Goal: Task Accomplishment & Management: Use online tool/utility

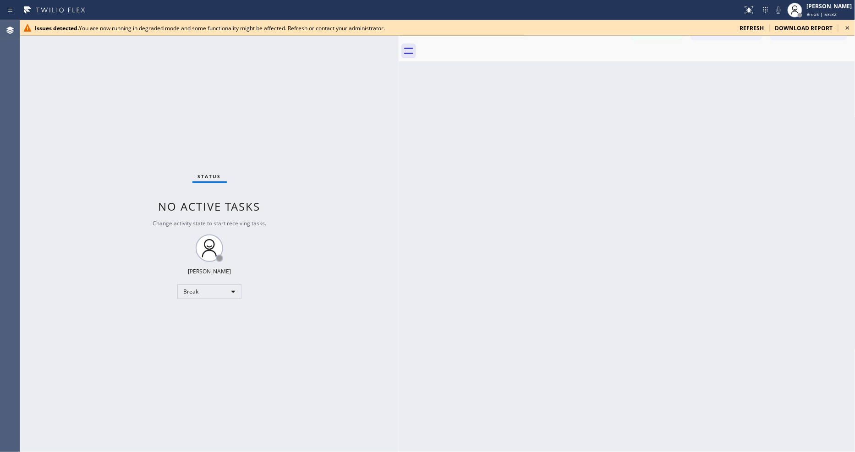
click at [849, 28] on icon at bounding box center [848, 27] width 11 height 11
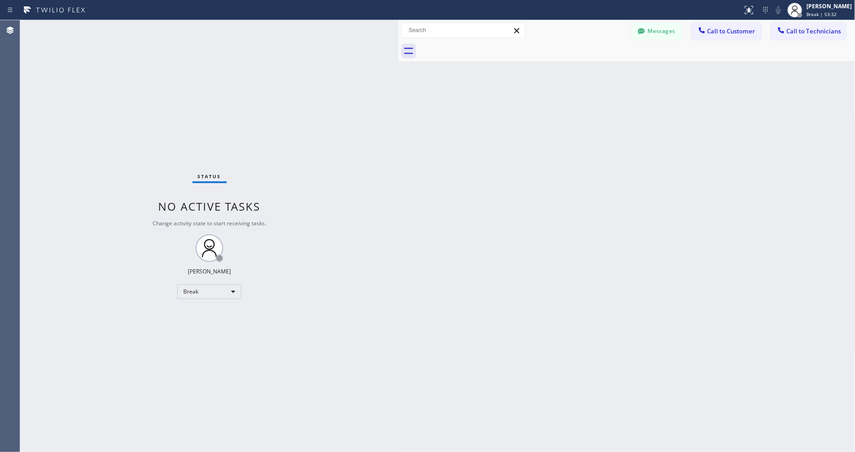
click at [422, 225] on div "Back to Dashboard Change Sender ID Customers Technicians Select a contact Outbo…" at bounding box center [627, 236] width 457 height 432
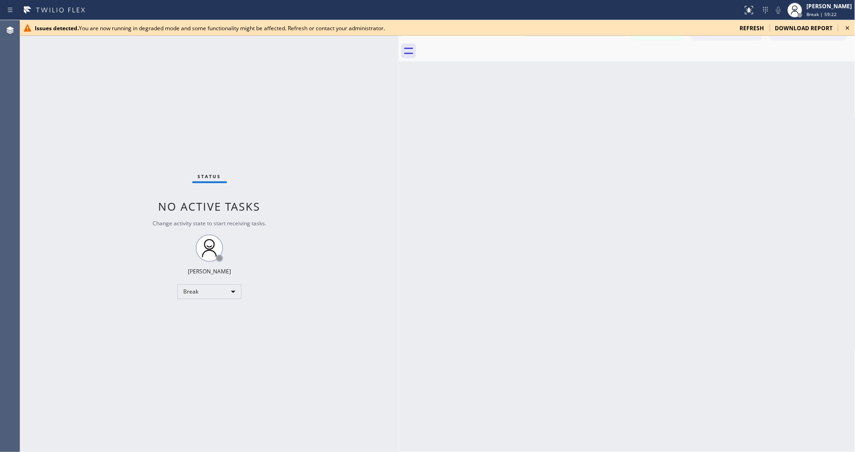
click at [845, 25] on icon at bounding box center [848, 27] width 11 height 11
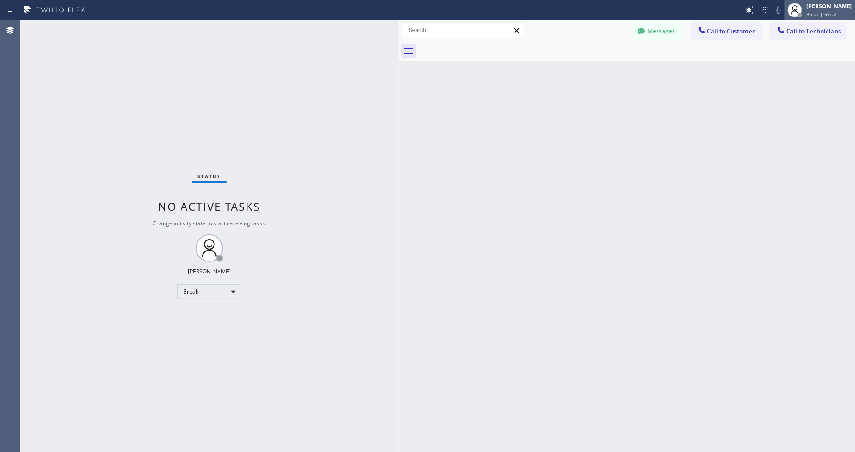
click at [837, 10] on div "Lyka Montero Break | 59:22" at bounding box center [830, 10] width 50 height 16
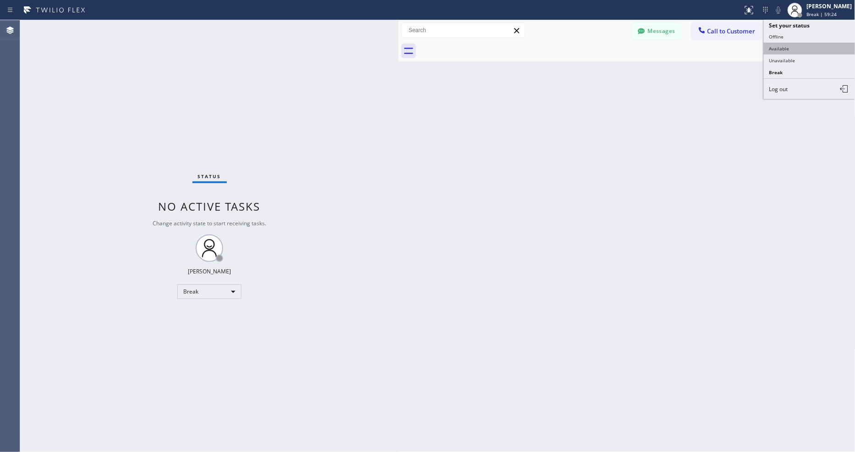
click at [795, 46] on button "Available" at bounding box center [810, 49] width 92 height 12
click at [111, 27] on div "Status No active tasks You are ready to start receiving tasks. [PERSON_NAME] Av…" at bounding box center [209, 236] width 379 height 432
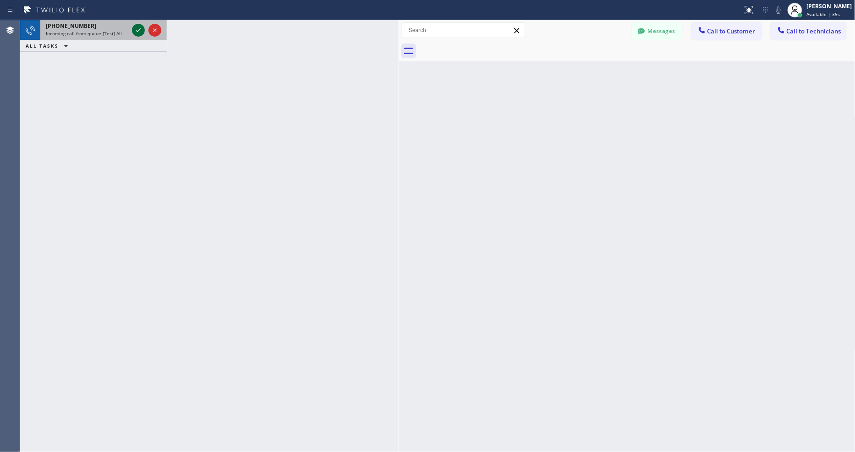
click at [134, 29] on icon at bounding box center [138, 30] width 11 height 11
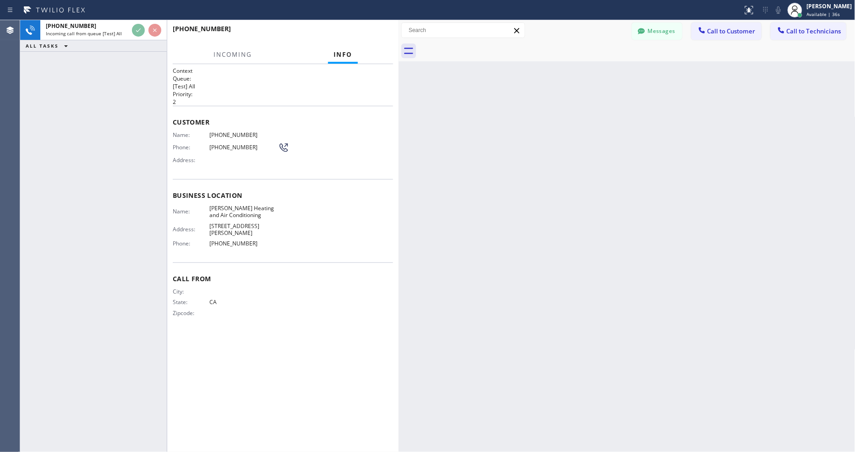
drag, startPoint x: 121, startPoint y: 83, endPoint x: 69, endPoint y: 391, distance: 312.4
click at [121, 83] on div "+18583381332 Incoming call from queue [Test] All ALL TASKS ALL TASKS ACTIVE TAS…" at bounding box center [93, 236] width 147 height 432
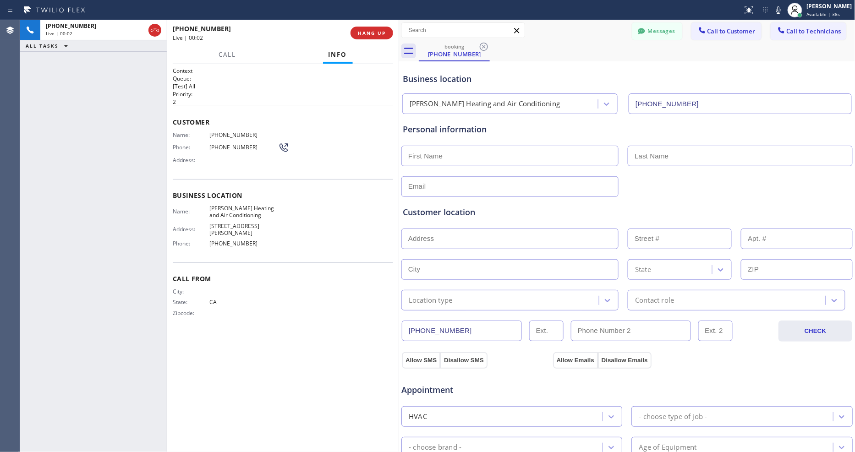
type input "(858) 346-7621"
click at [374, 31] on span "HANG UP" at bounding box center [372, 33] width 28 height 6
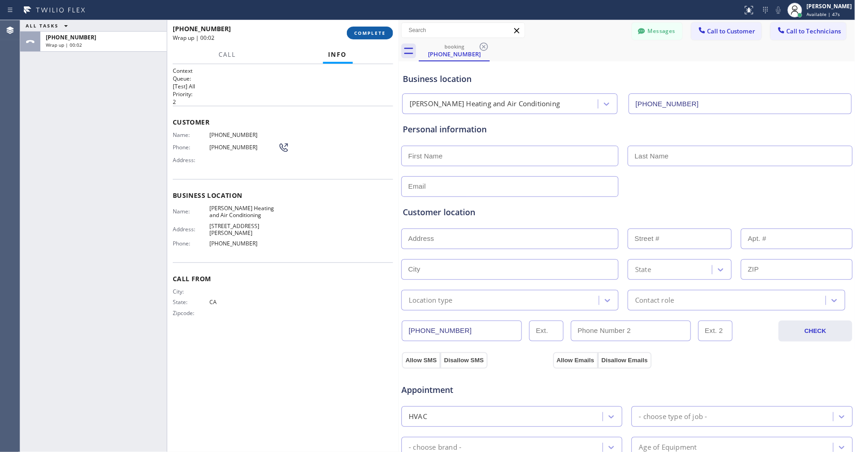
click at [374, 31] on span "COMPLETE" at bounding box center [370, 33] width 32 height 6
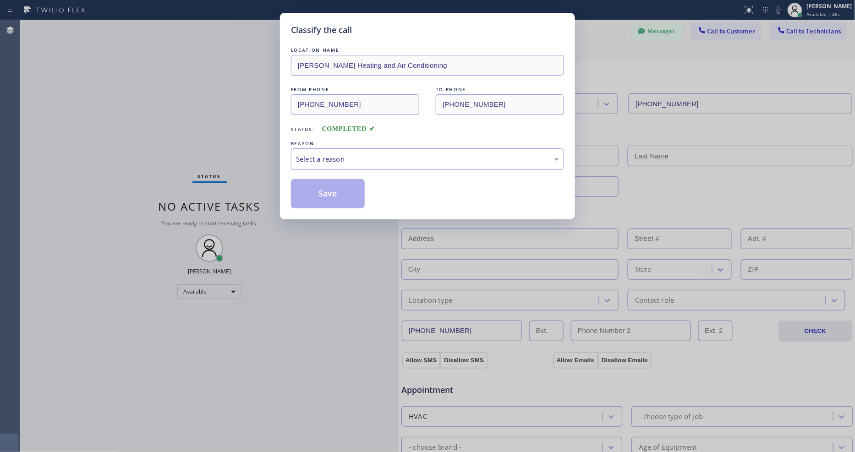
click at [359, 154] on div "Select a reason" at bounding box center [427, 159] width 263 height 11
click at [333, 196] on button "Save" at bounding box center [328, 193] width 74 height 29
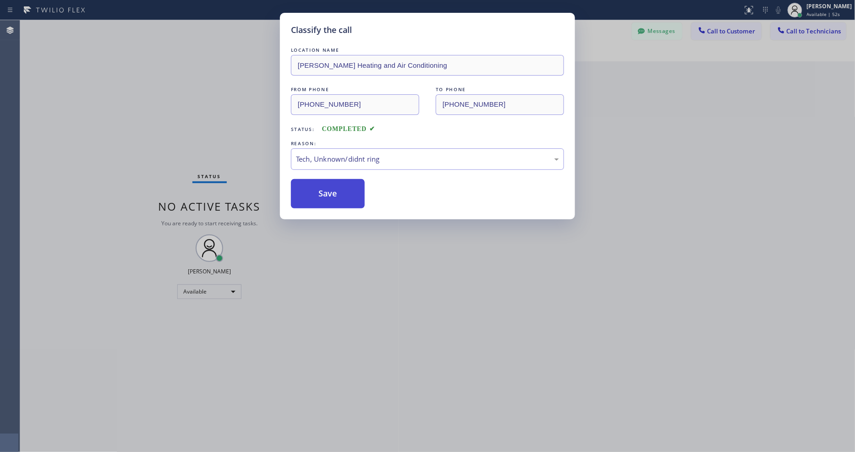
click at [333, 196] on button "Save" at bounding box center [328, 193] width 74 height 29
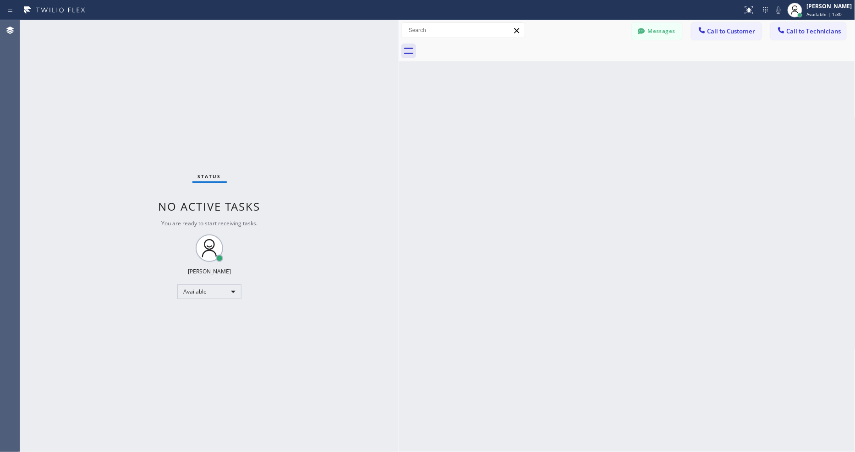
click at [122, 26] on div "Status No active tasks You are ready to start receiving tasks. [PERSON_NAME] Av…" at bounding box center [209, 236] width 379 height 432
click at [136, 28] on div "Status No active tasks You are ready to start receiving tasks. [PERSON_NAME] Av…" at bounding box center [209, 236] width 379 height 432
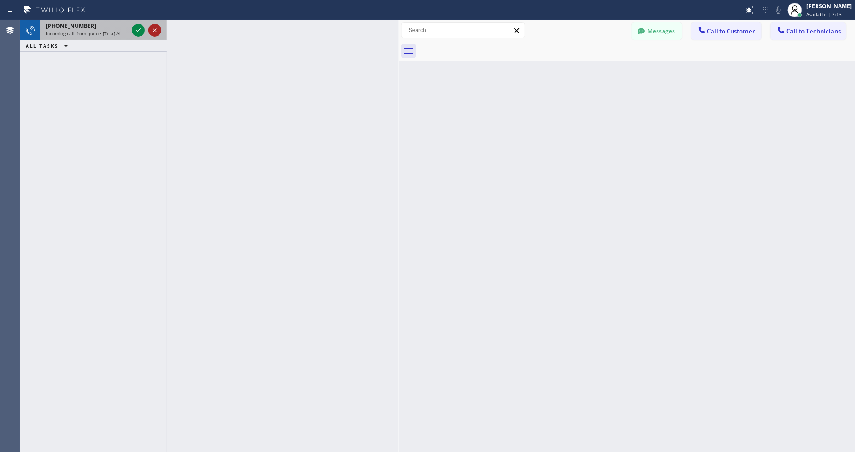
click at [148, 28] on div at bounding box center [146, 30] width 33 height 20
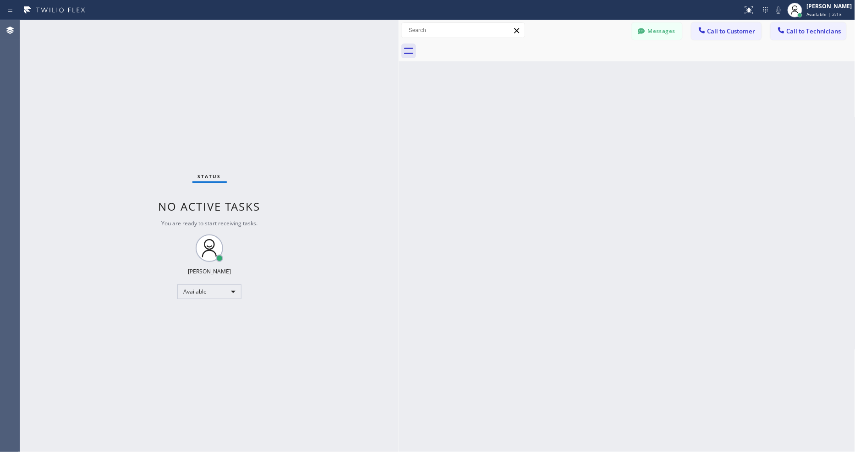
click at [136, 29] on div "Status No active tasks You are ready to start receiving tasks. [PERSON_NAME] Av…" at bounding box center [209, 236] width 379 height 432
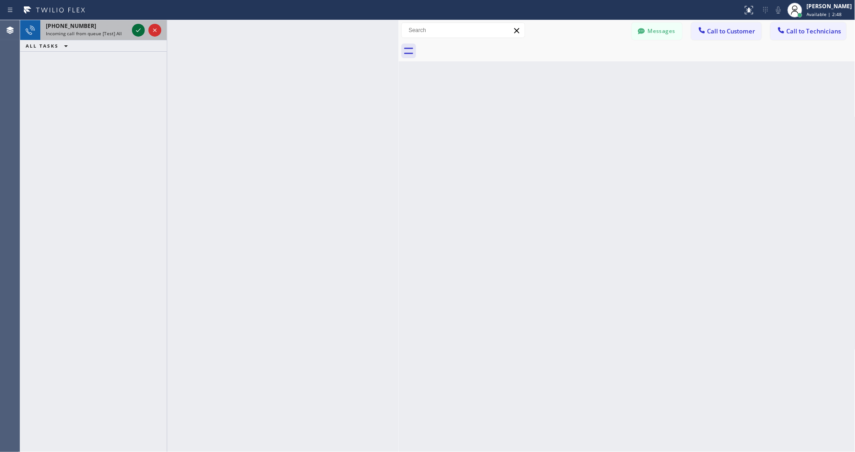
click at [136, 29] on icon at bounding box center [138, 30] width 11 height 11
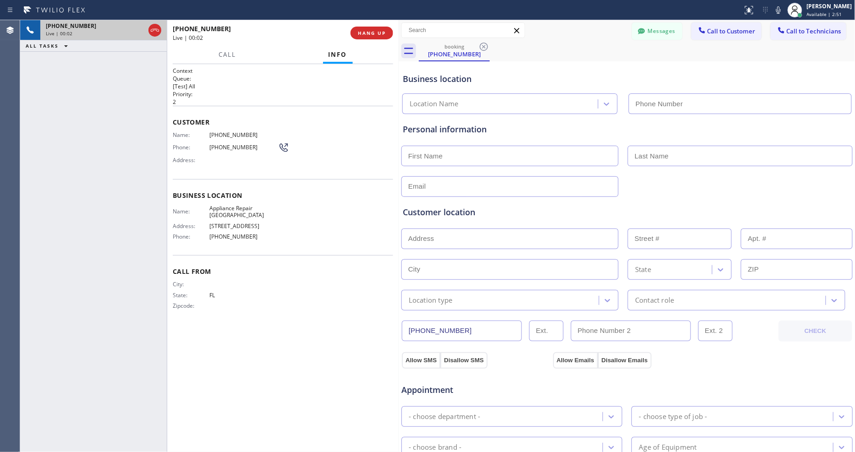
type input "(754) 212-8292"
click at [367, 34] on span "HANG UP" at bounding box center [372, 33] width 28 height 6
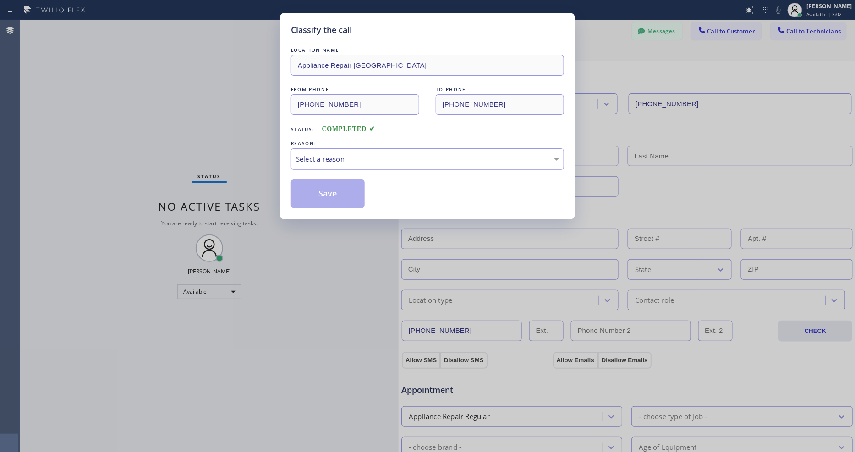
click at [344, 154] on div "Select a reason" at bounding box center [427, 159] width 263 height 11
drag, startPoint x: 361, startPoint y: 222, endPoint x: 336, endPoint y: 185, distance: 44.2
click at [336, 186] on button "Save" at bounding box center [328, 193] width 74 height 29
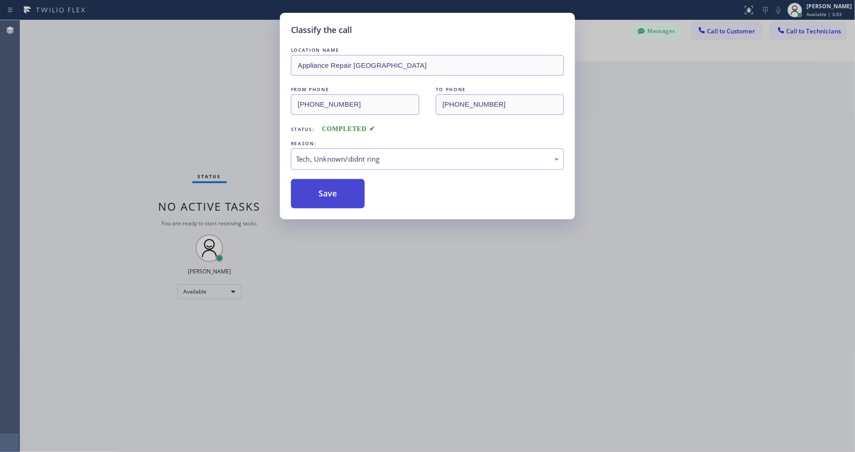
click at [336, 186] on button "Save" at bounding box center [328, 193] width 74 height 29
drag, startPoint x: 336, startPoint y: 186, endPoint x: 339, endPoint y: 182, distance: 4.9
click at [338, 185] on button "Save" at bounding box center [328, 193] width 74 height 29
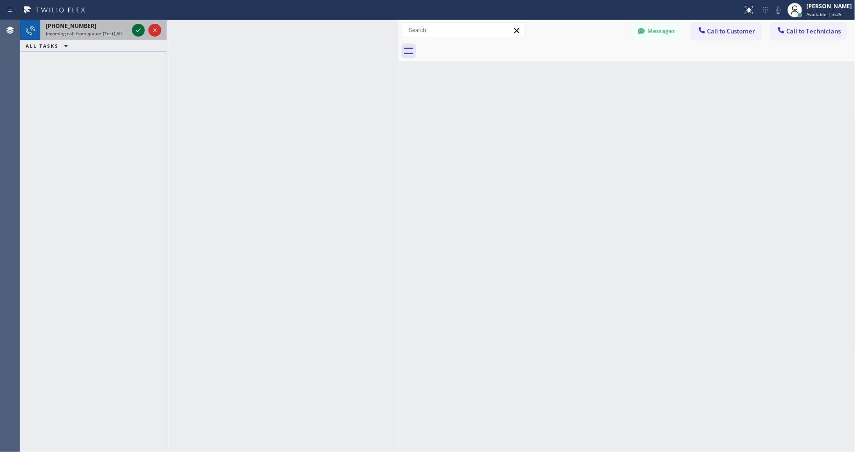
click at [135, 28] on icon at bounding box center [138, 30] width 11 height 11
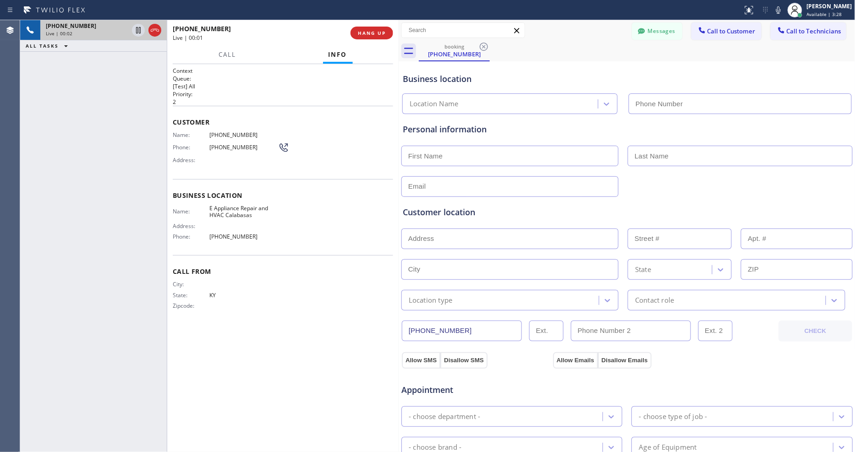
type input "(424) 360-9848"
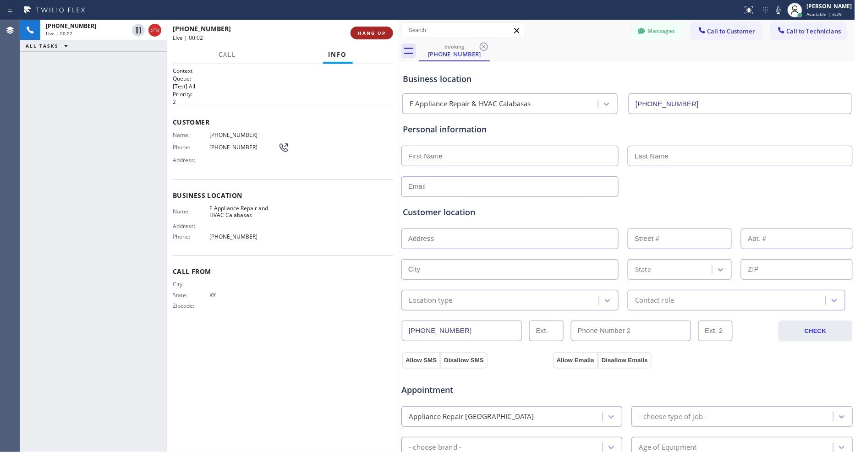
click at [355, 30] on button "HANG UP" at bounding box center [372, 33] width 43 height 13
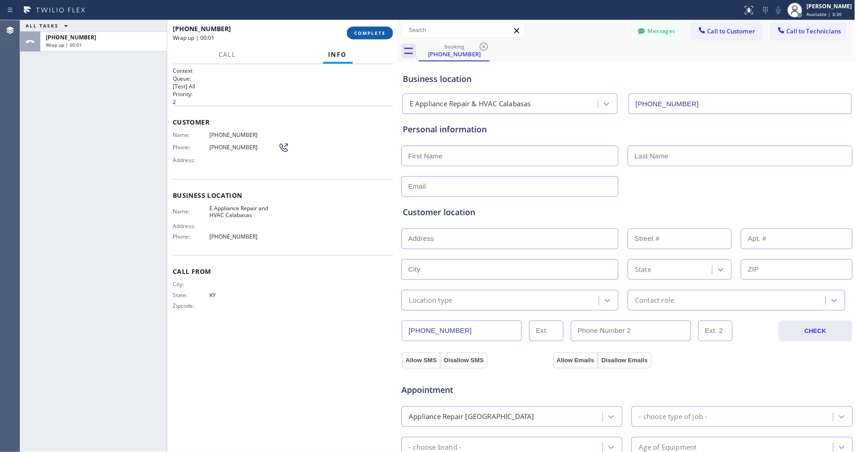
click at [358, 31] on span "COMPLETE" at bounding box center [370, 33] width 32 height 6
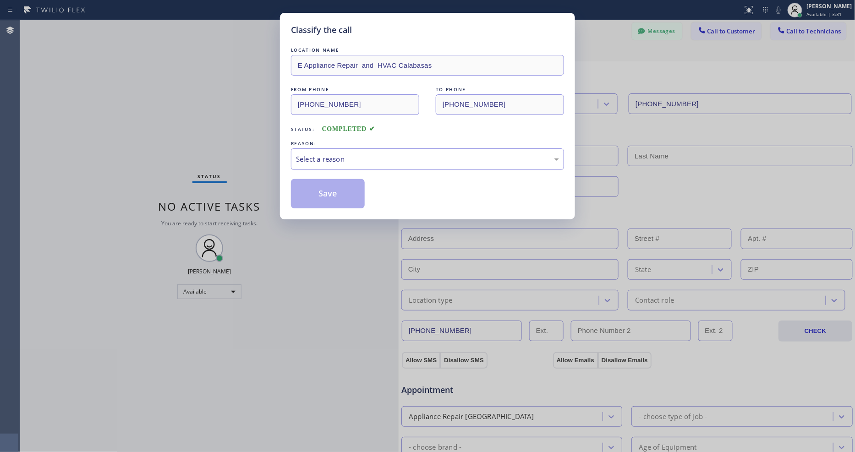
drag, startPoint x: 347, startPoint y: 154, endPoint x: 344, endPoint y: 163, distance: 8.7
click at [346, 154] on div "Select a reason" at bounding box center [427, 159] width 263 height 11
click at [335, 191] on button "Save" at bounding box center [328, 193] width 74 height 29
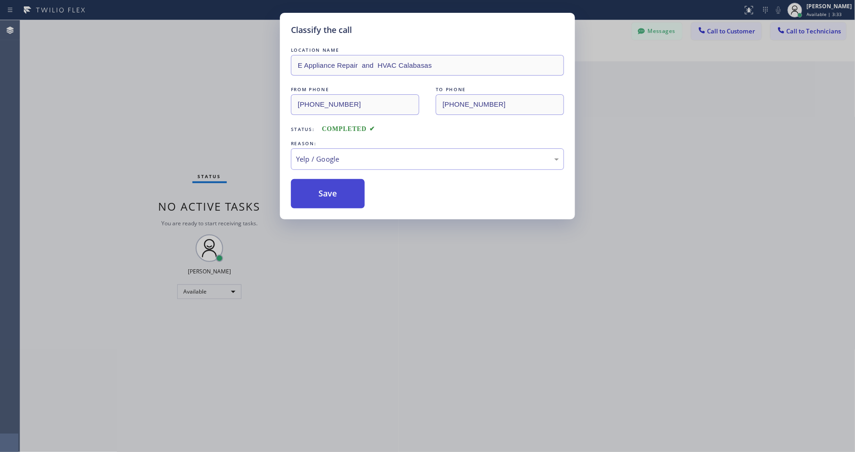
click at [335, 191] on button "Save" at bounding box center [328, 193] width 74 height 29
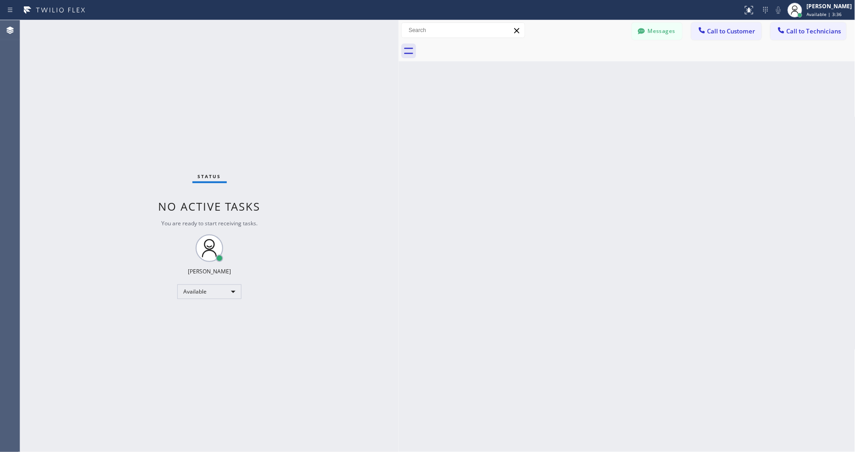
click at [120, 29] on div "Status No active tasks You are ready to start receiving tasks. [PERSON_NAME] Av…" at bounding box center [209, 236] width 379 height 432
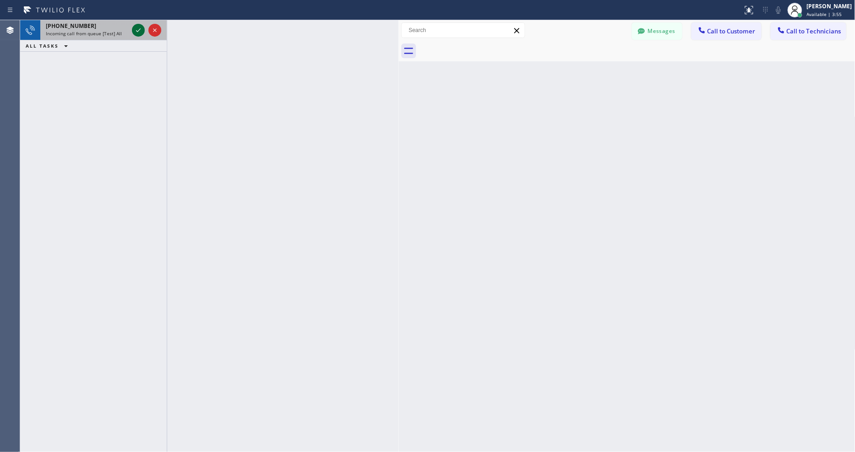
click at [137, 29] on icon at bounding box center [138, 30] width 11 height 11
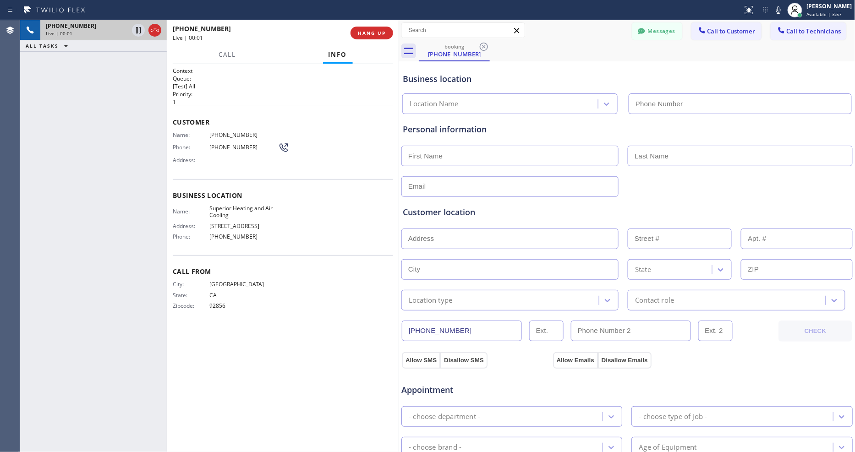
type input "(682) 357-4773"
click at [364, 30] on span "HANG UP" at bounding box center [372, 33] width 28 height 6
click at [368, 30] on span "HANG UP" at bounding box center [372, 33] width 28 height 6
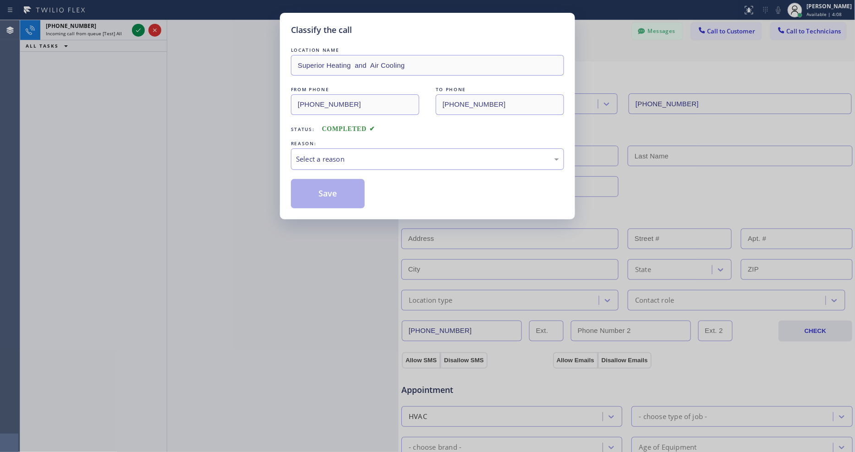
click at [351, 155] on div "Select a reason" at bounding box center [427, 159] width 263 height 11
click at [349, 189] on button "Save" at bounding box center [328, 193] width 74 height 29
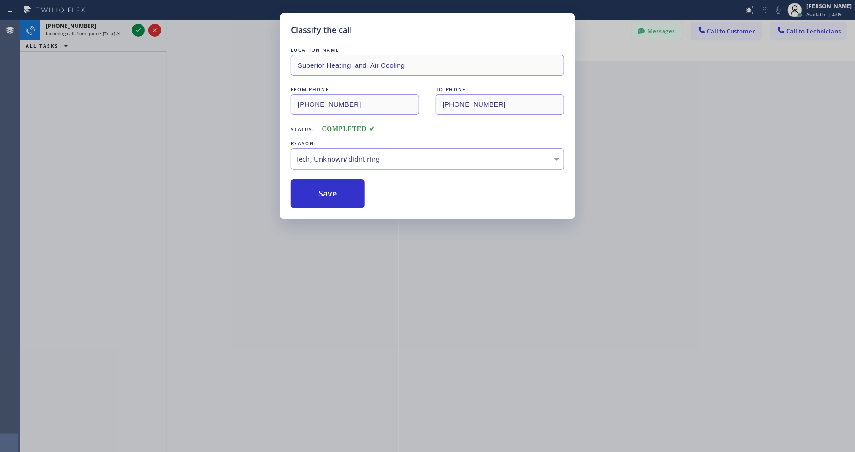
drag, startPoint x: 349, startPoint y: 189, endPoint x: 174, endPoint y: 37, distance: 232.0
click at [349, 185] on button "Save" at bounding box center [328, 193] width 74 height 29
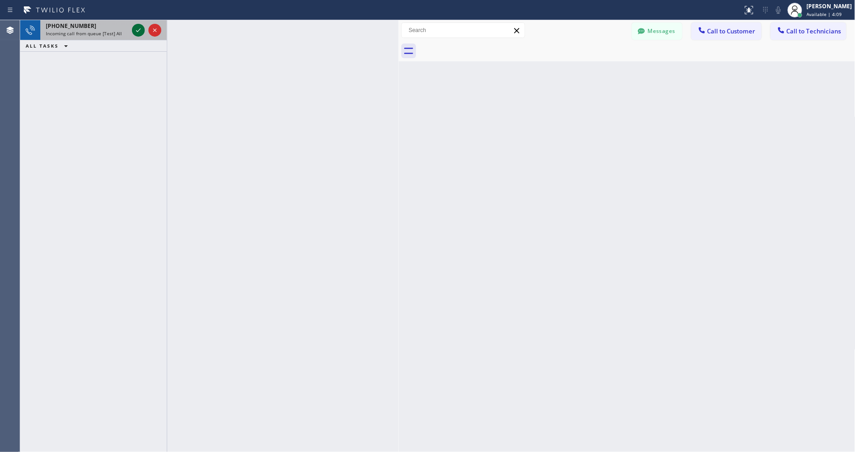
click at [136, 29] on icon at bounding box center [138, 30] width 11 height 11
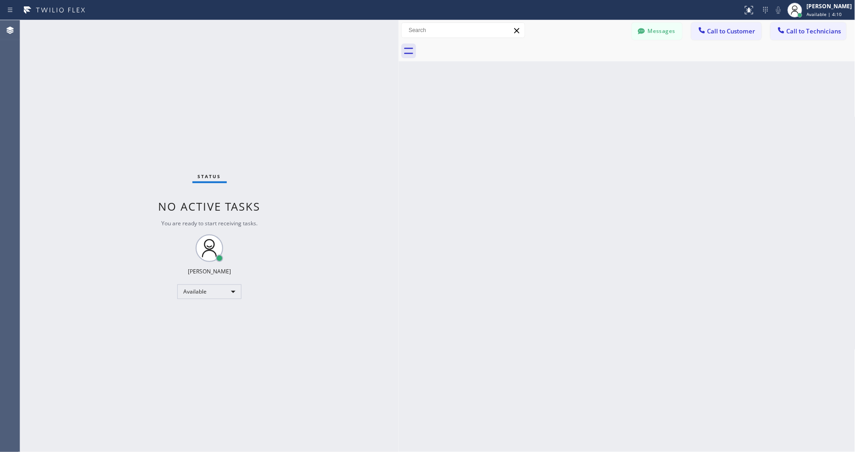
click at [136, 29] on div "Status No active tasks You are ready to start receiving tasks. [PERSON_NAME] Av…" at bounding box center [209, 236] width 379 height 432
click at [755, 12] on icon at bounding box center [749, 10] width 11 height 11
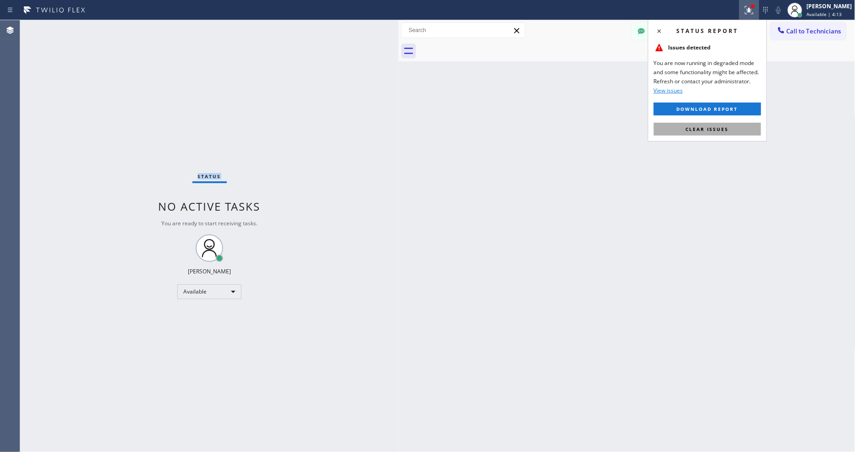
click at [726, 129] on span "Clear issues" at bounding box center [707, 129] width 43 height 6
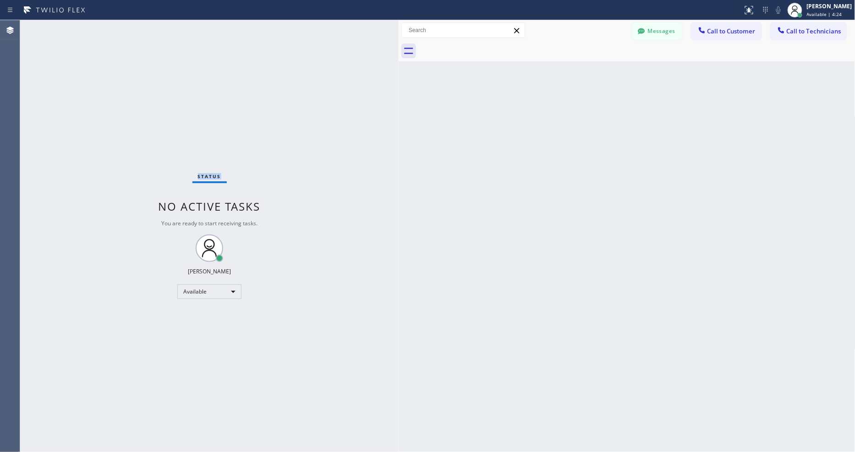
click at [135, 35] on div "Status No active tasks You are ready to start receiving tasks. [PERSON_NAME] Av…" at bounding box center [209, 236] width 379 height 432
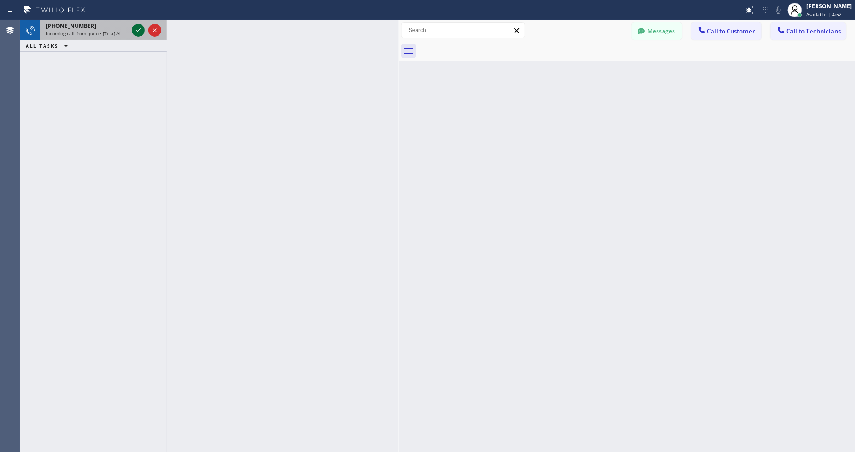
click at [139, 29] on icon at bounding box center [138, 30] width 11 height 11
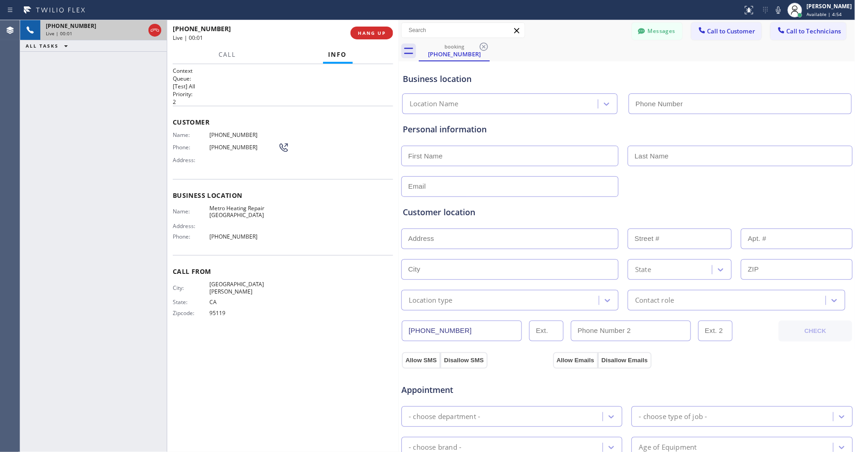
type input "(510) 737-7753"
click at [385, 33] on span "HANG UP" at bounding box center [372, 33] width 28 height 6
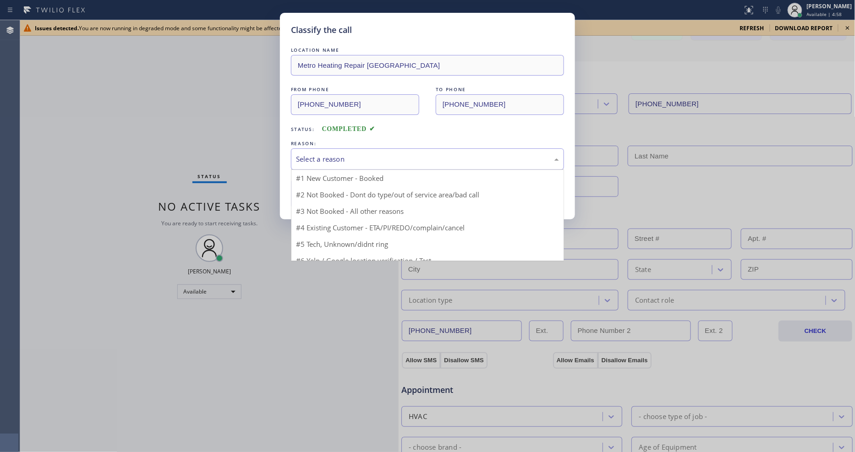
click at [335, 154] on div "Select a reason" at bounding box center [427, 159] width 263 height 11
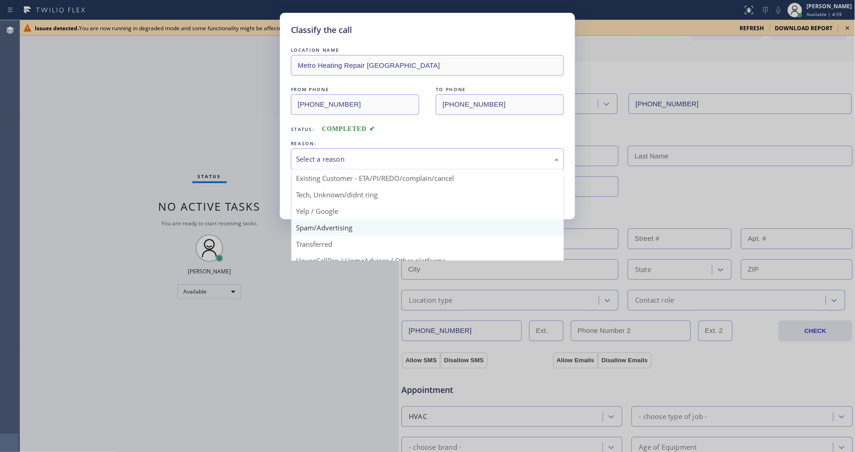
scroll to position [57, 0]
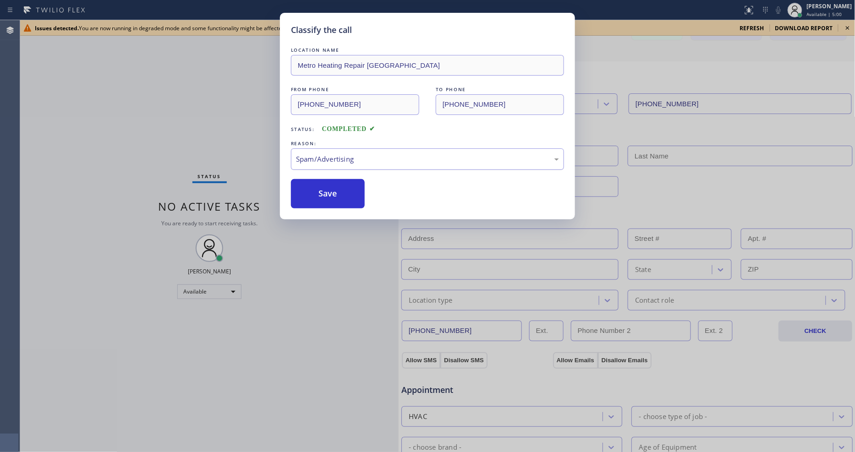
click at [333, 158] on div "Spam/Advertising" at bounding box center [427, 159] width 263 height 11
click at [336, 186] on button "Save" at bounding box center [328, 193] width 74 height 29
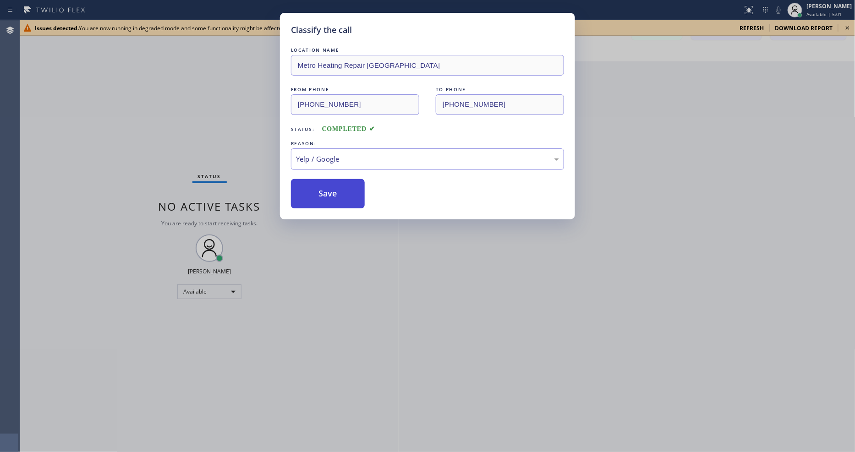
drag, startPoint x: 336, startPoint y: 186, endPoint x: 652, endPoint y: 59, distance: 341.3
click at [336, 185] on button "Save" at bounding box center [328, 193] width 74 height 29
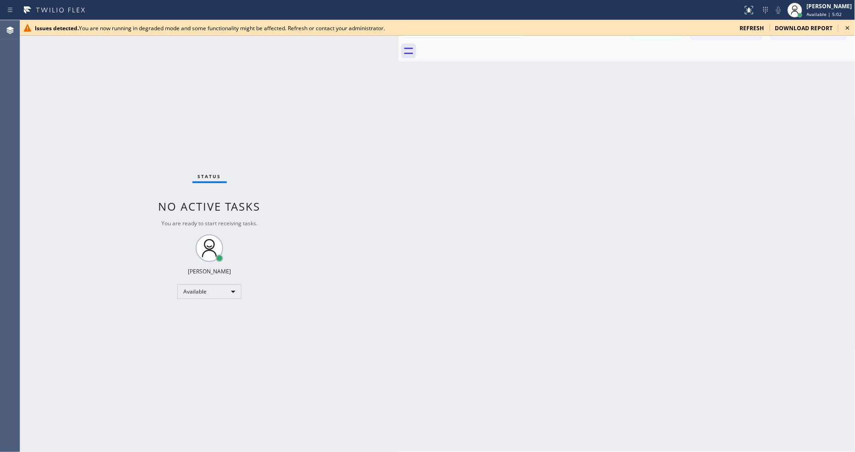
drag, startPoint x: 846, startPoint y: 28, endPoint x: 629, endPoint y: 24, distance: 217.3
click at [847, 27] on icon at bounding box center [848, 27] width 11 height 11
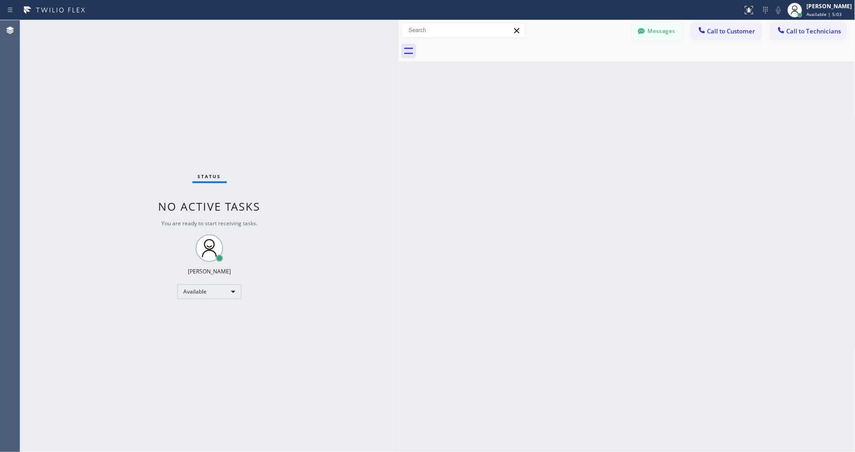
click at [129, 28] on div "Status No active tasks You are ready to start receiving tasks. [PERSON_NAME] Av…" at bounding box center [209, 236] width 379 height 432
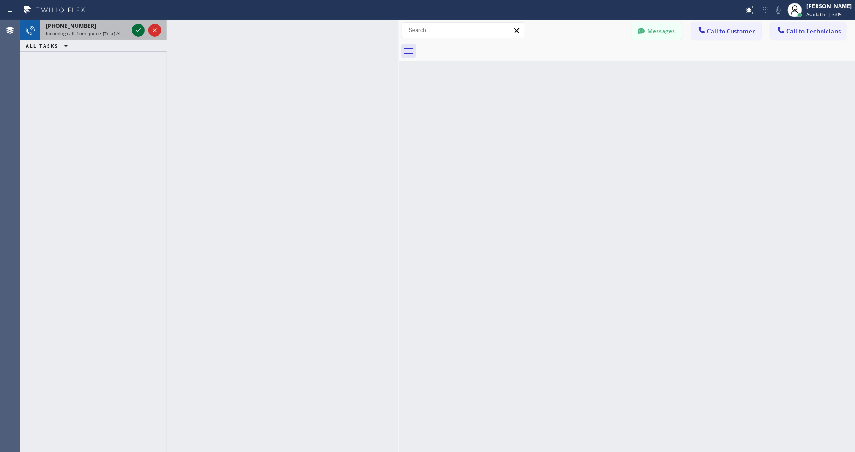
click at [133, 28] on icon at bounding box center [138, 30] width 11 height 11
click at [138, 28] on icon at bounding box center [138, 30] width 11 height 11
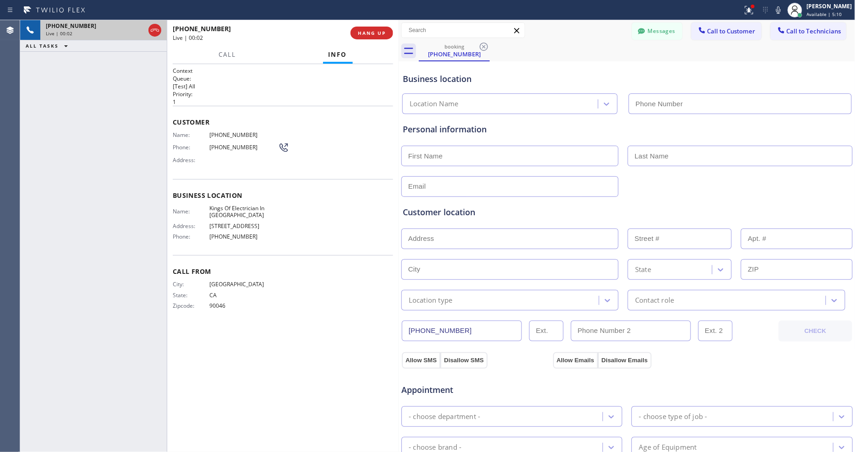
type input "(626) 427-3533"
drag, startPoint x: 594, startPoint y: 127, endPoint x: 579, endPoint y: 137, distance: 18.2
click at [594, 127] on div "Personal information" at bounding box center [627, 129] width 449 height 12
click at [413, 353] on button "Allow SMS" at bounding box center [421, 361] width 39 height 17
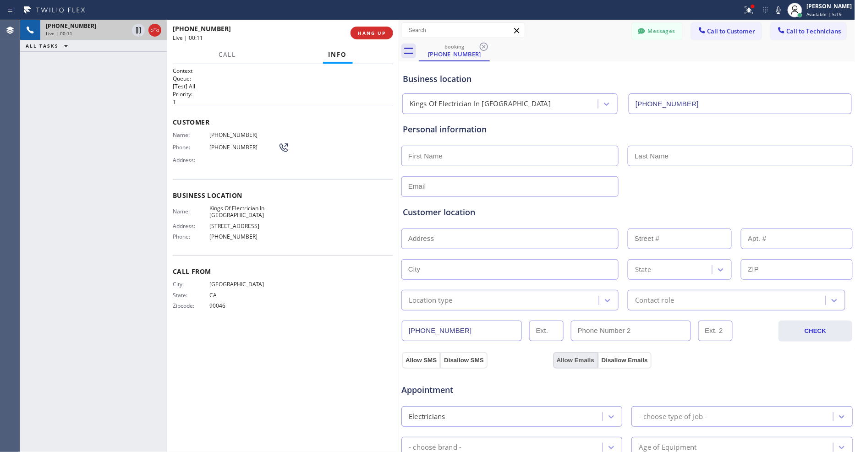
click at [575, 360] on button "Allow Emails" at bounding box center [575, 361] width 45 height 17
click at [244, 209] on span "Kings Of Electrician In La Canada" at bounding box center [243, 212] width 69 height 14
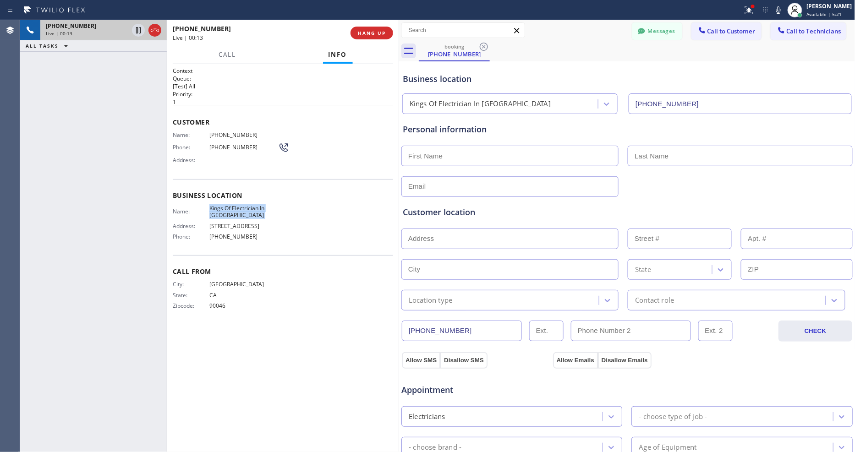
copy span "Kings Of Electrician In La Canada"
click at [648, 215] on div "Customer location" at bounding box center [627, 212] width 449 height 12
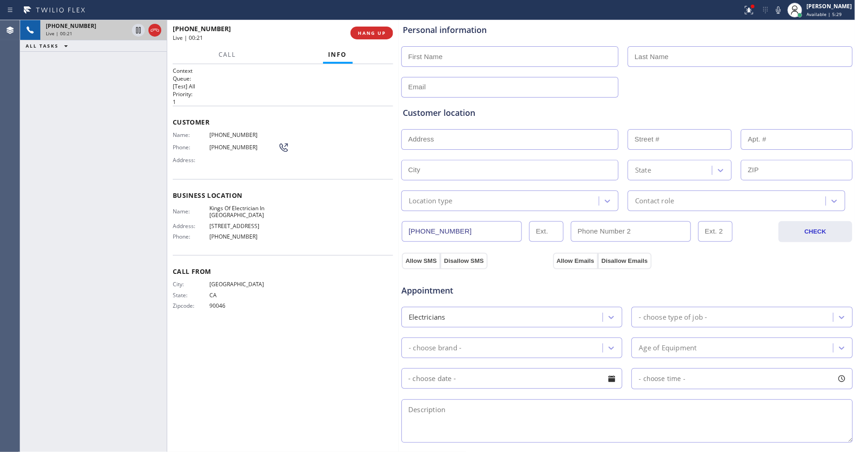
scroll to position [102, 0]
click at [416, 255] on button "Allow SMS" at bounding box center [421, 259] width 39 height 17
click at [570, 253] on button "Allow Emails" at bounding box center [575, 259] width 45 height 17
click at [570, 254] on button "Allow Emails" at bounding box center [575, 259] width 45 height 17
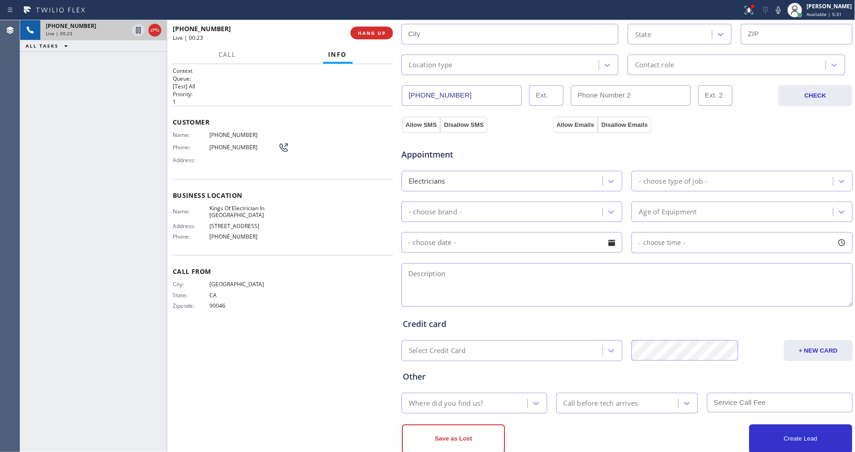
scroll to position [250, 0]
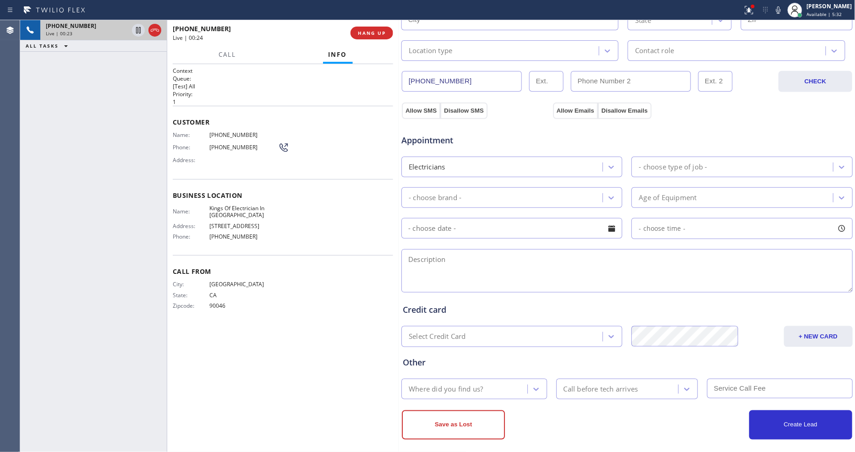
click at [437, 386] on div "Where did you find us?" at bounding box center [446, 389] width 74 height 11
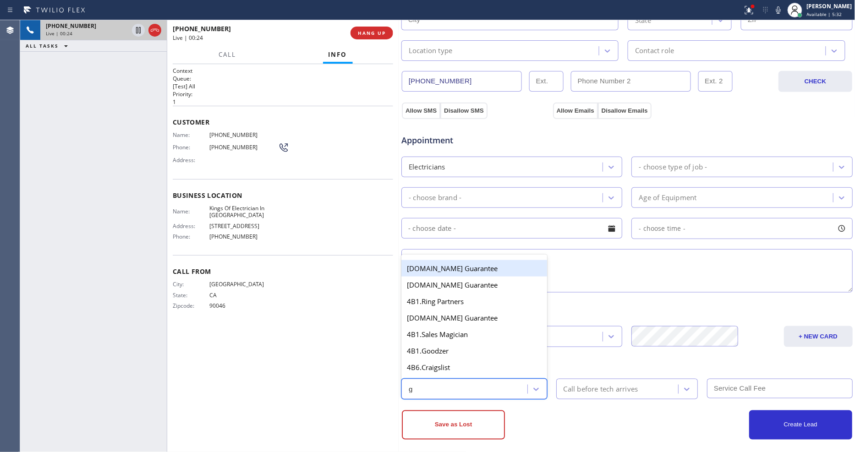
type input "go"
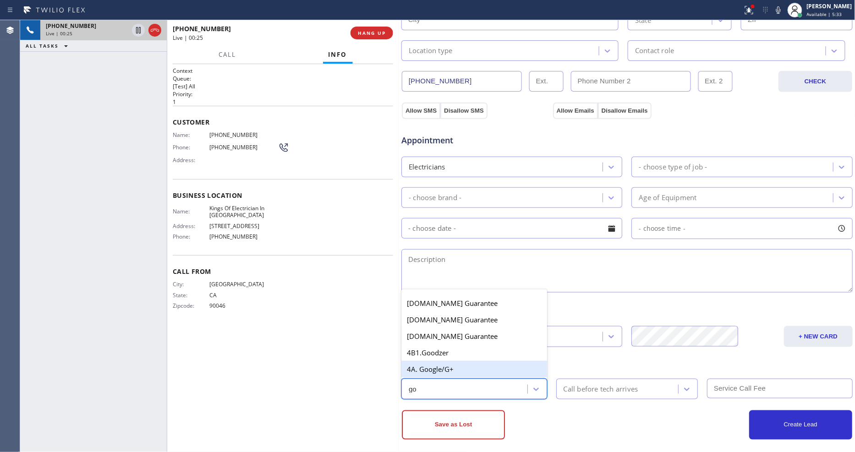
click at [433, 361] on div "4A. Google/G+" at bounding box center [475, 369] width 146 height 17
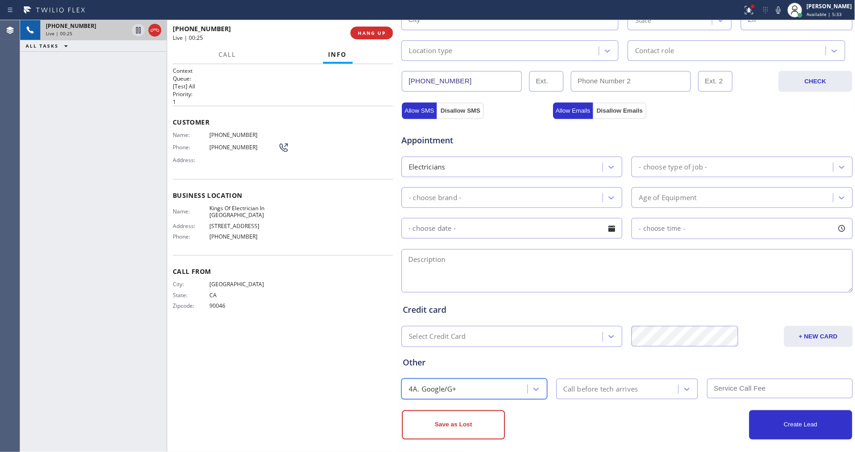
click at [612, 386] on div "Call before tech arrives" at bounding box center [601, 389] width 75 height 11
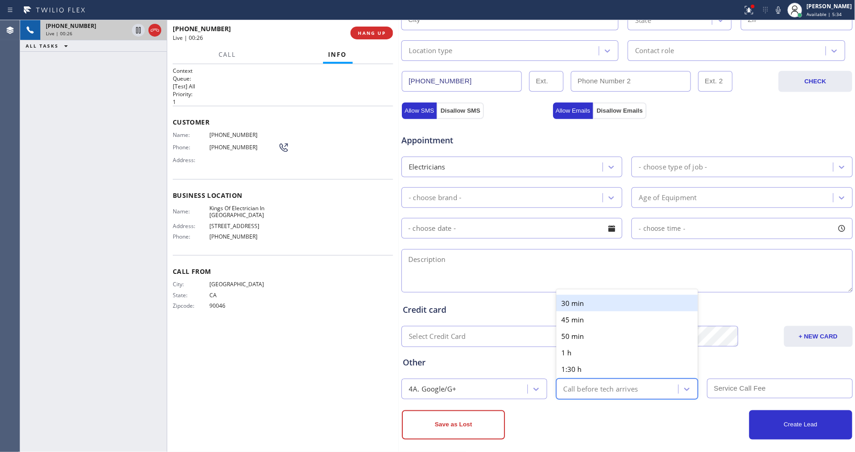
click at [602, 300] on div "30 min" at bounding box center [628, 303] width 142 height 17
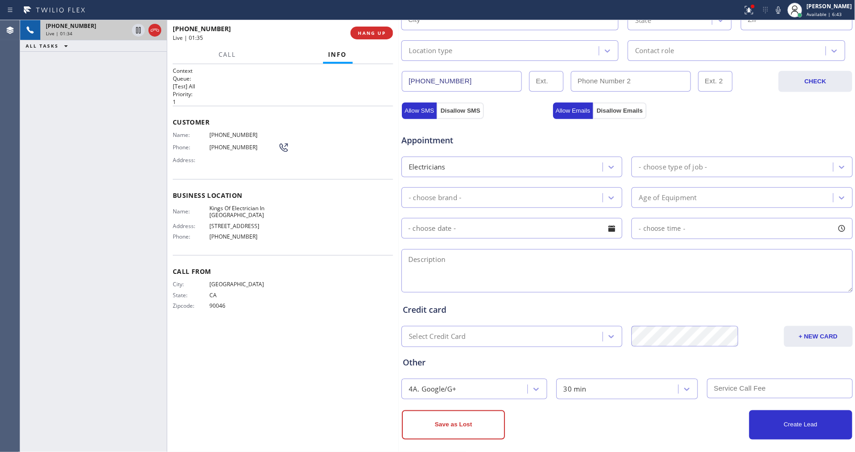
click at [231, 132] on span "(323) 428-7501" at bounding box center [243, 135] width 69 height 7
copy span "(323) 428-7501"
drag, startPoint x: 194, startPoint y: 223, endPoint x: 213, endPoint y: 257, distance: 38.2
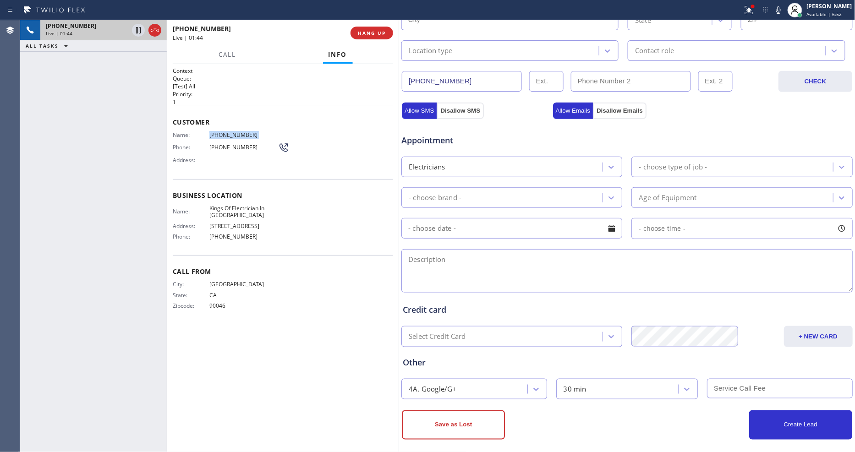
click at [194, 223] on span "Address:" at bounding box center [191, 226] width 37 height 7
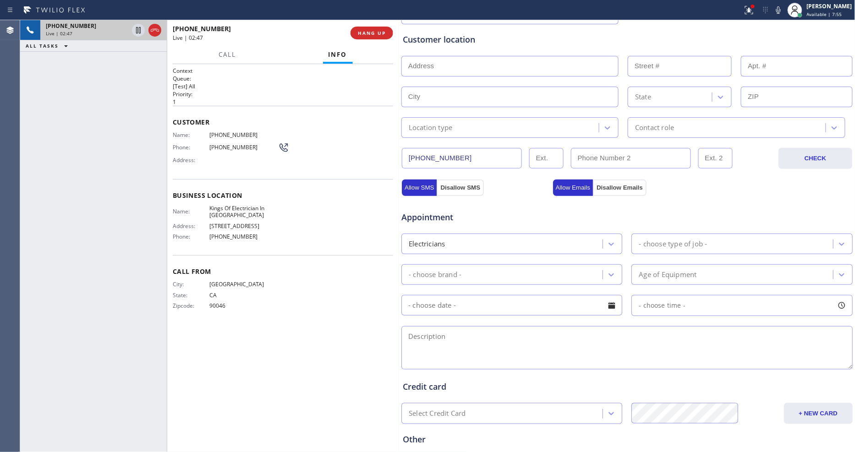
scroll to position [148, 0]
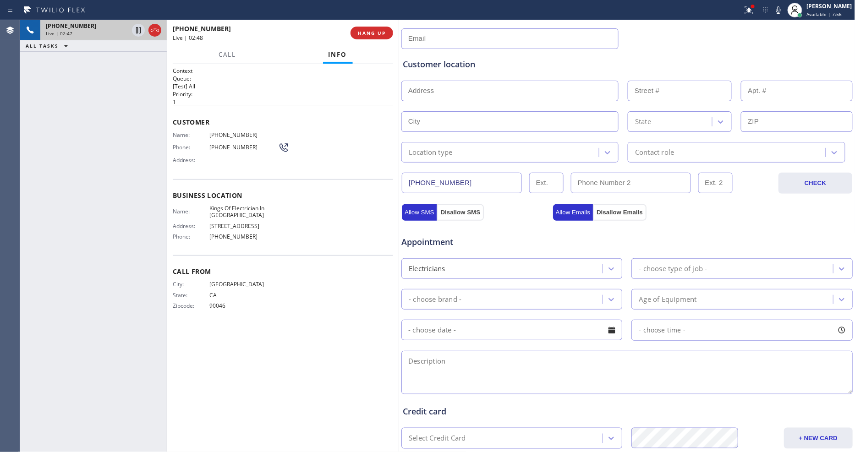
click at [424, 81] on input "text" at bounding box center [510, 91] width 217 height 21
paste input "1307 N Martelo AvePasadena, CA 91104, USA"
type input "1307 N Martelo Ave"
type input "1307"
type input "Pasadena"
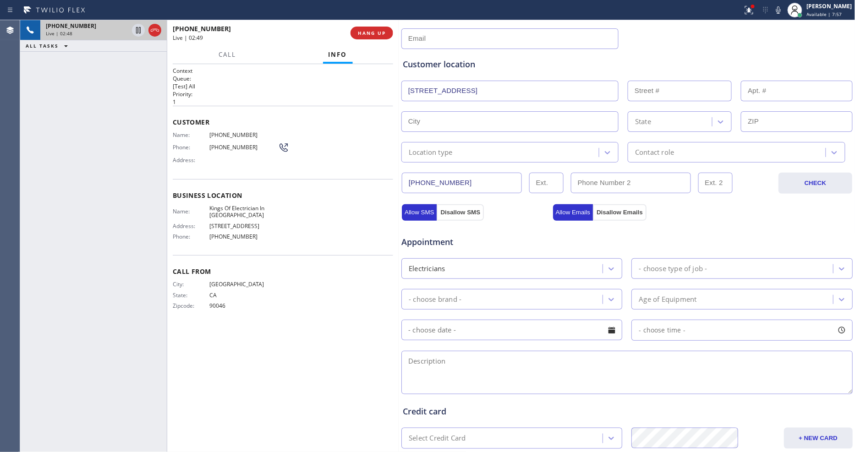
type input "91104"
click at [427, 154] on div "Location type" at bounding box center [431, 152] width 44 height 11
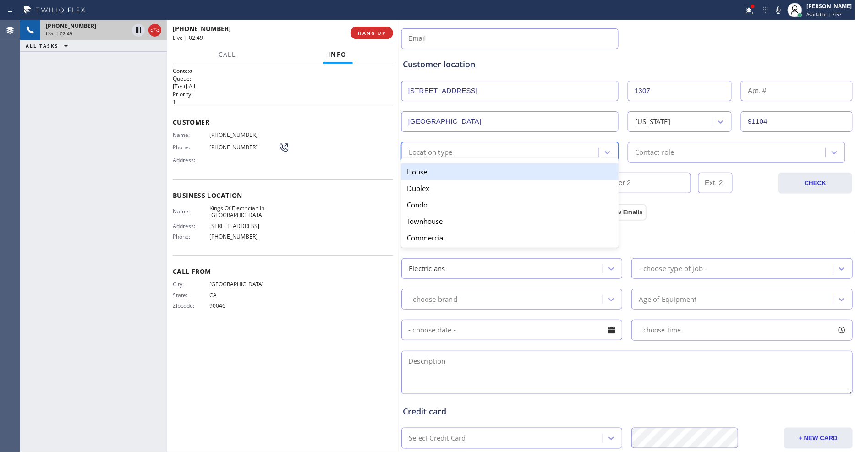
click at [428, 174] on div "House" at bounding box center [510, 172] width 217 height 17
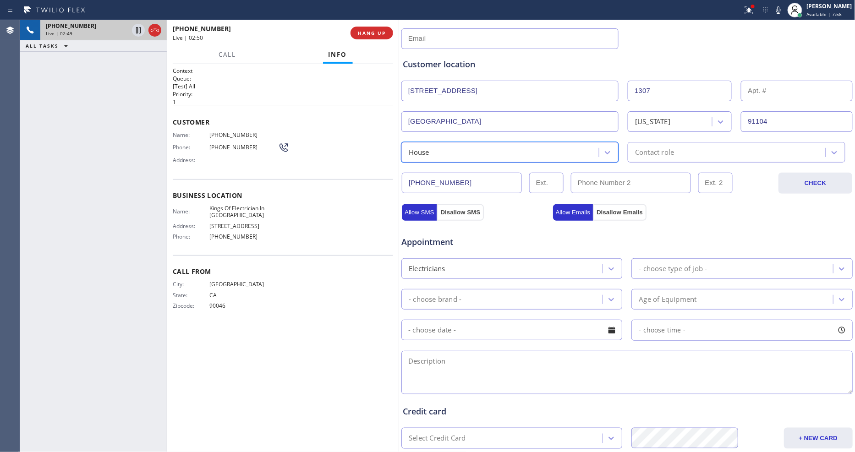
click at [653, 153] on div "Contact role" at bounding box center [654, 152] width 39 height 11
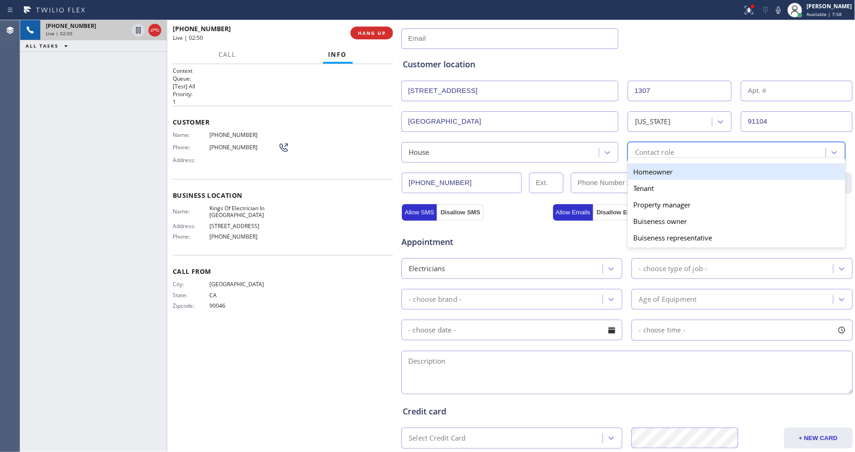
click at [647, 168] on div "Homeowner" at bounding box center [736, 172] width 217 height 17
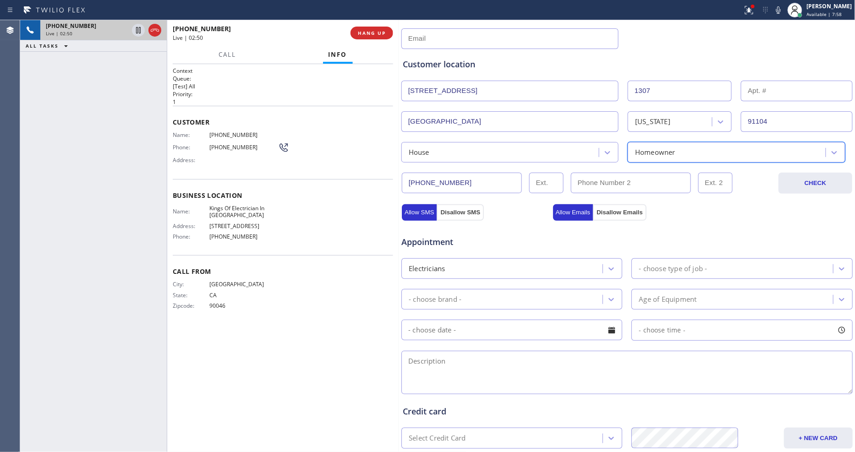
click at [658, 264] on div "- choose type of job -" at bounding box center [673, 269] width 68 height 11
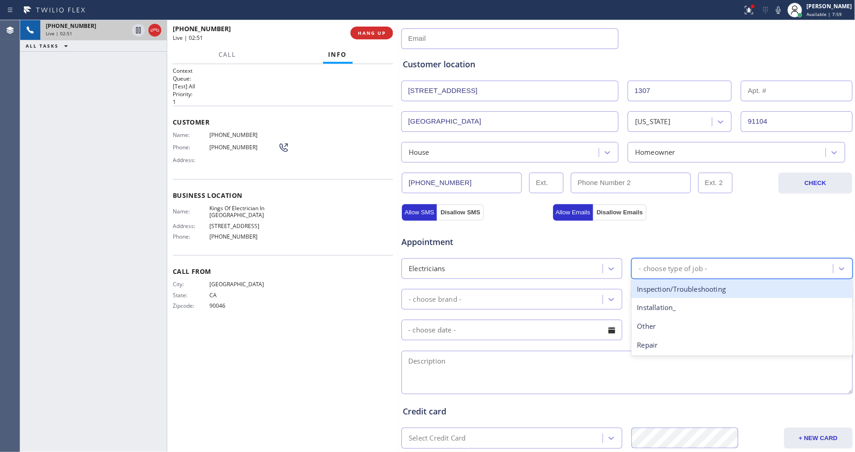
click at [661, 285] on div "Inspection/Troubleshooting" at bounding box center [742, 289] width 221 height 19
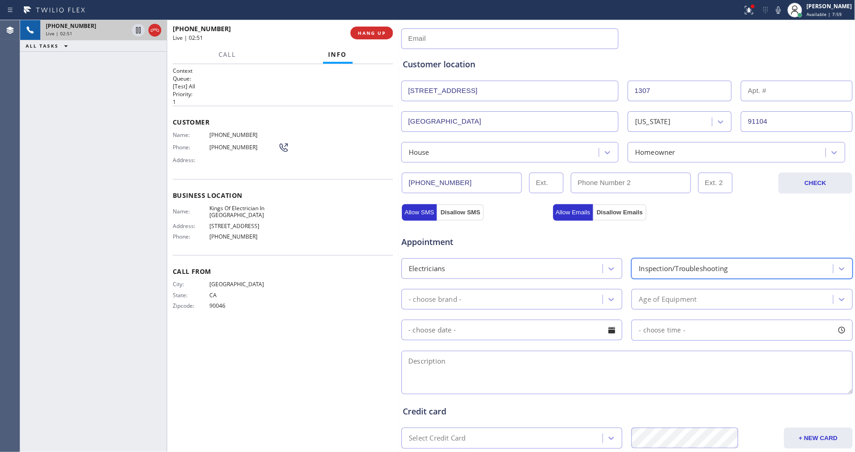
click at [512, 292] on div "- choose brand -" at bounding box center [503, 300] width 198 height 16
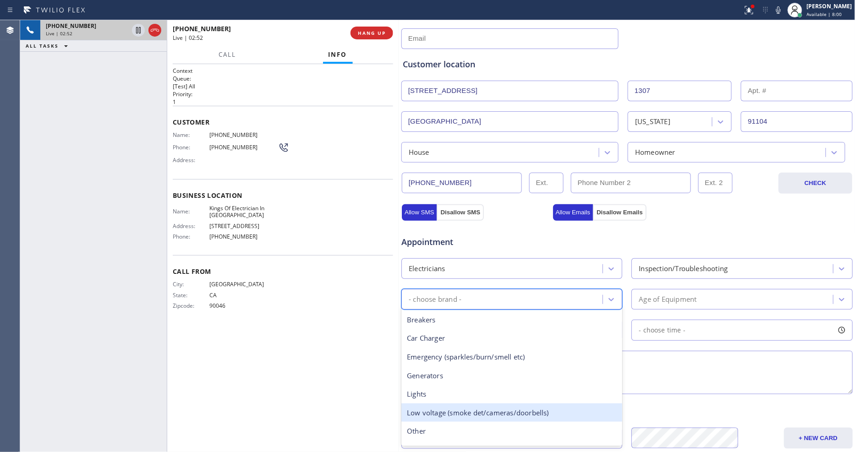
scroll to position [71, 0]
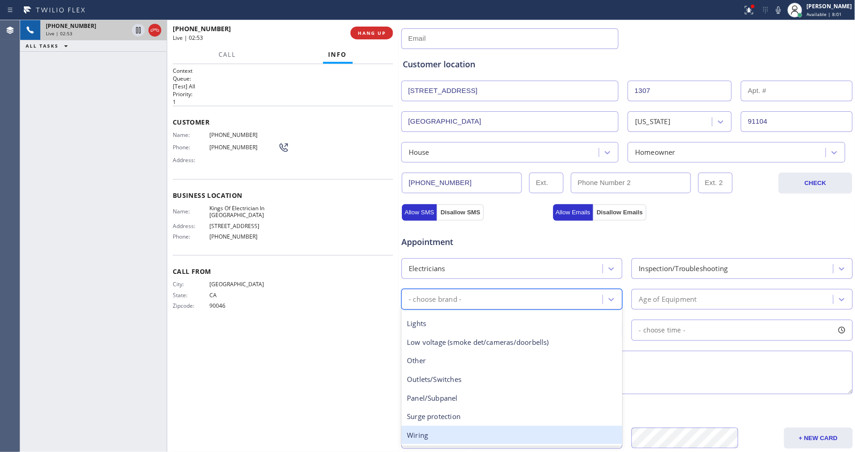
click at [436, 436] on div "Wiring" at bounding box center [512, 435] width 221 height 19
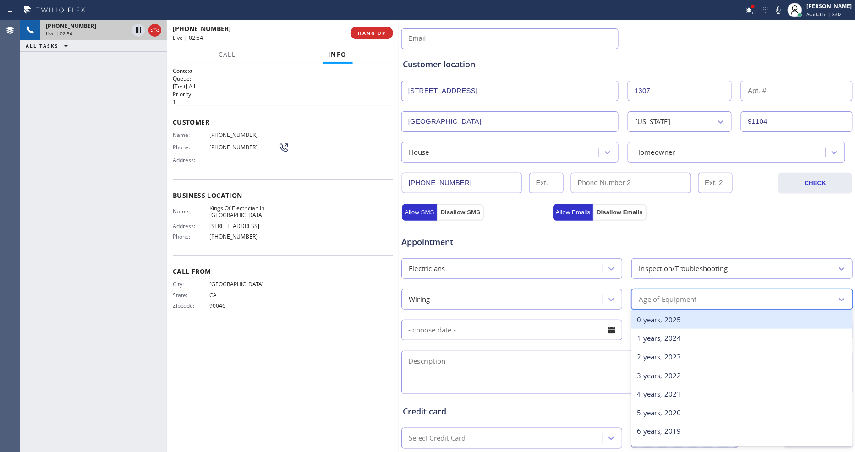
click at [659, 294] on div "Age of Equipment" at bounding box center [668, 299] width 58 height 11
click at [659, 317] on div "0 years, 2025" at bounding box center [742, 320] width 221 height 19
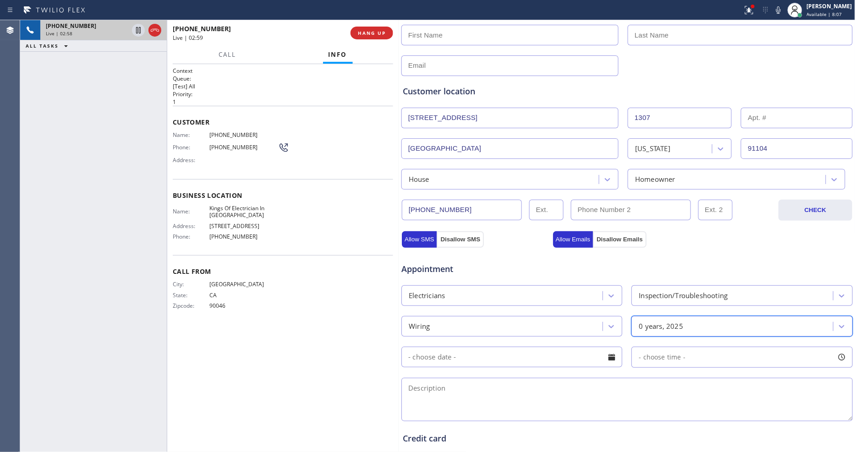
scroll to position [97, 0]
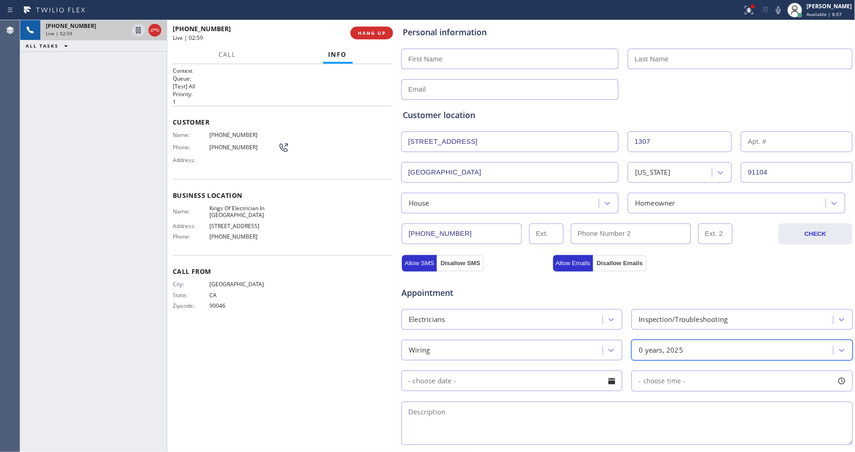
click at [422, 60] on input "text" at bounding box center [510, 59] width 217 height 21
type input "Jacob"
type input "Pinger"
click at [422, 60] on input "Jacob" at bounding box center [510, 59] width 217 height 21
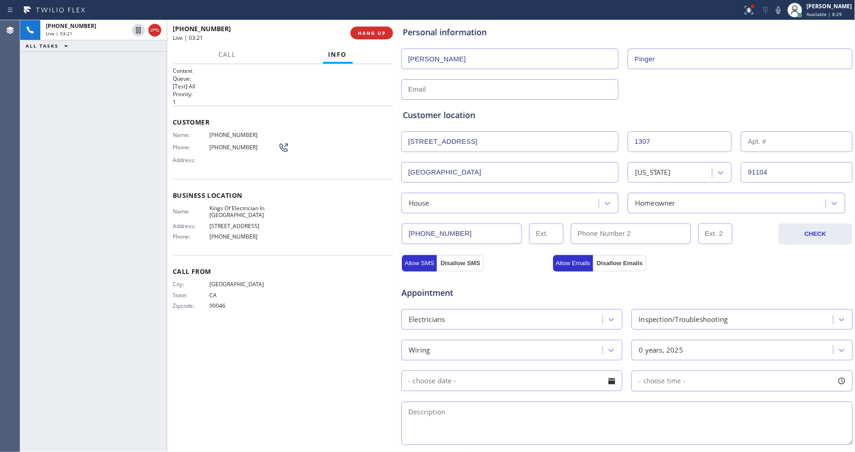
drag, startPoint x: 138, startPoint y: 29, endPoint x: 491, endPoint y: 35, distance: 353.5
click at [138, 29] on icon at bounding box center [138, 30] width 11 height 11
click at [784, 12] on icon at bounding box center [778, 10] width 11 height 11
click at [747, 11] on div at bounding box center [749, 10] width 20 height 11
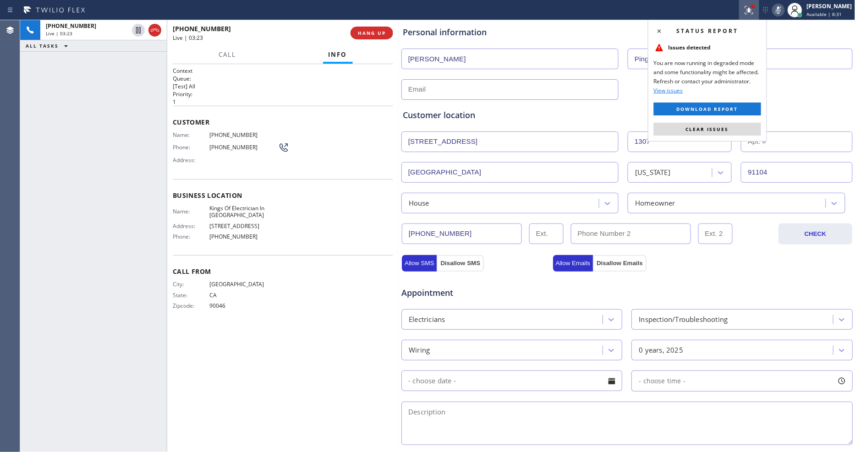
click at [719, 121] on div "Status report Issues detected You are now running in degraded mode and some fun…" at bounding box center [707, 81] width 119 height 122
click at [719, 133] on button "Clear issues" at bounding box center [707, 129] width 107 height 13
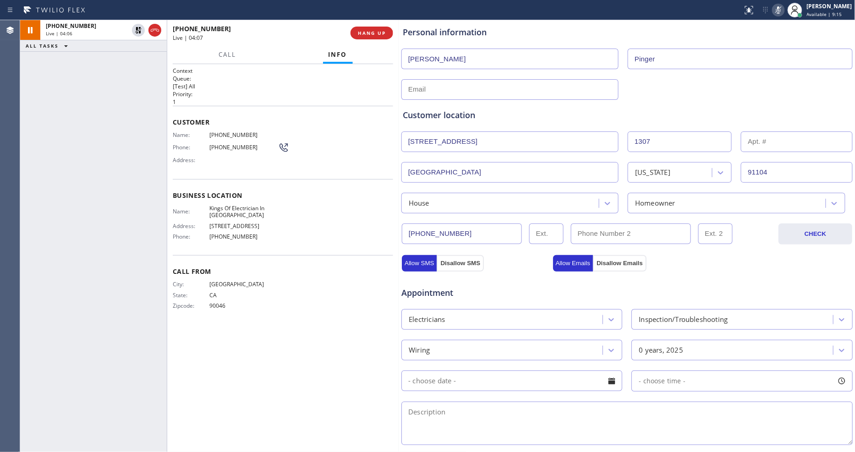
drag, startPoint x: 566, startPoint y: 283, endPoint x: 482, endPoint y: 331, distance: 97.1
click at [566, 283] on div "Appointment" at bounding box center [627, 287] width 453 height 23
click at [544, 409] on textarea at bounding box center [628, 424] width 452 height 44
paste textarea "theres's an old addition at the back of the house -- there's a cable coming out…"
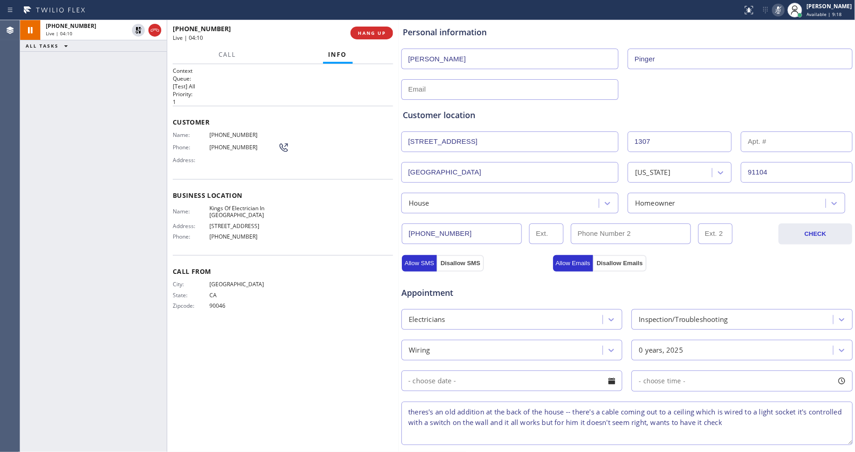
scroll to position [148, 0]
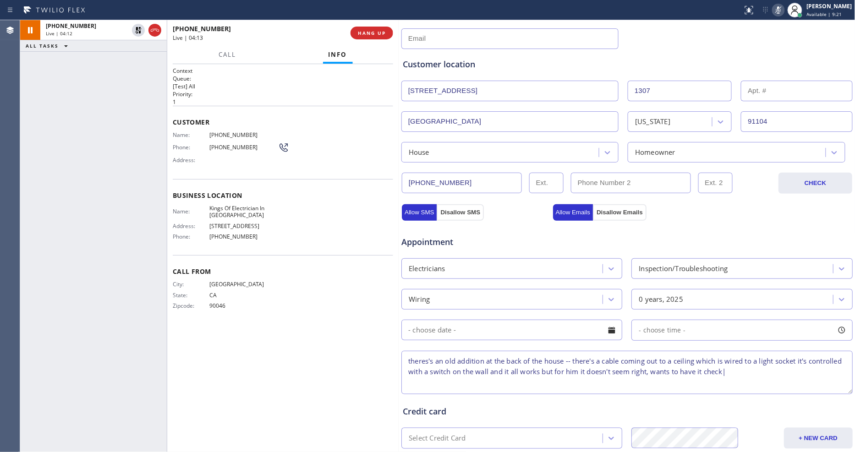
drag, startPoint x: 419, startPoint y: 355, endPoint x: 430, endPoint y: 358, distance: 11.5
click at [430, 358] on textarea "theres's an old addition at the back of the house -- there's a cable coming out…" at bounding box center [628, 373] width 452 height 44
click at [433, 357] on textarea "theres's an old addition at the back of the house -- there's a cable coming out…" at bounding box center [628, 373] width 452 height 44
click at [794, 369] on textarea "there's an old addition at the back of the house -- there's a cable coming out …" at bounding box center [628, 373] width 452 height 44
paste textarea "1307 N Martelo AvePasadena, CA 91104, USA house , ho"
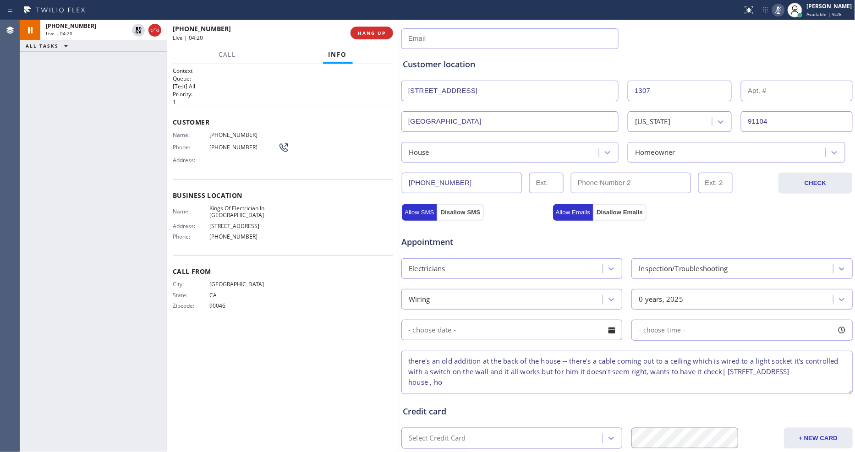
scroll to position [3, 0]
click at [402, 385] on textarea "there's an old addition at the back of the house -- there's a cable coming out …" at bounding box center [628, 373] width 452 height 44
click at [549, 376] on textarea "there's an old addition at the back of the house -- there's a cable coming out …" at bounding box center [628, 373] width 452 height 44
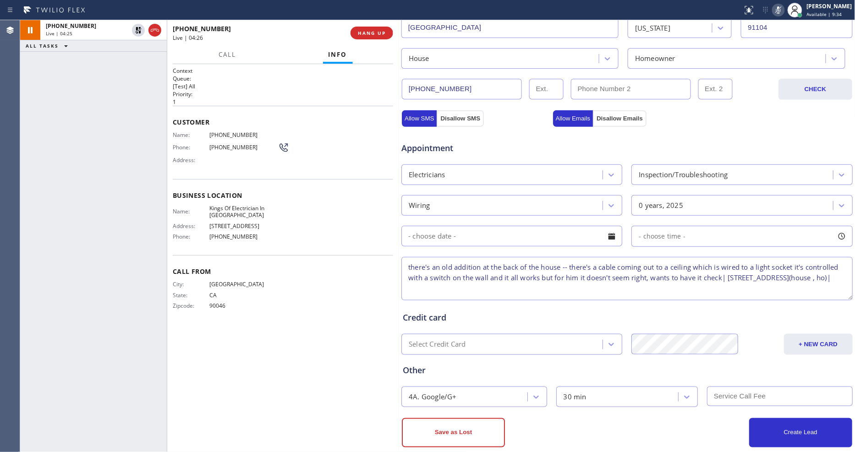
scroll to position [250, 0]
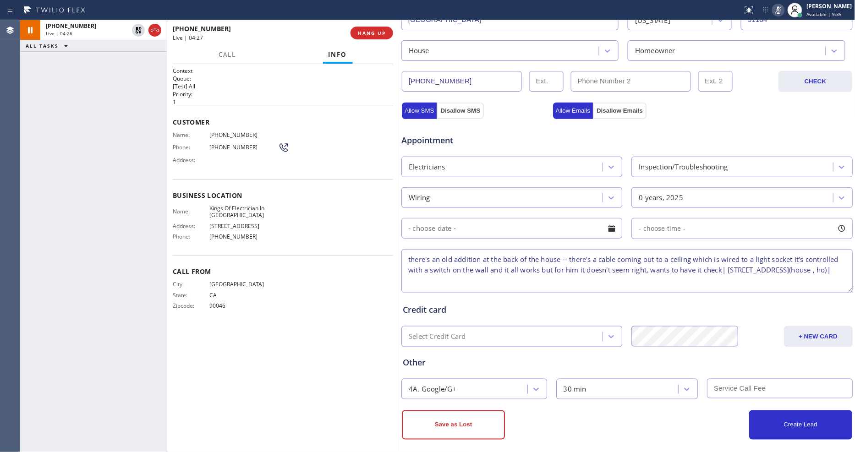
type textarea "there's an old addition at the back of the house -- there's a cable coming out …"
click at [354, 345] on div "Context Queue: [Test] All Priority: 1 Customer Name: (323) 428-7501 Phone: (323…" at bounding box center [283, 258] width 220 height 383
drag, startPoint x: 549, startPoint y: 114, endPoint x: 521, endPoint y: 132, distance: 32.8
click at [549, 115] on div "Appointment Electricians Inspection/Troubleshooting Wiring 0 years, 2025 - choo…" at bounding box center [627, 205] width 452 height 180
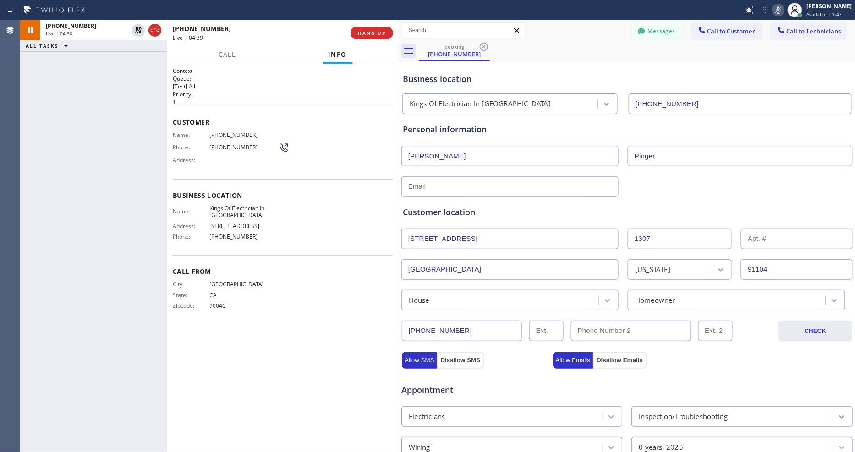
scroll to position [204, 0]
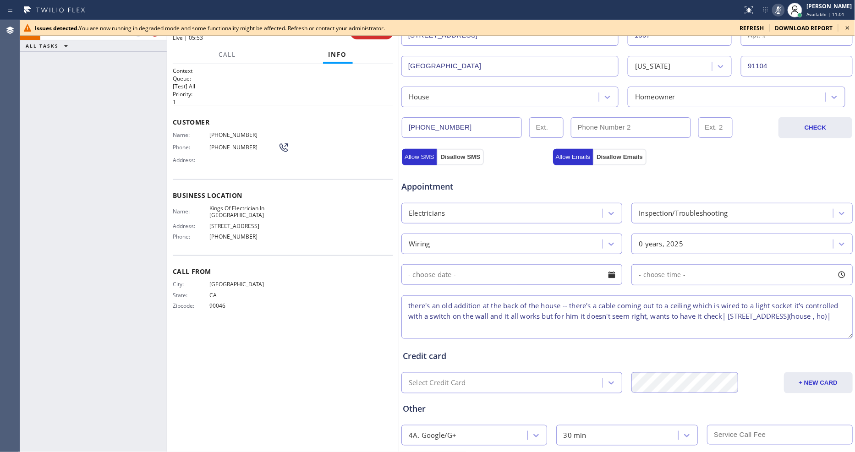
click at [849, 27] on icon at bounding box center [848, 27] width 11 height 11
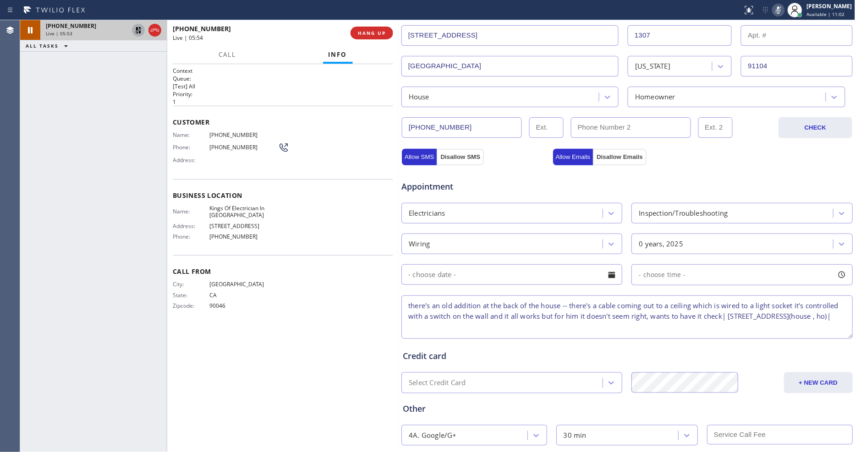
click at [139, 29] on icon at bounding box center [138, 30] width 11 height 11
click at [784, 11] on icon at bounding box center [778, 10] width 11 height 11
click at [635, 176] on div "Appointment" at bounding box center [627, 181] width 453 height 23
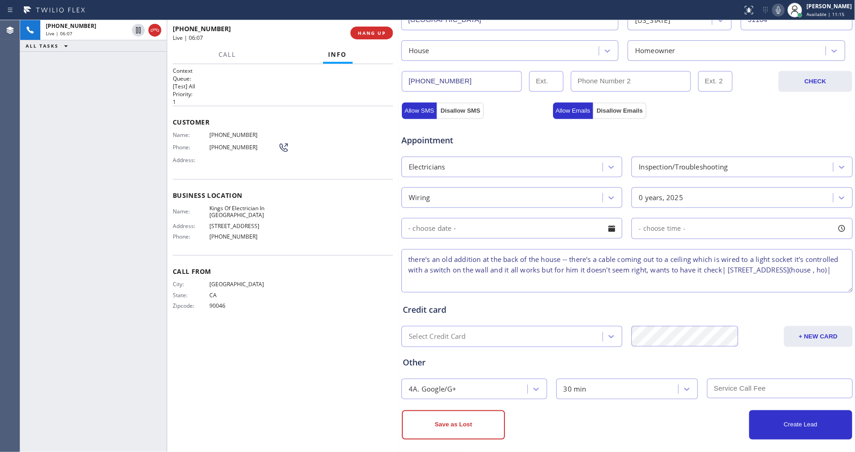
click at [507, 222] on input "text" at bounding box center [512, 228] width 221 height 21
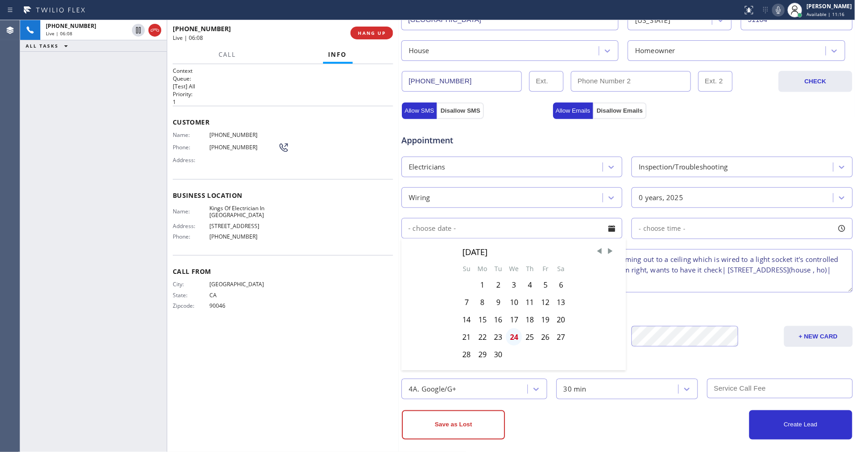
click at [511, 329] on div "24" at bounding box center [514, 337] width 16 height 17
type input "09/24/2025"
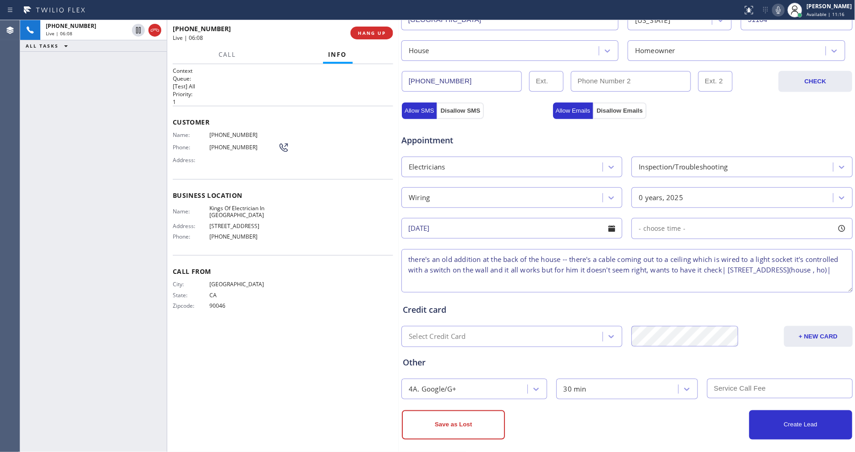
click at [653, 224] on span "- choose time -" at bounding box center [662, 228] width 47 height 9
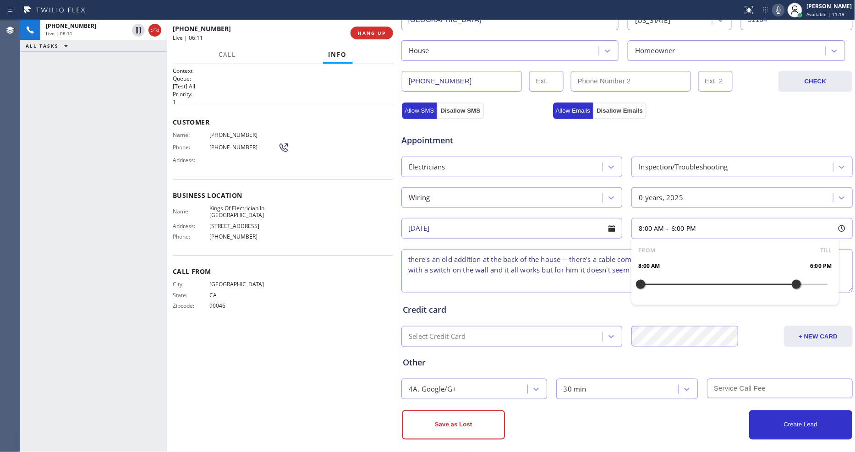
drag, startPoint x: 639, startPoint y: 280, endPoint x: 788, endPoint y: 272, distance: 148.7
click at [791, 275] on div at bounding box center [796, 284] width 11 height 19
drag, startPoint x: 732, startPoint y: 279, endPoint x: 743, endPoint y: 280, distance: 10.6
click at [744, 280] on div at bounding box center [749, 284] width 11 height 19
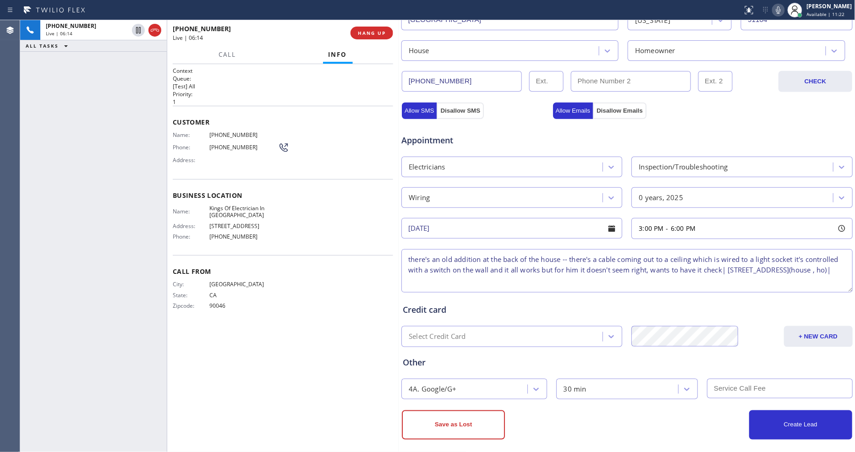
click at [650, 115] on div "Appointment Electricians Inspection/Troubleshooting Wiring 0 years, 2025 09/24/…" at bounding box center [627, 205] width 452 height 180
click at [578, 279] on textarea "there's an old addition at the back of the house -- there's a cable coming out …" at bounding box center [628, 271] width 452 height 44
paste textarea "Kings Of Electrician In La Canada"
click at [313, 251] on div "Business location Name: Kings Of Electrician In La Canada Address: 4515 Oceanvi…" at bounding box center [283, 217] width 220 height 77
click at [558, 127] on div "Appointment" at bounding box center [627, 134] width 453 height 23
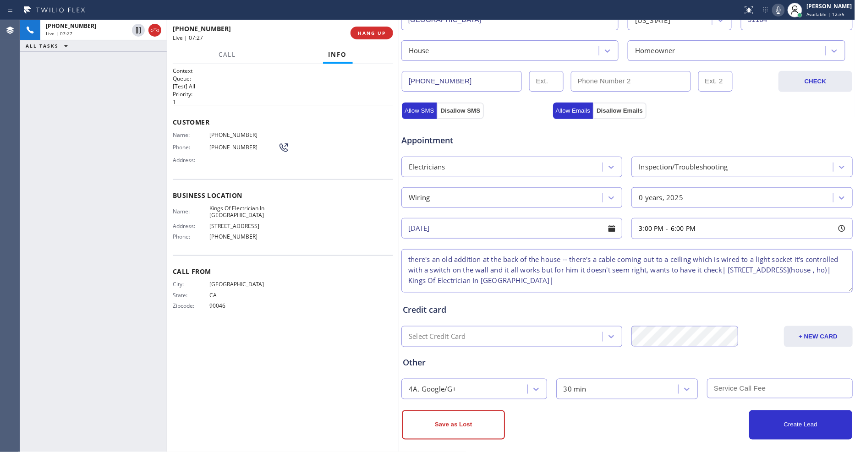
click at [753, 129] on div "Appointment" at bounding box center [627, 134] width 453 height 23
click at [402, 253] on textarea "there's an old addition at the back of the house -- there's a cable coming out …" at bounding box center [628, 271] width 452 height 44
paste textarea "$60 -- -- tech will provide price on site based on complexity of the job"
click at [365, 207] on div "Name: Kings Of Electrician In La Canada Address: 4515 Oceanview Blvd Phone: (62…" at bounding box center [283, 224] width 220 height 39
click at [653, 256] on textarea "3-6|$60 -- -- tech will provide price on site based on complexity of the job|th…" at bounding box center [628, 271] width 452 height 44
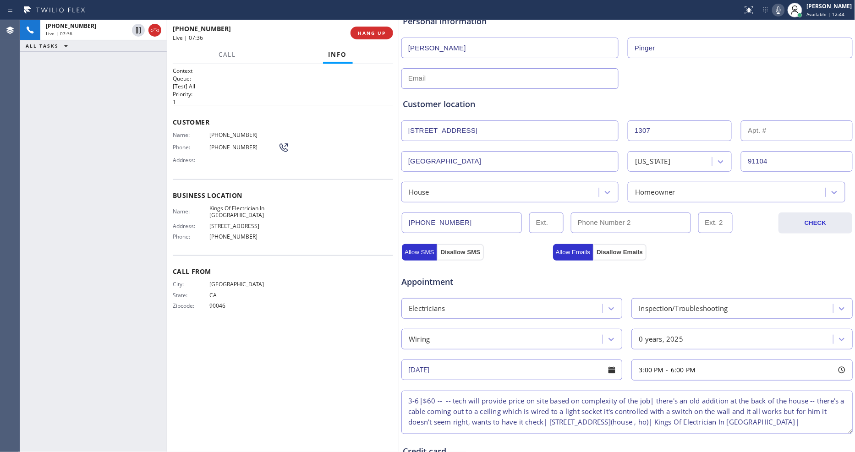
scroll to position [97, 0]
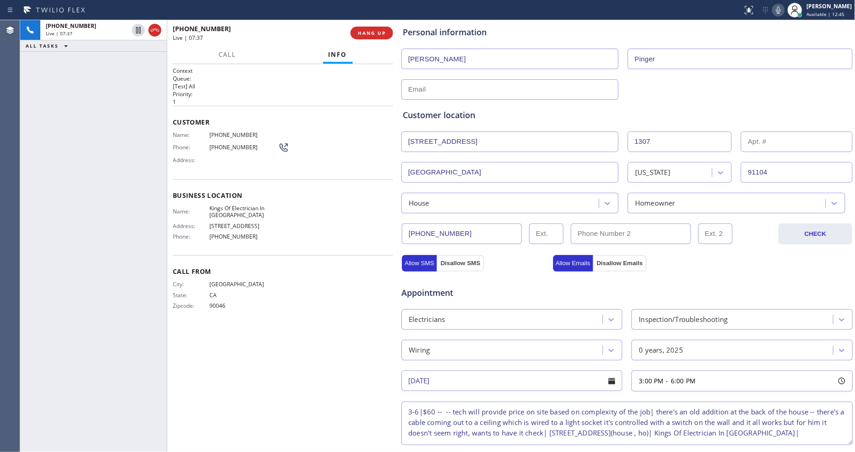
type textarea "3-6|$60 -- -- tech will provide price on site based on complexity of the job| t…"
click at [446, 85] on input "text" at bounding box center [510, 89] width 217 height 21
click at [446, 84] on input "jacobpinger@gmail.com" at bounding box center [510, 89] width 217 height 21
click at [446, 82] on input "jacobpinger@gmail.com" at bounding box center [510, 89] width 217 height 21
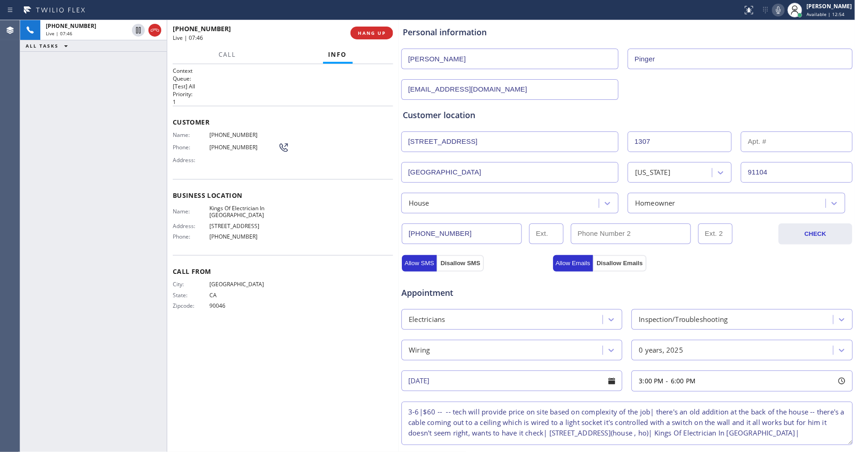
click at [446, 81] on input "jacobpinger@gmail.com" at bounding box center [510, 89] width 217 height 21
type input "jacobpinger@gmail.com"
click at [347, 99] on p "1" at bounding box center [283, 102] width 220 height 8
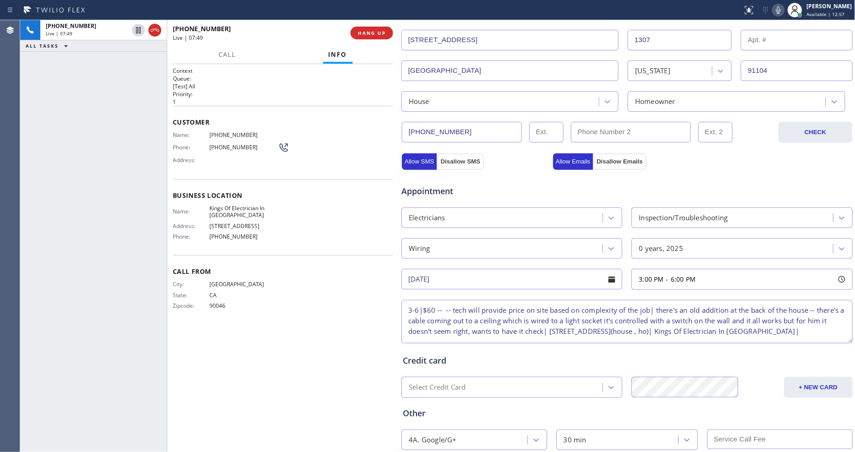
scroll to position [8, 0]
click at [496, 325] on textarea "3-6|$60 -- -- tech will provide price on site based on complexity of the job| t…" at bounding box center [628, 322] width 452 height 44
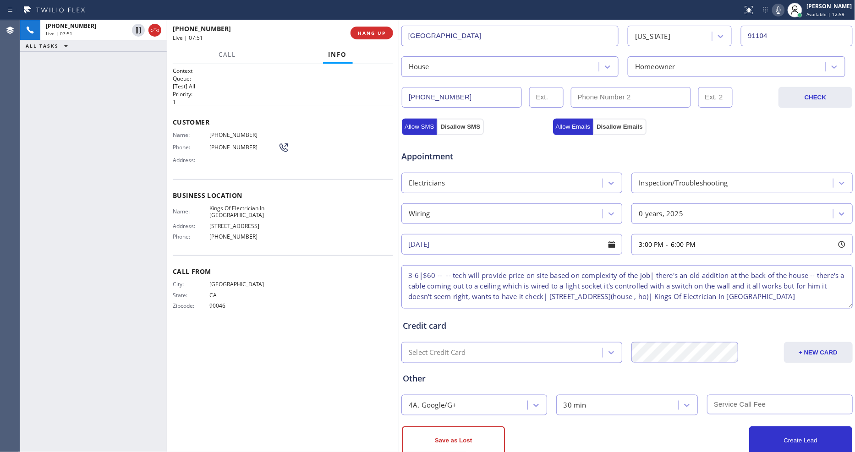
scroll to position [250, 0]
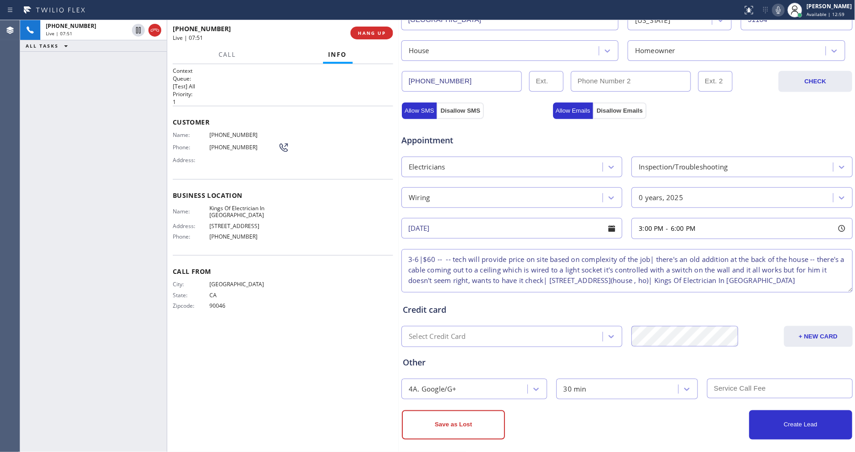
type textarea "3-6|$60 -- -- tech will provide price on site based on complexity of the job| t…"
click at [752, 382] on input "text" at bounding box center [780, 389] width 146 height 20
type input "60"
drag, startPoint x: 781, startPoint y: 418, endPoint x: 749, endPoint y: 417, distance: 32.1
click at [780, 417] on button "Create Lead" at bounding box center [800, 425] width 103 height 29
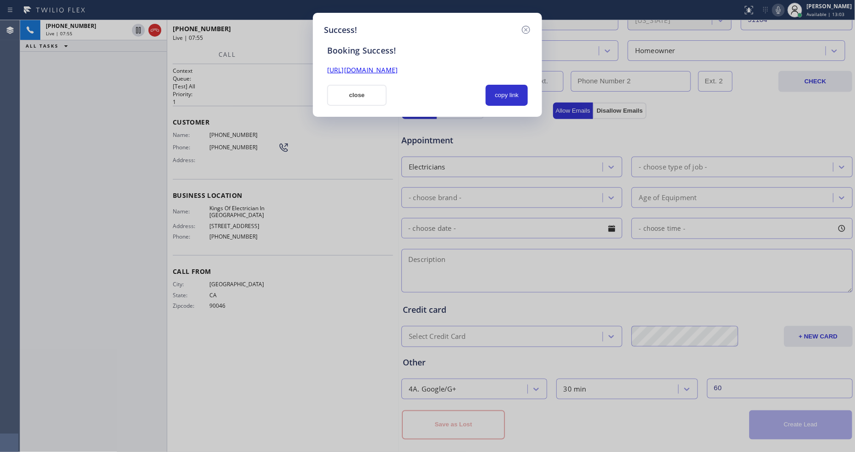
scroll to position [0, 0]
click at [652, 107] on div "Success! Booking Success! https://erp.apollosoft.co/customer/764317#portlet_lea…" at bounding box center [427, 226] width 855 height 452
click at [398, 67] on link "https://erp.apollosoft.co/customer/764317#portlet_lead" at bounding box center [362, 70] width 71 height 9
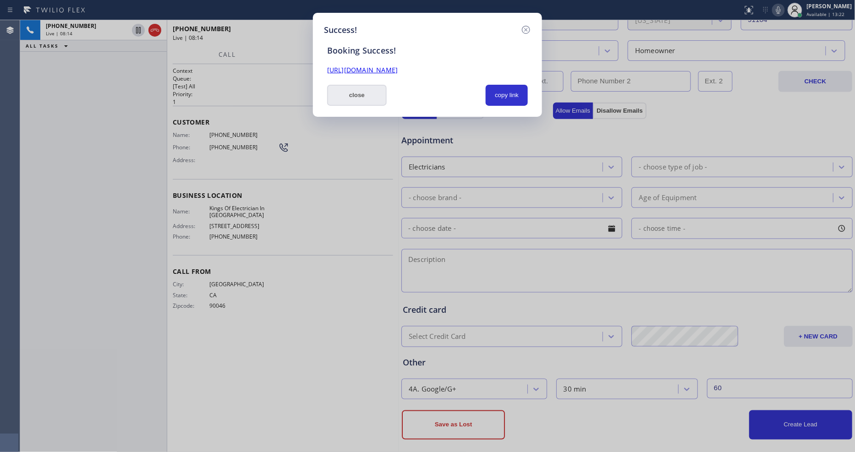
click at [349, 88] on button "close" at bounding box center [357, 95] width 60 height 21
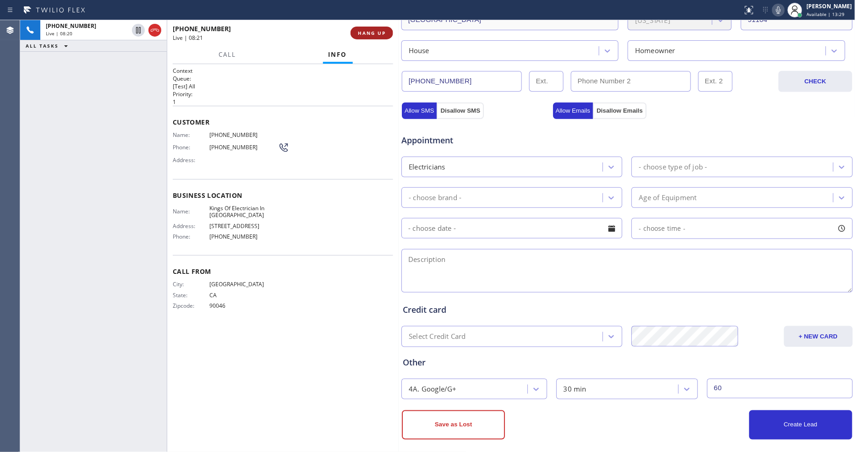
click at [363, 28] on button "HANG UP" at bounding box center [372, 33] width 43 height 13
drag, startPoint x: 363, startPoint y: 29, endPoint x: 367, endPoint y: 38, distance: 9.8
click at [363, 30] on span "HANG UP" at bounding box center [372, 33] width 28 height 6
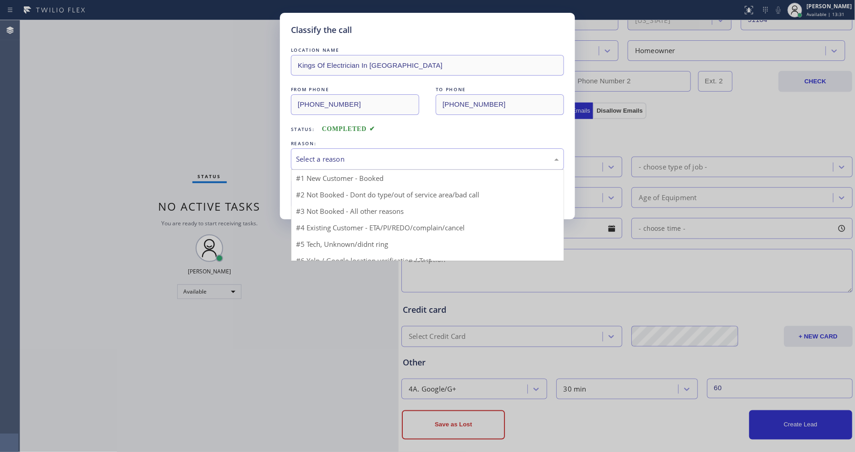
click at [321, 156] on div "Select a reason" at bounding box center [427, 159] width 263 height 11
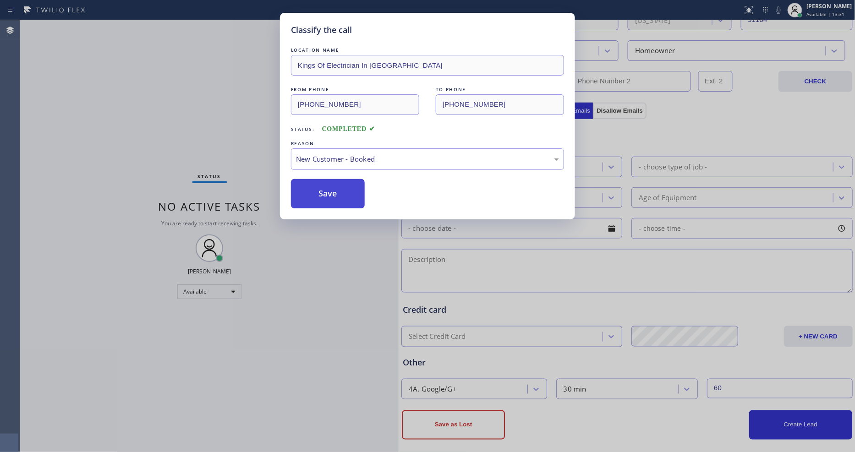
click at [318, 196] on button "Save" at bounding box center [328, 193] width 74 height 29
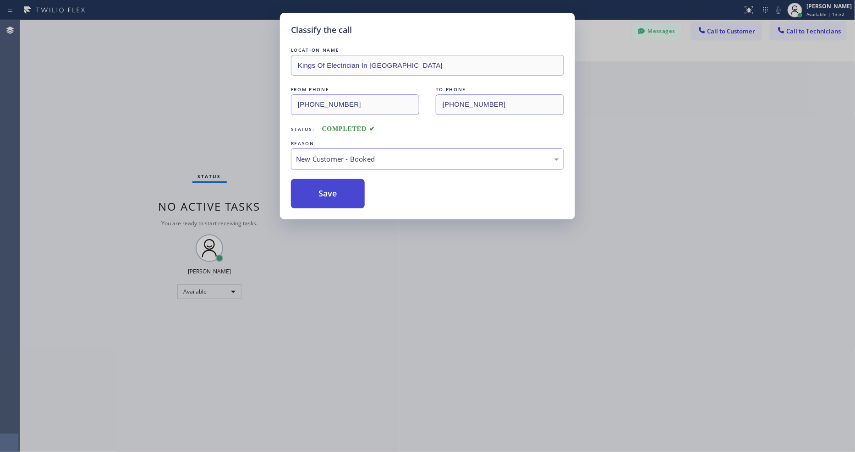
click at [318, 196] on button "Save" at bounding box center [328, 193] width 74 height 29
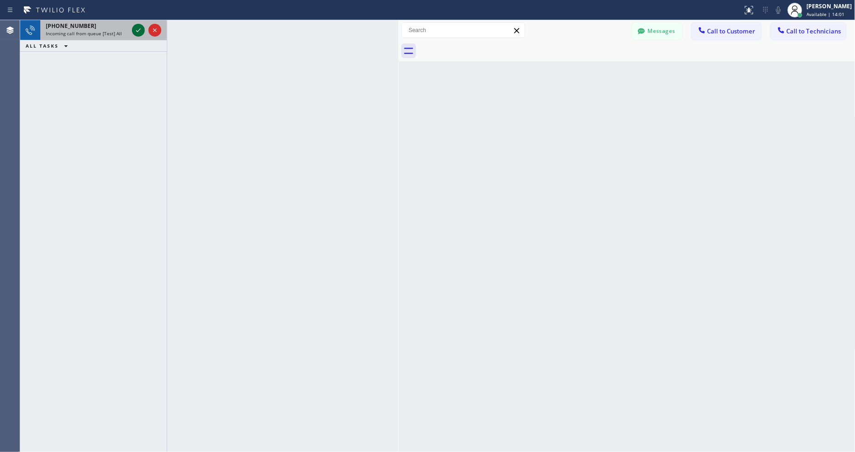
click at [135, 31] on icon at bounding box center [138, 30] width 11 height 11
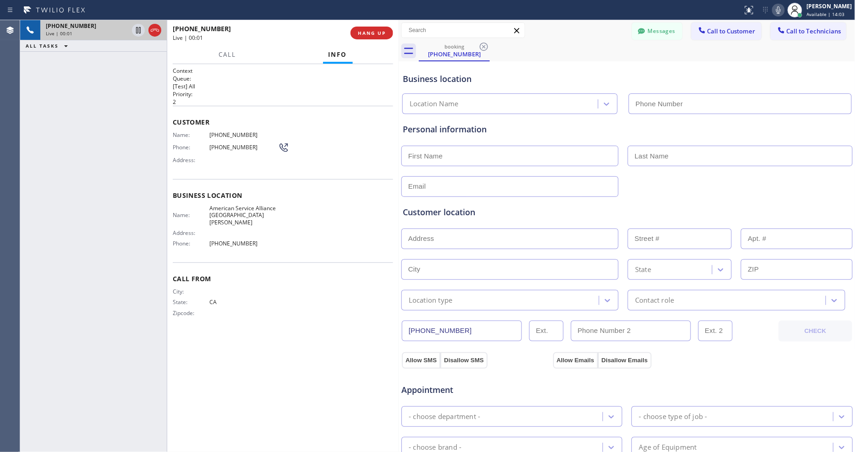
type input "(669) 201-1130"
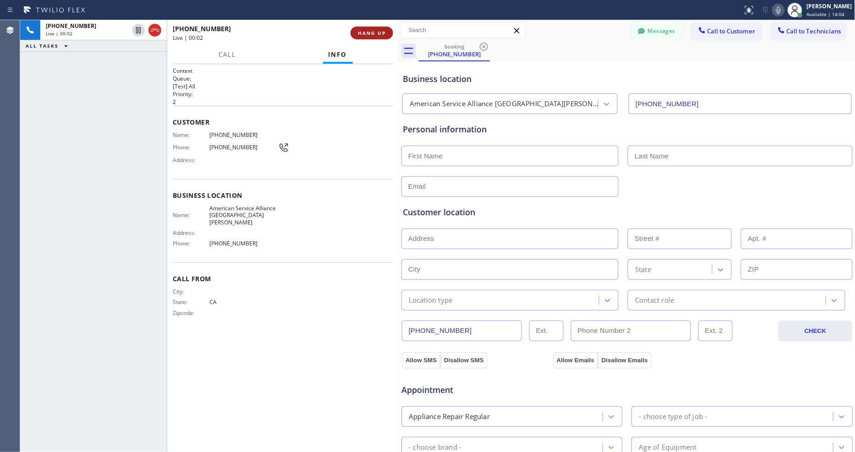
click at [374, 35] on span "HANG UP" at bounding box center [372, 33] width 28 height 6
click at [372, 30] on span "COMPLETE" at bounding box center [370, 33] width 32 height 6
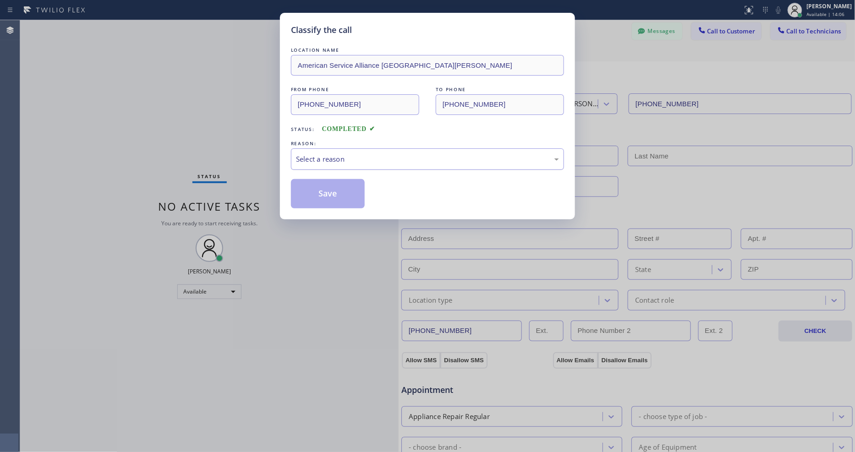
click at [333, 158] on div "Select a reason" at bounding box center [427, 159] width 263 height 11
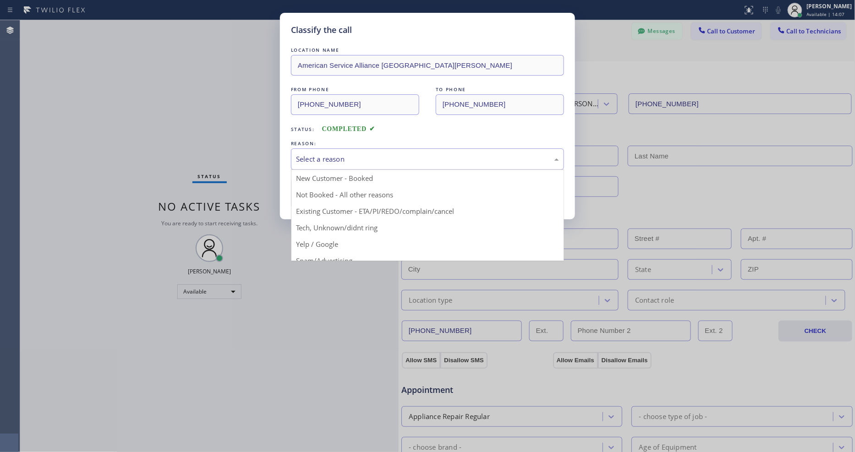
drag, startPoint x: 320, startPoint y: 239, endPoint x: 325, endPoint y: 202, distance: 37.5
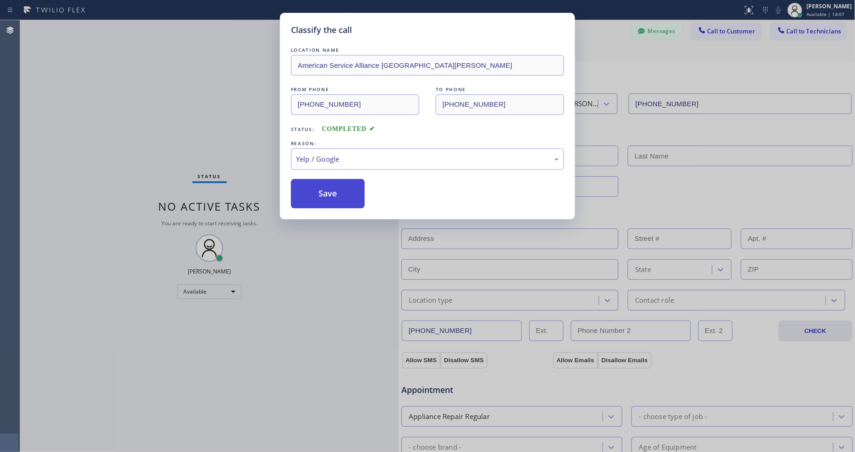
click at [326, 190] on button "Save" at bounding box center [328, 193] width 74 height 29
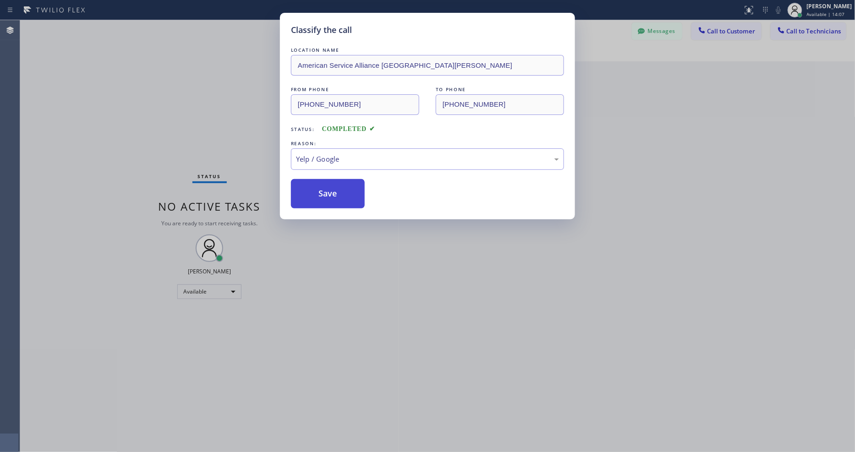
click at [326, 190] on button "Save" at bounding box center [328, 193] width 74 height 29
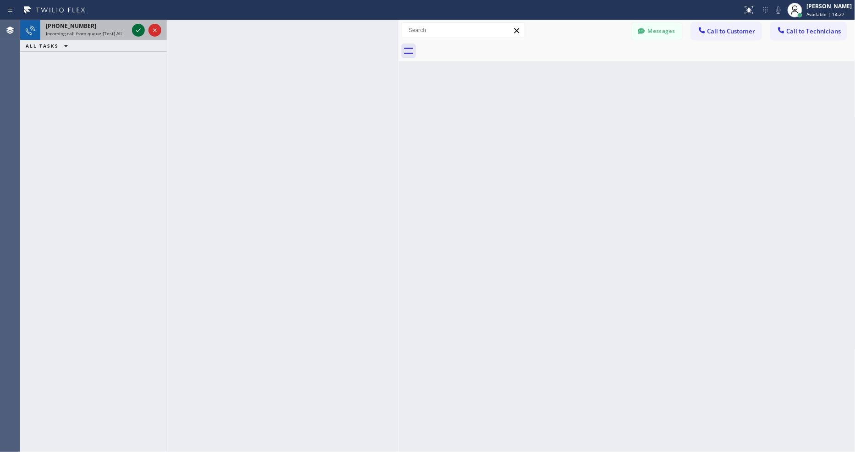
click at [140, 28] on icon at bounding box center [138, 30] width 11 height 11
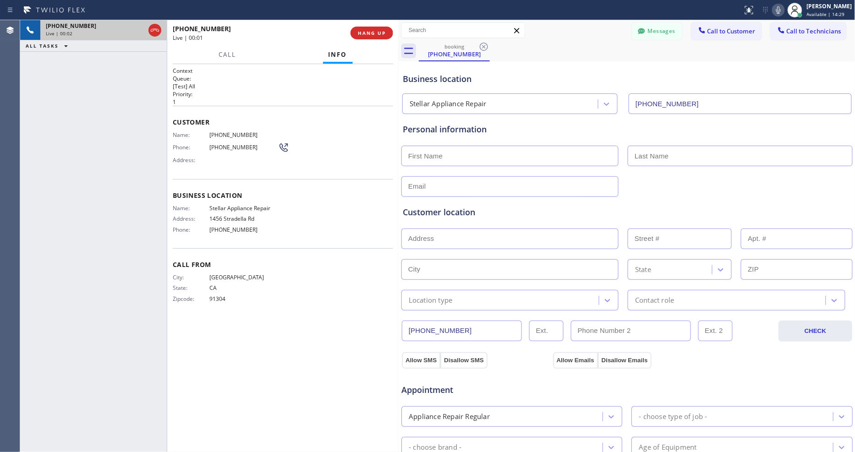
type input "(213) 354-8836"
click at [373, 36] on span "HANG UP" at bounding box center [372, 33] width 28 height 6
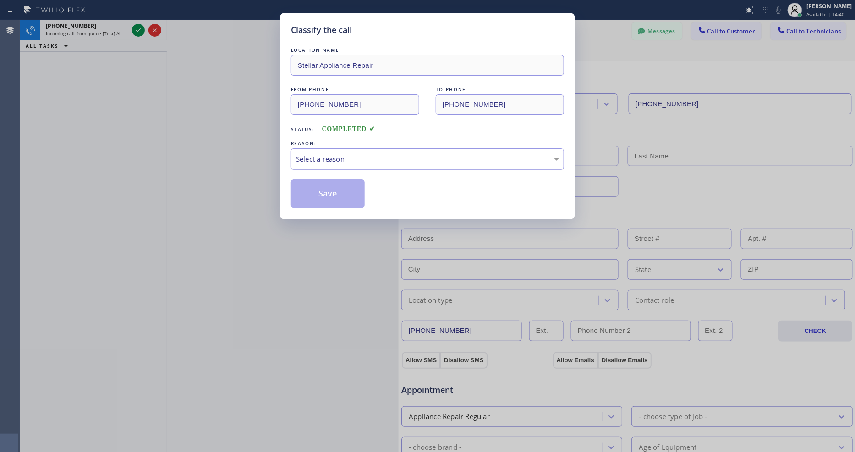
click at [333, 150] on div "Select a reason" at bounding box center [427, 160] width 273 height 22
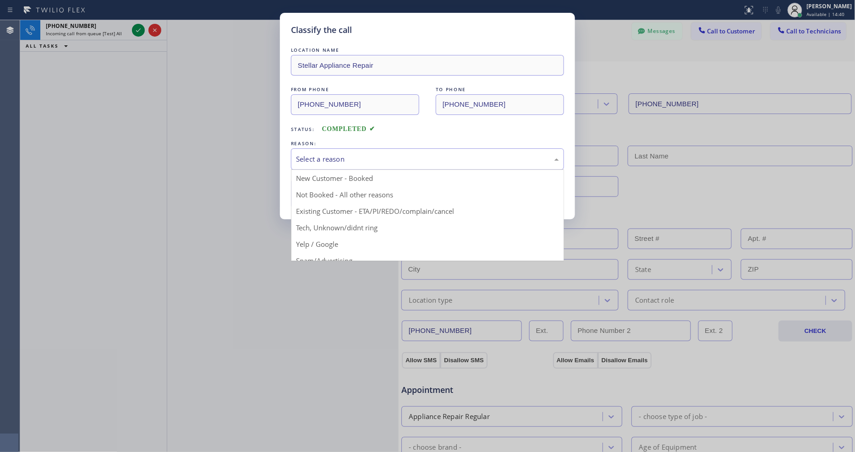
drag, startPoint x: 323, startPoint y: 225, endPoint x: 323, endPoint y: 213, distance: 11.5
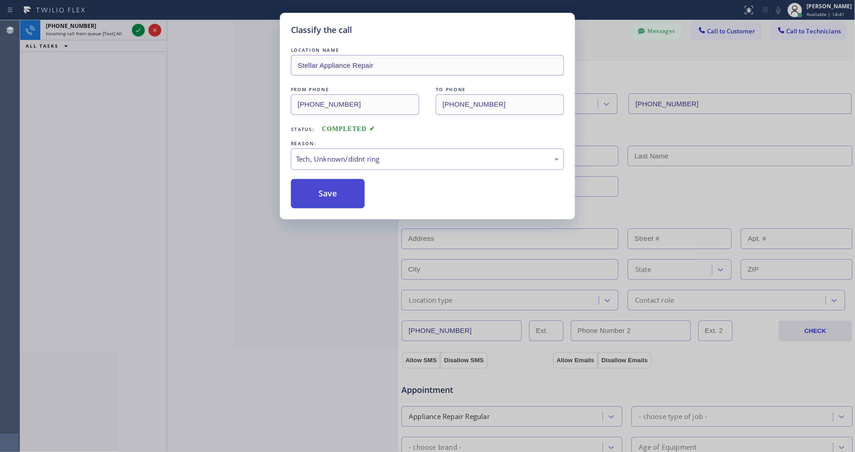
click at [326, 185] on button "Save" at bounding box center [328, 193] width 74 height 29
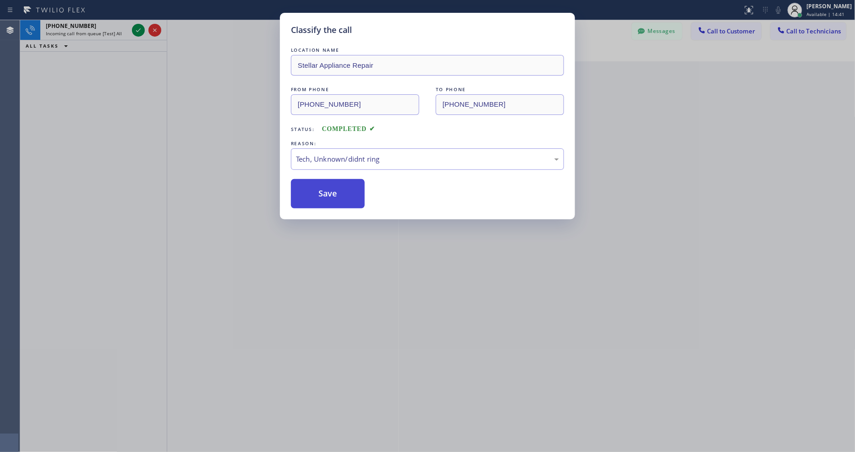
click at [326, 185] on button "Save" at bounding box center [328, 193] width 74 height 29
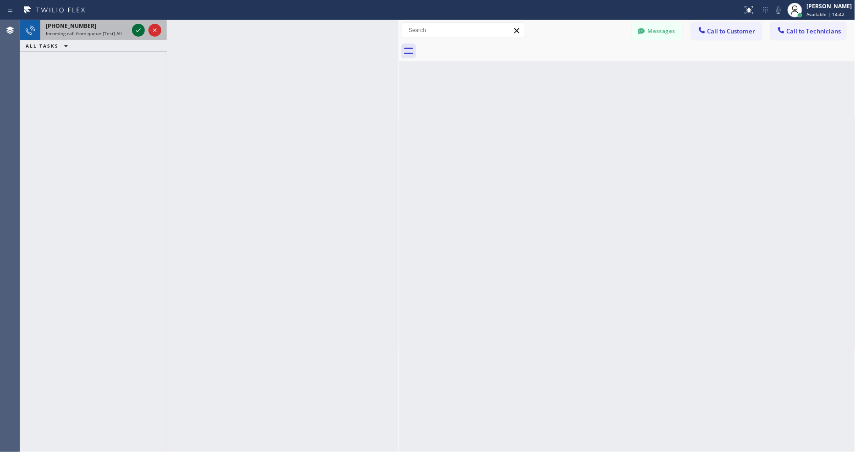
click at [138, 29] on icon at bounding box center [138, 30] width 11 height 11
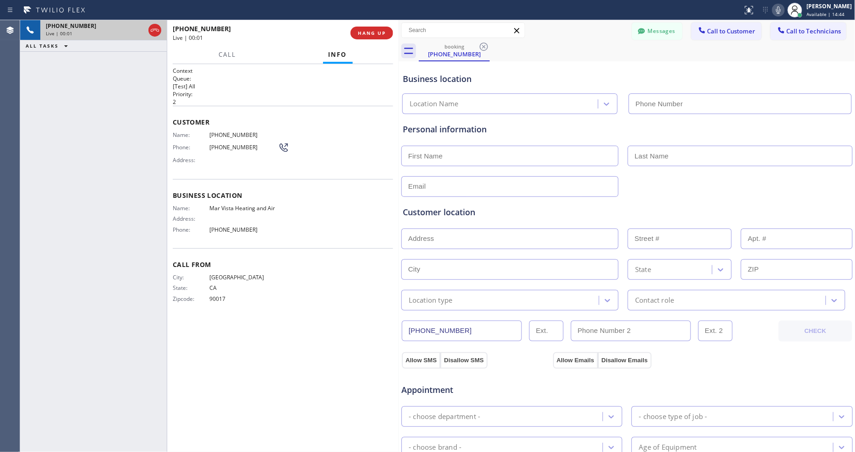
type input "(424) 317-8499"
click at [149, 206] on div "+14242056920 Live | 00:01 ALL TASKS ALL TASKS ACTIVE TASKS TASKS IN WRAP UP" at bounding box center [93, 236] width 147 height 432
click at [363, 30] on span "HANG UP" at bounding box center [372, 33] width 28 height 6
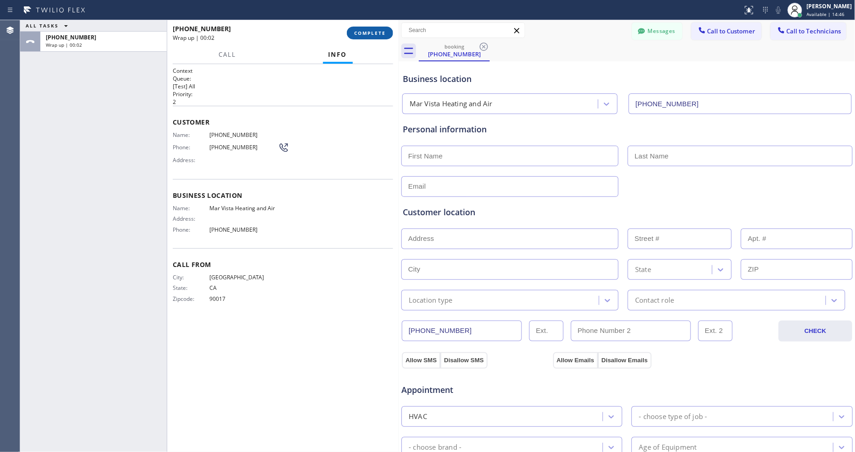
click at [364, 30] on span "COMPLETE" at bounding box center [370, 33] width 32 height 6
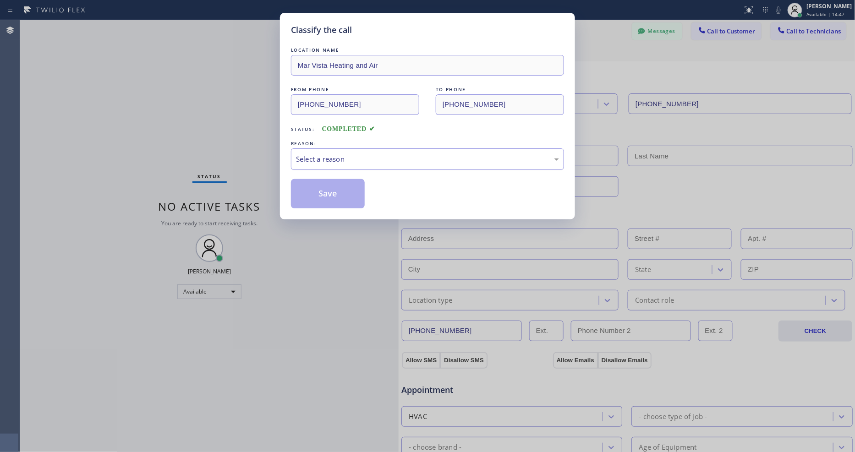
click at [310, 156] on div "Select a reason" at bounding box center [427, 159] width 263 height 11
click at [323, 184] on button "Save" at bounding box center [328, 193] width 74 height 29
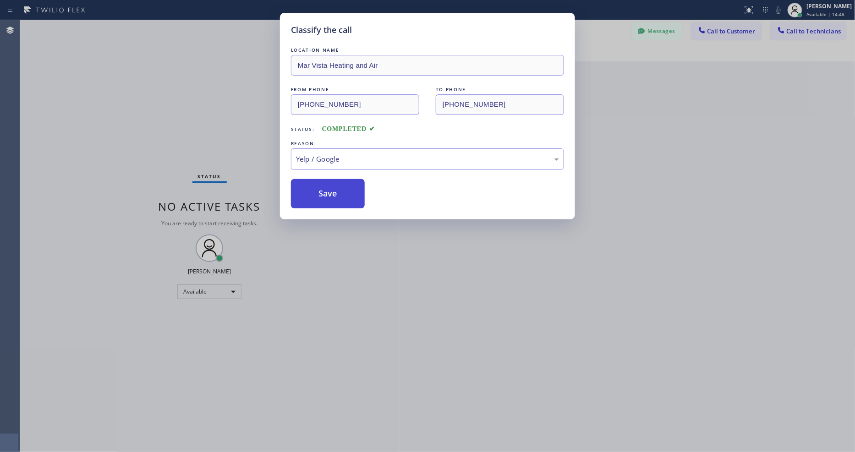
click at [323, 184] on button "Save" at bounding box center [328, 193] width 74 height 29
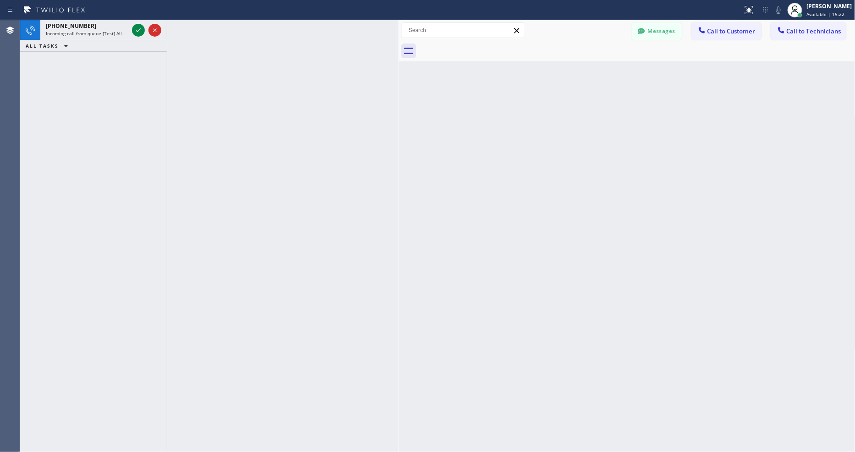
drag, startPoint x: 140, startPoint y: 30, endPoint x: 148, endPoint y: 5, distance: 26.3
click at [140, 30] on icon at bounding box center [138, 30] width 11 height 11
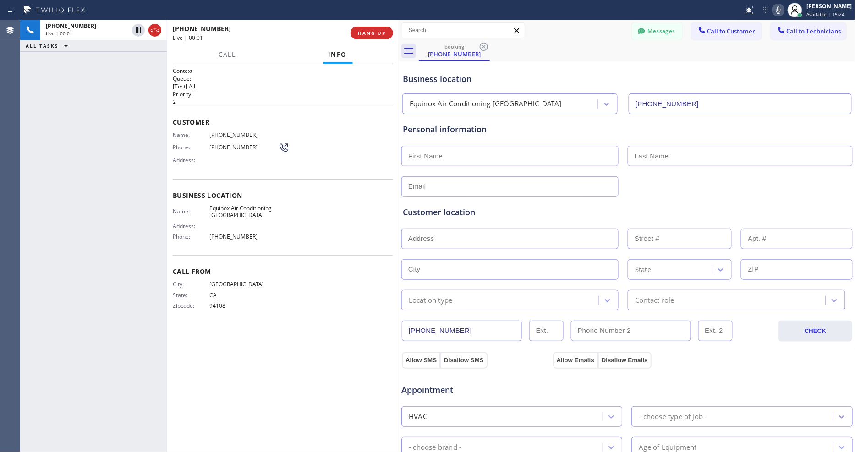
type input "(510) 781-9747"
click at [386, 33] on button "HANG UP" at bounding box center [372, 33] width 43 height 13
click at [386, 33] on span "HANG UP" at bounding box center [372, 33] width 28 height 6
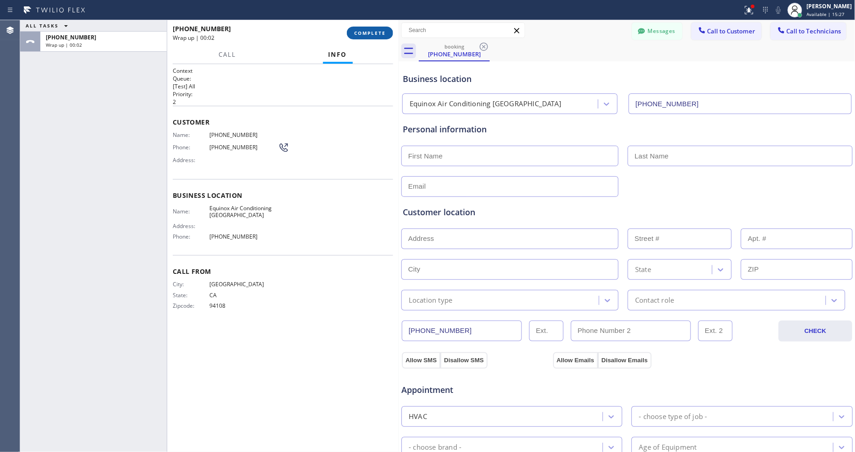
click at [360, 37] on button "COMPLETE" at bounding box center [370, 33] width 46 height 13
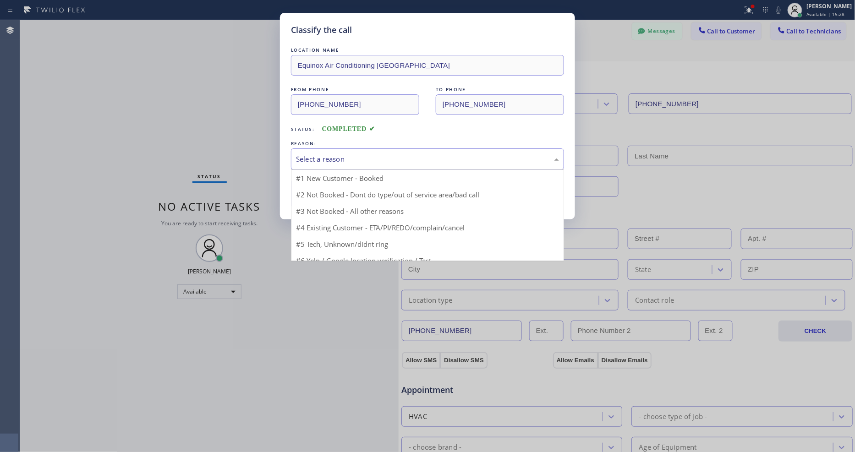
drag, startPoint x: 317, startPoint y: 162, endPoint x: 316, endPoint y: 178, distance: 16.1
click at [317, 161] on div "Select a reason" at bounding box center [427, 160] width 273 height 22
drag, startPoint x: 306, startPoint y: 240, endPoint x: 315, endPoint y: 203, distance: 37.7
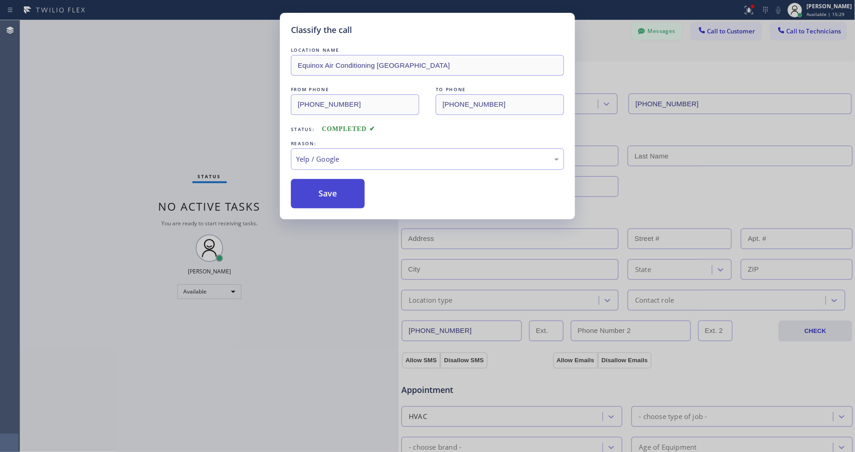
click at [315, 200] on button "Save" at bounding box center [328, 193] width 74 height 29
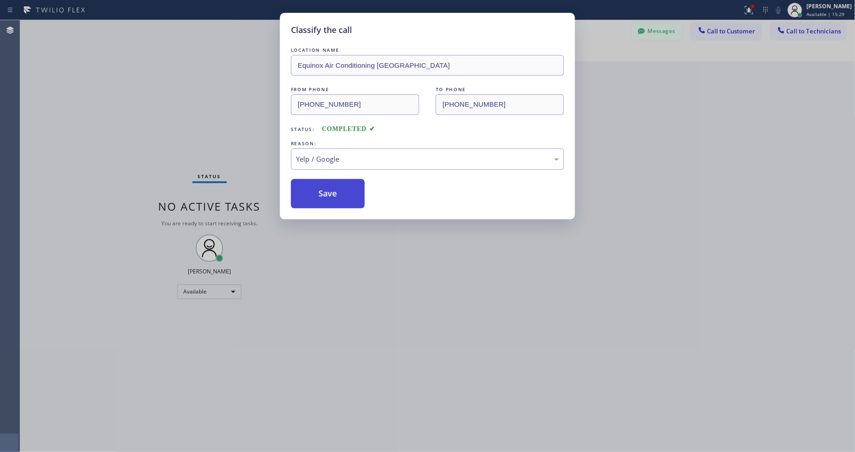
click at [315, 200] on button "Save" at bounding box center [328, 193] width 74 height 29
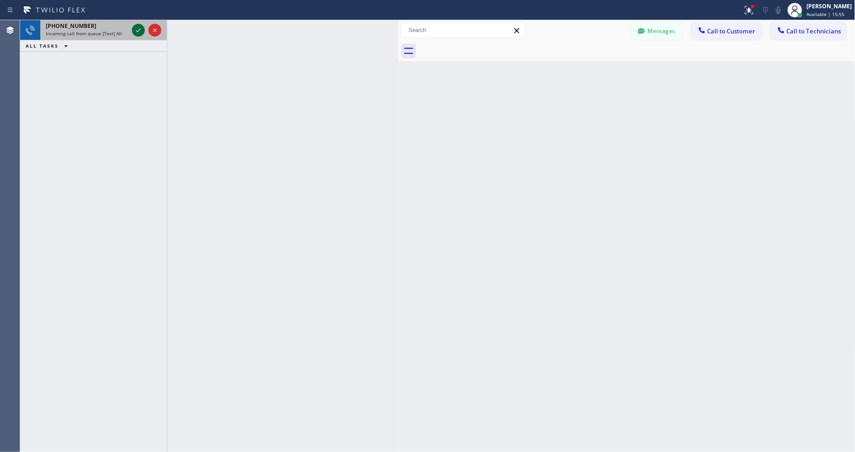
click at [136, 27] on icon at bounding box center [138, 30] width 11 height 11
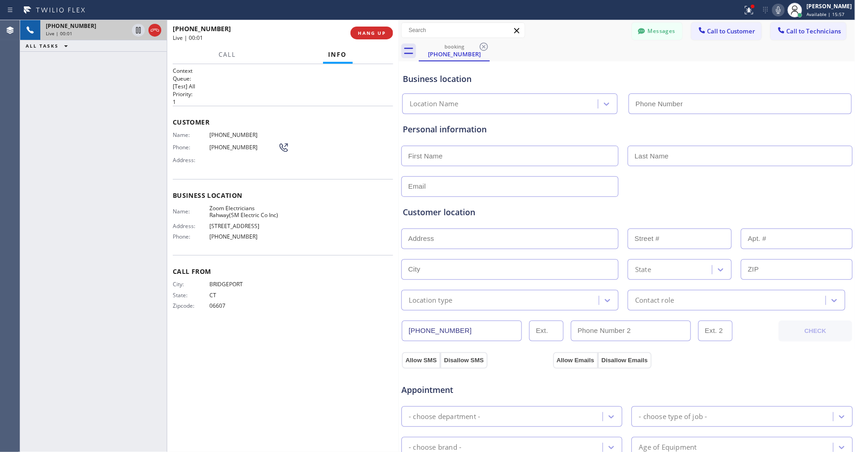
type input "(551) 388-2544"
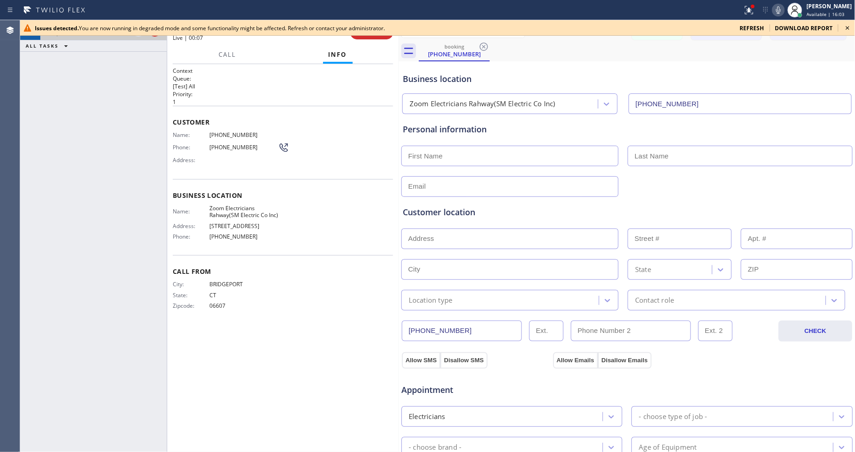
click at [853, 29] on icon at bounding box center [848, 27] width 11 height 11
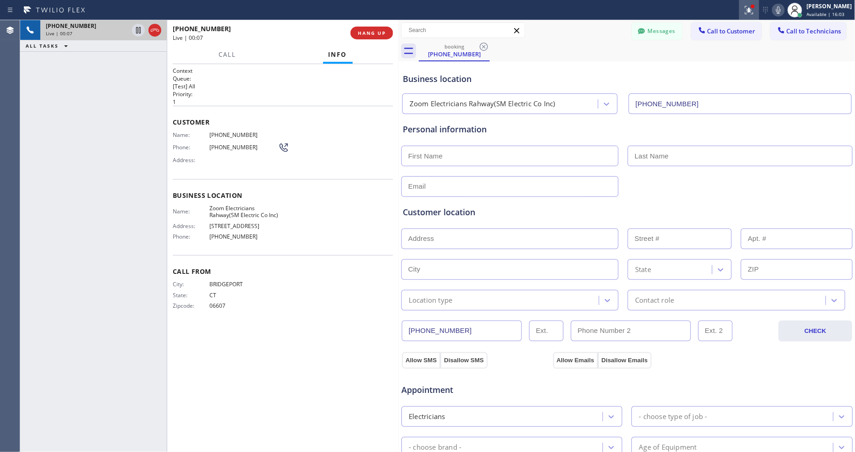
click at [755, 10] on icon at bounding box center [749, 10] width 11 height 11
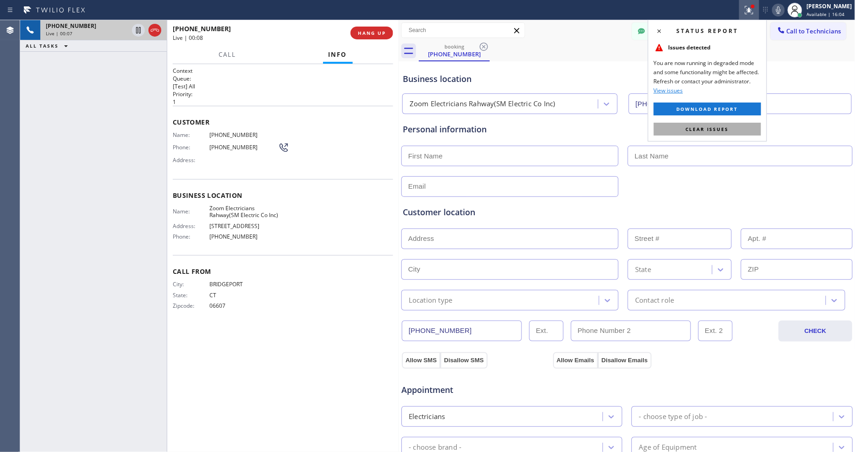
click at [734, 127] on button "Clear issues" at bounding box center [707, 129] width 107 height 13
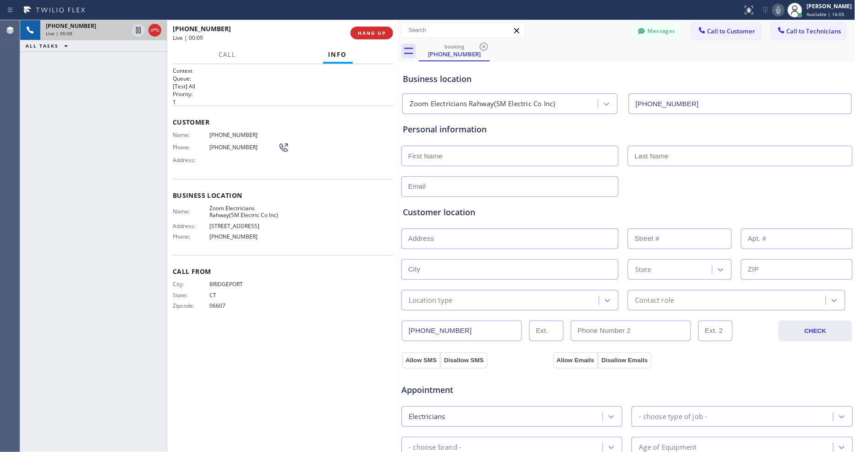
click at [429, 152] on input "text" at bounding box center [510, 156] width 217 height 21
type input "Alex"
click at [411, 358] on button "Allow SMS" at bounding box center [421, 361] width 39 height 17
click at [561, 353] on button "Allow Emails" at bounding box center [575, 361] width 45 height 17
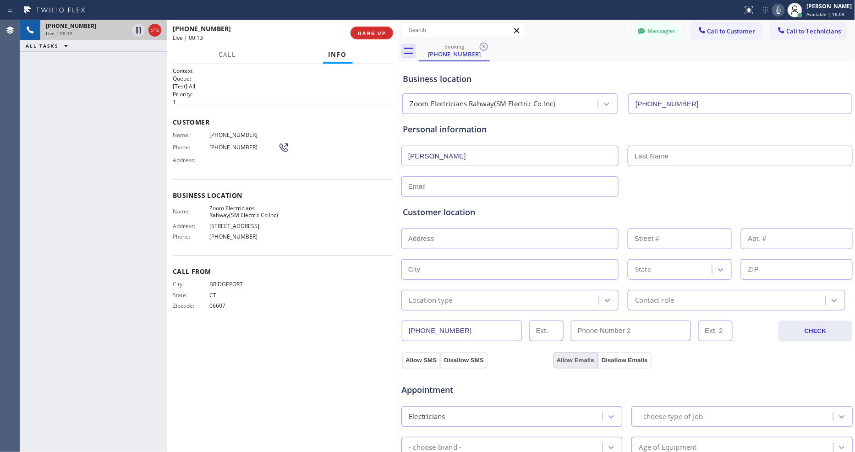
click at [561, 353] on button "Allow Emails" at bounding box center [575, 361] width 45 height 17
drag, startPoint x: 381, startPoint y: 345, endPoint x: 328, endPoint y: 419, distance: 90.7
click at [380, 345] on div "Context Queue: [Test] All Priority: 1 Customer Name: (203) 610-3742 Phone: (203…" at bounding box center [283, 258] width 220 height 383
drag, startPoint x: 75, startPoint y: 150, endPoint x: 80, endPoint y: 154, distance: 6.2
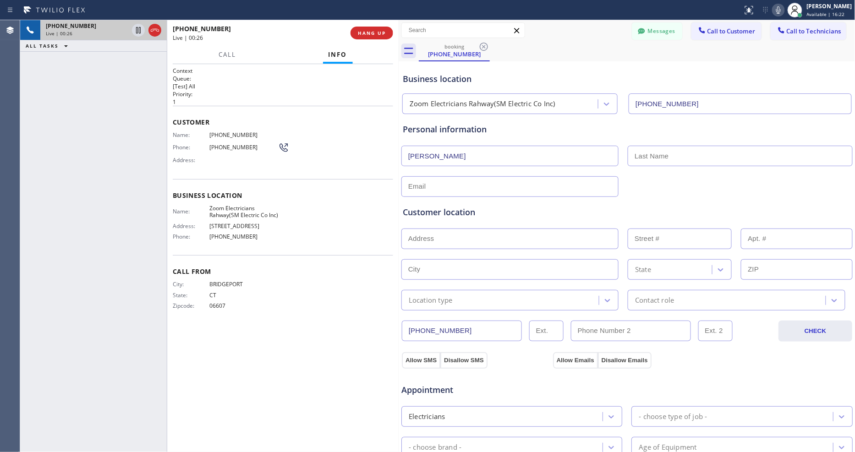
click at [75, 150] on div "+12036103742 Live | 00:26 ALL TASKS ALL TASKS ACTIVE TASKS TASKS IN WRAP UP" at bounding box center [93, 236] width 147 height 432
click at [379, 33] on span "HANG UP" at bounding box center [372, 33] width 28 height 6
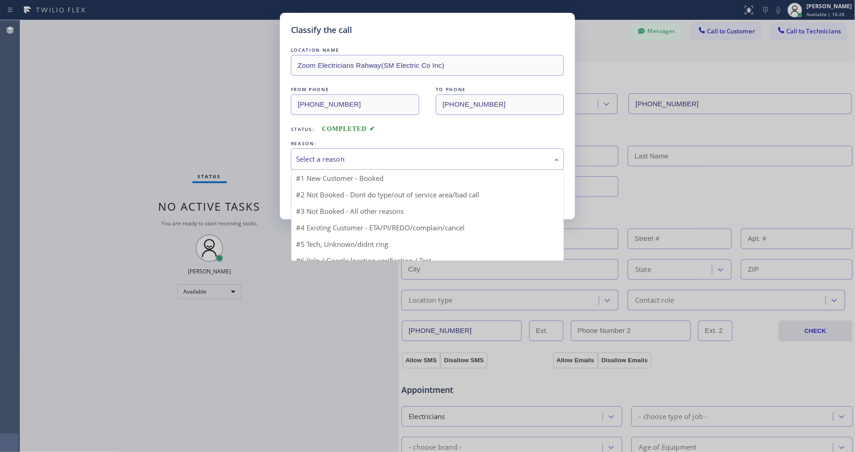
click at [333, 157] on div "Select a reason" at bounding box center [427, 159] width 263 height 11
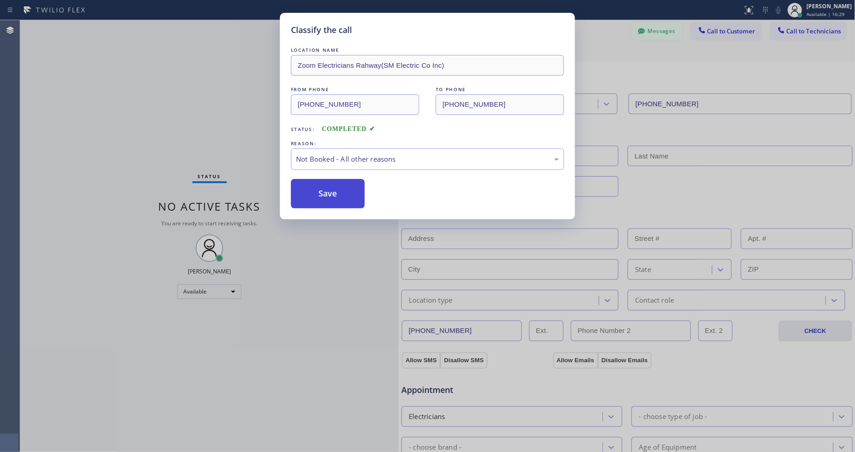
click at [328, 185] on button "Save" at bounding box center [328, 193] width 74 height 29
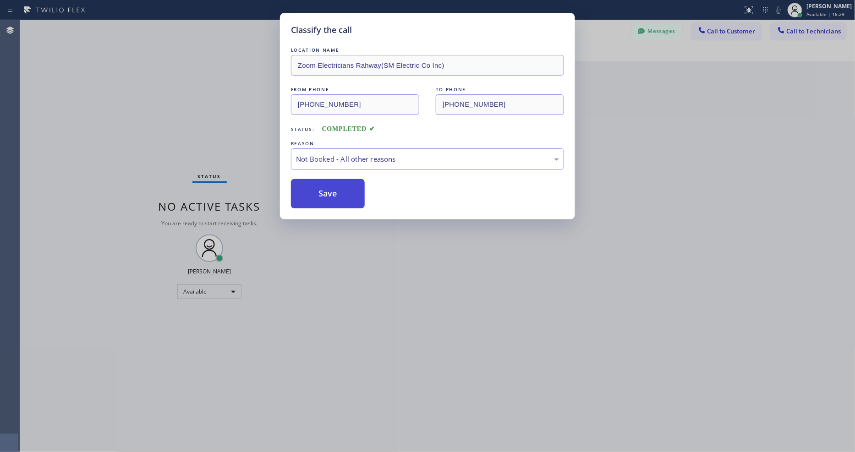
click at [328, 185] on button "Save" at bounding box center [328, 193] width 74 height 29
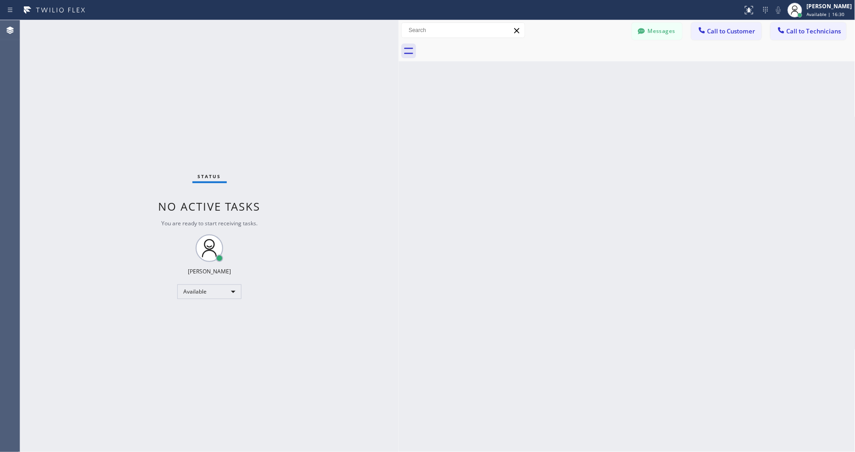
click at [125, 27] on div "Status No active tasks You are ready to start receiving tasks. [PERSON_NAME] Av…" at bounding box center [209, 236] width 379 height 432
click at [116, 30] on div "Status No active tasks You are ready to start receiving tasks. [PERSON_NAME] Av…" at bounding box center [209, 236] width 379 height 432
click at [365, 263] on div "Status No active tasks You are ready to start receiving tasks. [PERSON_NAME] Av…" at bounding box center [209, 236] width 379 height 432
click at [123, 26] on div "Status No active tasks You are ready to start receiving tasks. [PERSON_NAME] Av…" at bounding box center [209, 236] width 379 height 432
click at [117, 28] on div "Status No active tasks You are ready to start receiving tasks. [PERSON_NAME] Av…" at bounding box center [209, 236] width 379 height 432
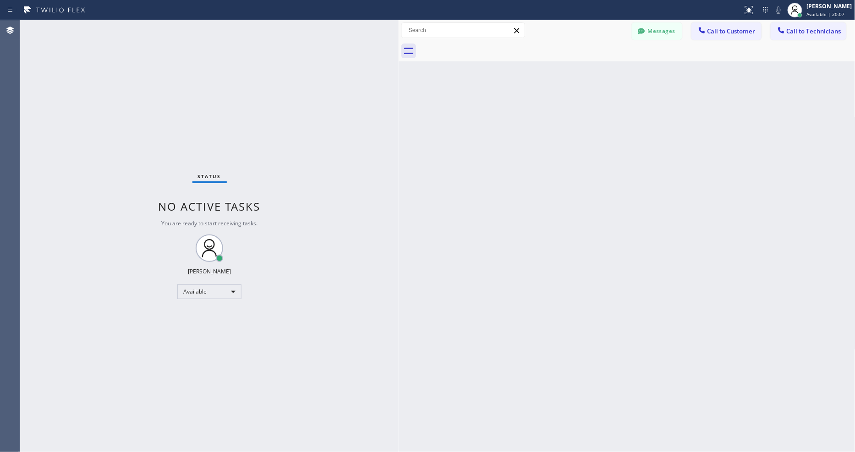
click at [137, 22] on div "Status No active tasks You are ready to start receiving tasks. [PERSON_NAME] Av…" at bounding box center [209, 236] width 379 height 432
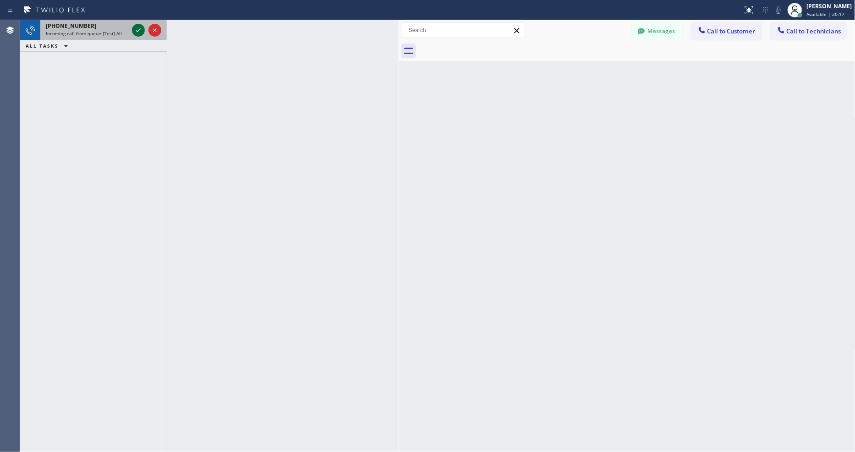
click at [138, 29] on icon at bounding box center [138, 30] width 11 height 11
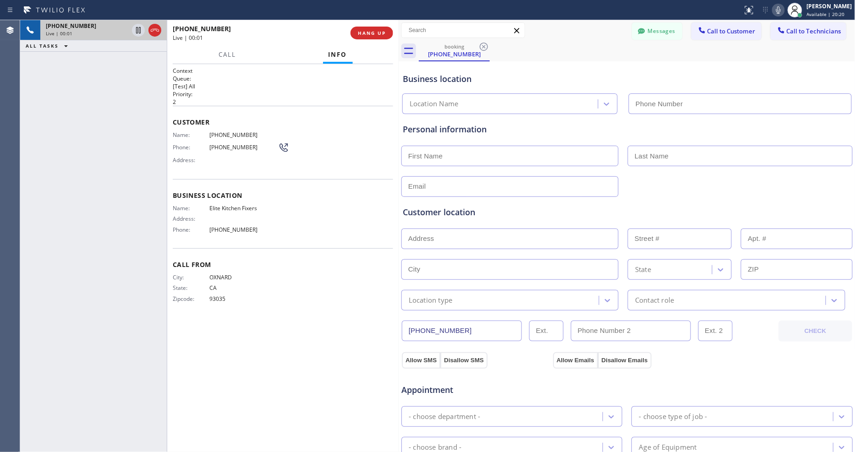
type input "(805) 608-5861"
click at [369, 36] on span "HANG UP" at bounding box center [372, 33] width 28 height 6
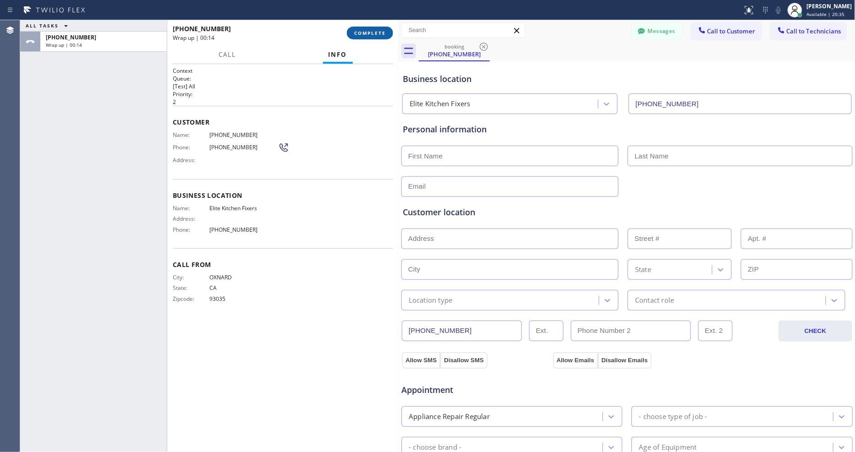
click at [380, 37] on button "COMPLETE" at bounding box center [370, 33] width 46 height 13
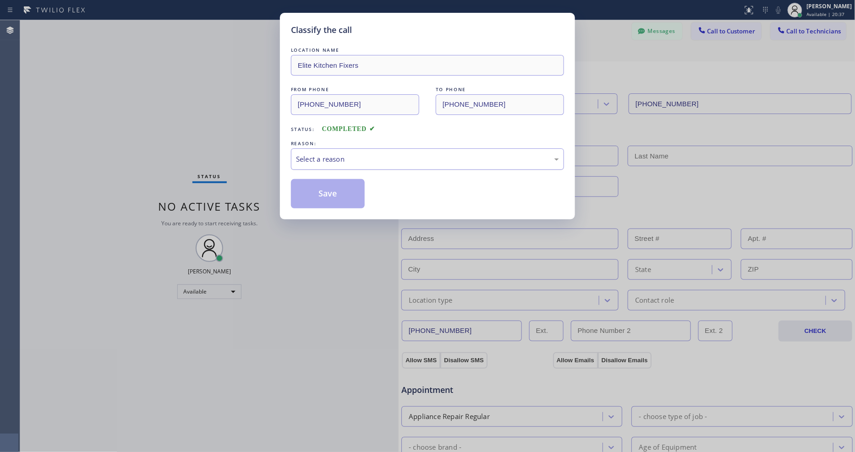
click at [345, 154] on div "Select a reason" at bounding box center [427, 159] width 263 height 11
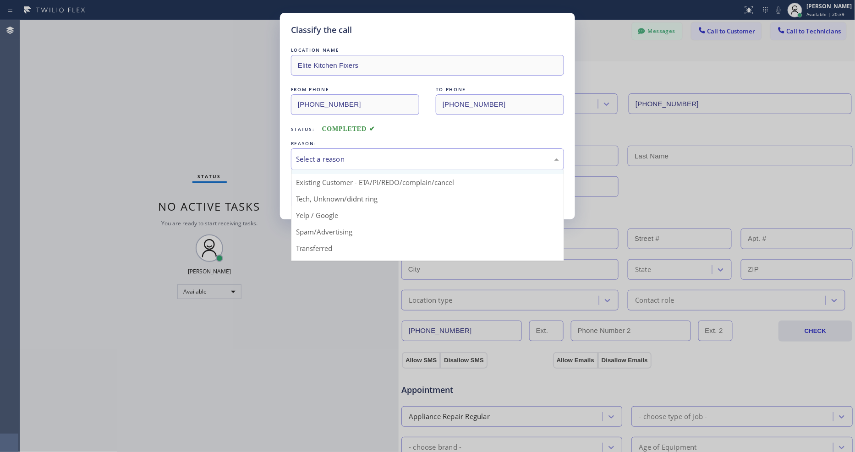
scroll to position [57, 0]
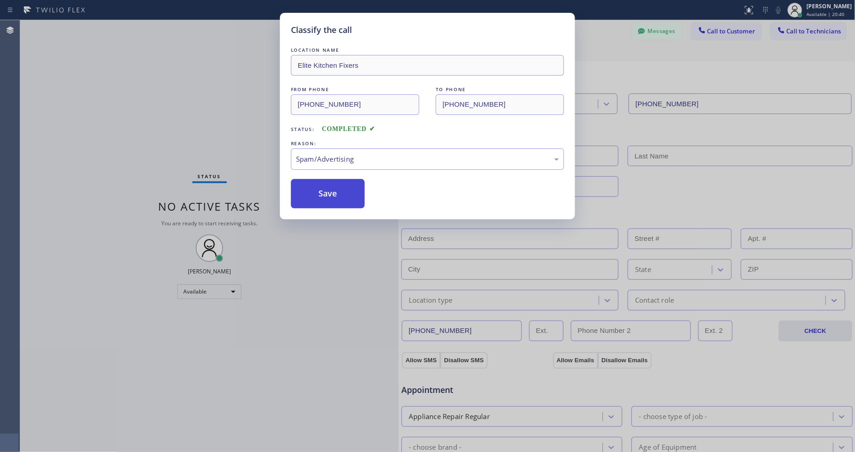
click at [327, 185] on button "Save" at bounding box center [328, 193] width 74 height 29
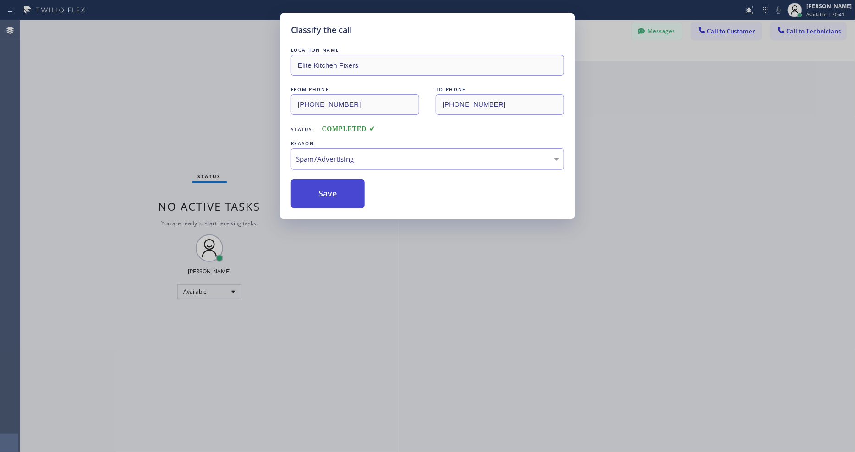
click at [327, 185] on button "Save" at bounding box center [328, 193] width 74 height 29
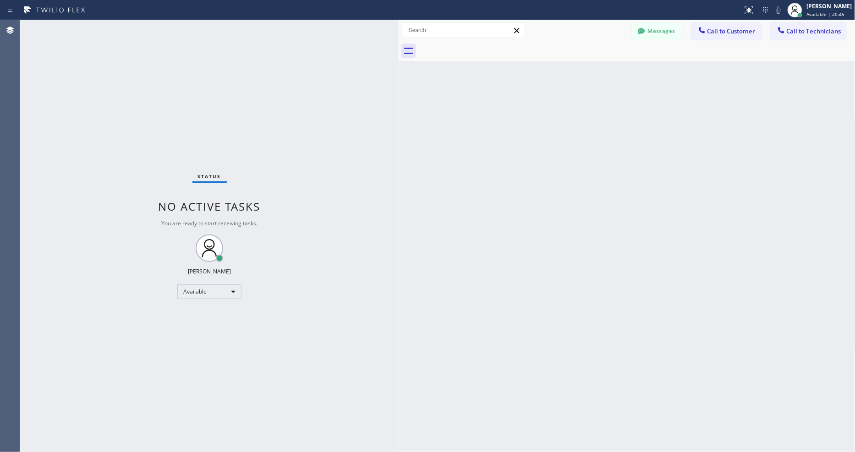
click at [127, 24] on div "Status No active tasks You are ready to start receiving tasks. [PERSON_NAME] Av…" at bounding box center [209, 236] width 379 height 432
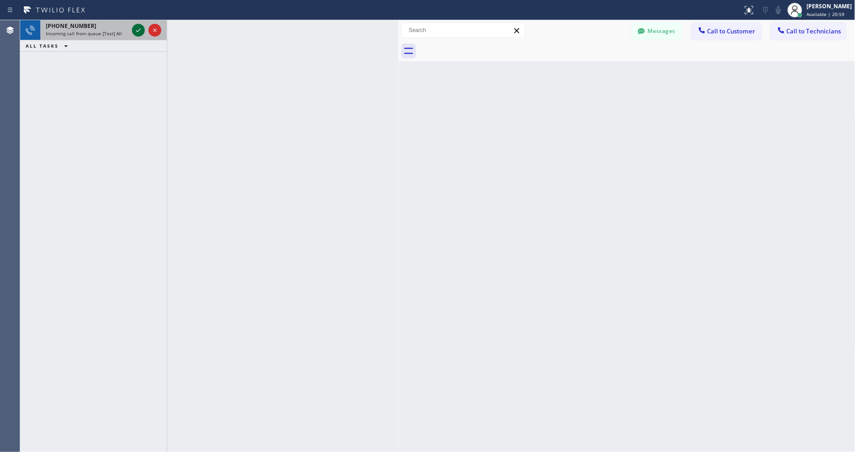
click at [136, 28] on icon at bounding box center [138, 30] width 11 height 11
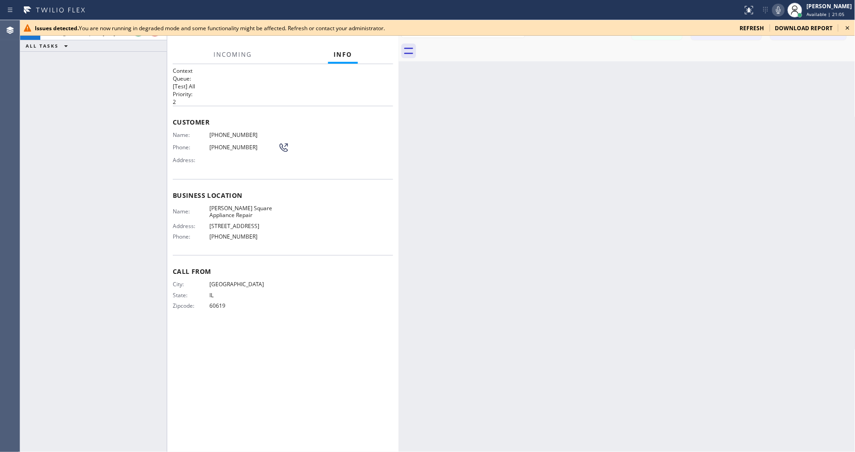
click at [610, 258] on div "Back to Dashboard Change Sender ID Customers Technicians Select a contact Outbo…" at bounding box center [627, 236] width 457 height 432
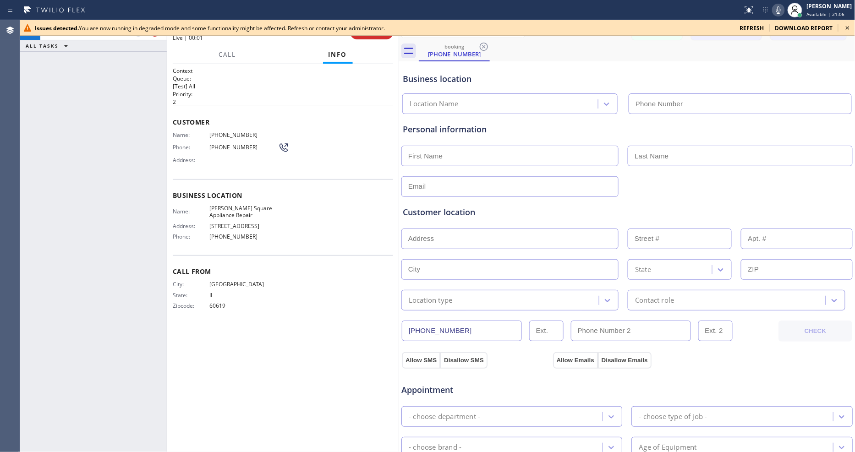
type input "(773) 455-1600"
click at [846, 25] on icon at bounding box center [848, 27] width 11 height 11
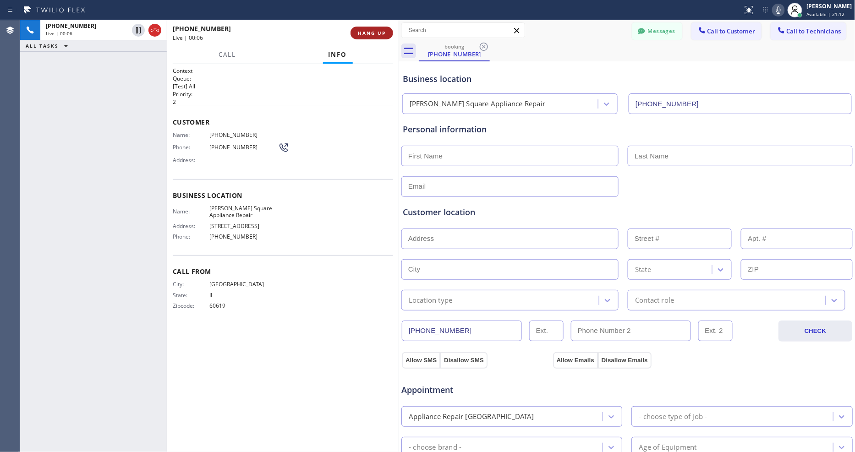
click at [370, 31] on span "HANG UP" at bounding box center [372, 33] width 28 height 6
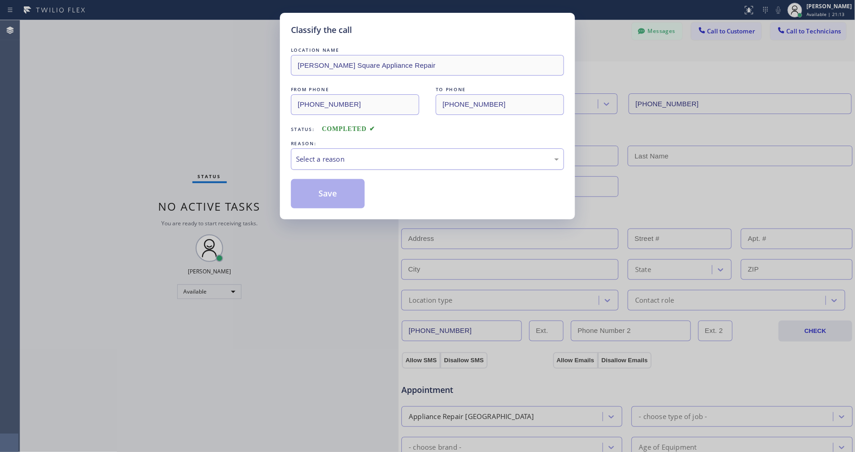
click at [346, 149] on div "Select a reason" at bounding box center [427, 160] width 273 height 22
click at [340, 188] on button "Save" at bounding box center [328, 193] width 74 height 29
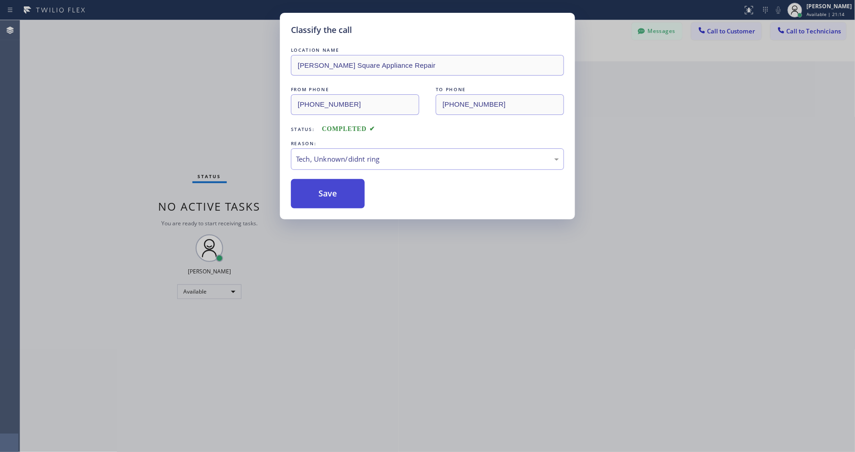
click at [340, 188] on button "Save" at bounding box center [328, 193] width 74 height 29
click at [340, 187] on button "Save" at bounding box center [328, 193] width 74 height 29
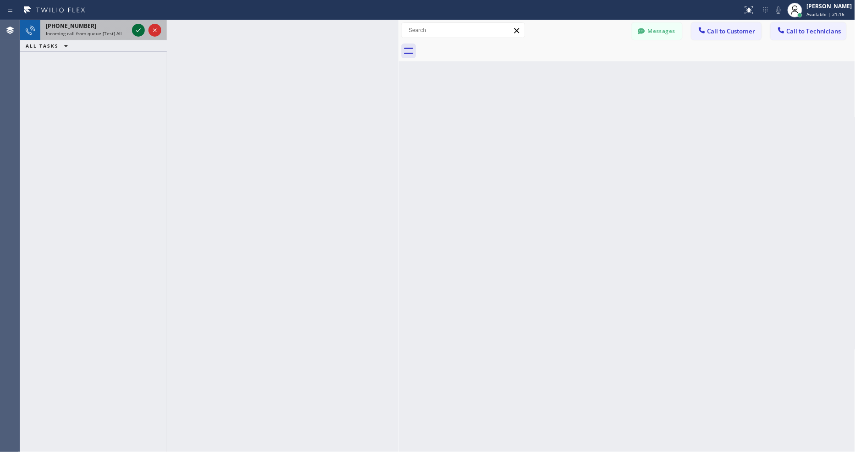
click at [138, 33] on icon at bounding box center [138, 30] width 11 height 11
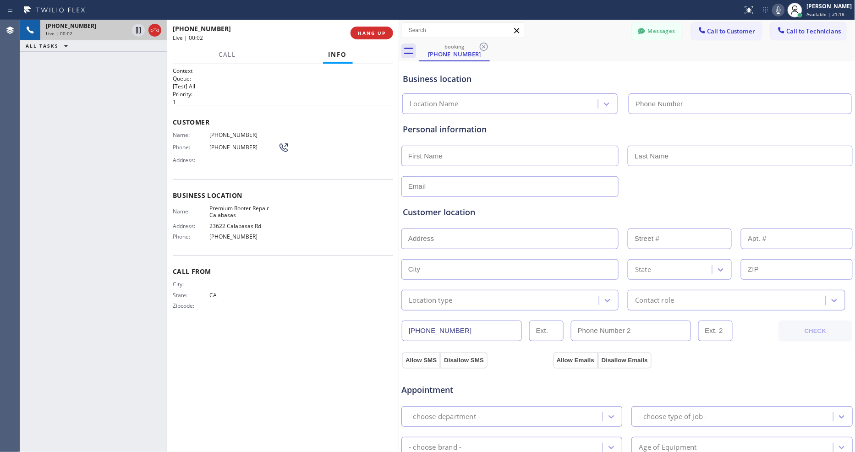
type input "(818) 214-7793"
click at [592, 215] on div "Customer location" at bounding box center [627, 212] width 449 height 12
click at [419, 358] on button "Allow SMS" at bounding box center [421, 361] width 39 height 17
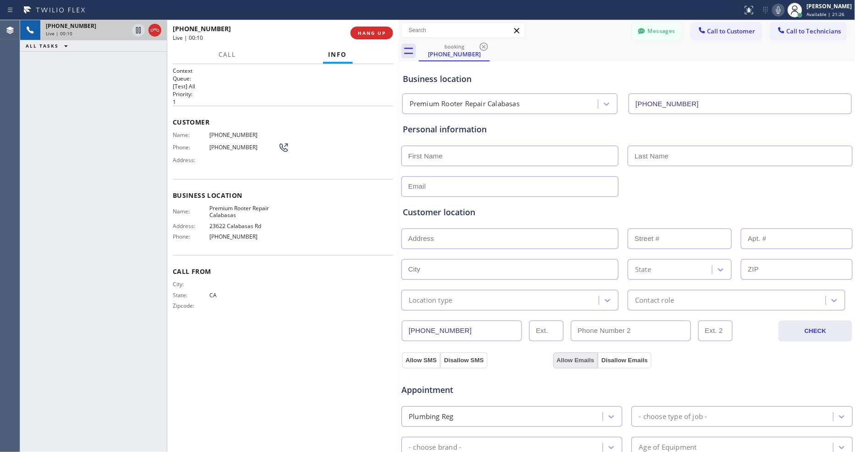
click at [558, 358] on button "Allow Emails" at bounding box center [575, 361] width 45 height 17
click at [560, 358] on button "Allow Emails" at bounding box center [575, 361] width 45 height 17
click at [369, 33] on span "HANG UP" at bounding box center [372, 33] width 28 height 6
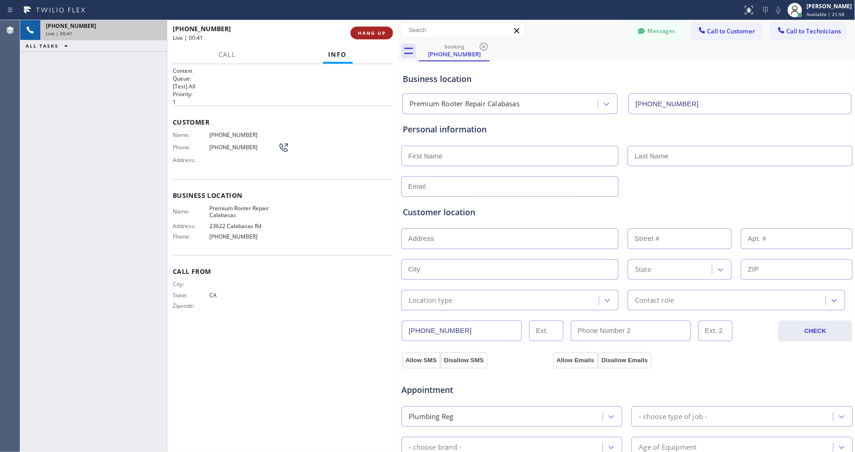
click at [369, 33] on span "HANG UP" at bounding box center [372, 33] width 28 height 6
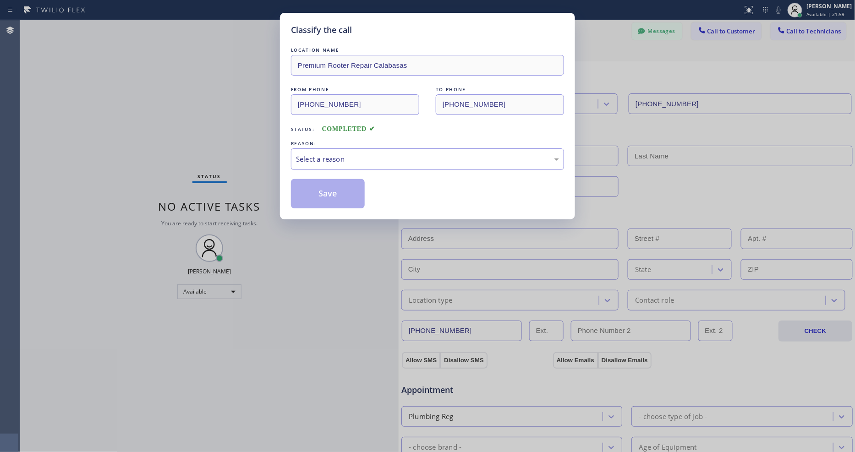
click at [320, 155] on div "Select a reason" at bounding box center [427, 159] width 263 height 11
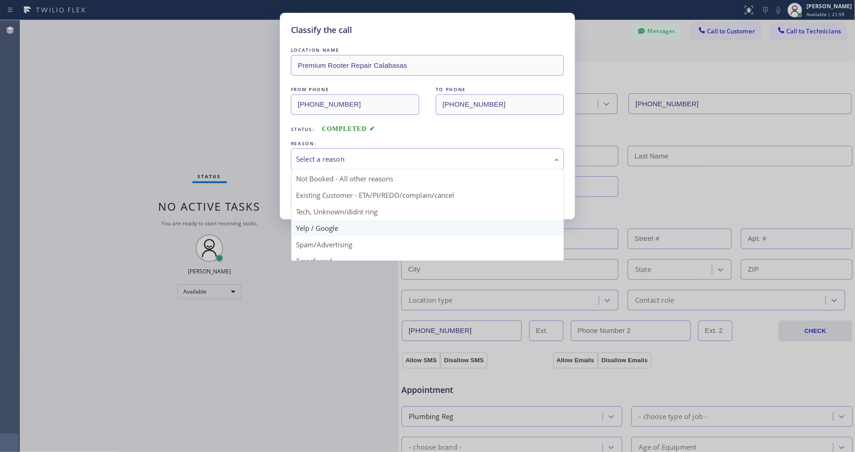
scroll to position [25, 0]
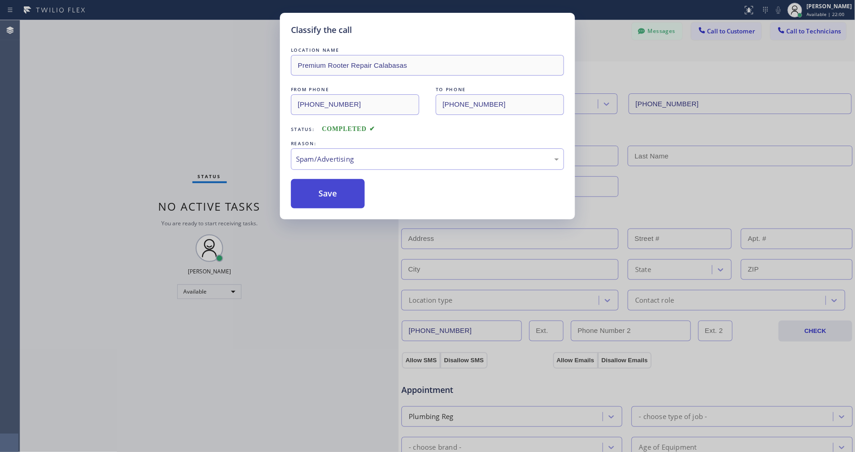
click at [328, 195] on button "Save" at bounding box center [328, 193] width 74 height 29
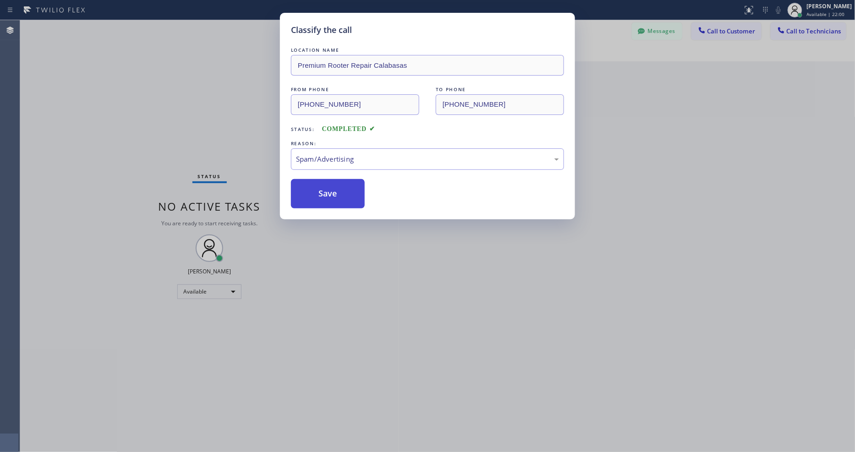
click at [328, 195] on button "Save" at bounding box center [328, 193] width 74 height 29
drag, startPoint x: 328, startPoint y: 195, endPoint x: 310, endPoint y: 377, distance: 182.4
click at [328, 195] on button "Save" at bounding box center [328, 193] width 74 height 29
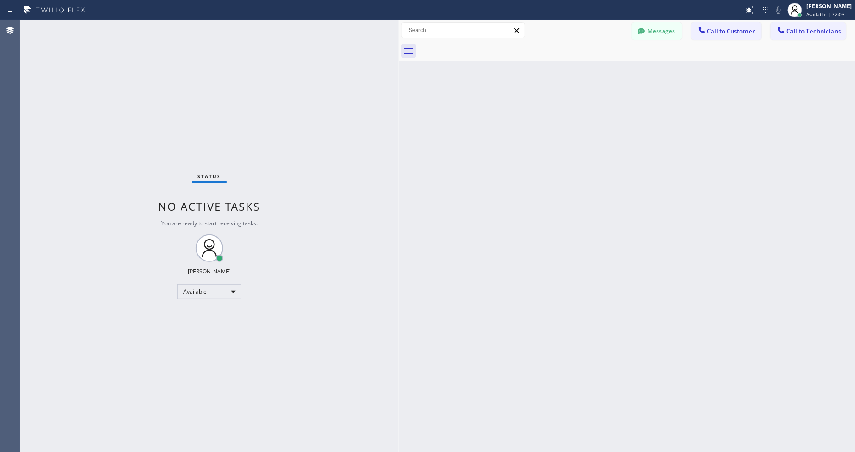
click at [121, 23] on div "Status No active tasks You are ready to start receiving tasks. [PERSON_NAME] Av…" at bounding box center [209, 236] width 379 height 432
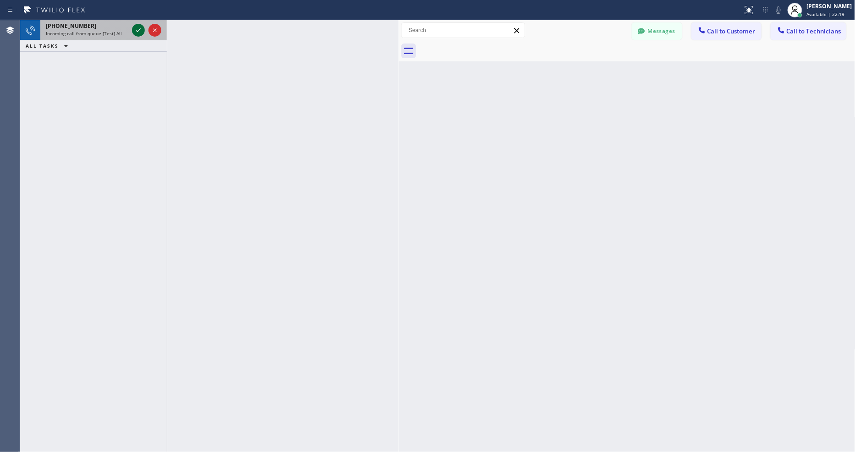
click at [133, 33] on div at bounding box center [146, 30] width 33 height 20
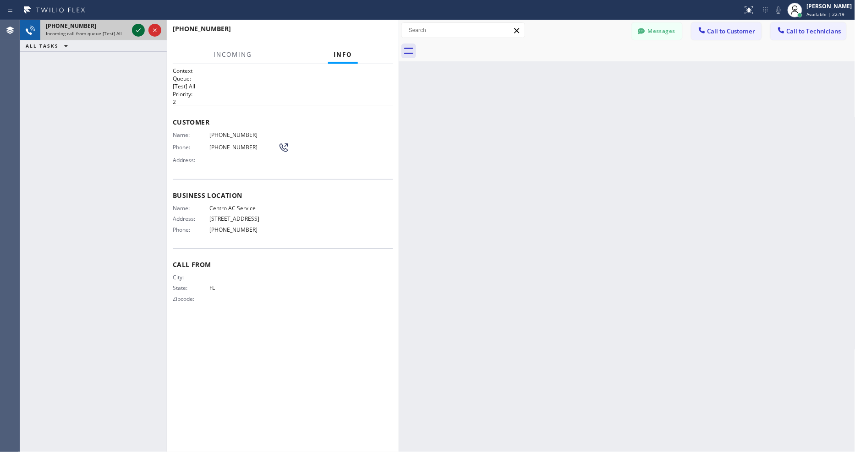
click at [136, 29] on icon at bounding box center [138, 30] width 11 height 11
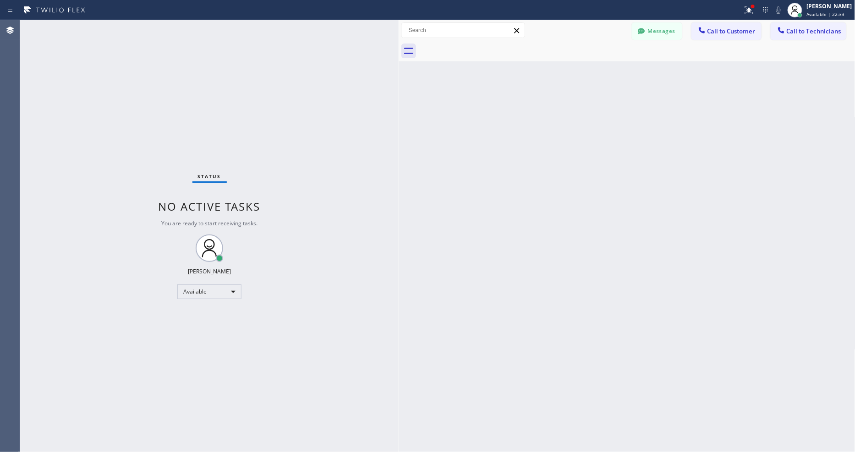
click at [124, 28] on div "Status No active tasks You are ready to start receiving tasks. [PERSON_NAME] Av…" at bounding box center [209, 236] width 379 height 432
click at [399, 358] on div at bounding box center [399, 236] width 0 height 432
click at [122, 25] on div "Status No active tasks You are ready to start receiving tasks. [PERSON_NAME] Av…" at bounding box center [209, 236] width 379 height 432
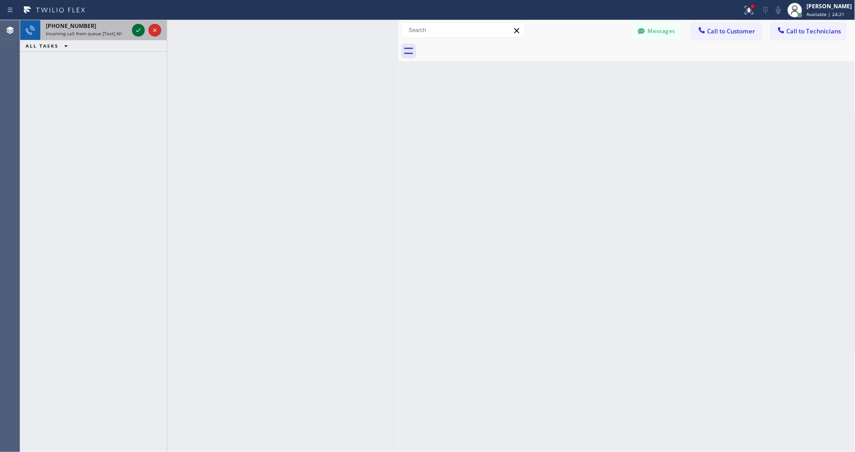
click at [136, 31] on icon at bounding box center [138, 30] width 11 height 11
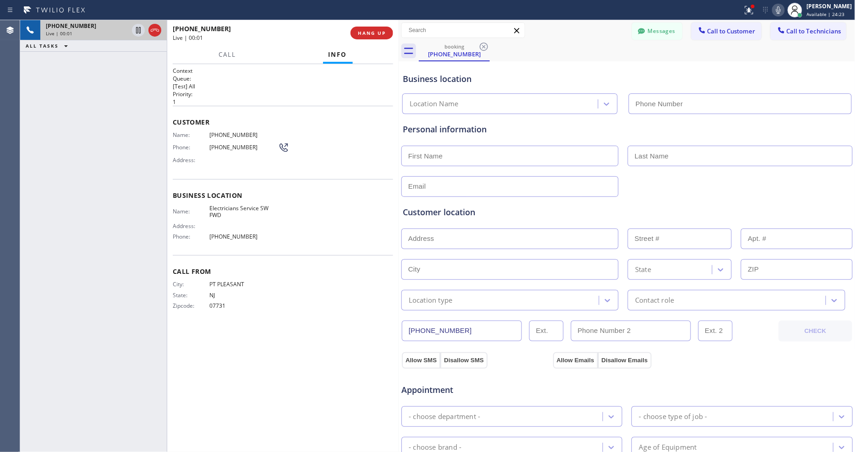
type input "(213) 566-1222"
click at [372, 28] on button "HANG UP" at bounding box center [372, 33] width 43 height 13
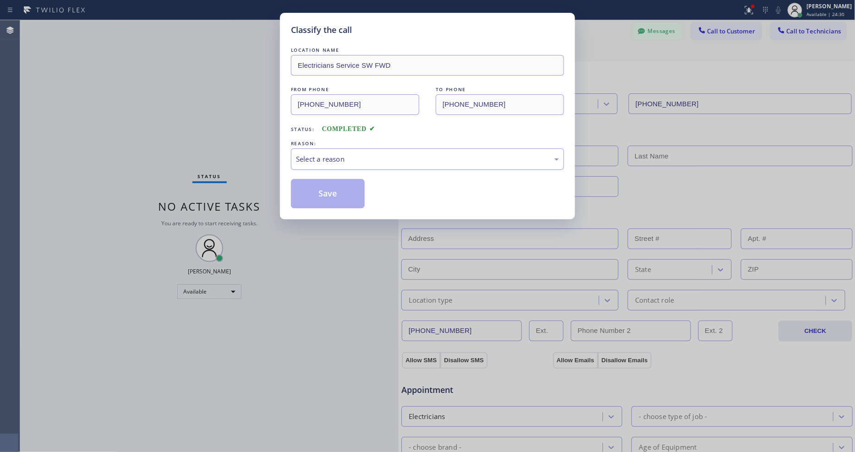
drag, startPoint x: 333, startPoint y: 150, endPoint x: 332, endPoint y: 163, distance: 12.9
click at [332, 149] on div "Select a reason" at bounding box center [427, 160] width 273 height 22
click at [333, 193] on button "Save" at bounding box center [328, 193] width 74 height 29
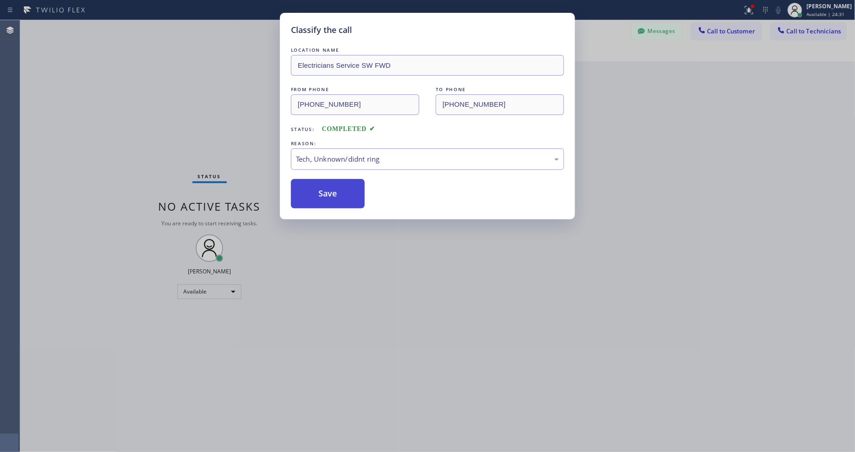
click at [333, 193] on button "Save" at bounding box center [328, 193] width 74 height 29
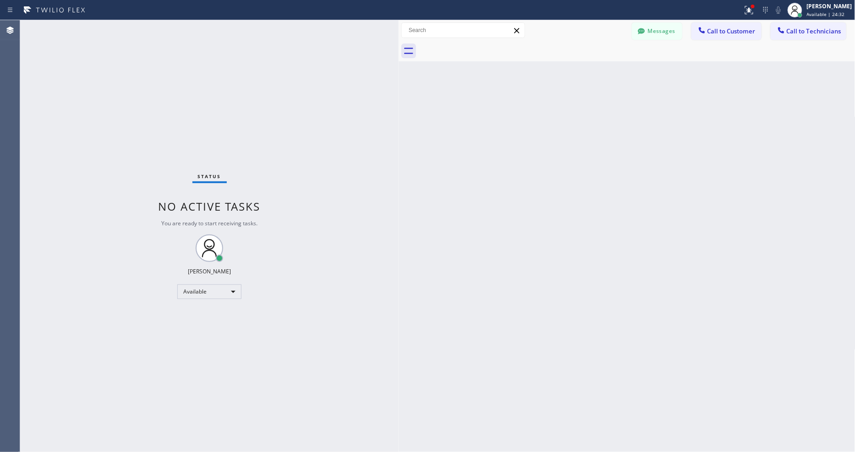
click at [136, 29] on div "Status No active tasks You are ready to start receiving tasks. [PERSON_NAME] Av…" at bounding box center [209, 236] width 379 height 432
click at [129, 27] on div "Status No active tasks You are ready to start receiving tasks. [PERSON_NAME] Av…" at bounding box center [209, 236] width 379 height 432
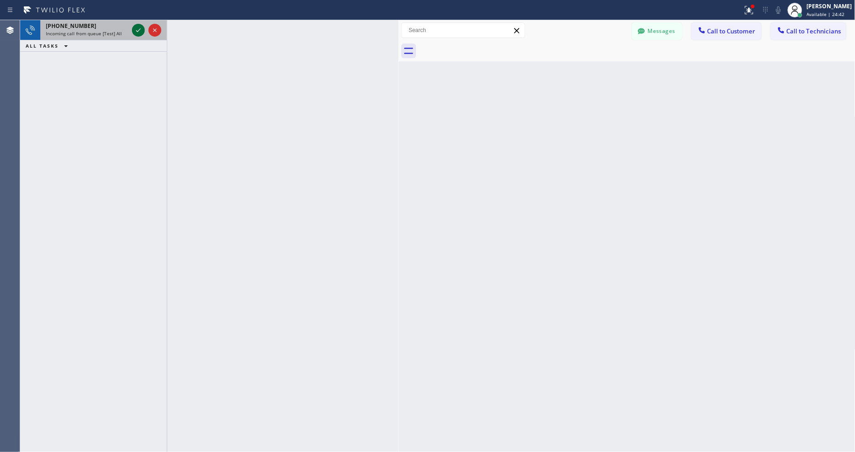
click at [140, 26] on icon at bounding box center [138, 30] width 11 height 11
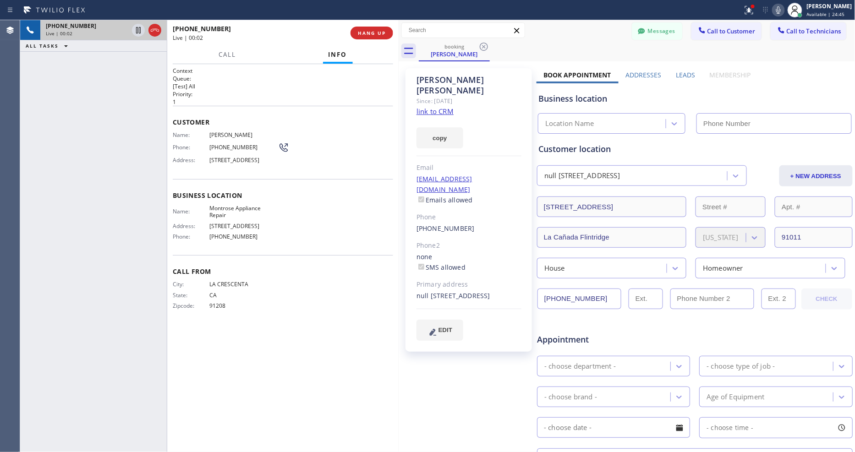
type input "[PHONE_NUMBER]"
click at [424, 107] on link "link to CRM" at bounding box center [435, 111] width 37 height 9
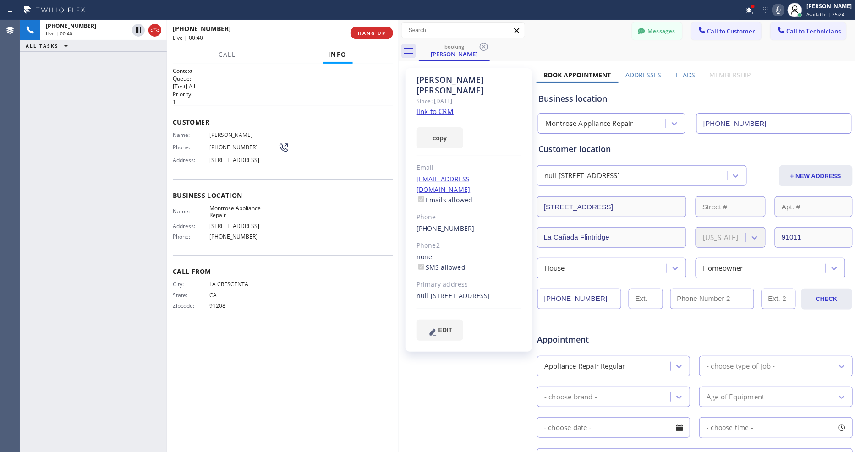
drag, startPoint x: 140, startPoint y: 33, endPoint x: 239, endPoint y: 33, distance: 99.5
click at [140, 33] on icon at bounding box center [138, 30] width 11 height 11
click at [784, 10] on icon at bounding box center [778, 10] width 11 height 11
click at [298, 379] on div "Context Queue: [Test] All Priority: 1 Customer Name: Nancy Abbott Phone: (818) …" at bounding box center [283, 258] width 220 height 383
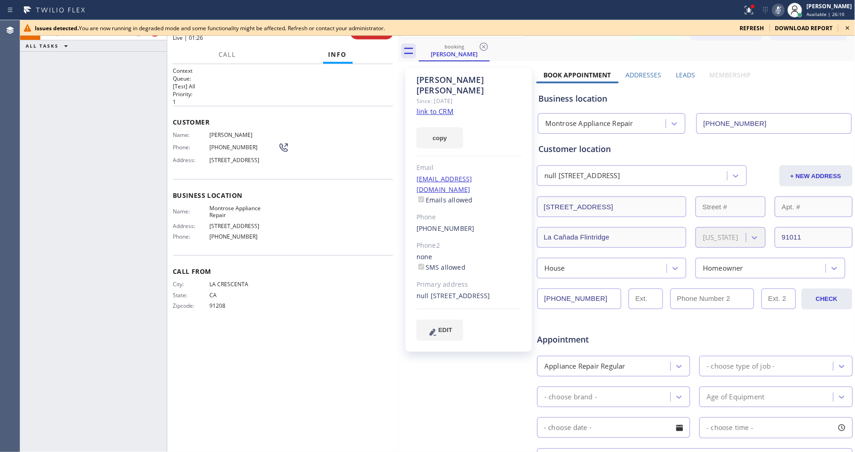
click at [847, 28] on icon at bounding box center [848, 27] width 11 height 11
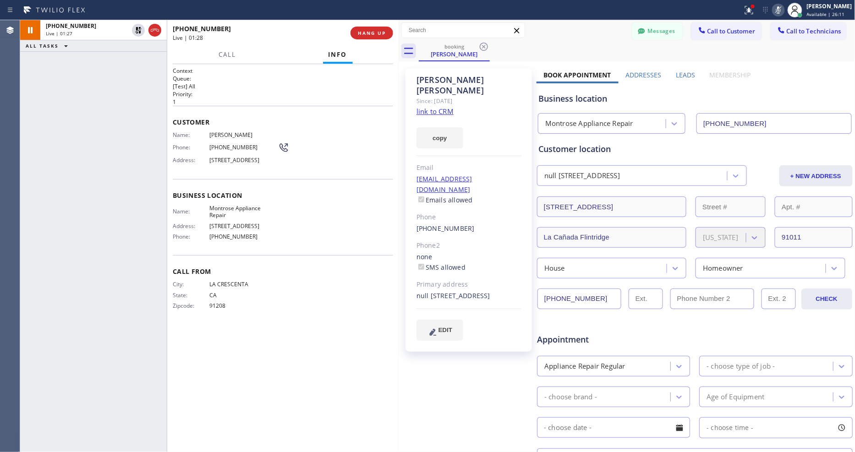
drag, startPoint x: 761, startPoint y: 11, endPoint x: 761, endPoint y: 20, distance: 9.2
click at [755, 10] on icon at bounding box center [749, 10] width 11 height 11
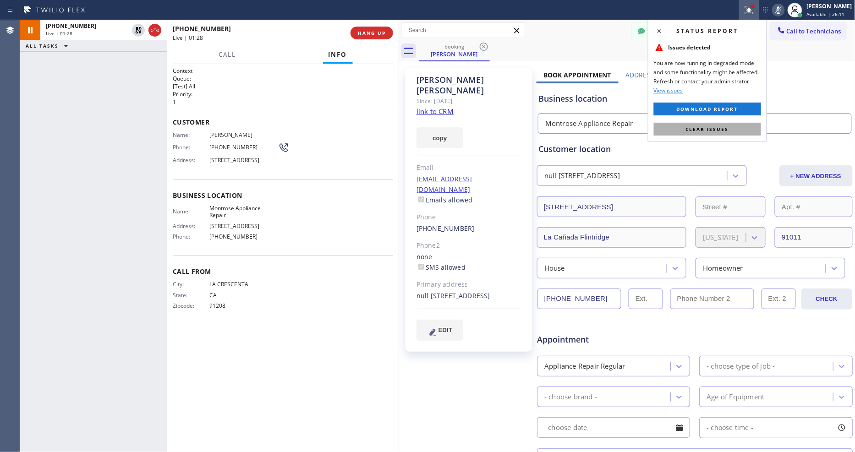
click at [735, 127] on button "Clear issues" at bounding box center [707, 129] width 107 height 13
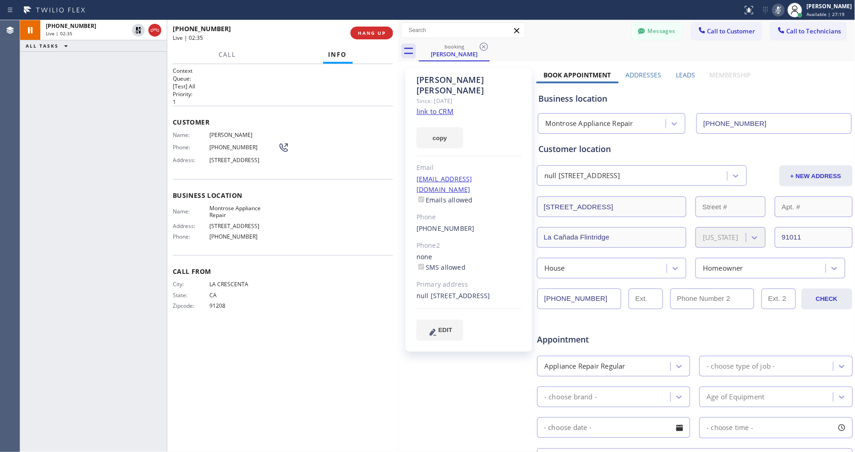
drag, startPoint x: 138, startPoint y: 30, endPoint x: 613, endPoint y: 44, distance: 476.0
click at [138, 30] on icon at bounding box center [138, 30] width 11 height 11
click at [784, 11] on icon at bounding box center [778, 10] width 11 height 11
click at [569, 298] on input "[PHONE_NUMBER]" at bounding box center [580, 299] width 84 height 21
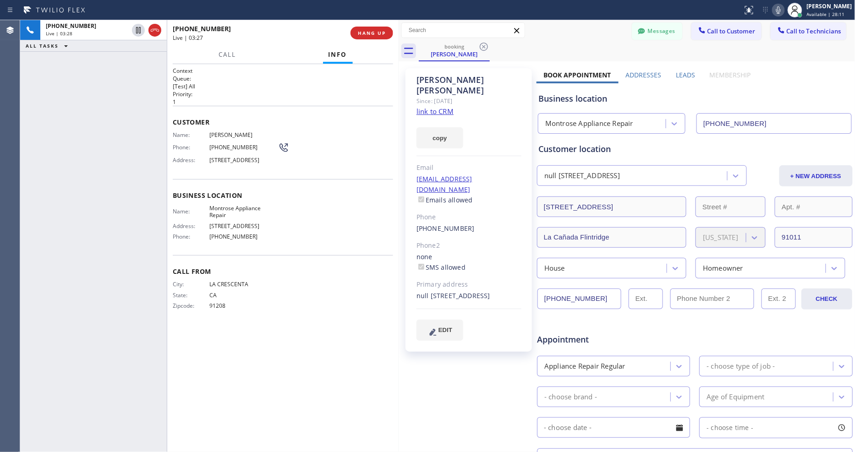
click at [569, 298] on input "[PHONE_NUMBER]" at bounding box center [580, 299] width 84 height 21
click at [377, 33] on span "HANG UP" at bounding box center [372, 33] width 28 height 6
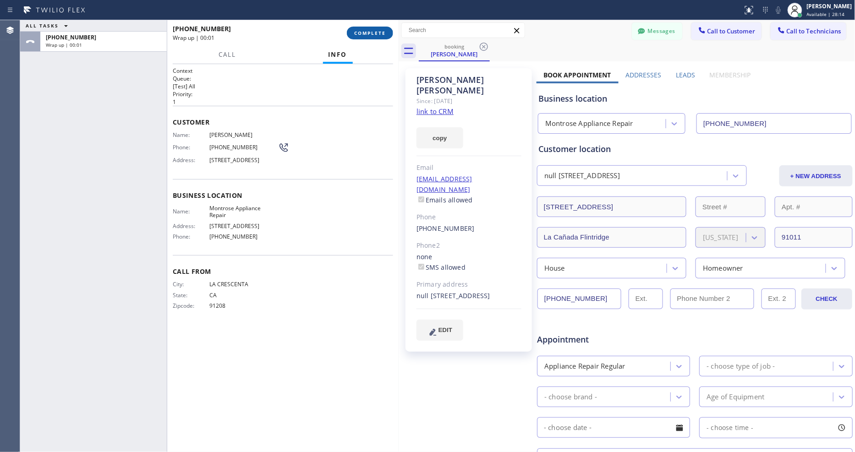
click at [377, 33] on span "COMPLETE" at bounding box center [370, 33] width 32 height 6
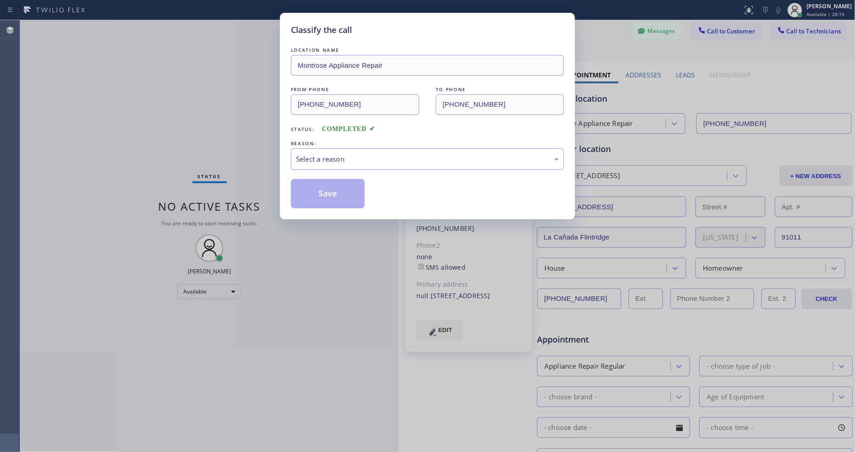
click at [341, 160] on div "Select a reason" at bounding box center [427, 159] width 263 height 11
click at [331, 188] on button "Save" at bounding box center [328, 193] width 74 height 29
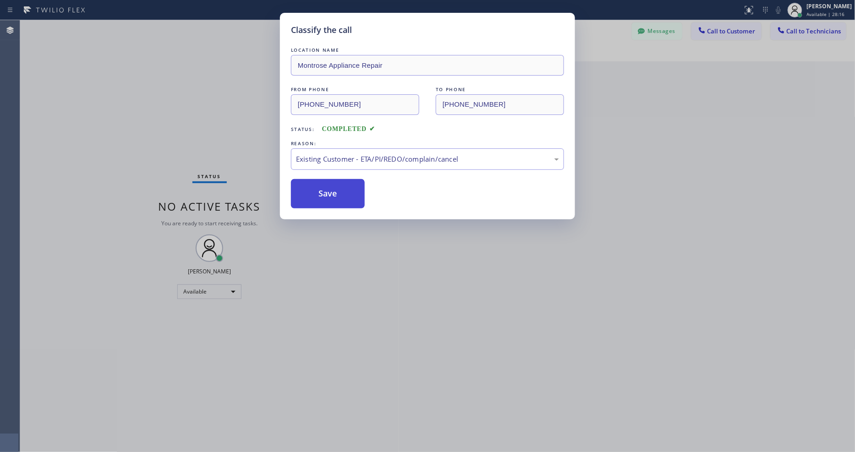
click at [331, 188] on button "Save" at bounding box center [328, 193] width 74 height 29
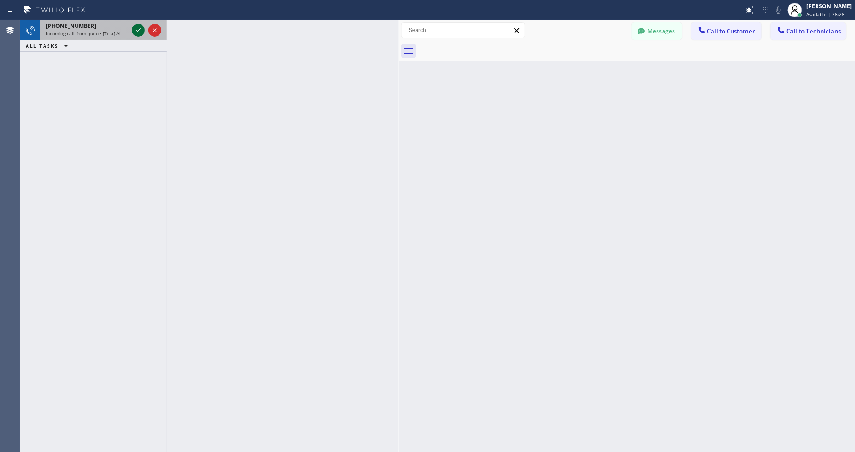
click at [139, 27] on icon at bounding box center [138, 30] width 11 height 11
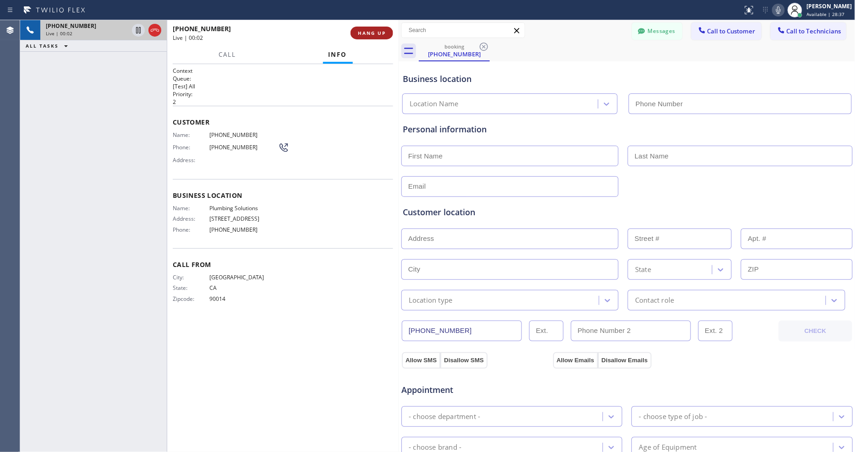
type input "(323) 283-8378"
click at [368, 33] on span "HANG UP" at bounding box center [372, 33] width 28 height 6
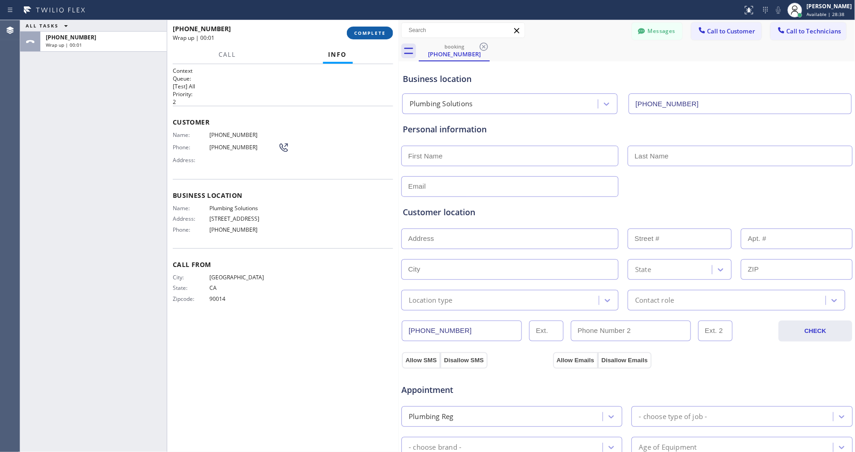
click at [368, 33] on span "COMPLETE" at bounding box center [370, 33] width 32 height 6
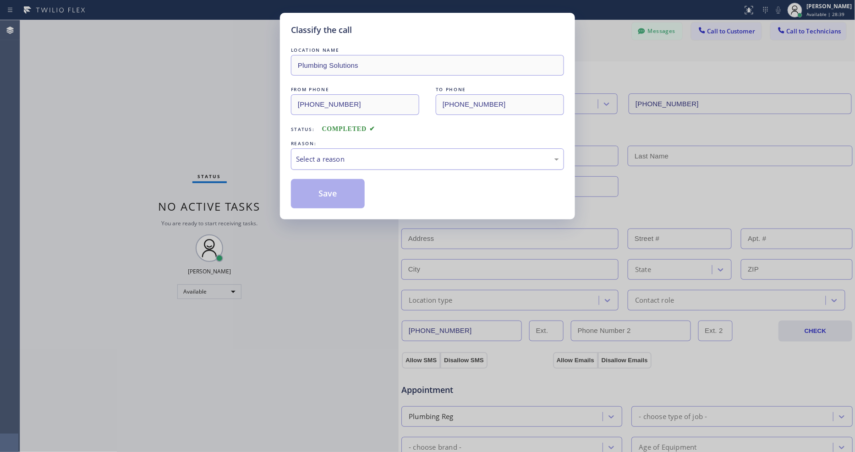
click at [318, 161] on div "Select a reason" at bounding box center [427, 160] width 273 height 22
click at [327, 188] on button "Save" at bounding box center [328, 193] width 74 height 29
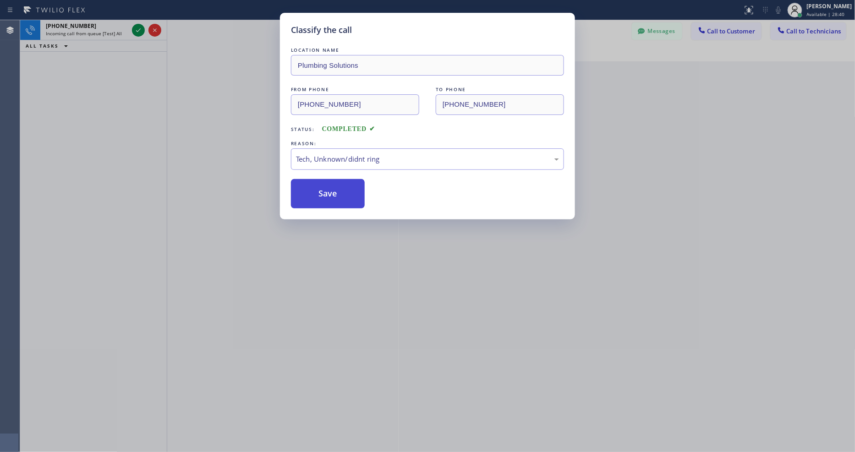
click at [327, 187] on button "Save" at bounding box center [328, 193] width 74 height 29
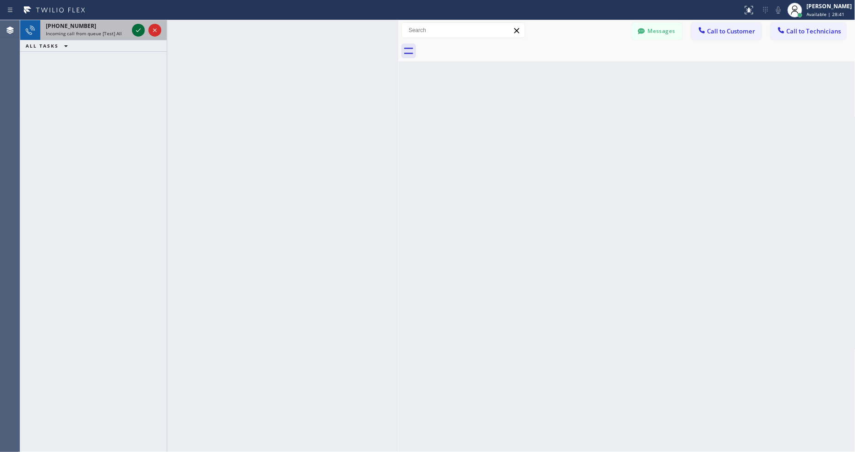
click at [138, 31] on icon at bounding box center [138, 30] width 5 height 4
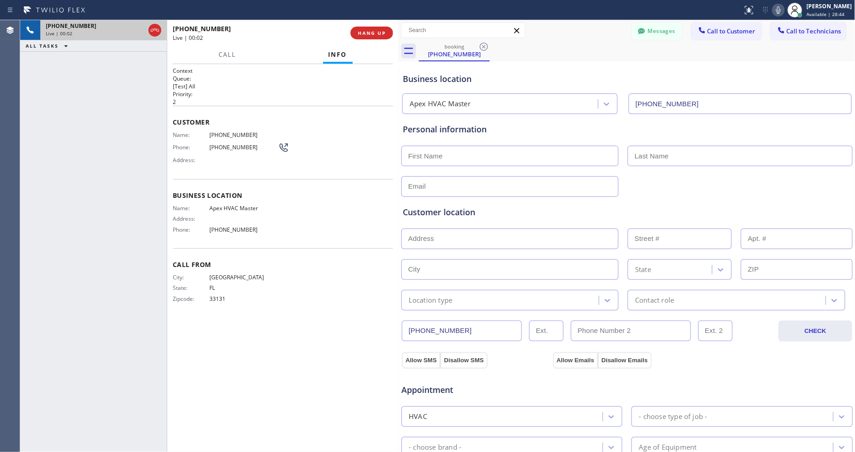
type input "(786) 590-2167"
click at [380, 28] on button "HANG UP" at bounding box center [372, 33] width 43 height 13
click at [379, 29] on button "HANG UP" at bounding box center [372, 33] width 43 height 13
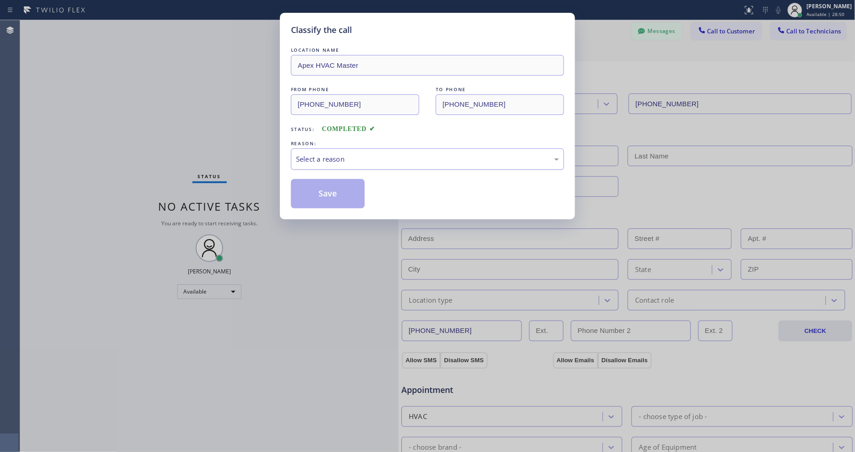
click at [325, 149] on div "Select a reason" at bounding box center [427, 160] width 273 height 22
click at [329, 191] on button "Save" at bounding box center [328, 193] width 74 height 29
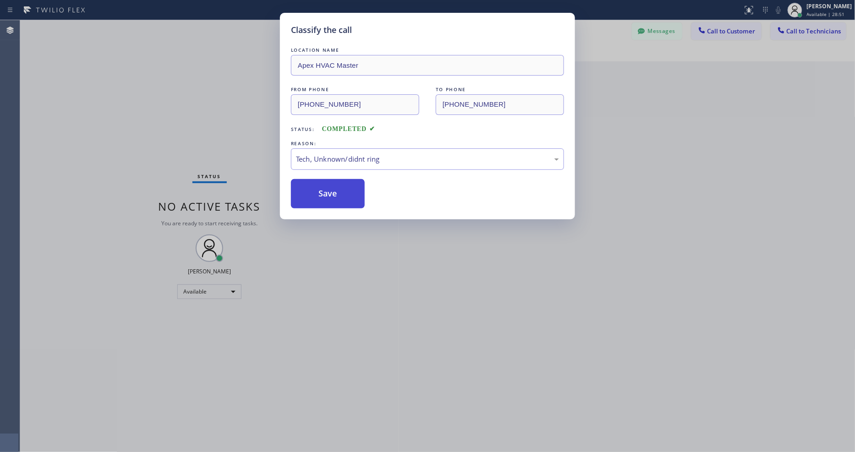
click at [329, 191] on button "Save" at bounding box center [328, 193] width 74 height 29
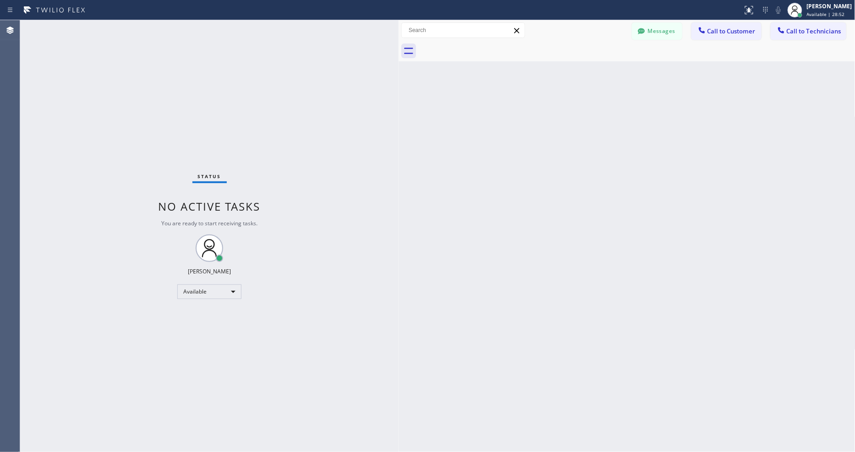
click at [127, 21] on div "Status No active tasks You are ready to start receiving tasks. [PERSON_NAME] Av…" at bounding box center [209, 236] width 379 height 432
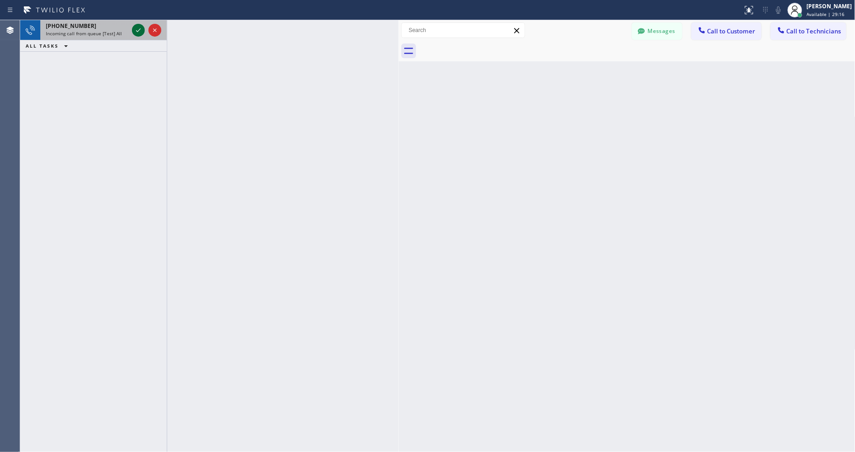
click at [138, 30] on icon at bounding box center [138, 30] width 11 height 11
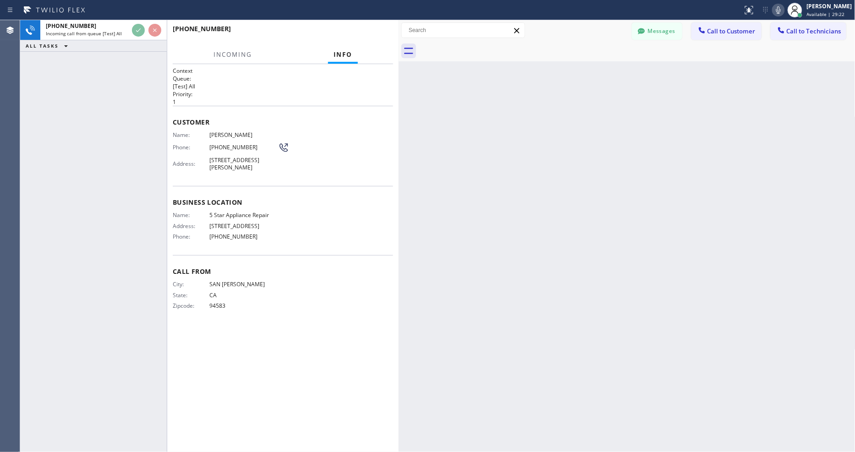
click at [529, 276] on div "Back to Dashboard Change Sender ID Customers Technicians Select a contact Outbo…" at bounding box center [627, 236] width 457 height 432
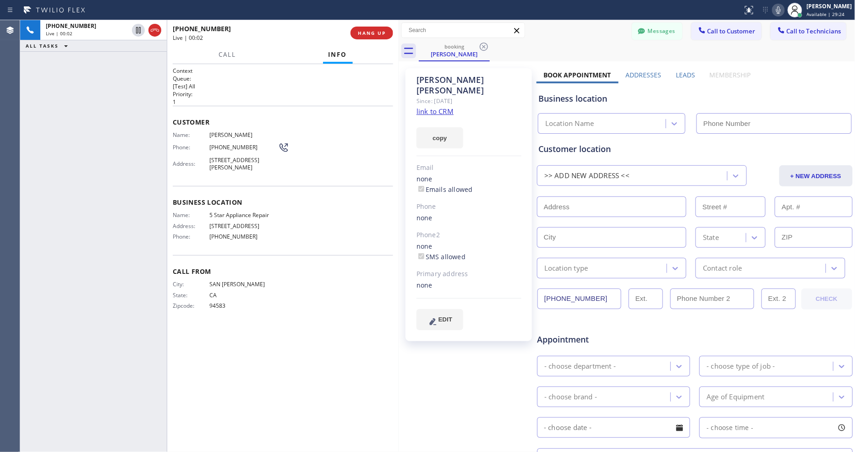
click at [424, 107] on link "link to CRM" at bounding box center [435, 111] width 37 height 9
type input "(855) 731-4952"
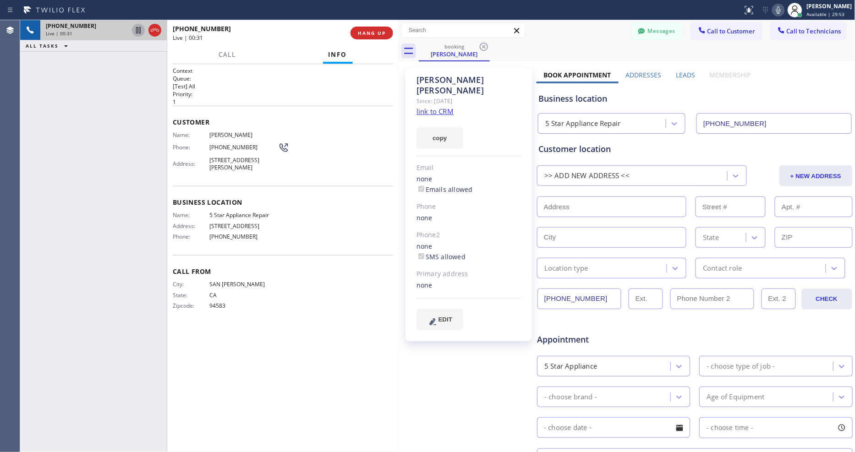
click at [137, 31] on icon at bounding box center [138, 30] width 11 height 11
click at [784, 10] on icon at bounding box center [778, 10] width 11 height 11
click at [262, 340] on div "Context Queue: [Test] All Priority: 1 Customer Name: Chris Doran Phone: (925) 3…" at bounding box center [283, 258] width 220 height 383
click at [137, 27] on icon at bounding box center [138, 30] width 11 height 11
click at [783, 10] on icon at bounding box center [778, 10] width 11 height 11
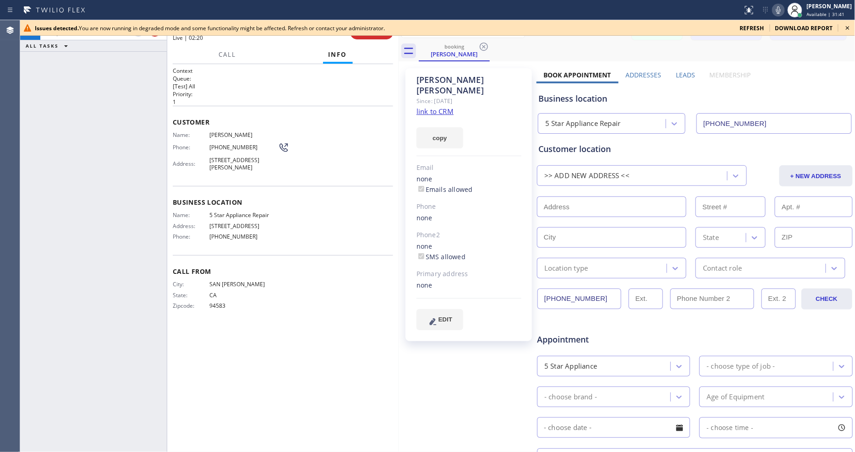
click at [848, 26] on icon at bounding box center [848, 27] width 11 height 11
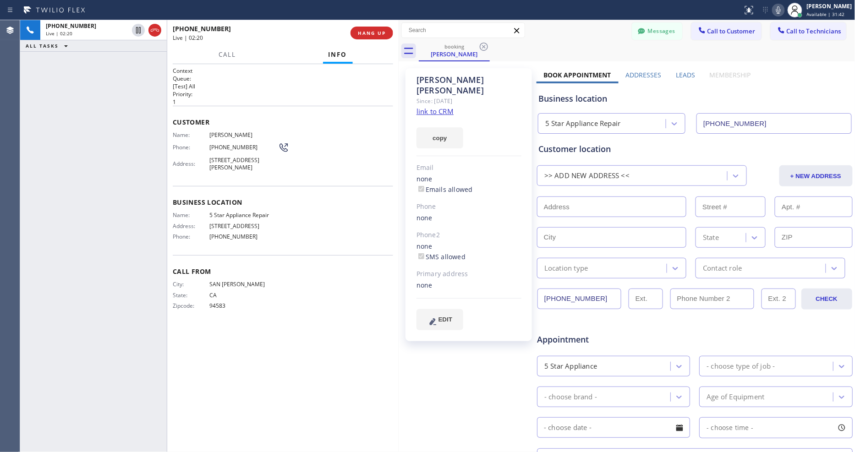
click at [351, 39] on div "+19253360430 Live | 02:20 HANG UP" at bounding box center [283, 33] width 220 height 24
click at [368, 34] on span "HANG UP" at bounding box center [372, 33] width 28 height 6
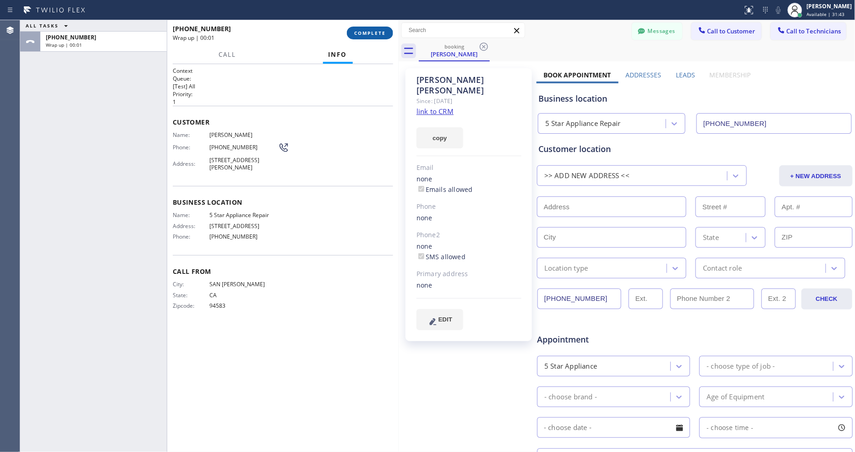
click at [368, 34] on span "COMPLETE" at bounding box center [370, 33] width 32 height 6
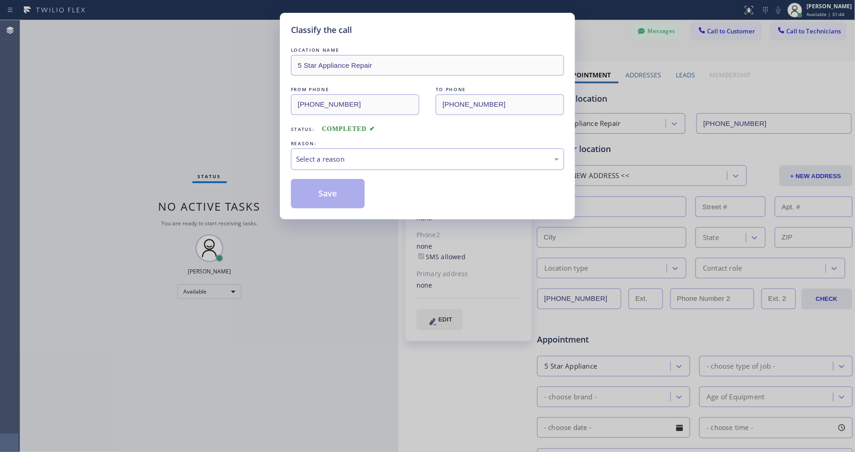
click at [329, 150] on div "Select a reason" at bounding box center [427, 160] width 273 height 22
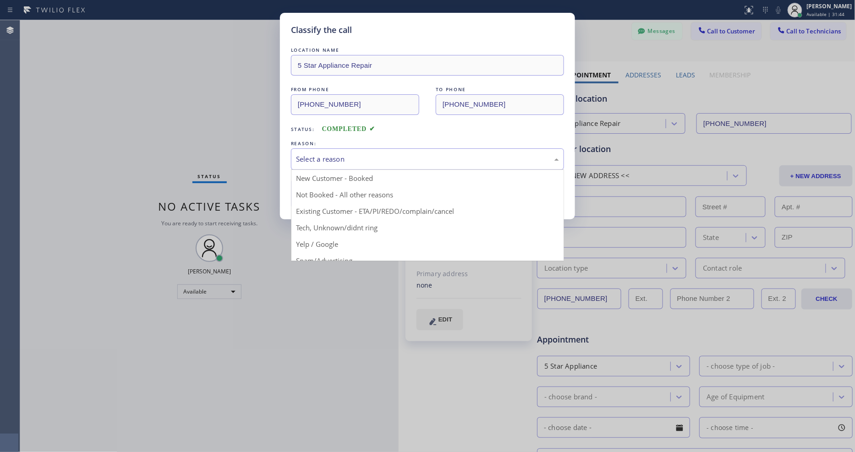
drag, startPoint x: 324, startPoint y: 205, endPoint x: 324, endPoint y: 197, distance: 7.8
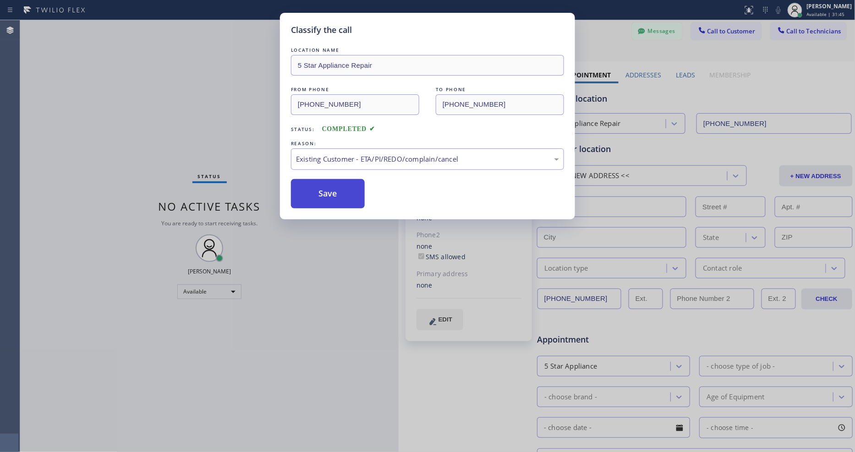
click at [322, 186] on button "Save" at bounding box center [328, 193] width 74 height 29
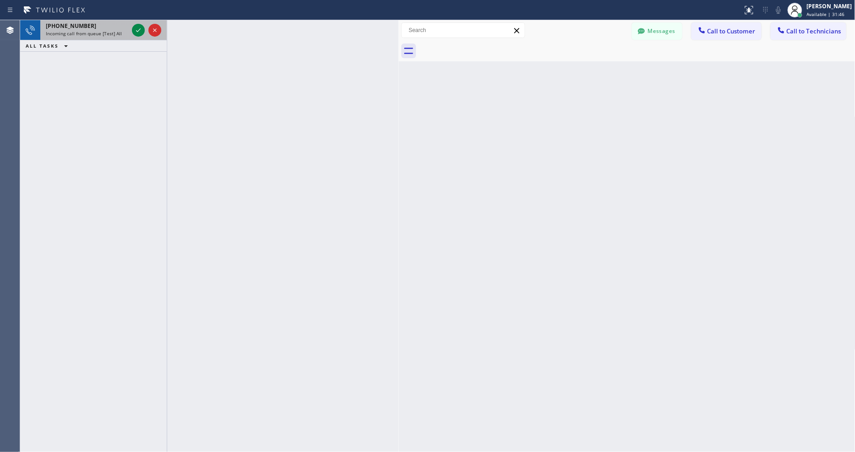
click at [139, 23] on div at bounding box center [146, 30] width 33 height 20
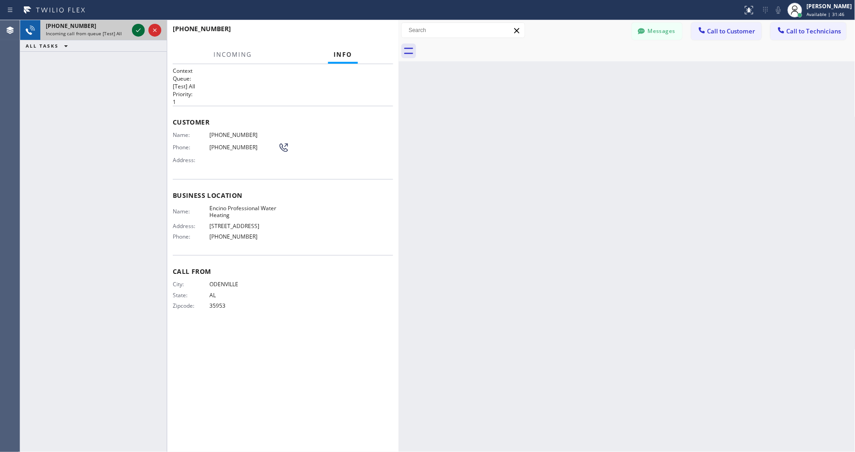
click at [138, 28] on icon at bounding box center [138, 30] width 11 height 11
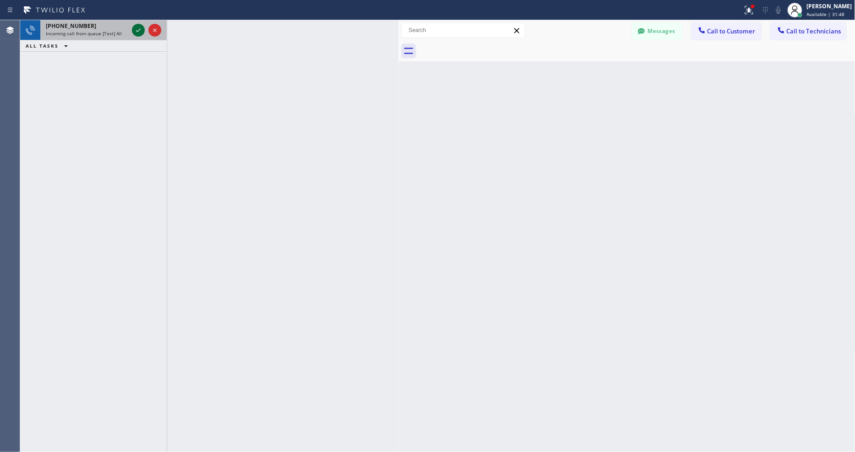
click at [141, 27] on icon at bounding box center [138, 30] width 11 height 11
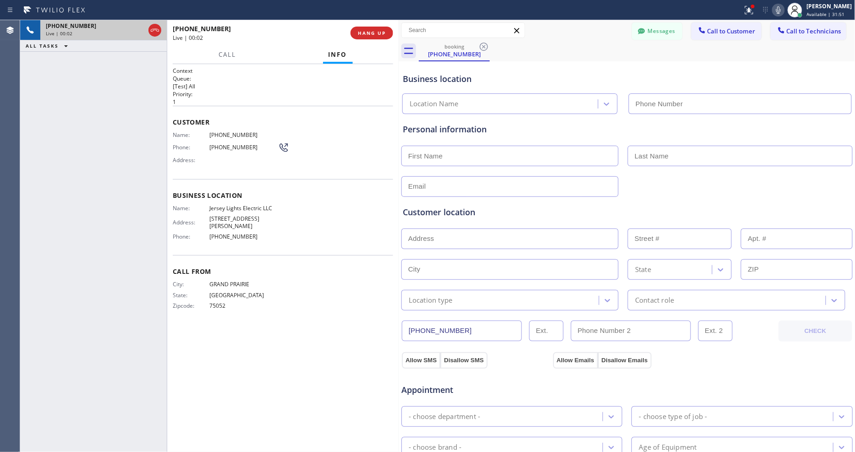
type input "(862) 305-0619"
click at [287, 59] on div "Call Info" at bounding box center [283, 55] width 220 height 18
click at [369, 31] on span "HANG UP" at bounding box center [372, 33] width 28 height 6
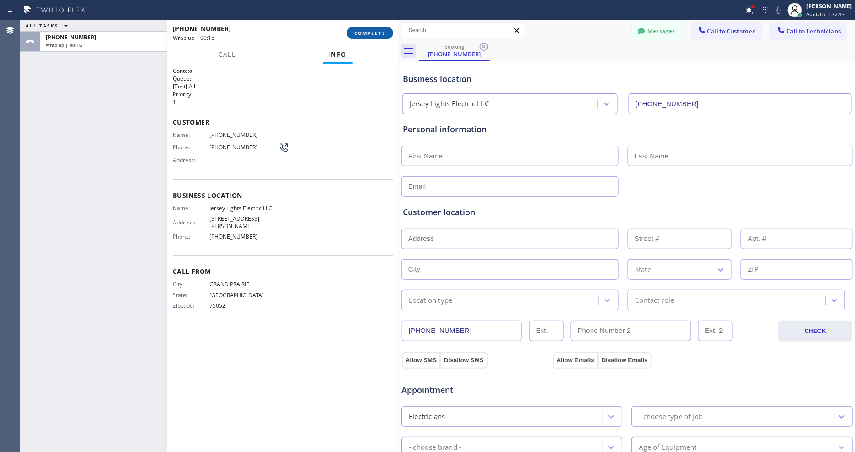
click at [370, 38] on button "COMPLETE" at bounding box center [370, 33] width 46 height 13
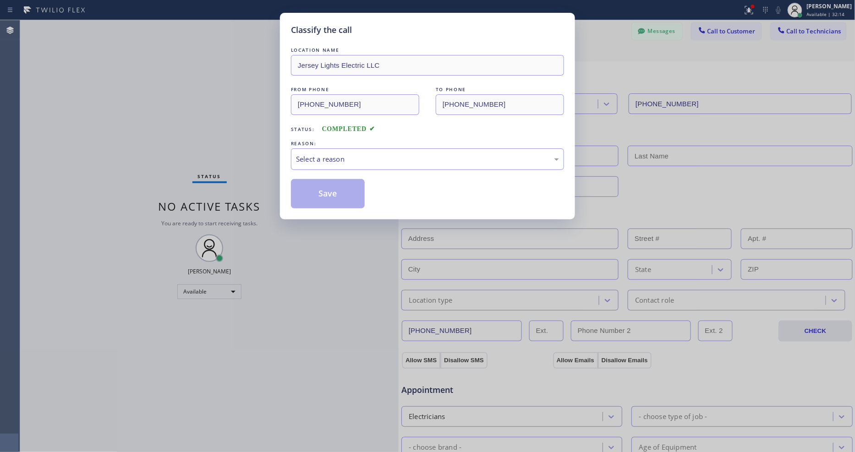
drag, startPoint x: 330, startPoint y: 150, endPoint x: 329, endPoint y: 164, distance: 13.4
click at [330, 154] on div "Select a reason" at bounding box center [427, 159] width 263 height 11
click at [331, 186] on button "Save" at bounding box center [328, 193] width 74 height 29
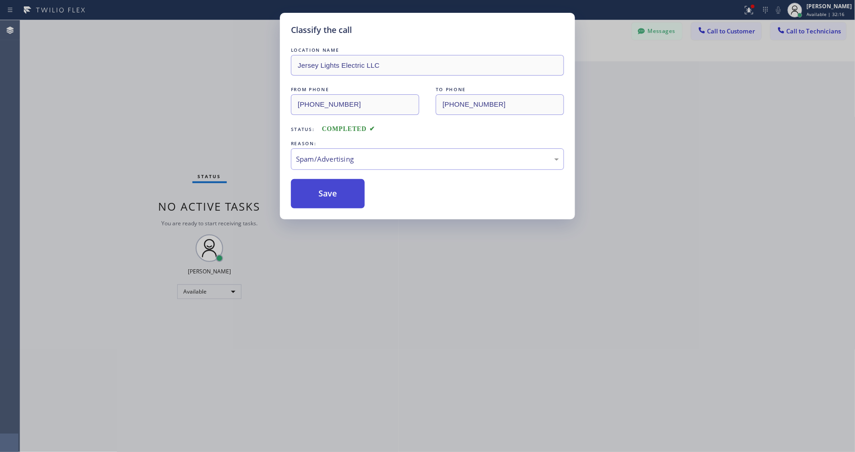
click at [331, 186] on button "Save" at bounding box center [328, 193] width 74 height 29
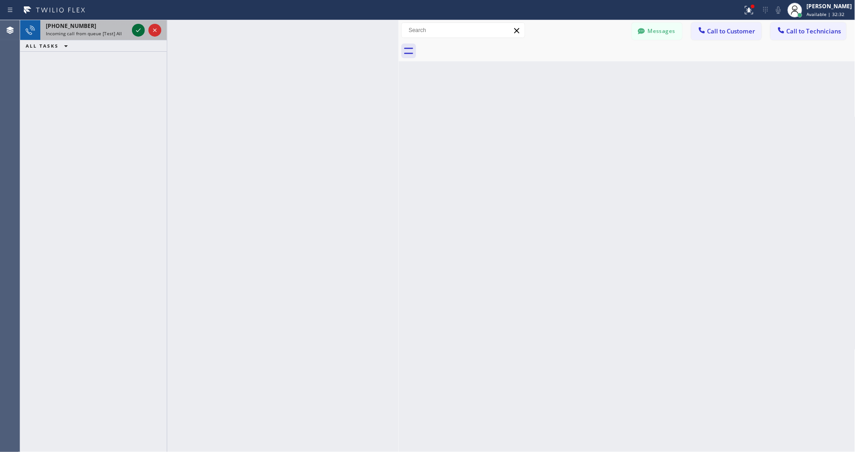
click at [138, 29] on icon at bounding box center [138, 30] width 11 height 11
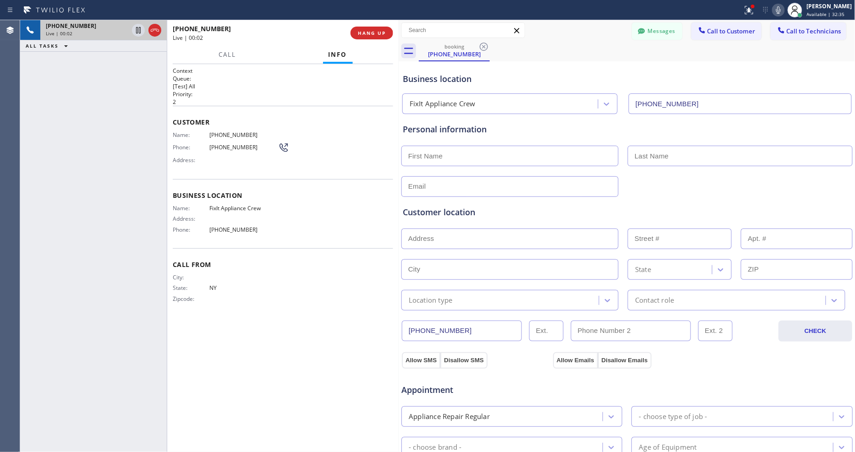
type input "(516) 430-7756"
click at [363, 34] on span "HANG UP" at bounding box center [372, 33] width 28 height 6
click at [364, 33] on span "HANG UP" at bounding box center [372, 33] width 28 height 6
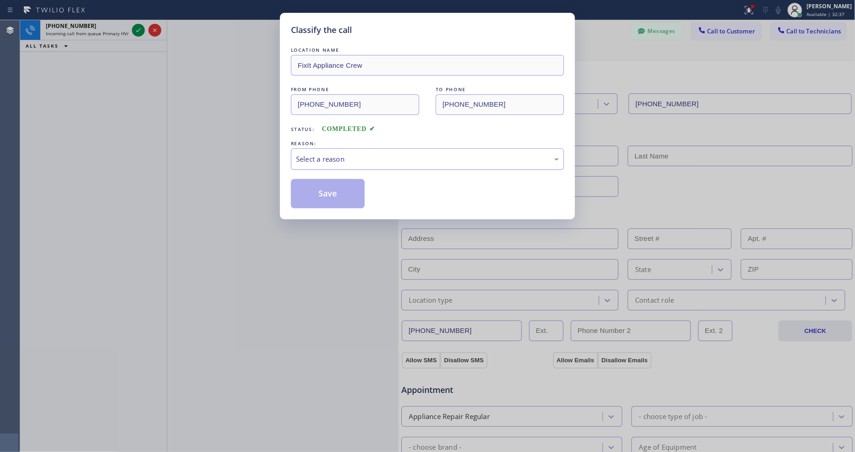
click at [330, 160] on div "Select a reason" at bounding box center [427, 159] width 263 height 11
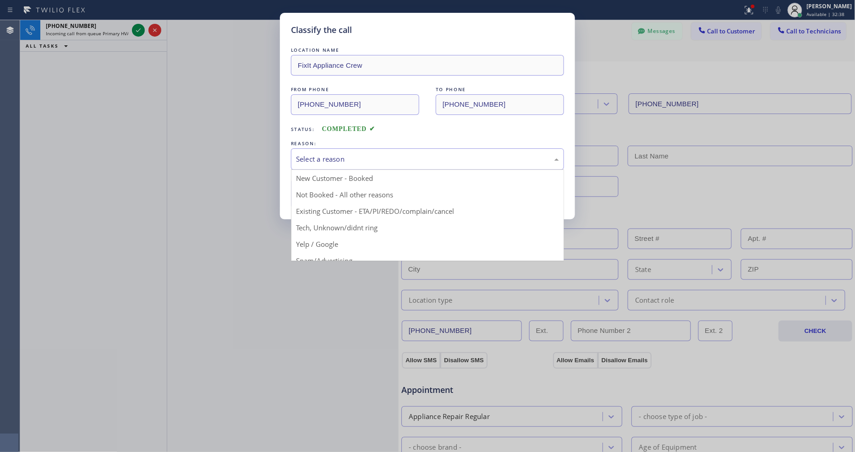
drag, startPoint x: 329, startPoint y: 237, endPoint x: 329, endPoint y: 189, distance: 47.7
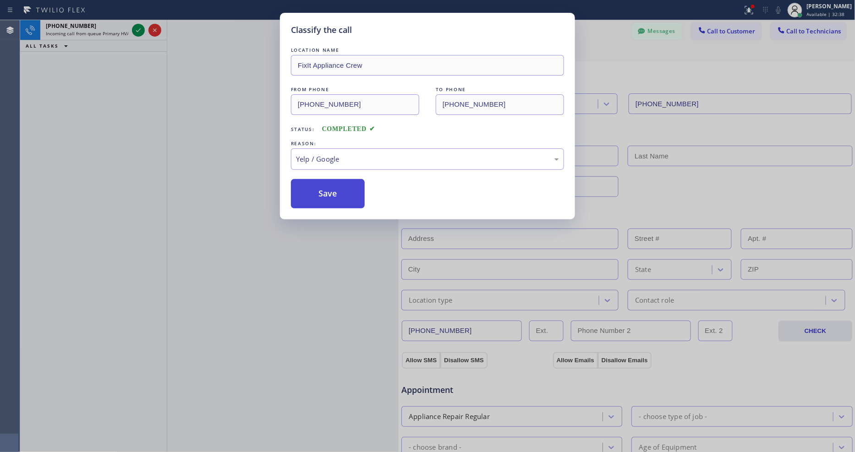
click at [329, 189] on button "Save" at bounding box center [328, 193] width 74 height 29
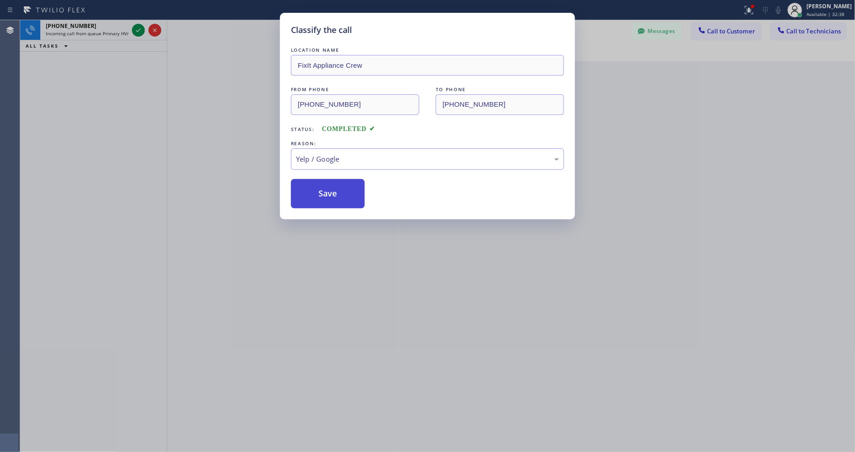
click at [329, 189] on button "Save" at bounding box center [328, 193] width 74 height 29
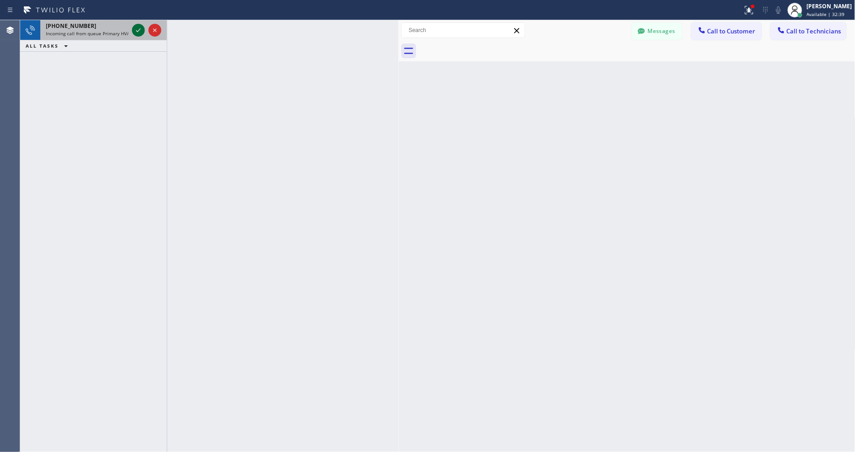
click at [136, 28] on icon at bounding box center [138, 30] width 11 height 11
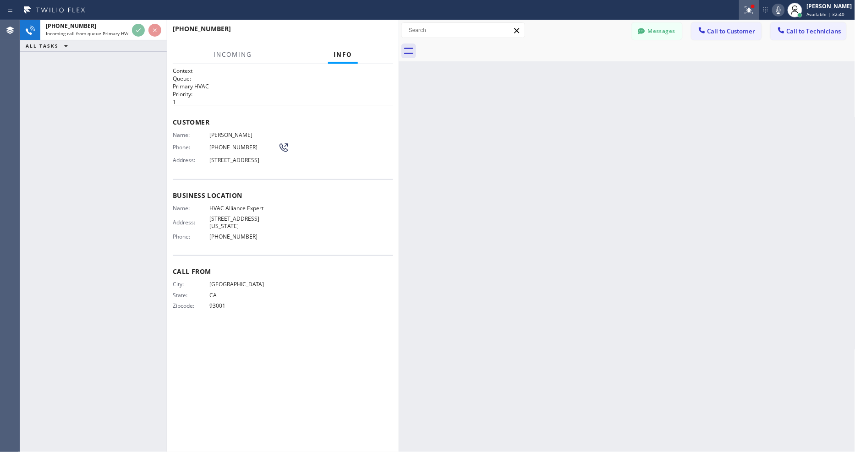
click at [760, 11] on div at bounding box center [749, 10] width 20 height 11
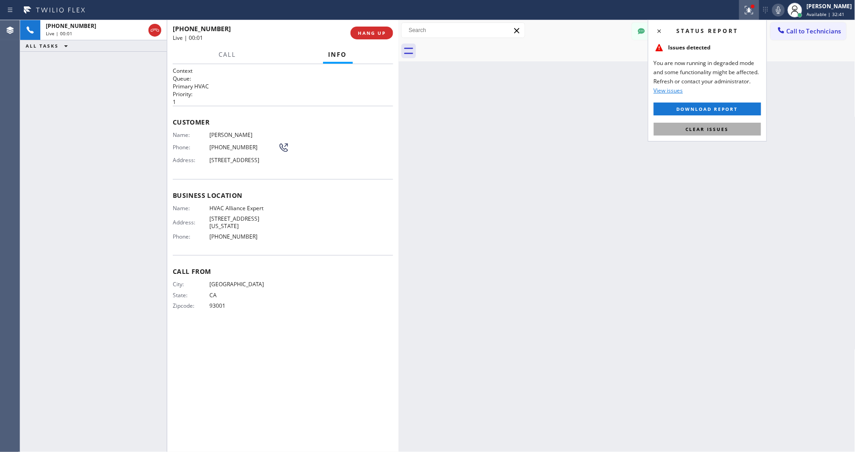
click at [744, 135] on button "Clear issues" at bounding box center [707, 129] width 107 height 13
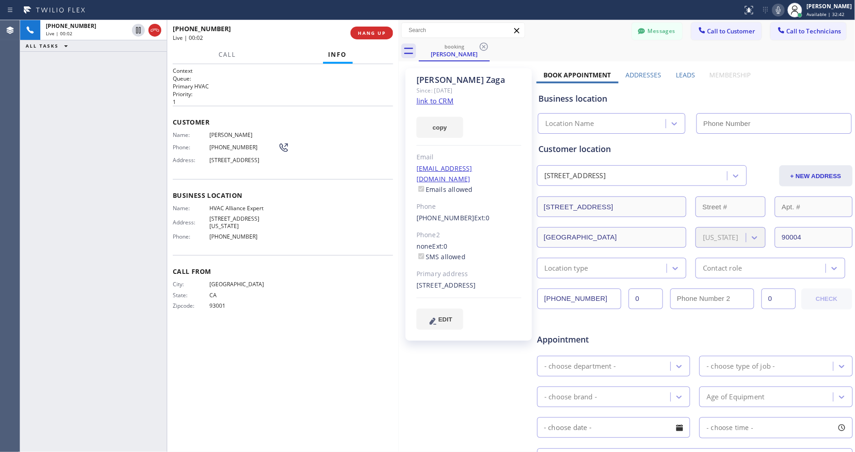
type input "(855) 999-4417"
click at [436, 99] on link "link to CRM" at bounding box center [435, 100] width 37 height 9
click at [371, 51] on div "Call Info" at bounding box center [283, 55] width 220 height 18
click at [369, 75] on h2 "Queue:" at bounding box center [283, 79] width 220 height 8
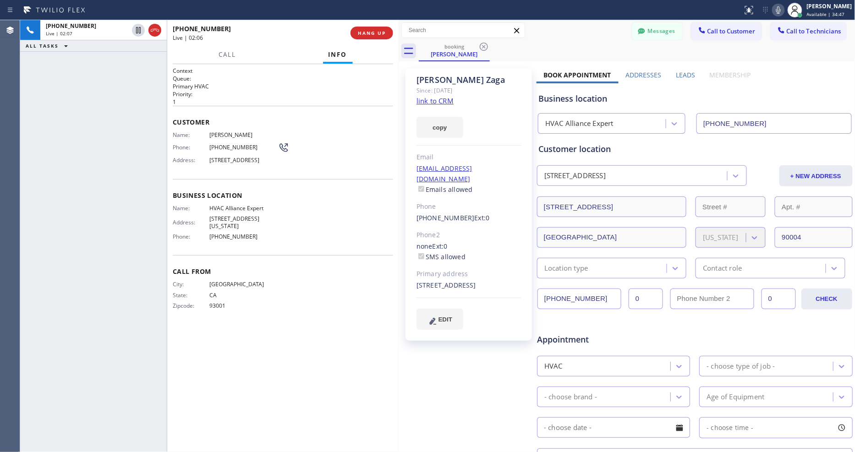
click at [430, 100] on link "link to CRM" at bounding box center [435, 100] width 37 height 9
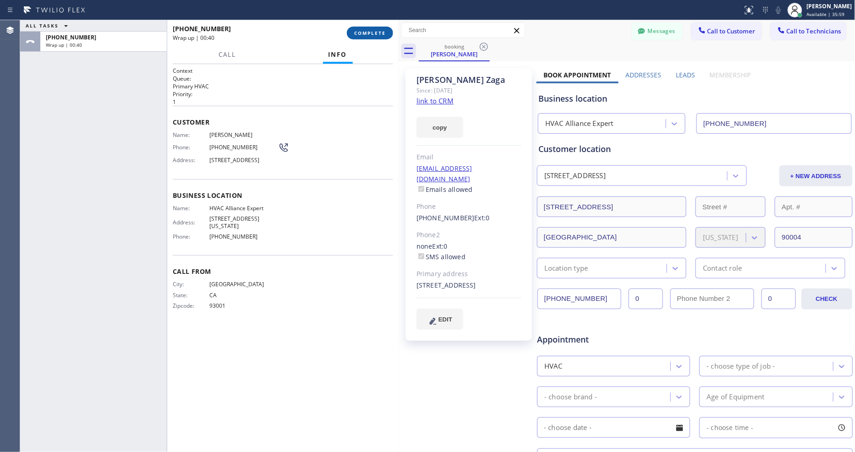
click at [384, 27] on button "COMPLETE" at bounding box center [370, 33] width 46 height 13
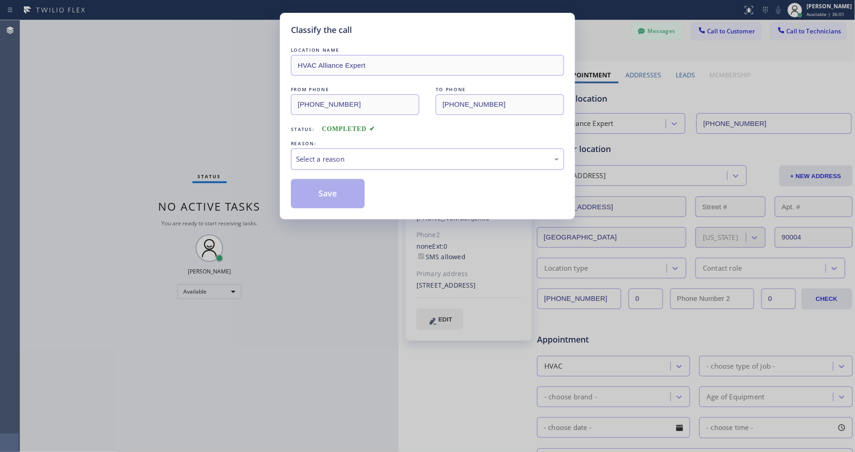
click at [332, 154] on div "Select a reason" at bounding box center [427, 159] width 263 height 11
click at [331, 196] on button "Save" at bounding box center [328, 193] width 74 height 29
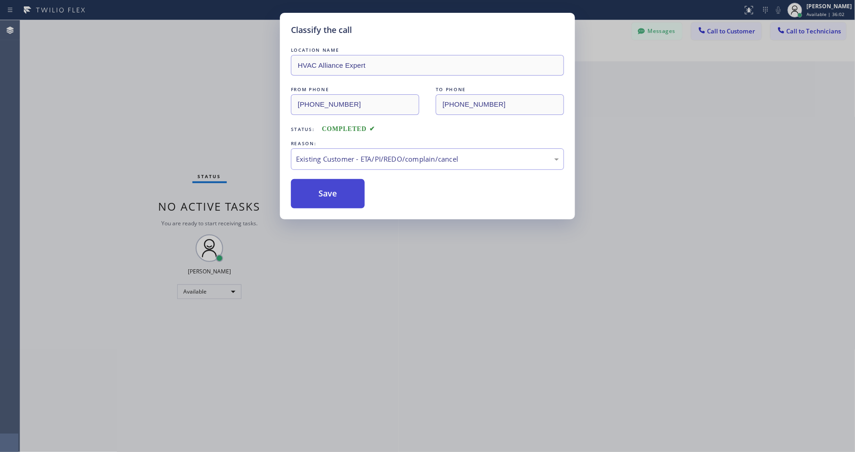
click at [331, 196] on button "Save" at bounding box center [328, 193] width 74 height 29
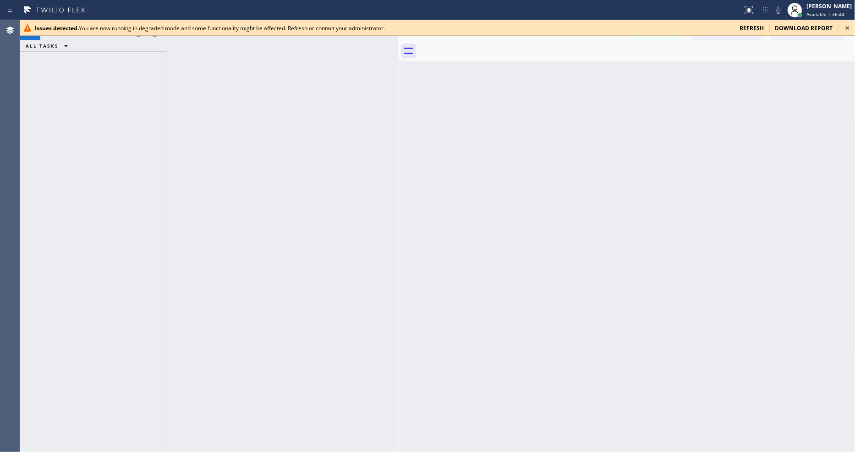
click at [849, 28] on icon at bounding box center [848, 27] width 11 height 11
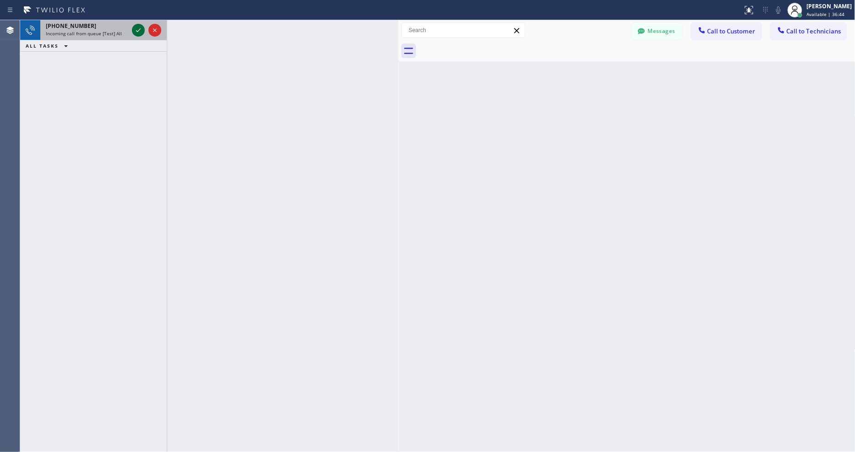
click at [137, 28] on icon at bounding box center [138, 30] width 11 height 11
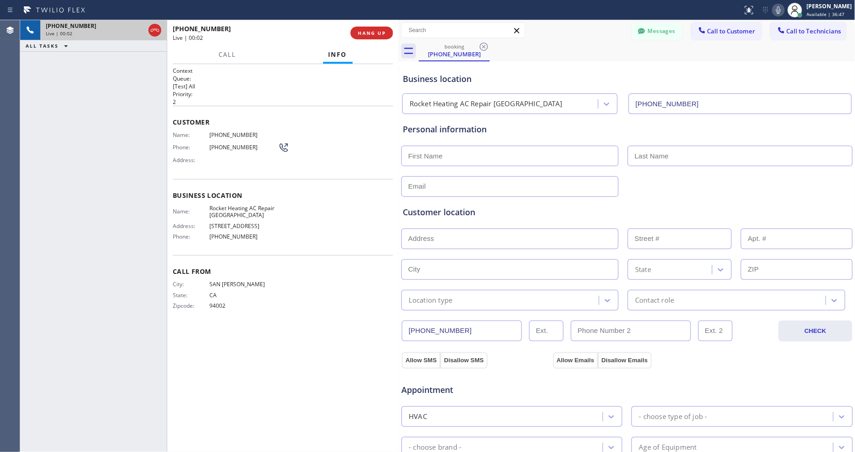
type input "(650) 620-7294"
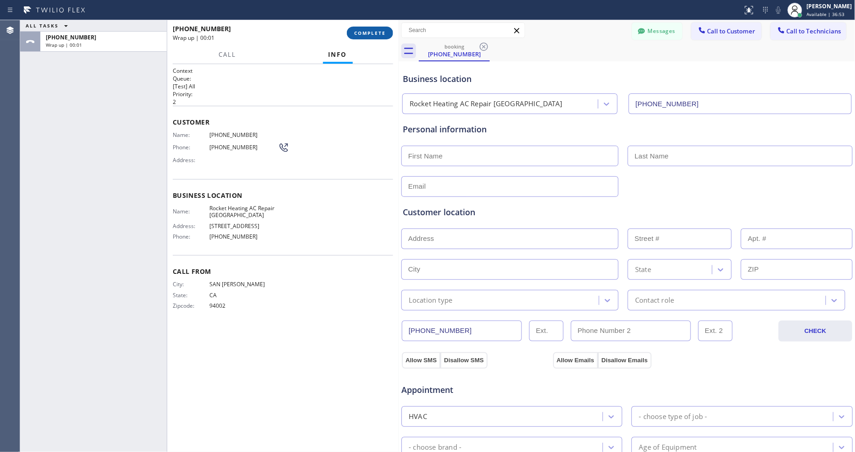
click at [369, 36] on span "COMPLETE" at bounding box center [370, 33] width 32 height 6
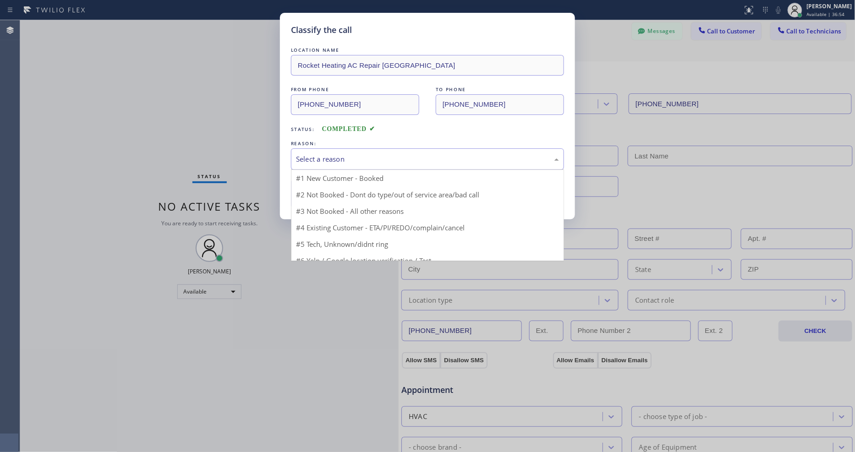
click at [338, 164] on div "Select a reason" at bounding box center [427, 160] width 273 height 22
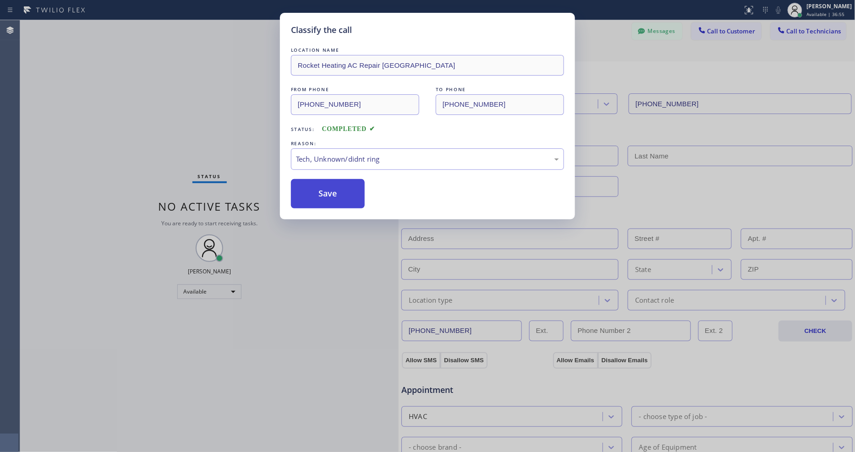
click at [337, 189] on button "Save" at bounding box center [328, 193] width 74 height 29
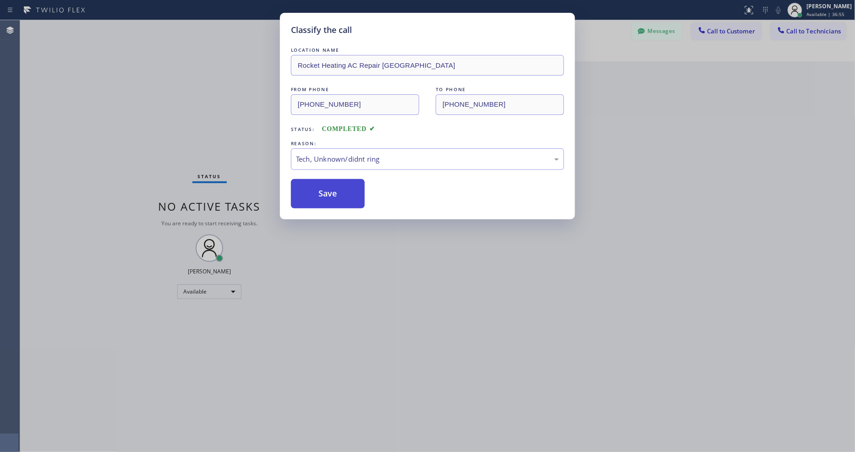
click at [337, 189] on button "Save" at bounding box center [328, 193] width 74 height 29
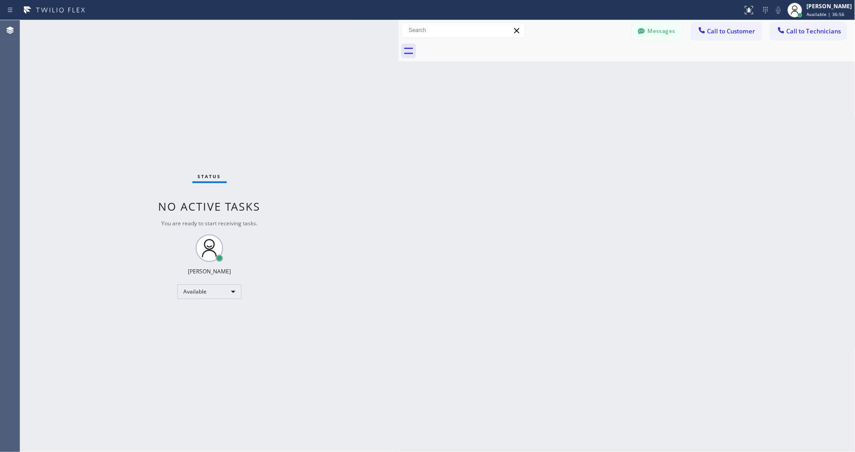
click at [122, 27] on div "Status No active tasks You are ready to start receiving tasks. [PERSON_NAME] Av…" at bounding box center [209, 236] width 379 height 432
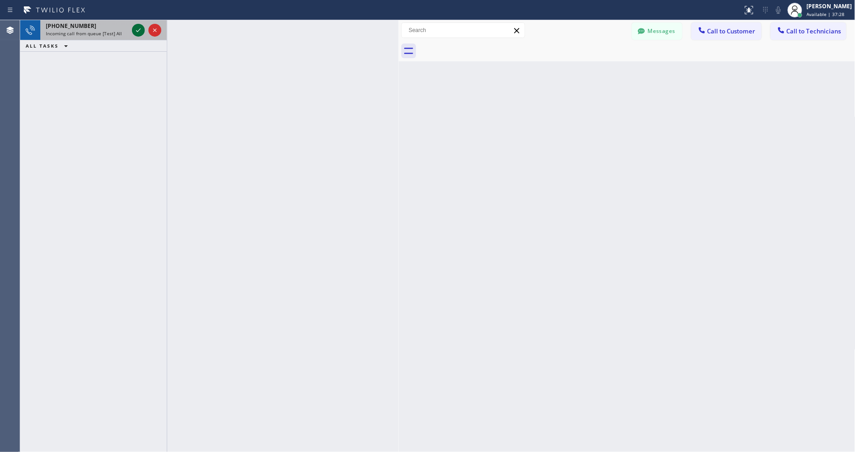
click at [135, 29] on icon at bounding box center [138, 30] width 11 height 11
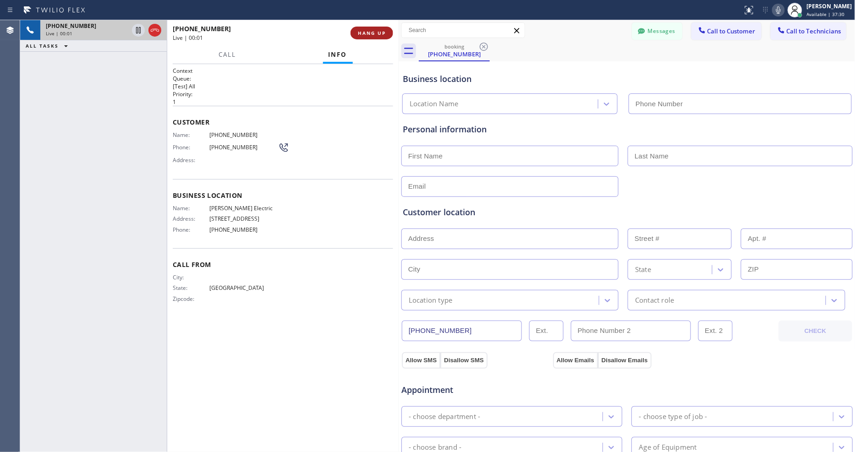
click at [374, 36] on span "HANG UP" at bounding box center [372, 33] width 28 height 6
type input "(360) 505-0781"
click at [375, 27] on button "HANG UP" at bounding box center [372, 33] width 43 height 13
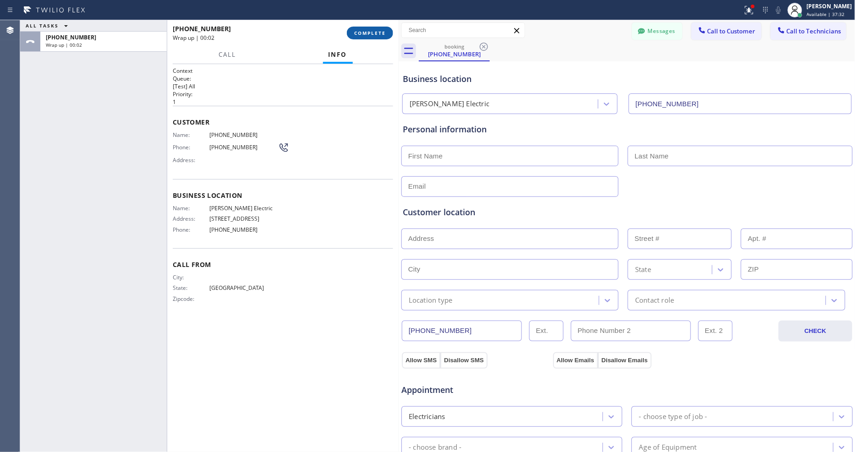
click at [364, 30] on button "COMPLETE" at bounding box center [370, 33] width 46 height 13
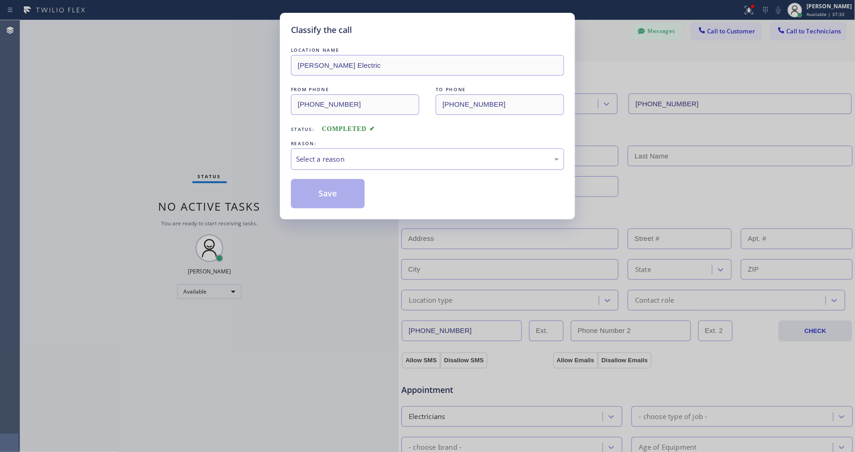
drag, startPoint x: 327, startPoint y: 154, endPoint x: 330, endPoint y: 159, distance: 6.4
click at [327, 154] on div "Select a reason" at bounding box center [427, 159] width 263 height 11
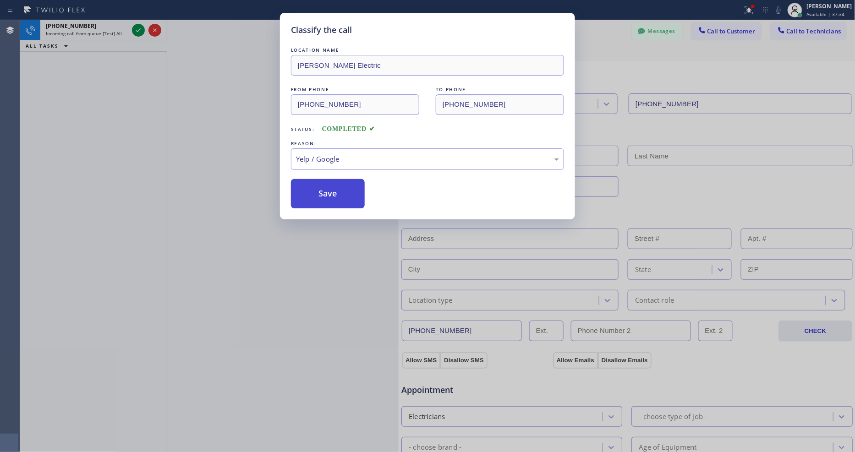
click at [325, 189] on button "Save" at bounding box center [328, 193] width 74 height 29
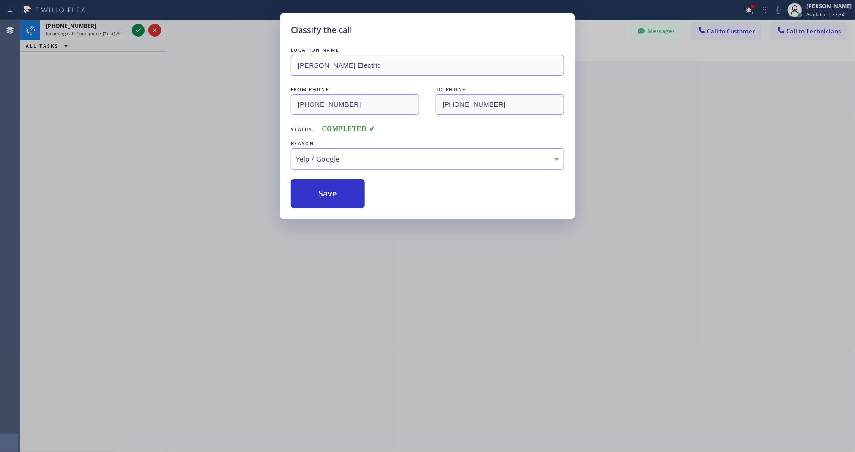
drag, startPoint x: 325, startPoint y: 188, endPoint x: 325, endPoint y: 166, distance: 22.5
click at [325, 188] on button "Save" at bounding box center [328, 193] width 74 height 29
click at [139, 31] on div "Classify the call LOCATION NAME Henden Electric FROM PHONE (469) 529-0965 TO PH…" at bounding box center [427, 226] width 855 height 452
click at [139, 31] on icon at bounding box center [138, 30] width 11 height 11
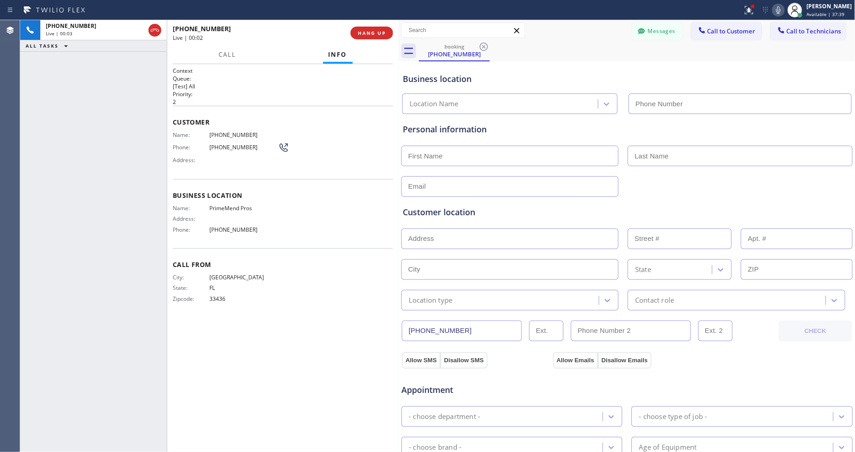
click at [376, 37] on button "HANG UP" at bounding box center [372, 33] width 43 height 13
type input "(954) 787-0381"
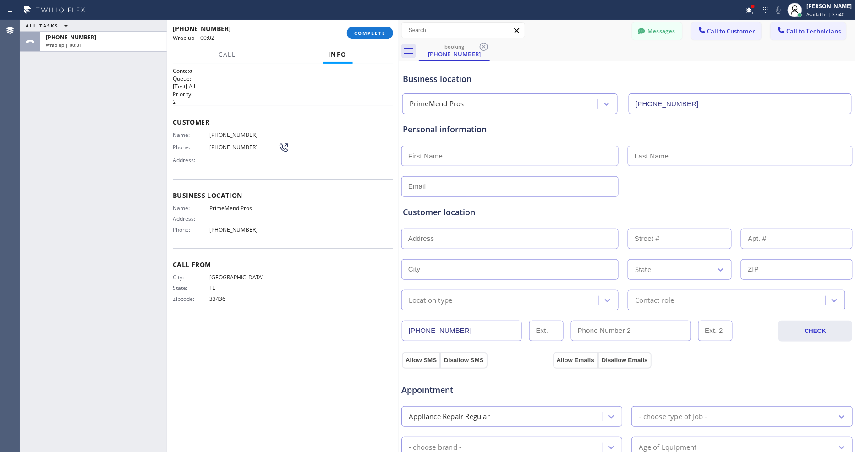
click at [376, 37] on button "COMPLETE" at bounding box center [370, 33] width 46 height 13
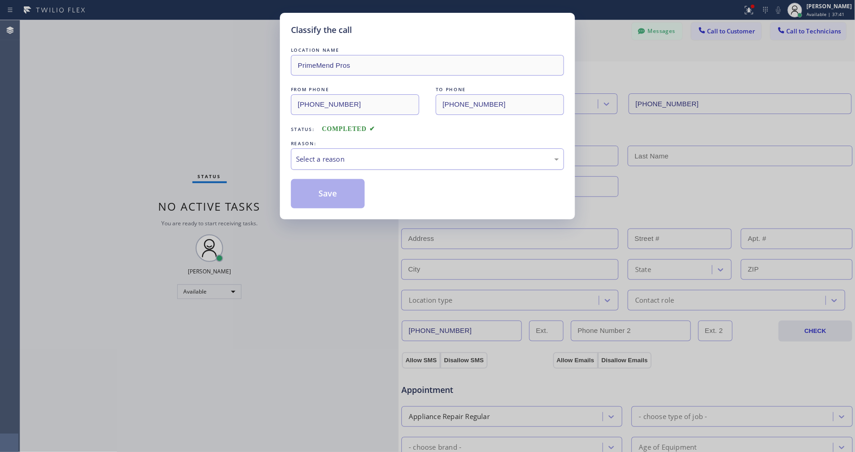
click at [343, 160] on div "Select a reason" at bounding box center [427, 159] width 263 height 11
click at [336, 192] on button "Save" at bounding box center [328, 193] width 74 height 29
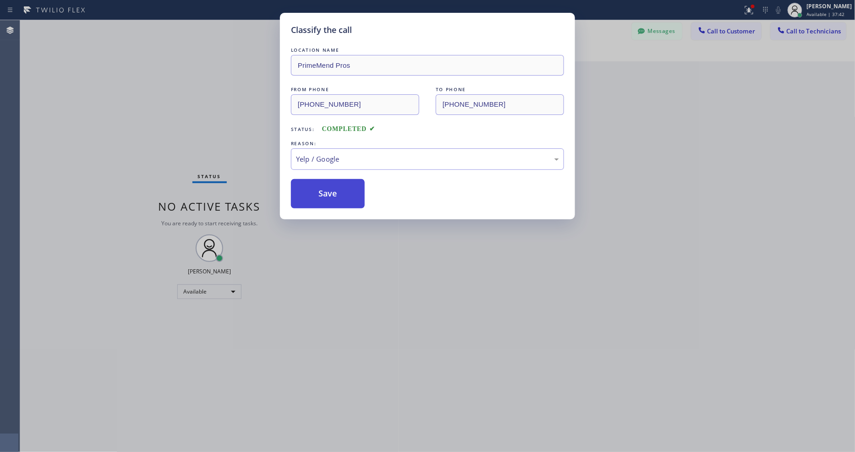
click at [336, 192] on button "Save" at bounding box center [328, 193] width 74 height 29
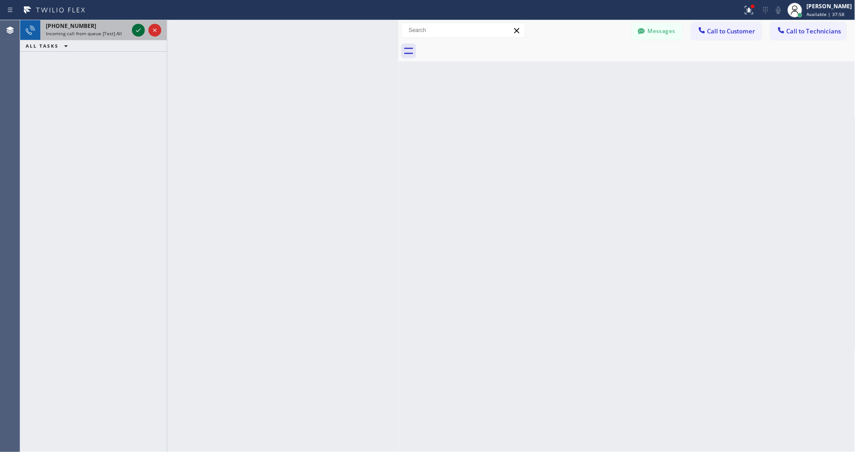
click at [135, 31] on icon at bounding box center [138, 30] width 11 height 11
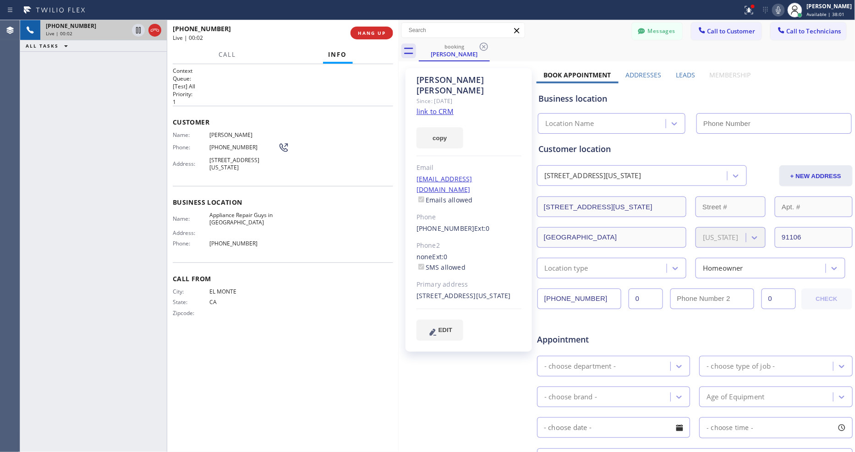
type input "(626) 469-5669"
click at [439, 117] on div "copy" at bounding box center [469, 133] width 105 height 32
click at [438, 107] on link "link to CRM" at bounding box center [435, 111] width 37 height 9
click at [781, 8] on icon at bounding box center [779, 9] width 5 height 7
click at [760, 14] on div at bounding box center [749, 10] width 20 height 11
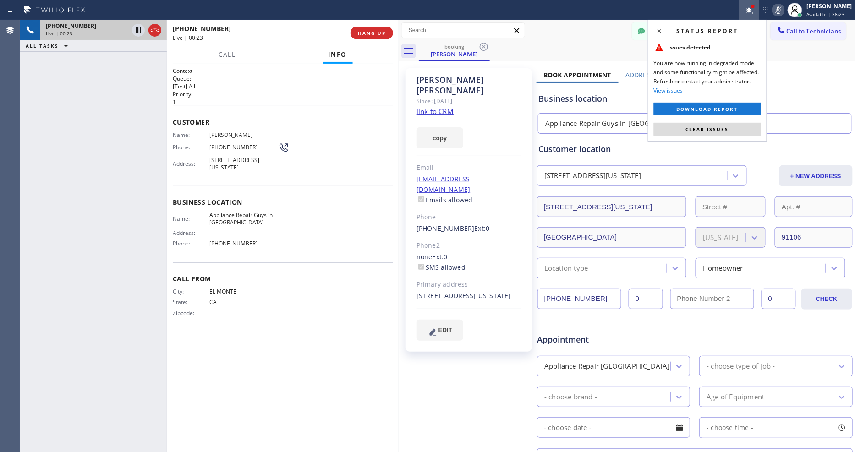
click at [754, 130] on button "Clear issues" at bounding box center [707, 129] width 107 height 13
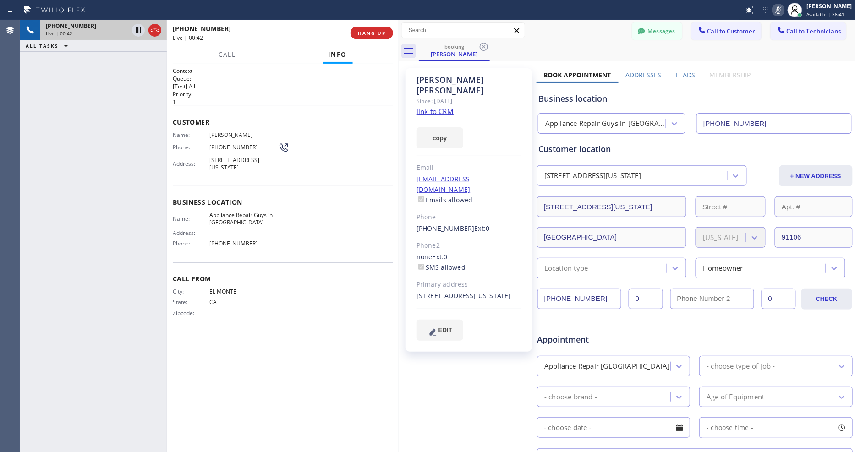
click at [782, 11] on rect at bounding box center [779, 9] width 6 height 6
click at [781, 10] on icon at bounding box center [779, 9] width 5 height 7
click at [784, 9] on icon at bounding box center [778, 10] width 11 height 11
drag, startPoint x: 270, startPoint y: 296, endPoint x: 266, endPoint y: 316, distance: 20.5
click at [267, 300] on span "CA" at bounding box center [243, 302] width 69 height 7
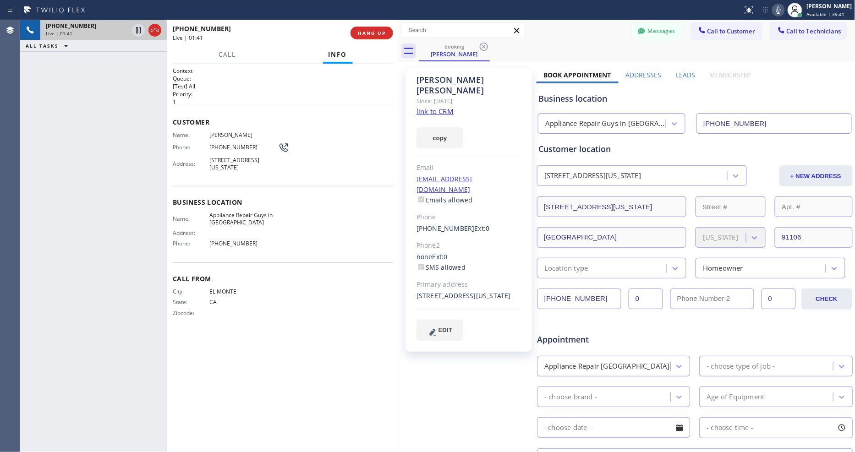
click at [272, 377] on div "Context Queue: [Test] All Priority: 1 Customer Name: Sarah Hendry Phone: (626) …" at bounding box center [283, 258] width 220 height 383
click at [102, 205] on div "+16264898656 Live | 01:58 ALL TASKS ALL TASKS ACTIVE TASKS TASKS IN WRAP UP" at bounding box center [93, 236] width 147 height 432
click at [435, 107] on link "link to CRM" at bounding box center [435, 111] width 37 height 9
click at [140, 29] on icon at bounding box center [138, 30] width 11 height 11
click at [784, 11] on icon at bounding box center [778, 10] width 11 height 11
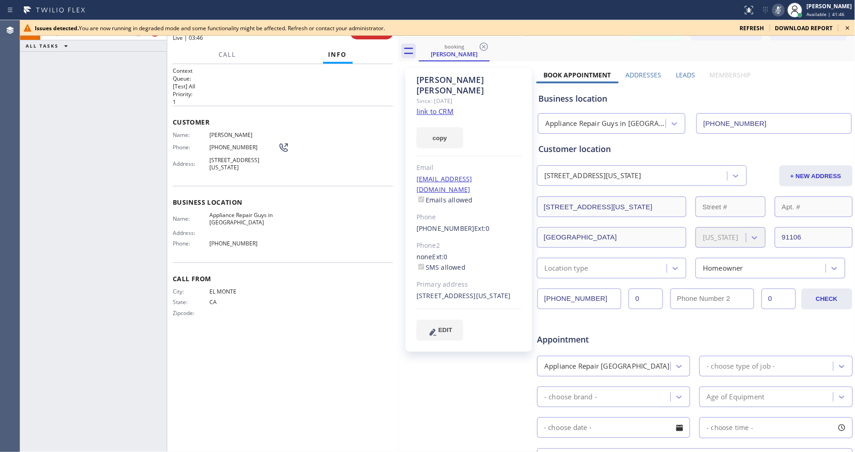
click at [849, 26] on icon at bounding box center [848, 27] width 11 height 11
click at [850, 28] on icon at bounding box center [848, 27] width 11 height 11
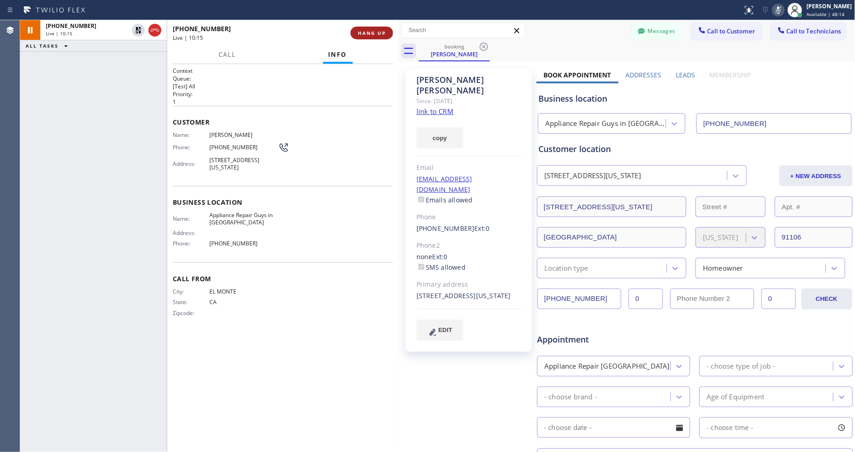
click at [361, 31] on span "HANG UP" at bounding box center [372, 33] width 28 height 6
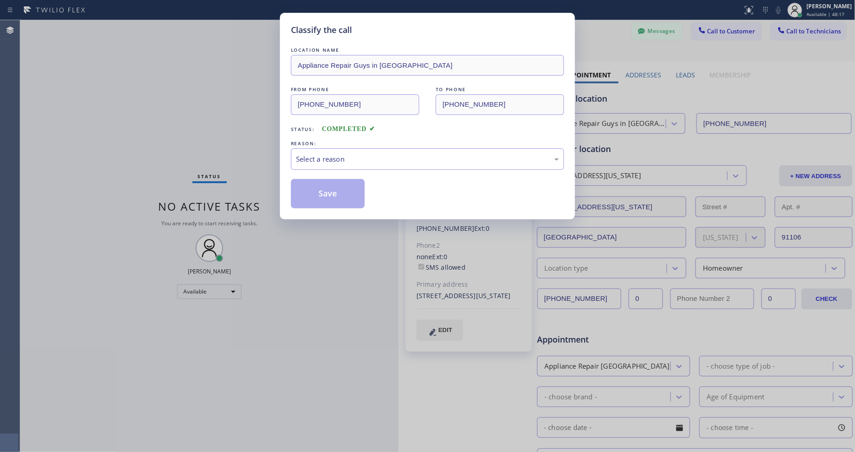
click at [337, 154] on div "Select a reason" at bounding box center [427, 159] width 263 height 11
click at [336, 185] on button "Save" at bounding box center [328, 193] width 74 height 29
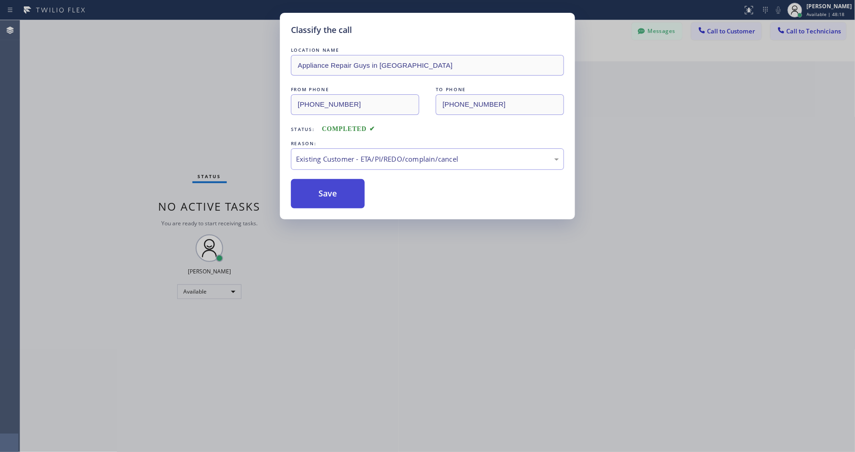
click at [336, 185] on button "Save" at bounding box center [328, 193] width 74 height 29
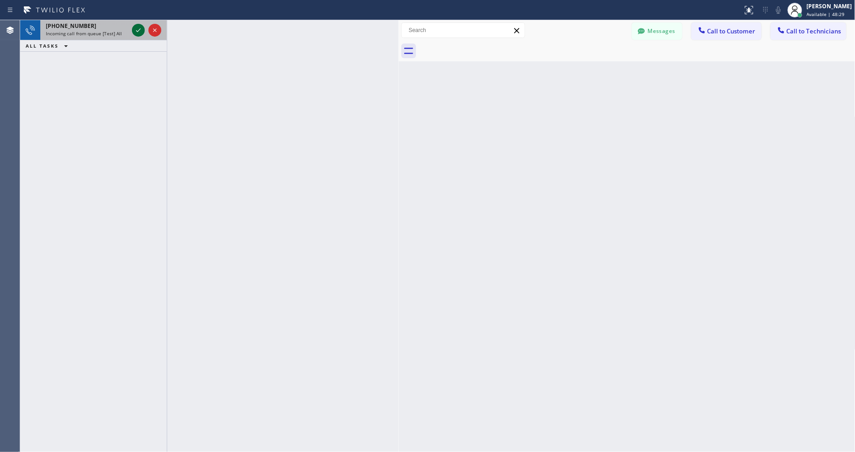
click at [104, 28] on div "+19706914224" at bounding box center [87, 26] width 83 height 8
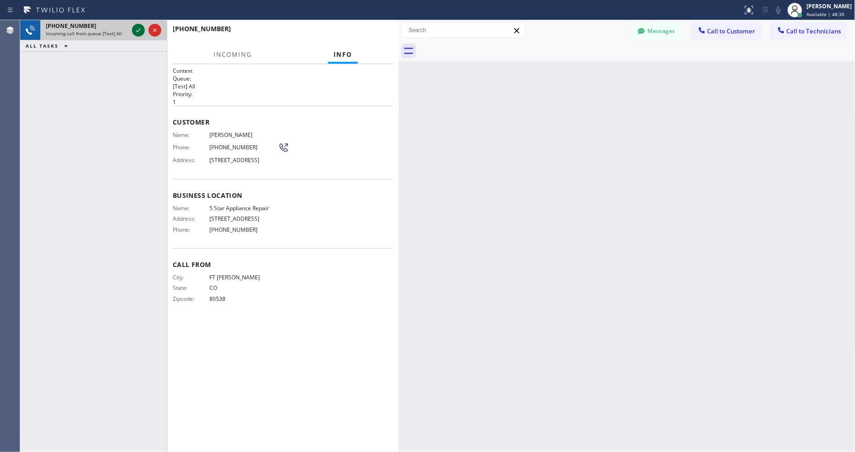
click at [135, 29] on icon at bounding box center [138, 30] width 11 height 11
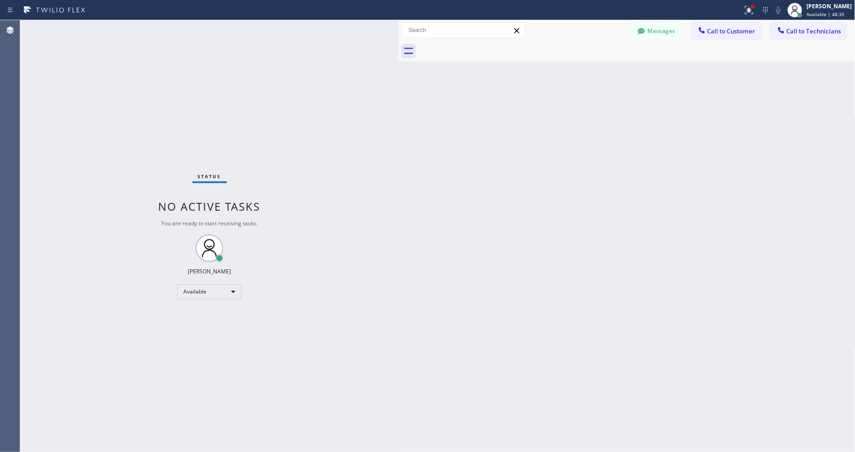
click at [130, 27] on div "Status No active tasks You are ready to start receiving tasks. [PERSON_NAME] Av…" at bounding box center [209, 236] width 379 height 432
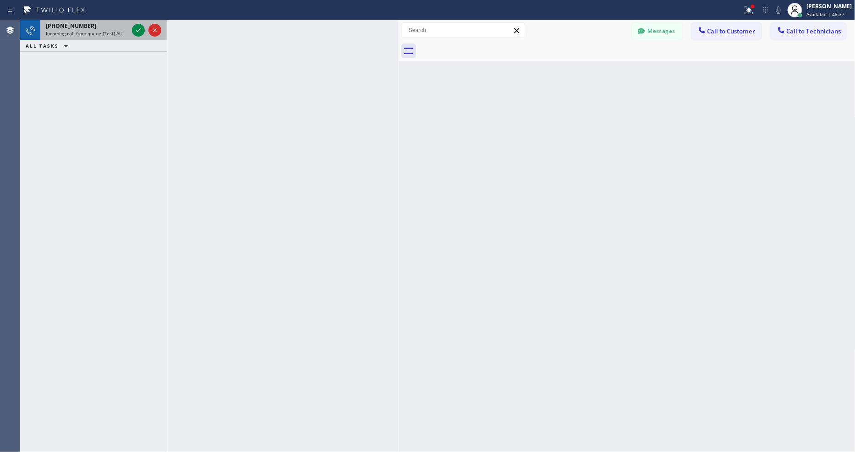
click at [122, 28] on div "+17472022416" at bounding box center [87, 26] width 83 height 8
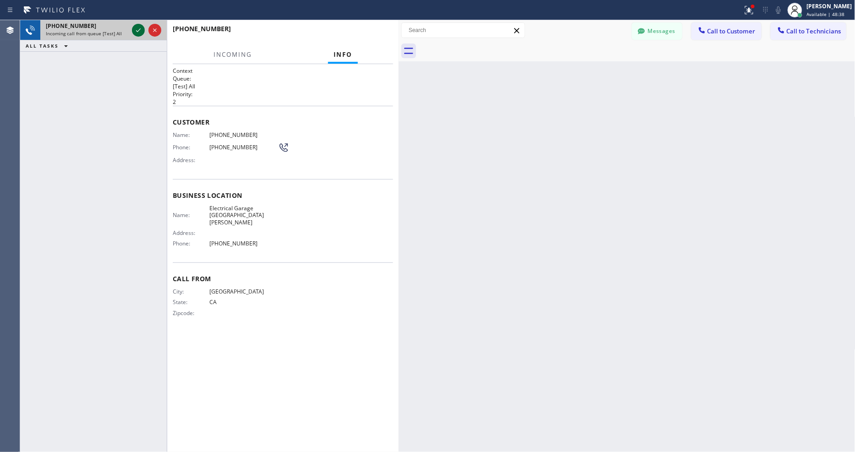
click at [140, 28] on icon at bounding box center [138, 30] width 11 height 11
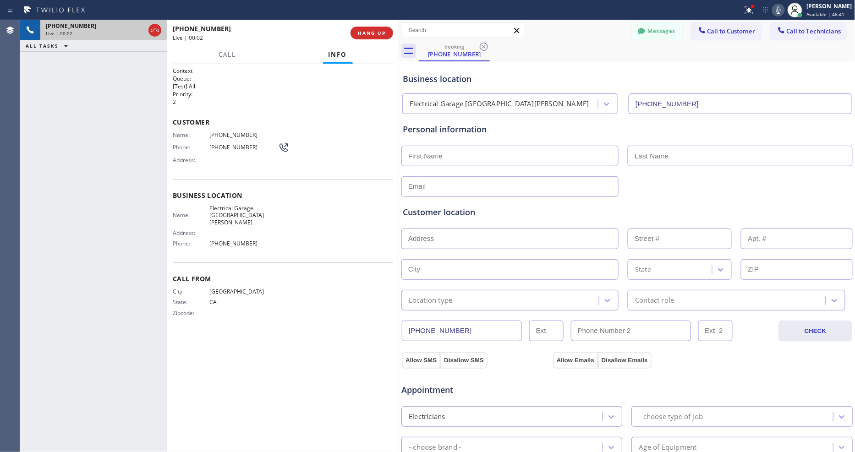
type input "(747) 279-3377"
click at [372, 36] on span "HANG UP" at bounding box center [372, 33] width 28 height 6
click at [373, 33] on span "HANG UP" at bounding box center [372, 33] width 28 height 6
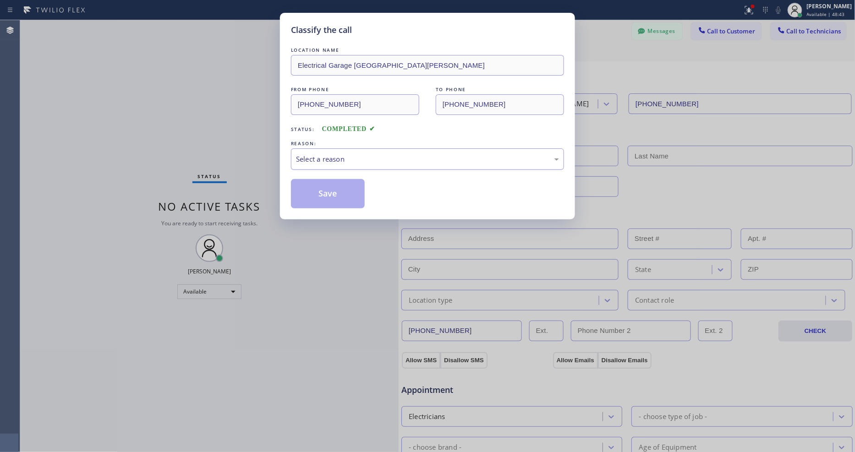
click at [355, 154] on div "Select a reason" at bounding box center [427, 159] width 263 height 11
click at [335, 185] on button "Save" at bounding box center [328, 193] width 74 height 29
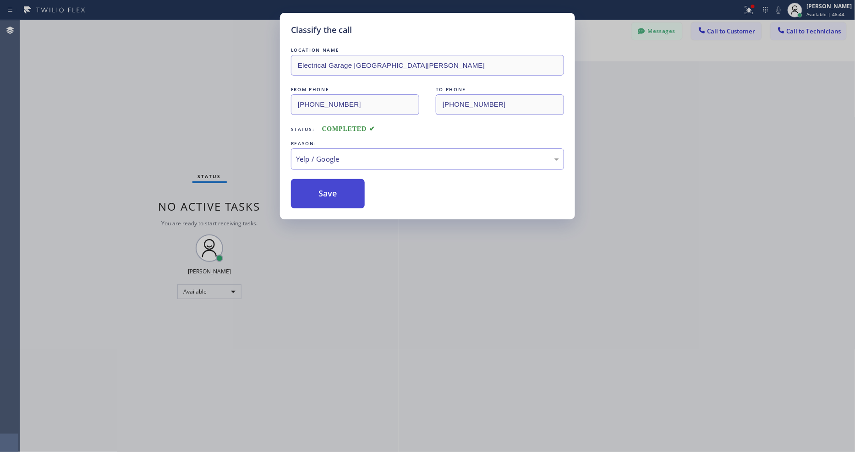
click at [335, 185] on button "Save" at bounding box center [328, 193] width 74 height 29
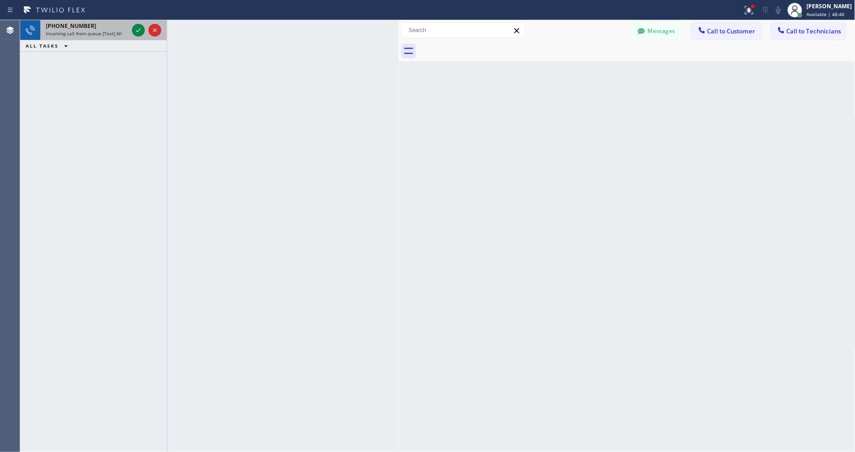
drag, startPoint x: 125, startPoint y: 32, endPoint x: 138, endPoint y: 31, distance: 13.4
click at [126, 32] on div "Incoming call from queue [Test] All" at bounding box center [87, 33] width 83 height 6
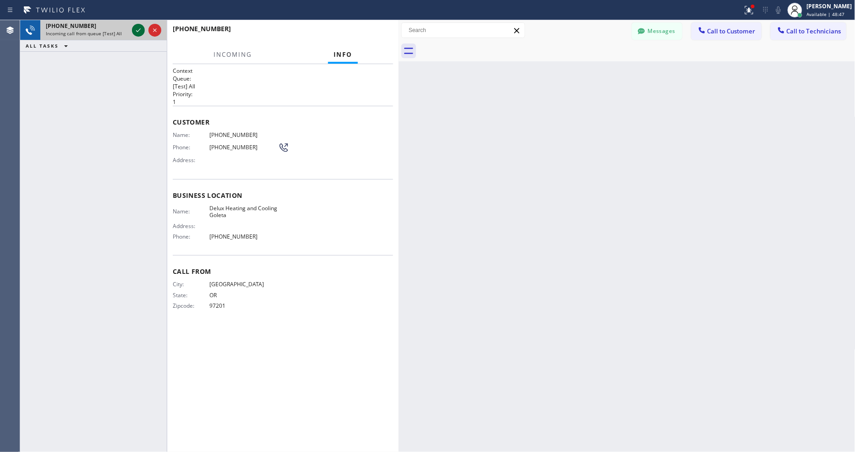
click at [138, 29] on icon at bounding box center [138, 30] width 11 height 11
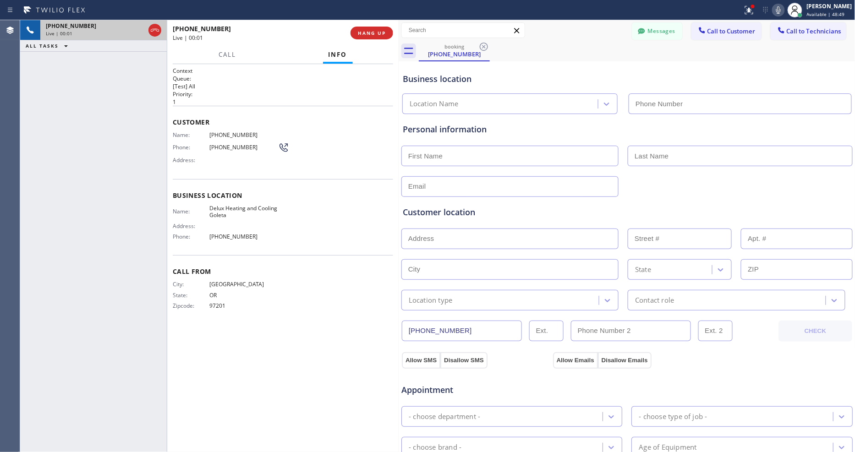
type input "(805) 892-6922"
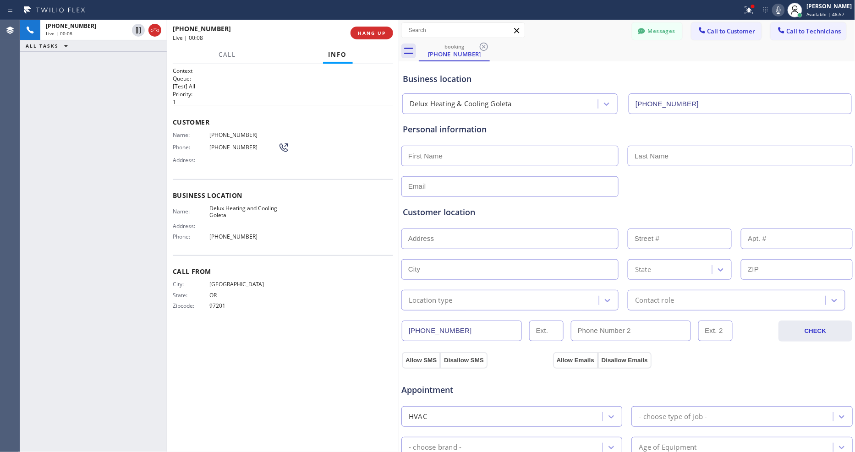
click at [246, 205] on span "Delux Heating and Cooling Goleta" at bounding box center [243, 212] width 69 height 14
copy span "Delux Heating and Cooling Goleta"
click at [413, 358] on button "Allow SMS" at bounding box center [421, 361] width 39 height 17
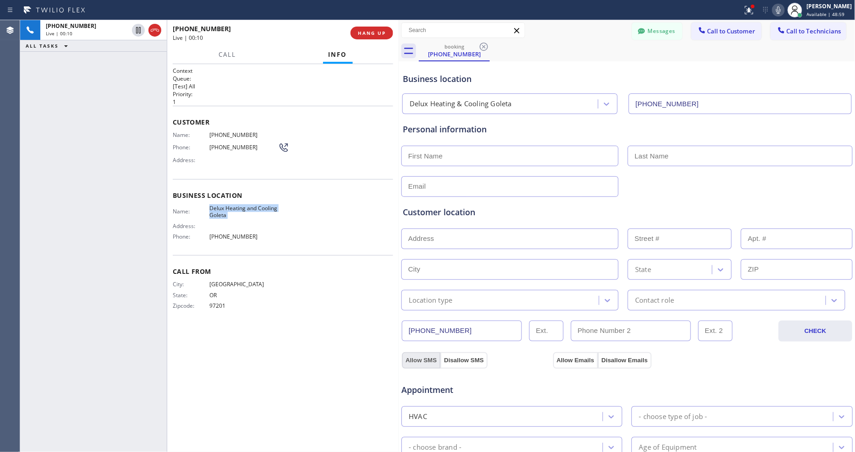
click at [413, 358] on button "Allow SMS" at bounding box center [421, 361] width 39 height 17
click at [561, 359] on button "Allow Emails" at bounding box center [575, 361] width 45 height 17
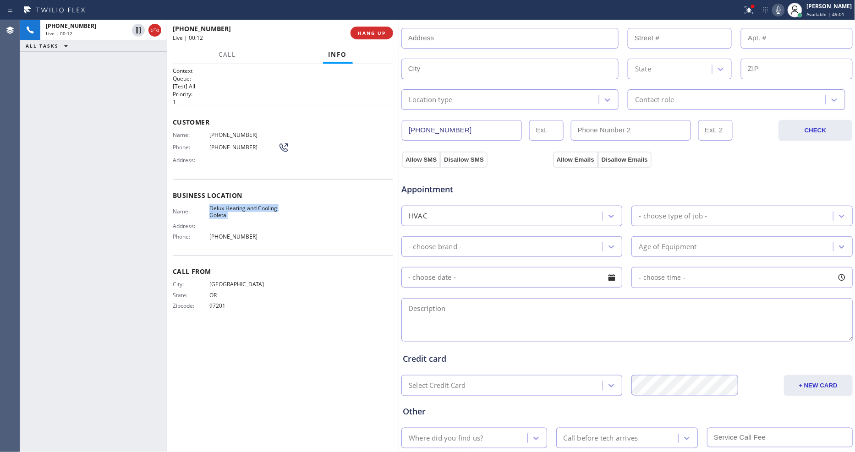
scroll to position [204, 0]
click at [547, 309] on textarea at bounding box center [628, 318] width 452 height 44
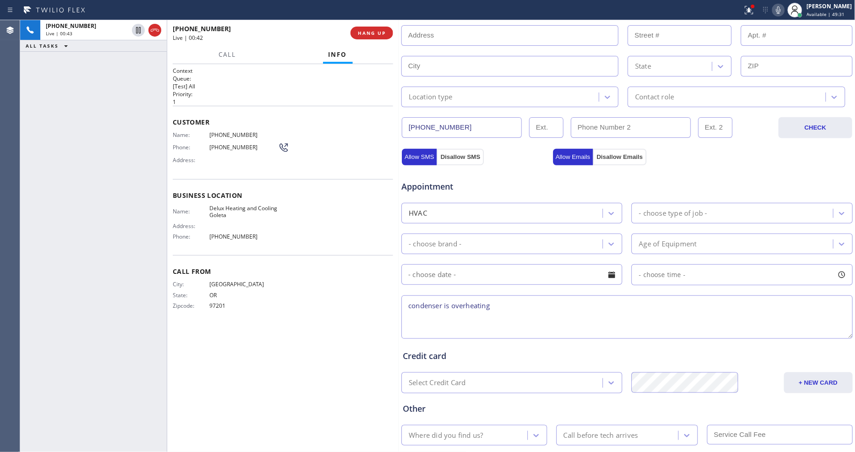
click at [505, 297] on textarea "condenser is overheating" at bounding box center [628, 318] width 452 height 44
click at [407, 299] on textarea "condenser is overheating" at bounding box center [628, 318] width 452 height 44
click at [532, 301] on textarea "GE condenser is overheating" at bounding box center [628, 318] width 452 height 44
click at [419, 302] on textarea "GE condenser is overheating Model #: ZIS42NYA" at bounding box center [628, 318] width 452 height 44
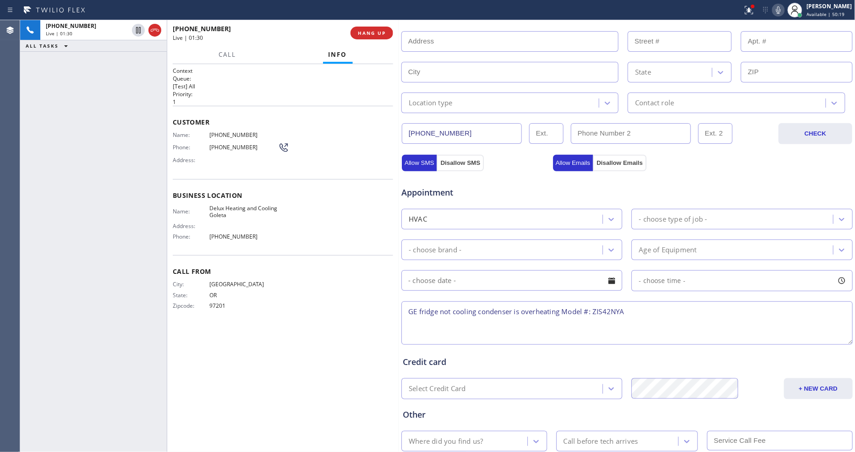
scroll to position [250, 0]
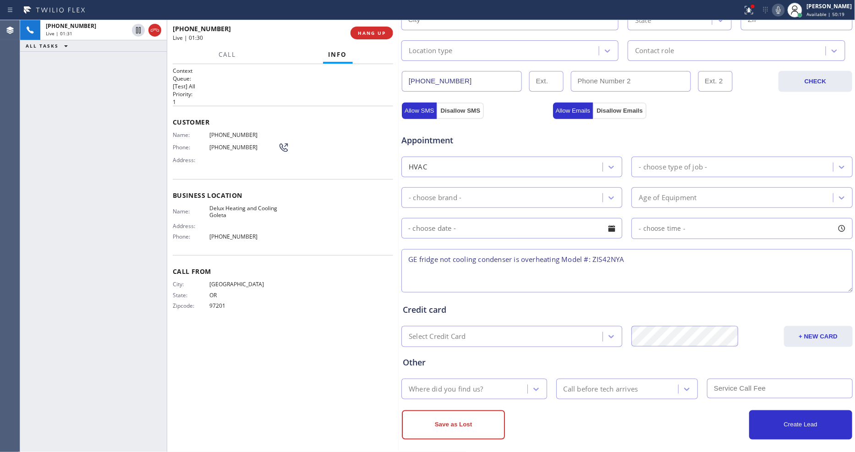
click at [634, 255] on textarea "GE fridge not cooling condenser is overheating Model #: ZIS42NYA" at bounding box center [628, 271] width 452 height 44
click at [576, 157] on div "HVAC" at bounding box center [512, 167] width 221 height 21
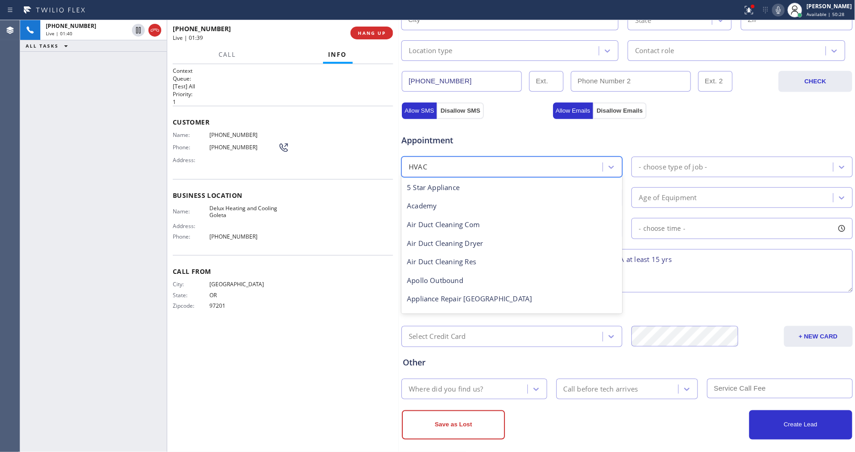
scroll to position [112, 0]
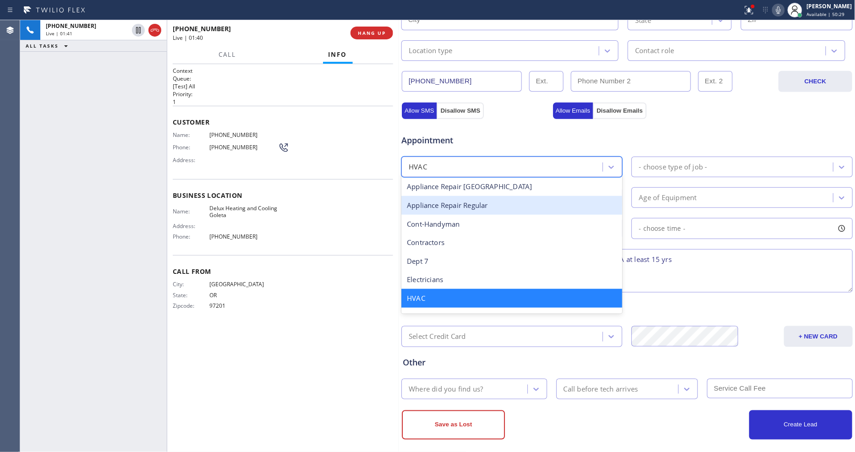
click at [473, 198] on div "Appliance Repair Regular" at bounding box center [512, 205] width 221 height 19
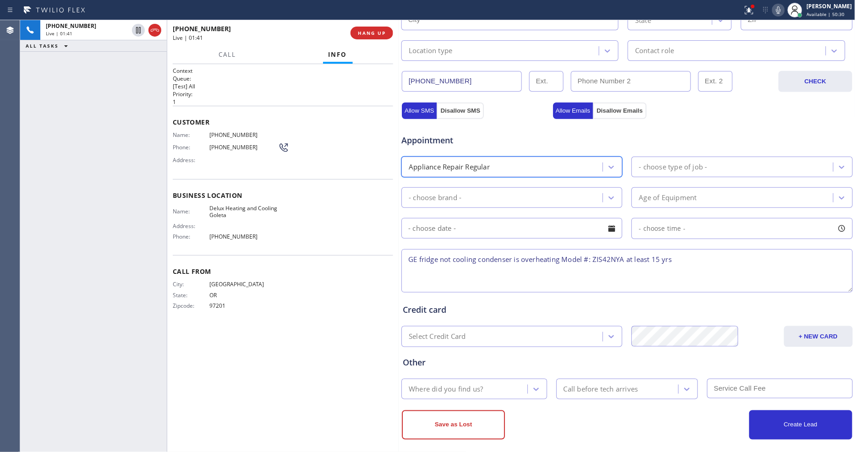
click at [656, 162] on div "- choose type of job -" at bounding box center [673, 167] width 68 height 11
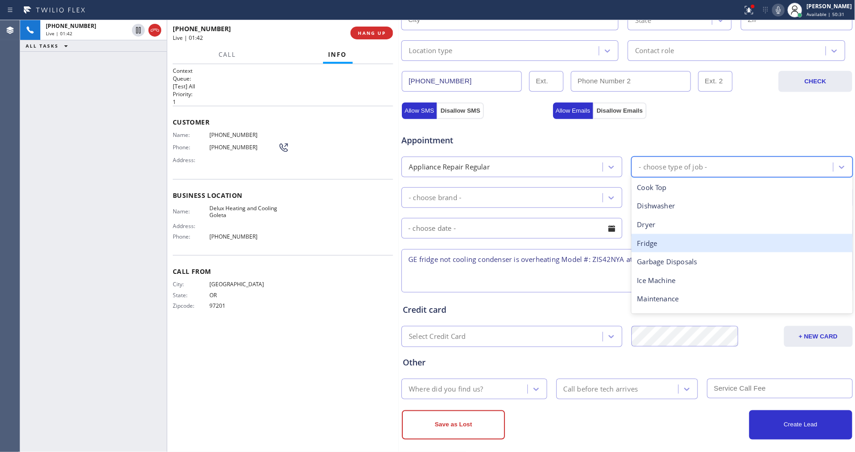
click at [656, 241] on div "Fridge" at bounding box center [742, 243] width 221 height 19
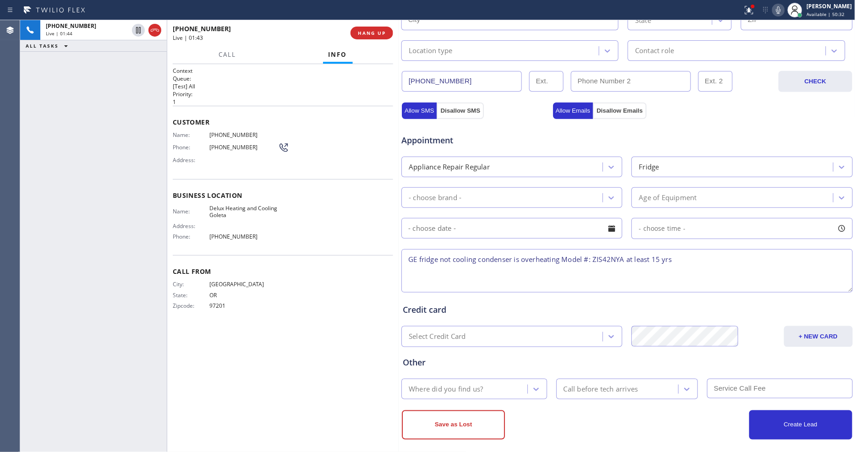
click at [698, 254] on textarea "GE fridge not cooling condenser is overheating Model #: ZIS42NYA at least 15 yrs" at bounding box center [628, 271] width 452 height 44
click at [479, 257] on textarea "GE fridge not cooling condenser is overheating Model #: ZIS42NYA at least 15 yr…" at bounding box center [628, 271] width 452 height 44
click at [574, 256] on textarea "GE fridge not cooling the condenser is overheating Model #: ZIS42NYA at least 1…" at bounding box center [628, 271] width 452 height 44
click at [697, 253] on textarea "GE fridge not cooling the condenser is overheating Model #: ZIS42NYA at least 1…" at bounding box center [628, 271] width 452 height 44
type textarea "GE fridge not cooling the condenser is overheating Model #: ZIS42NYA at least 1…"
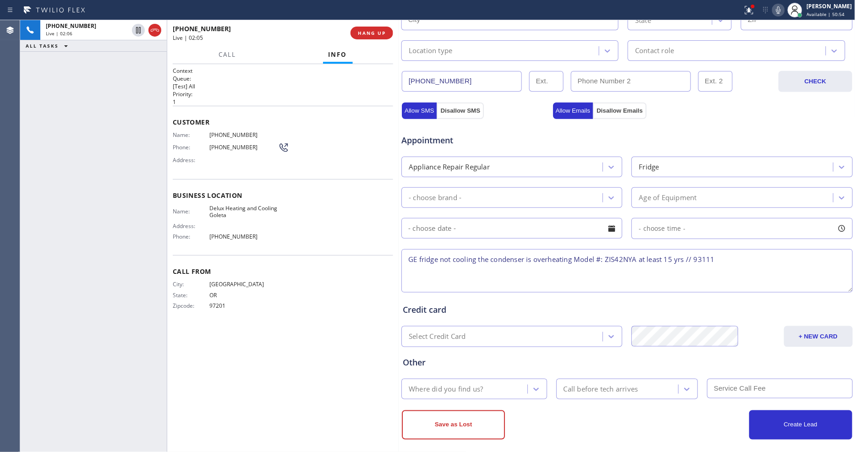
click at [230, 133] on span "(503) 688-0664" at bounding box center [243, 135] width 69 height 7
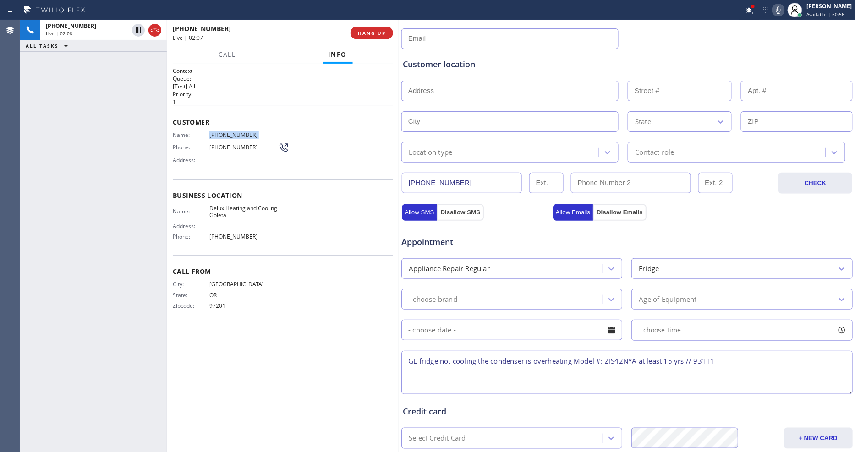
scroll to position [46, 0]
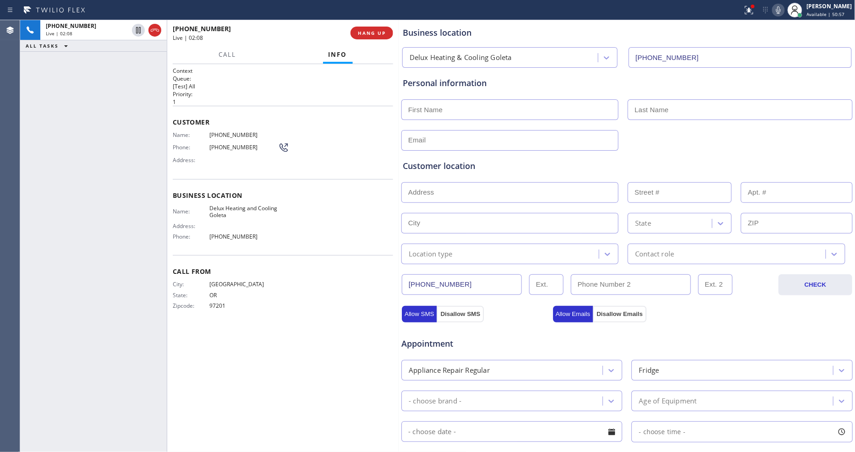
click at [428, 144] on input "text" at bounding box center [510, 140] width 217 height 21
type input "[EMAIL_ADDRESS][DOMAIN_NAME]"
click at [421, 117] on input "text" at bounding box center [510, 109] width 217 height 21
type input "Julie"
type input "B"
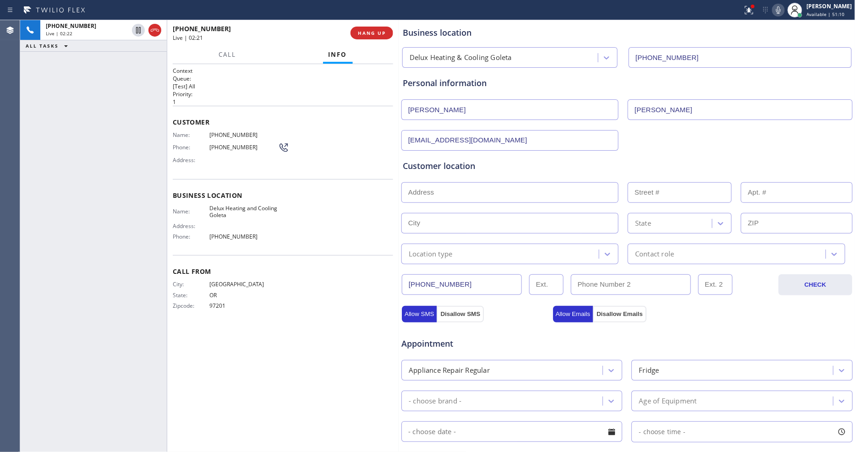
type input "Olsen"
click at [424, 193] on input "text" at bounding box center [510, 192] width 217 height 21
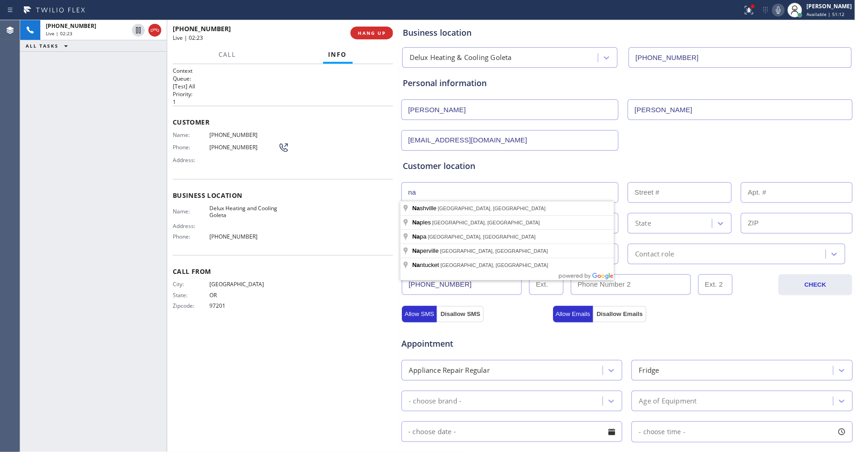
click at [419, 190] on input "na" at bounding box center [510, 192] width 217 height 21
type input "na"
click at [359, 187] on div "Business location Name: Delux Heating and Cooling Goleta Address: Phone: (805) …" at bounding box center [283, 217] width 220 height 77
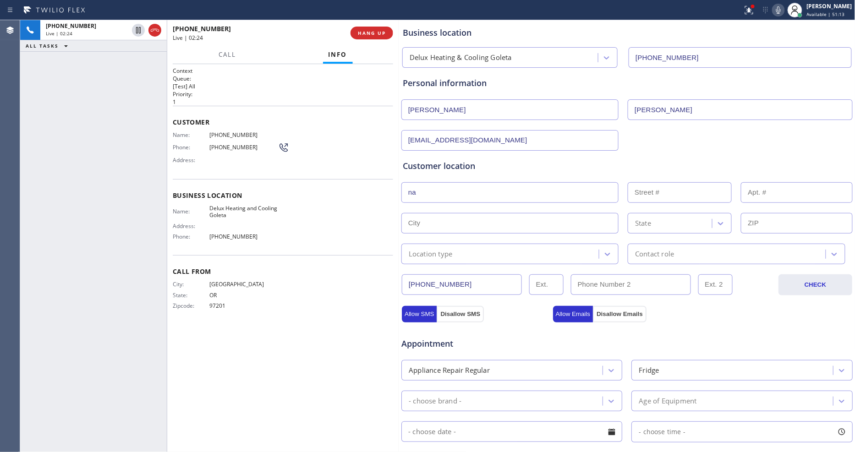
click at [418, 224] on input "text" at bounding box center [510, 223] width 217 height 21
click at [546, 225] on input "text" at bounding box center [510, 223] width 217 height 21
paste input "na"
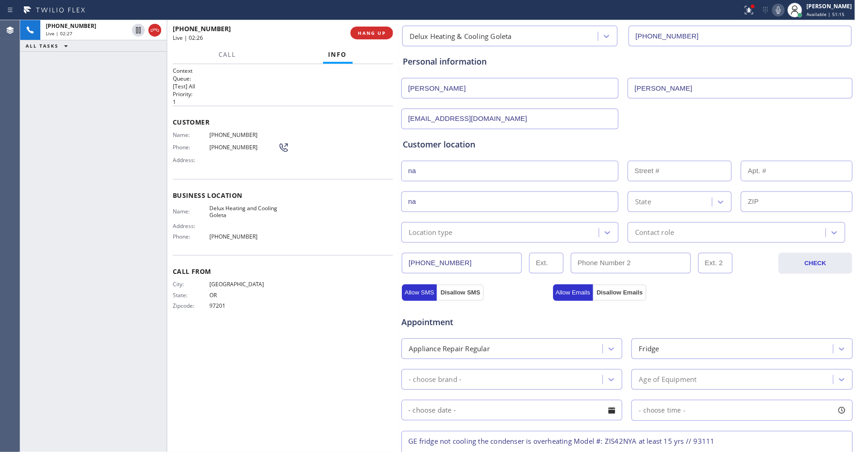
scroll to position [97, 0]
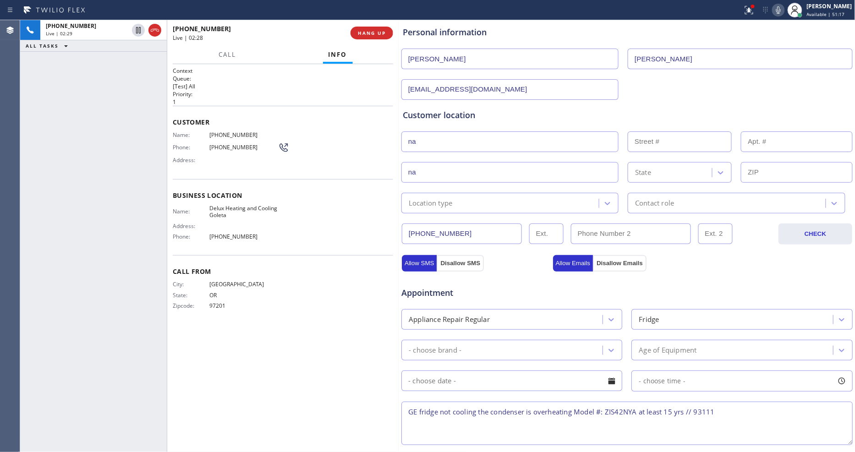
type input "na"
drag, startPoint x: 699, startPoint y: 408, endPoint x: 723, endPoint y: 408, distance: 23.8
click at [723, 408] on textarea "GE fridge not cooling the condenser is overheating Model #: ZIS42NYA at least 1…" at bounding box center [628, 424] width 452 height 44
click at [723, 406] on textarea "GE fridge not cooling the condenser is overheating Model #: ZIS42NYA at least 1…" at bounding box center [628, 424] width 452 height 44
drag, startPoint x: 722, startPoint y: 406, endPoint x: 698, endPoint y: 406, distance: 24.8
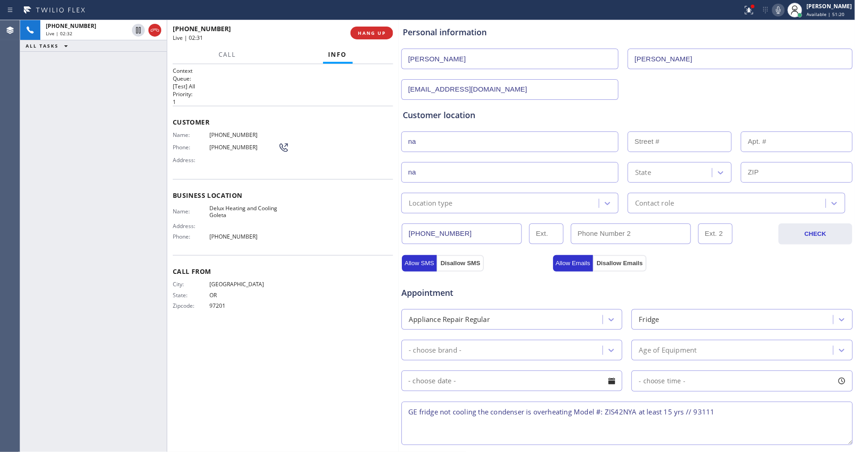
click at [698, 406] on textarea "GE fridge not cooling the condenser is overheating Model #: ZIS42NYA at least 1…" at bounding box center [628, 424] width 452 height 44
click at [750, 170] on input "text" at bounding box center [796, 172] width 111 height 21
paste input "93111"
type input "93111"
click at [644, 173] on div "State" at bounding box center [643, 172] width 16 height 11
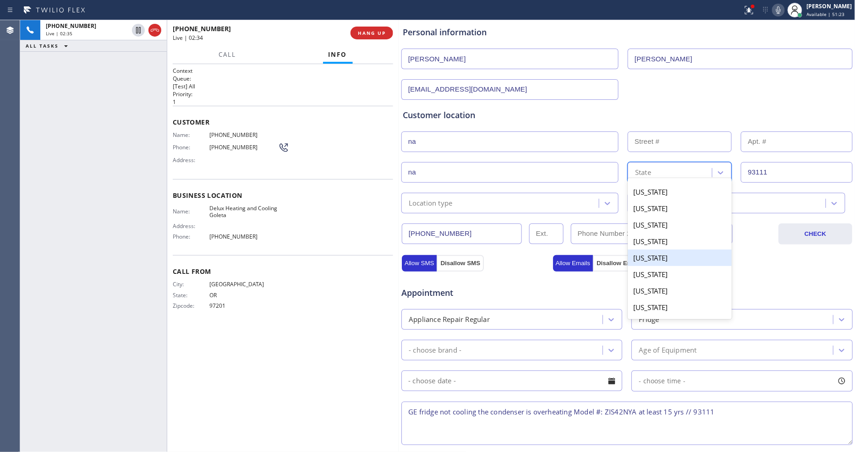
click at [644, 253] on div "California" at bounding box center [680, 258] width 104 height 17
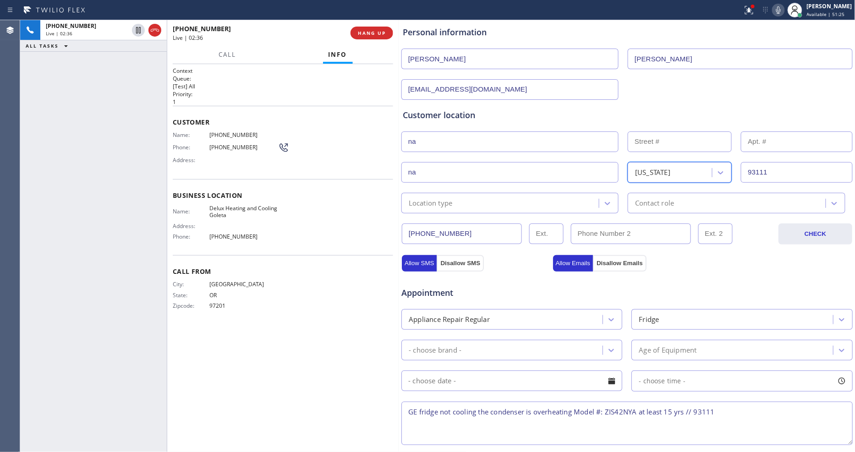
click at [441, 198] on div "Location type" at bounding box center [431, 203] width 44 height 11
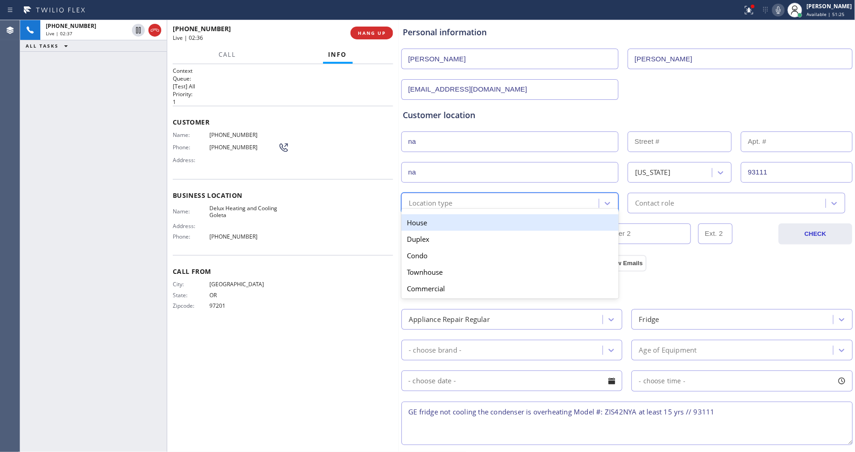
click at [433, 221] on div "House" at bounding box center [510, 223] width 217 height 17
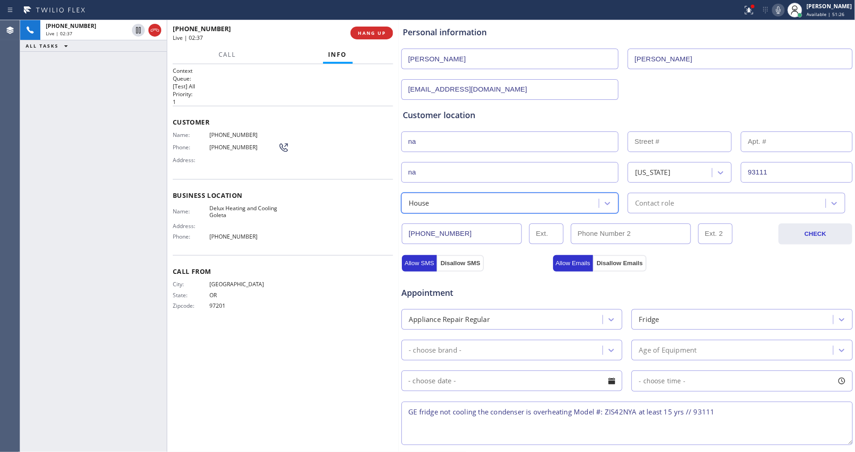
click at [648, 202] on div "Contact role" at bounding box center [654, 203] width 39 height 11
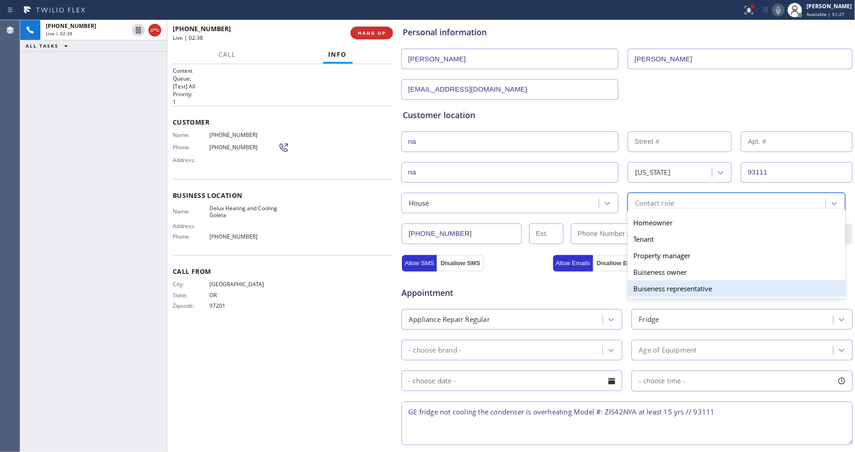
click at [648, 289] on div "Buiseness representative" at bounding box center [736, 289] width 217 height 17
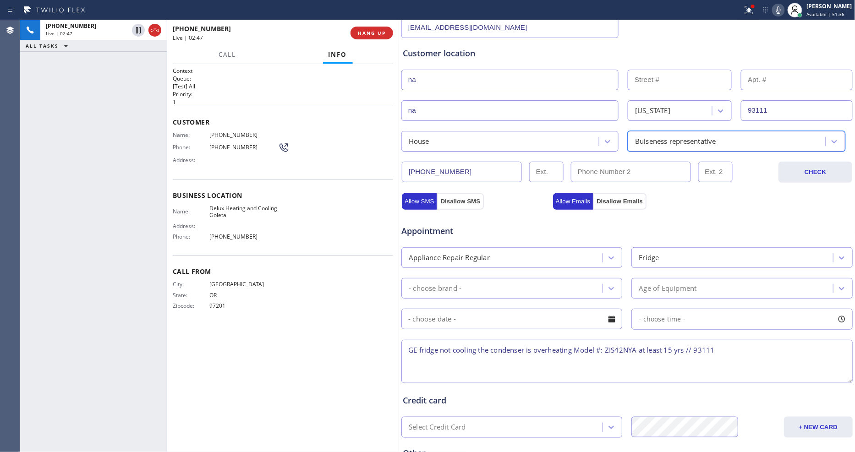
scroll to position [250, 0]
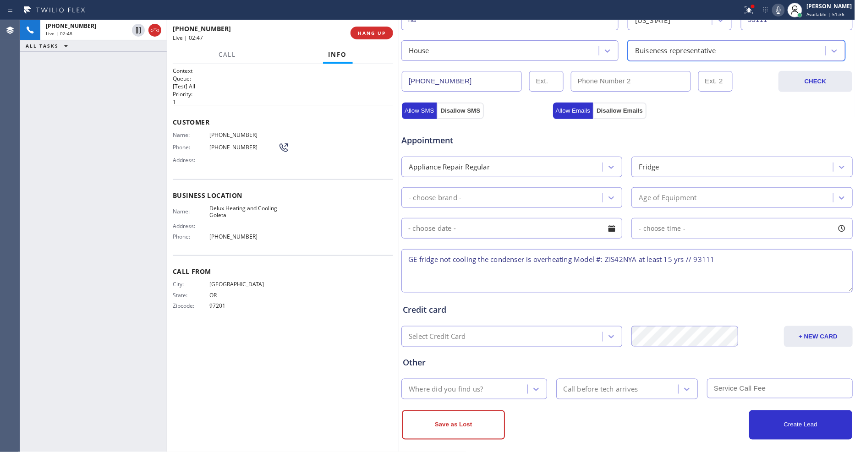
click at [458, 384] on div "Where did you find us?" at bounding box center [446, 389] width 74 height 11
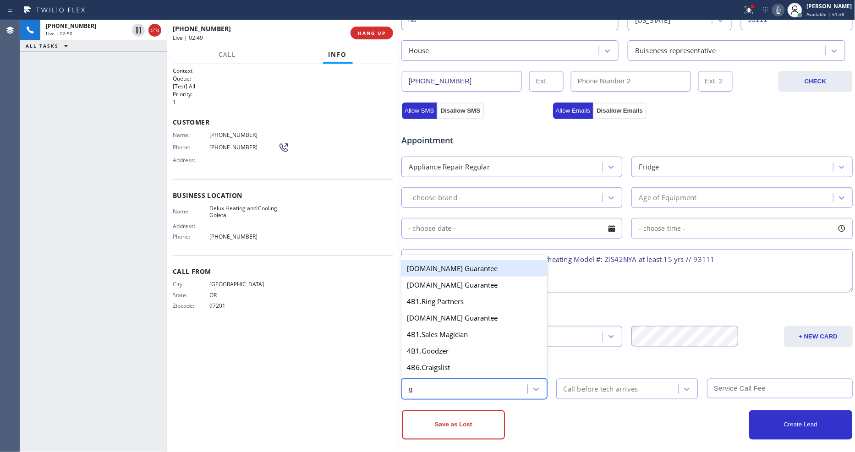
type input "go"
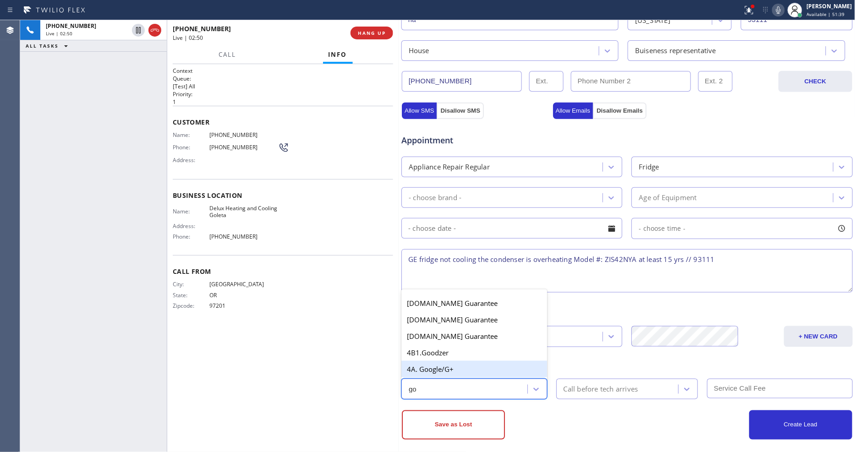
click at [448, 362] on div "4A. Google/G+" at bounding box center [475, 369] width 146 height 17
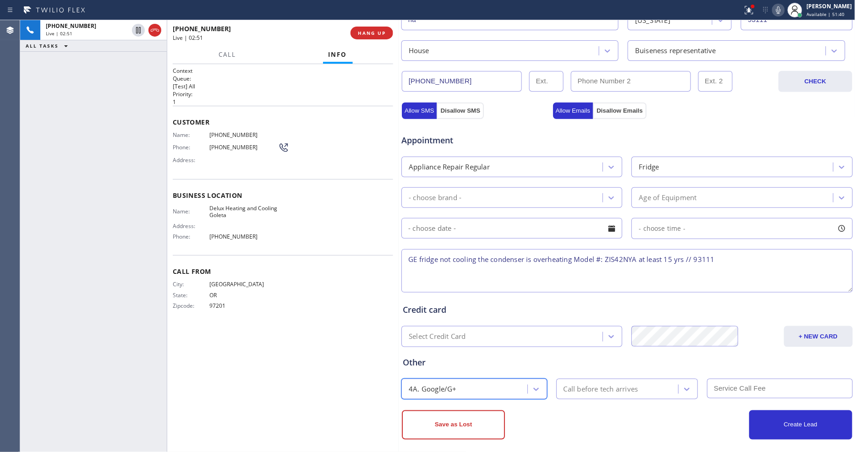
click at [730, 251] on textarea "GE fridge not cooling the condenser is overheating Model #: ZIS42NYA at least 1…" at bounding box center [628, 271] width 452 height 44
click at [511, 194] on div "- choose brand -" at bounding box center [503, 198] width 198 height 16
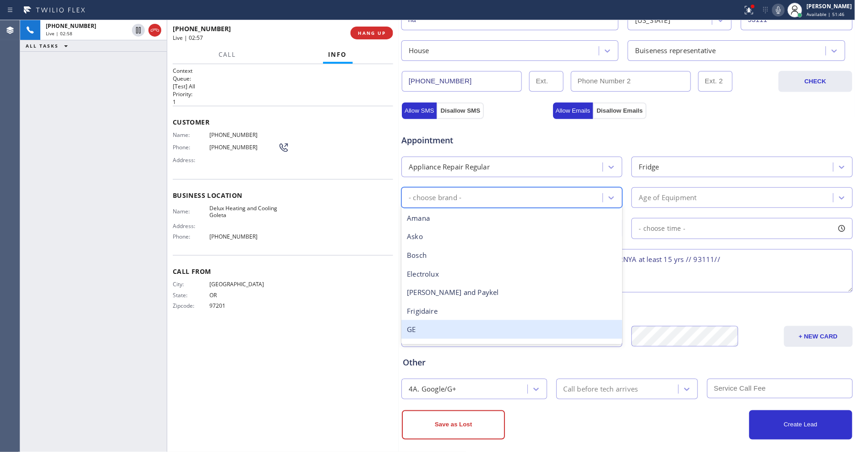
click at [420, 328] on div "GE" at bounding box center [512, 329] width 221 height 19
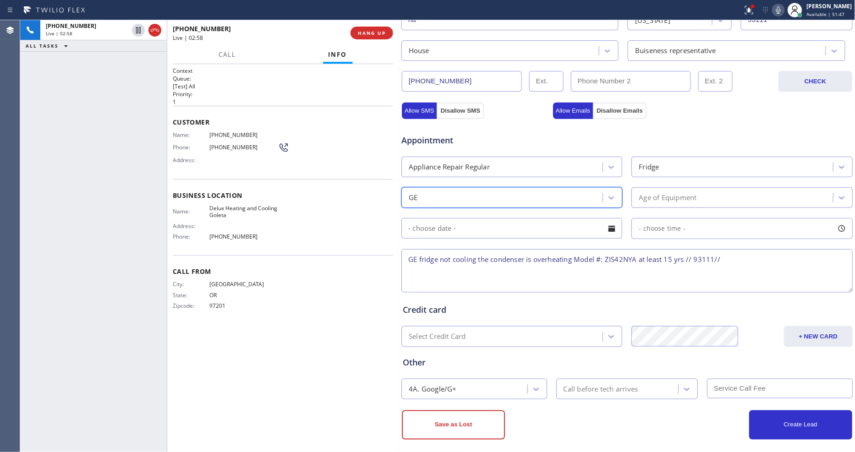
click at [679, 196] on div "Age of Equipment" at bounding box center [668, 198] width 58 height 11
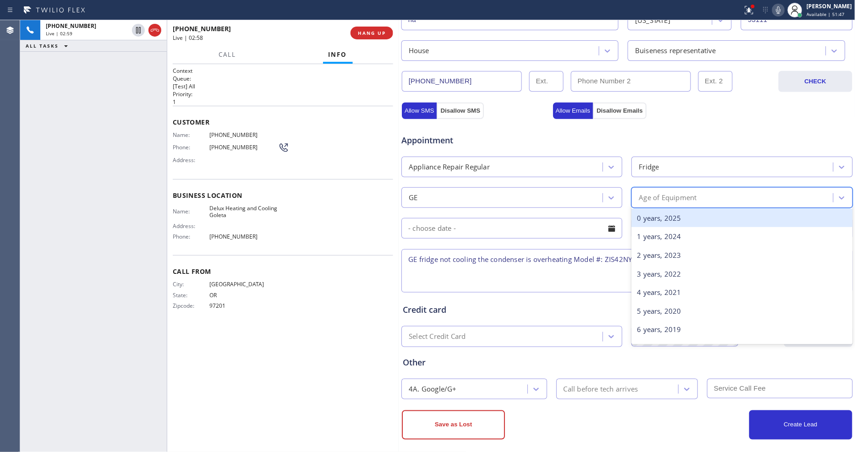
click at [675, 213] on div "0 years, 2025" at bounding box center [742, 218] width 221 height 19
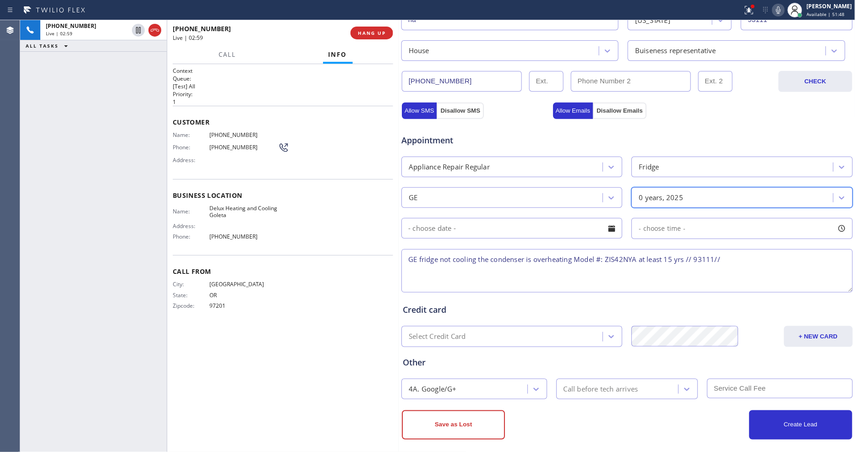
drag, startPoint x: 682, startPoint y: 128, endPoint x: 679, endPoint y: 133, distance: 6.0
click at [682, 129] on div "Appointment" at bounding box center [627, 134] width 453 height 23
click at [731, 254] on textarea "GE fridge not cooling the condenser is overheating Model #: ZIS42NYA at least 1…" at bounding box center [628, 271] width 452 height 44
click at [370, 236] on div "Name: Delux Heating and Cooling Goleta Address: Phone: (805) 892-6922" at bounding box center [283, 224] width 220 height 39
click at [738, 251] on textarea "GE fridge not cooling the condenser is overheating Model #: ZIS42NYA at least 1…" at bounding box center [628, 271] width 452 height 44
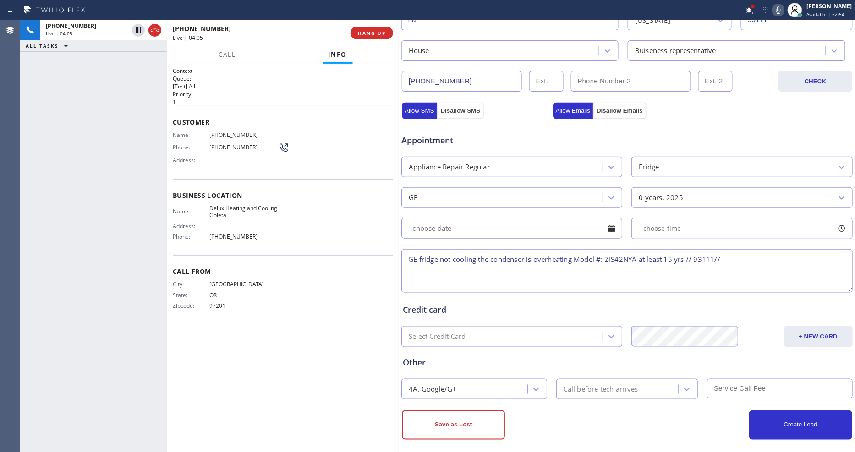
click at [638, 125] on div "Appointment" at bounding box center [627, 134] width 453 height 23
click at [754, 6] on icon at bounding box center [749, 10] width 11 height 11
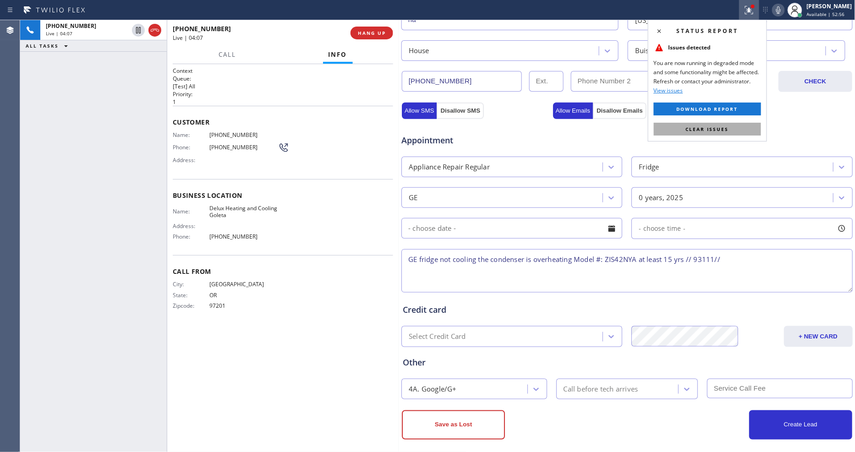
click at [741, 128] on button "Clear issues" at bounding box center [707, 129] width 107 height 13
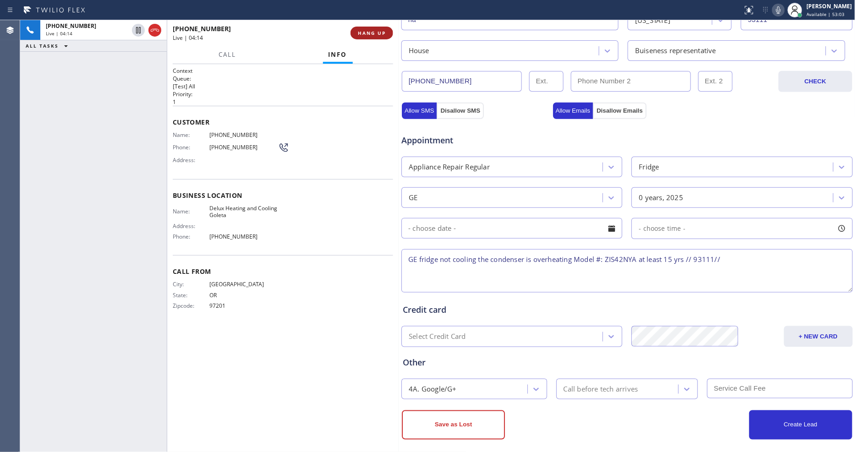
click at [364, 34] on span "HANG UP" at bounding box center [372, 33] width 28 height 6
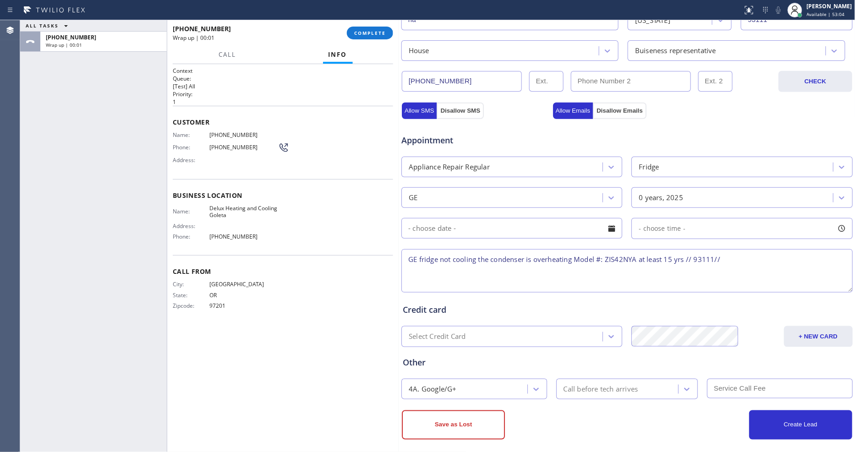
click at [734, 259] on textarea "GE fridge not cooling the condenser is overheating Model #: ZIS42NYA at least 1…" at bounding box center [628, 271] width 452 height 44
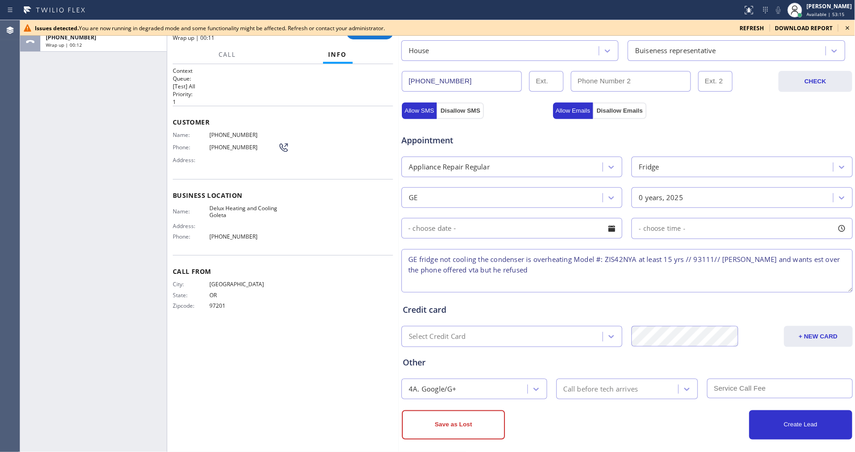
type textarea "GE fridge not cooling the condenser is overheating Model #: ZIS42NYA at least 1…"
click at [846, 26] on icon at bounding box center [848, 27] width 11 height 11
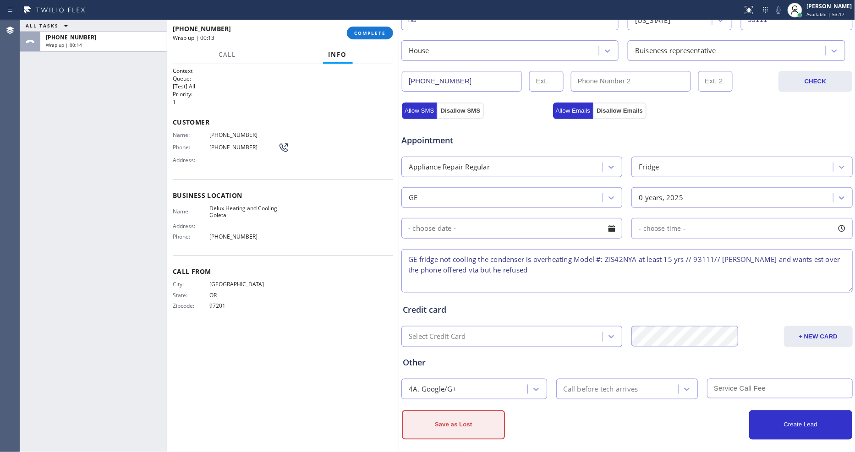
click at [434, 420] on button "Save as Lost" at bounding box center [453, 425] width 103 height 29
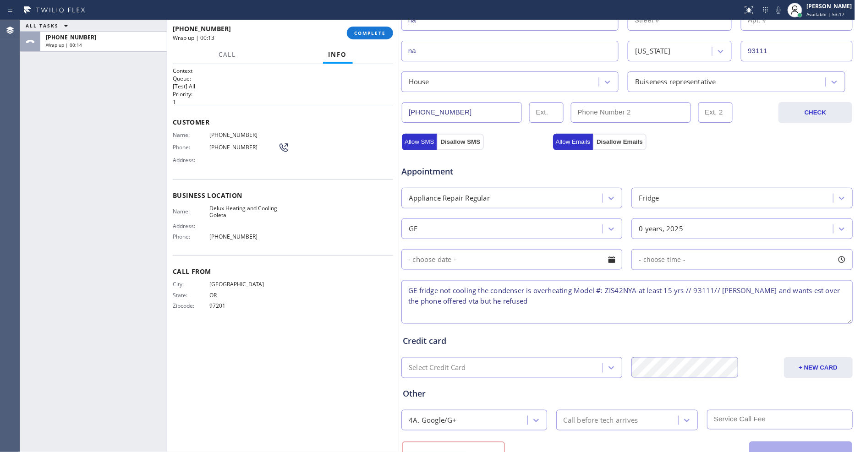
scroll to position [281, 0]
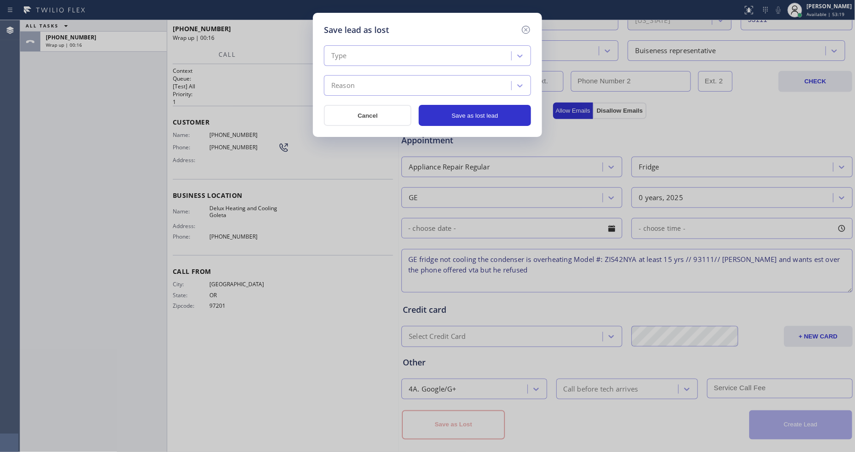
click at [329, 52] on div "Type" at bounding box center [419, 56] width 185 height 16
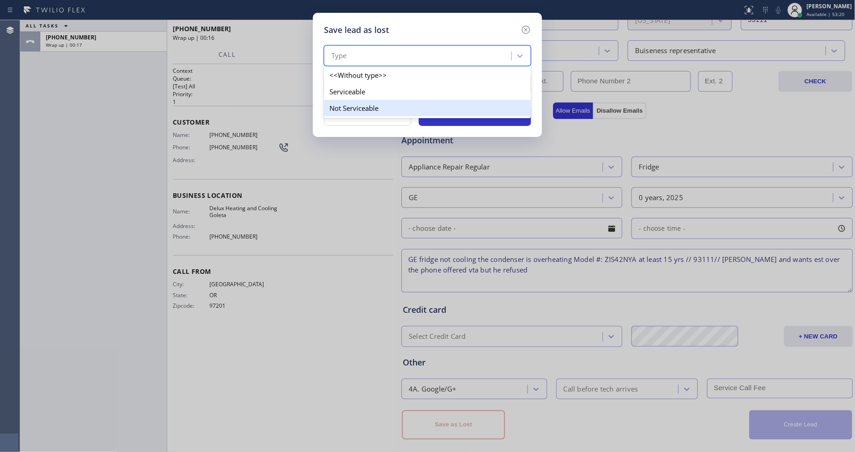
drag, startPoint x: 338, startPoint y: 102, endPoint x: 342, endPoint y: 84, distance: 18.5
click at [338, 103] on div "Not Serviceable" at bounding box center [427, 108] width 207 height 17
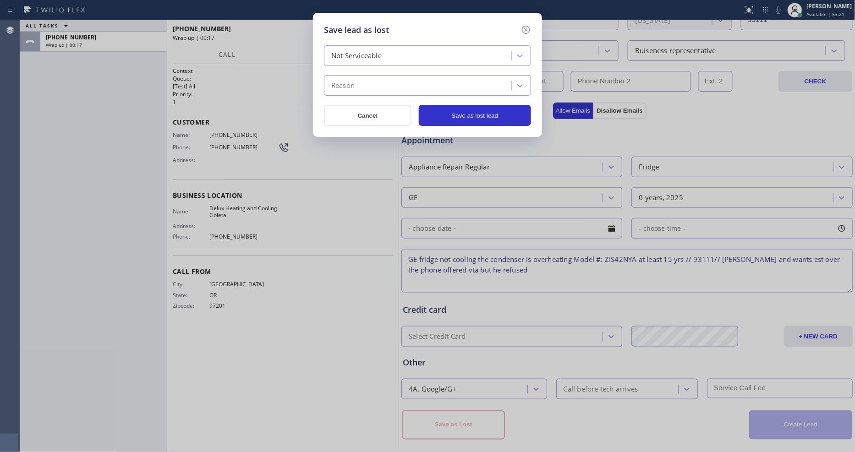
click at [344, 81] on div "Reason" at bounding box center [342, 86] width 23 height 11
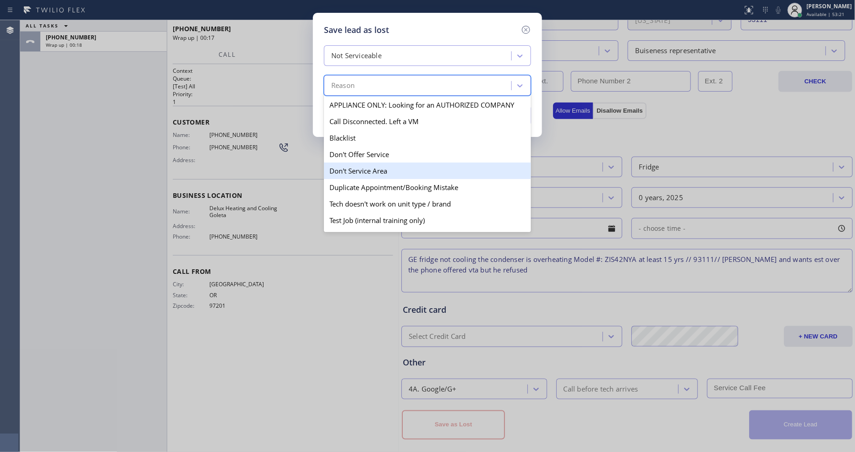
click at [347, 167] on div "Don't Service Area" at bounding box center [427, 171] width 207 height 17
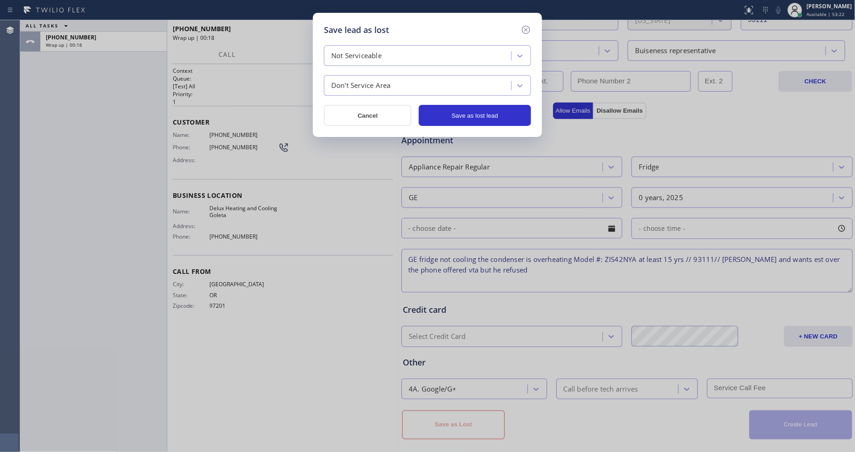
click at [512, 95] on div "Not Serviceable Don't Service Area Cancel Save as lost lead" at bounding box center [427, 85] width 207 height 81
click at [509, 110] on button "Save as lost lead" at bounding box center [475, 115] width 112 height 21
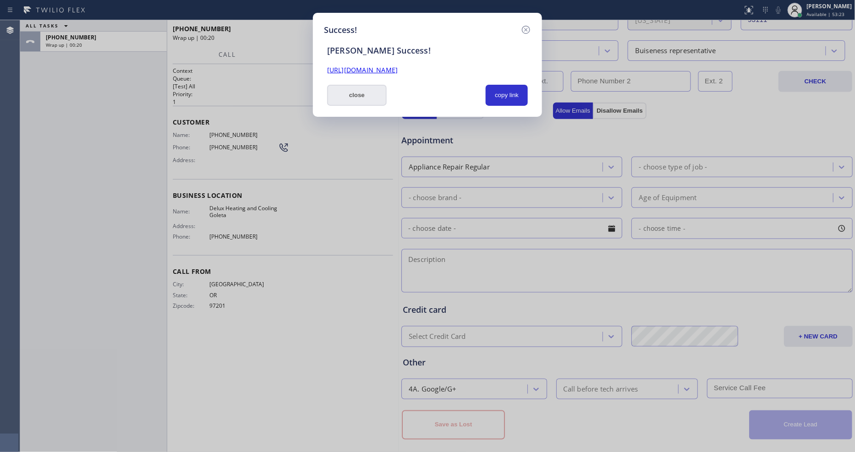
click at [358, 99] on button "close" at bounding box center [357, 95] width 60 height 21
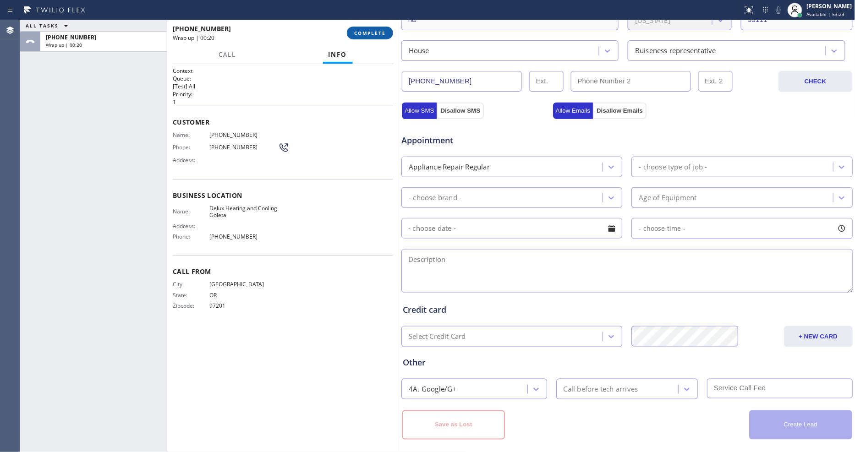
click at [374, 32] on span "COMPLETE" at bounding box center [370, 33] width 32 height 6
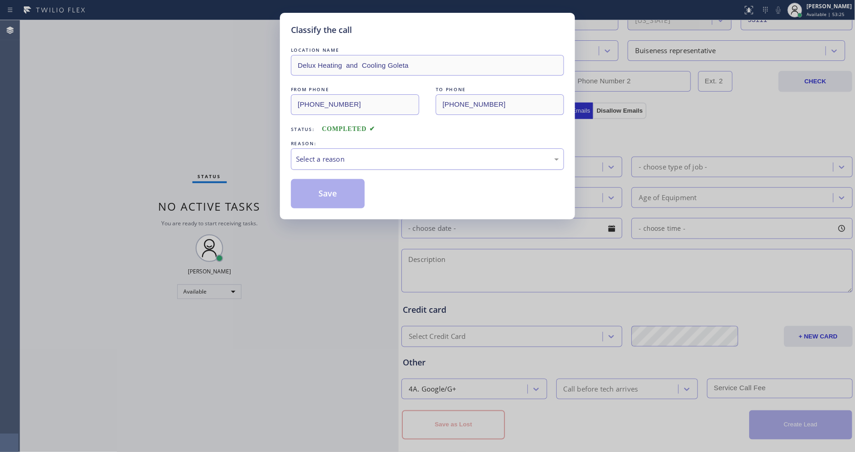
click at [325, 154] on div "Select a reason" at bounding box center [427, 159] width 263 height 11
click at [325, 193] on button "Save" at bounding box center [328, 193] width 74 height 29
click at [326, 192] on button "Save" at bounding box center [328, 193] width 74 height 29
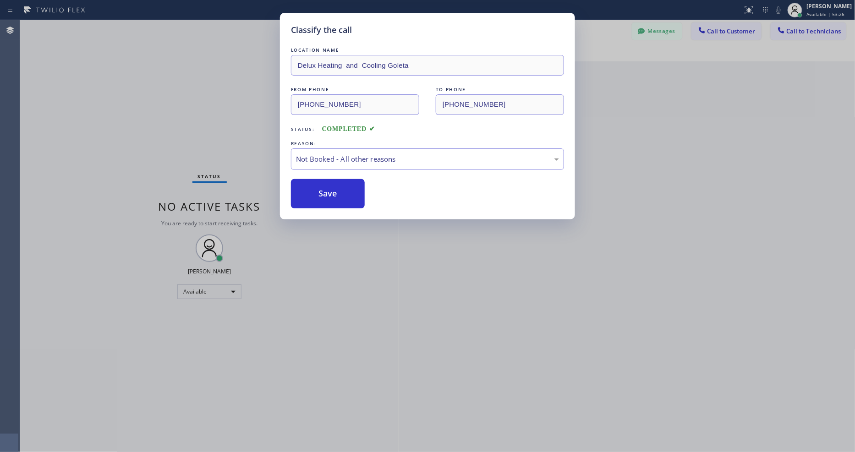
drag, startPoint x: 328, startPoint y: 192, endPoint x: 326, endPoint y: 404, distance: 212.2
click at [328, 192] on button "Save" at bounding box center [328, 193] width 74 height 29
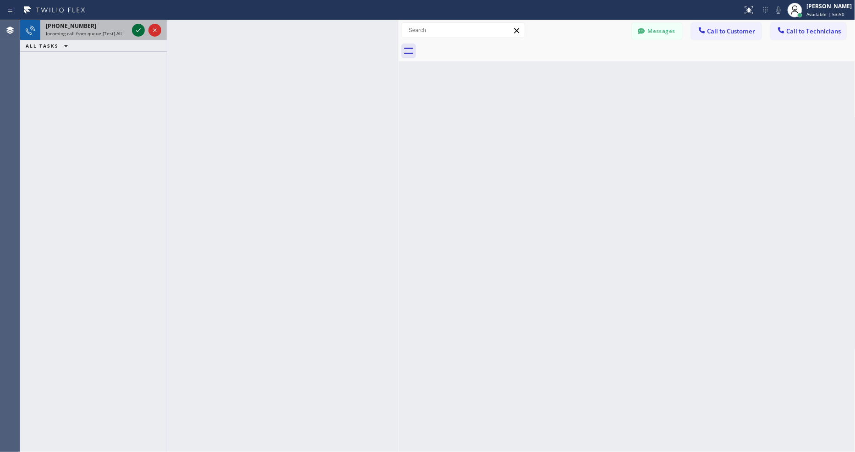
click at [133, 30] on div at bounding box center [138, 30] width 13 height 11
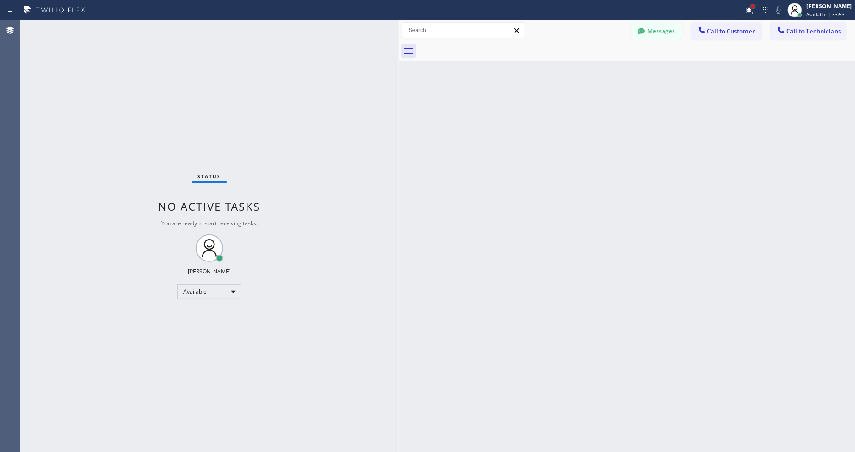
click at [756, 7] on div at bounding box center [753, 7] width 6 height 6
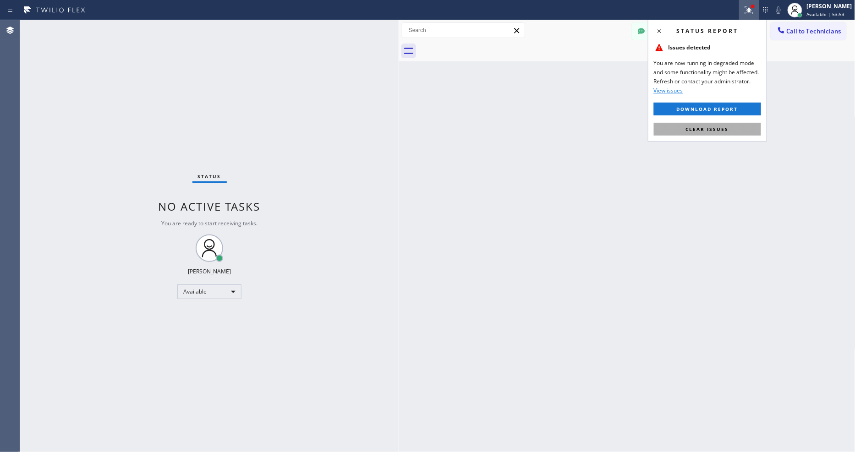
click at [734, 124] on button "Clear issues" at bounding box center [707, 129] width 107 height 13
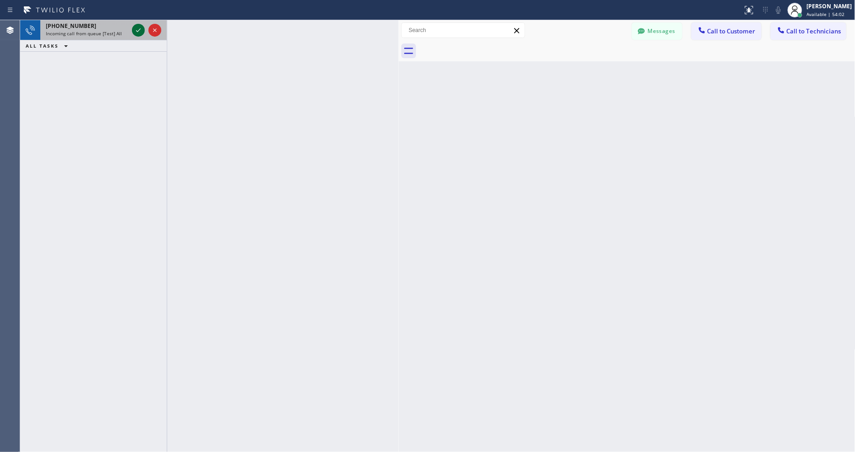
click at [137, 28] on icon at bounding box center [138, 30] width 11 height 11
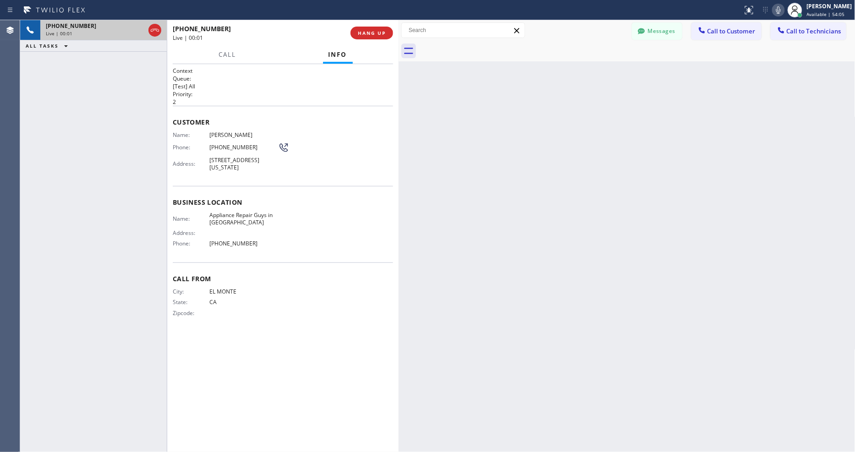
click at [370, 29] on button "HANG UP" at bounding box center [372, 33] width 43 height 13
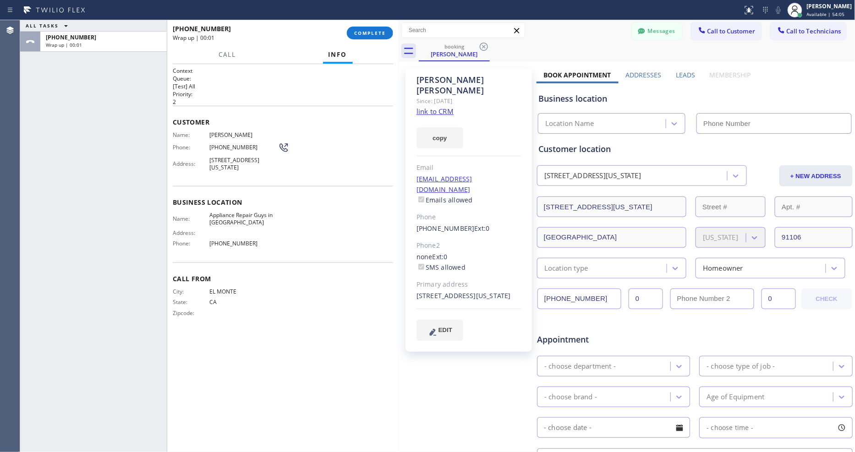
type input "(626) 469-5669"
click at [370, 29] on button "COMPLETE" at bounding box center [370, 33] width 46 height 13
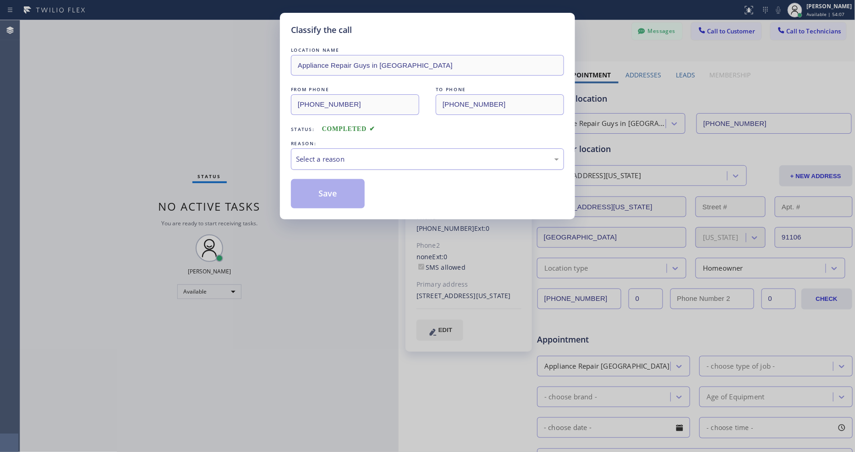
click at [348, 154] on div "Select a reason" at bounding box center [427, 159] width 263 height 11
click at [337, 189] on button "Save" at bounding box center [328, 193] width 74 height 29
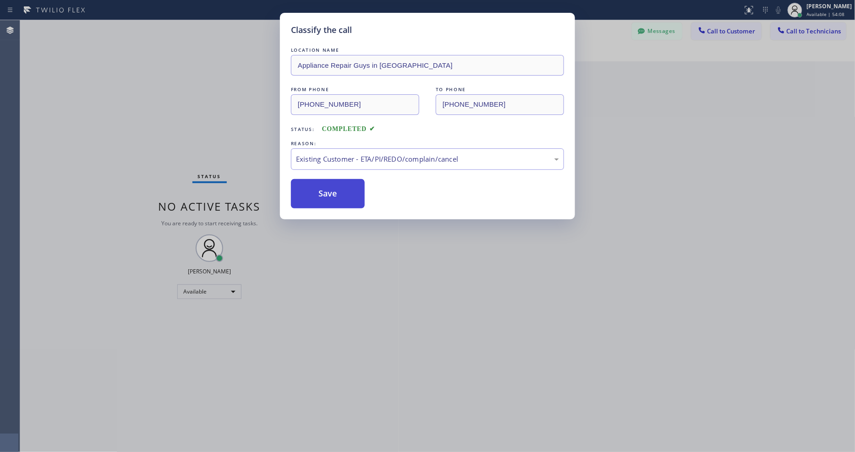
click at [337, 188] on button "Save" at bounding box center [328, 193] width 74 height 29
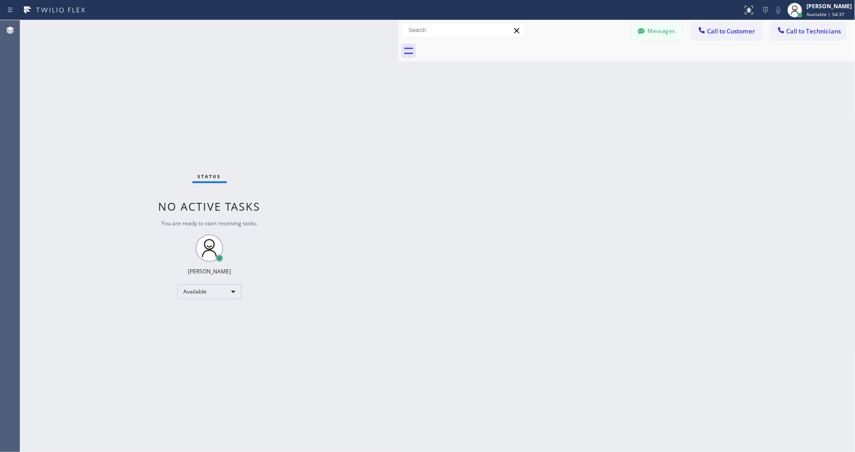
click at [127, 32] on div "Status No active tasks You are ready to start receiving tasks. [PERSON_NAME] Av…" at bounding box center [209, 236] width 379 height 432
click at [128, 28] on div "Status No active tasks You are ready to start receiving tasks. [PERSON_NAME] Av…" at bounding box center [209, 236] width 379 height 432
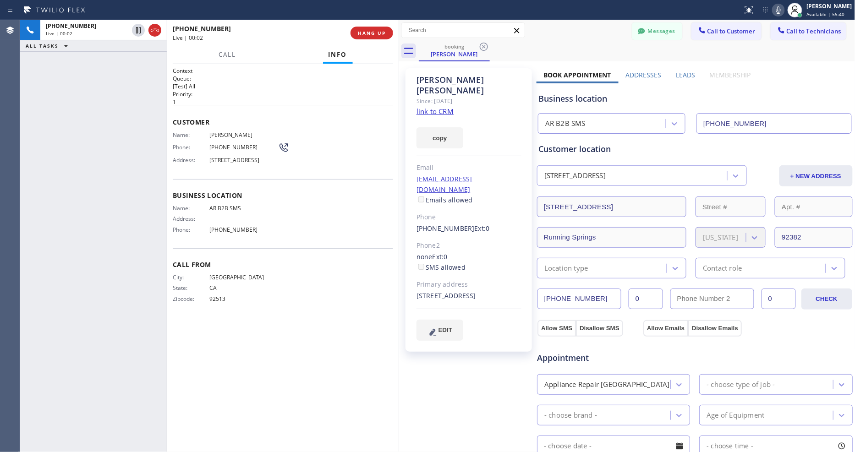
type input "(833) 692-2271"
click at [430, 107] on link "link to CRM" at bounding box center [435, 111] width 37 height 9
click at [218, 212] on span "AR B2B SMS" at bounding box center [243, 208] width 69 height 7
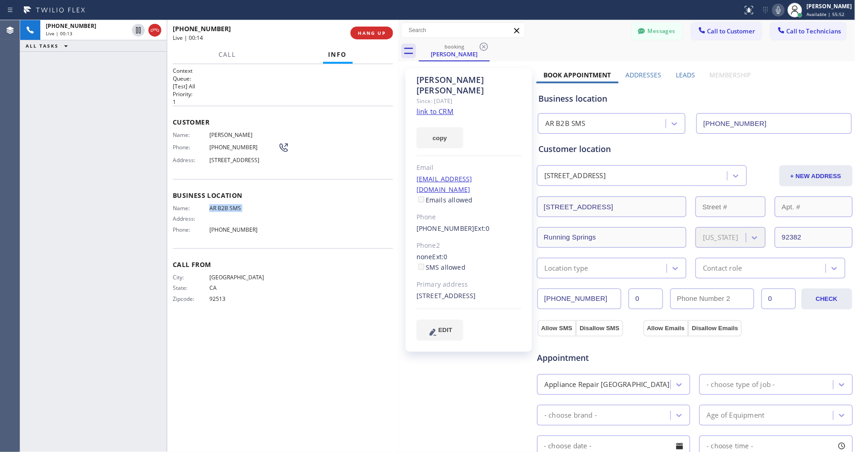
copy span "AR B2B SMS"
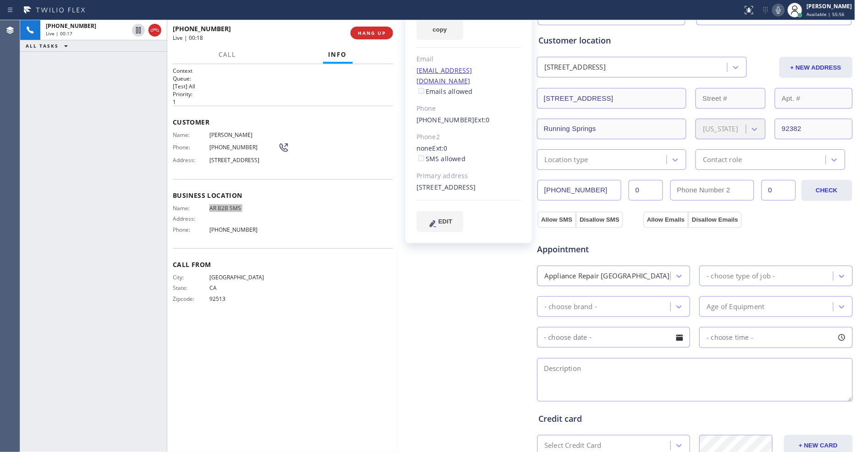
scroll to position [153, 0]
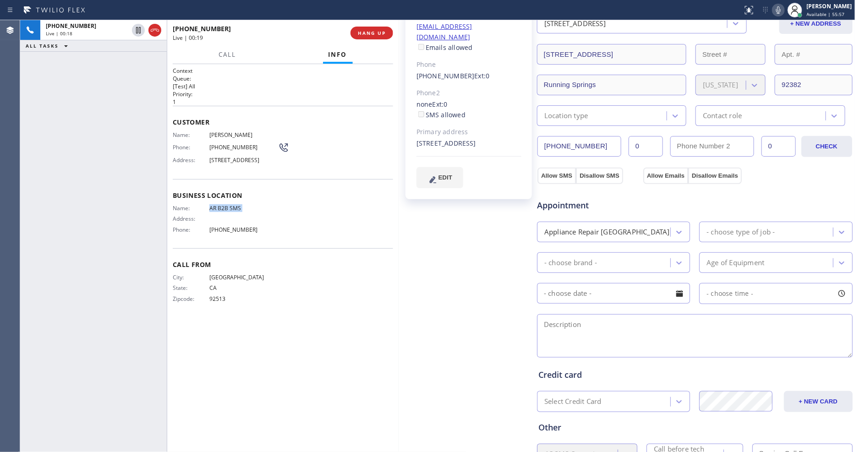
click at [555, 318] on textarea at bounding box center [695, 336] width 316 height 44
click at [612, 200] on span "Appointment" at bounding box center [589, 205] width 104 height 12
click at [351, 341] on div "Context Queue: [Test] All Priority: 1 Customer Name: Lori Patton Phone: (909) 3…" at bounding box center [283, 258] width 220 height 383
click at [579, 330] on textarea "fridge it's making a really loud noise might be a fan problem and the temp is n…" at bounding box center [695, 336] width 316 height 44
click at [539, 319] on textarea "fridge it's making a really loud noise might be a fan problem and the temp is n…" at bounding box center [695, 336] width 316 height 44
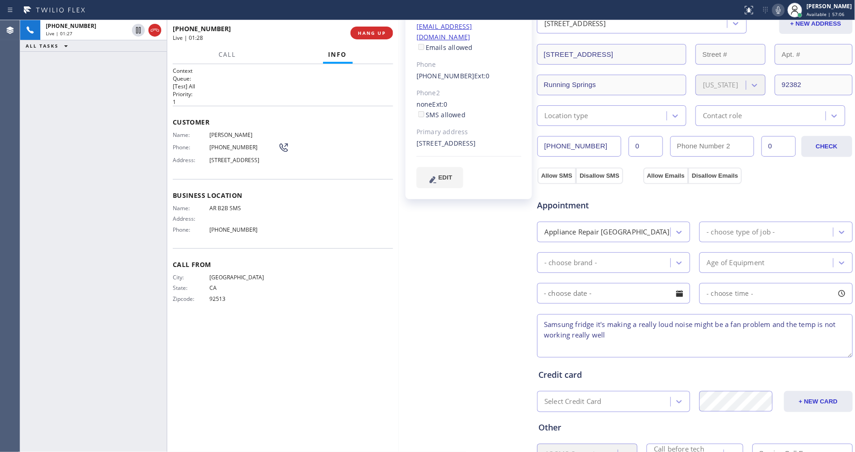
click at [621, 333] on textarea "Samsung fridge it's making a really loud noise might be a fan problem and the t…" at bounding box center [695, 336] width 316 height 44
type textarea "Samsung fridge it's making a really loud noise might be a fan problem and the t…"
drag, startPoint x: 714, startPoint y: 328, endPoint x: 391, endPoint y: 301, distance: 323.8
click at [391, 301] on div "+19093528640 Live | 01:40 ALL TASKS ALL TASKS ACTIVE TASKS TASKS IN WRAP UP +19…" at bounding box center [437, 236] width 835 height 432
click at [221, 160] on span "32848 Lone Pine Dr, Running Springs, CA 92382, USA" at bounding box center [243, 160] width 69 height 7
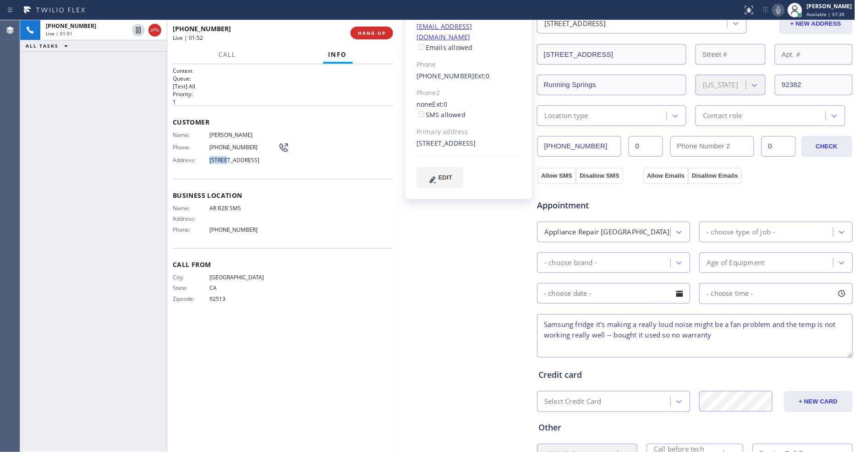
click at [221, 160] on span "32848 Lone Pine Dr, Running Springs, CA 92382, USA" at bounding box center [243, 160] width 69 height 7
click at [215, 164] on span "32848 Lone Pine Dr, Running Springs, CA 92382, USA" at bounding box center [243, 160] width 69 height 7
drag, startPoint x: 209, startPoint y: 173, endPoint x: 225, endPoint y: 174, distance: 15.6
click at [225, 164] on span "32848 Lone Pine Dr, Running Springs, CA 92382, USA" at bounding box center [243, 160] width 69 height 7
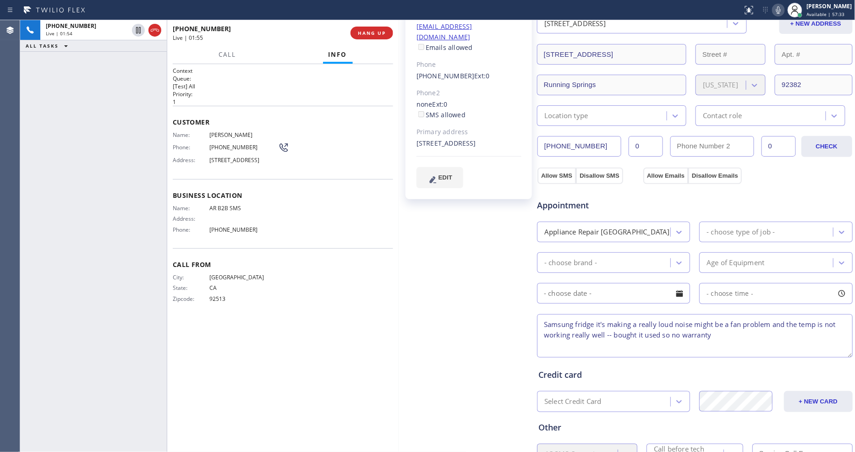
copy span "92382"
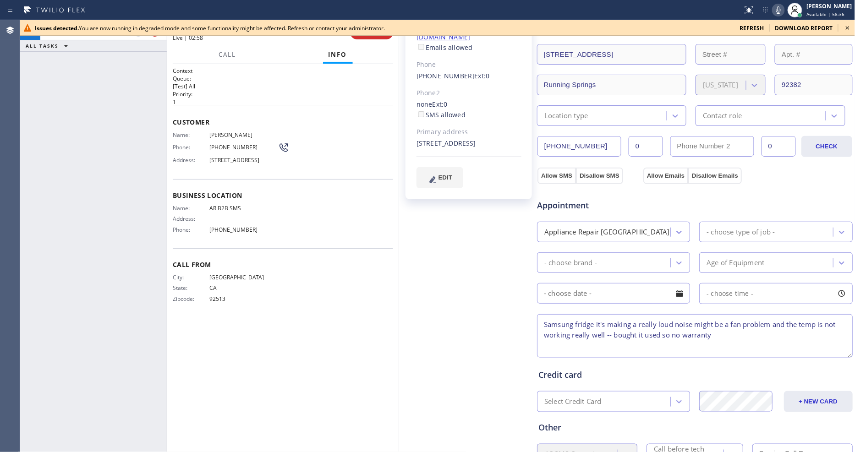
click at [236, 144] on span "(909) 352-8640" at bounding box center [243, 147] width 69 height 7
copy div "(909) 352-8640"
click at [846, 28] on icon at bounding box center [848, 27] width 11 height 11
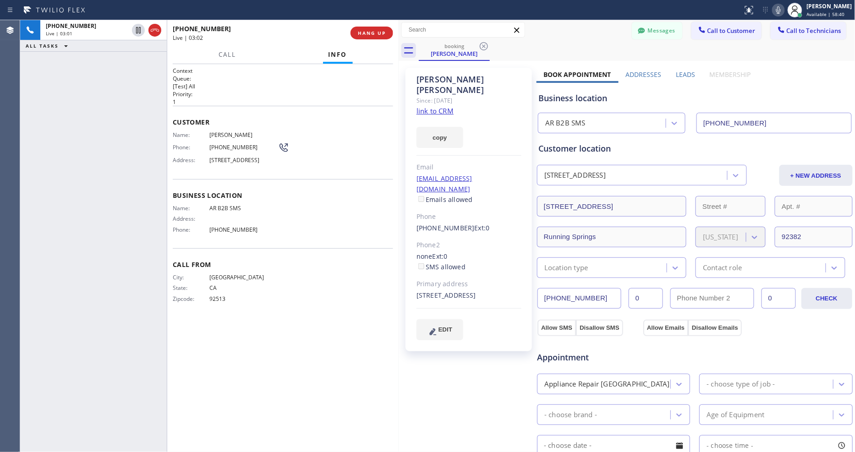
scroll to position [0, 0]
drag, startPoint x: 509, startPoint y: 163, endPoint x: 509, endPoint y: 171, distance: 8.3
click at [509, 166] on div "Lori Patton Since: 20 may 2020 link to CRM copy Email loripatton4141@gmail.com …" at bounding box center [469, 210] width 127 height 284
click at [509, 175] on div "loripatton4141@gmail.com Emails allowed" at bounding box center [469, 190] width 105 height 32
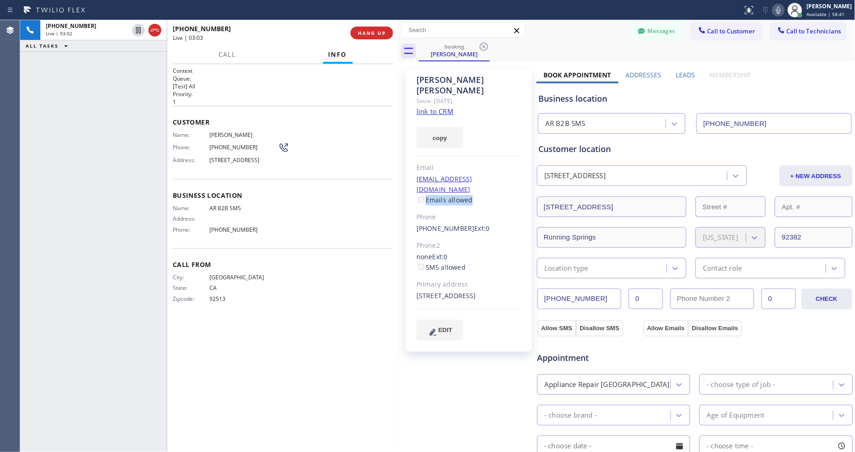
click at [509, 175] on div "loripatton4141@gmail.com Emails allowed" at bounding box center [469, 190] width 105 height 32
drag, startPoint x: 510, startPoint y: 163, endPoint x: 509, endPoint y: 169, distance: 6.0
click at [510, 164] on div "Lori Patton Since: 20 may 2020 link to CRM copy Email loripatton4141@gmail.com …" at bounding box center [469, 210] width 127 height 284
click at [509, 174] on div "loripatton4141@gmail.com Emails allowed" at bounding box center [469, 190] width 105 height 32
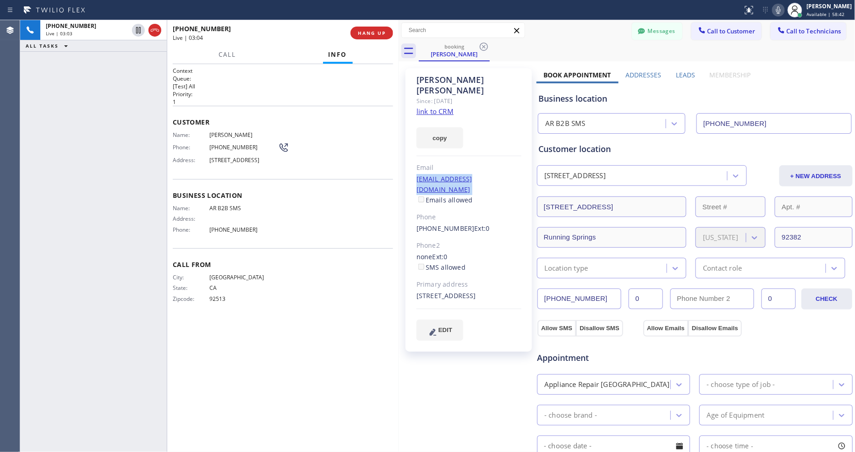
click at [509, 174] on div "loripatton4141@gmail.com Emails allowed" at bounding box center [469, 190] width 105 height 32
copy link "loripatton4141@gmail.com"
click at [226, 132] on span "Lori Patton" at bounding box center [243, 135] width 69 height 7
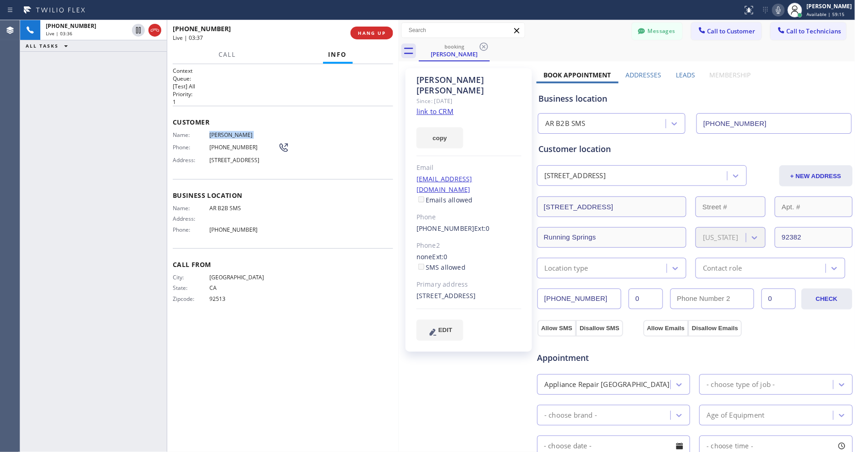
copy span "Lori Patton"
click at [227, 142] on div "Phone: (909) 352-8640" at bounding box center [231, 147] width 116 height 11
copy div "(909) 352-8640"
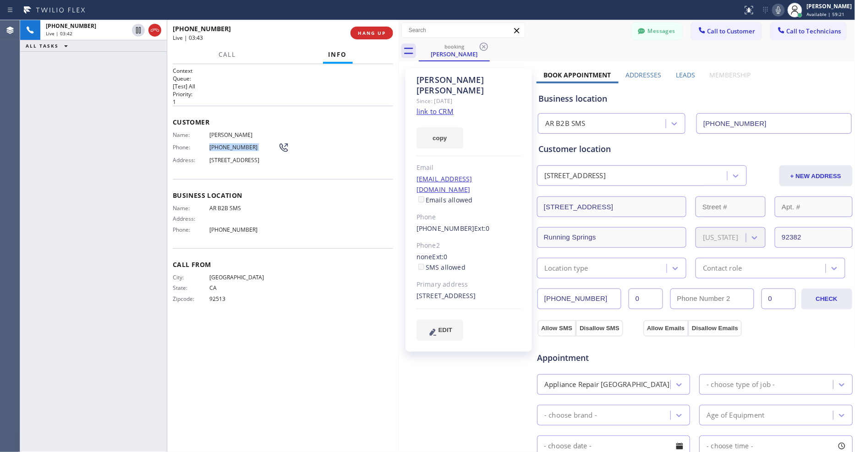
drag, startPoint x: 142, startPoint y: 29, endPoint x: 237, endPoint y: 31, distance: 94.5
click at [142, 29] on icon at bounding box center [138, 30] width 11 height 11
click at [784, 11] on icon at bounding box center [778, 10] width 11 height 11
click at [510, 174] on div "loripatton4141@gmail.com Emails allowed" at bounding box center [469, 190] width 105 height 32
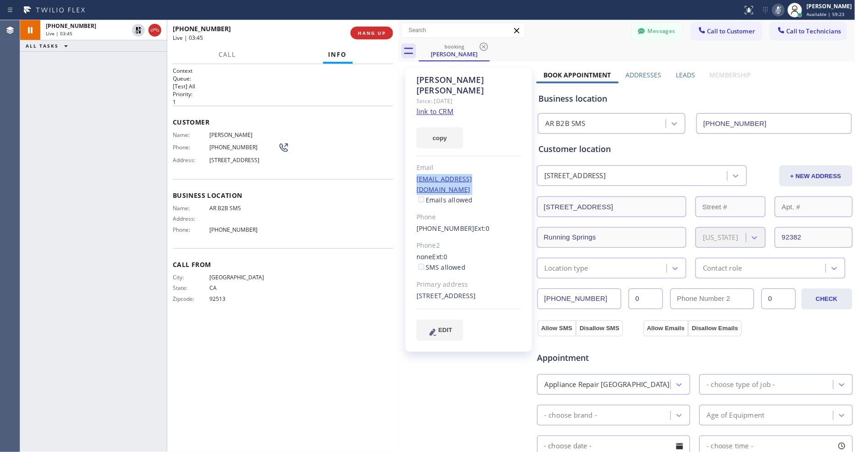
click at [510, 174] on div "loripatton4141@gmail.com Emails allowed" at bounding box center [469, 190] width 105 height 32
copy link "loripatton4141@gmail.com"
drag, startPoint x: 138, startPoint y: 28, endPoint x: 639, endPoint y: 25, distance: 501.0
click at [138, 28] on icon at bounding box center [138, 30] width 11 height 11
click at [784, 10] on icon at bounding box center [778, 10] width 11 height 11
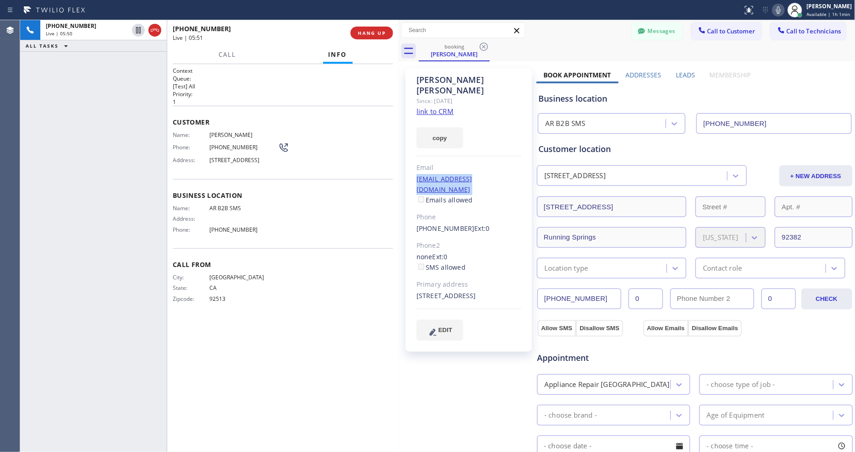
click at [784, 14] on icon at bounding box center [778, 10] width 11 height 11
click at [506, 174] on div "loripatton4141@gmail.com Emails allowed" at bounding box center [469, 190] width 105 height 32
click at [784, 12] on icon at bounding box center [778, 10] width 11 height 11
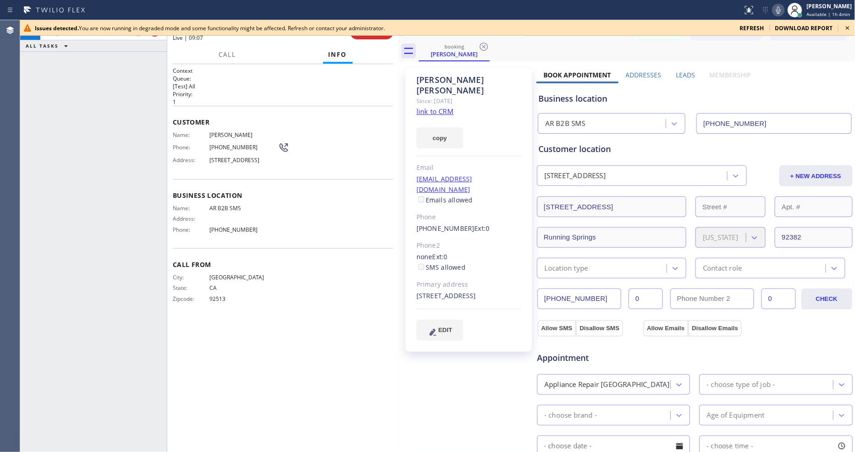
click at [781, 10] on icon at bounding box center [779, 9] width 5 height 7
click at [848, 30] on icon at bounding box center [848, 27] width 11 height 11
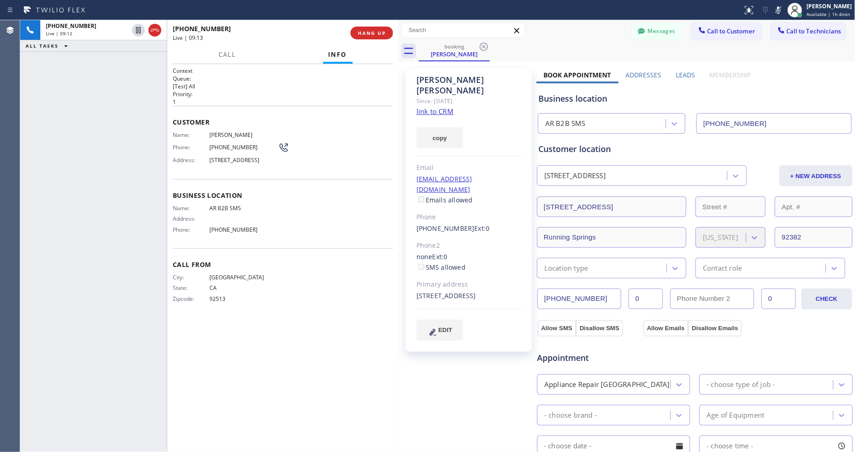
drag, startPoint x: 785, startPoint y: 10, endPoint x: 776, endPoint y: 14, distance: 9.5
click at [781, 10] on icon at bounding box center [779, 9] width 5 height 7
click at [521, 226] on div "Lori Patton Since: 20 may 2020 link to CRM copy Email loripatton4141@gmail.com …" at bounding box center [469, 210] width 127 height 284
click at [510, 174] on div "loripatton4141@gmail.com Emails allowed" at bounding box center [469, 190] width 105 height 32
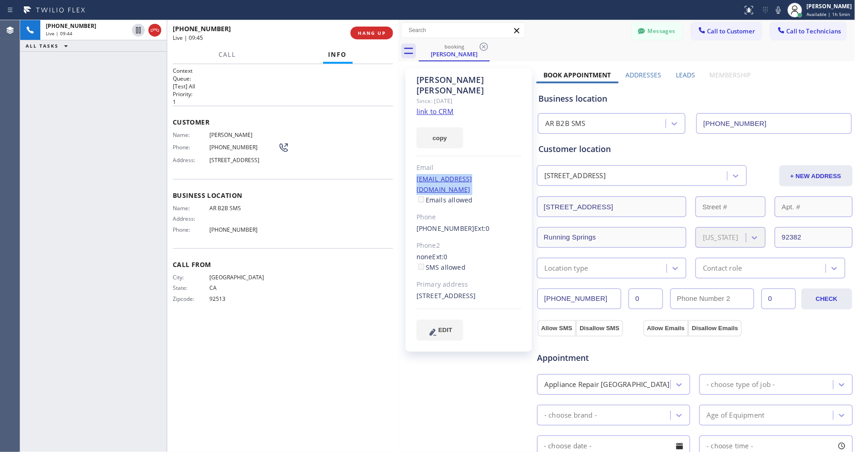
click at [510, 174] on div "loripatton4141@gmail.com Emails allowed" at bounding box center [469, 190] width 105 height 32
click at [358, 32] on span "HANG UP" at bounding box center [372, 33] width 28 height 6
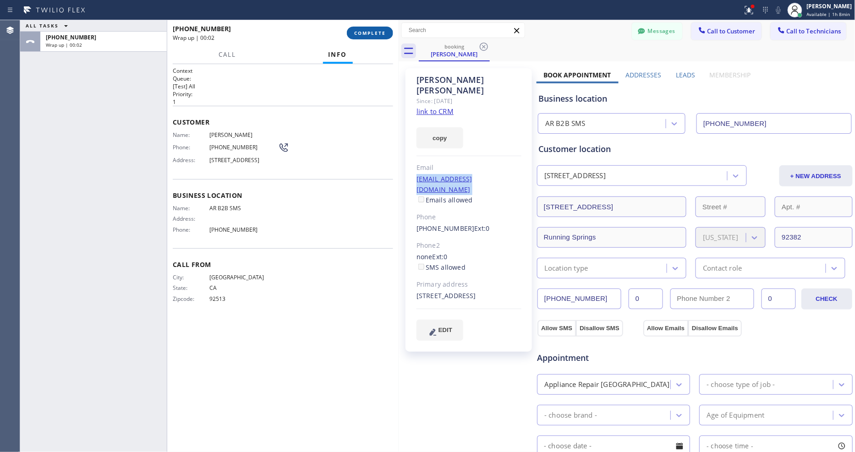
click at [366, 35] on span "COMPLETE" at bounding box center [370, 33] width 32 height 6
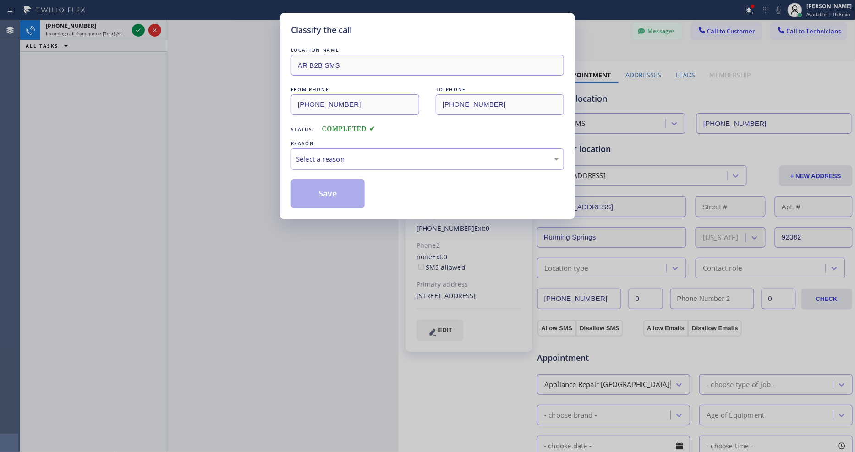
click at [320, 154] on div "Select a reason" at bounding box center [427, 159] width 263 height 11
click at [314, 193] on button "Save" at bounding box center [328, 193] width 74 height 29
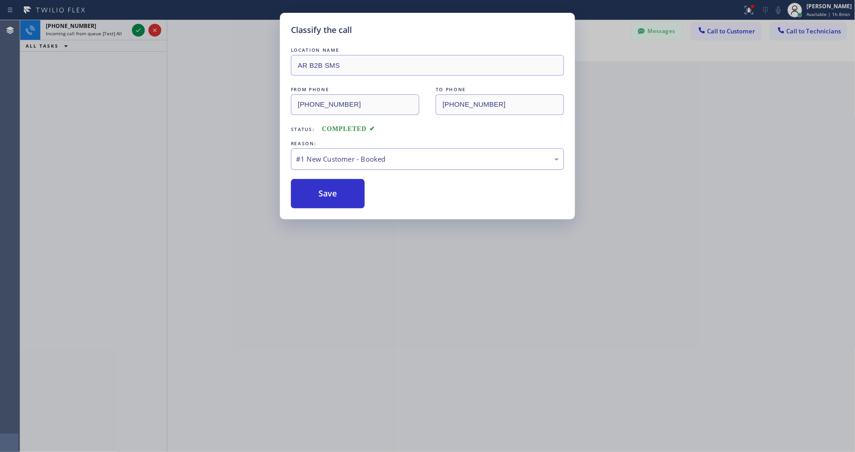
drag, startPoint x: 314, startPoint y: 193, endPoint x: 328, endPoint y: 165, distance: 30.8
click at [314, 193] on button "Save" at bounding box center [328, 193] width 74 height 29
click at [138, 30] on icon at bounding box center [138, 30] width 11 height 11
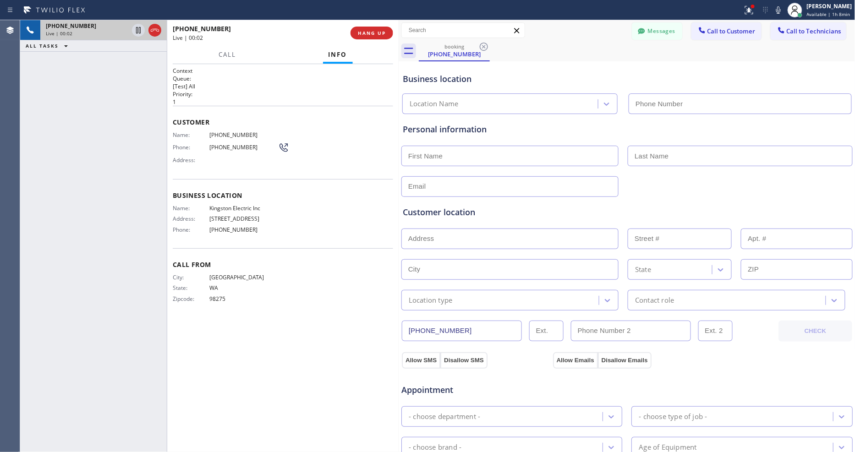
type input "(425) 517-1088"
drag, startPoint x: 131, startPoint y: 250, endPoint x: 195, endPoint y: 49, distance: 211.2
click at [128, 249] on div "+12066123368 Live | 00:04 ALL TASKS ALL TASKS ACTIVE TASKS TASKS IN WRAP UP" at bounding box center [93, 236] width 147 height 432
click at [226, 205] on span "Kingston Electric Inc" at bounding box center [243, 208] width 69 height 7
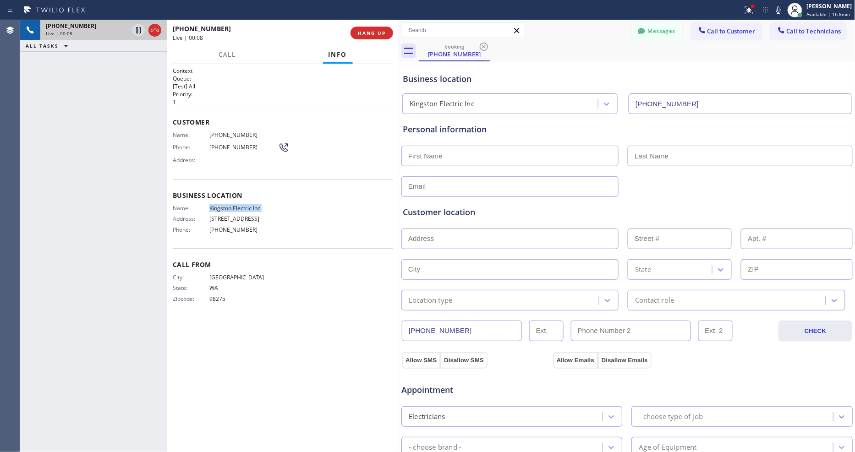
click at [226, 205] on span "Kingston Electric Inc" at bounding box center [243, 208] width 69 height 7
click at [372, 31] on span "HANG UP" at bounding box center [372, 33] width 28 height 6
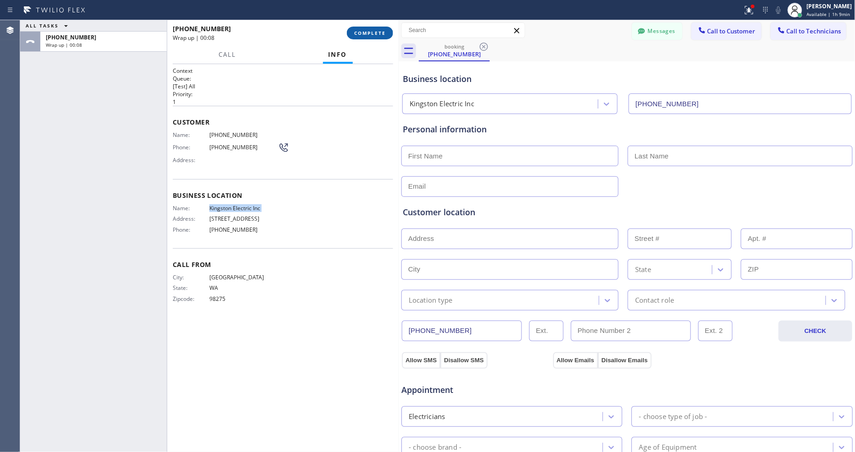
click at [358, 38] on button "COMPLETE" at bounding box center [370, 33] width 46 height 13
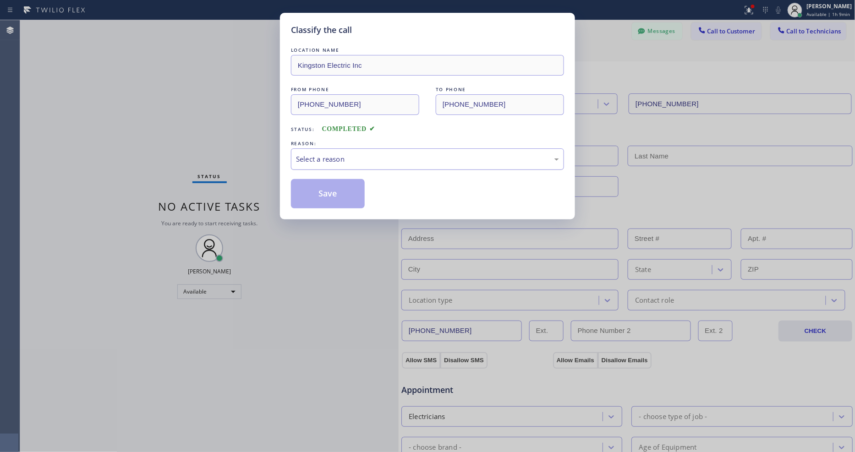
click at [325, 157] on div "Select a reason" at bounding box center [427, 159] width 263 height 11
click at [314, 191] on button "Save" at bounding box center [328, 193] width 74 height 29
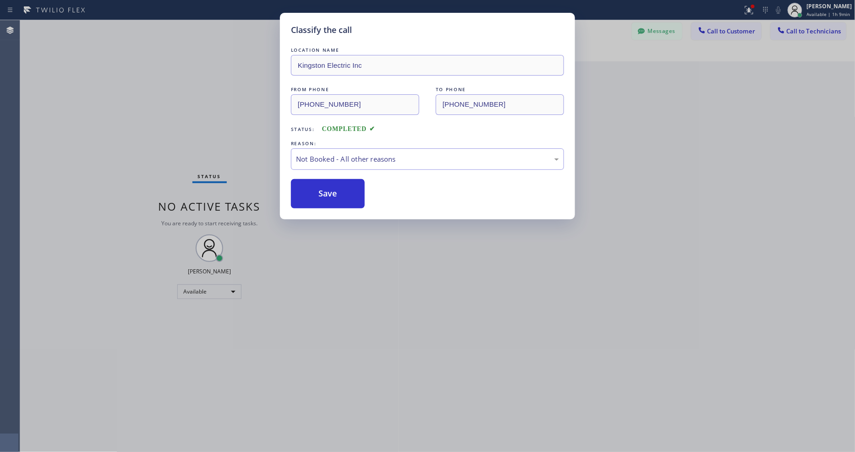
drag, startPoint x: 314, startPoint y: 191, endPoint x: 250, endPoint y: 19, distance: 183.6
click at [313, 191] on button "Save" at bounding box center [328, 193] width 74 height 29
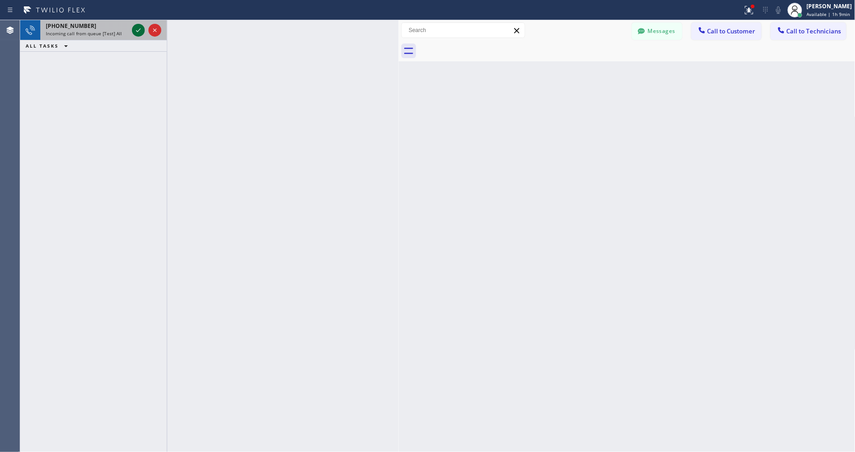
click at [116, 33] on span "Incoming call from queue [Test] All" at bounding box center [84, 33] width 76 height 6
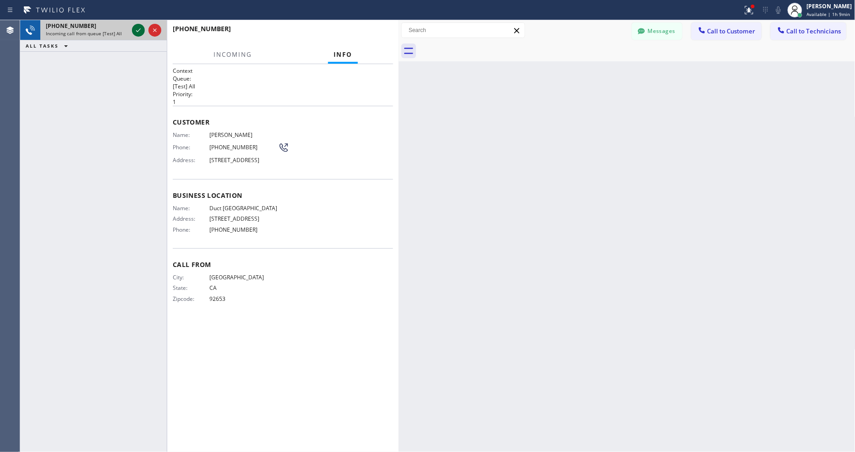
click at [139, 28] on icon at bounding box center [138, 30] width 11 height 11
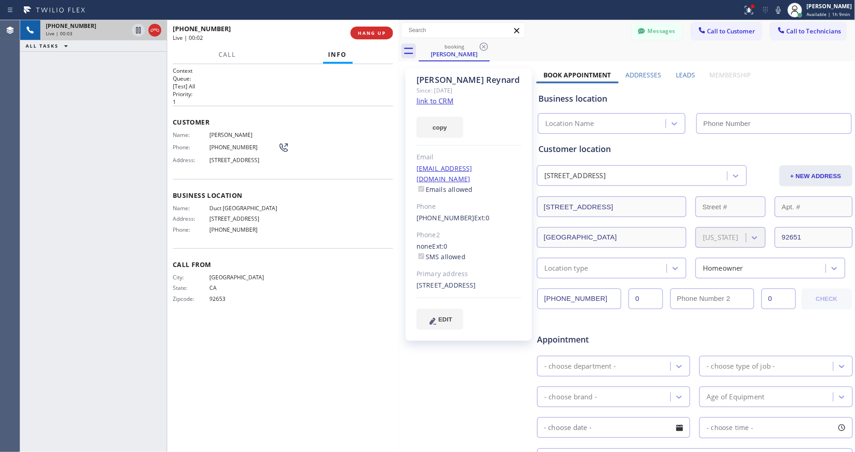
type input "(949) 353-6582"
click at [427, 101] on link "link to CRM" at bounding box center [435, 100] width 37 height 9
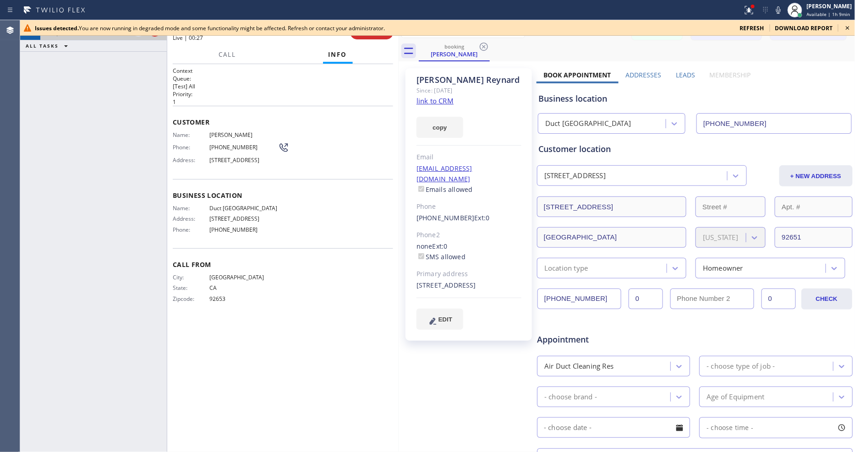
click at [846, 28] on icon at bounding box center [848, 27] width 11 height 11
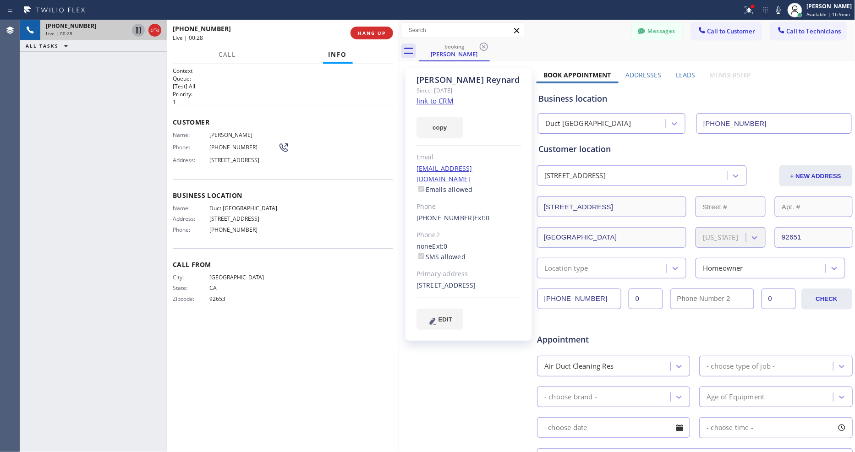
click at [143, 28] on icon at bounding box center [138, 30] width 11 height 11
drag, startPoint x: 138, startPoint y: 28, endPoint x: 212, endPoint y: 108, distance: 108.7
click at [138, 28] on icon at bounding box center [138, 30] width 11 height 11
click at [138, 29] on icon at bounding box center [138, 30] width 11 height 11
click at [750, 10] on icon at bounding box center [747, 9] width 6 height 6
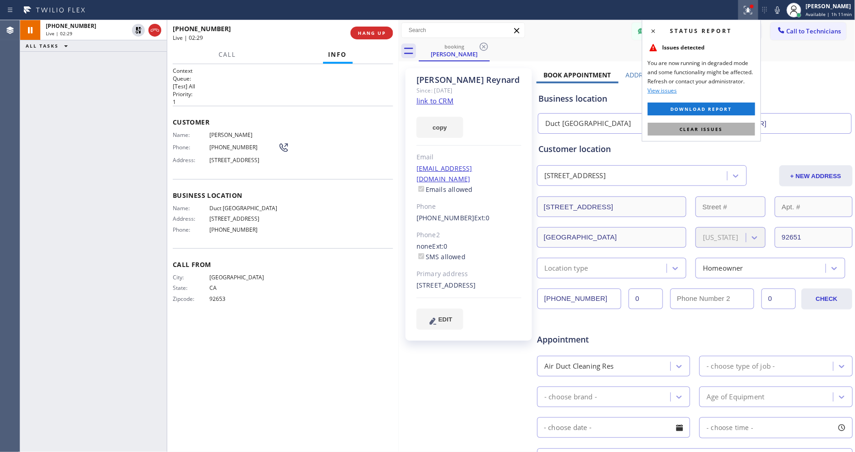
click at [720, 125] on button "Clear issues" at bounding box center [701, 129] width 107 height 13
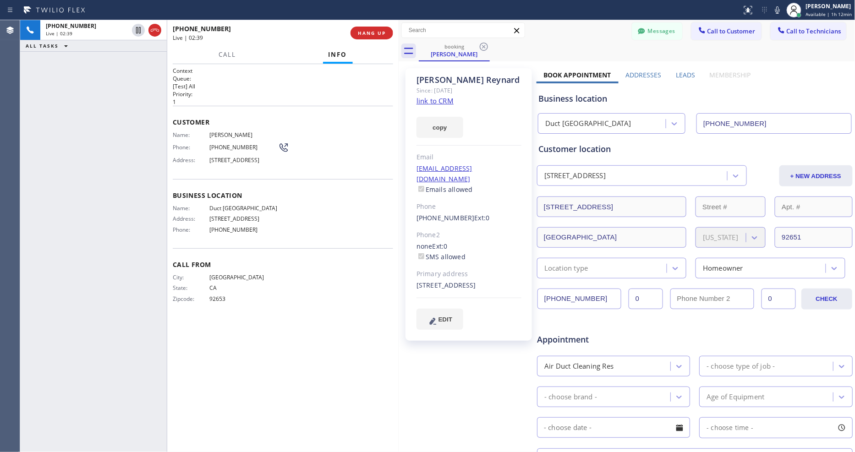
drag, startPoint x: 186, startPoint y: 249, endPoint x: 330, endPoint y: 153, distance: 173.5
click at [186, 248] on div "Business location Name: Duct King Laguna Beach Address: 3295 Laguna Canyon Rd P…" at bounding box center [283, 213] width 220 height 69
click at [379, 33] on span "HANG UP" at bounding box center [372, 33] width 28 height 6
click at [379, 33] on span "COMPLETE" at bounding box center [370, 33] width 32 height 6
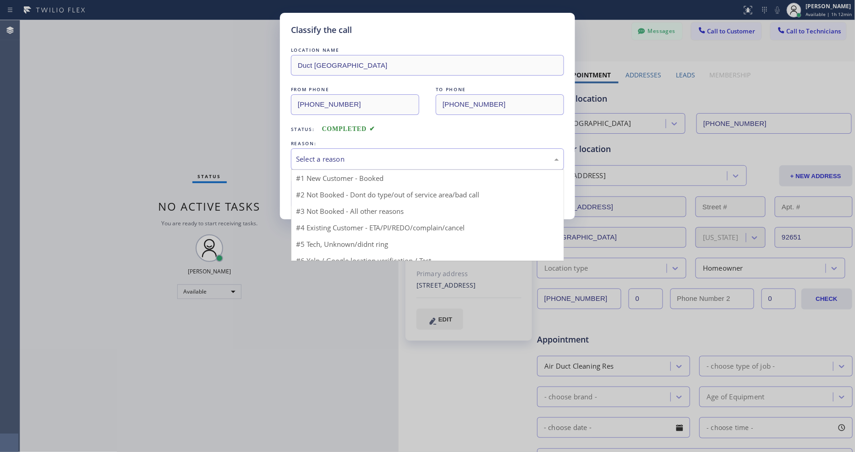
click at [336, 162] on div "Select a reason" at bounding box center [427, 160] width 273 height 22
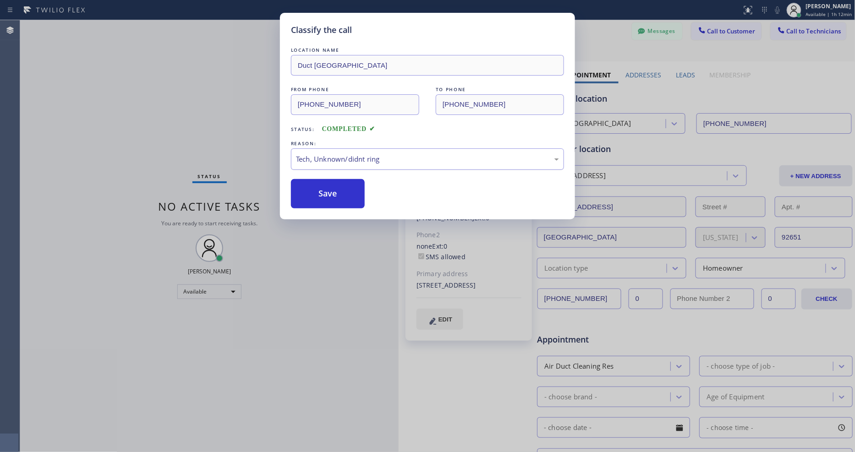
click at [328, 163] on div "Tech, Unknown/didnt ring" at bounding box center [427, 160] width 273 height 22
click at [325, 187] on button "Save" at bounding box center [328, 193] width 74 height 29
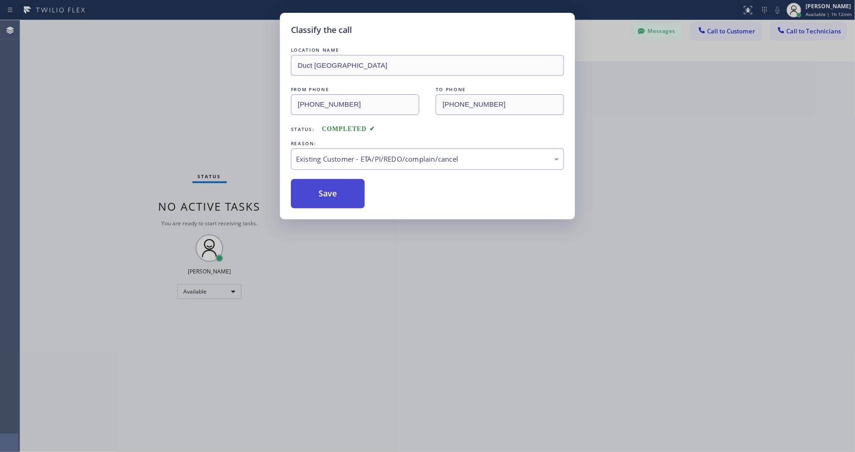
click at [325, 187] on button "Save" at bounding box center [328, 193] width 74 height 29
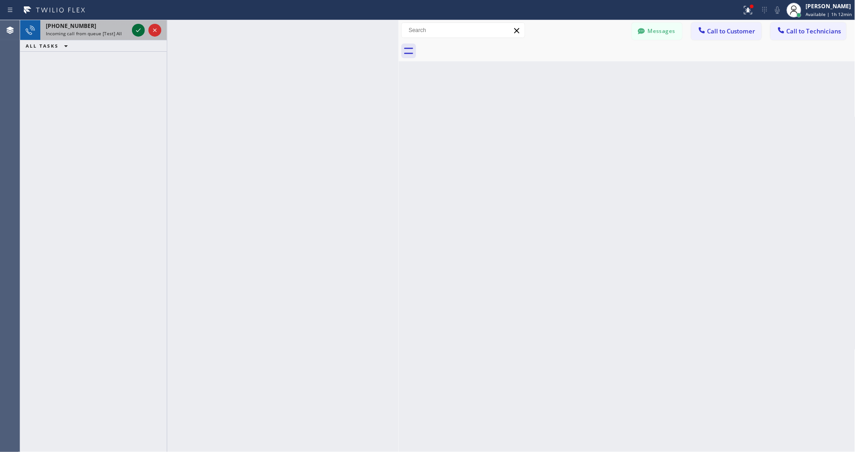
click at [140, 30] on icon at bounding box center [138, 30] width 11 height 11
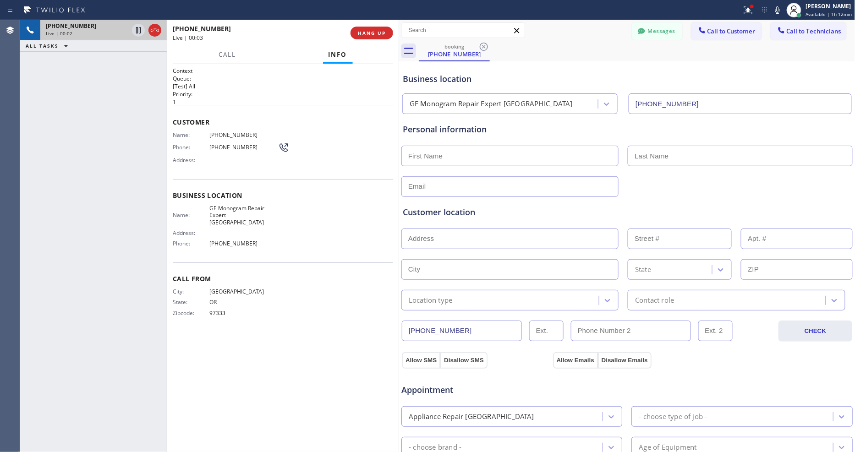
type input "(760) 350-3337"
click at [644, 131] on div "Personal information" at bounding box center [627, 129] width 449 height 12
click at [543, 154] on input "text" at bounding box center [510, 156] width 217 height 21
type input "Ian"
click at [376, 31] on span "HANG UP" at bounding box center [372, 33] width 28 height 6
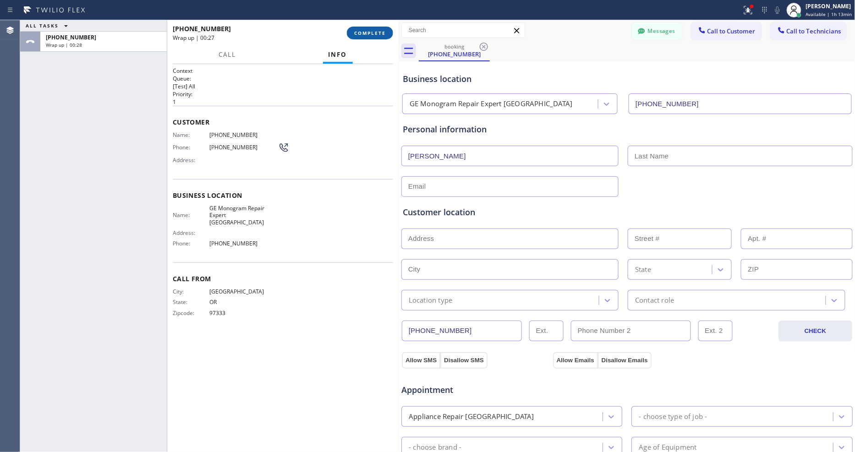
click at [386, 34] on button "COMPLETE" at bounding box center [370, 33] width 46 height 13
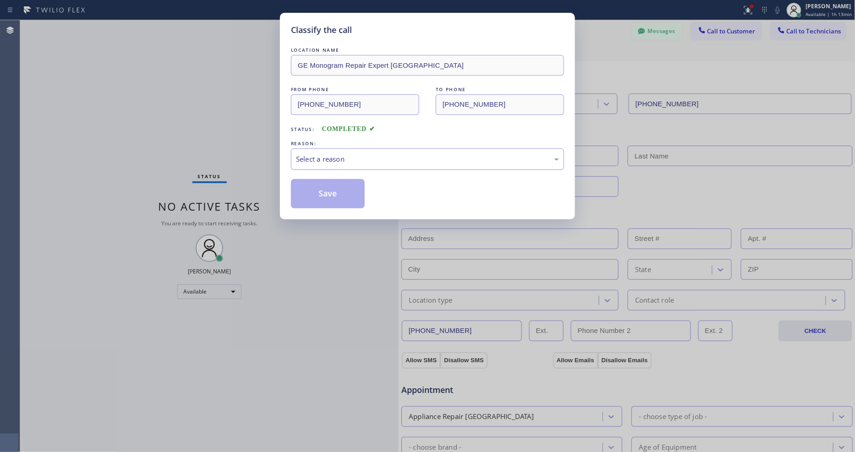
click at [328, 159] on div "Select a reason" at bounding box center [427, 159] width 263 height 11
click at [333, 187] on button "Save" at bounding box center [328, 193] width 74 height 29
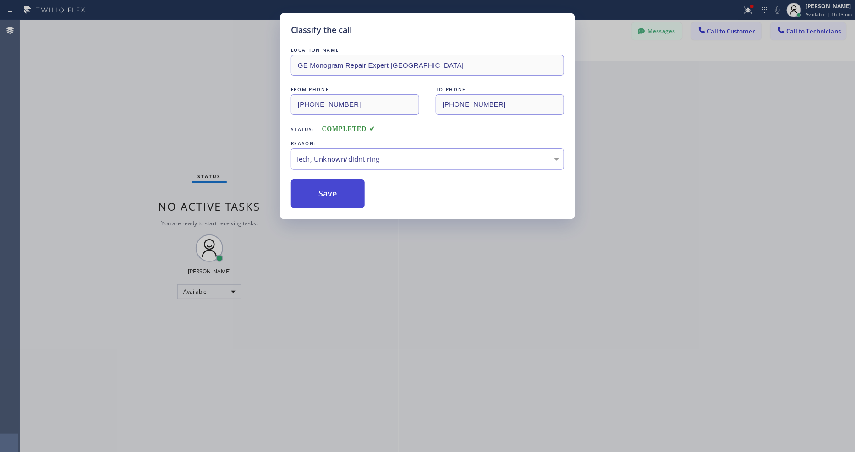
click at [333, 187] on button "Save" at bounding box center [328, 193] width 74 height 29
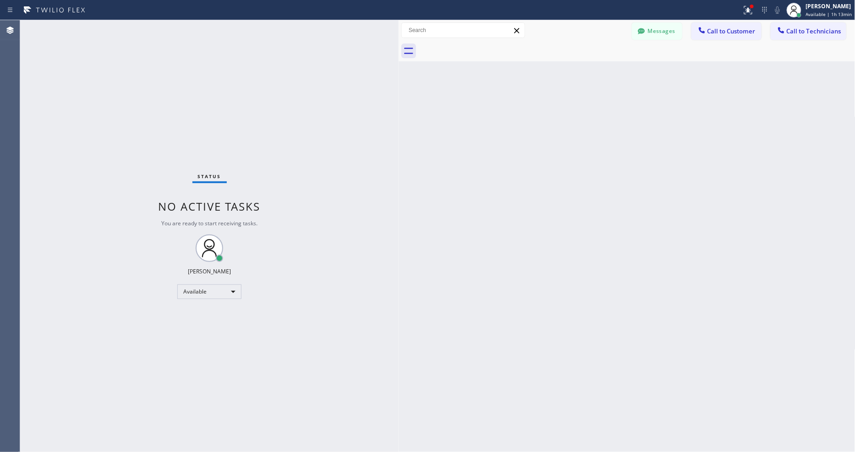
click at [305, 313] on div "Status No active tasks You are ready to start receiving tasks. [PERSON_NAME] Av…" at bounding box center [209, 236] width 379 height 432
click at [746, 7] on icon at bounding box center [748, 10] width 11 height 11
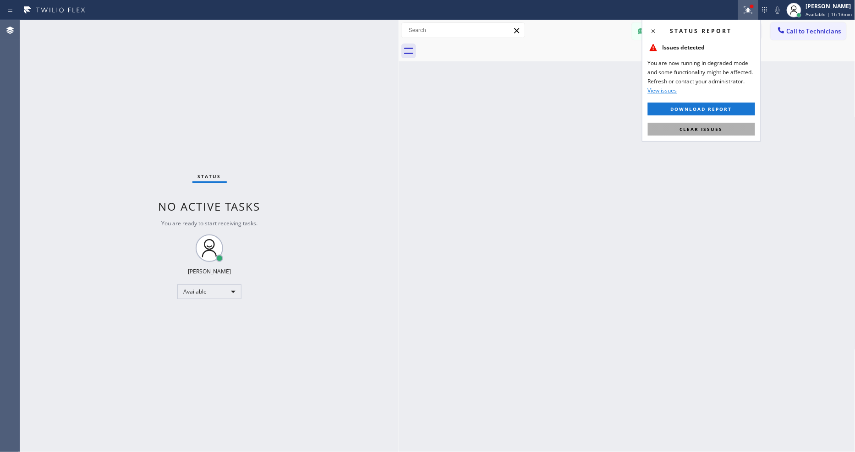
click at [719, 129] on span "Clear issues" at bounding box center [701, 129] width 43 height 6
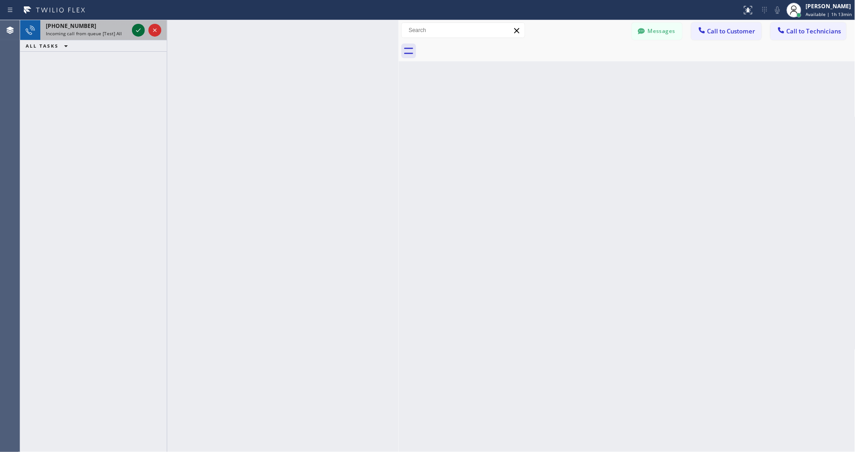
click at [136, 33] on icon at bounding box center [138, 30] width 11 height 11
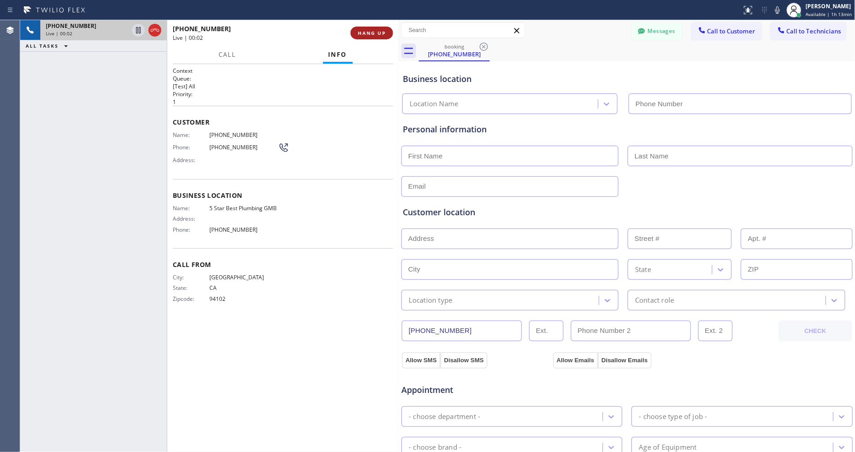
click at [374, 32] on span "HANG UP" at bounding box center [372, 33] width 28 height 6
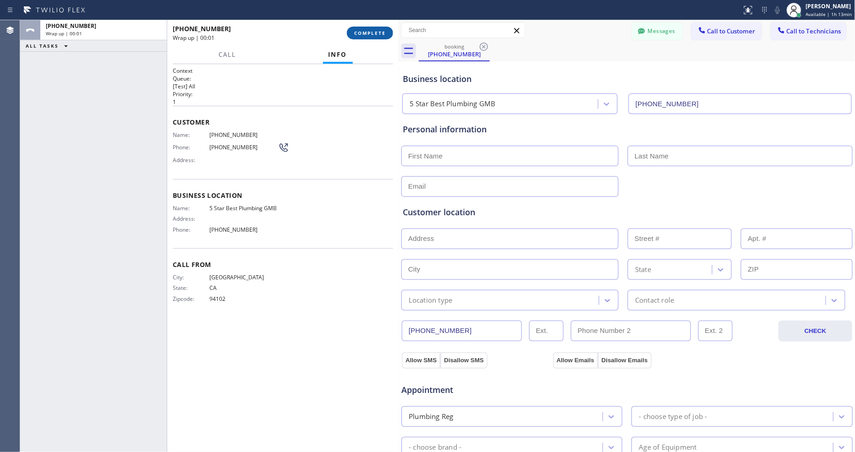
type input "(213) 600-7224"
click at [374, 31] on span "COMPLETE" at bounding box center [370, 33] width 32 height 6
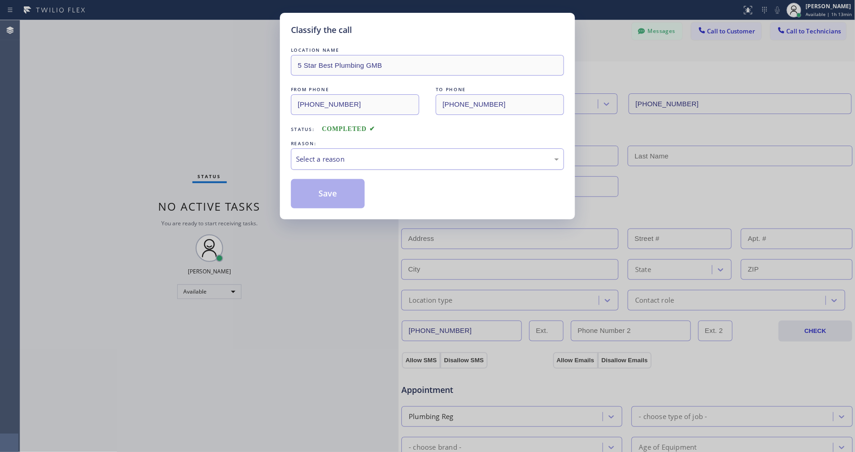
click at [336, 157] on div "Select a reason" at bounding box center [427, 159] width 263 height 11
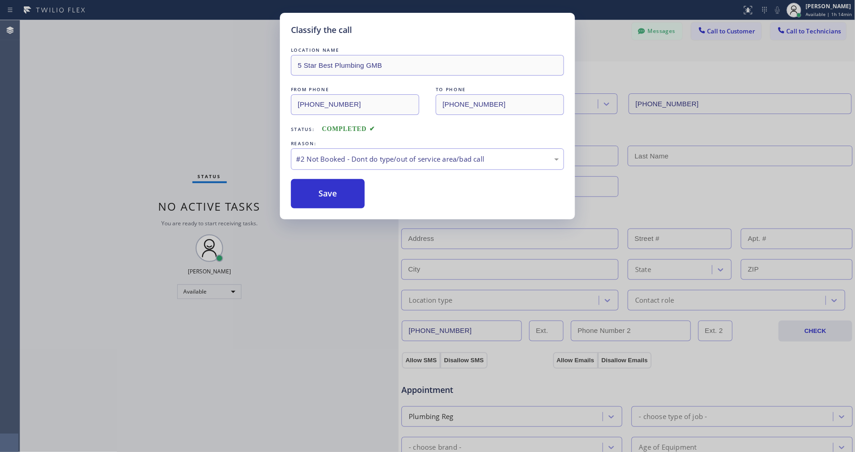
click at [318, 194] on button "Save" at bounding box center [328, 193] width 74 height 29
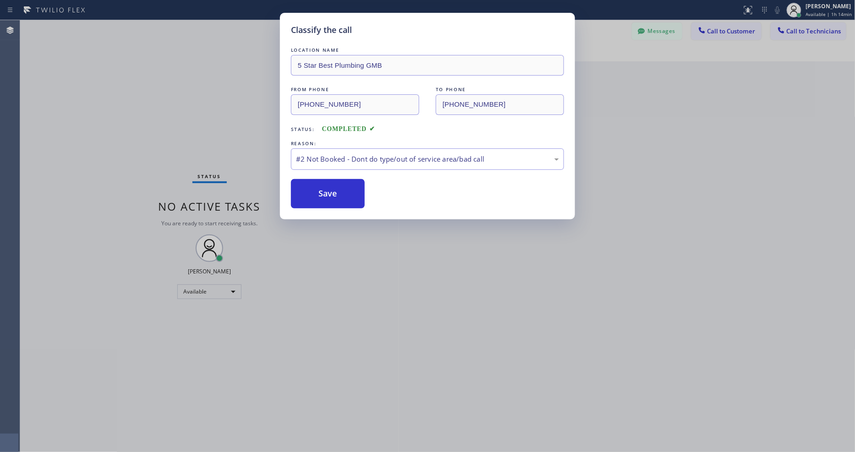
click at [318, 194] on button "Save" at bounding box center [328, 193] width 74 height 29
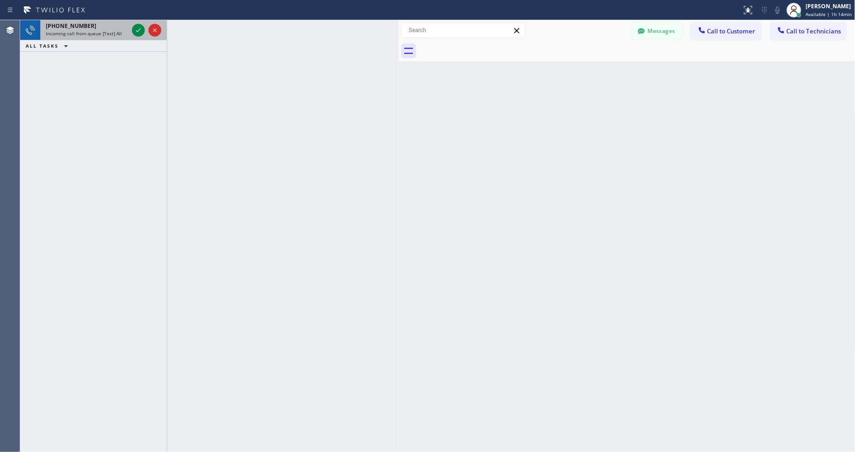
click at [126, 33] on div "Incoming call from queue [Test] All" at bounding box center [87, 33] width 83 height 6
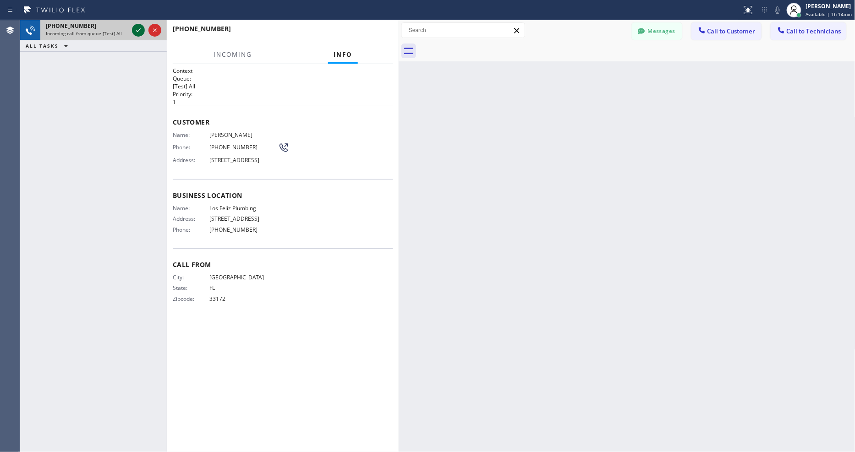
click at [138, 31] on icon at bounding box center [138, 30] width 5 height 4
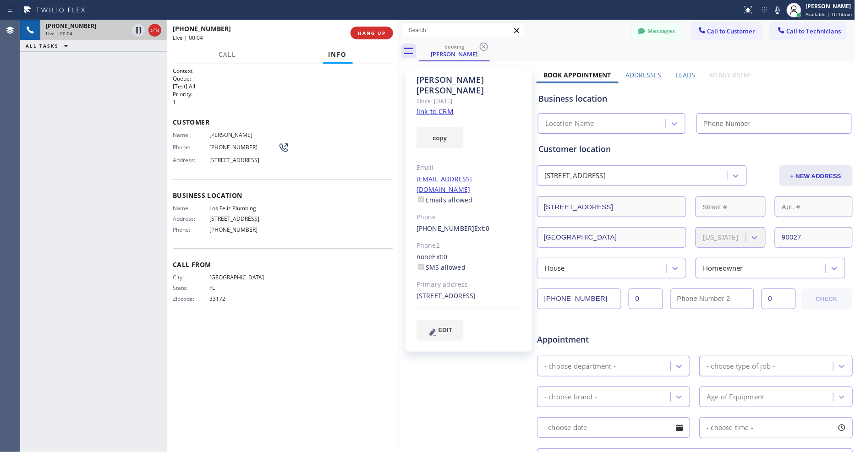
click at [424, 107] on link "link to CRM" at bounding box center [435, 111] width 37 height 9
type input "(323) 218-7068"
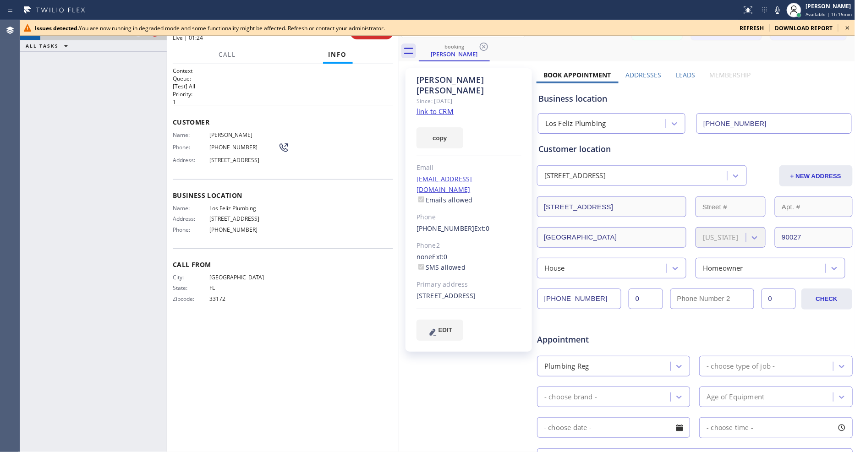
scroll to position [200, 0]
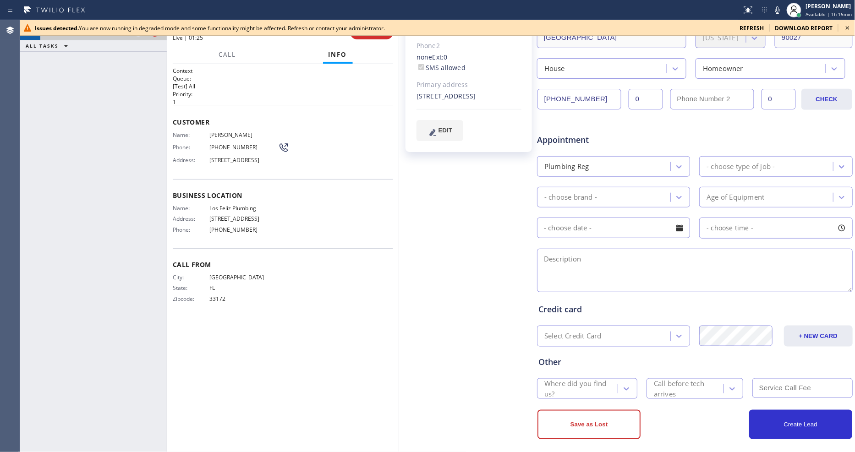
click at [554, 249] on textarea at bounding box center [695, 271] width 316 height 44
paste textarea "2529 N Commonwealth Ave , Los Angeles, CA, 90027"
click at [849, 26] on icon at bounding box center [848, 27] width 11 height 11
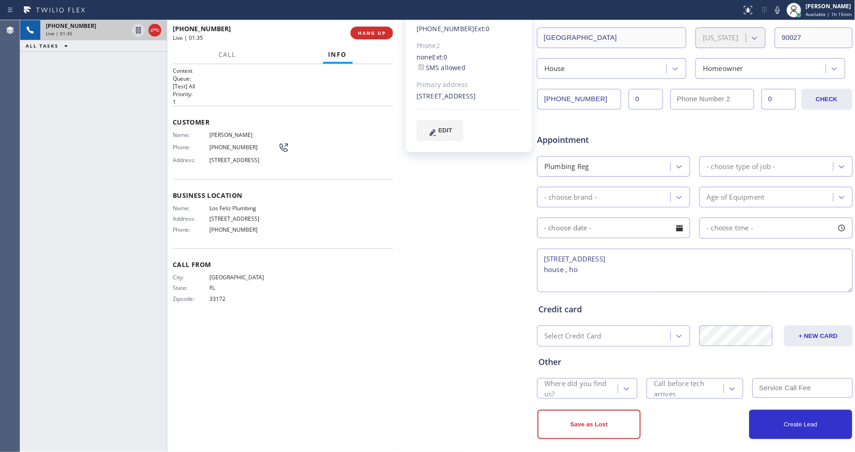
click at [539, 252] on textarea "2529 N Commonwealth Ave , Los Angeles, CA, 90027 house , ho" at bounding box center [695, 271] width 316 height 44
paste textarea "faucet that needs to be loosen and toilet needs to have the inside of the bowl …"
click at [386, 295] on div "City: NORTH MIAMI State: FL Zipcode: 33172" at bounding box center [283, 290] width 220 height 32
click at [839, 254] on textarea "faucet that needs to be loosen and toilet needs to have the inside of the bowl …" at bounding box center [695, 271] width 316 height 44
type textarea "faucet that needs to be loosen and toilet needs to have the inside of the bowl …"
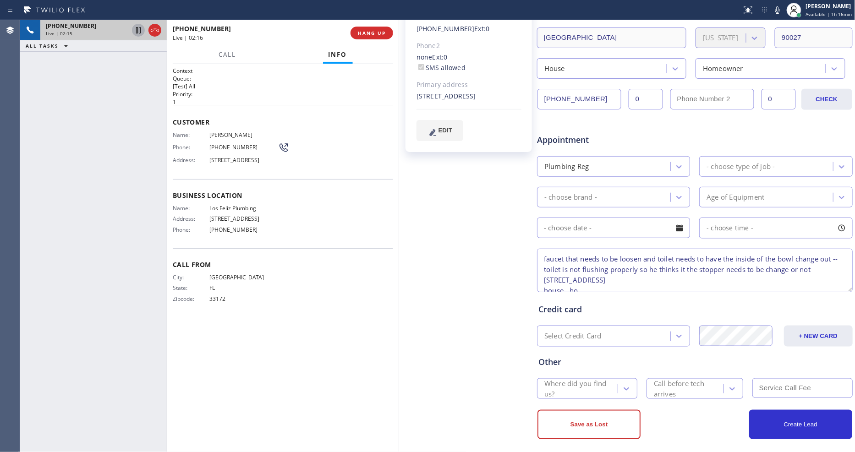
click at [132, 31] on div at bounding box center [138, 30] width 13 height 11
click at [782, 11] on icon at bounding box center [777, 10] width 11 height 11
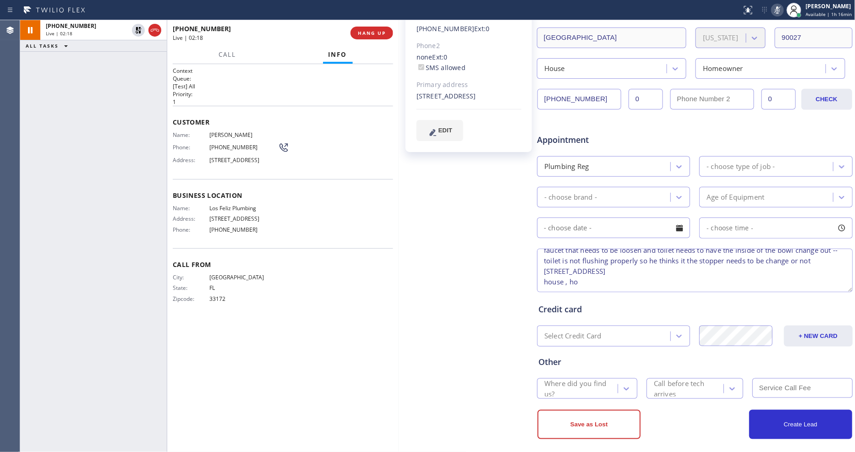
scroll to position [0, 0]
drag, startPoint x: 580, startPoint y: 277, endPoint x: 526, endPoint y: 233, distance: 69.4
click at [526, 233] on div "Alan Farago Since: 20 may 2020 link to CRM copy Email alanfarago@me.com Emails …" at bounding box center [627, 161] width 452 height 594
click at [651, 135] on div "Appointment" at bounding box center [695, 134] width 318 height 23
click at [712, 165] on div "- choose type of job -" at bounding box center [741, 166] width 68 height 11
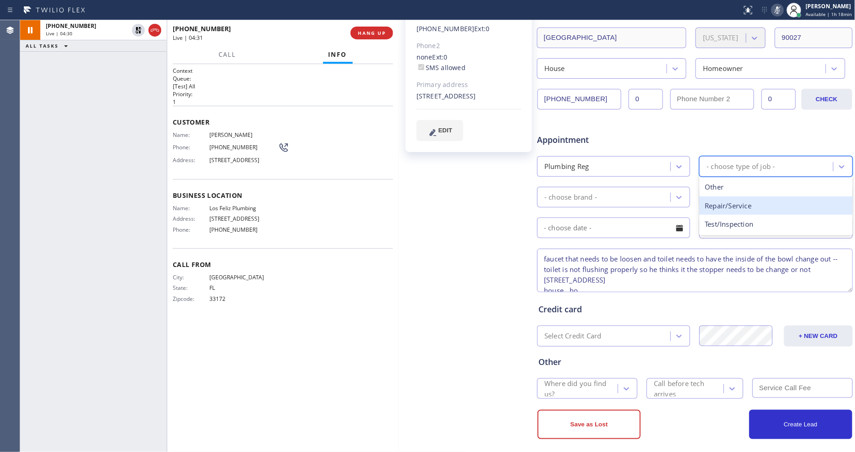
click at [709, 205] on div "Repair/Service" at bounding box center [776, 206] width 153 height 19
click at [561, 199] on div "- choose brand -" at bounding box center [605, 197] width 131 height 16
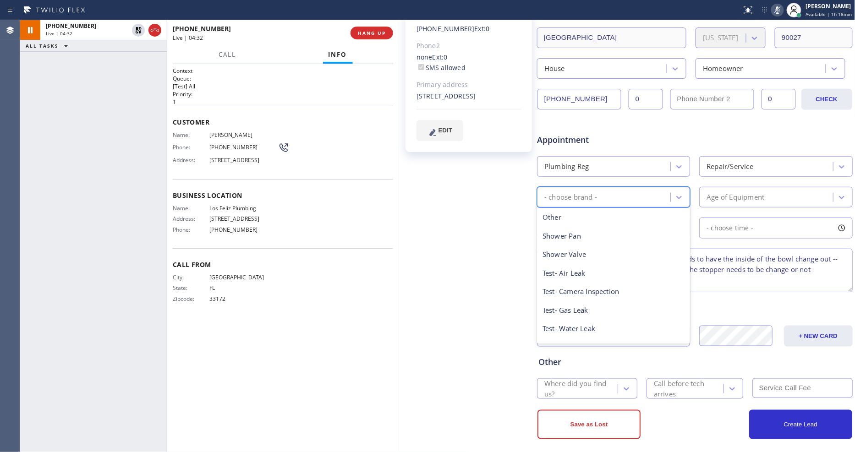
scroll to position [145, 0]
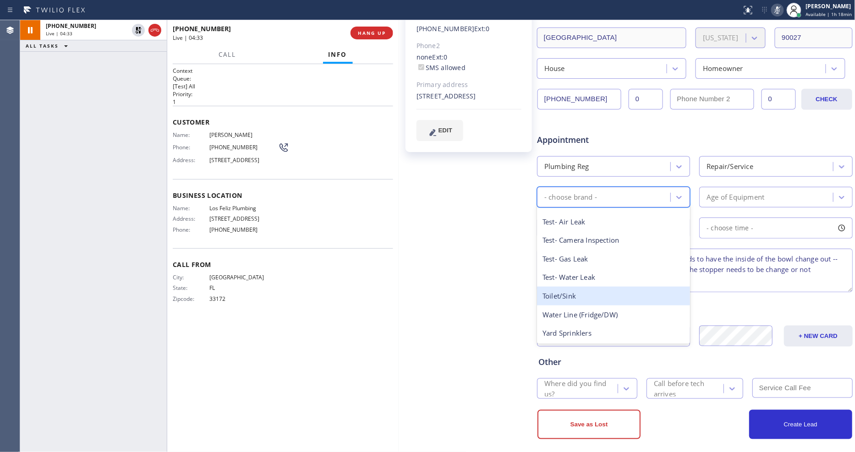
click at [554, 287] on div "Toilet/Sink" at bounding box center [613, 296] width 153 height 19
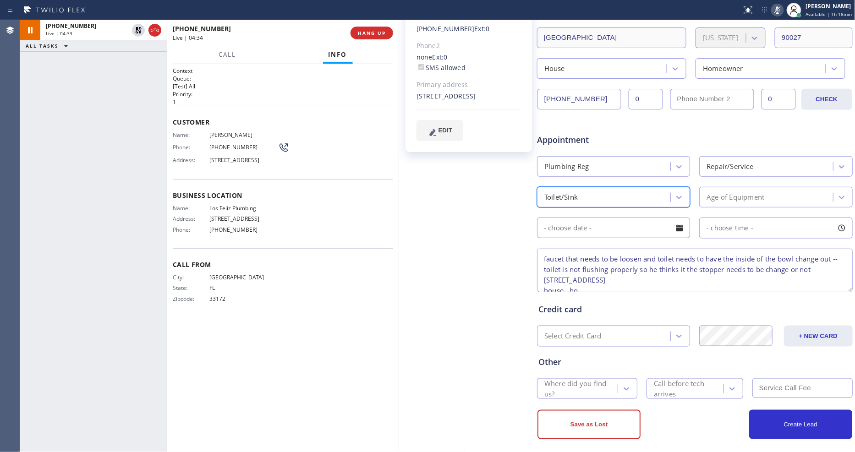
click at [725, 193] on div "Age of Equipment" at bounding box center [736, 197] width 58 height 11
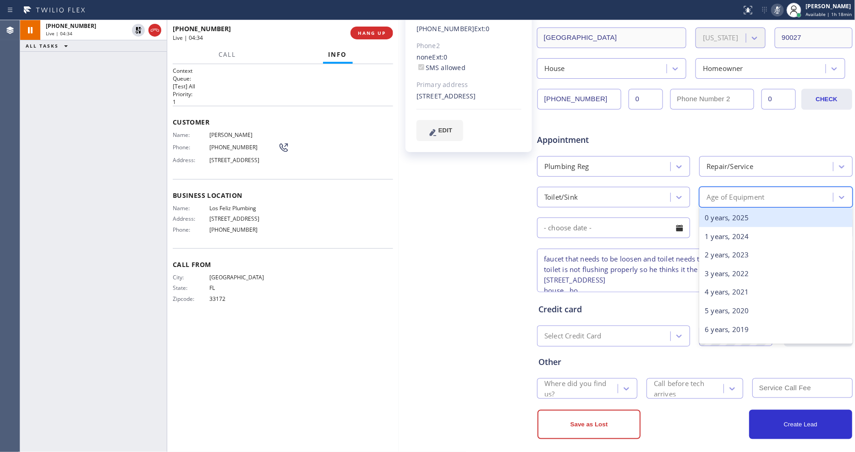
click at [720, 213] on div "0 years, 2025" at bounding box center [776, 218] width 153 height 19
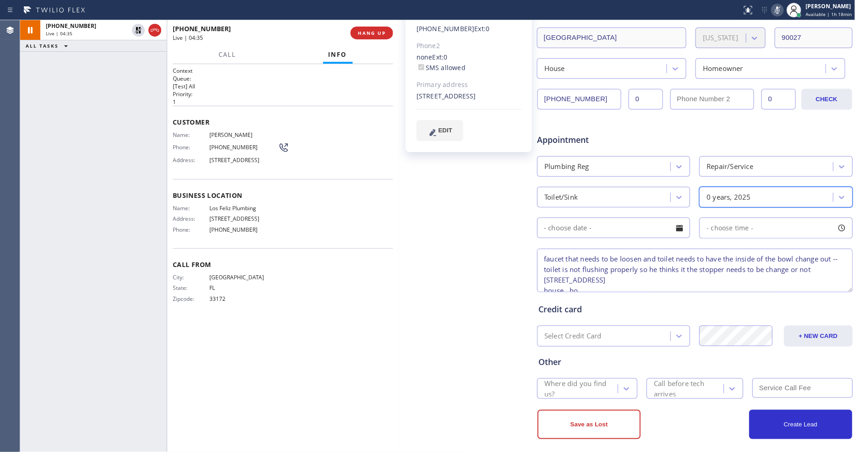
click at [562, 379] on div "Where did you find us?" at bounding box center [581, 389] width 72 height 21
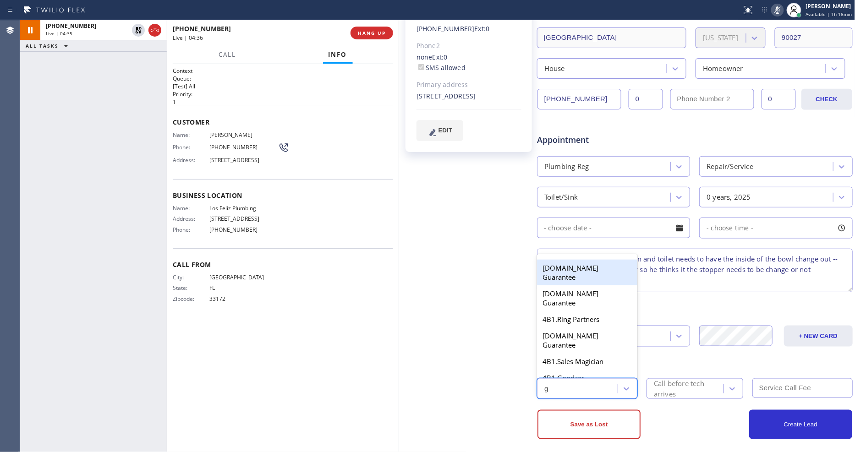
type input "go"
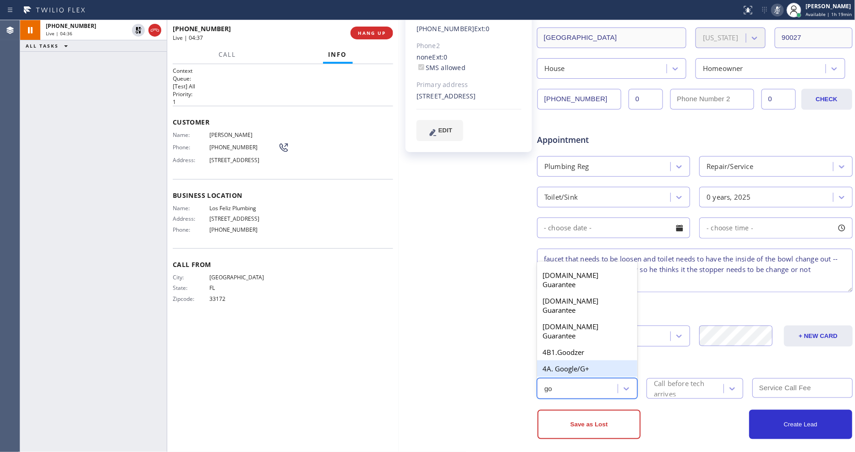
click at [567, 364] on div "4A. Google/G+" at bounding box center [587, 369] width 100 height 17
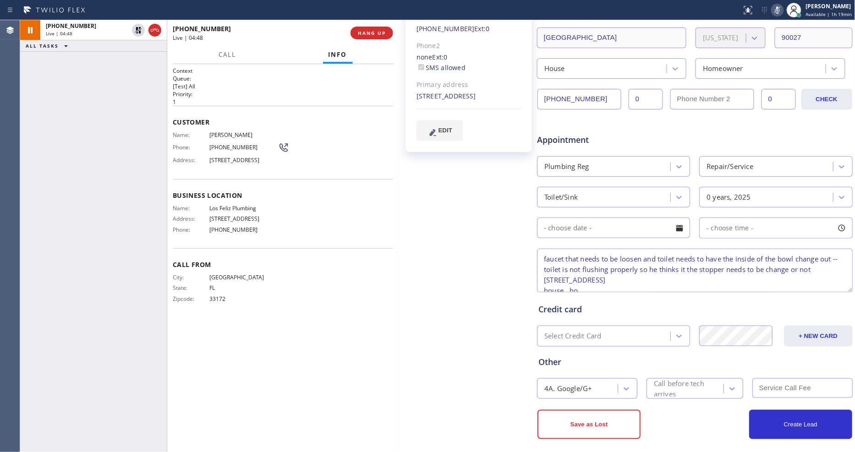
click at [136, 28] on icon at bounding box center [138, 30] width 6 height 6
click at [778, 11] on icon at bounding box center [777, 10] width 11 height 11
click at [690, 389] on div "Call before tech arrives" at bounding box center [688, 389] width 69 height 21
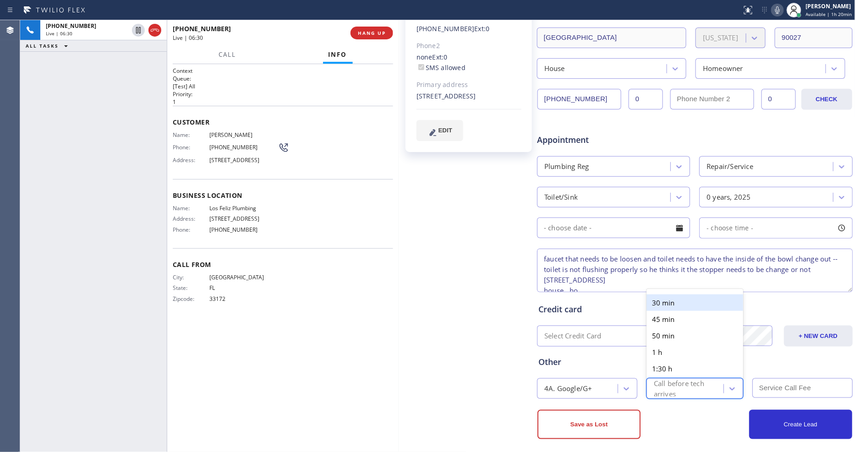
click at [680, 299] on div "30 min" at bounding box center [695, 303] width 97 height 17
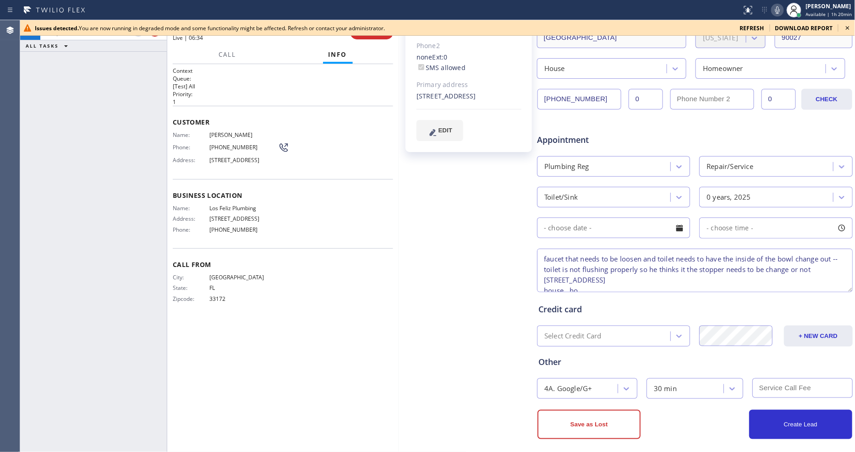
click at [350, 269] on div "Call From City: NORTH MIAMI State: FL Zipcode: 33172" at bounding box center [283, 282] width 220 height 69
click at [851, 28] on icon at bounding box center [848, 27] width 11 height 11
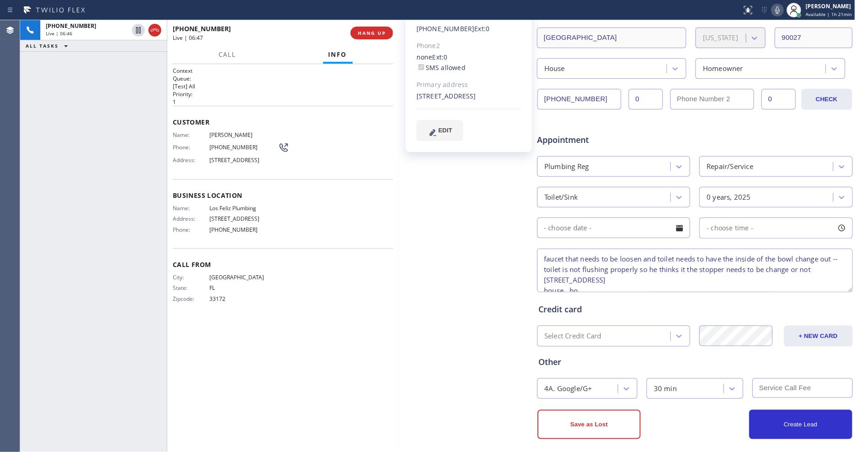
click at [88, 83] on div "+13057788765 Live | 06:46 ALL TASKS ALL TASKS ACTIVE TASKS TASKS IN WRAP UP" at bounding box center [93, 236] width 147 height 432
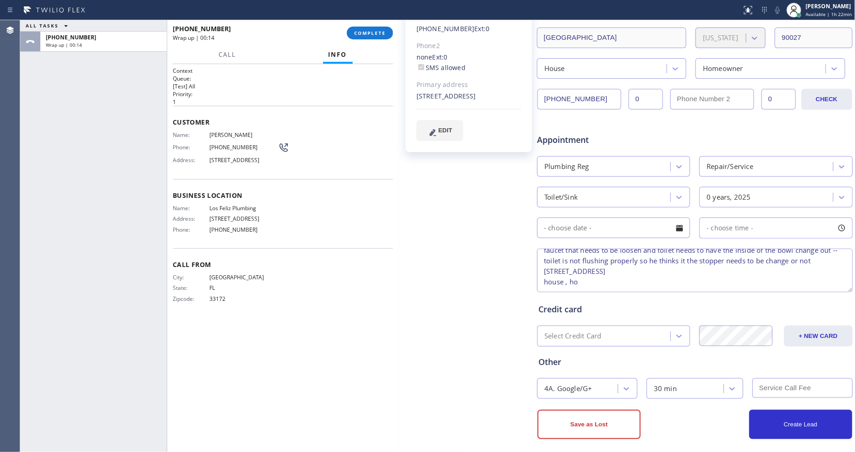
scroll to position [19, 0]
click at [719, 273] on textarea "faucet that needs to be loosen and toilet needs to have the inside of the bowl …" at bounding box center [695, 271] width 316 height 44
drag, startPoint x: 588, startPoint y: 281, endPoint x: 529, endPoint y: 282, distance: 58.2
click at [529, 282] on div "Alan Farago Since: 20 may 2020 link to CRM copy Email alanfarago@me.com Emails …" at bounding box center [627, 161] width 452 height 594
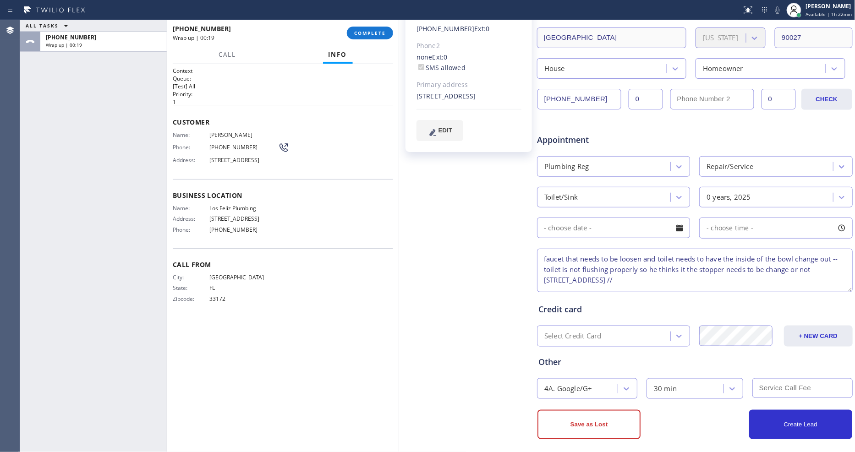
paste textarea "he needs to figure out his schedule and call us back"
drag, startPoint x: 633, startPoint y: 278, endPoint x: 501, endPoint y: 222, distance: 143.6
click at [501, 222] on div "Alan Farago Since: 20 may 2020 link to CRM copy Email alanfarago@me.com Emails …" at bounding box center [627, 161] width 452 height 594
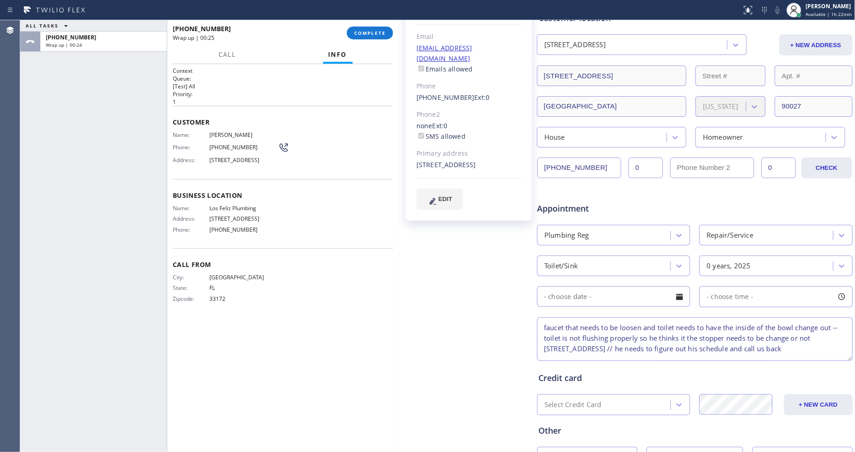
scroll to position [200, 0]
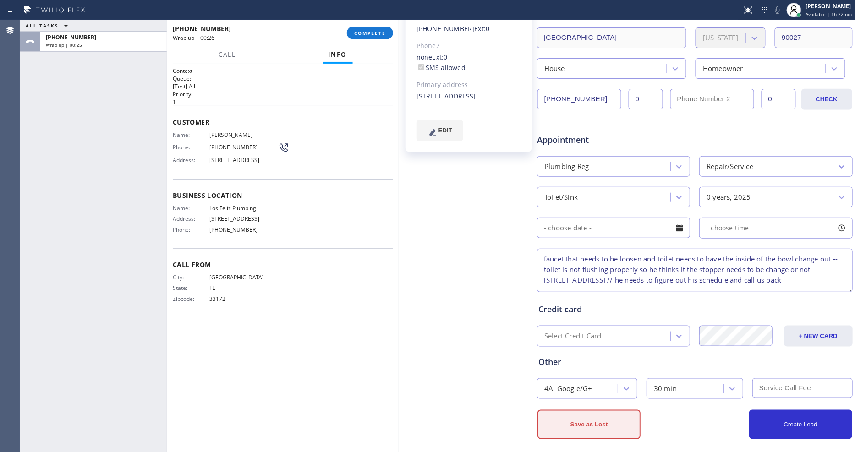
type textarea "faucet that needs to be loosen and toilet needs to have the inside of the bowl …"
click at [553, 420] on button "Save as Lost" at bounding box center [589, 424] width 103 height 29
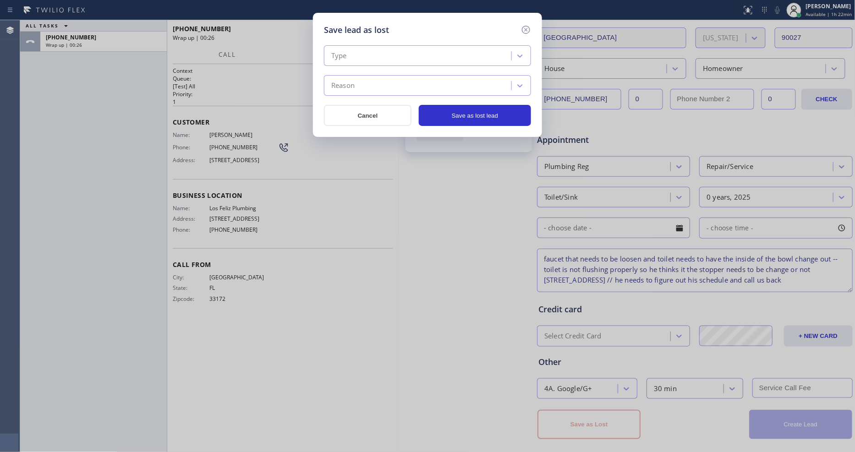
click at [368, 48] on div "Type" at bounding box center [419, 56] width 185 height 16
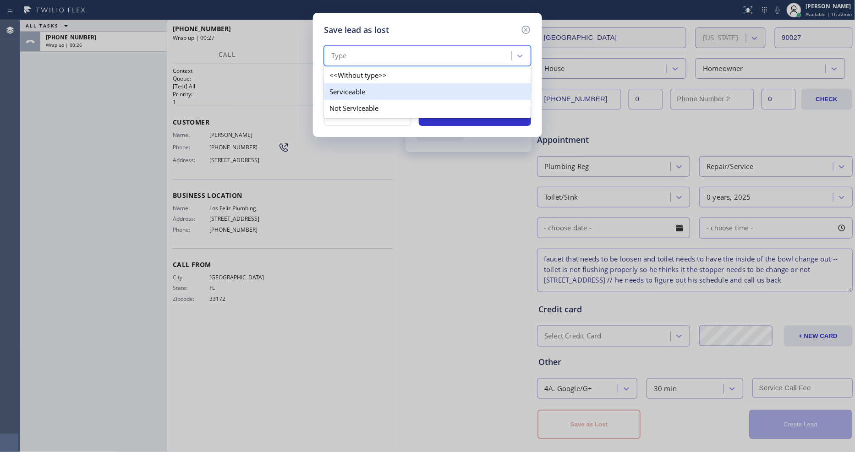
click at [341, 88] on div "Serviceable" at bounding box center [427, 91] width 207 height 17
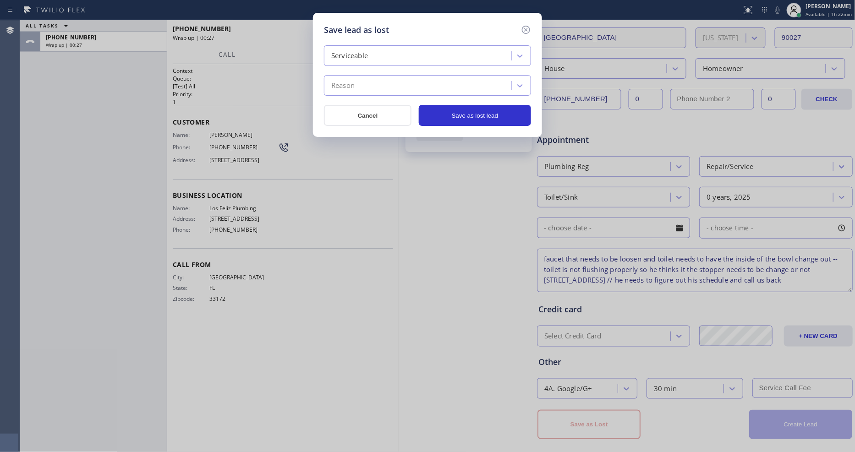
click at [341, 88] on div "Reason" at bounding box center [419, 86] width 185 height 16
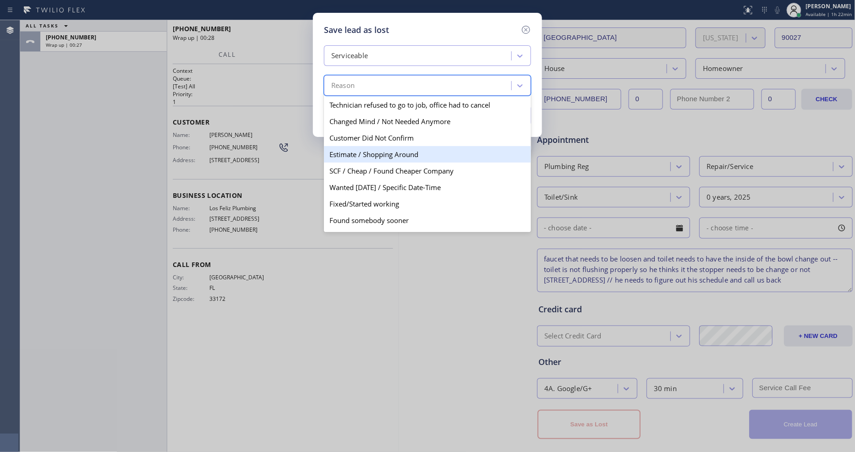
click at [350, 152] on div "Estimate / Shopping Around" at bounding box center [427, 154] width 207 height 17
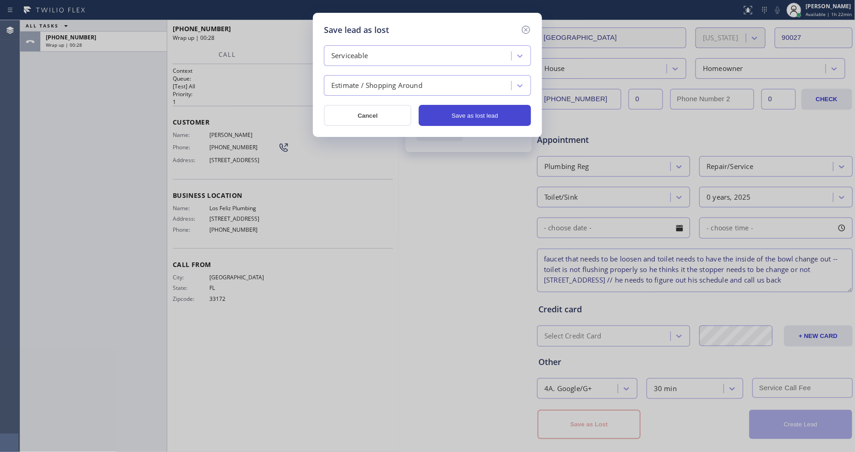
click at [511, 113] on button "Save as lost lead" at bounding box center [475, 115] width 112 height 21
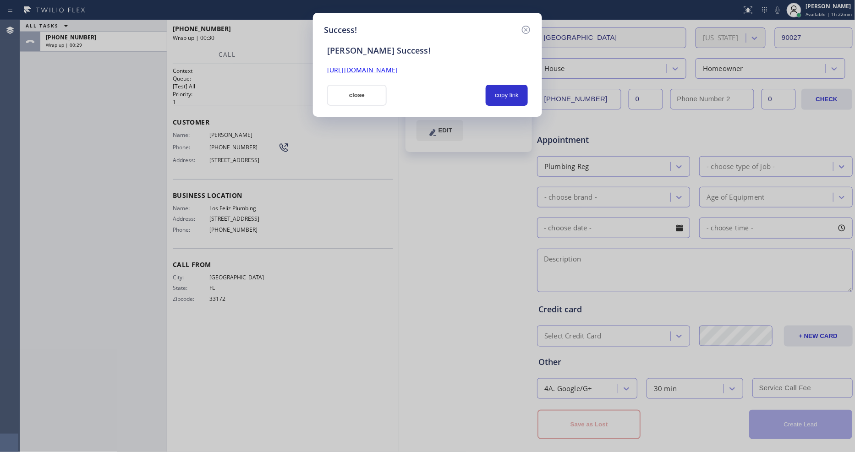
click at [398, 66] on link "https://erp.apollosoft.co/customer/375918#portlet_lead" at bounding box center [362, 70] width 71 height 9
click at [350, 89] on button "close" at bounding box center [357, 95] width 60 height 21
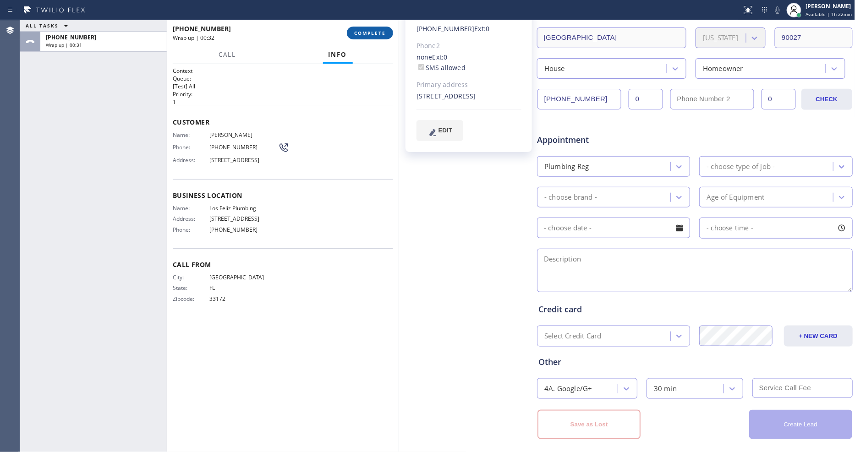
click at [372, 33] on span "COMPLETE" at bounding box center [370, 33] width 32 height 6
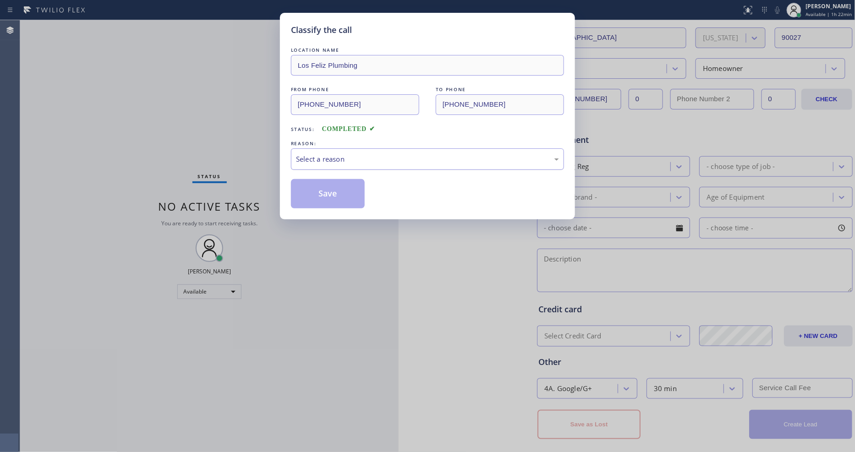
click at [309, 154] on div "Select a reason" at bounding box center [427, 159] width 263 height 11
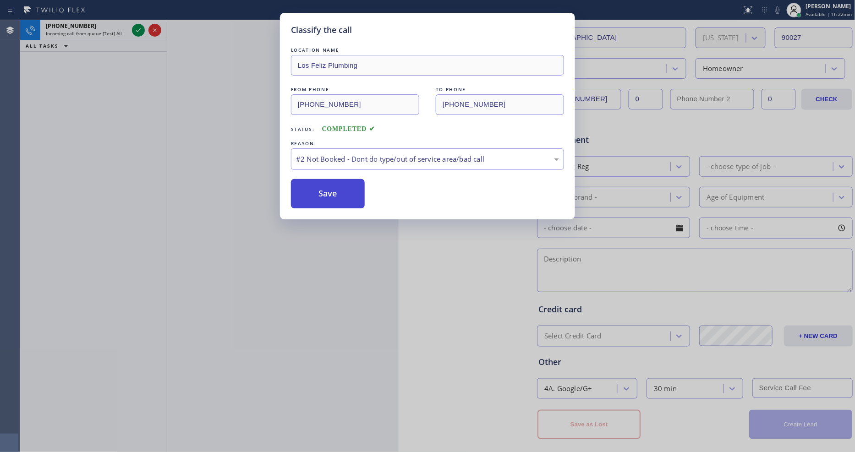
click at [309, 194] on button "Save" at bounding box center [328, 193] width 74 height 29
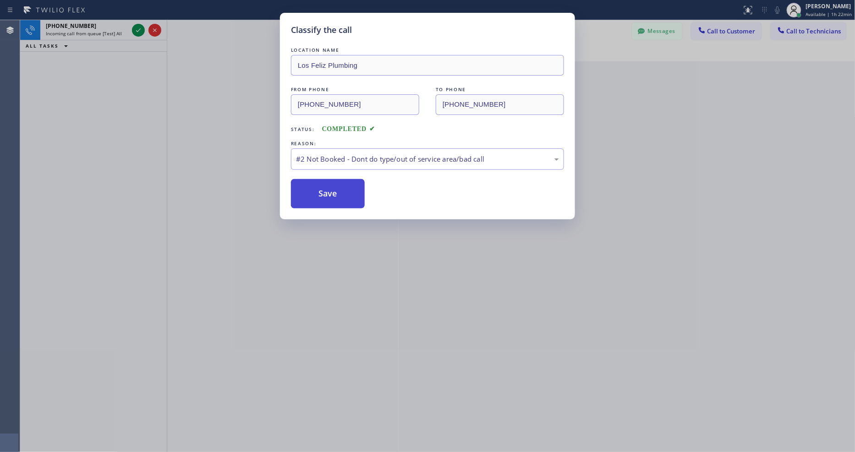
drag, startPoint x: 309, startPoint y: 193, endPoint x: 310, endPoint y: 176, distance: 17.4
click at [309, 193] on button "Save" at bounding box center [328, 193] width 74 height 29
click at [140, 31] on div "Classify the call LOCATION NAME Los Feliz Plumbing FROM PHONE (305) 778-8765 TO…" at bounding box center [427, 226] width 855 height 452
click at [140, 31] on icon at bounding box center [138, 30] width 11 height 11
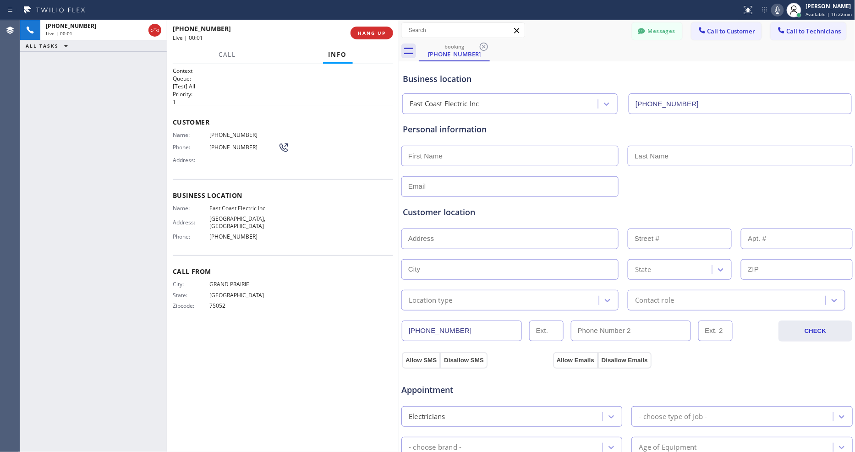
type input "(862) 407-4399"
click at [379, 30] on span "HANG UP" at bounding box center [372, 33] width 28 height 6
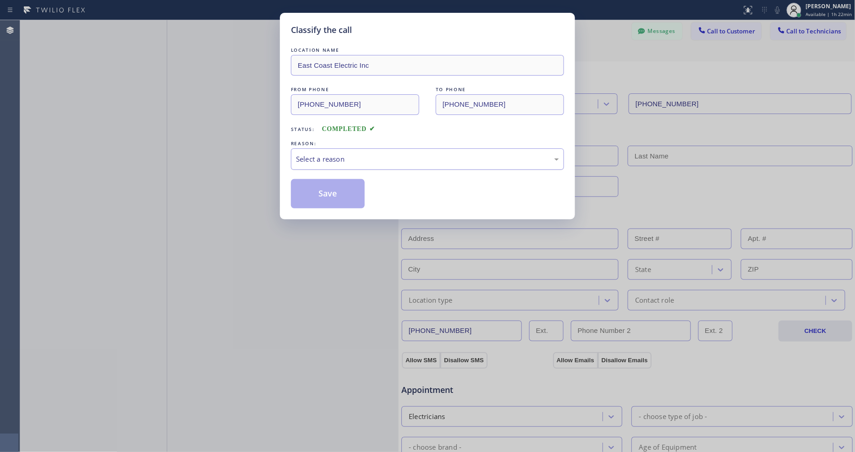
click at [357, 149] on div "Select a reason" at bounding box center [427, 160] width 273 height 22
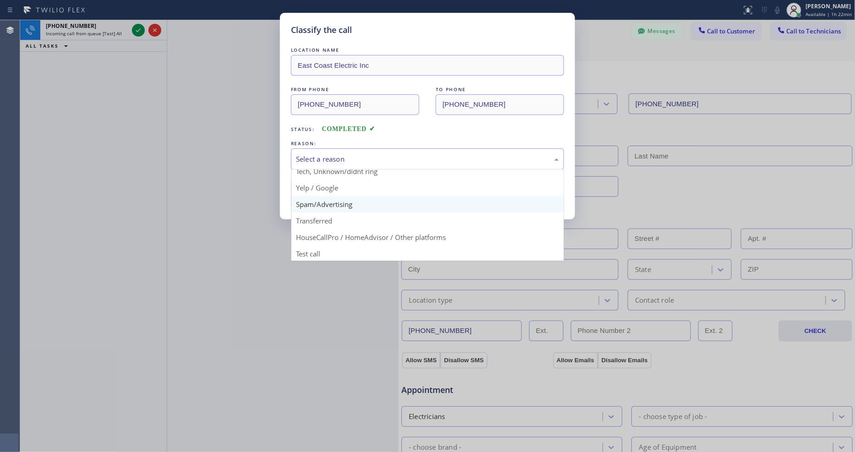
scroll to position [57, 0]
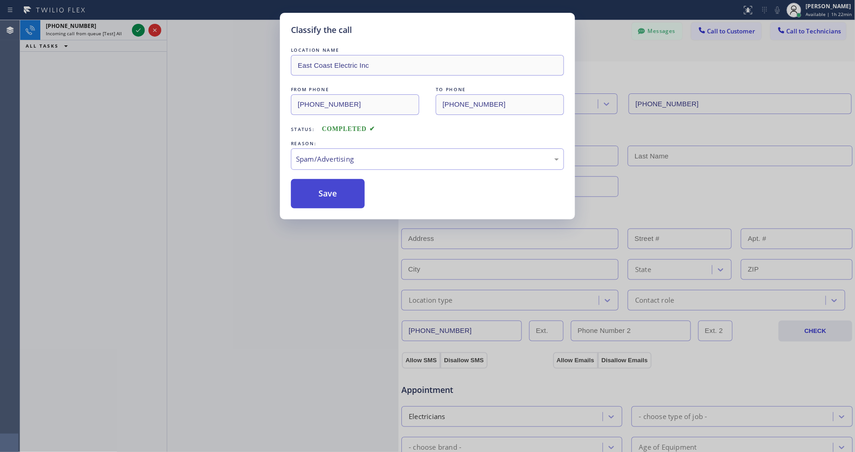
click at [335, 199] on button "Save" at bounding box center [328, 193] width 74 height 29
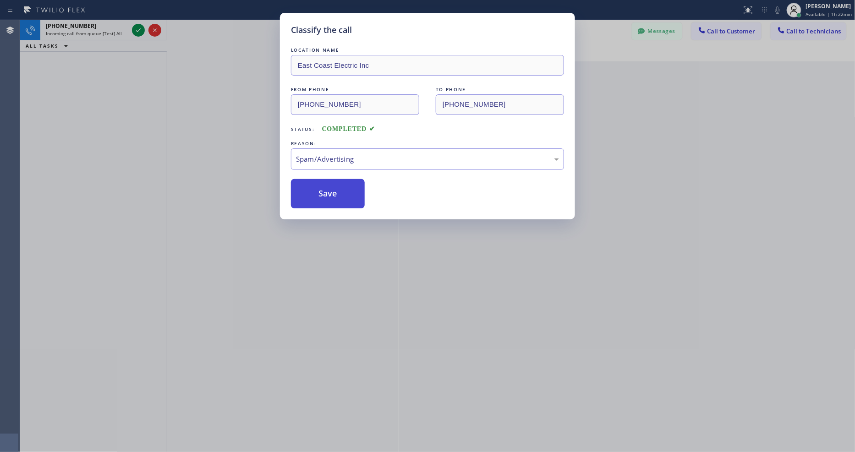
drag, startPoint x: 335, startPoint y: 199, endPoint x: 307, endPoint y: 118, distance: 85.2
click at [335, 198] on button "Save" at bounding box center [328, 193] width 74 height 29
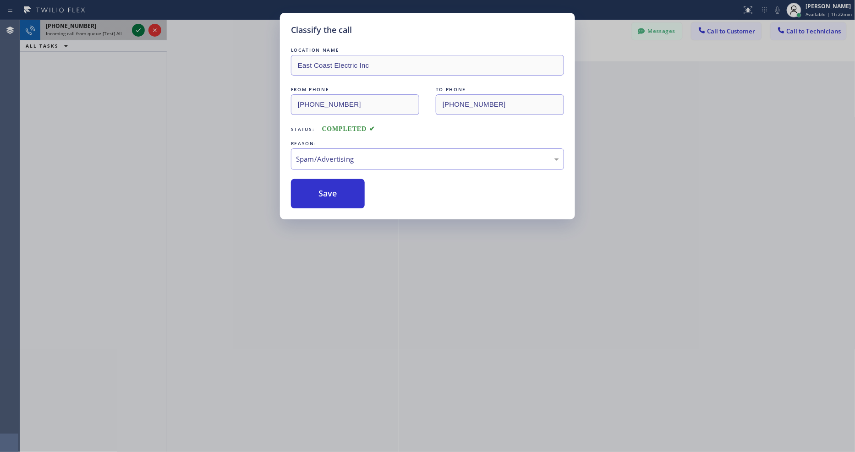
click at [138, 30] on icon at bounding box center [138, 30] width 11 height 11
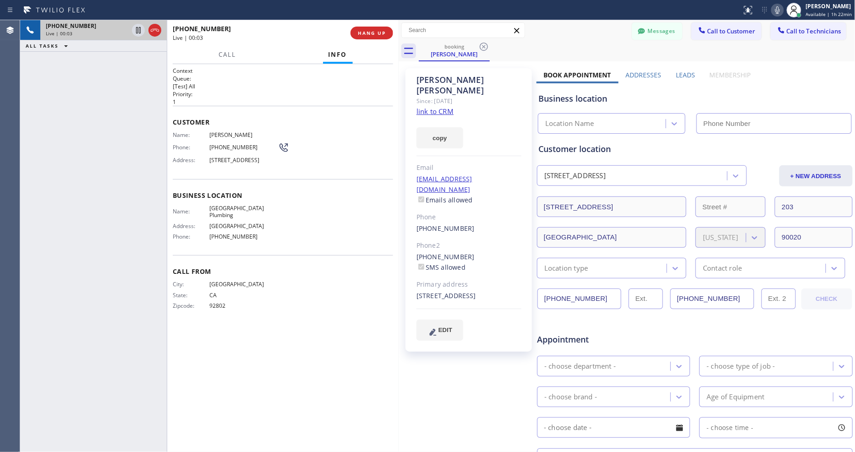
drag, startPoint x: 526, startPoint y: 92, endPoint x: 496, endPoint y: 88, distance: 30.0
click at [526, 92] on div "Heidi Schultheis Since: 20 may 2020 link to CRM copy Email no@gmail.com Emails …" at bounding box center [469, 210] width 127 height 284
type input "[PHONE_NUMBER]"
click at [445, 107] on link "link to CRM" at bounding box center [435, 111] width 37 height 9
click at [777, 11] on icon at bounding box center [777, 10] width 11 height 11
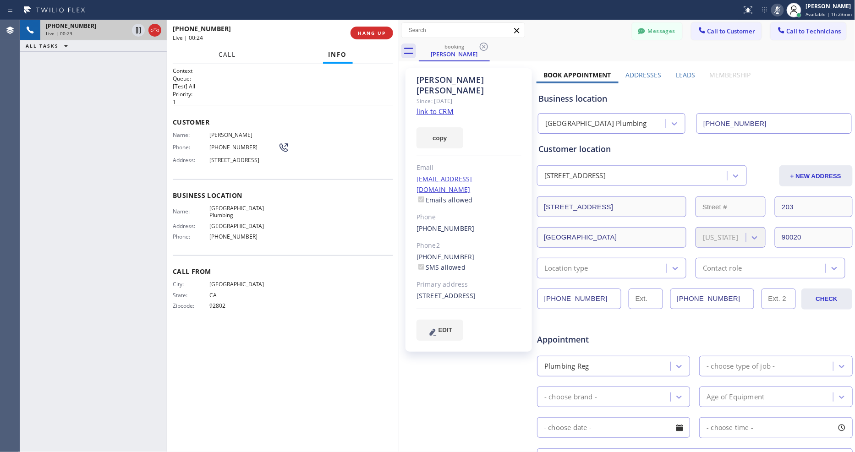
click at [230, 55] on span "Call" at bounding box center [227, 54] width 17 height 8
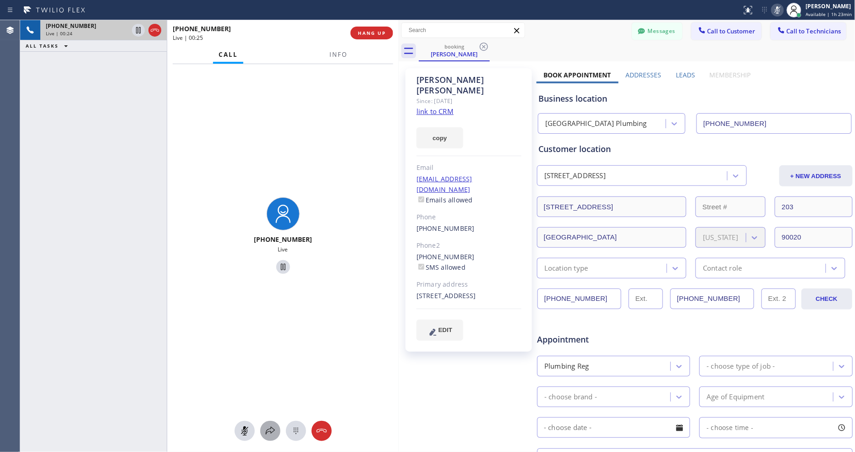
click at [269, 429] on icon at bounding box center [270, 431] width 11 height 11
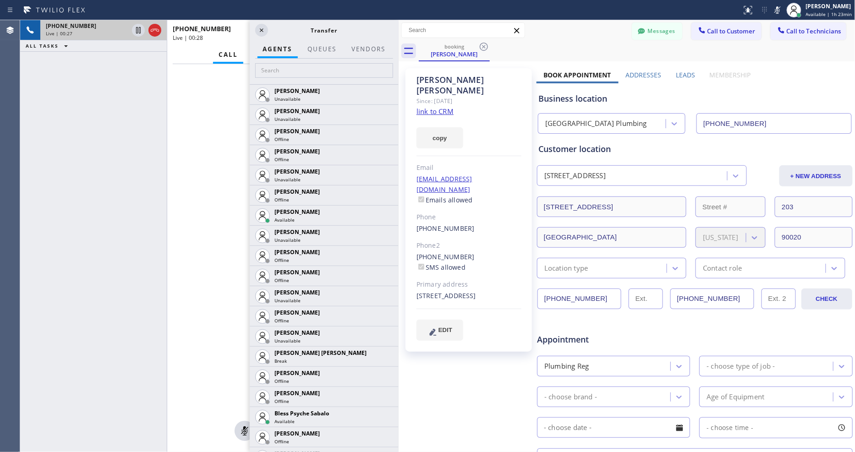
drag, startPoint x: 778, startPoint y: 11, endPoint x: 273, endPoint y: 65, distance: 507.6
click at [778, 11] on icon at bounding box center [778, 9] width 5 height 7
click at [262, 28] on icon at bounding box center [261, 30] width 11 height 11
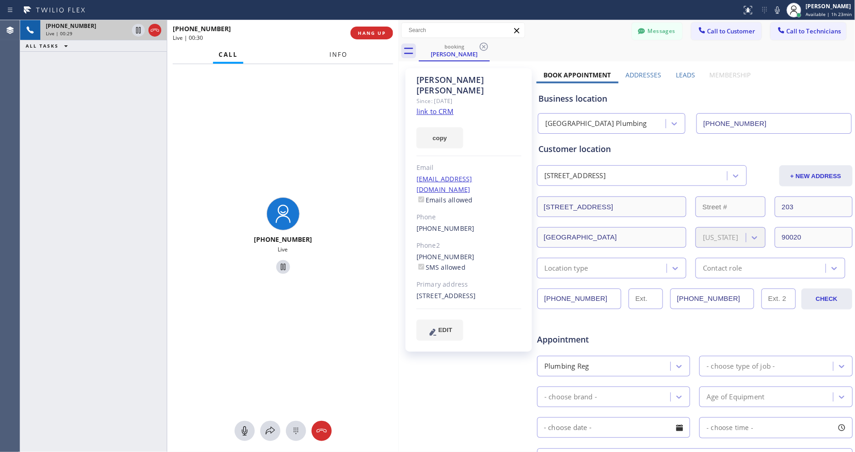
click at [331, 50] on button "Info" at bounding box center [338, 55] width 29 height 18
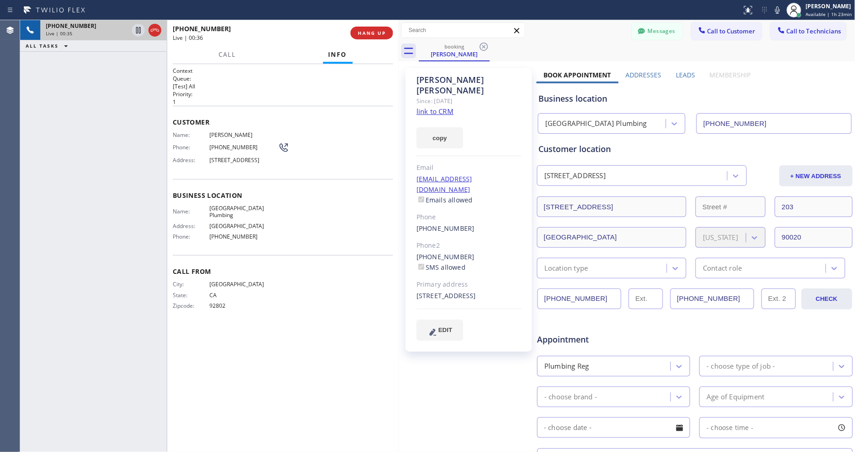
click at [56, 202] on div "+19496771197 Live | 00:35 ALL TASKS ALL TASKS ACTIVE TASKS TASKS IN WRAP UP" at bounding box center [93, 236] width 147 height 432
click at [378, 31] on span "HANG UP" at bounding box center [372, 33] width 28 height 6
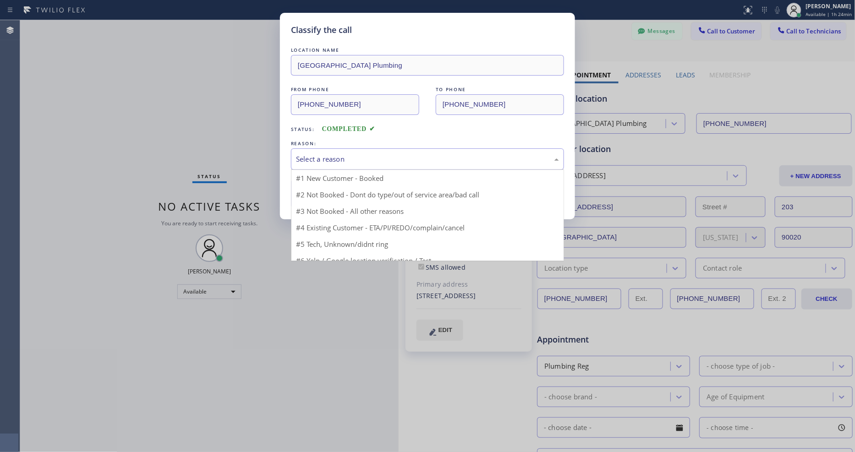
click at [321, 157] on div "Select a reason" at bounding box center [427, 159] width 263 height 11
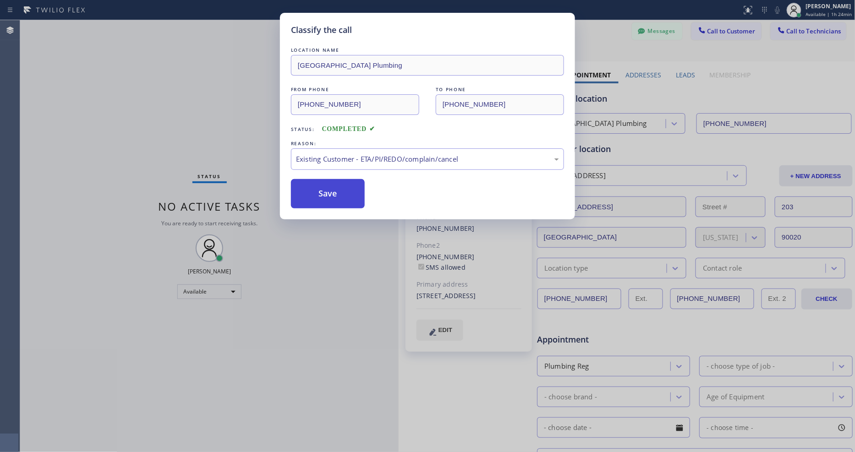
click at [319, 185] on button "Save" at bounding box center [328, 193] width 74 height 29
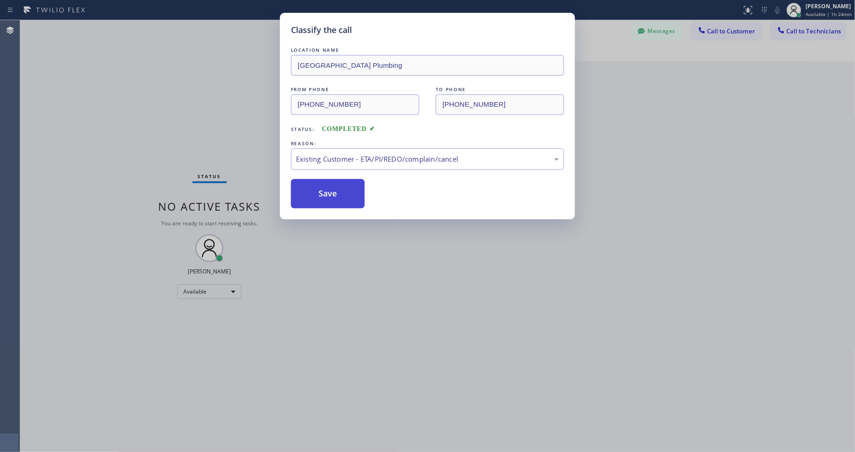
click at [319, 185] on button "Save" at bounding box center [328, 193] width 74 height 29
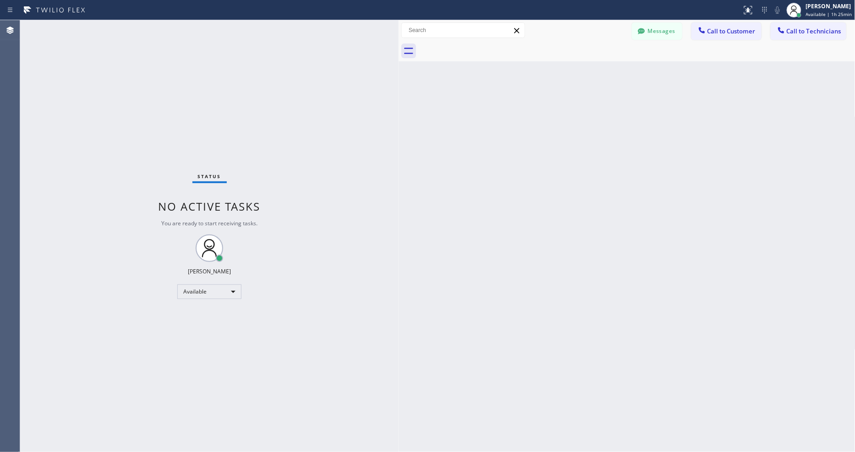
drag, startPoint x: 557, startPoint y: 177, endPoint x: 533, endPoint y: 198, distance: 32.5
click at [557, 177] on div "Back to Dashboard Change Sender ID Customers Technicians Select a contact Outbo…" at bounding box center [627, 236] width 457 height 432
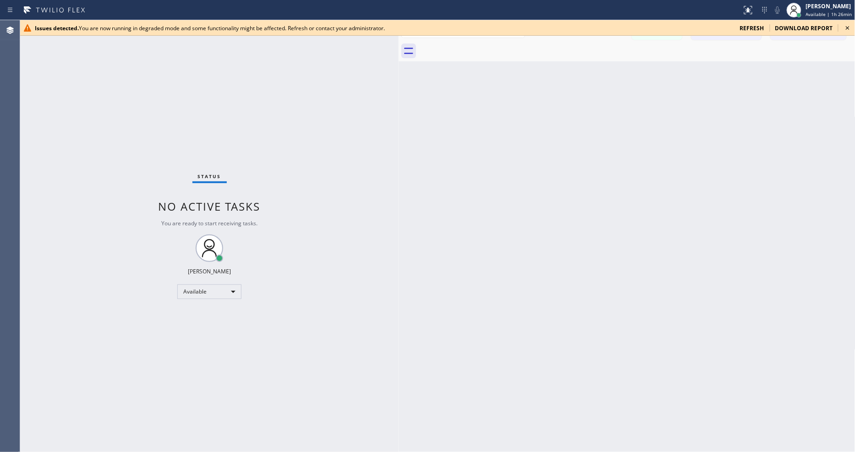
click at [849, 26] on icon at bounding box center [848, 27] width 11 height 11
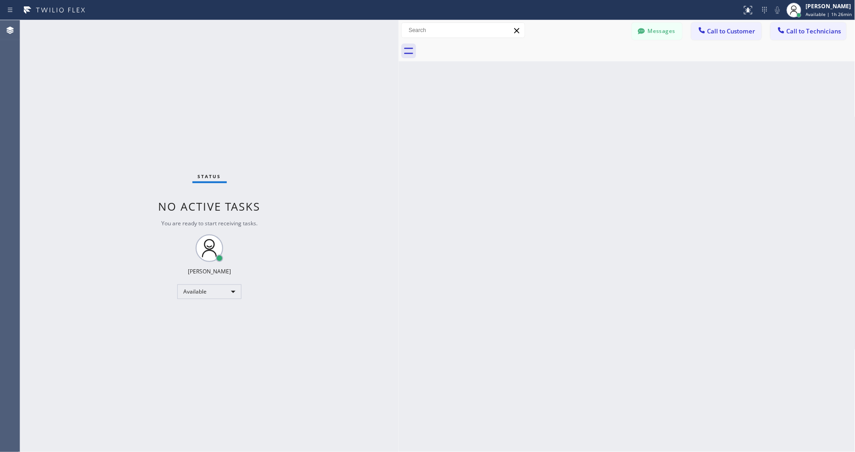
click at [608, 198] on div "Back to Dashboard Change Sender ID Customers Technicians Select a contact Outbo…" at bounding box center [627, 236] width 457 height 432
click at [361, 312] on div "Status No active tasks You are ready to start receiving tasks. [PERSON_NAME] Av…" at bounding box center [209, 236] width 379 height 432
click at [656, 198] on div "Back to Dashboard Change Sender ID Customers Technicians Select a contact Outbo…" at bounding box center [627, 236] width 457 height 432
click at [567, 177] on div "Back to Dashboard Change Sender ID Customers Technicians Select a contact Outbo…" at bounding box center [627, 236] width 457 height 432
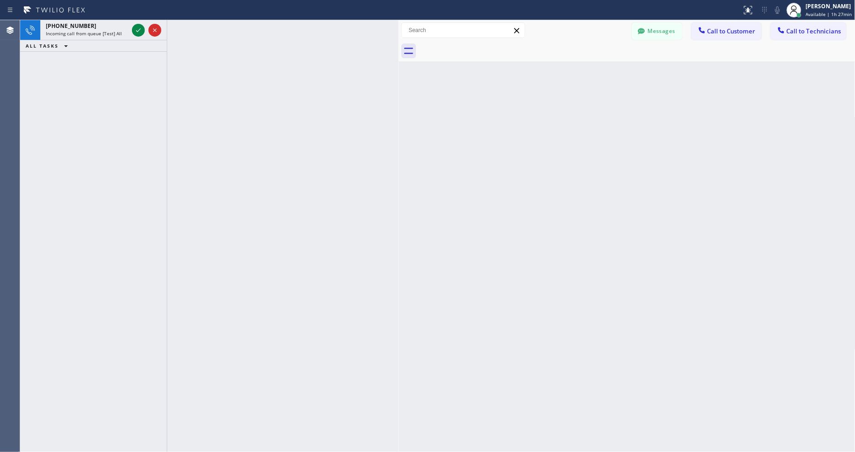
click at [459, 51] on div at bounding box center [637, 51] width 437 height 21
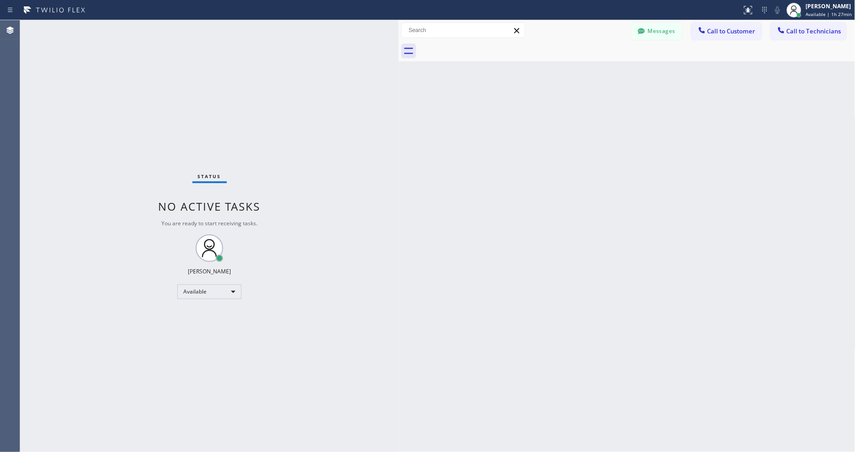
click at [769, 220] on div "Back to Dashboard Change Sender ID Customers Technicians Select a contact Outbo…" at bounding box center [627, 236] width 457 height 432
click at [337, 332] on div "Status No active tasks You are ready to start receiving tasks. [PERSON_NAME] Av…" at bounding box center [209, 236] width 379 height 432
click at [589, 248] on div "Back to Dashboard Change Sender ID Customers Technicians Select a contact Outbo…" at bounding box center [627, 236] width 457 height 432
click at [461, 325] on div "Back to Dashboard Change Sender ID Customers Technicians Select a contact Outbo…" at bounding box center [627, 236] width 457 height 432
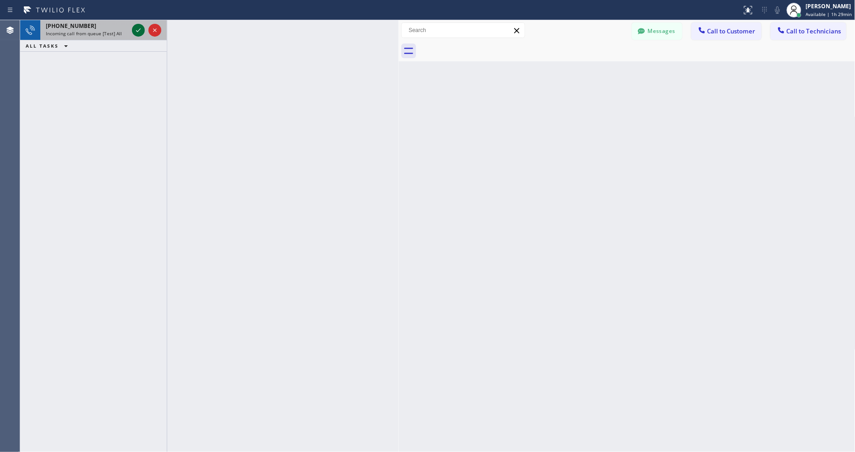
click at [133, 29] on icon at bounding box center [138, 30] width 11 height 11
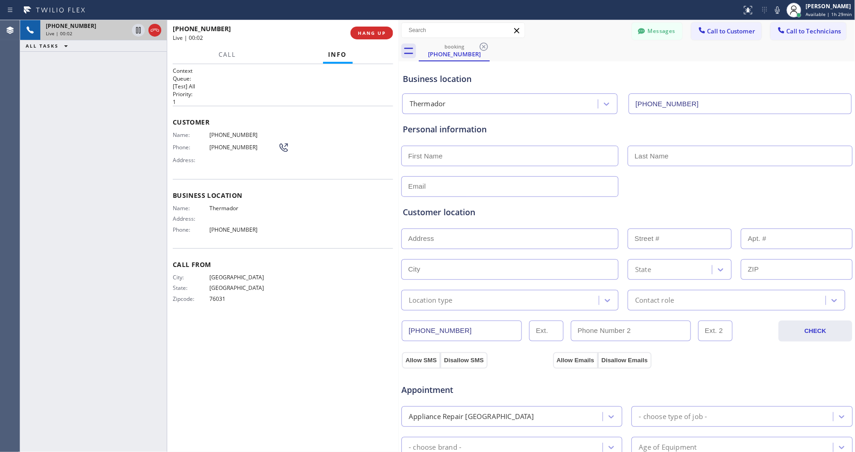
type input "(917) 243-9194"
click at [282, 284] on div "City: FORT WORTH State: TX Zipcode: 76031" at bounding box center [283, 290] width 220 height 32
click at [379, 32] on span "HANG UP" at bounding box center [372, 33] width 28 height 6
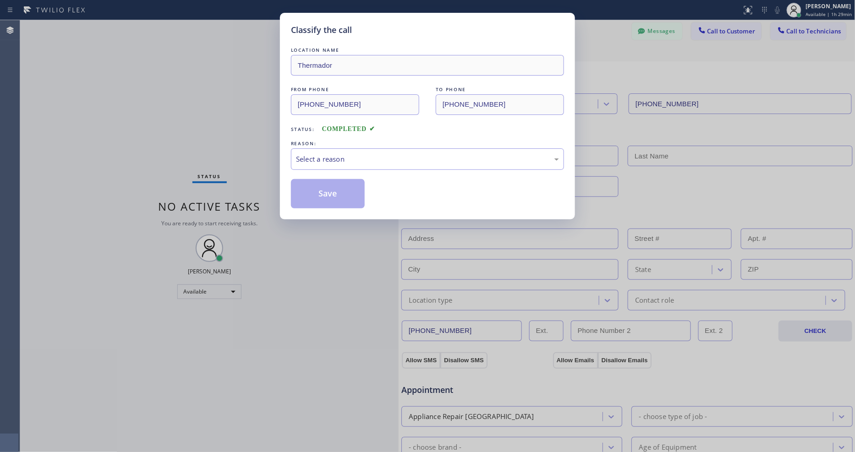
click at [354, 158] on div "Select a reason" at bounding box center [427, 159] width 263 height 11
click at [336, 191] on button "Save" at bounding box center [328, 193] width 74 height 29
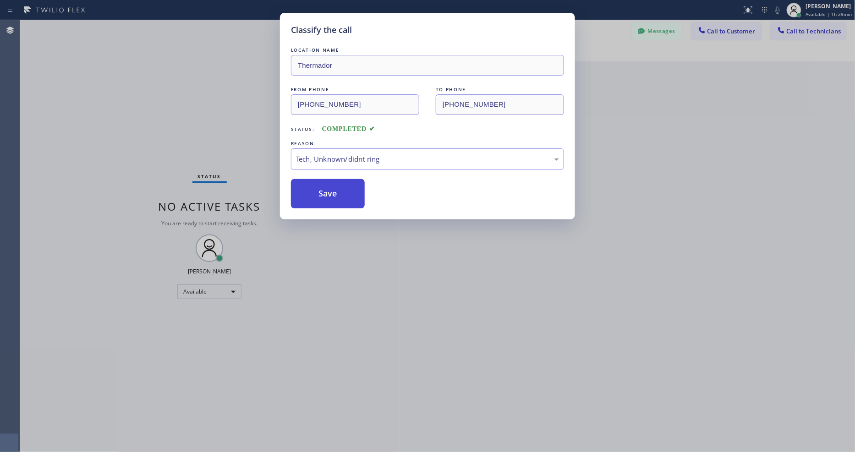
click at [336, 191] on button "Save" at bounding box center [328, 193] width 74 height 29
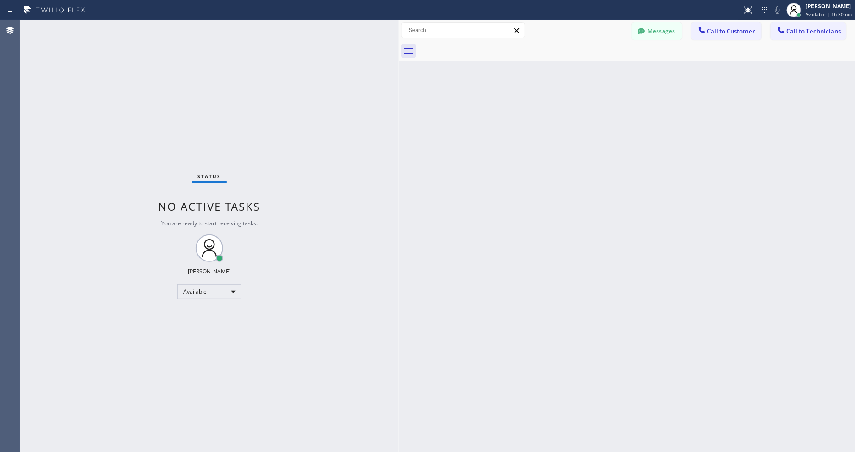
drag, startPoint x: 120, startPoint y: 26, endPoint x: 129, endPoint y: 21, distance: 10.7
click at [120, 26] on div "Status No active tasks You are ready to start receiving tasks. [PERSON_NAME] Av…" at bounding box center [209, 236] width 379 height 432
drag, startPoint x: 147, startPoint y: 55, endPoint x: 399, endPoint y: 69, distance: 252.1
click at [400, 69] on div at bounding box center [400, 236] width 0 height 432
click at [117, 27] on div "Status No active tasks You are ready to start receiving tasks. [PERSON_NAME] Av…" at bounding box center [210, 236] width 380 height 432
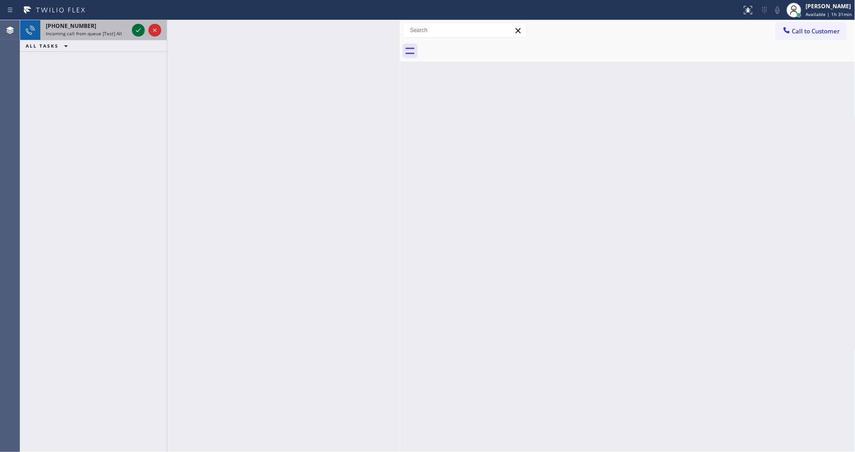
click at [143, 31] on icon at bounding box center [138, 30] width 11 height 11
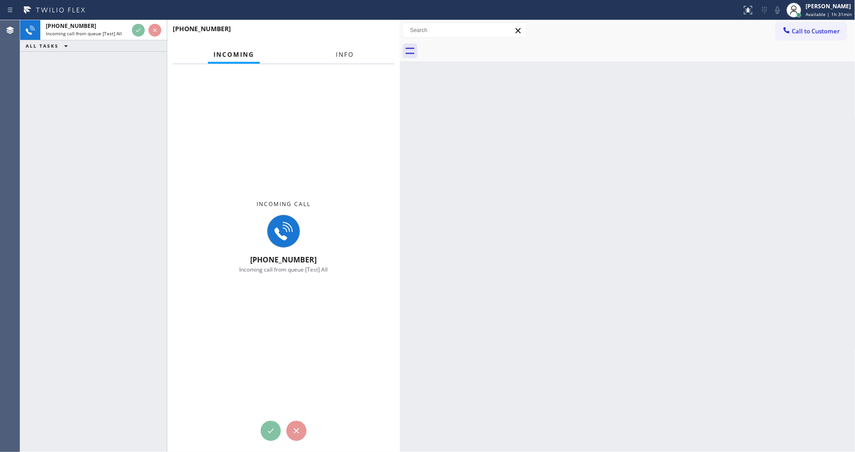
click at [343, 55] on span "Info" at bounding box center [345, 54] width 18 height 8
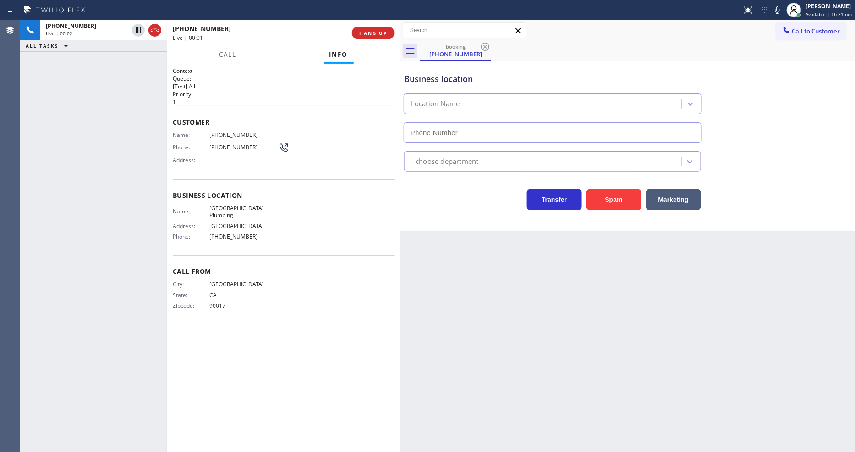
type input "[PHONE_NUMBER]"
click at [237, 205] on span "[GEOGRAPHIC_DATA] Plumbing" at bounding box center [243, 212] width 69 height 14
copy span "[GEOGRAPHIC_DATA] Plumbing"
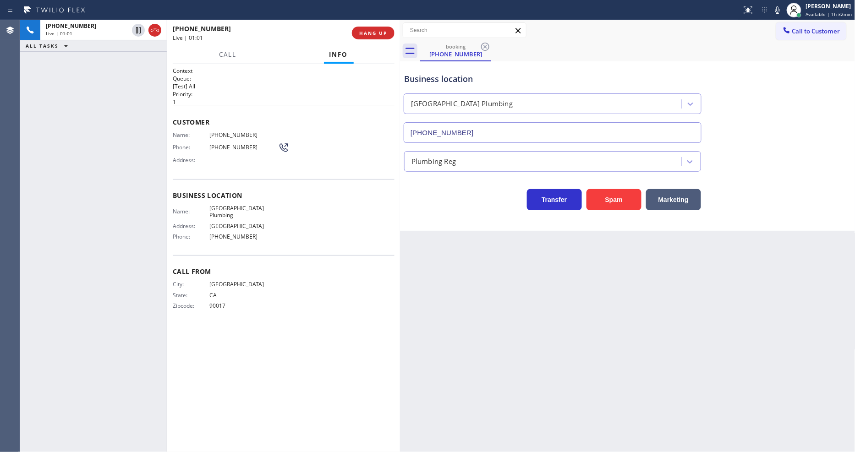
click at [231, 132] on span "[PHONE_NUMBER]" at bounding box center [243, 135] width 69 height 7
copy span "[PHONE_NUMBER]"
drag, startPoint x: 157, startPoint y: 164, endPoint x: 157, endPoint y: 153, distance: 11.0
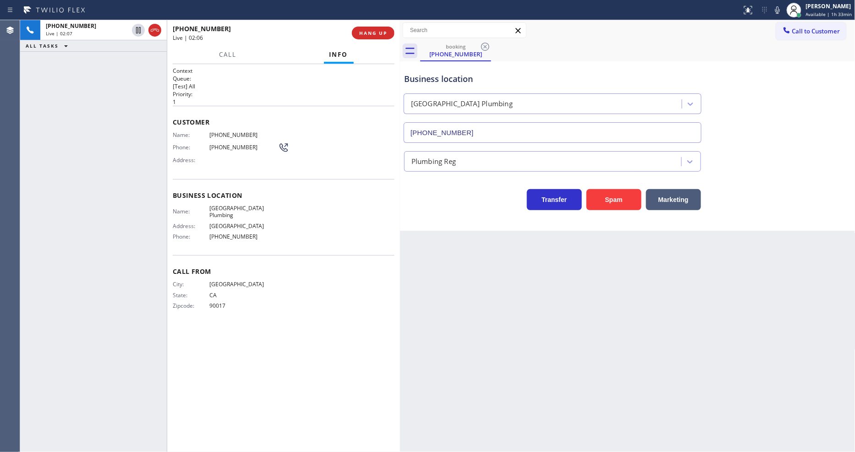
click at [157, 164] on div "[PHONE_NUMBER] Live | 02:07 ALL TASKS ALL TASKS ACTIVE TASKS TASKS IN WRAP UP" at bounding box center [93, 236] width 147 height 432
click at [381, 27] on button "HANG UP" at bounding box center [373, 33] width 43 height 13
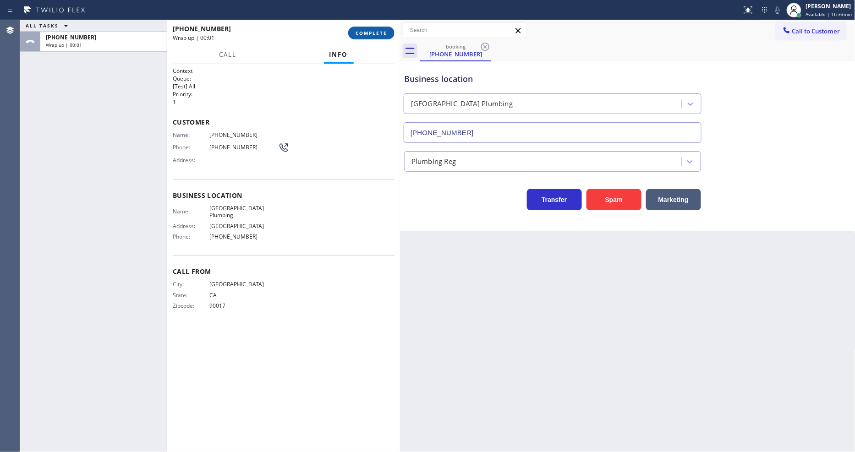
click at [381, 30] on span "COMPLETE" at bounding box center [372, 33] width 32 height 6
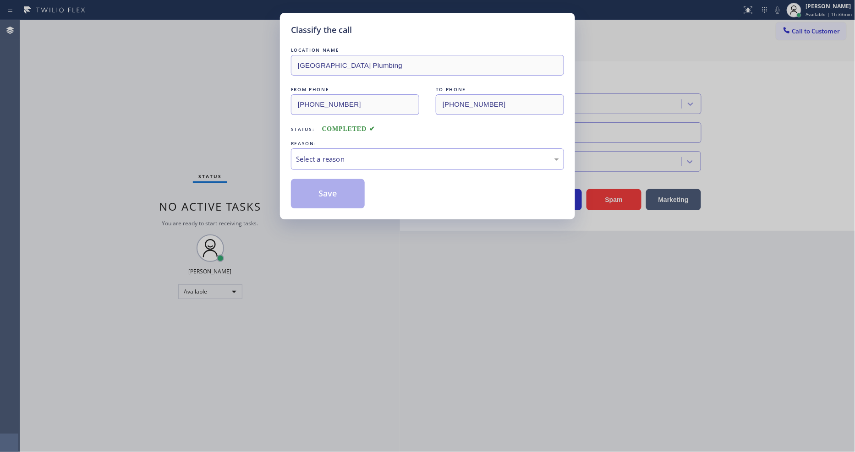
click at [314, 157] on div "Select a reason" at bounding box center [427, 159] width 263 height 11
click at [309, 185] on button "Save" at bounding box center [328, 193] width 74 height 29
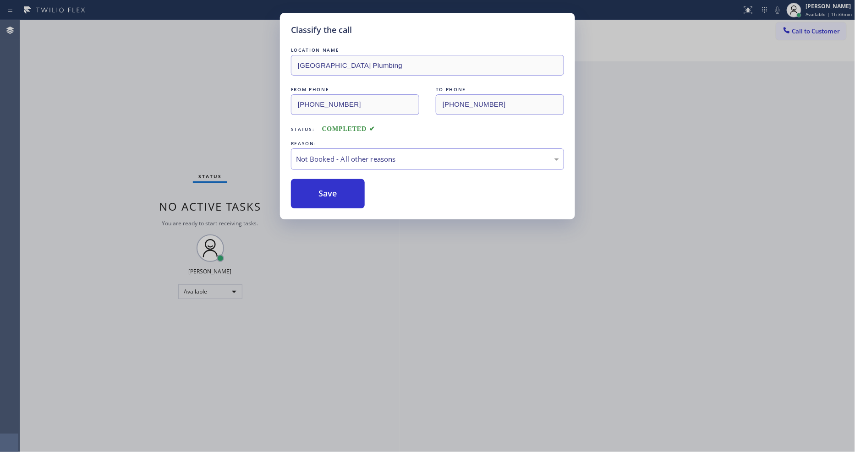
click at [309, 185] on button "Save" at bounding box center [328, 193] width 74 height 29
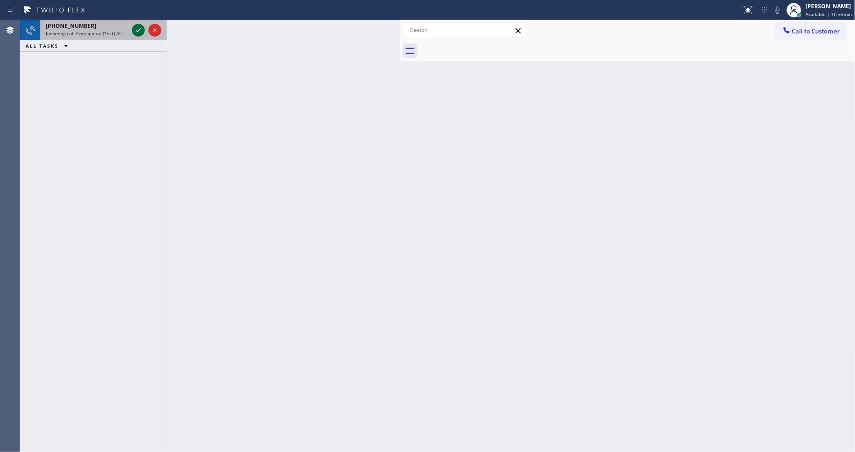
click at [136, 30] on icon at bounding box center [138, 30] width 11 height 11
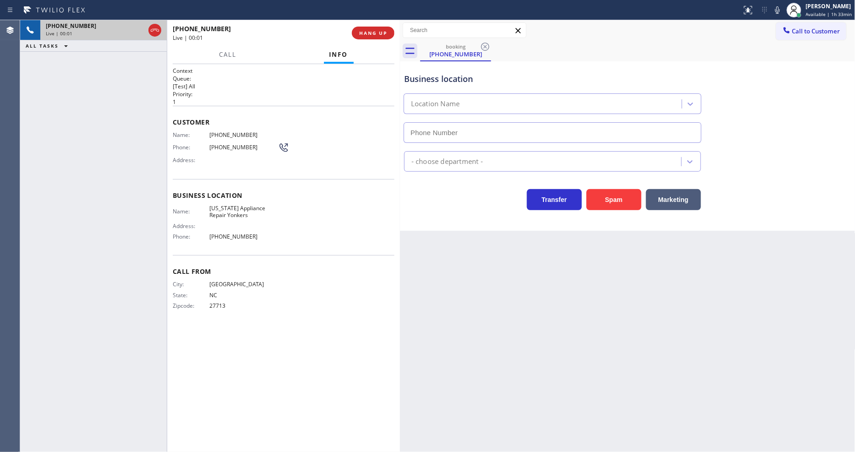
type input "[PHONE_NUMBER]"
click at [226, 208] on span "[US_STATE] Appliance Repair Yonkers" at bounding box center [243, 212] width 69 height 14
click at [225, 208] on span "[US_STATE] Appliance Repair Yonkers" at bounding box center [243, 212] width 69 height 14
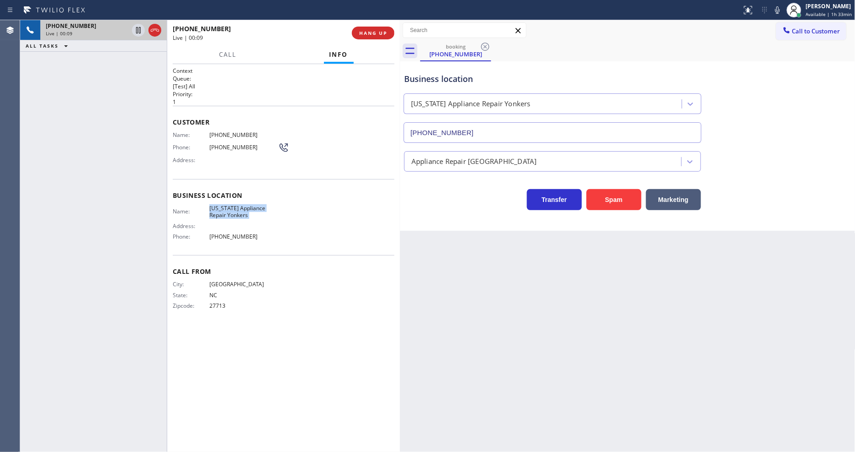
copy span "[US_STATE] Appliance Repair Yonkers"
click at [222, 134] on span "[PHONE_NUMBER]" at bounding box center [243, 135] width 69 height 7
copy span "[PHONE_NUMBER]"
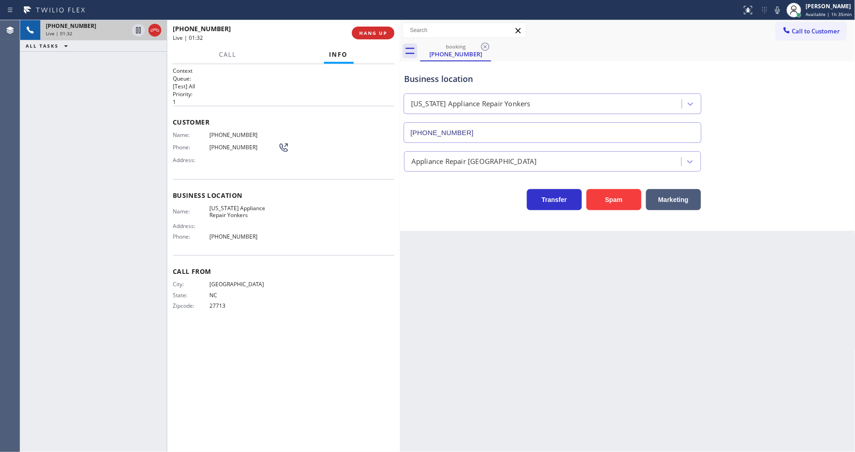
click at [405, 346] on div "Back to Dashboard Change Sender ID Customers Technicians Select a contact Outbo…" at bounding box center [628, 236] width 456 height 432
click at [138, 29] on icon at bounding box center [138, 30] width 11 height 11
click at [781, 6] on icon at bounding box center [777, 10] width 11 height 11
drag, startPoint x: 139, startPoint y: 29, endPoint x: 432, endPoint y: 28, distance: 292.9
click at [139, 29] on icon at bounding box center [138, 30] width 6 height 6
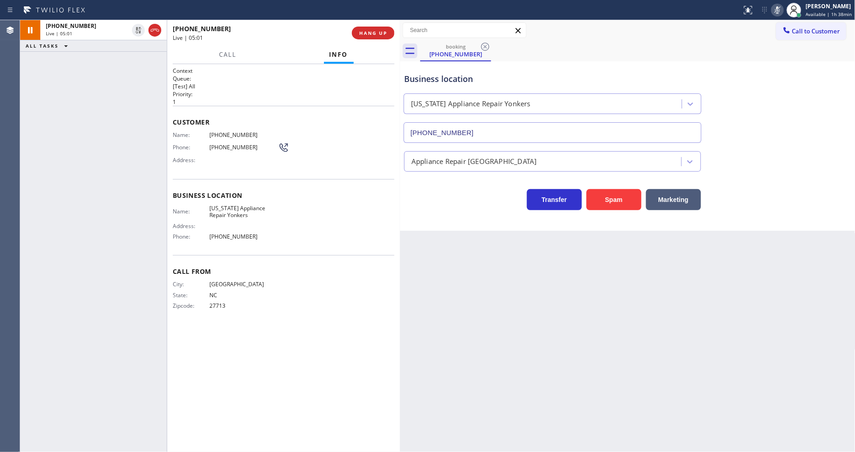
click at [783, 10] on icon at bounding box center [777, 10] width 11 height 11
click at [225, 132] on span "[PHONE_NUMBER]" at bounding box center [243, 135] width 69 height 7
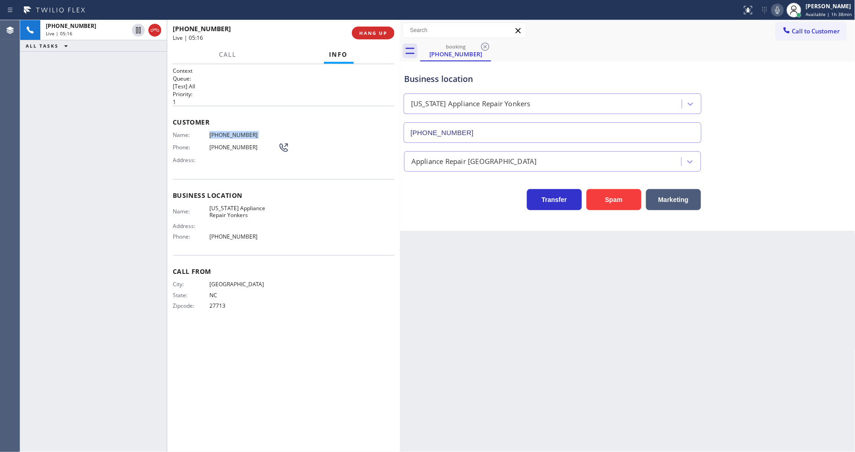
copy span "[PHONE_NUMBER]"
click at [379, 31] on span "HANG UP" at bounding box center [373, 33] width 28 height 6
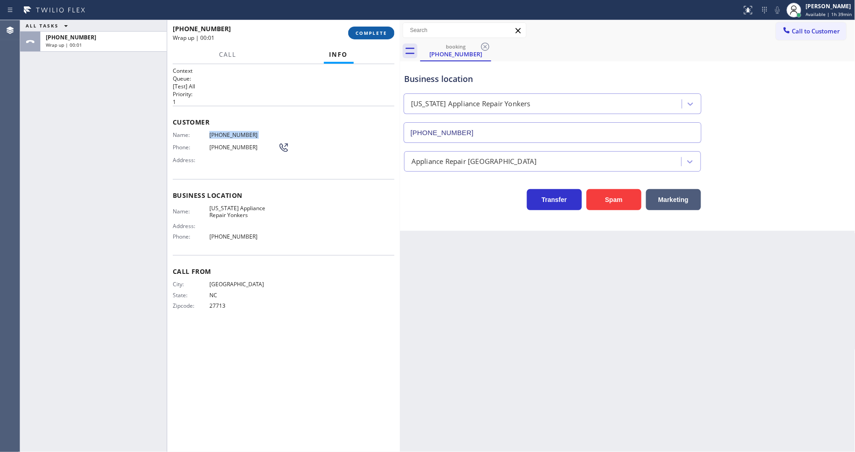
click at [379, 32] on span "COMPLETE" at bounding box center [372, 33] width 32 height 6
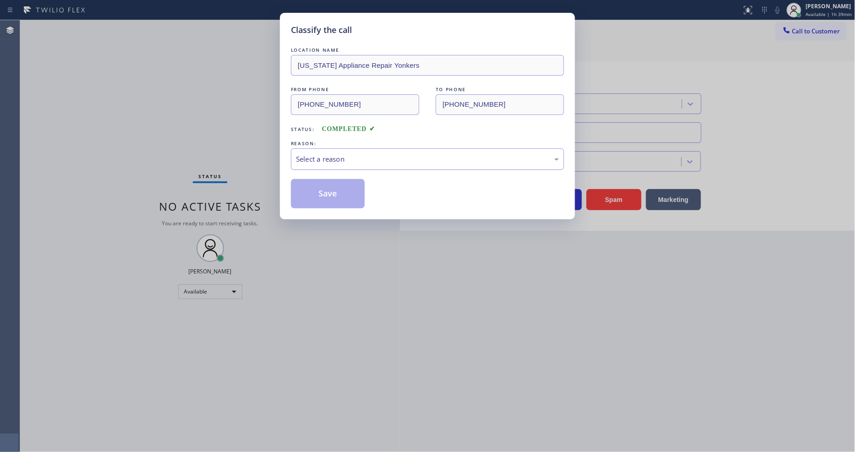
click at [333, 158] on div "Select a reason" at bounding box center [427, 159] width 263 height 11
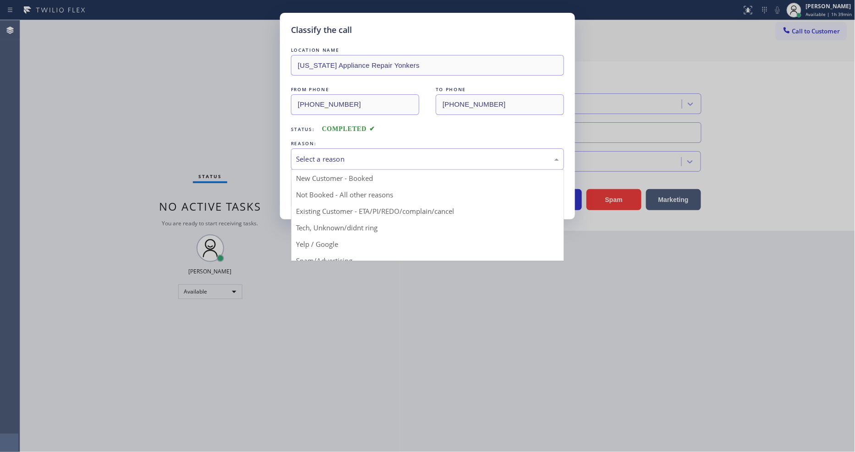
click at [322, 191] on button "Save" at bounding box center [328, 193] width 74 height 29
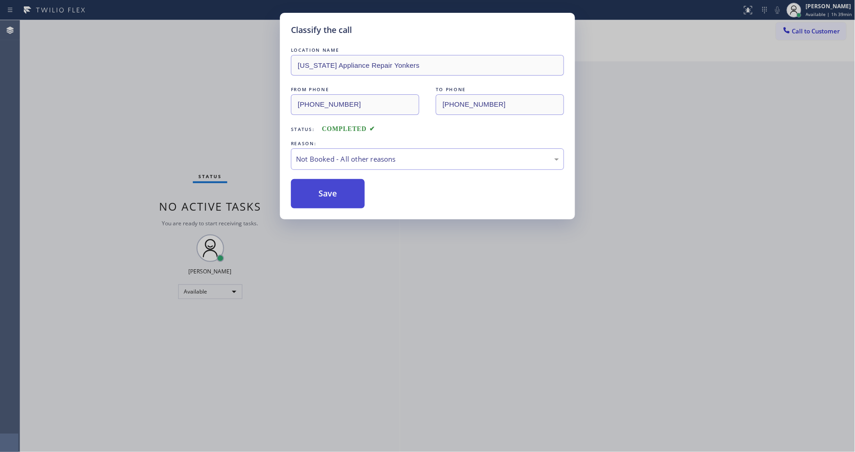
click at [322, 191] on button "Save" at bounding box center [328, 193] width 74 height 29
drag, startPoint x: 322, startPoint y: 191, endPoint x: 301, endPoint y: 406, distance: 216.0
click at [322, 191] on button "Save" at bounding box center [328, 193] width 74 height 29
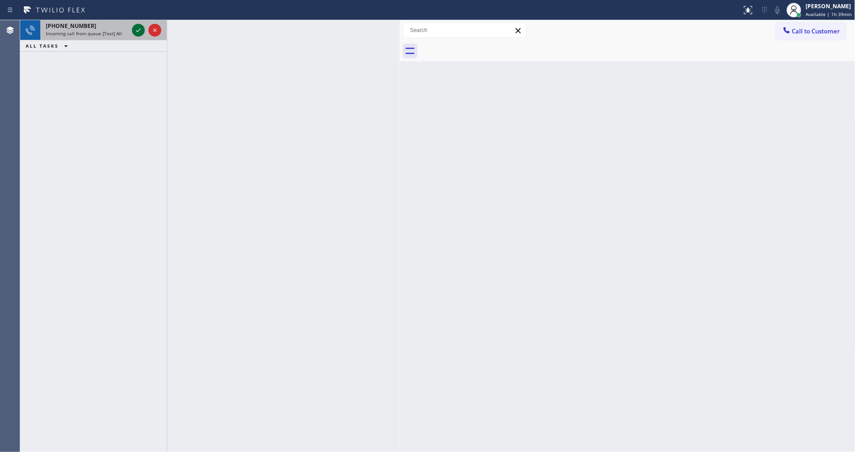
click at [138, 28] on icon at bounding box center [138, 30] width 11 height 11
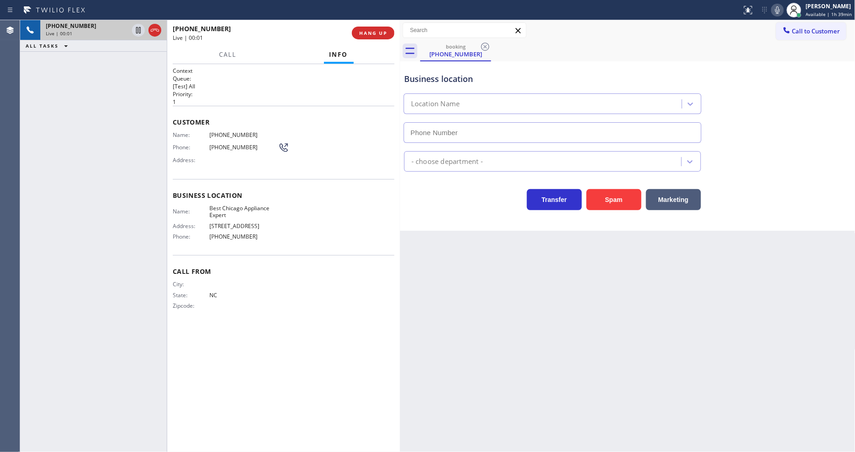
type input "[PHONE_NUMBER]"
click at [149, 140] on div "[PHONE_NUMBER] Live | 00:07 ALL TASKS ALL TASKS ACTIVE TASKS TASKS IN WRAP UP" at bounding box center [93, 236] width 147 height 432
click at [380, 35] on span "HANG UP" at bounding box center [373, 33] width 28 height 6
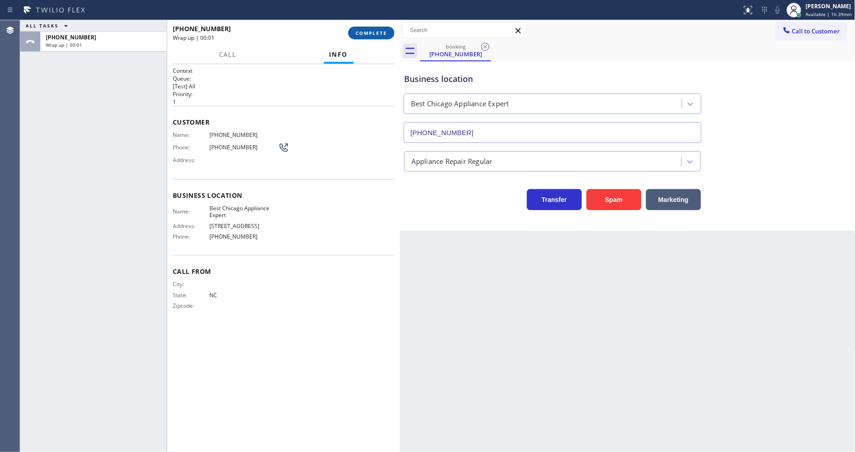
drag, startPoint x: 380, startPoint y: 33, endPoint x: 451, endPoint y: 51, distance: 73.6
click at [380, 31] on span "COMPLETE" at bounding box center [372, 33] width 32 height 6
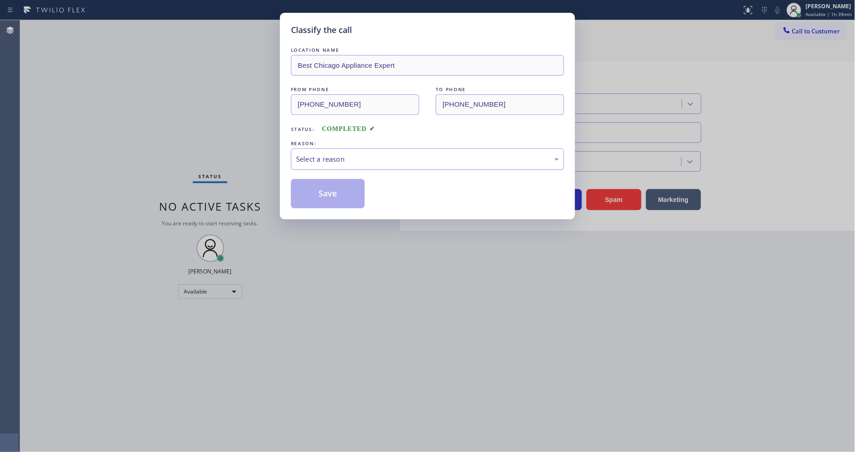
click at [318, 149] on div "Select a reason" at bounding box center [427, 160] width 273 height 22
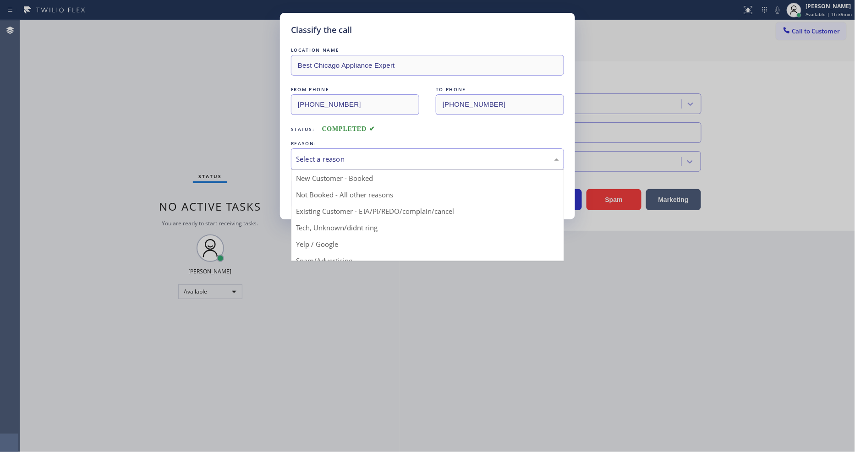
click at [305, 191] on button "Save" at bounding box center [328, 193] width 74 height 29
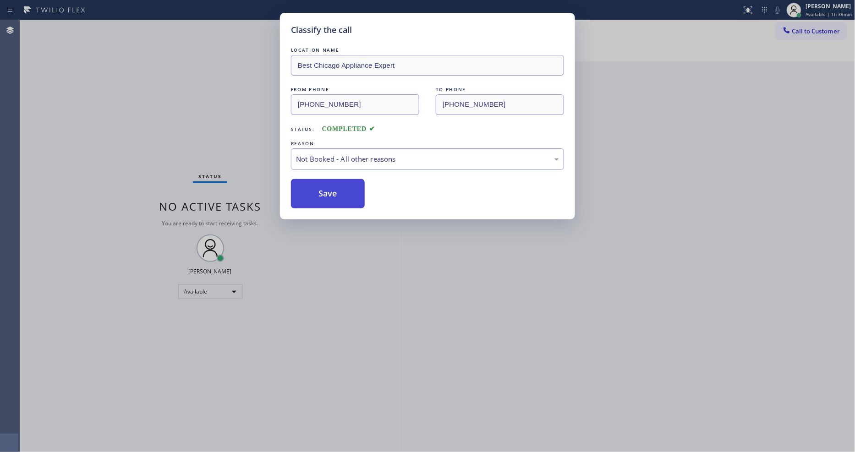
click at [305, 191] on button "Save" at bounding box center [328, 193] width 74 height 29
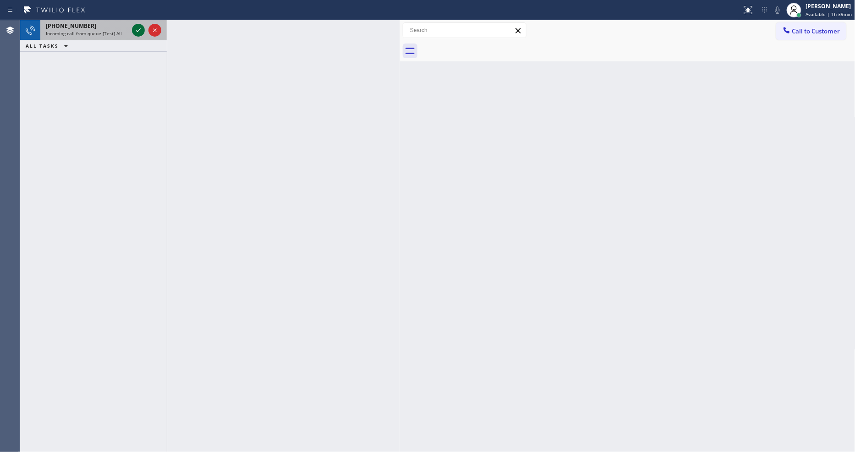
click at [137, 29] on icon at bounding box center [138, 30] width 11 height 11
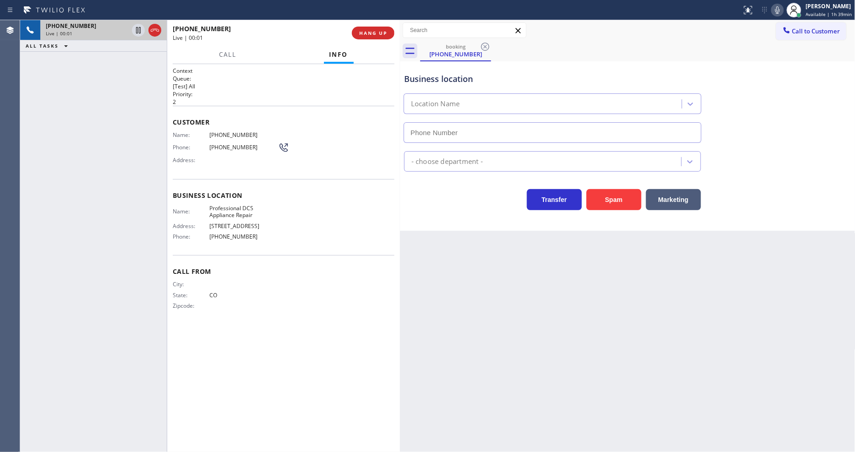
type input "[PHONE_NUMBER]"
click at [360, 34] on span "HANG UP" at bounding box center [373, 33] width 28 height 6
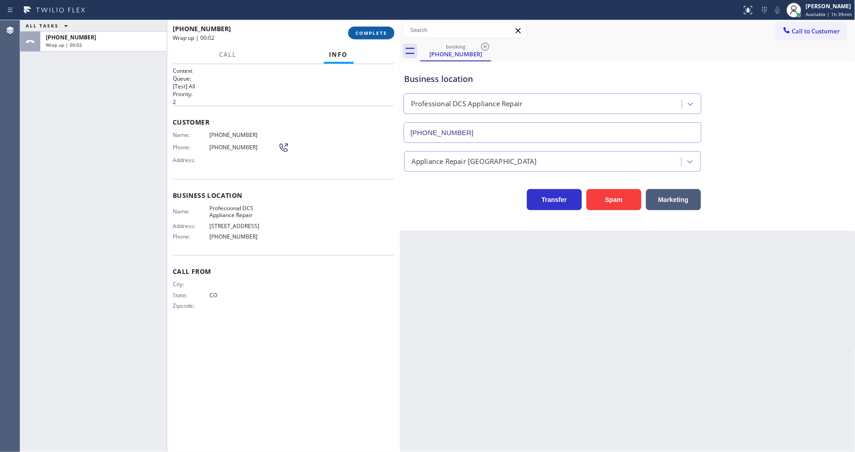
click at [360, 34] on span "COMPLETE" at bounding box center [372, 33] width 32 height 6
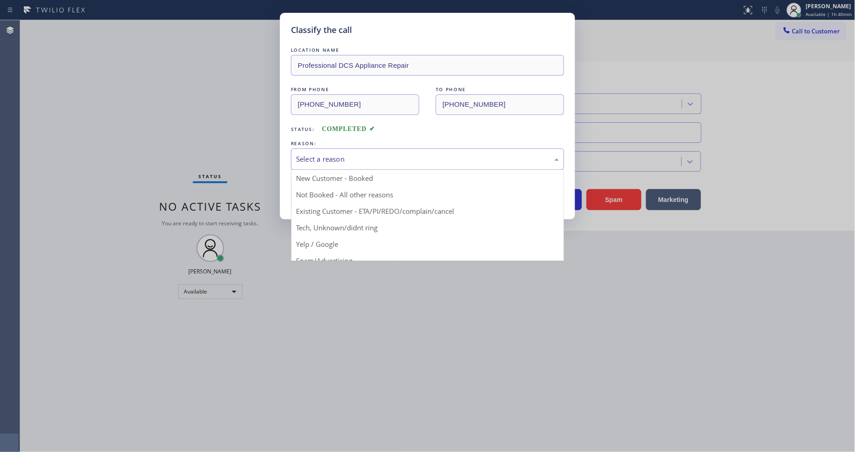
click at [342, 150] on div "Select a reason" at bounding box center [427, 160] width 273 height 22
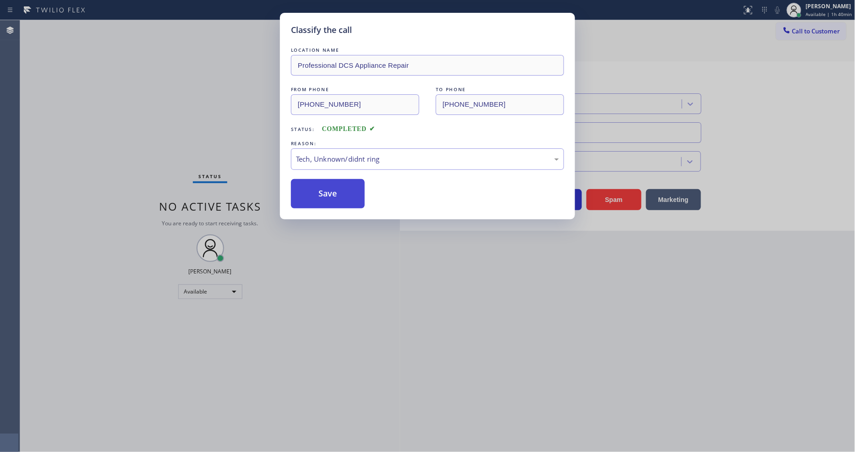
click at [327, 195] on button "Save" at bounding box center [328, 193] width 74 height 29
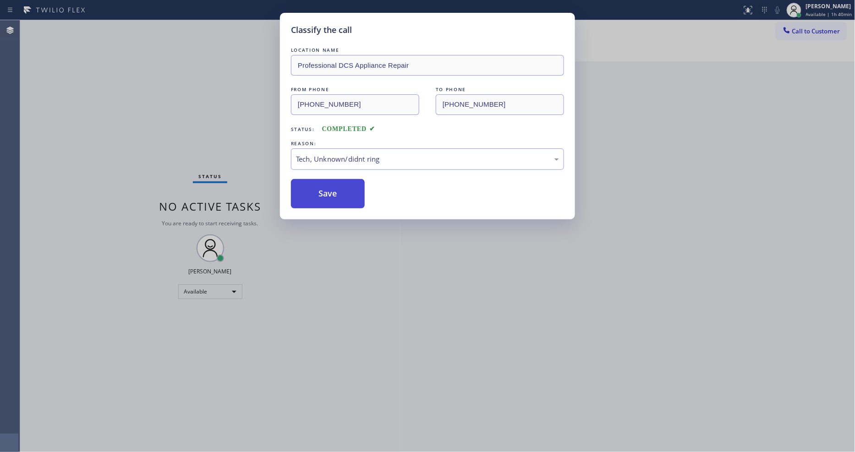
click at [327, 195] on button "Save" at bounding box center [328, 193] width 74 height 29
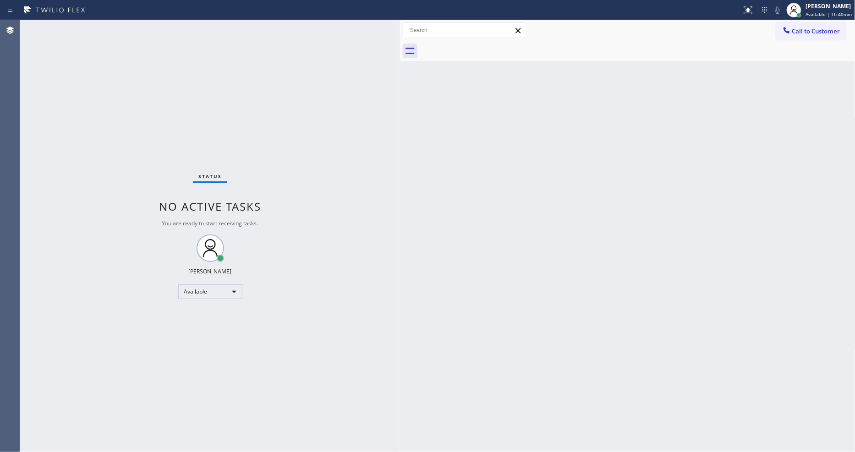
click at [449, 259] on div "Back to Dashboard Change Sender ID Customers Technicians Select a contact Outbo…" at bounding box center [628, 236] width 456 height 432
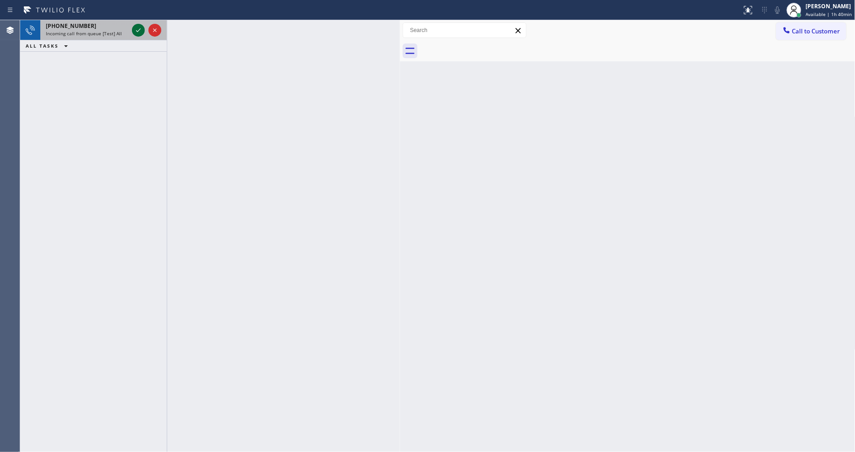
click at [137, 29] on icon at bounding box center [138, 30] width 11 height 11
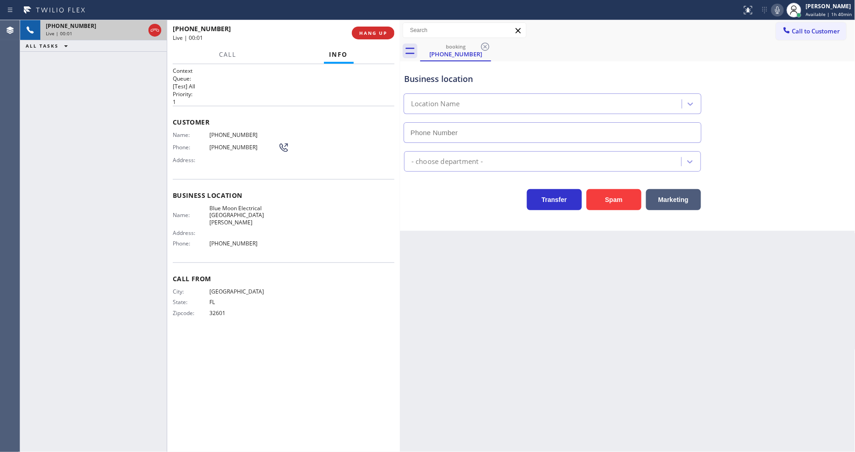
type input "[PHONE_NUMBER]"
click at [579, 274] on div "Back to Dashboard Change Sender ID Customers Technicians Select a contact Outbo…" at bounding box center [628, 236] width 456 height 432
click at [353, 335] on div "Context Queue: [Test] All Priority: 1 Customer Name: [PHONE_NUMBER] Phone: [PHO…" at bounding box center [284, 258] width 222 height 383
drag, startPoint x: 14, startPoint y: 111, endPoint x: 179, endPoint y: 90, distance: 166.8
click at [16, 111] on div "Agent Desktop" at bounding box center [10, 236] width 20 height 432
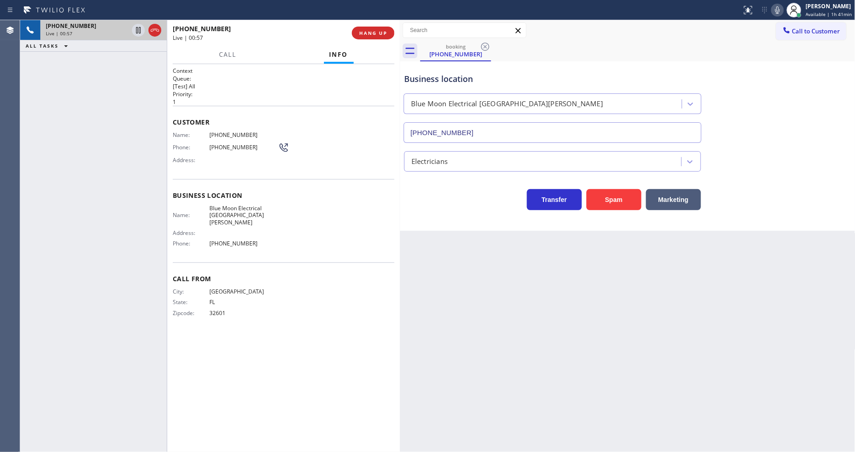
click at [677, 242] on div "Back to Dashboard Change Sender ID Customers Technicians Select a contact Outbo…" at bounding box center [628, 236] width 456 height 432
click at [379, 33] on span "HANG UP" at bounding box center [373, 33] width 28 height 6
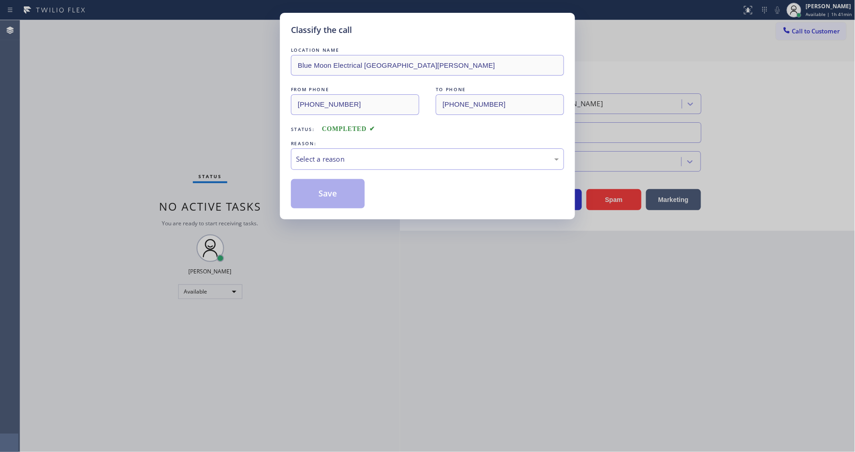
click at [321, 156] on div "Select a reason" at bounding box center [427, 159] width 263 height 11
click at [319, 193] on button "Save" at bounding box center [328, 193] width 74 height 29
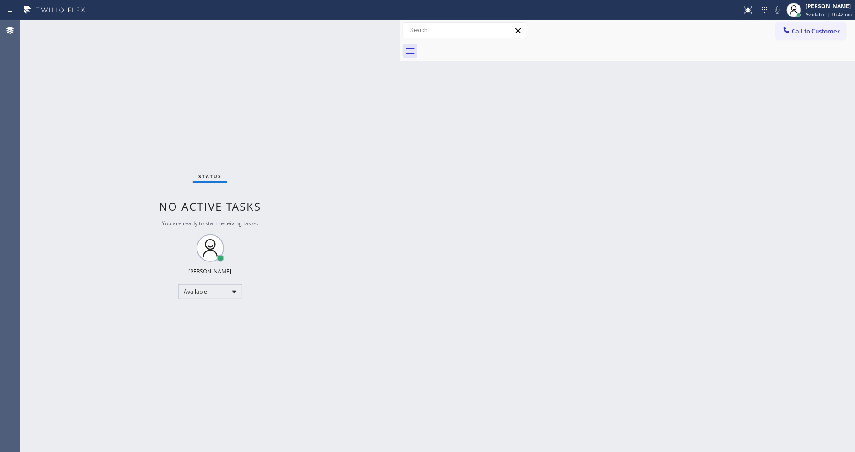
click at [111, 24] on div "Status No active tasks You are ready to start receiving tasks. [PERSON_NAME] Av…" at bounding box center [210, 236] width 380 height 432
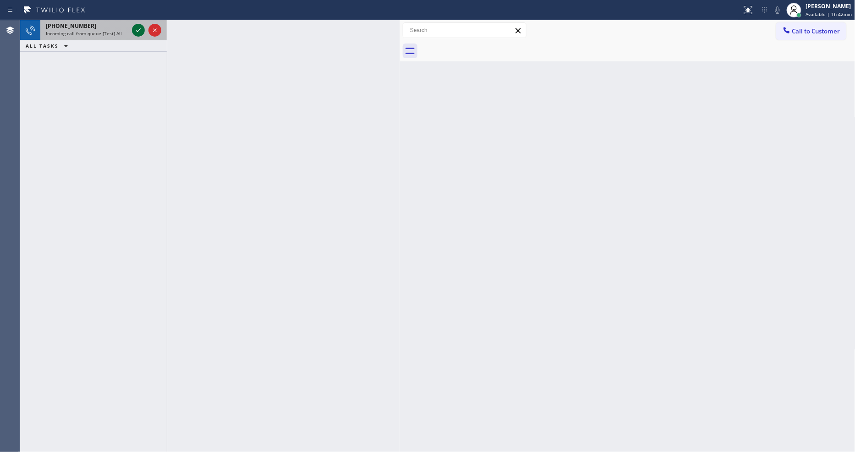
click at [135, 30] on icon at bounding box center [138, 30] width 11 height 11
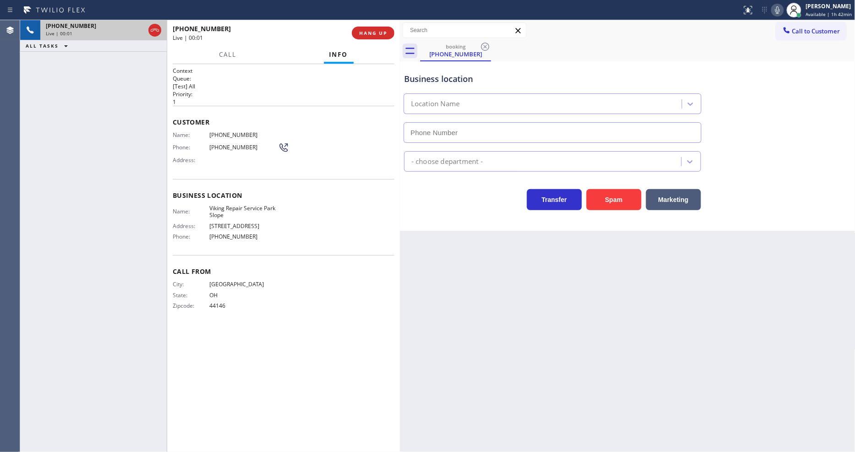
type input "[PHONE_NUMBER]"
click at [563, 298] on div "Back to Dashboard Change Sender ID Customers Technicians Select a contact Outbo…" at bounding box center [628, 236] width 456 height 432
click at [228, 207] on span "Viking Repair Service Park Slope" at bounding box center [243, 212] width 69 height 14
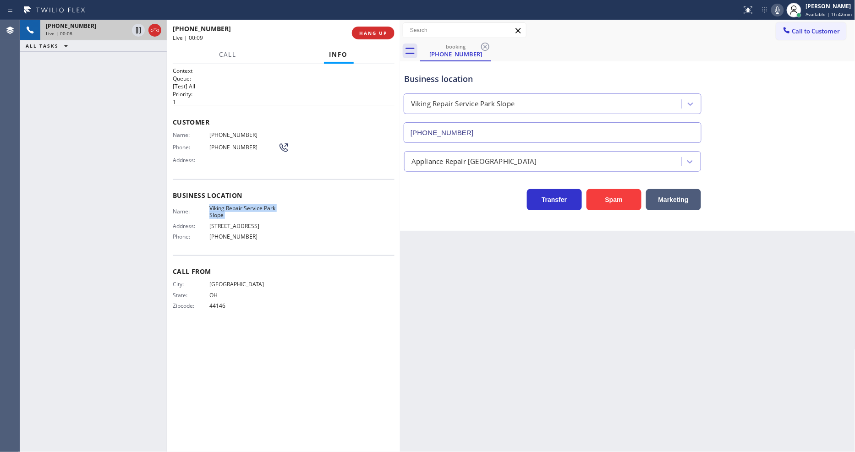
copy span "Viking Repair Service Park Slope"
click at [219, 132] on span "[PHONE_NUMBER]" at bounding box center [243, 135] width 69 height 7
copy span "[PHONE_NUMBER]"
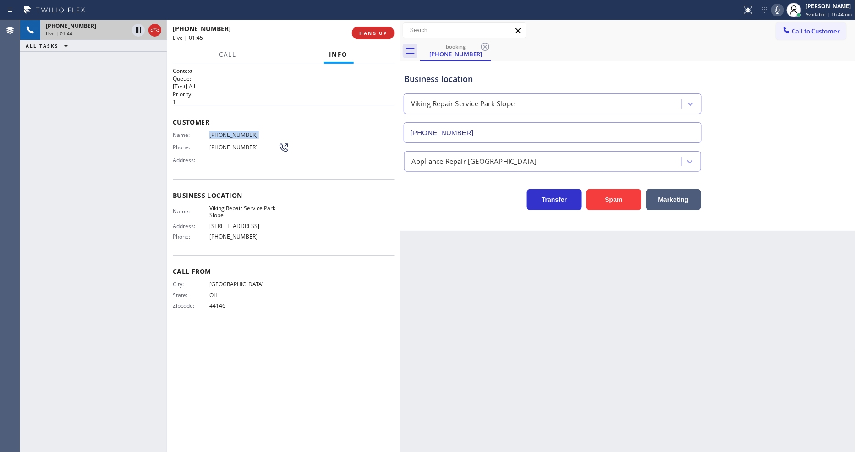
click at [136, 29] on icon at bounding box center [138, 30] width 5 height 6
click at [778, 7] on icon at bounding box center [777, 10] width 11 height 11
drag, startPoint x: 133, startPoint y: 171, endPoint x: 132, endPoint y: 163, distance: 7.5
click at [132, 168] on div "[PHONE_NUMBER] Live | 02:25 ALL TASKS ALL TASKS ACTIVE TASKS TASKS IN WRAP UP" at bounding box center [93, 236] width 147 height 432
click at [137, 33] on icon at bounding box center [138, 30] width 6 height 6
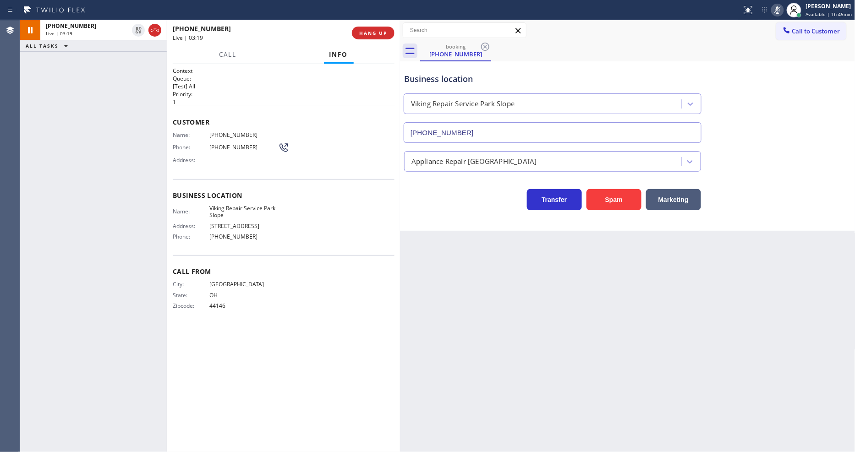
click at [780, 10] on icon at bounding box center [777, 10] width 11 height 11
click at [370, 33] on span "HANG UP" at bounding box center [373, 33] width 28 height 6
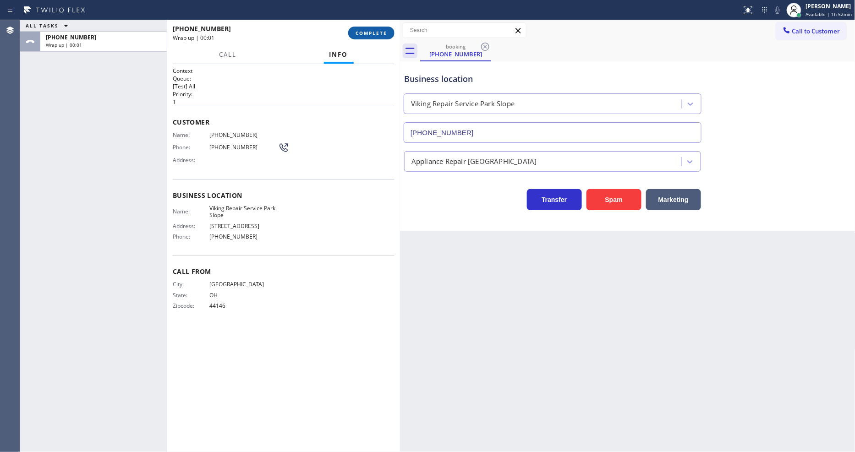
click at [371, 32] on span "COMPLETE" at bounding box center [372, 33] width 32 height 6
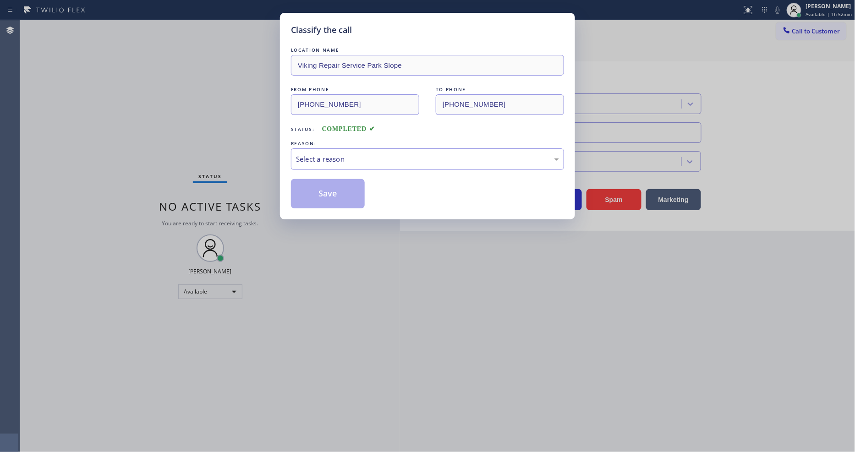
click at [346, 149] on div "Select a reason" at bounding box center [427, 160] width 273 height 22
click at [335, 184] on button "Save" at bounding box center [328, 193] width 74 height 29
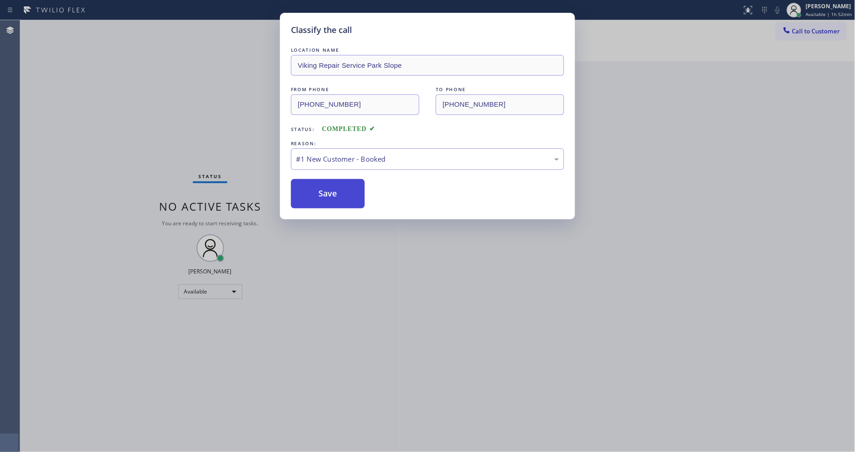
click at [335, 184] on button "Save" at bounding box center [328, 193] width 74 height 29
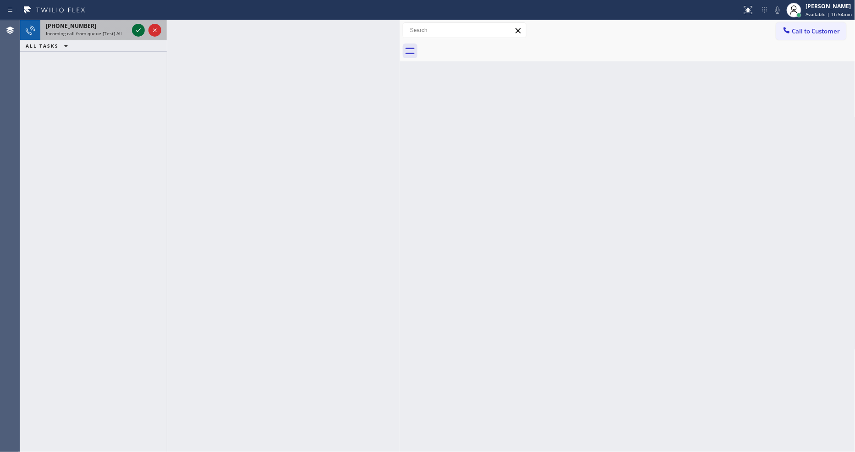
click at [134, 28] on icon at bounding box center [138, 30] width 11 height 11
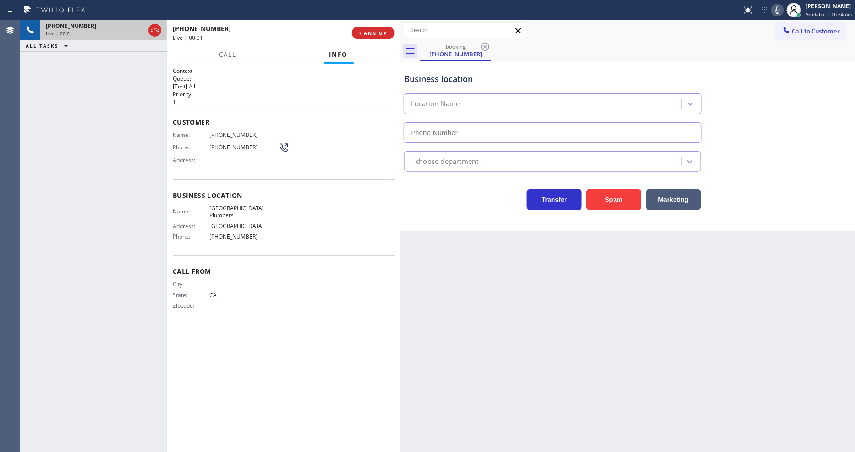
type input "[PHONE_NUMBER]"
click at [232, 200] on div "Business location Name: [GEOGRAPHIC_DATA] Plumbers Address: [GEOGRAPHIC_DATA] P…" at bounding box center [284, 217] width 222 height 77
click at [231, 205] on span "[GEOGRAPHIC_DATA] Plumbers" at bounding box center [243, 212] width 69 height 14
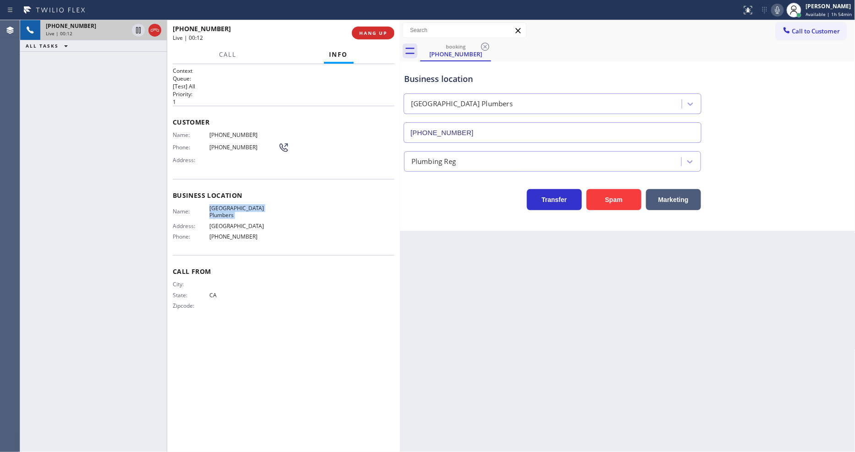
copy span "[GEOGRAPHIC_DATA] Plumbers"
click at [90, 118] on div "[PHONE_NUMBER] Live | 00:20 ALL TASKS ALL TASKS ACTIVE TASKS TASKS IN WRAP UP" at bounding box center [93, 236] width 147 height 432
click at [373, 33] on span "HANG UP" at bounding box center [373, 33] width 28 height 6
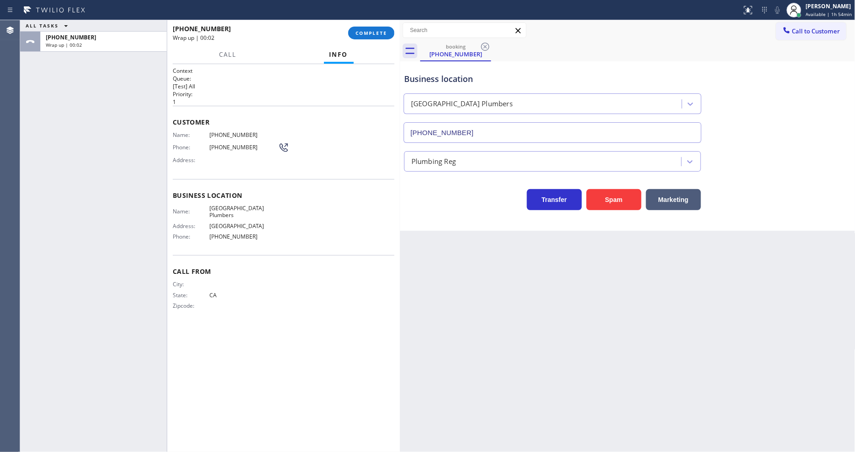
click at [394, 369] on div "Context Queue: [Test] All Priority: 1 Customer Name: [PHONE_NUMBER] Phone: [PHO…" at bounding box center [284, 258] width 222 height 383
click at [367, 25] on div "[PHONE_NUMBER] Wrap up | 00:33 COMPLETE" at bounding box center [284, 33] width 222 height 24
click at [373, 30] on span "COMPLETE" at bounding box center [372, 33] width 32 height 6
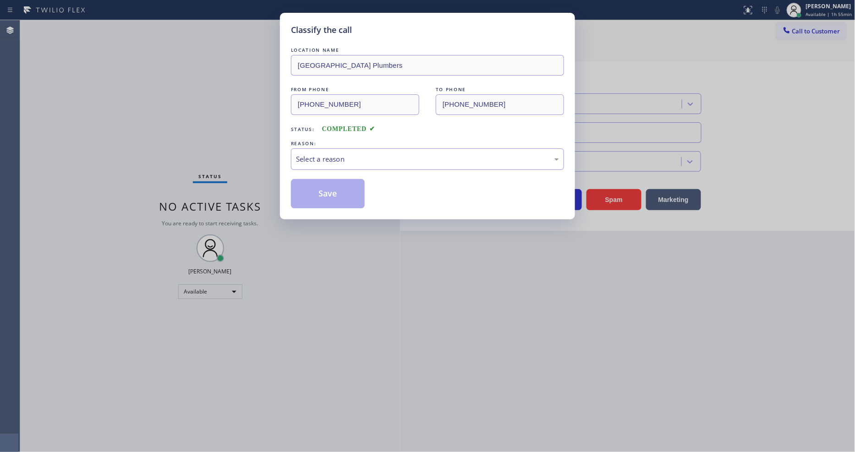
click at [324, 160] on div "Select a reason" at bounding box center [427, 159] width 263 height 11
click at [314, 195] on button "Save" at bounding box center [328, 193] width 74 height 29
click at [314, 196] on button "Save" at bounding box center [328, 193] width 74 height 29
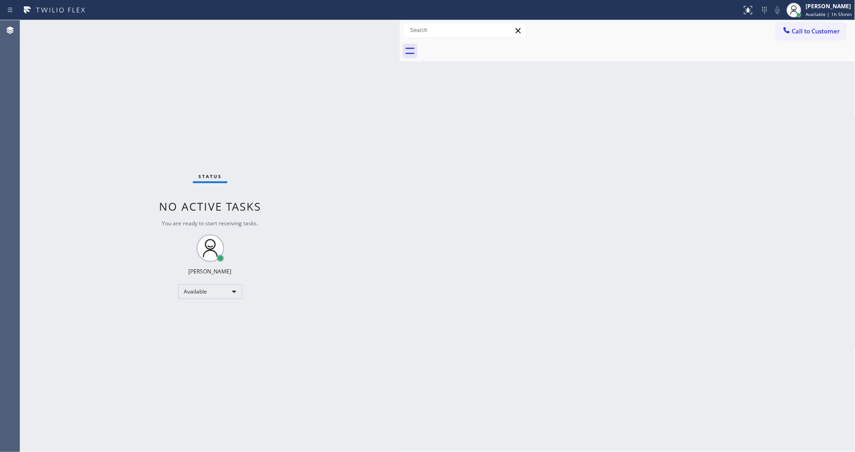
click at [741, 237] on div "Back to Dashboard Change Sender ID Customers Technicians Select a contact Outbo…" at bounding box center [628, 236] width 456 height 432
click at [458, 324] on div "Back to Dashboard Change Sender ID Customers Technicians Select a contact Outbo…" at bounding box center [628, 236] width 456 height 432
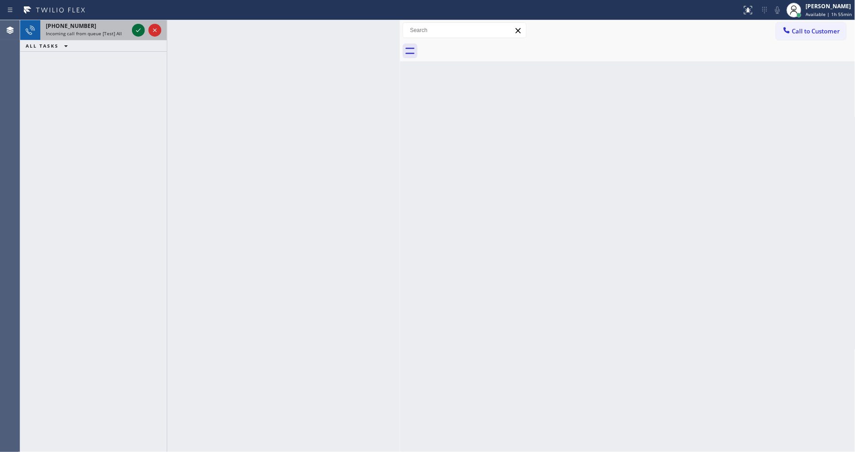
click at [138, 29] on icon at bounding box center [138, 30] width 11 height 11
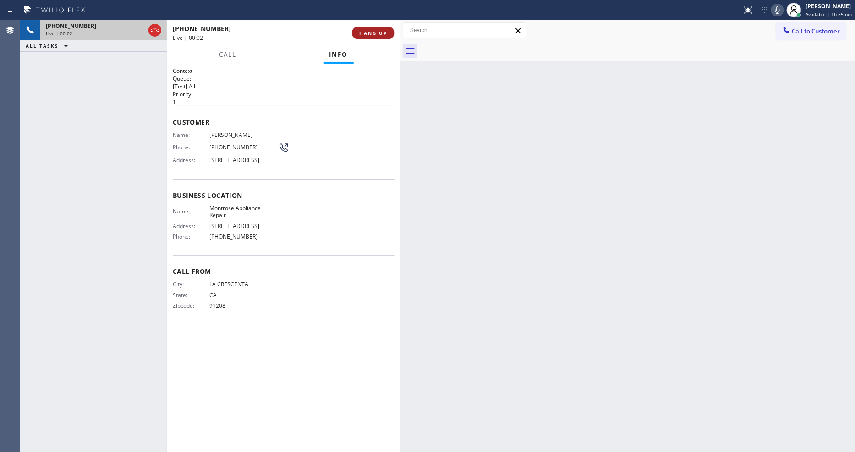
click at [365, 33] on span "HANG UP" at bounding box center [373, 33] width 28 height 6
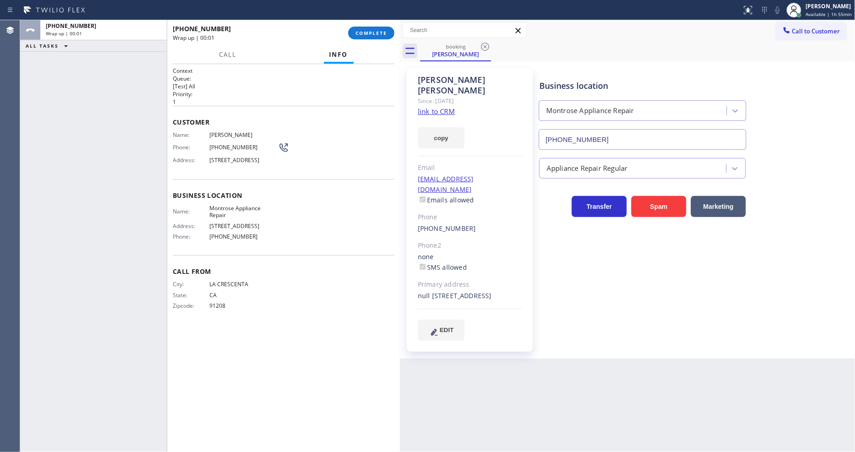
type input "[PHONE_NUMBER]"
click at [359, 28] on button "COMPLETE" at bounding box center [371, 33] width 46 height 13
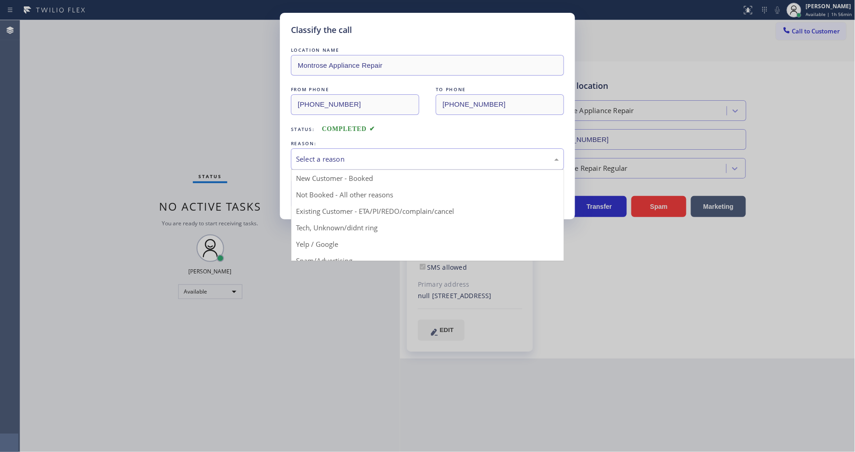
drag, startPoint x: 342, startPoint y: 154, endPoint x: 333, endPoint y: 196, distance: 42.1
click at [342, 154] on div "Select a reason" at bounding box center [427, 159] width 263 height 11
drag, startPoint x: 333, startPoint y: 206, endPoint x: 332, endPoint y: 193, distance: 12.8
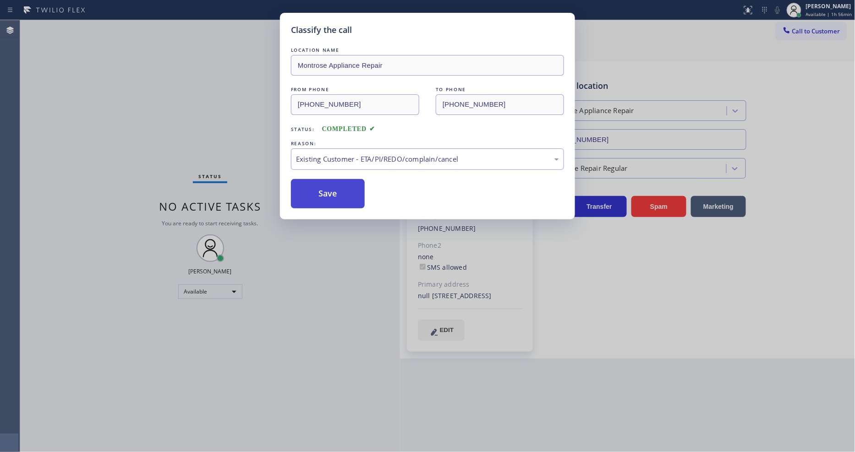
click at [332, 191] on button "Save" at bounding box center [328, 193] width 74 height 29
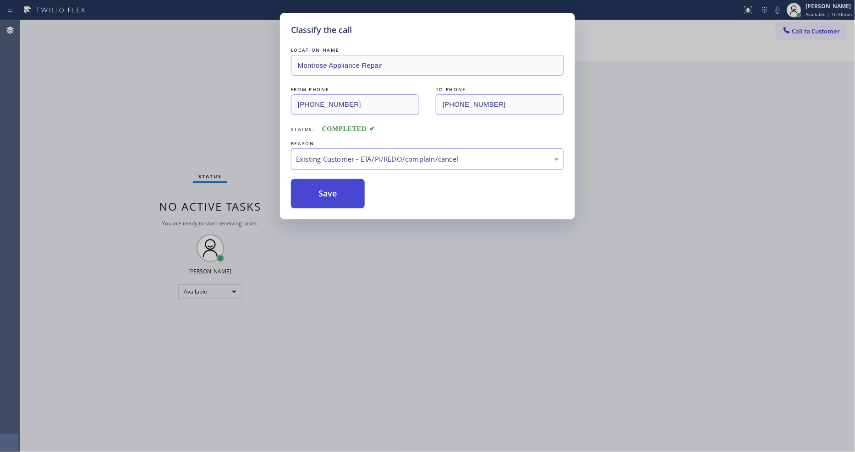
click at [332, 191] on button "Save" at bounding box center [328, 193] width 74 height 29
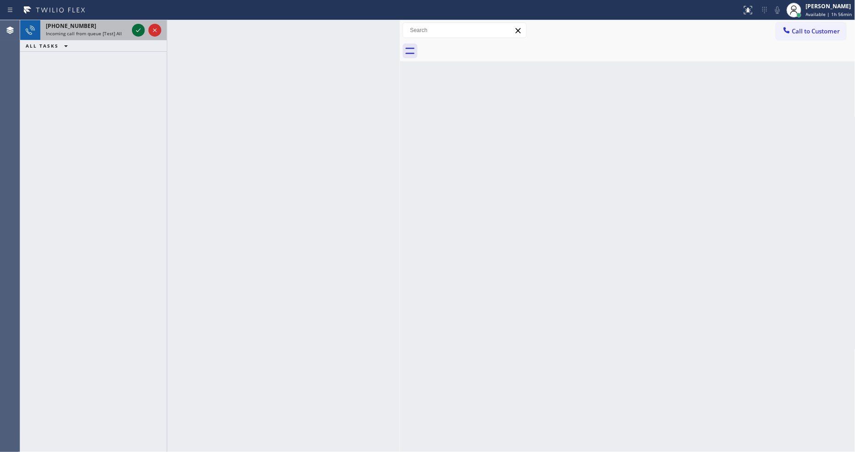
click at [138, 28] on icon at bounding box center [138, 30] width 11 height 11
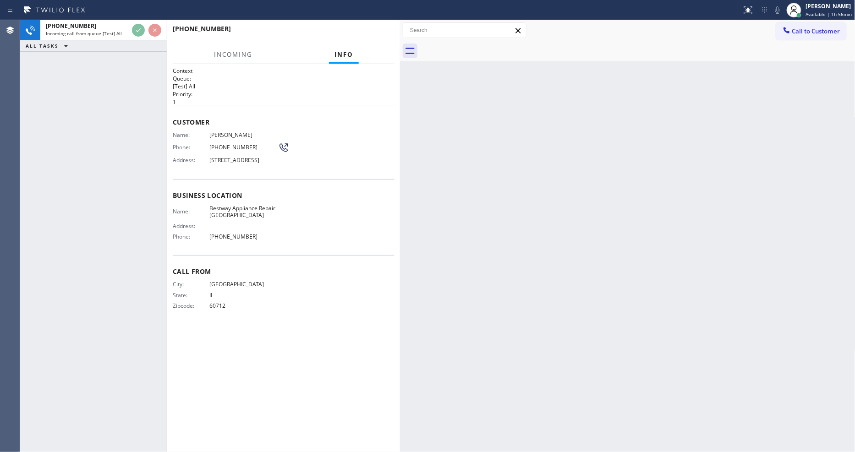
click at [359, 146] on div "Name: [PERSON_NAME] Phone: [PHONE_NUMBER] Address: [STREET_ADDRESS]" at bounding box center [284, 150] width 222 height 36
click at [147, 147] on div "[PHONE_NUMBER] Incoming call from queue [Test] All ALL TASKS ALL TASKS ACTIVE T…" at bounding box center [93, 236] width 147 height 432
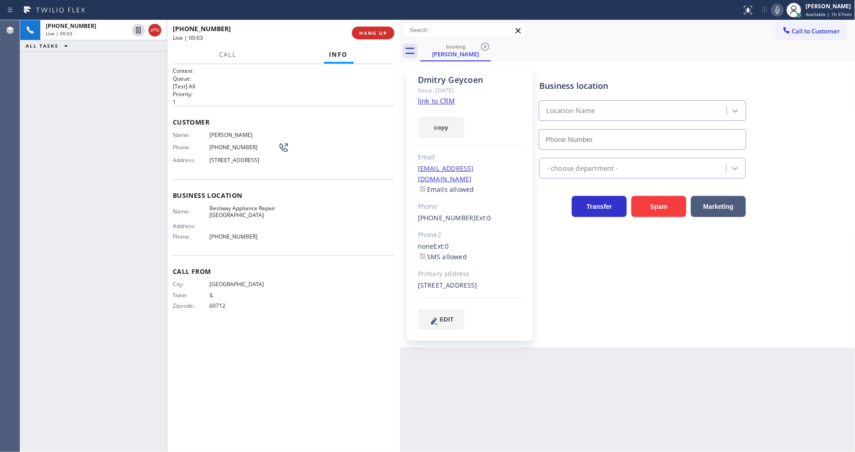
type input "[PHONE_NUMBER]"
click at [437, 98] on link "link to CRM" at bounding box center [436, 100] width 37 height 9
drag, startPoint x: 136, startPoint y: 26, endPoint x: 192, endPoint y: 27, distance: 55.5
click at [135, 27] on icon at bounding box center [138, 30] width 11 height 11
click at [780, 6] on icon at bounding box center [777, 10] width 11 height 11
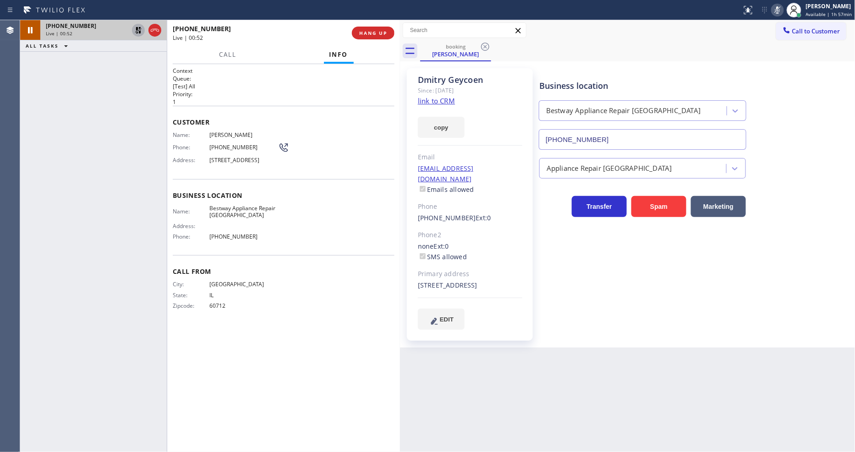
click at [139, 30] on icon at bounding box center [138, 30] width 11 height 11
click at [783, 10] on icon at bounding box center [777, 10] width 11 height 11
click at [381, 28] on button "HANG UP" at bounding box center [373, 33] width 43 height 13
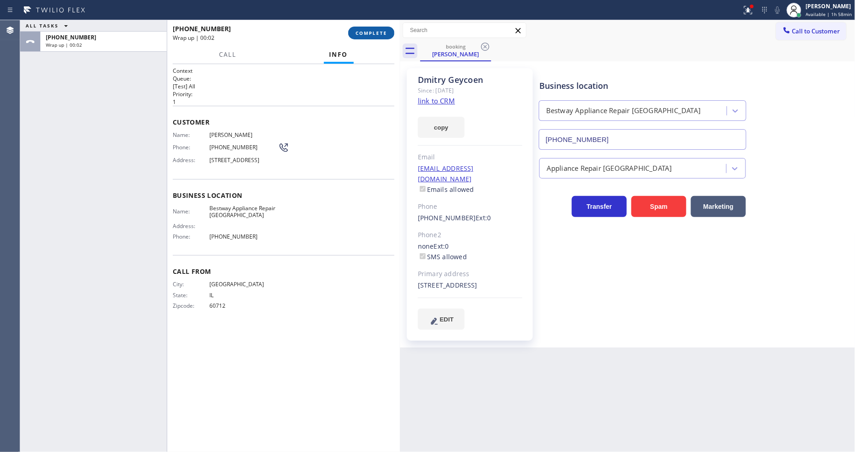
click at [381, 30] on span "COMPLETE" at bounding box center [372, 33] width 32 height 6
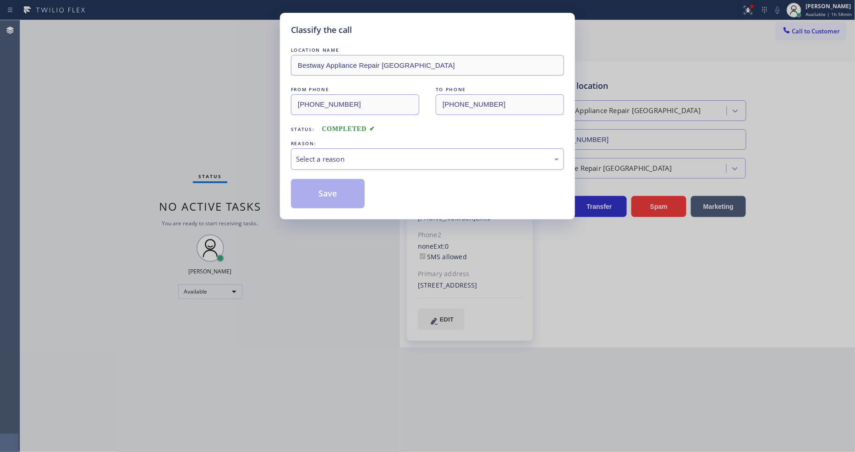
click at [334, 158] on div "Select a reason" at bounding box center [427, 159] width 263 height 11
click at [325, 182] on button "Save" at bounding box center [328, 193] width 74 height 29
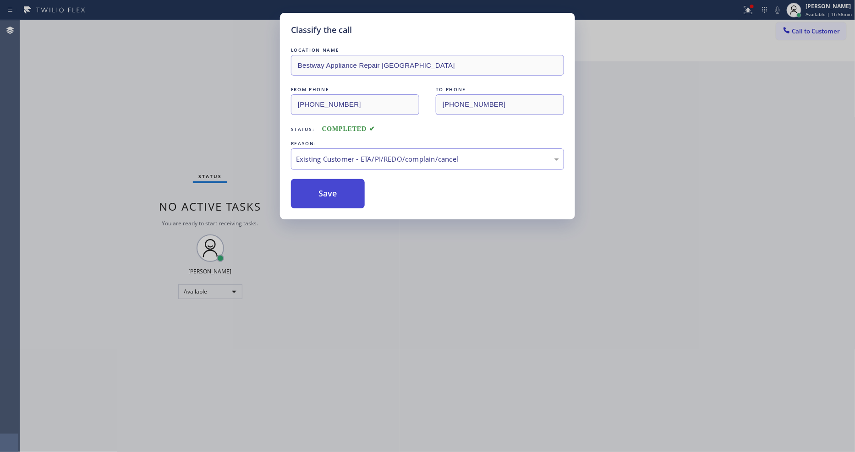
click at [325, 182] on button "Save" at bounding box center [328, 193] width 74 height 29
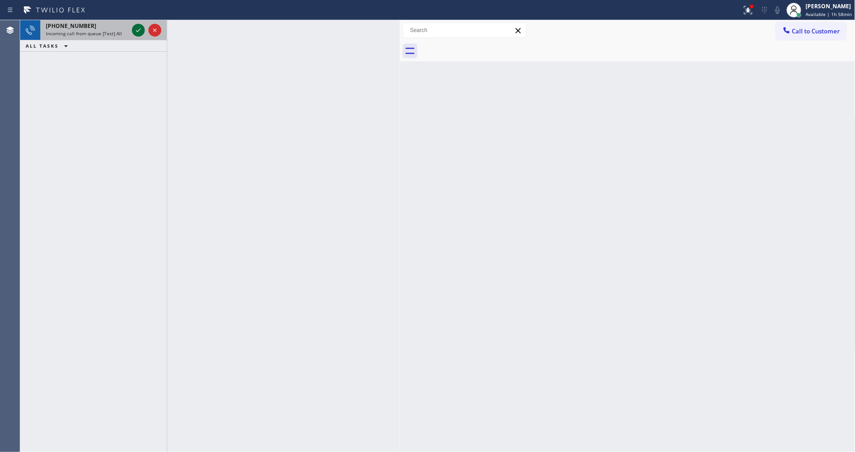
click at [138, 25] on icon at bounding box center [138, 30] width 11 height 11
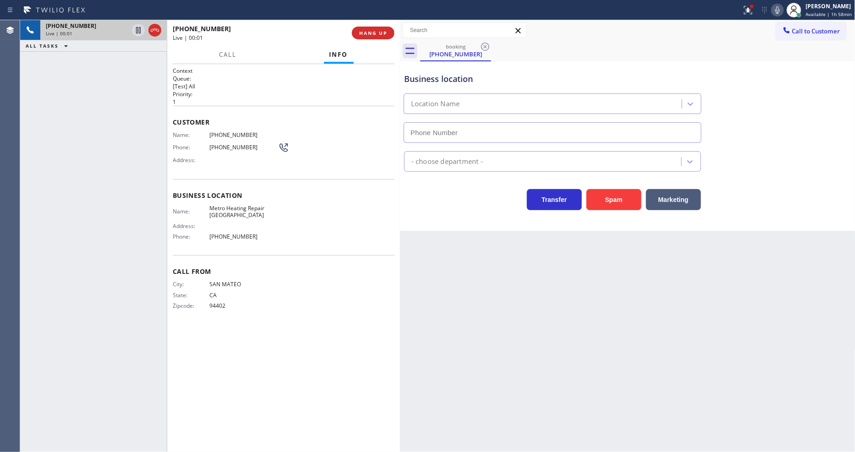
type input "[PHONE_NUMBER]"
click at [754, 12] on icon at bounding box center [748, 10] width 11 height 11
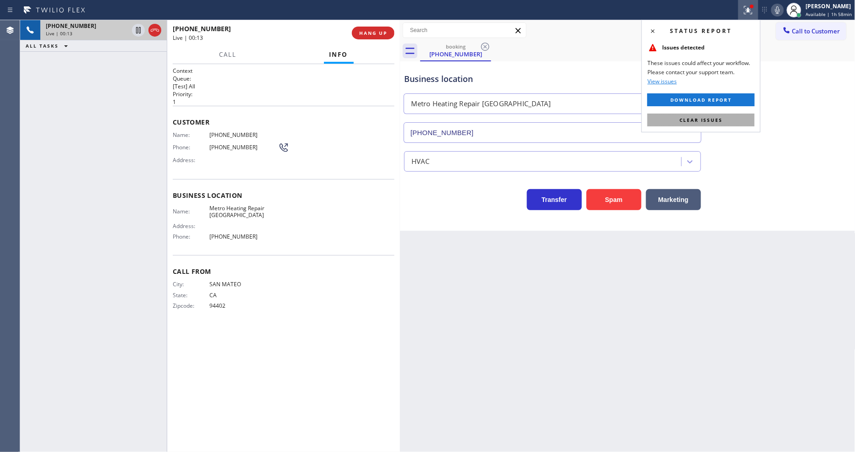
click at [736, 120] on button "Clear issues" at bounding box center [701, 120] width 107 height 13
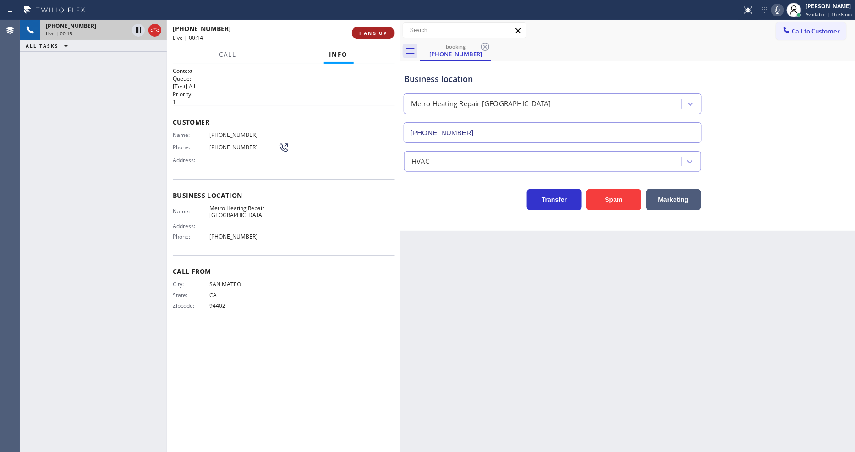
click at [365, 31] on span "HANG UP" at bounding box center [373, 33] width 28 height 6
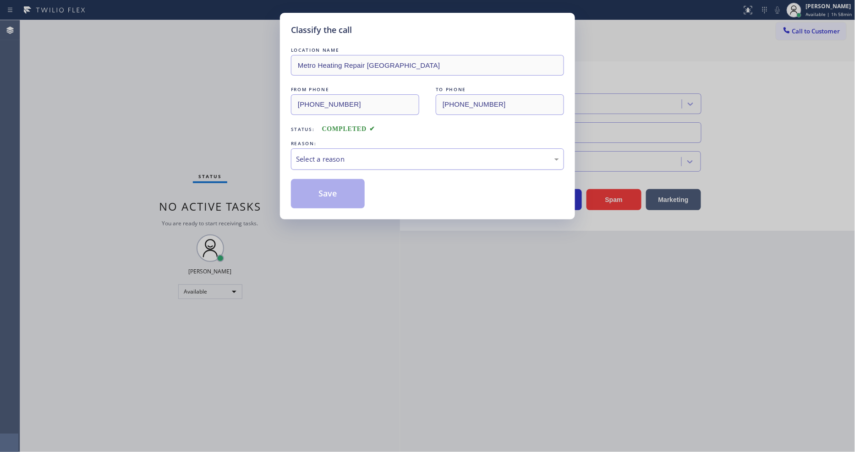
click at [326, 156] on div "Select a reason" at bounding box center [427, 159] width 263 height 11
click at [326, 194] on button "Save" at bounding box center [328, 193] width 74 height 29
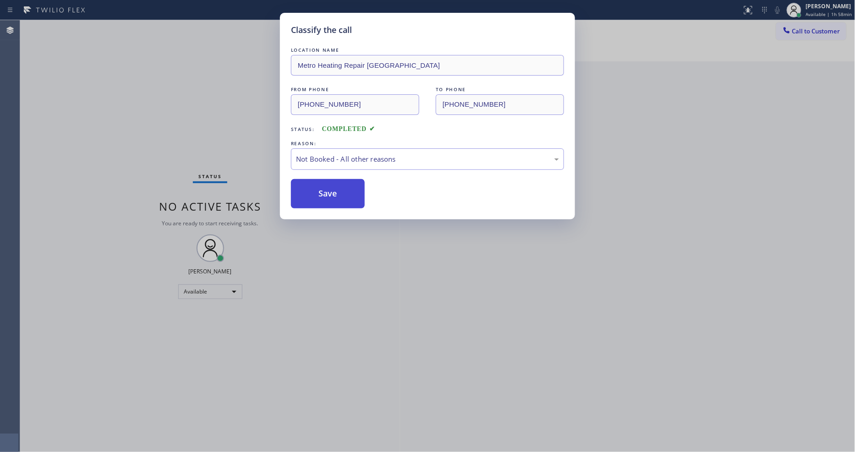
click at [326, 194] on button "Save" at bounding box center [328, 193] width 74 height 29
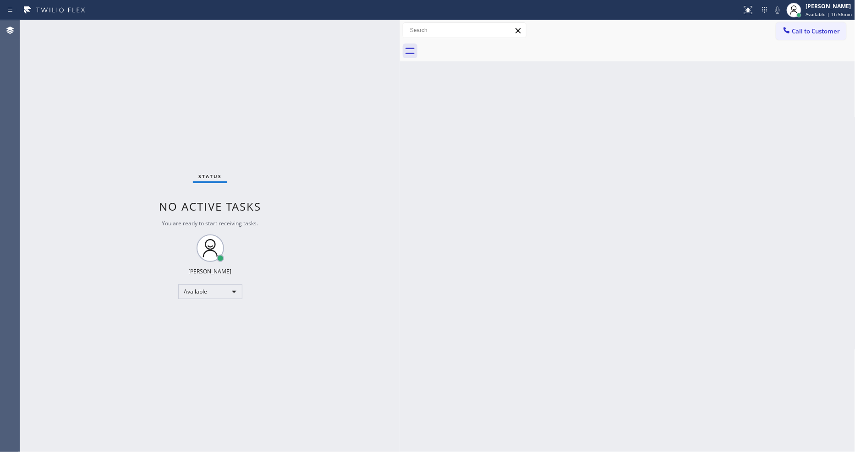
click at [808, 11] on span "Available | 1h 58min" at bounding box center [829, 14] width 46 height 6
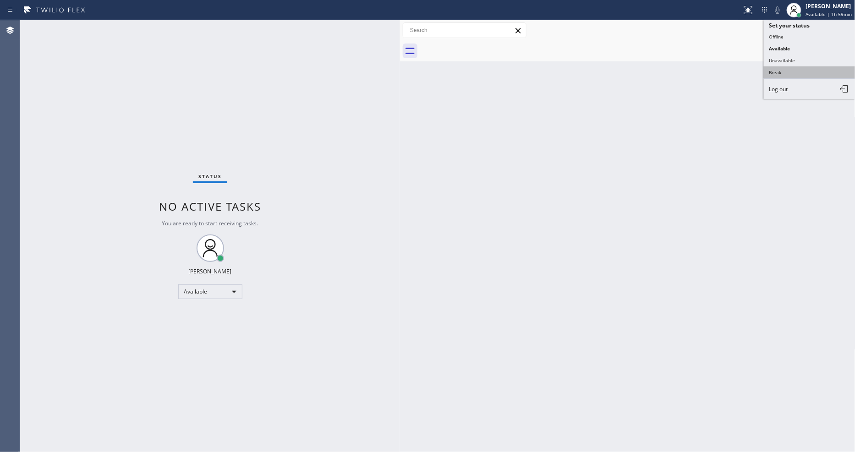
click at [785, 72] on button "Break" at bounding box center [810, 72] width 92 height 12
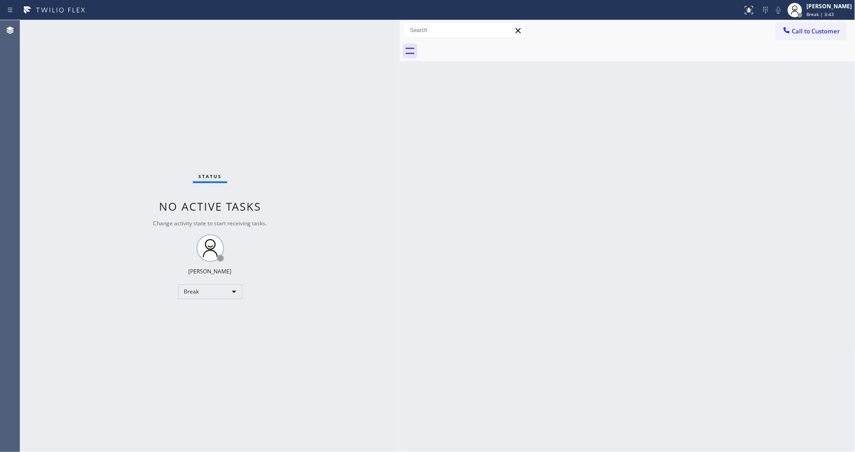
click at [113, 27] on div "Status No active tasks Change activity state to start receiving tasks. [PERSON_…" at bounding box center [210, 236] width 380 height 432
click at [829, 14] on span "Break | 14:56" at bounding box center [822, 14] width 30 height 6
click at [804, 48] on button "Available" at bounding box center [810, 49] width 92 height 12
click at [115, 26] on div "Status No active tasks You are ready to start receiving tasks. [PERSON_NAME] Av…" at bounding box center [210, 236] width 380 height 432
click at [141, 18] on div "Status report No issues detected If you experience an issue, please download th…" at bounding box center [427, 10] width 855 height 20
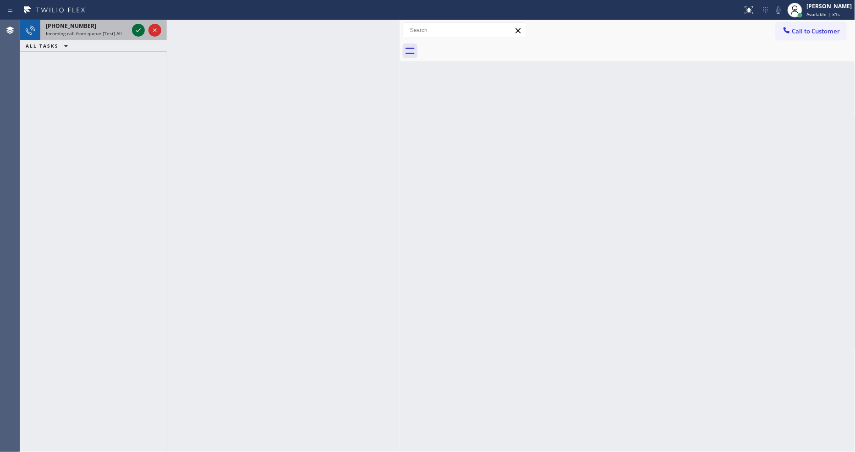
click at [132, 29] on div at bounding box center [138, 30] width 13 height 11
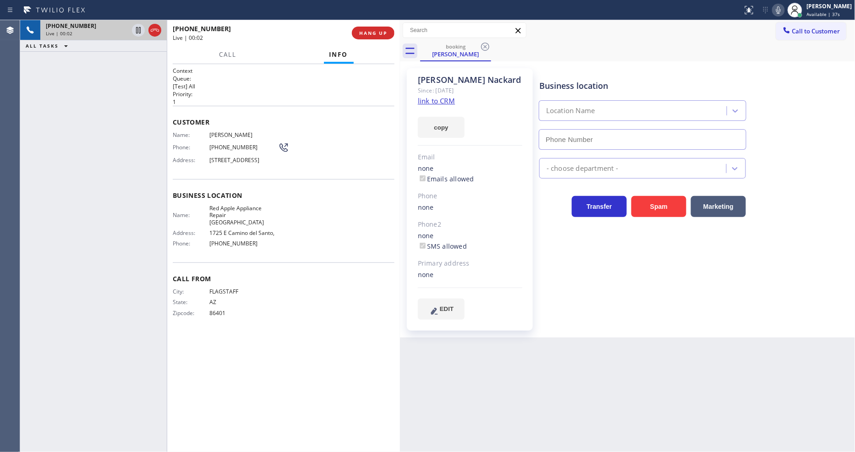
type input "[PHONE_NUMBER]"
click at [440, 100] on link "link to CRM" at bounding box center [436, 100] width 37 height 9
click at [381, 32] on span "HANG UP" at bounding box center [373, 33] width 28 height 6
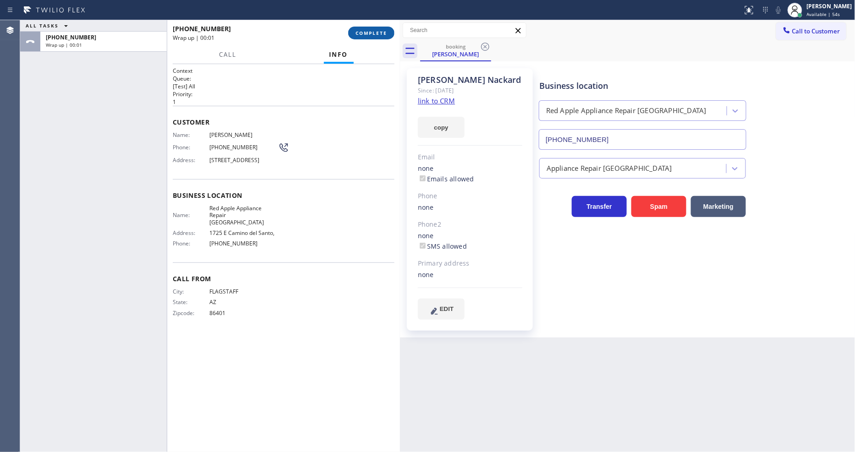
click at [381, 32] on span "COMPLETE" at bounding box center [372, 33] width 32 height 6
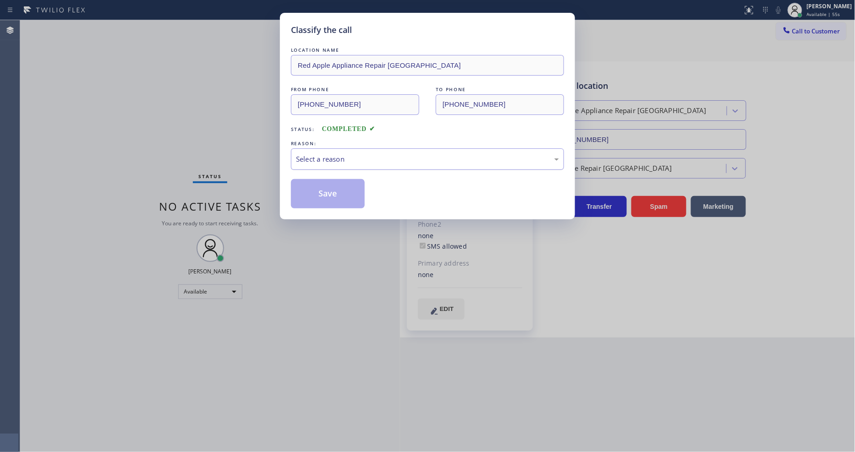
click at [358, 149] on div "Select a reason" at bounding box center [427, 160] width 273 height 22
click at [342, 192] on button "Save" at bounding box center [328, 193] width 74 height 29
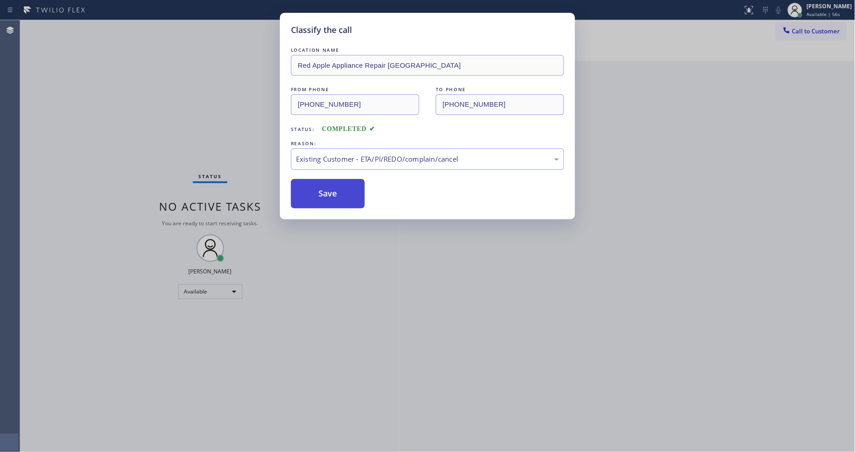
click at [342, 192] on button "Save" at bounding box center [328, 193] width 74 height 29
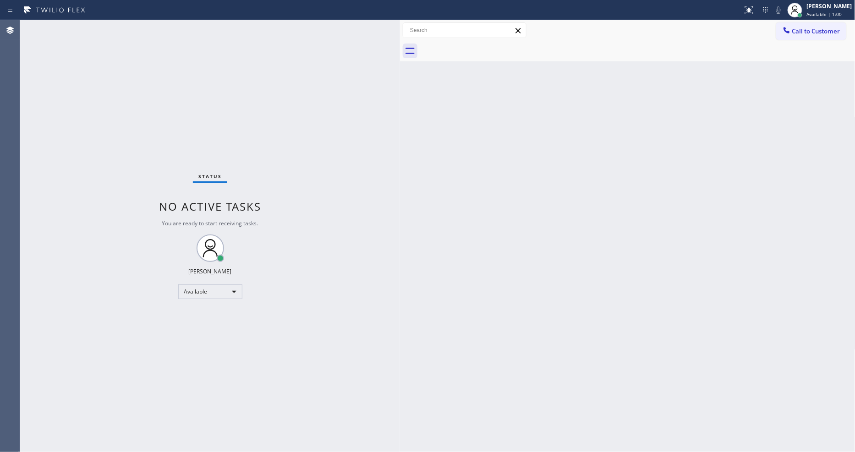
drag, startPoint x: 124, startPoint y: 25, endPoint x: 131, endPoint y: 20, distance: 8.5
click at [124, 25] on div "Status No active tasks You are ready to start receiving tasks. [PERSON_NAME] Av…" at bounding box center [210, 236] width 380 height 432
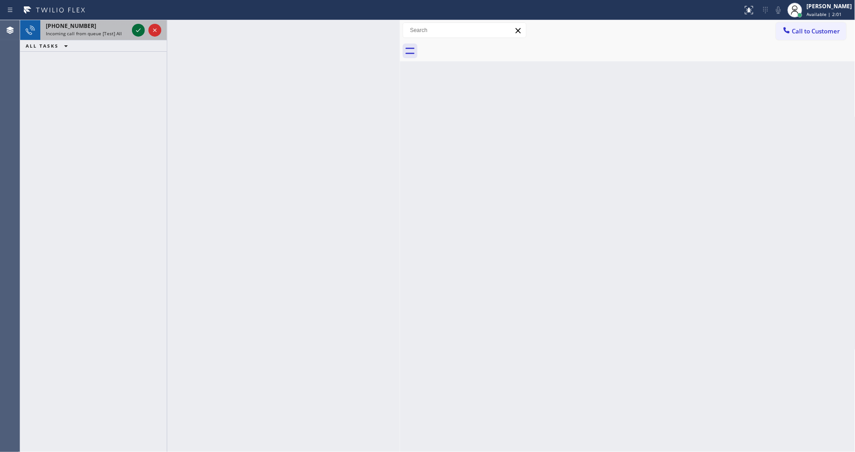
click at [135, 26] on icon at bounding box center [138, 30] width 11 height 11
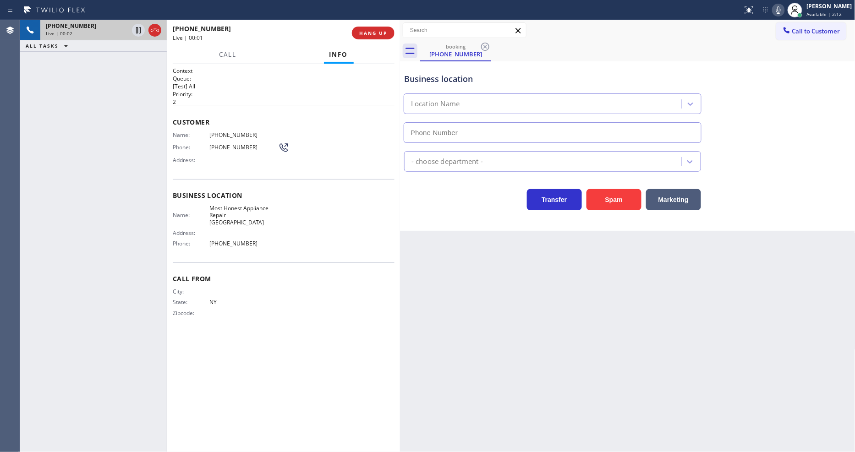
type input "[PHONE_NUMBER]"
click at [376, 28] on button "HANG UP" at bounding box center [373, 33] width 43 height 13
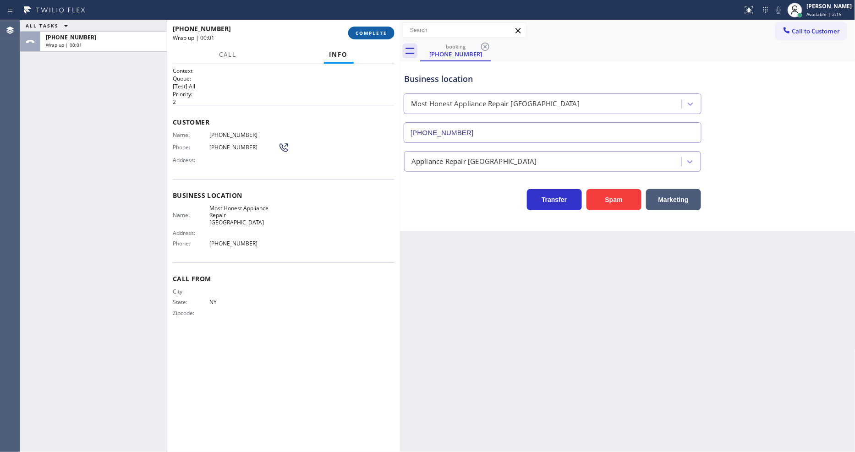
click at [377, 31] on span "COMPLETE" at bounding box center [372, 33] width 32 height 6
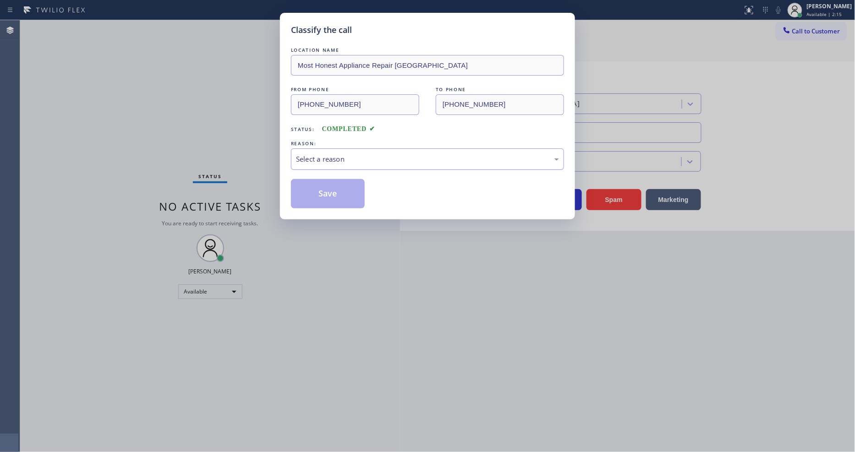
click at [363, 154] on div "Select a reason" at bounding box center [427, 159] width 263 height 11
click at [332, 184] on button "Save" at bounding box center [328, 193] width 74 height 29
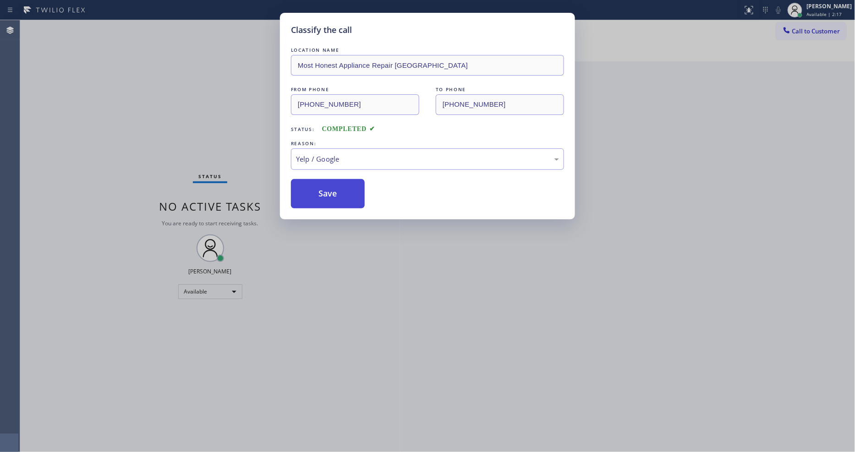
click at [332, 184] on button "Save" at bounding box center [328, 193] width 74 height 29
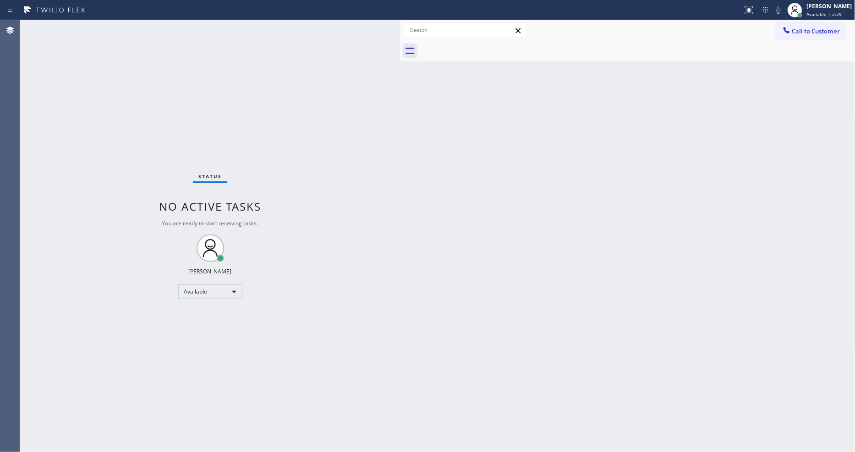
click at [126, 26] on div "Status No active tasks You are ready to start receiving tasks. [PERSON_NAME] Av…" at bounding box center [210, 236] width 380 height 432
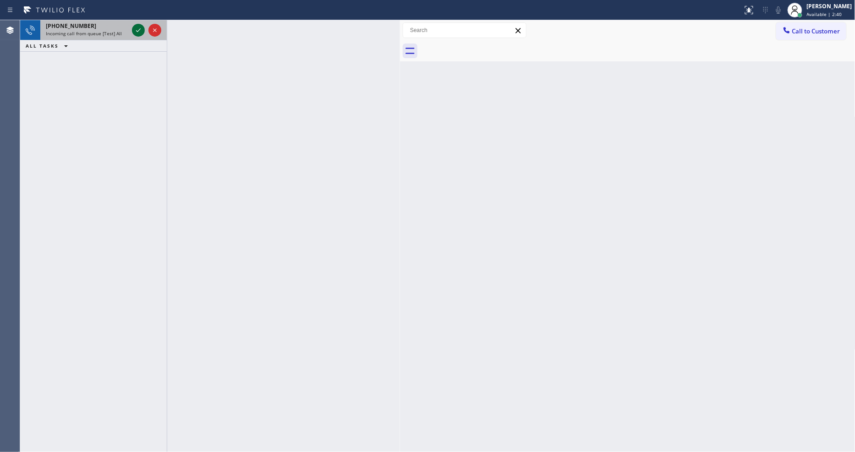
click at [140, 30] on icon at bounding box center [138, 30] width 11 height 11
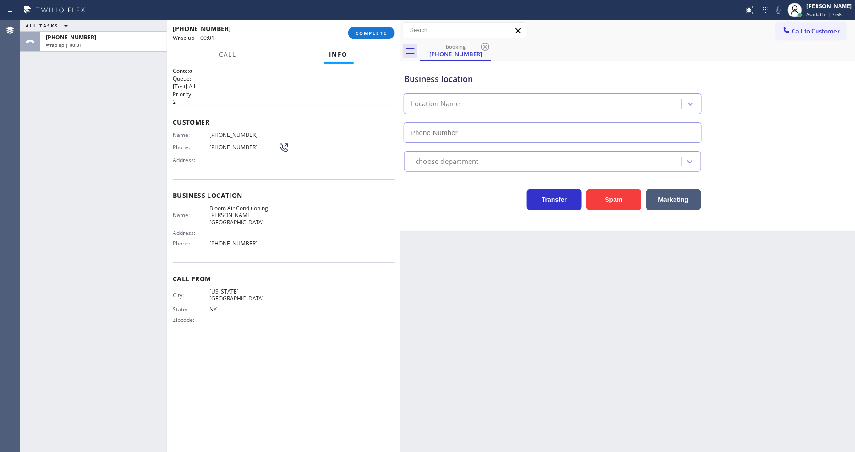
type input "[PHONE_NUMBER]"
click at [383, 29] on button "COMPLETE" at bounding box center [371, 33] width 46 height 13
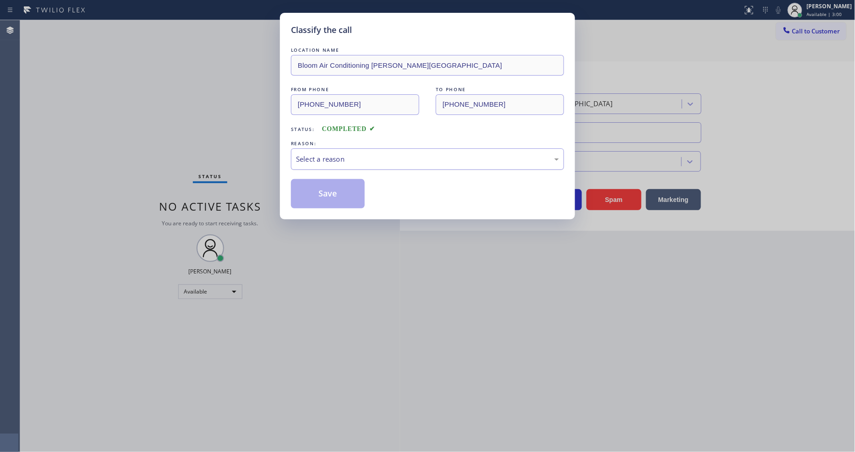
click at [349, 158] on div "Select a reason" at bounding box center [427, 159] width 263 height 11
click at [360, 187] on button "Save" at bounding box center [328, 193] width 74 height 29
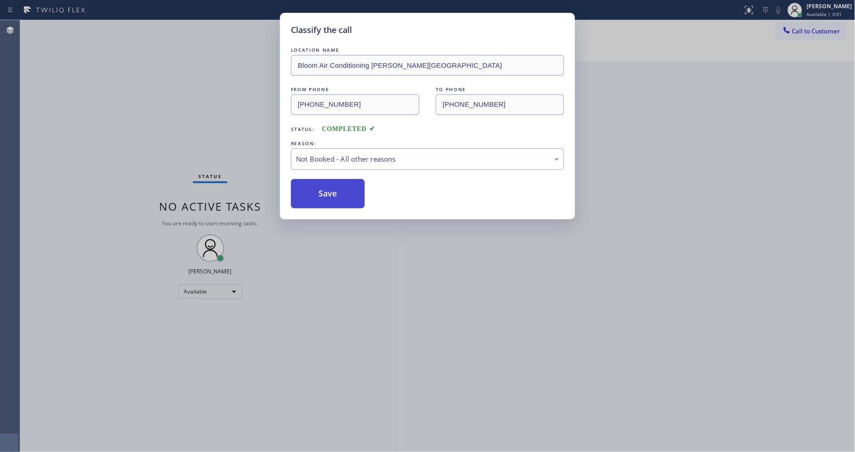
click at [360, 187] on button "Save" at bounding box center [328, 193] width 74 height 29
drag, startPoint x: 120, startPoint y: 35, endPoint x: 120, endPoint y: 30, distance: 5.5
click at [120, 33] on div "Classify the call LOCATION NAME Bloom Air Conditioning [PERSON_NAME][GEOGRAPHIC…" at bounding box center [427, 226] width 855 height 452
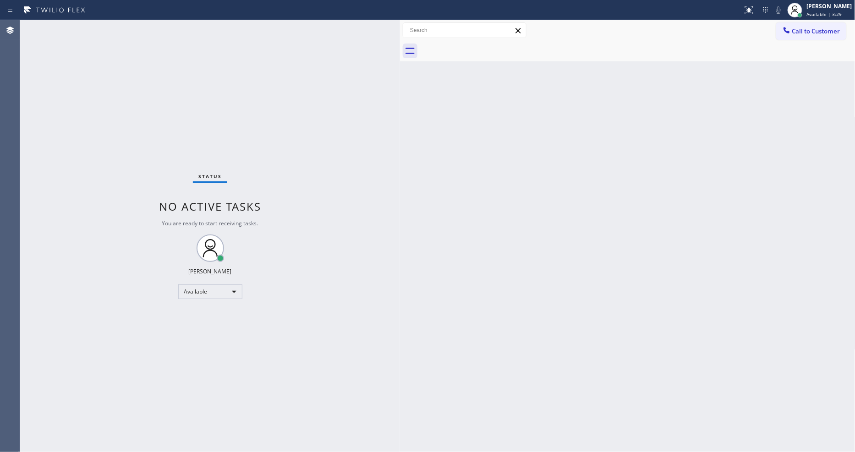
click at [435, 369] on div "Back to Dashboard Change Sender ID Customers Technicians Select a contact Outbo…" at bounding box center [628, 236] width 456 height 432
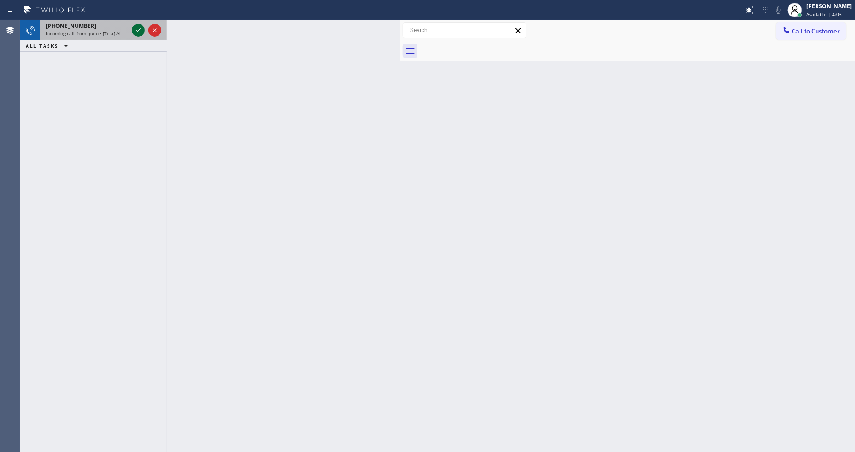
click at [141, 30] on icon at bounding box center [138, 30] width 11 height 11
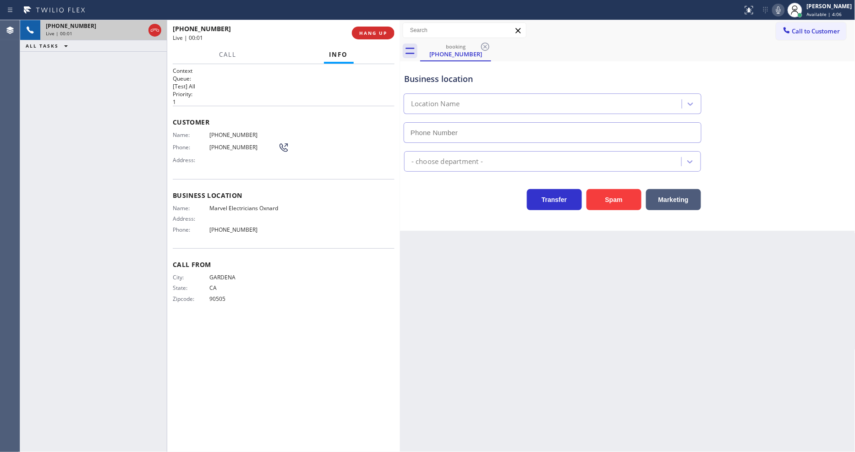
type input "[PHONE_NUMBER]"
click at [255, 199] on div "Business location Name: Marvel Electricians Oxnard Address: Phone: [PHONE_NUMBE…" at bounding box center [284, 213] width 222 height 69
click at [255, 205] on span "Marvel Electricians Oxnard" at bounding box center [243, 208] width 69 height 7
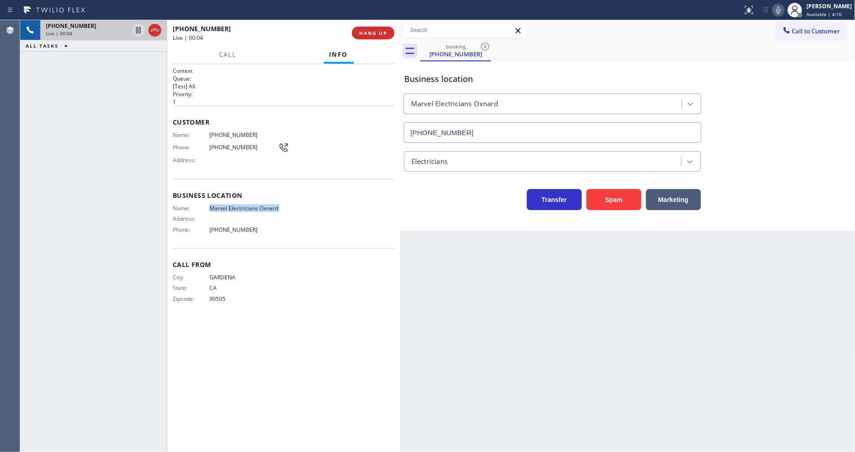
copy span "Marvel Electricians Oxnard"
click at [218, 109] on div "Customer Name: [PHONE_NUMBER] Phone: [PHONE_NUMBER] Address:" at bounding box center [284, 142] width 222 height 73
click at [366, 33] on span "HANG UP" at bounding box center [373, 33] width 28 height 6
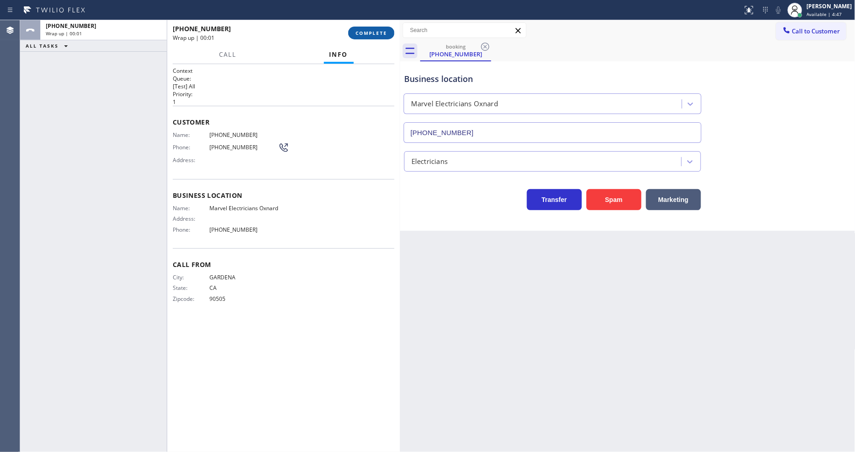
click at [366, 33] on span "COMPLETE" at bounding box center [372, 33] width 32 height 6
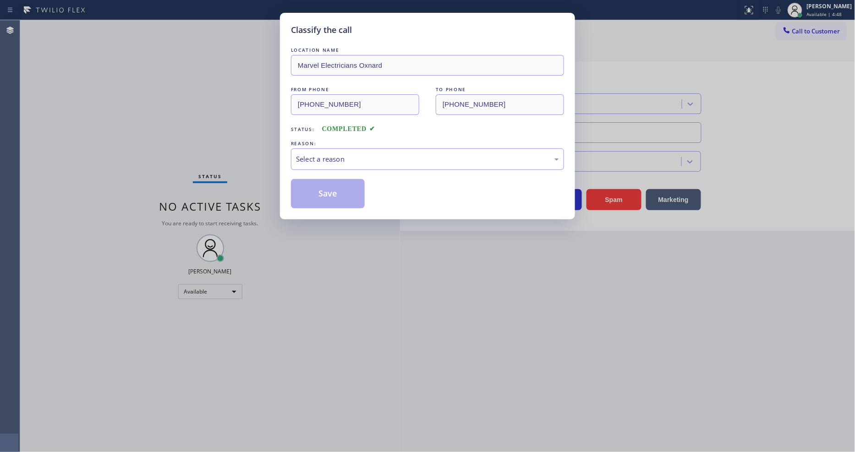
click at [346, 159] on div "Select a reason" at bounding box center [427, 159] width 263 height 11
click at [335, 197] on button "Save" at bounding box center [328, 193] width 74 height 29
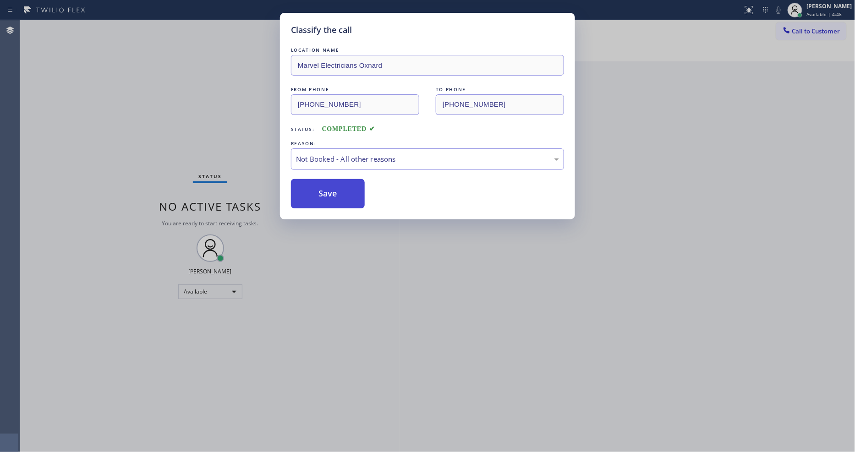
click at [335, 197] on button "Save" at bounding box center [328, 193] width 74 height 29
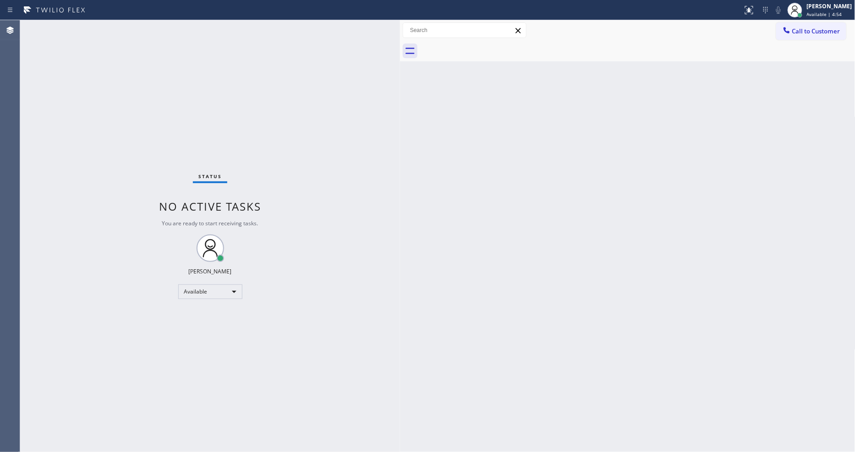
click at [186, 97] on div "Status No active tasks You are ready to start receiving tasks. [PERSON_NAME] Av…" at bounding box center [210, 236] width 380 height 432
click at [140, 30] on div "Status No active tasks You are ready to start receiving tasks. [PERSON_NAME] Av…" at bounding box center [210, 236] width 380 height 432
click at [320, 304] on div "Status No active tasks You are ready to start receiving tasks. [PERSON_NAME] Av…" at bounding box center [210, 236] width 380 height 432
drag, startPoint x: 855, startPoint y: 253, endPoint x: 825, endPoint y: 218, distance: 45.5
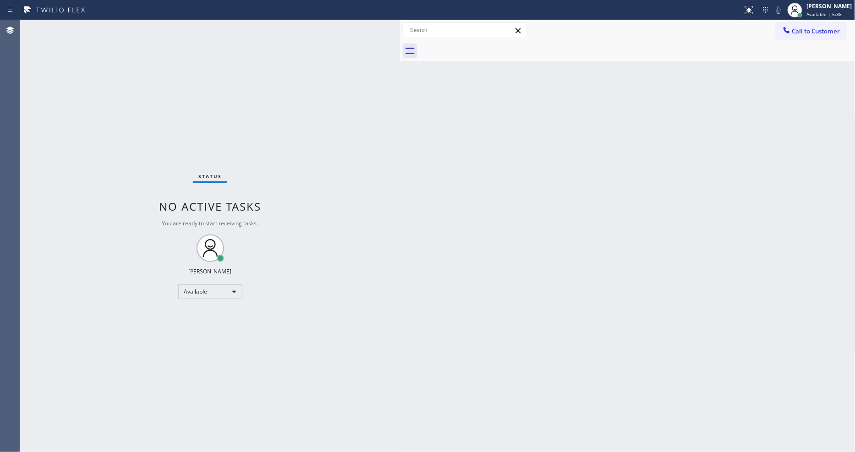
click at [855, 251] on div "Back to Dashboard Change Sender ID Customers Technicians Select a contact Outbo…" at bounding box center [628, 236] width 456 height 432
click at [653, 225] on div "Back to Dashboard Change Sender ID Customers Technicians Select a contact Outbo…" at bounding box center [628, 236] width 456 height 432
drag, startPoint x: 269, startPoint y: 402, endPoint x: 287, endPoint y: 428, distance: 31.8
click at [268, 401] on div "Status No active tasks You are ready to start receiving tasks. [PERSON_NAME] Av…" at bounding box center [210, 236] width 380 height 432
drag, startPoint x: 672, startPoint y: 326, endPoint x: 662, endPoint y: 325, distance: 9.6
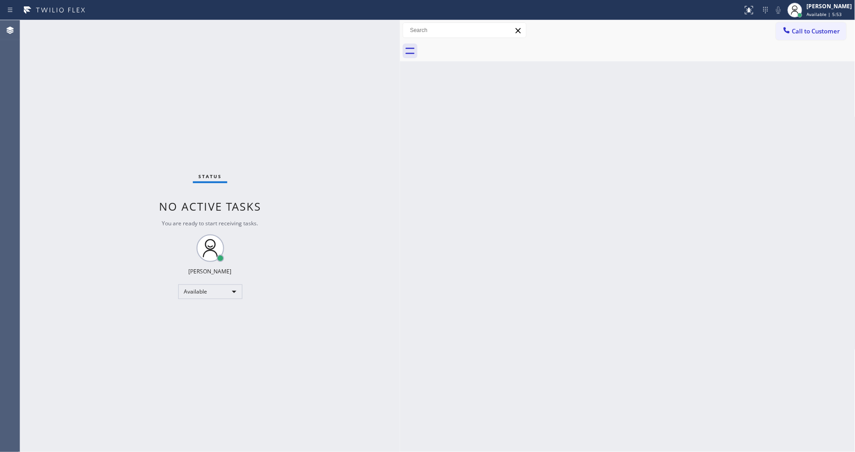
click at [672, 325] on div "Back to Dashboard Change Sender ID Customers Technicians Select a contact Outbo…" at bounding box center [628, 236] width 456 height 432
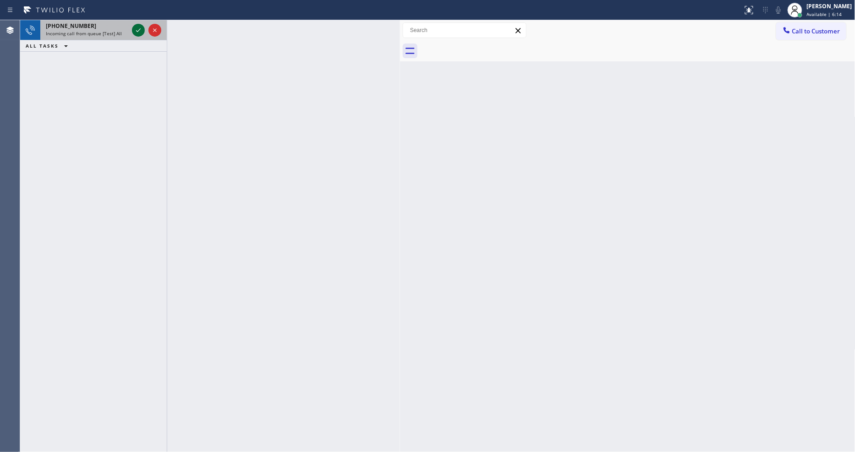
click at [139, 32] on icon at bounding box center [138, 30] width 11 height 11
click at [139, 28] on icon at bounding box center [138, 30] width 11 height 11
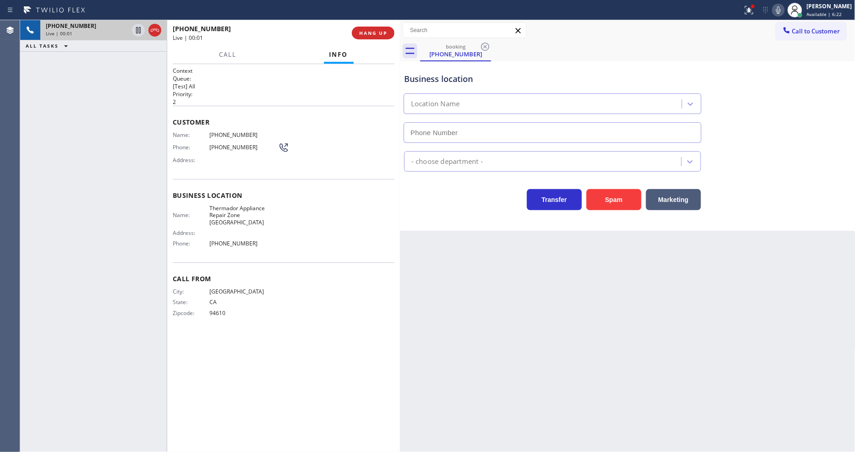
type input "[PHONE_NUMBER]"
click at [225, 208] on span "Thermador Appliance Repair Zone [GEOGRAPHIC_DATA]" at bounding box center [243, 215] width 69 height 21
copy span "Thermador Appliance Repair Zone [GEOGRAPHIC_DATA]"
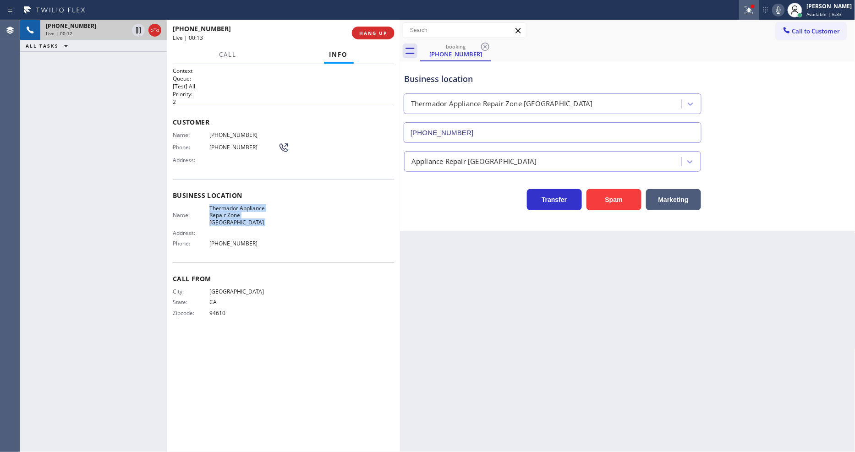
click at [755, 10] on icon at bounding box center [749, 10] width 11 height 11
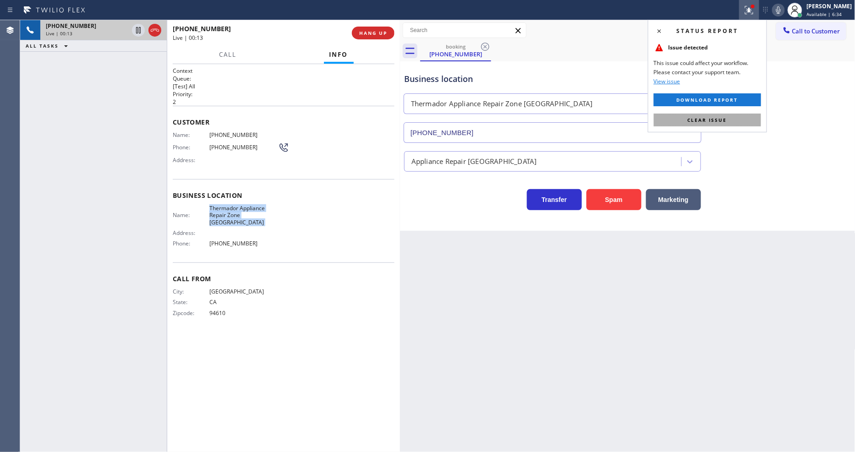
click at [712, 120] on span "Clear issue" at bounding box center [707, 120] width 39 height 6
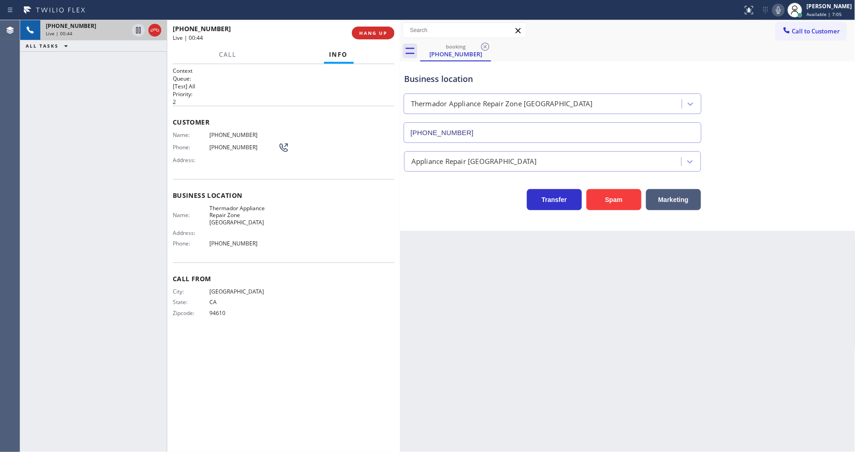
click at [235, 133] on span "[PHONE_NUMBER]" at bounding box center [243, 135] width 69 height 7
click at [235, 132] on span "[PHONE_NUMBER]" at bounding box center [243, 135] width 69 height 7
click at [369, 30] on span "HANG UP" at bounding box center [373, 33] width 28 height 6
drag, startPoint x: 369, startPoint y: 30, endPoint x: 373, endPoint y: 34, distance: 5.9
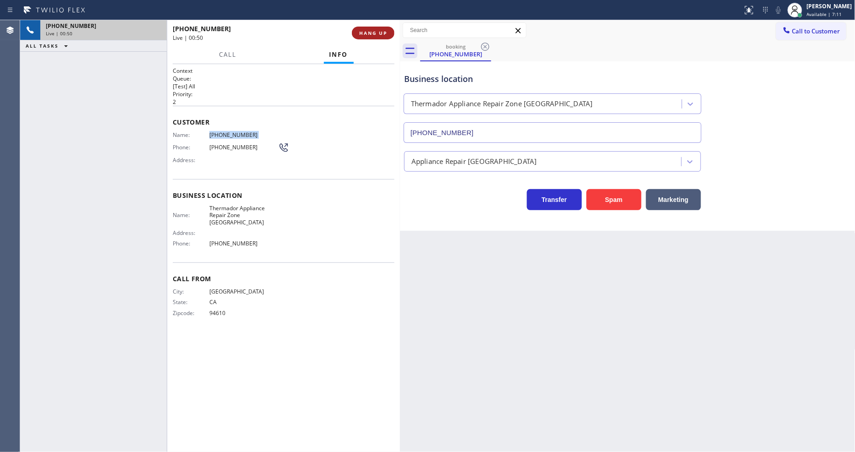
click at [369, 31] on span "HANG UP" at bounding box center [373, 33] width 28 height 6
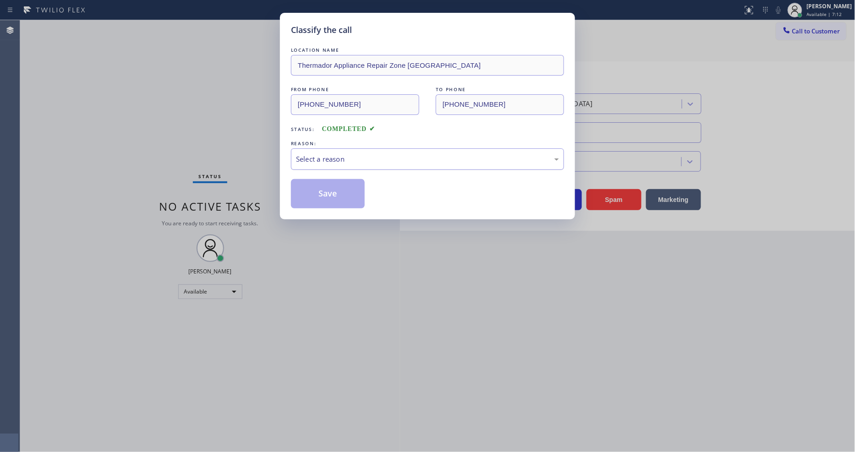
click at [294, 149] on div "Select a reason" at bounding box center [427, 160] width 273 height 22
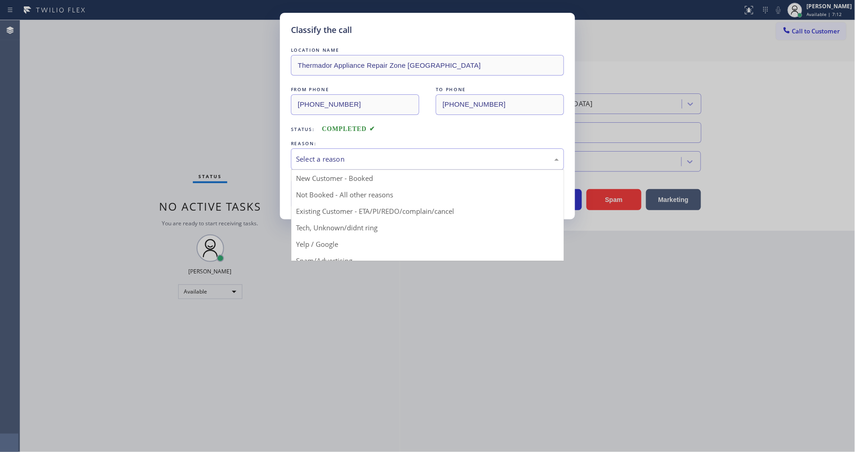
click at [299, 191] on button "Save" at bounding box center [328, 193] width 74 height 29
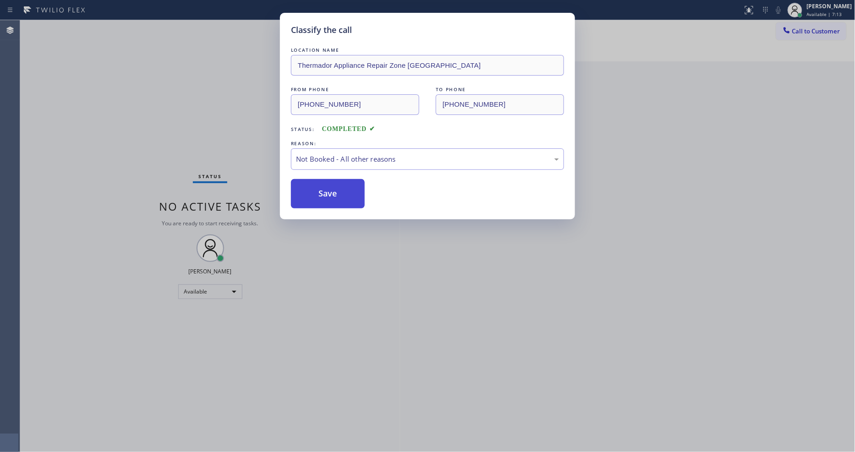
click at [299, 191] on button "Save" at bounding box center [328, 193] width 74 height 29
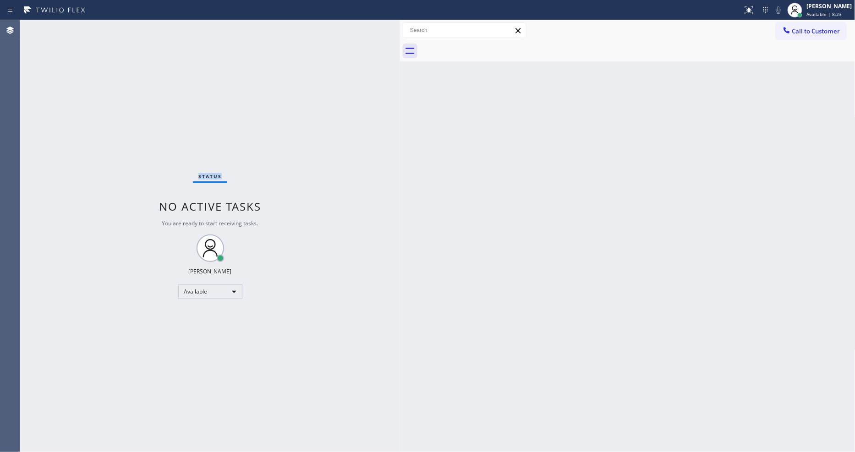
click at [116, 28] on div "Status No active tasks You are ready to start receiving tasks. [PERSON_NAME] Av…" at bounding box center [210, 236] width 380 height 432
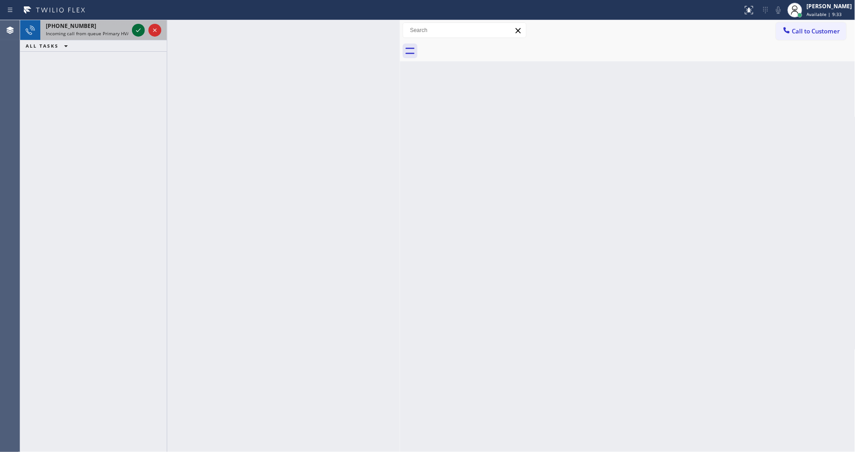
click at [137, 29] on icon at bounding box center [138, 30] width 11 height 11
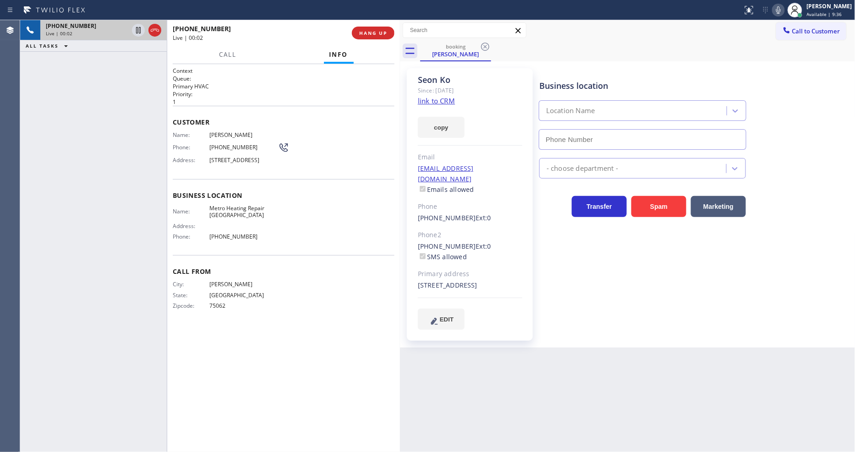
type input "[PHONE_NUMBER]"
click at [428, 97] on link "link to CRM" at bounding box center [436, 100] width 37 height 9
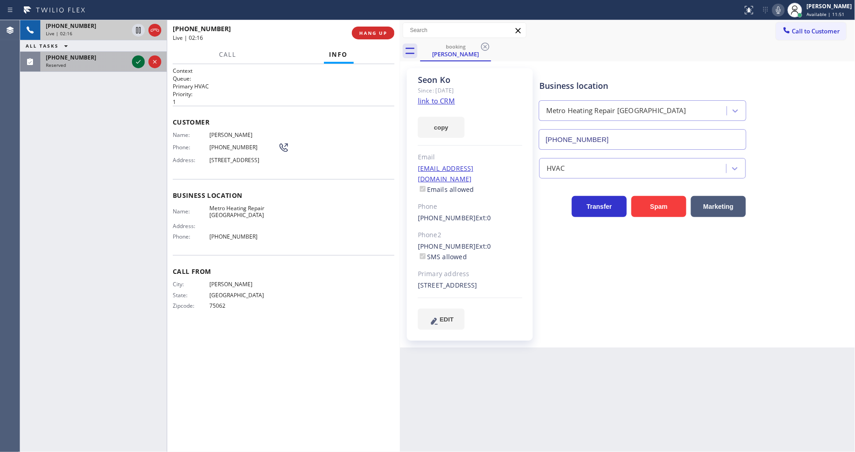
click at [137, 58] on icon at bounding box center [138, 61] width 11 height 11
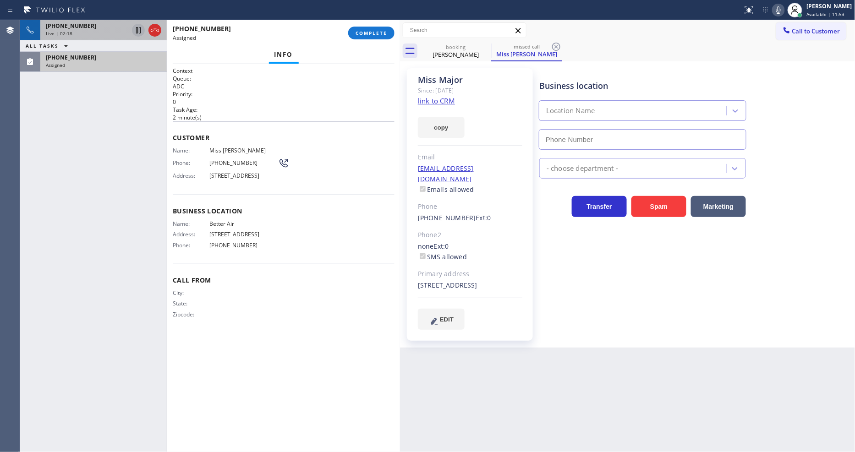
type input "[PHONE_NUMBER]"
drag, startPoint x: 135, startPoint y: 30, endPoint x: 543, endPoint y: 31, distance: 408.0
click at [135, 30] on icon at bounding box center [138, 30] width 11 height 11
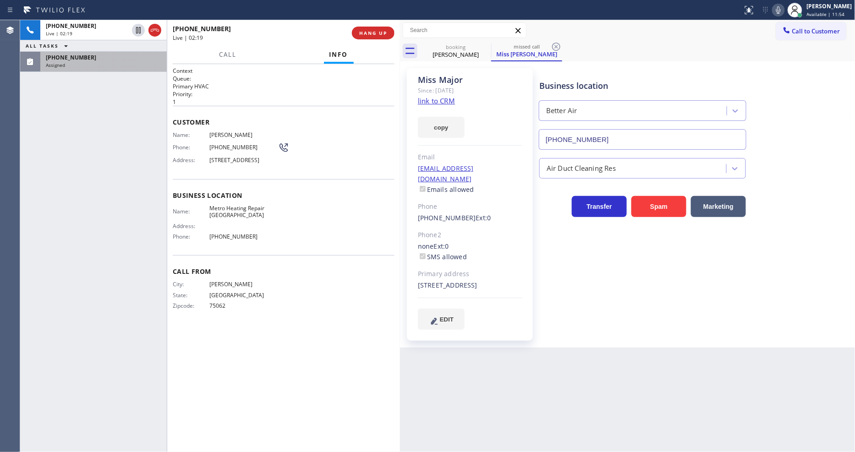
click at [781, 10] on icon at bounding box center [779, 9] width 5 height 7
drag, startPoint x: 65, startPoint y: 129, endPoint x: 437, endPoint y: 85, distance: 374.8
click at [65, 129] on div "[PHONE_NUMBER] Live | 02:51 ALL TASKS ALL TASKS ACTIVE TASKS TASKS IN WRAP UP […" at bounding box center [93, 236] width 147 height 432
click at [448, 102] on link "link to CRM" at bounding box center [436, 100] width 37 height 9
click at [157, 171] on div "[PHONE_NUMBER] Live | 03:49 ALL TASKS ALL TASKS ACTIVE TASKS TASKS IN WRAP UP […" at bounding box center [93, 236] width 147 height 432
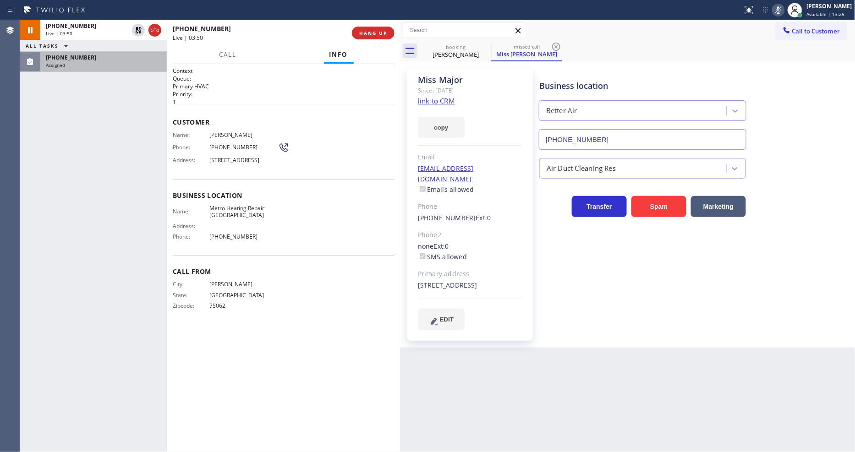
click at [136, 60] on div "[PHONE_NUMBER]" at bounding box center [104, 58] width 116 height 8
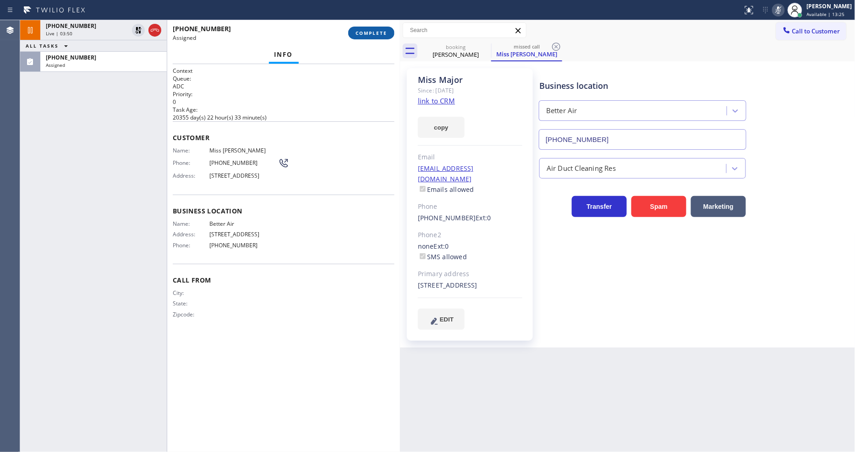
click at [361, 31] on span "COMPLETE" at bounding box center [372, 33] width 32 height 6
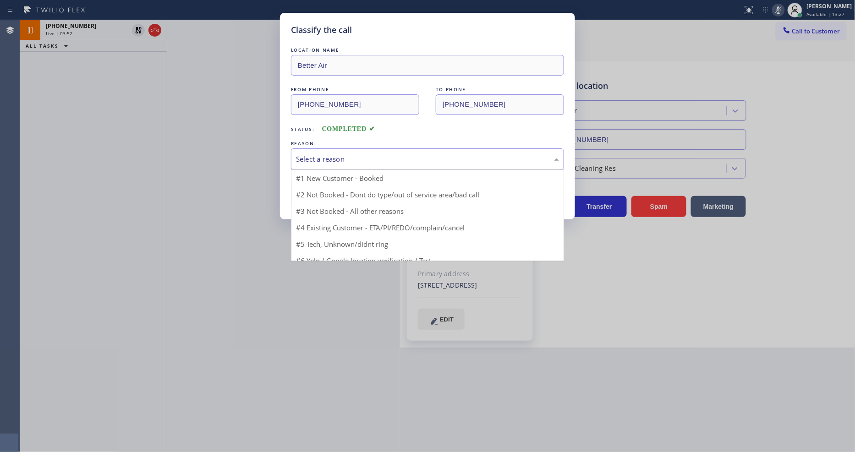
click at [319, 161] on div "Select a reason" at bounding box center [427, 159] width 263 height 11
drag, startPoint x: 319, startPoint y: 211, endPoint x: 314, endPoint y: 182, distance: 29.2
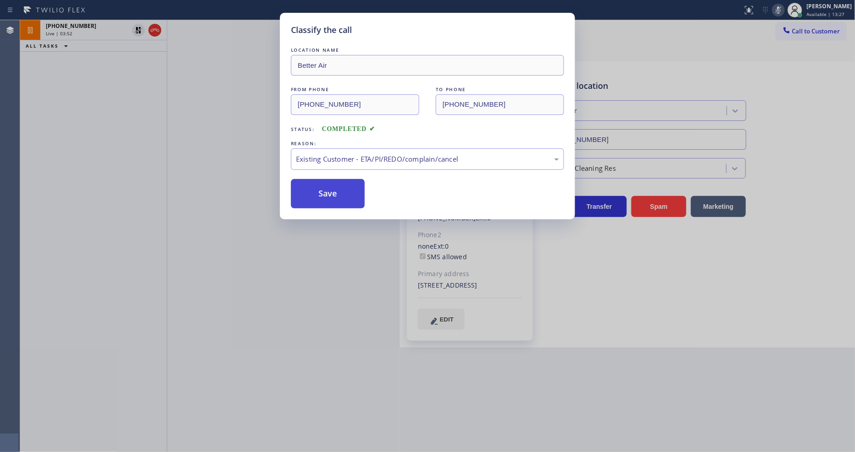
click at [314, 182] on button "Save" at bounding box center [328, 193] width 74 height 29
type input "[PHONE_NUMBER]"
click at [314, 182] on button "Save" at bounding box center [328, 193] width 74 height 29
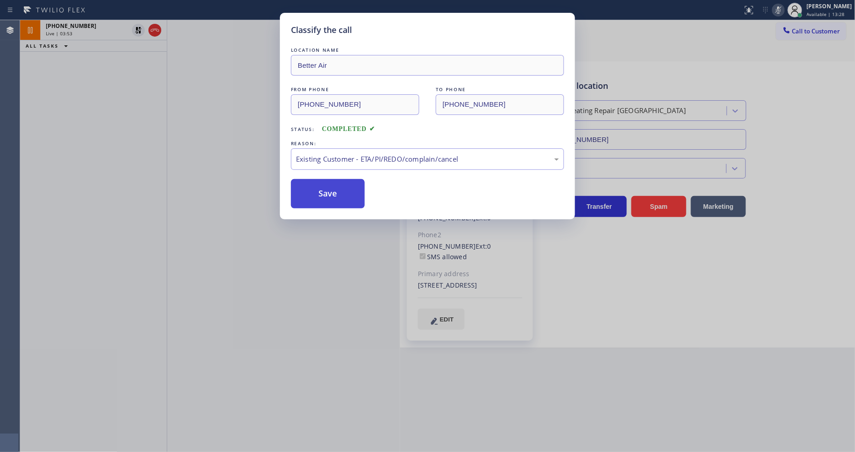
click at [314, 182] on button "Save" at bounding box center [328, 193] width 74 height 29
click at [315, 182] on button "Save" at bounding box center [328, 193] width 74 height 29
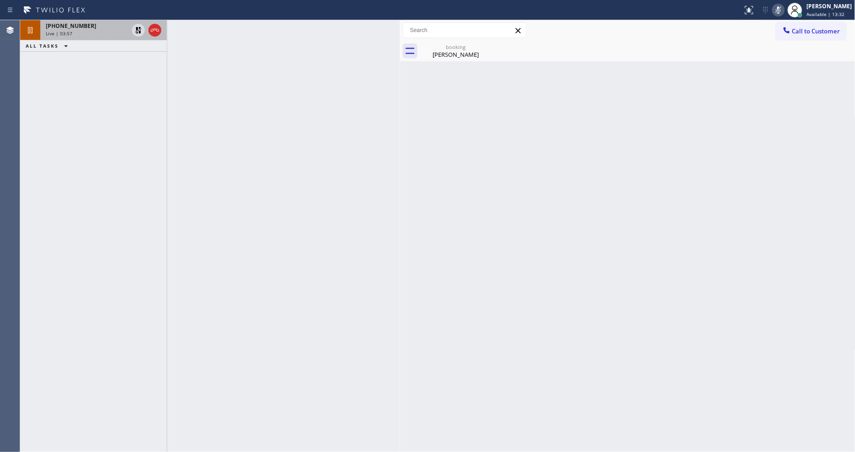
click at [83, 36] on div "Live | 03:57" at bounding box center [87, 33] width 83 height 6
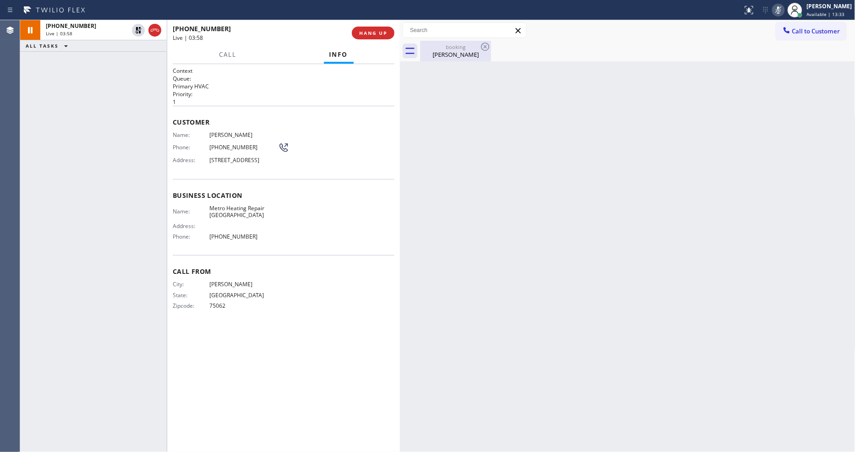
click at [446, 52] on div "[PERSON_NAME]" at bounding box center [455, 54] width 69 height 8
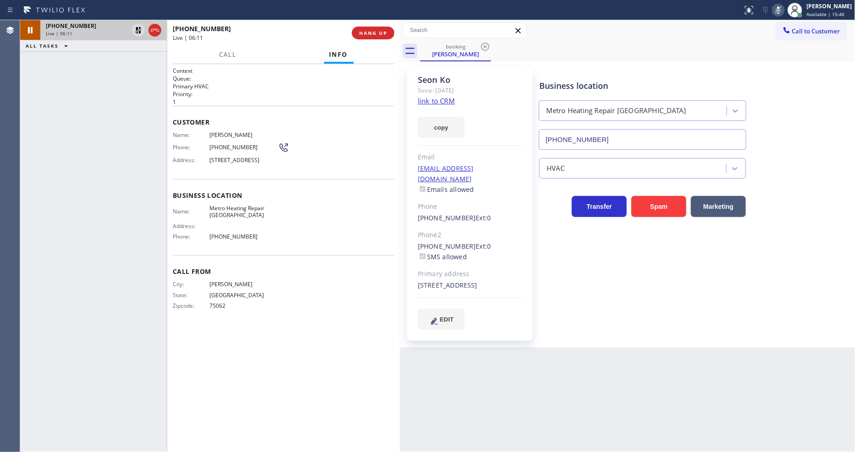
click at [130, 33] on div at bounding box center [146, 30] width 33 height 20
drag, startPoint x: 140, startPoint y: 30, endPoint x: 391, endPoint y: 17, distance: 251.1
click at [140, 30] on icon at bounding box center [138, 30] width 11 height 11
click at [784, 6] on icon at bounding box center [778, 10] width 11 height 11
click at [226, 56] on button "Call" at bounding box center [228, 55] width 28 height 18
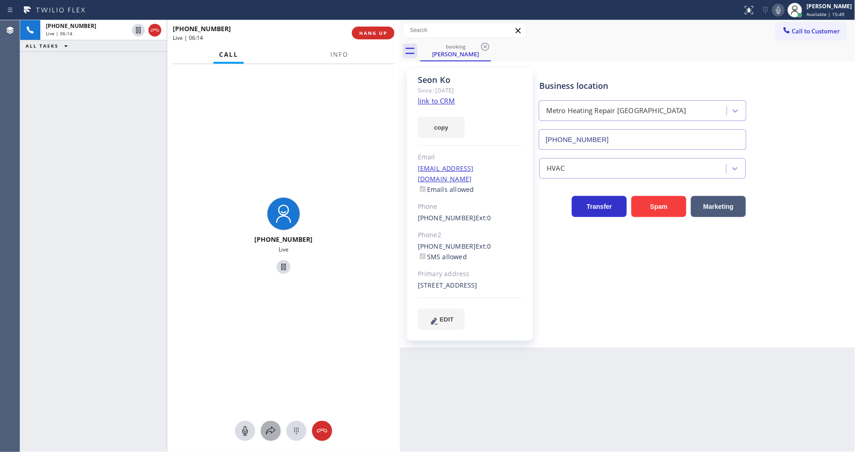
click at [271, 433] on icon at bounding box center [270, 431] width 11 height 11
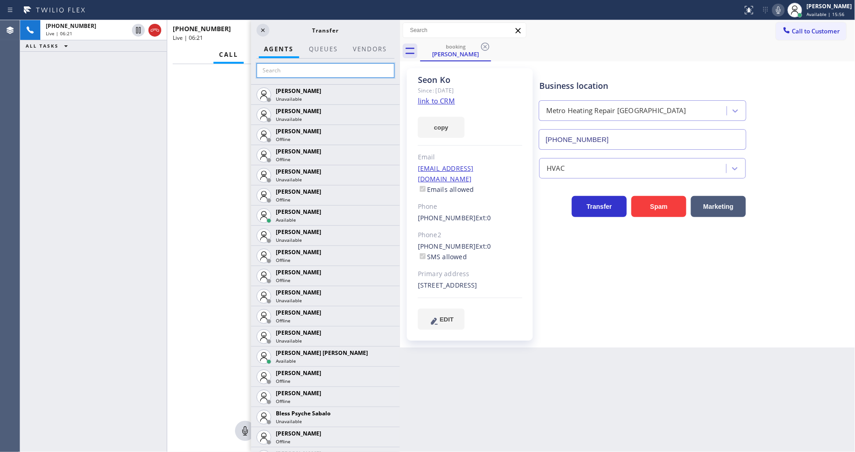
click at [333, 69] on input "text" at bounding box center [326, 70] width 138 height 15
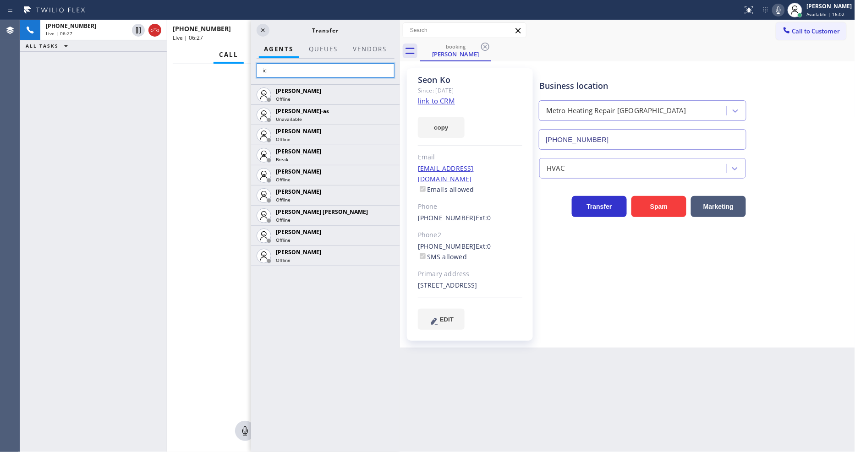
click at [287, 70] on input "ic" at bounding box center [326, 70] width 138 height 15
type input "i"
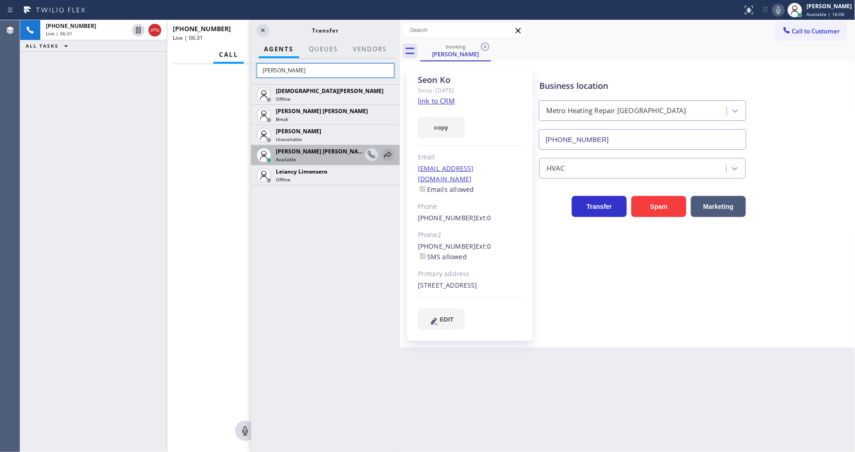
type input "[PERSON_NAME]"
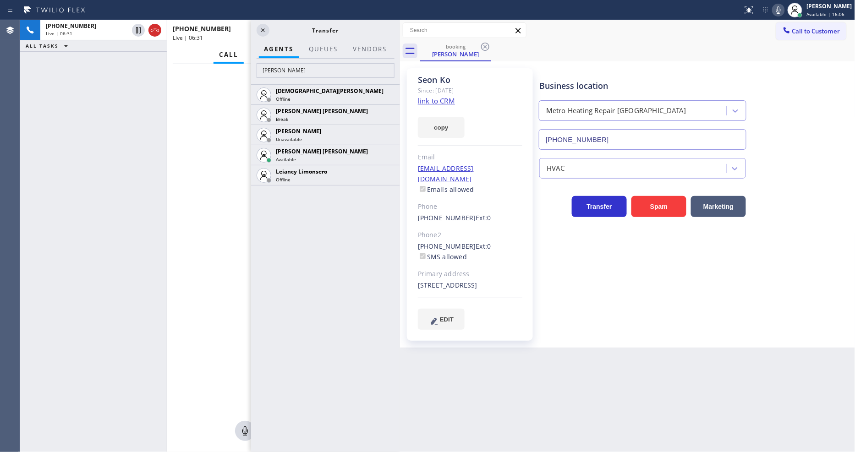
drag, startPoint x: 389, startPoint y: 153, endPoint x: 360, endPoint y: 96, distance: 63.1
click at [0, 0] on icon at bounding box center [0, 0] width 0 height 0
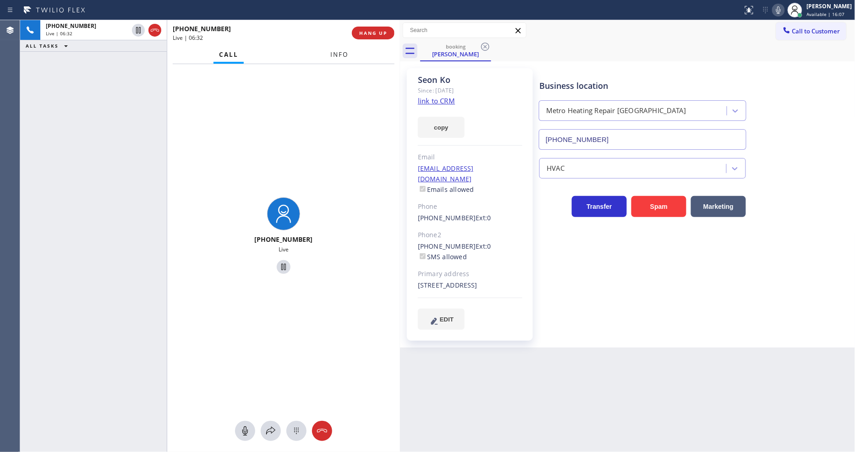
click at [336, 53] on span "Info" at bounding box center [340, 54] width 18 height 8
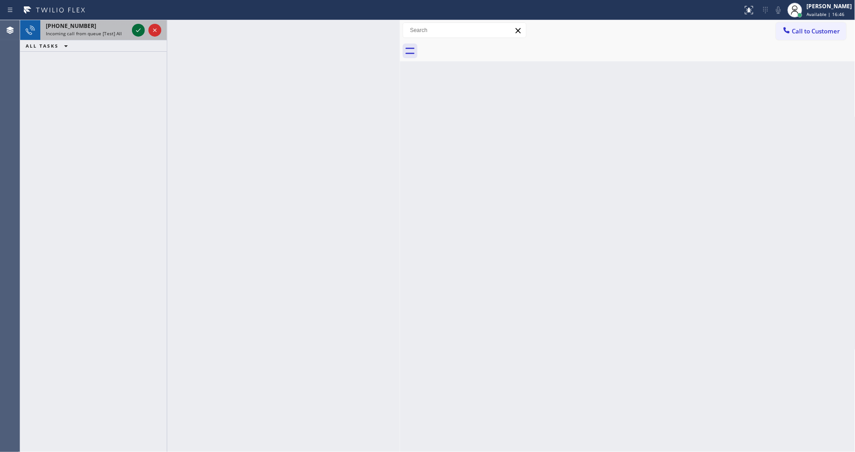
click at [139, 30] on icon at bounding box center [138, 30] width 11 height 11
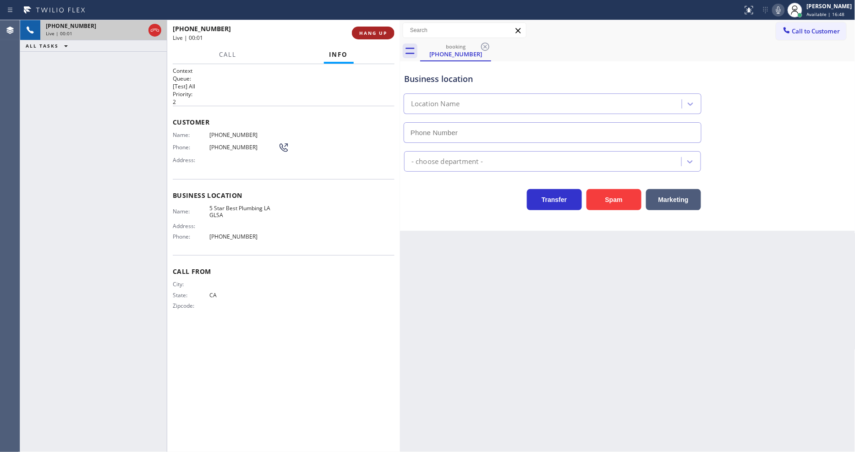
type input "[PHONE_NUMBER]"
click at [375, 28] on button "HANG UP" at bounding box center [373, 33] width 43 height 13
click at [375, 30] on span "HANG UP" at bounding box center [373, 33] width 28 height 6
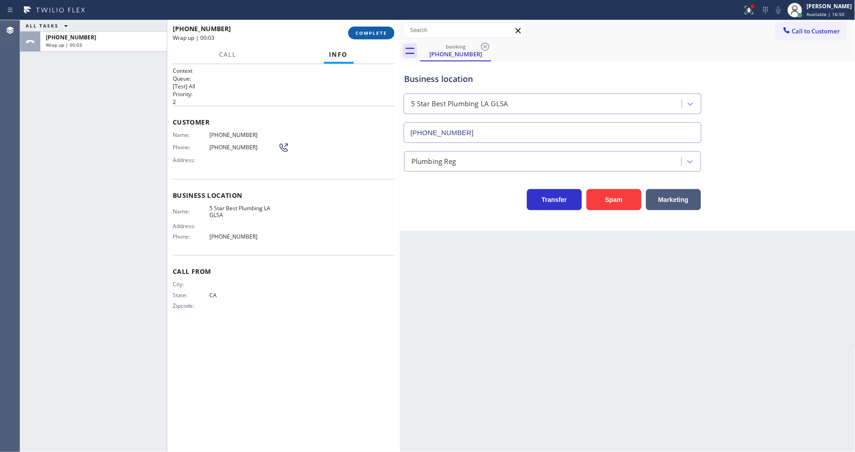
click at [382, 31] on span "COMPLETE" at bounding box center [372, 33] width 32 height 6
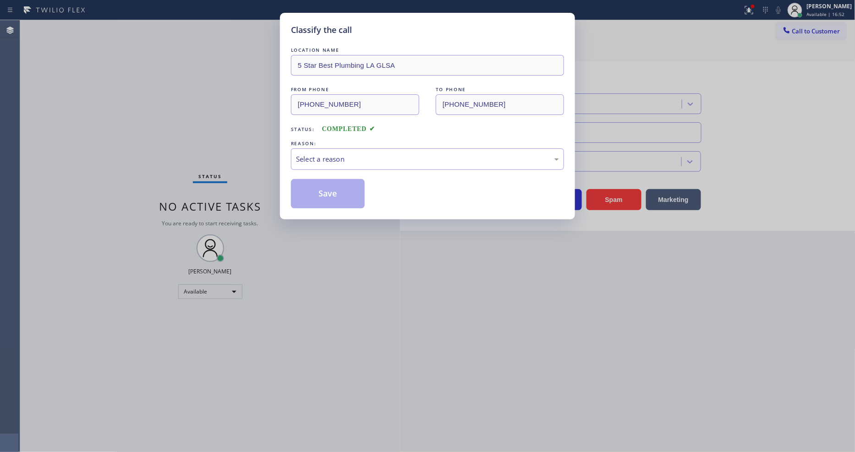
click at [345, 149] on div "Select a reason" at bounding box center [427, 160] width 273 height 22
click at [347, 156] on div "Select a reason" at bounding box center [427, 159] width 263 height 11
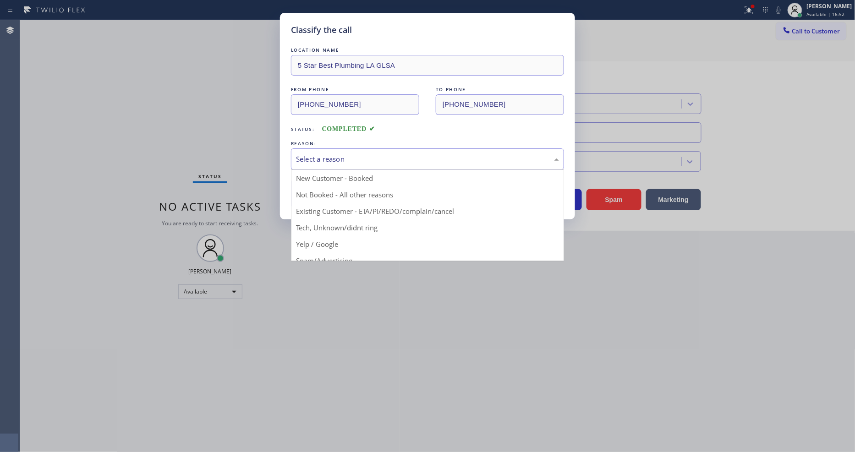
drag, startPoint x: 353, startPoint y: 224, endPoint x: 348, endPoint y: 184, distance: 39.7
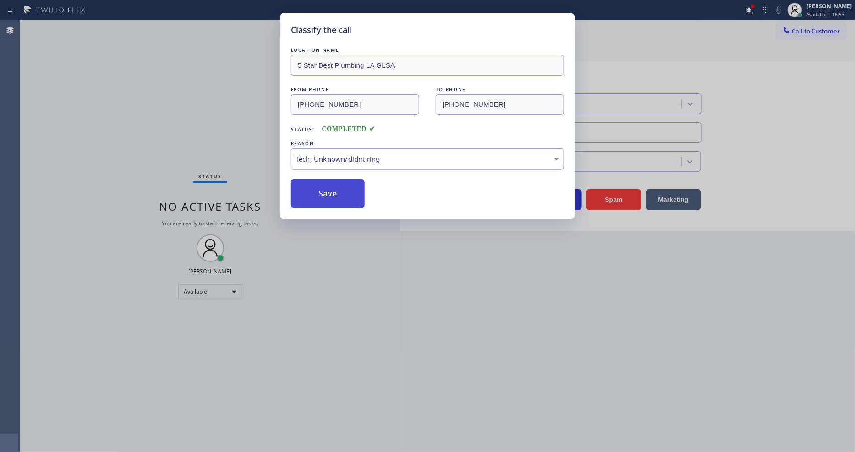
click at [346, 180] on button "Save" at bounding box center [328, 193] width 74 height 29
click at [346, 181] on button "Save" at bounding box center [328, 193] width 74 height 29
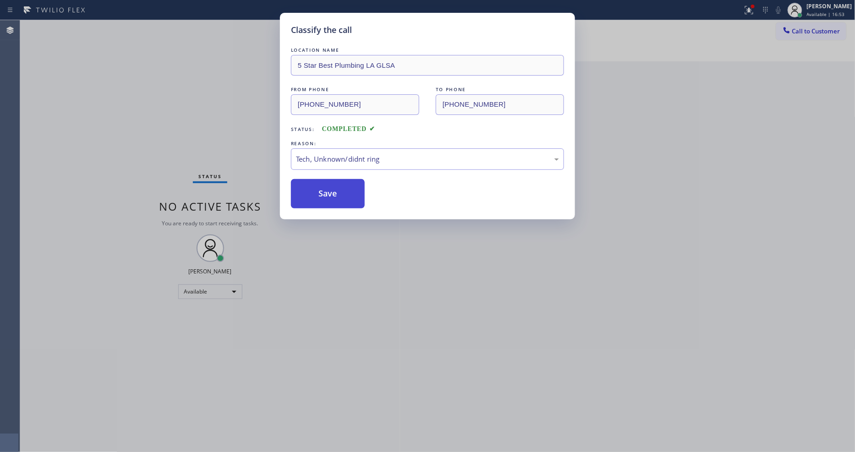
click at [346, 181] on button "Save" at bounding box center [328, 193] width 74 height 29
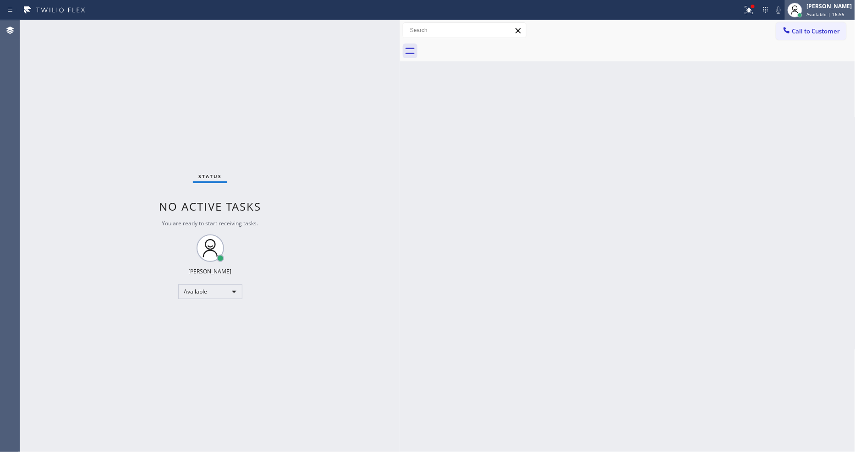
drag, startPoint x: 816, startPoint y: 5, endPoint x: 816, endPoint y: 11, distance: 5.5
click at [816, 6] on div "[PERSON_NAME]" at bounding box center [829, 6] width 45 height 8
click at [249, 220] on span "You are ready to start receiving tasks." at bounding box center [210, 224] width 96 height 8
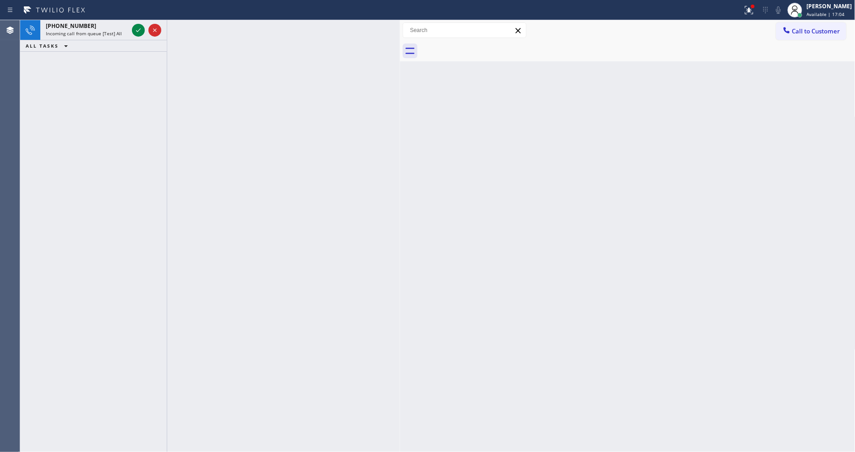
click at [111, 27] on div "[PHONE_NUMBER]" at bounding box center [87, 26] width 83 height 8
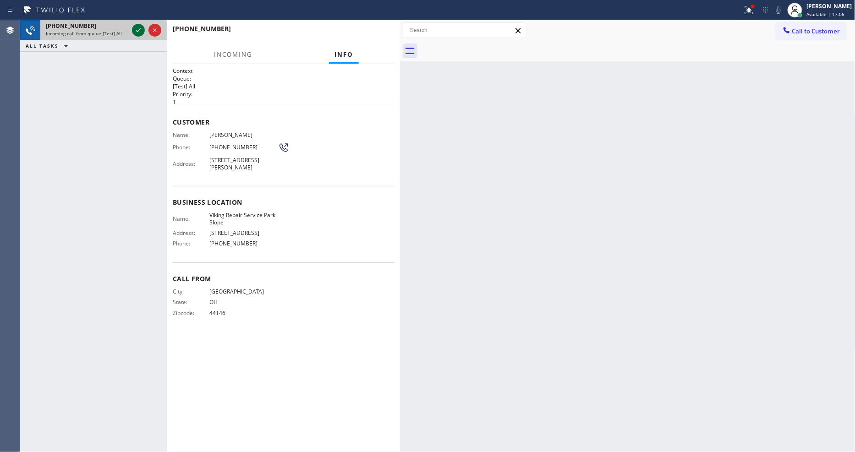
click at [139, 30] on icon at bounding box center [138, 30] width 5 height 4
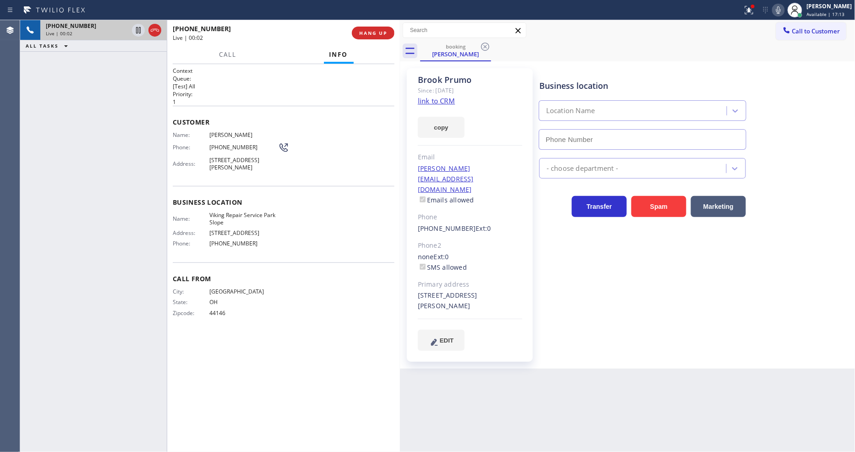
type input "[PHONE_NUMBER]"
click at [438, 99] on link "link to CRM" at bounding box center [436, 100] width 37 height 9
click at [375, 32] on span "HANG UP" at bounding box center [373, 33] width 28 height 6
click at [376, 30] on span "HANG UP" at bounding box center [373, 33] width 28 height 6
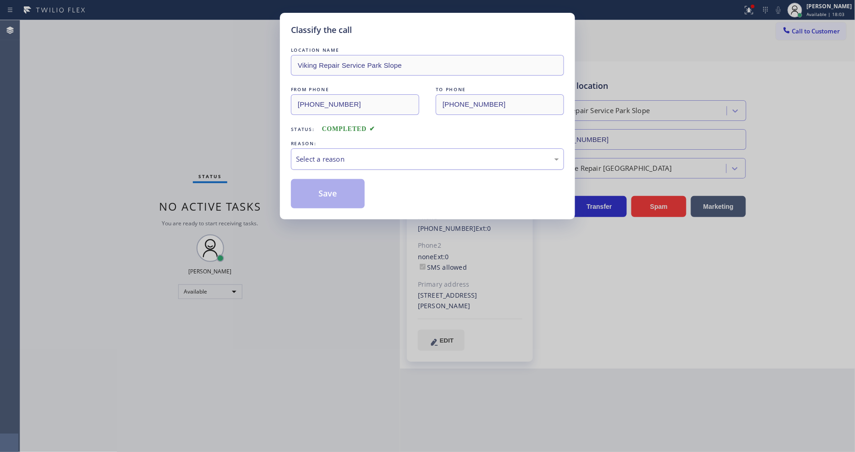
click at [328, 160] on div "Select a reason" at bounding box center [427, 159] width 263 height 11
click at [330, 185] on button "Save" at bounding box center [328, 193] width 74 height 29
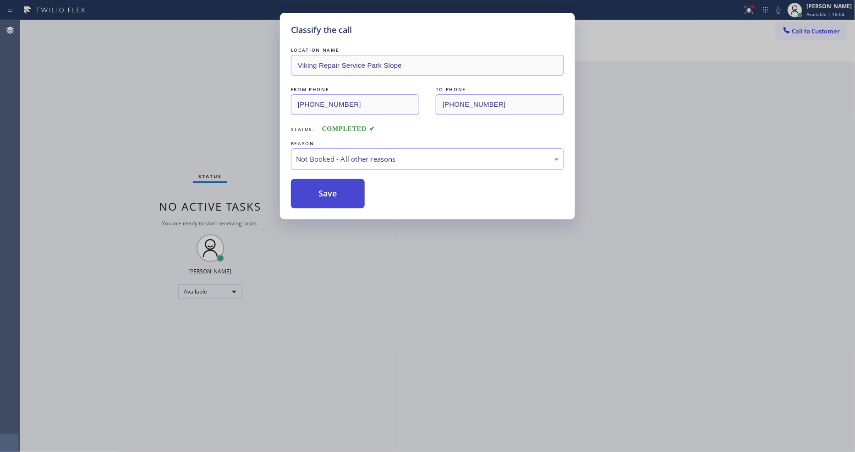
click at [330, 185] on button "Save" at bounding box center [328, 193] width 74 height 29
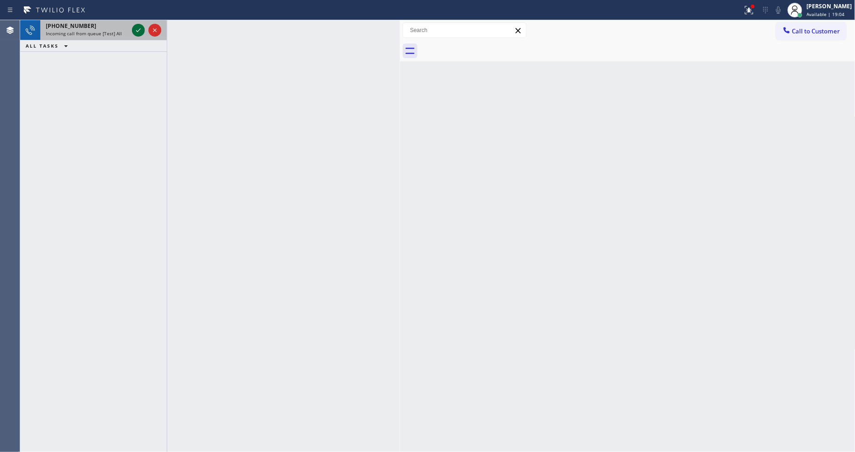
click at [139, 28] on icon at bounding box center [138, 30] width 11 height 11
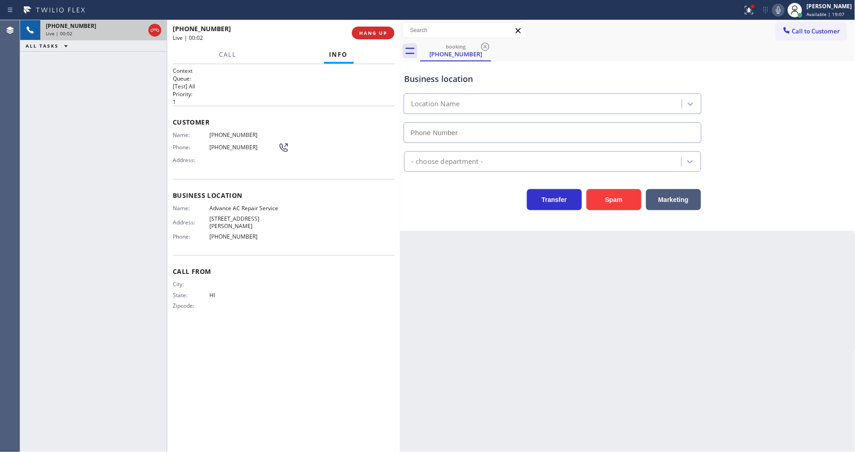
type input "[PHONE_NUMBER]"
click at [382, 30] on span "HANG UP" at bounding box center [373, 33] width 28 height 6
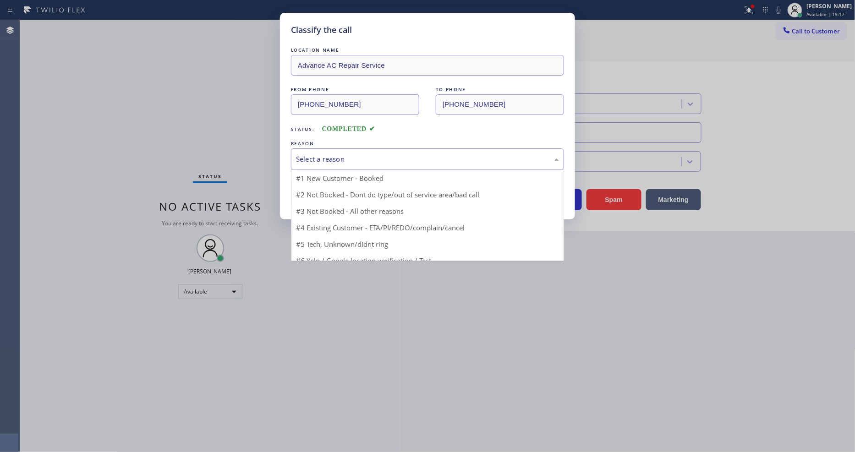
click at [356, 149] on div "Select a reason" at bounding box center [427, 160] width 273 height 22
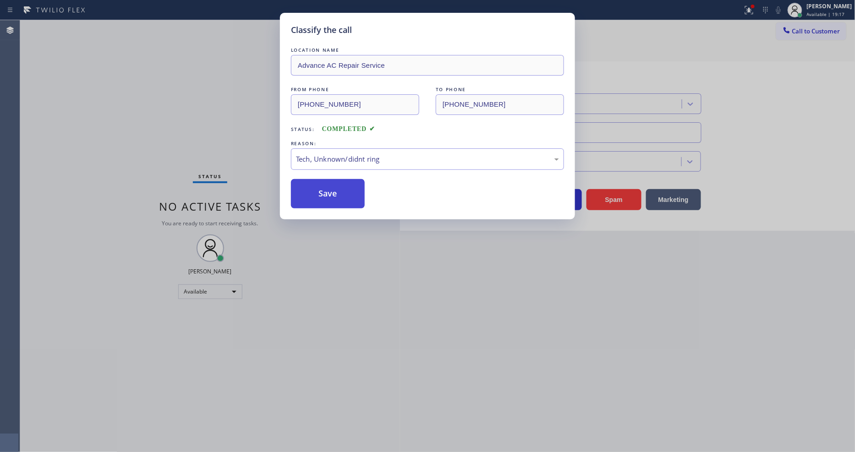
click at [350, 179] on button "Save" at bounding box center [328, 193] width 74 height 29
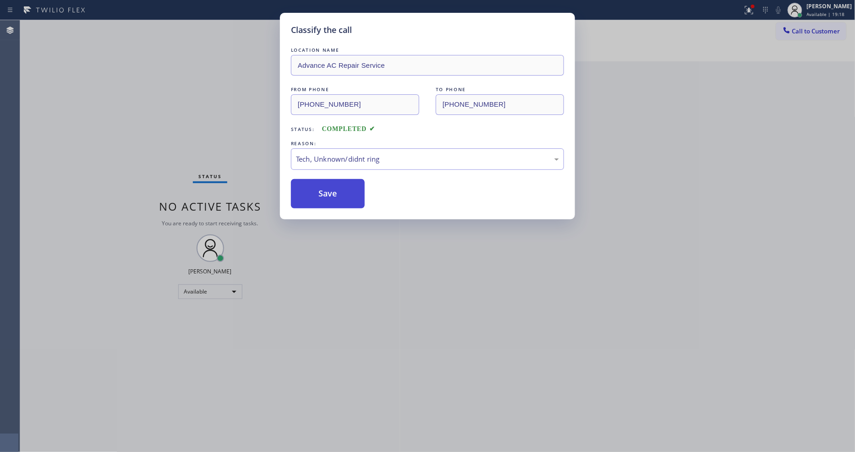
click at [350, 179] on button "Save" at bounding box center [328, 193] width 74 height 29
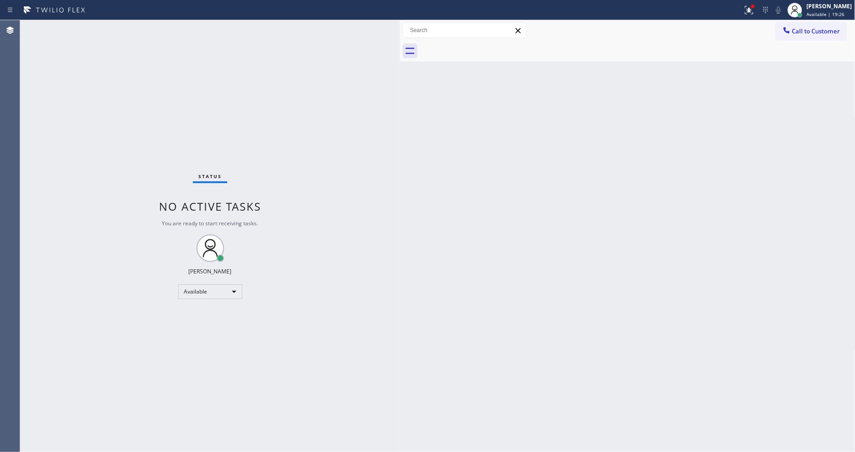
click at [127, 24] on div "Status No active tasks You are ready to start receiving tasks. [PERSON_NAME] Av…" at bounding box center [210, 236] width 380 height 432
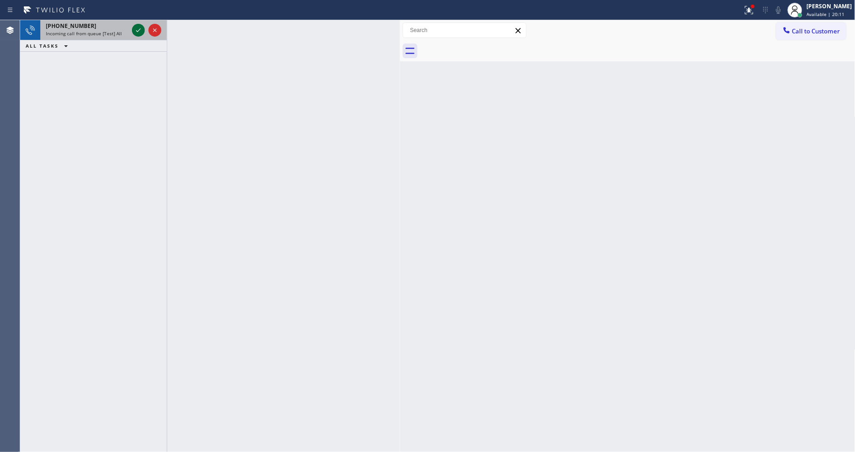
click at [139, 30] on icon at bounding box center [138, 30] width 11 height 11
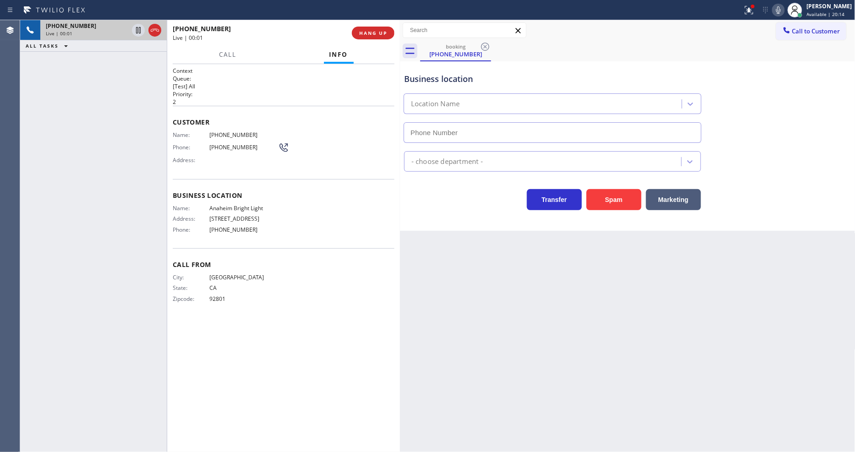
type input "[PHONE_NUMBER]"
click at [400, 322] on div at bounding box center [400, 236] width 0 height 432
click at [372, 30] on span "HANG UP" at bounding box center [372, 33] width 28 height 6
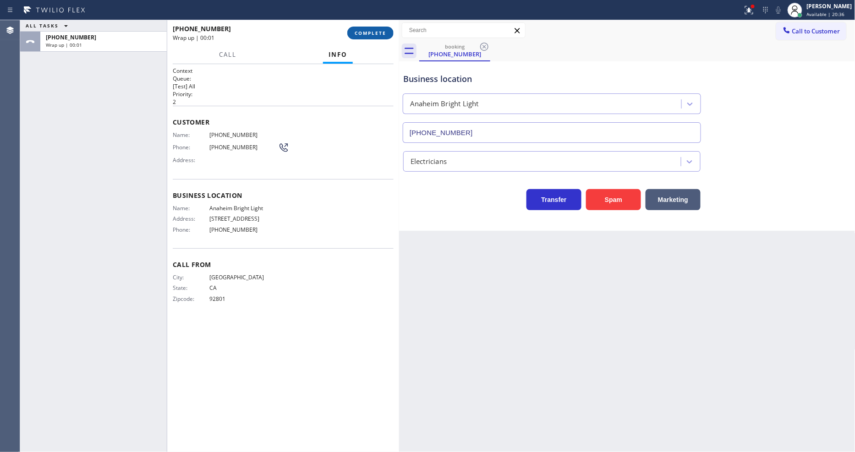
click at [372, 30] on span "COMPLETE" at bounding box center [371, 33] width 32 height 6
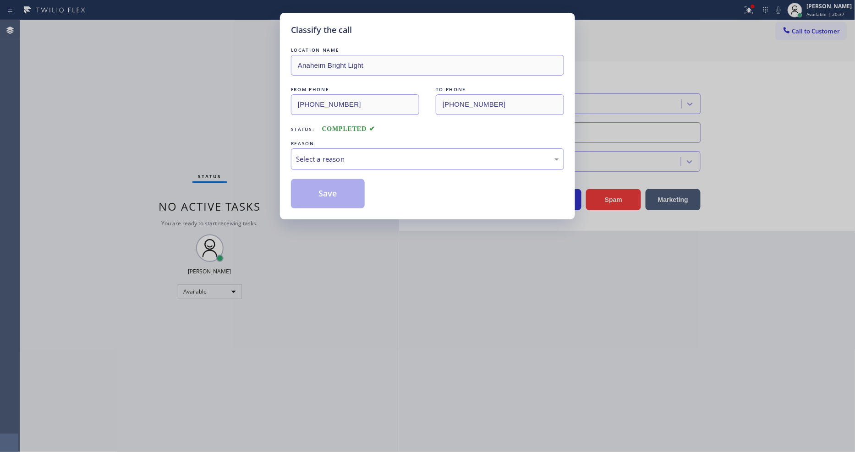
click at [335, 159] on div "Select a reason" at bounding box center [427, 159] width 263 height 11
click at [337, 189] on button "Save" at bounding box center [328, 193] width 74 height 29
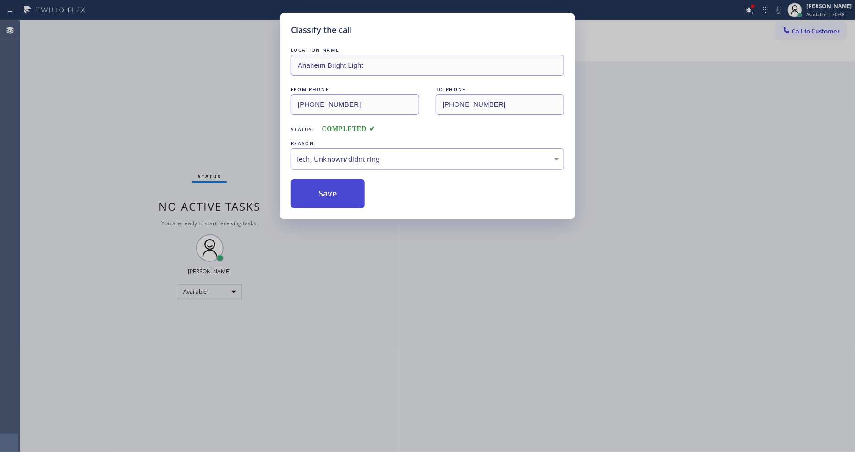
click at [337, 189] on button "Save" at bounding box center [328, 193] width 74 height 29
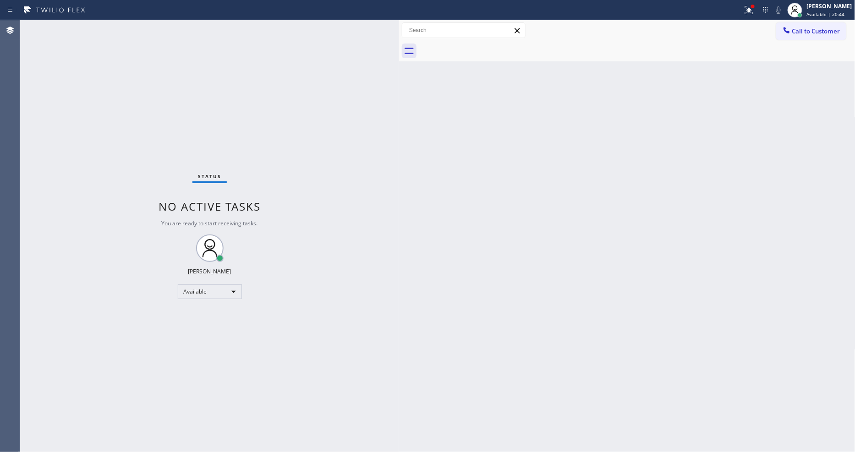
click at [134, 27] on div "Status No active tasks You are ready to start receiving tasks. [PERSON_NAME] Av…" at bounding box center [209, 236] width 379 height 432
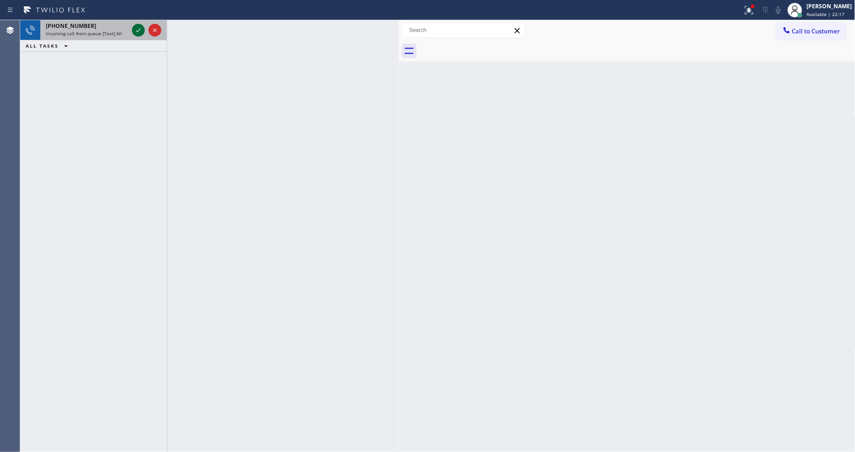
click at [134, 25] on icon at bounding box center [138, 30] width 11 height 11
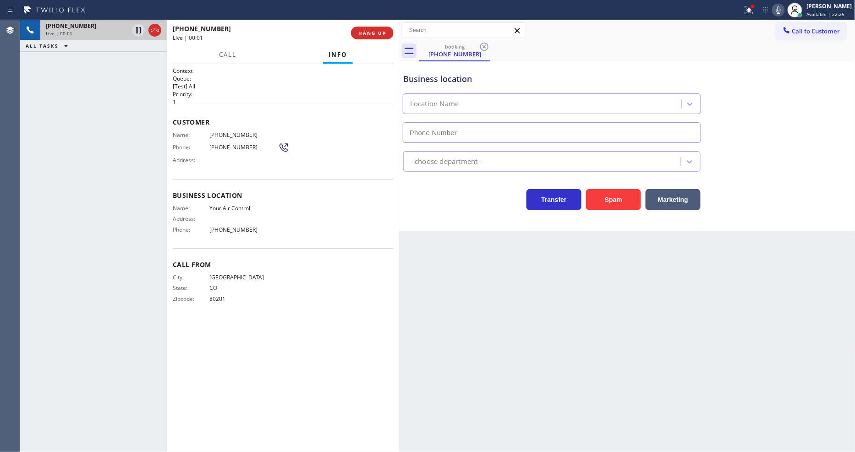
type input "[PHONE_NUMBER]"
click at [373, 30] on span "HANG UP" at bounding box center [372, 33] width 28 height 6
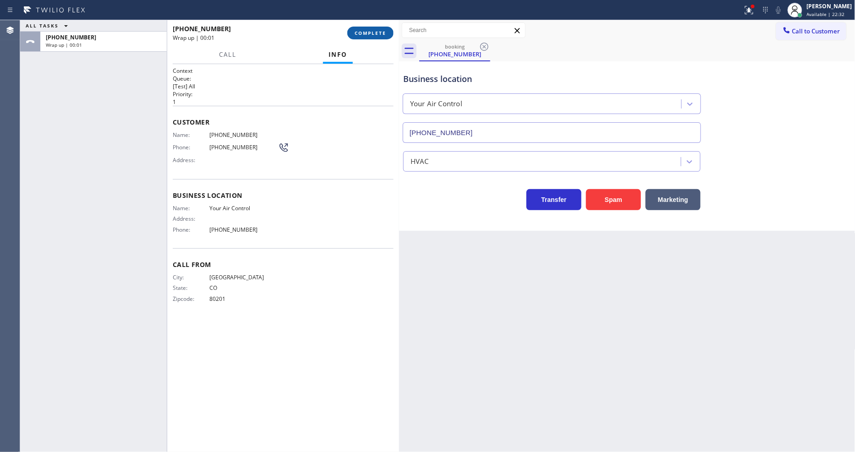
click at [373, 30] on span "COMPLETE" at bounding box center [371, 33] width 32 height 6
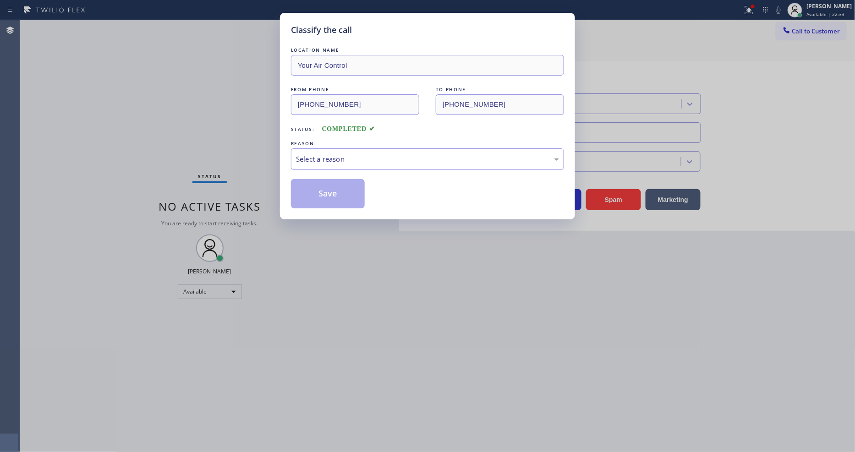
click at [332, 154] on div "Select a reason" at bounding box center [427, 159] width 263 height 11
click at [332, 189] on button "Save" at bounding box center [328, 193] width 74 height 29
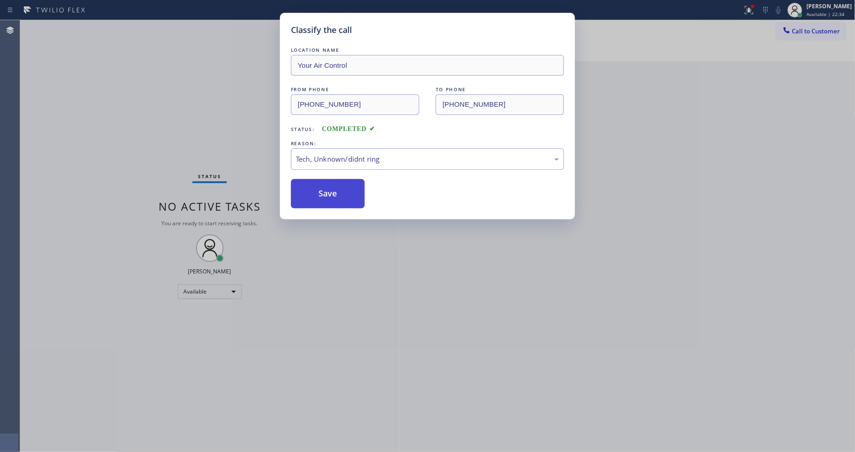
click at [332, 189] on button "Save" at bounding box center [328, 193] width 74 height 29
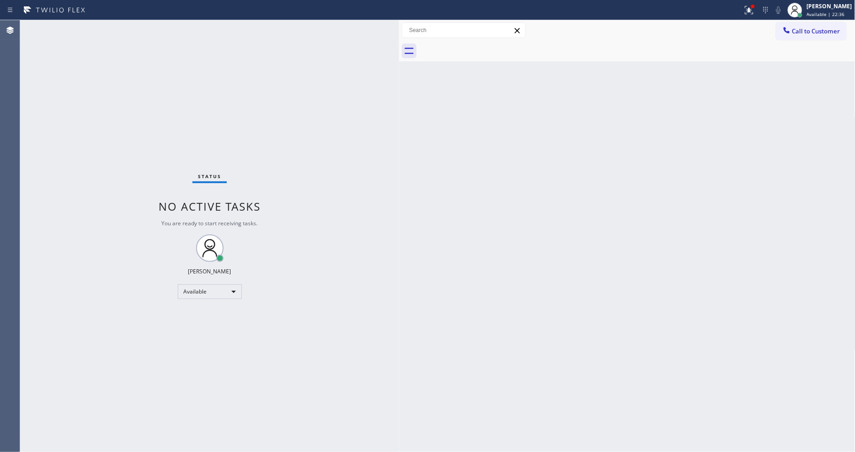
click at [125, 29] on div "Status No active tasks You are ready to start receiving tasks. [PERSON_NAME] Av…" at bounding box center [209, 236] width 379 height 432
click at [226, 335] on div "Status No active tasks You are ready to start receiving tasks. [PERSON_NAME] Av…" at bounding box center [209, 236] width 379 height 432
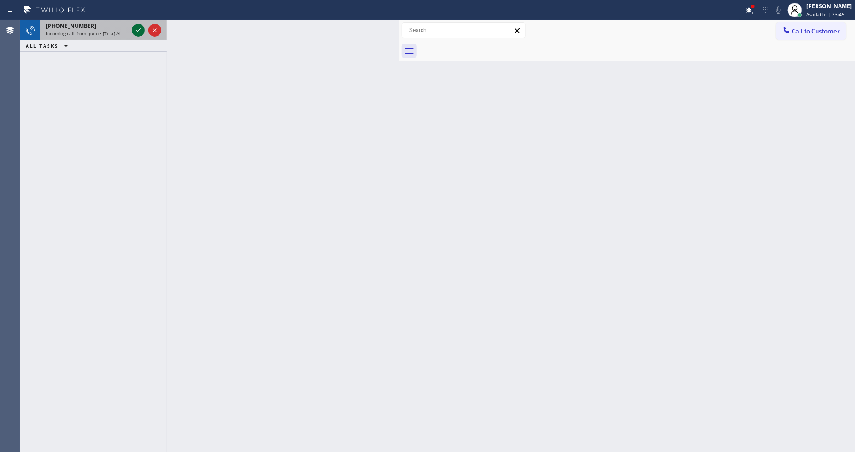
click at [138, 34] on icon at bounding box center [138, 30] width 11 height 11
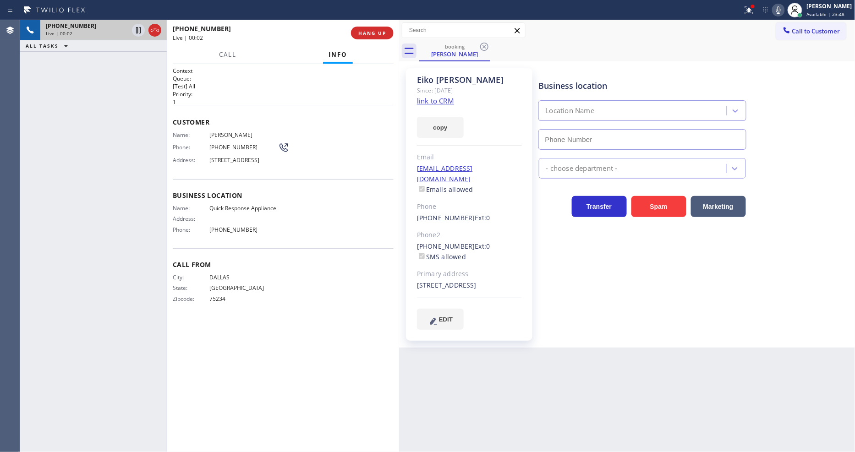
type input "[PHONE_NUMBER]"
click at [433, 103] on link "link to CRM" at bounding box center [435, 100] width 37 height 9
click at [382, 36] on span "HANG UP" at bounding box center [372, 33] width 28 height 6
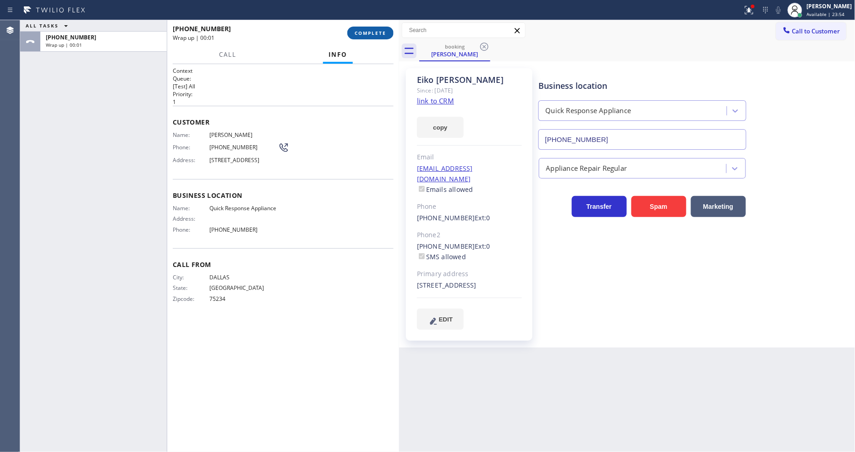
click at [382, 31] on span "COMPLETE" at bounding box center [371, 33] width 32 height 6
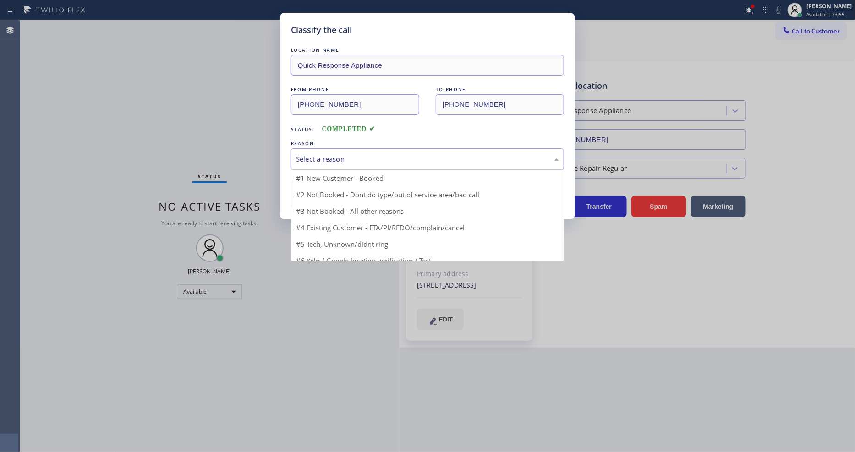
click at [310, 154] on div "Select a reason" at bounding box center [427, 159] width 263 height 11
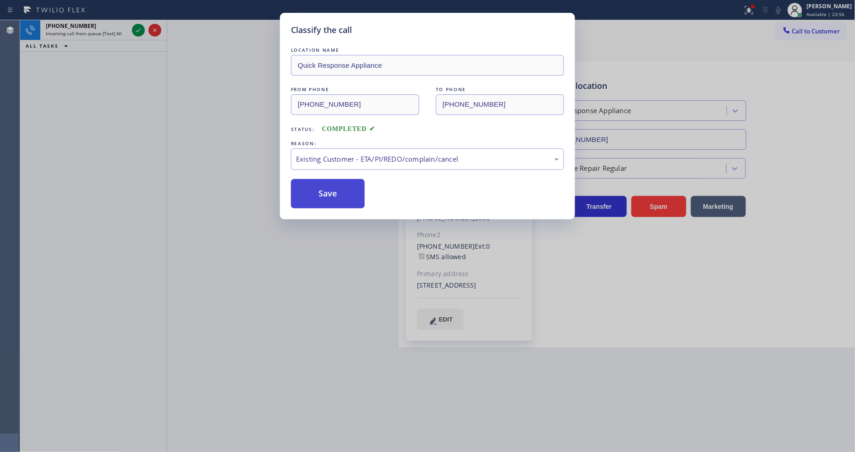
click at [310, 179] on button "Save" at bounding box center [328, 193] width 74 height 29
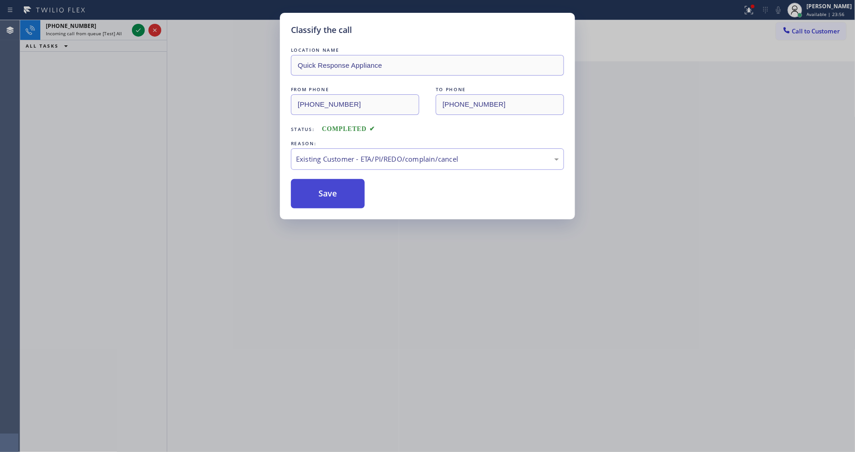
click at [310, 193] on button "Save" at bounding box center [328, 193] width 74 height 29
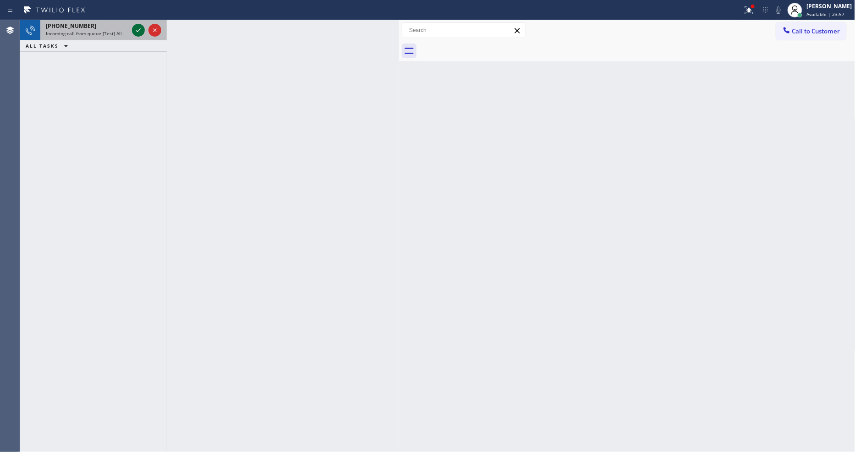
click at [136, 28] on icon at bounding box center [138, 30] width 11 height 11
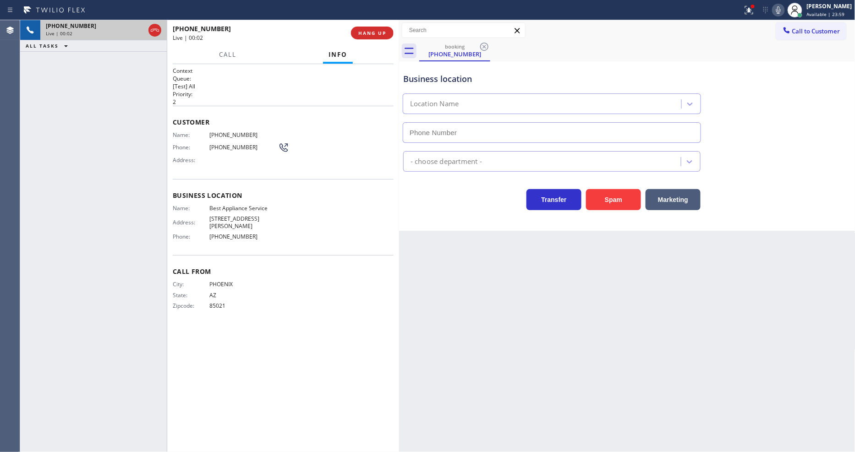
type input "[PHONE_NUMBER]"
click at [751, 10] on icon at bounding box center [748, 9] width 6 height 6
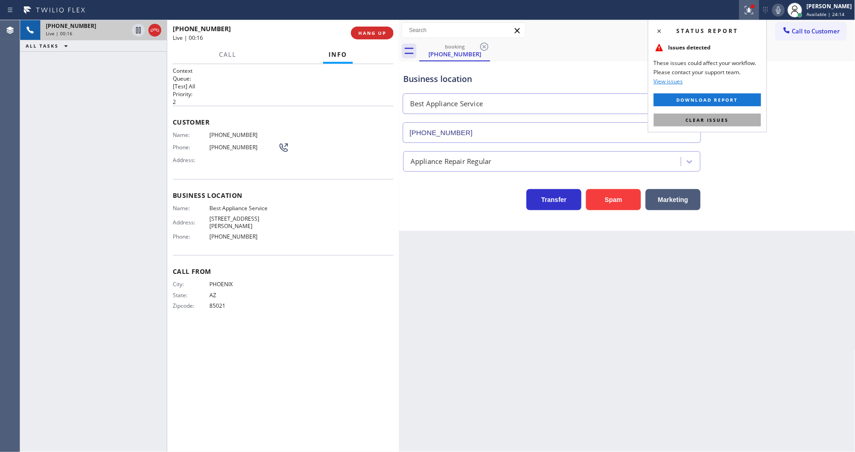
click at [713, 118] on span "Clear issues" at bounding box center [707, 120] width 43 height 6
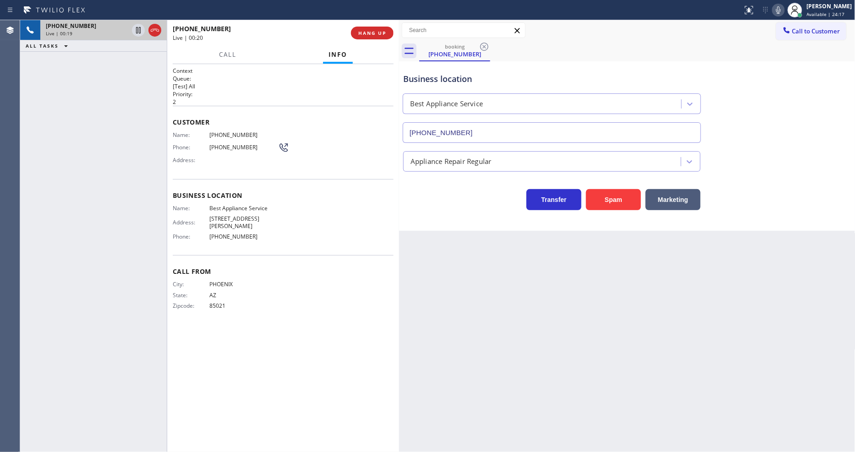
click at [250, 199] on div "Business location Name: Best Appliance Service Address: [STREET_ADDRESS][PERSON…" at bounding box center [283, 217] width 221 height 77
drag, startPoint x: 149, startPoint y: 142, endPoint x: 306, endPoint y: 34, distance: 190.6
click at [148, 142] on div "[PHONE_NUMBER] Live | 00:56 ALL TASKS ALL TASKS ACTIVE TASKS TASKS IN WRAP UP" at bounding box center [93, 236] width 147 height 432
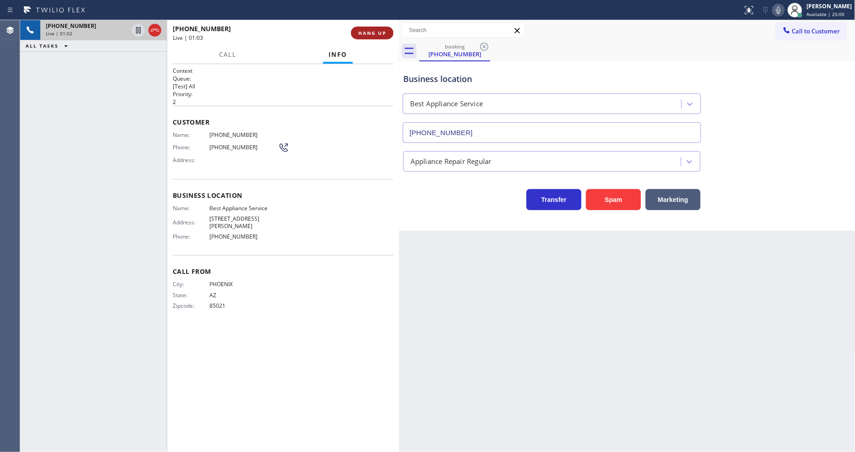
click at [379, 35] on span "HANG UP" at bounding box center [372, 33] width 28 height 6
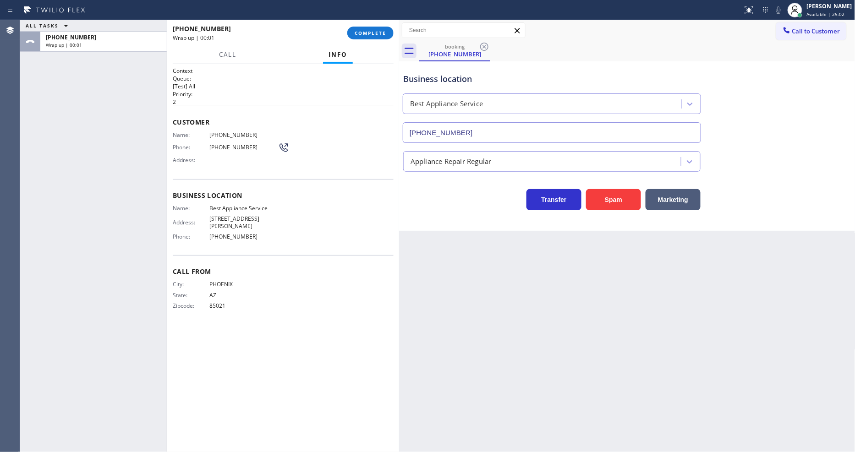
click at [216, 303] on span "85021" at bounding box center [243, 306] width 69 height 7
click at [234, 132] on span "[PHONE_NUMBER]" at bounding box center [243, 135] width 69 height 7
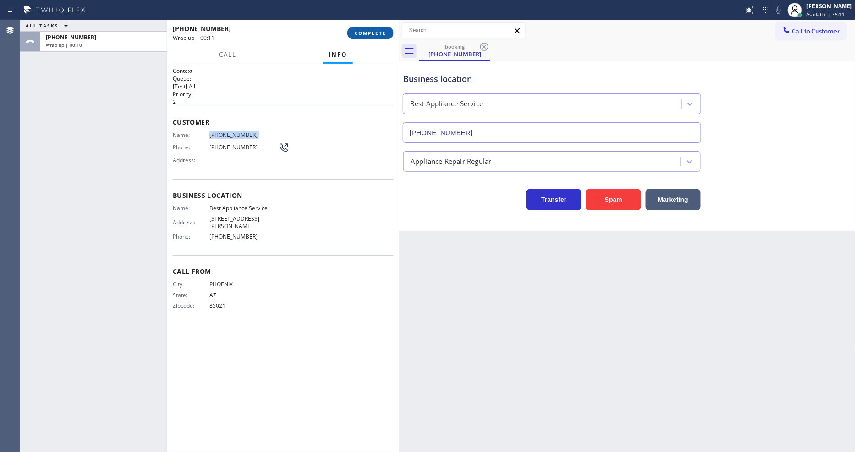
click at [378, 33] on span "COMPLETE" at bounding box center [371, 33] width 32 height 6
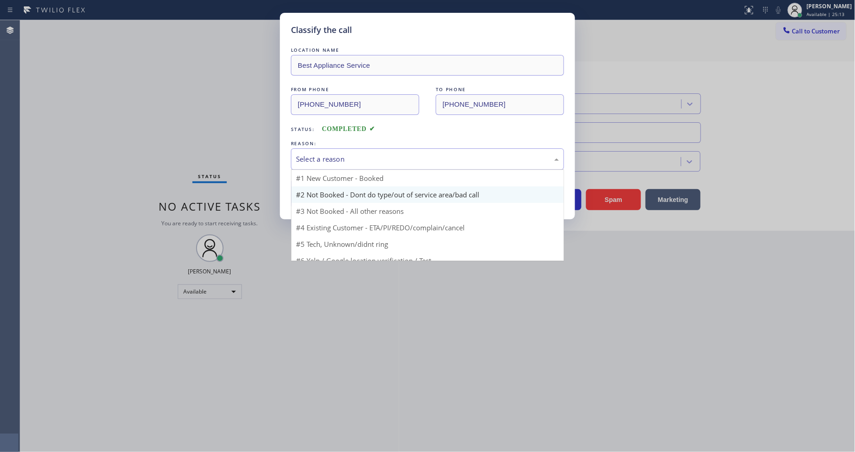
drag, startPoint x: 310, startPoint y: 151, endPoint x: 300, endPoint y: 192, distance: 41.5
click at [309, 154] on div "Select a reason" at bounding box center [427, 159] width 263 height 11
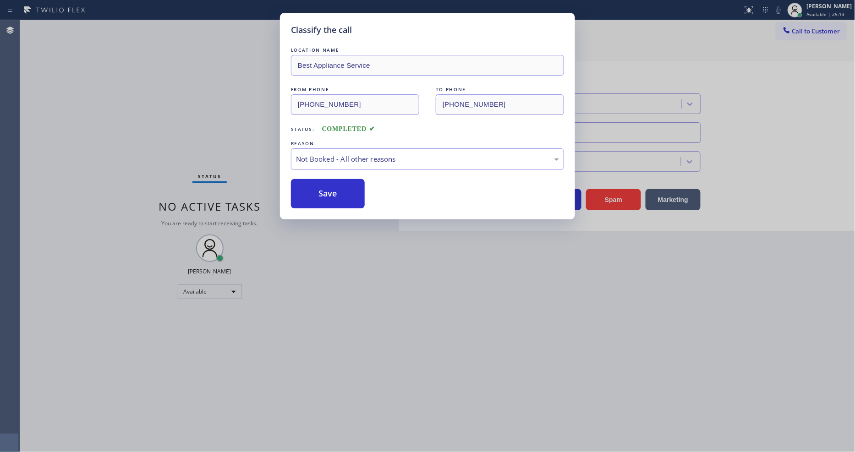
click at [300, 193] on button "Save" at bounding box center [328, 193] width 74 height 29
drag, startPoint x: 300, startPoint y: 193, endPoint x: 223, endPoint y: 18, distance: 190.5
click at [295, 174] on div "LOCATION NAME Best Appliance Service FROM PHONE [PHONE_NUMBER] TO PHONE [PHONE_…" at bounding box center [427, 126] width 273 height 163
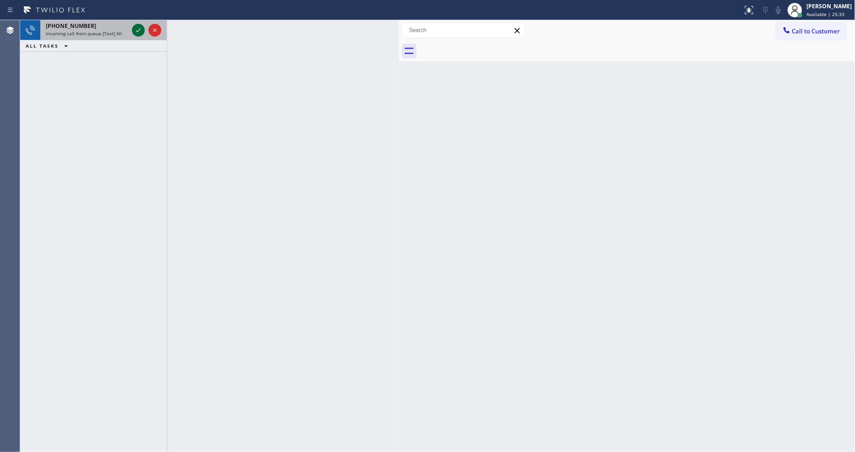
click at [135, 30] on icon at bounding box center [138, 30] width 11 height 11
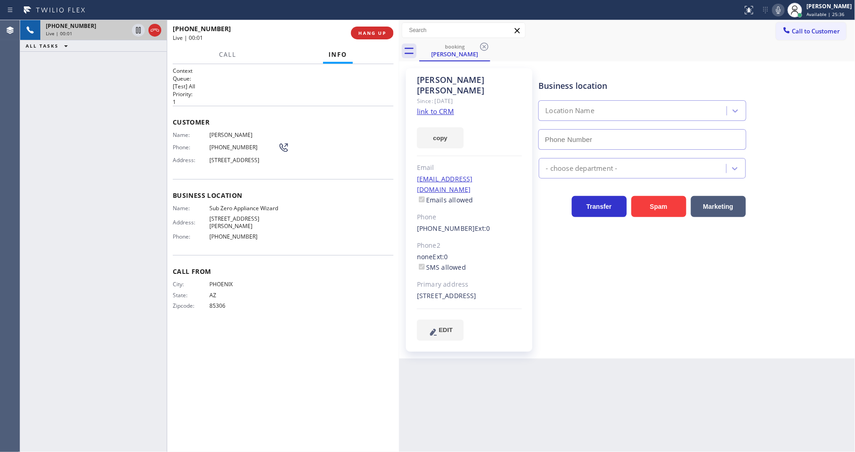
type input "[PHONE_NUMBER]"
click at [441, 107] on link "link to CRM" at bounding box center [435, 111] width 37 height 9
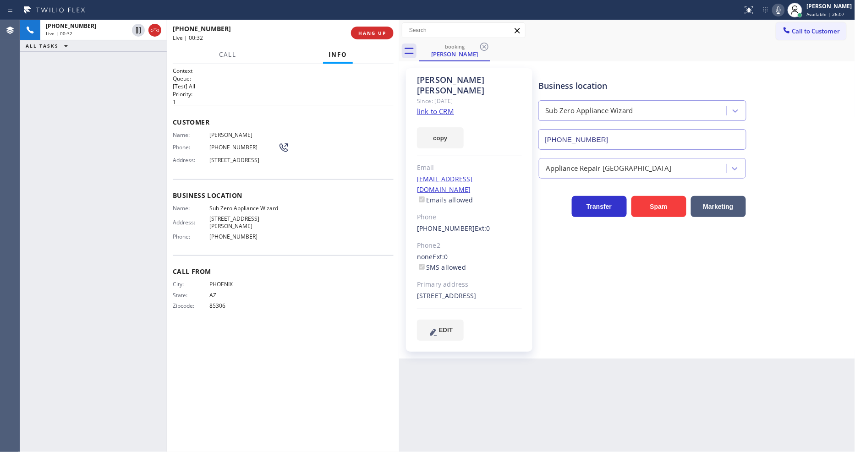
drag, startPoint x: 135, startPoint y: 28, endPoint x: 259, endPoint y: 28, distance: 123.3
click at [135, 28] on icon at bounding box center [138, 30] width 11 height 11
click at [781, 10] on icon at bounding box center [779, 9] width 5 height 7
click at [137, 28] on icon at bounding box center [138, 30] width 6 height 6
click at [782, 12] on rect at bounding box center [779, 9] width 6 height 6
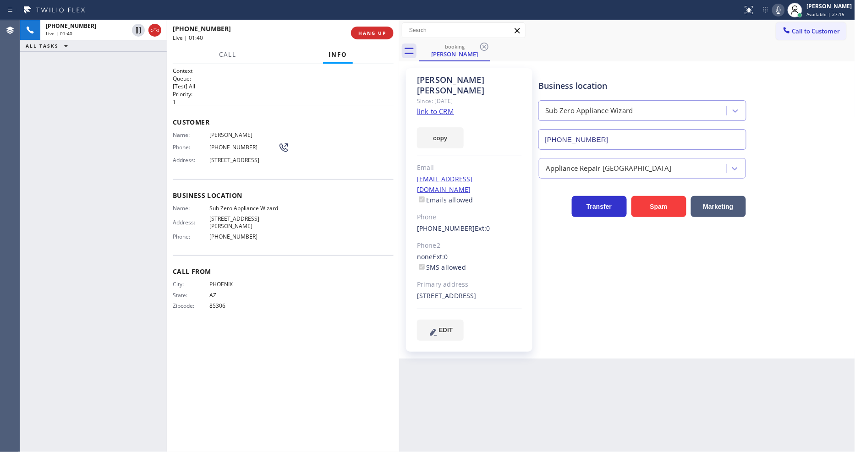
click at [324, 313] on div "City: [GEOGRAPHIC_DATA]: [US_STATE] Zipcode: 85306" at bounding box center [283, 297] width 221 height 32
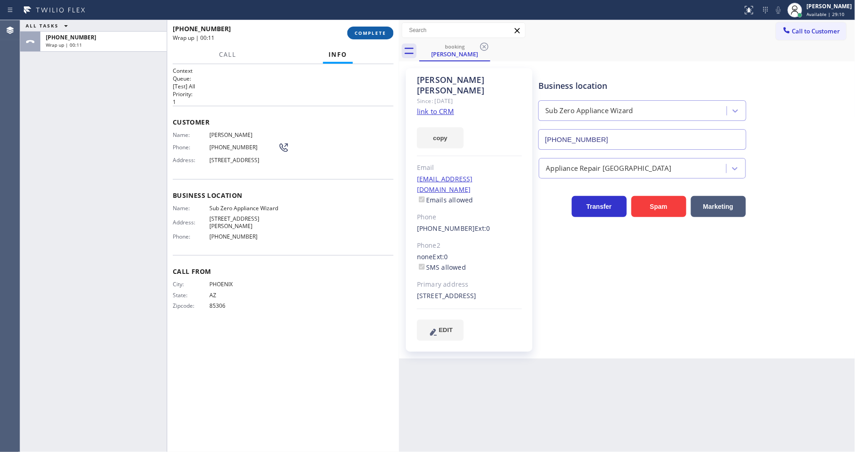
click at [380, 39] on button "COMPLETE" at bounding box center [370, 33] width 46 height 13
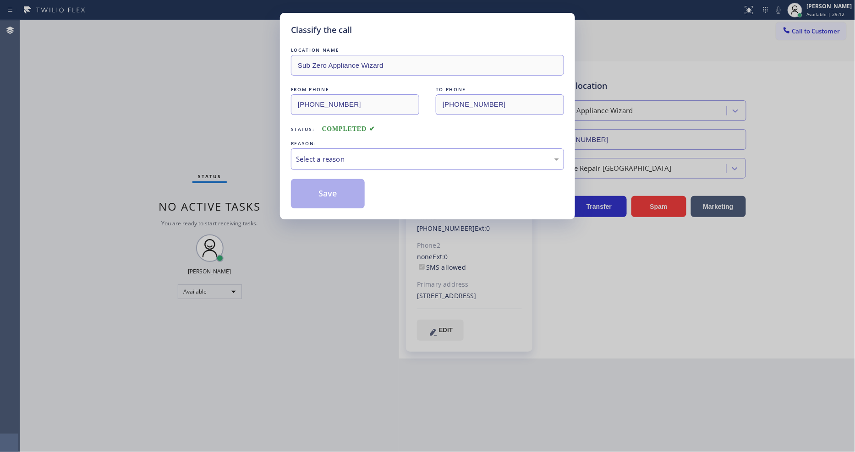
click at [338, 149] on div "Select a reason" at bounding box center [427, 160] width 273 height 22
click at [332, 179] on button "Save" at bounding box center [328, 193] width 74 height 29
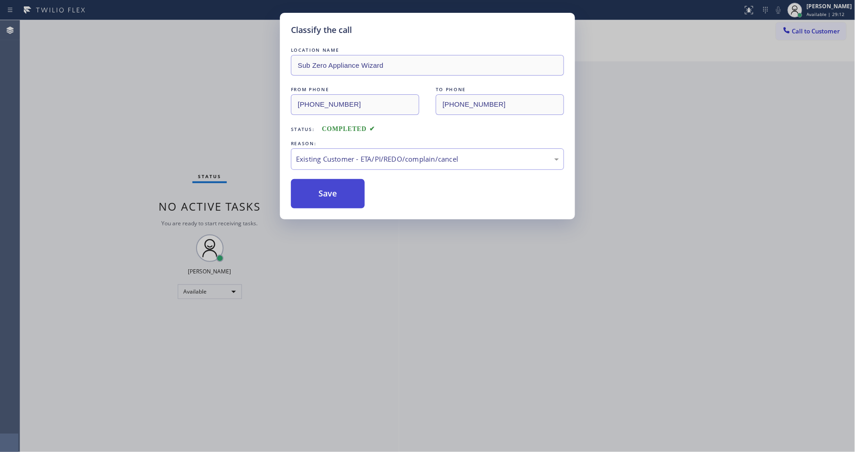
click at [332, 179] on button "Save" at bounding box center [328, 193] width 74 height 29
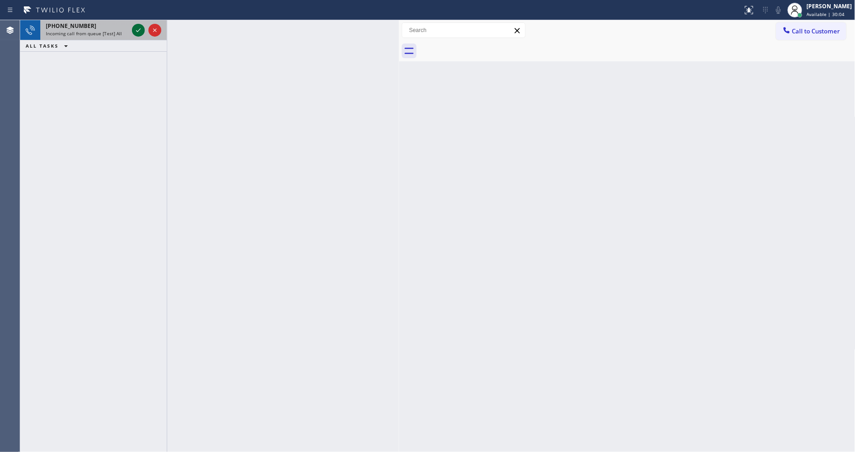
click at [136, 29] on icon at bounding box center [138, 30] width 11 height 11
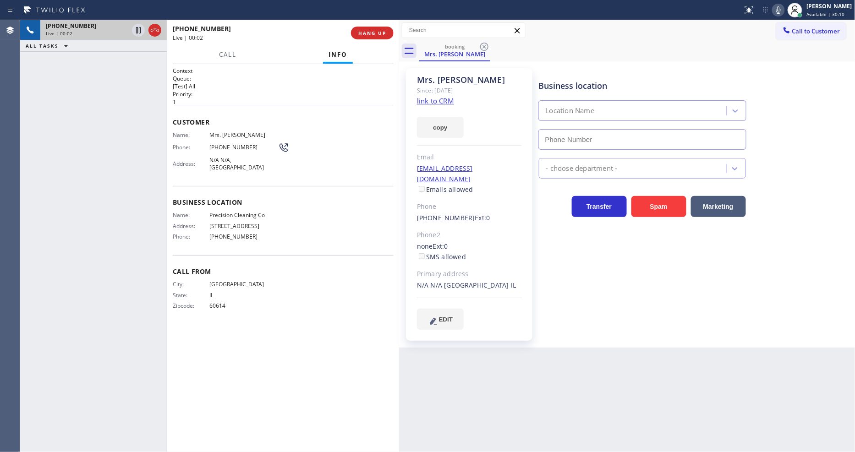
type input "[PHONE_NUMBER]"
click at [364, 34] on span "HANG UP" at bounding box center [372, 33] width 28 height 6
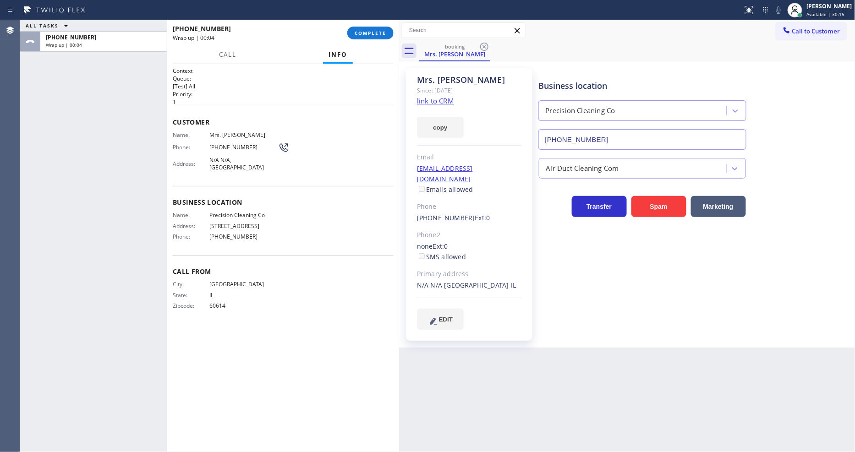
drag, startPoint x: 380, startPoint y: 29, endPoint x: 711, endPoint y: 337, distance: 452.1
click at [380, 29] on button "COMPLETE" at bounding box center [370, 33] width 46 height 13
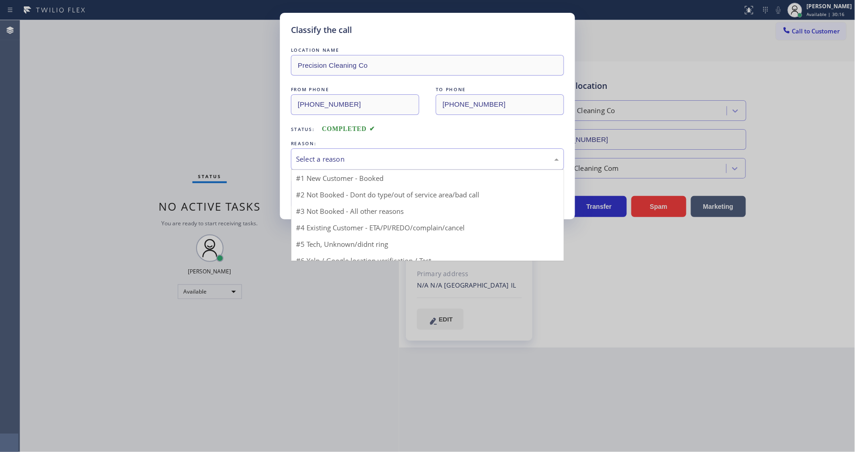
click at [353, 154] on div "Select a reason" at bounding box center [427, 159] width 263 height 11
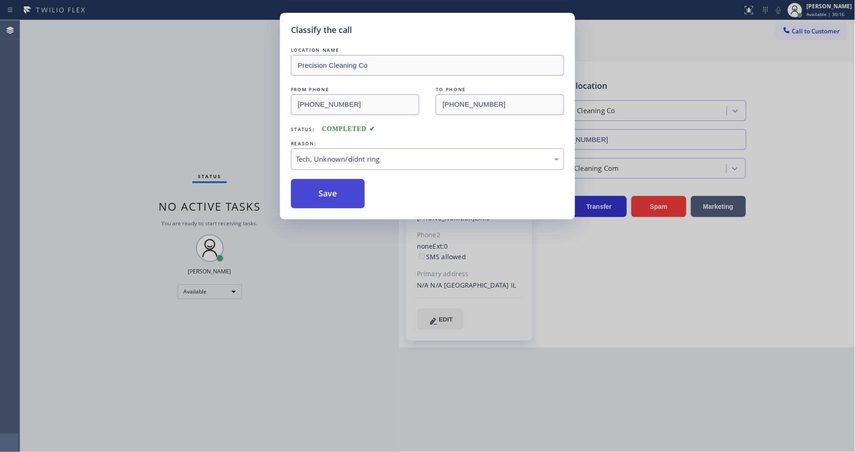
click at [341, 185] on button "Save" at bounding box center [328, 193] width 74 height 29
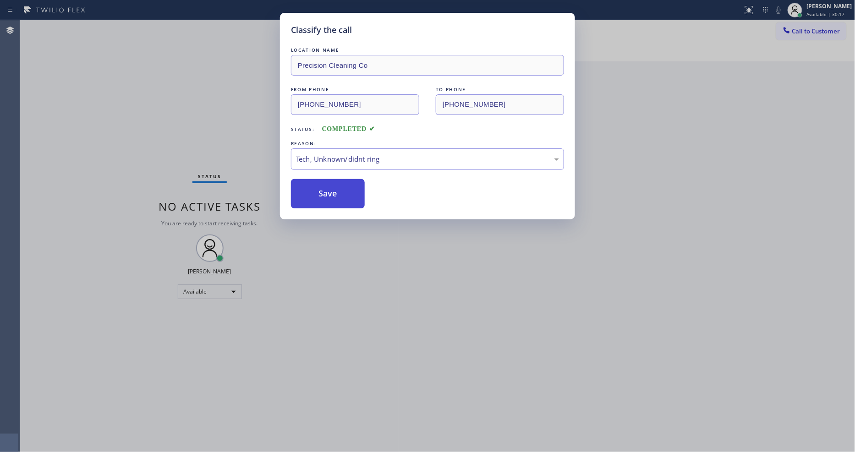
click at [341, 185] on button "Save" at bounding box center [328, 193] width 74 height 29
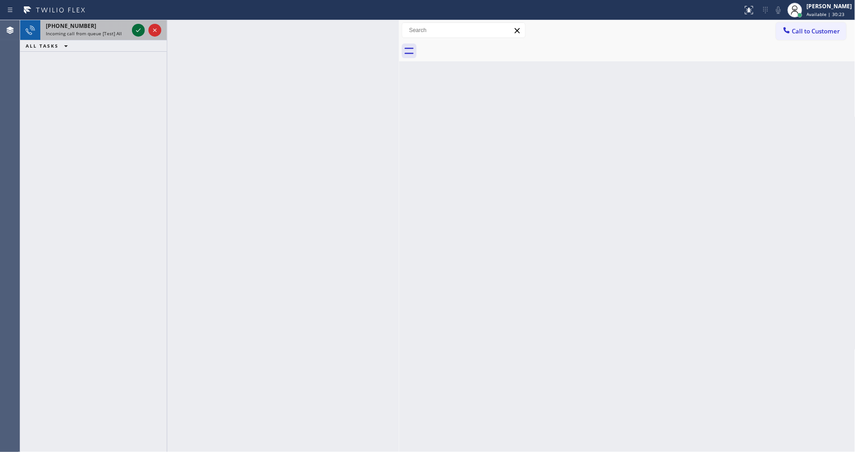
click at [102, 29] on div "[PHONE_NUMBER]" at bounding box center [87, 26] width 83 height 8
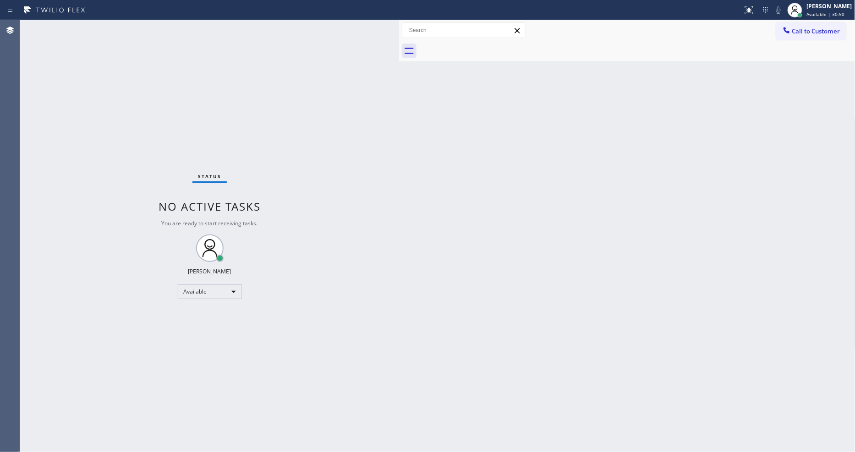
click at [126, 26] on div "Status No active tasks You are ready to start receiving tasks. [PERSON_NAME] Av…" at bounding box center [209, 236] width 379 height 432
click at [133, 31] on div "Status No active tasks You are ready to start receiving tasks. [PERSON_NAME] Av…" at bounding box center [209, 236] width 379 height 432
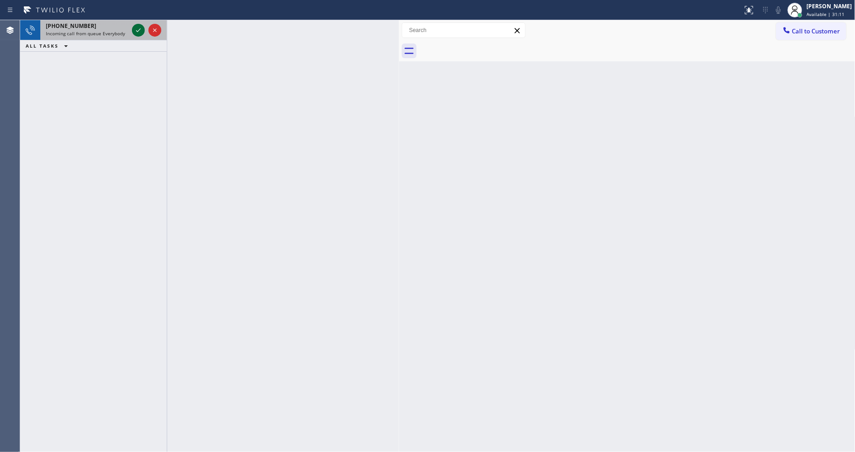
click at [135, 28] on icon at bounding box center [138, 30] width 11 height 11
click at [140, 28] on icon at bounding box center [138, 30] width 11 height 11
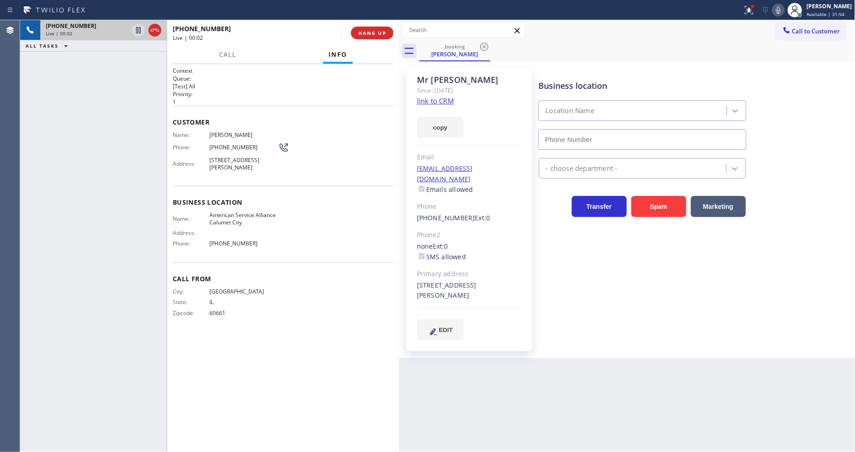
type input "[PHONE_NUMBER]"
click at [432, 97] on link "link to CRM" at bounding box center [435, 100] width 37 height 9
click at [784, 14] on icon at bounding box center [778, 10] width 11 height 11
click at [138, 32] on icon at bounding box center [138, 30] width 11 height 11
click at [528, 261] on div "[PERSON_NAME] Since: [DATE] link to CRM copy Email [EMAIL_ADDRESS][DOMAIN_NAME]…" at bounding box center [469, 209] width 127 height 283
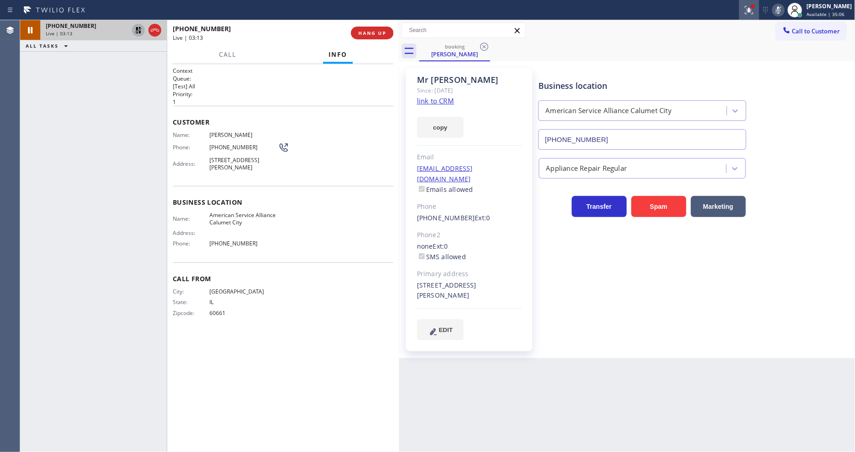
click at [754, 8] on icon at bounding box center [749, 10] width 11 height 11
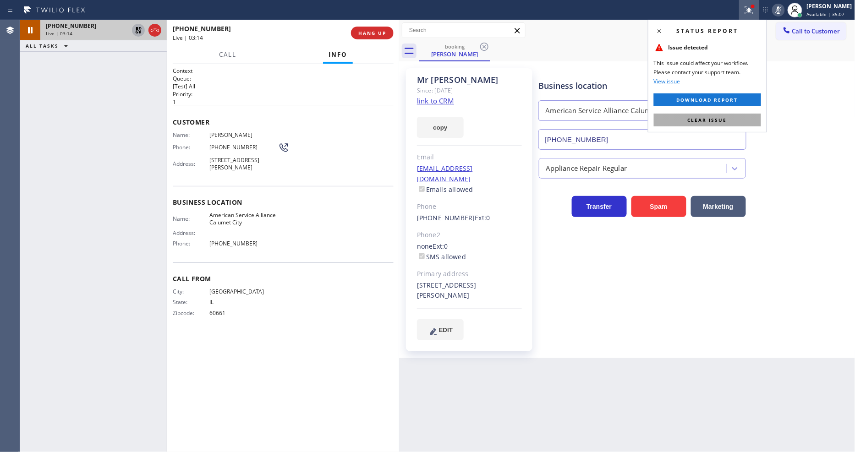
click at [699, 126] on button "Clear issue" at bounding box center [707, 120] width 107 height 13
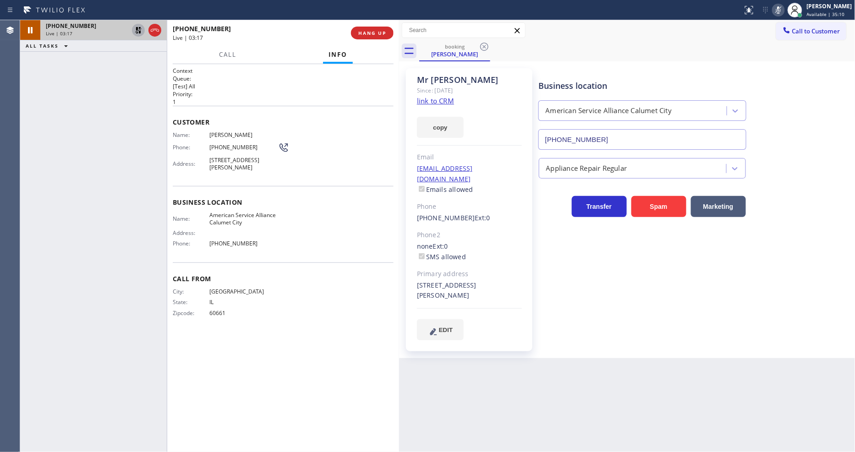
click at [390, 322] on div "Call From City: [GEOGRAPHIC_DATA]: [US_STATE] Zipcode: 60661" at bounding box center [283, 297] width 221 height 69
drag, startPoint x: 138, startPoint y: 30, endPoint x: 565, endPoint y: 58, distance: 428.6
click at [137, 29] on icon at bounding box center [138, 30] width 6 height 6
click at [784, 8] on icon at bounding box center [778, 10] width 11 height 11
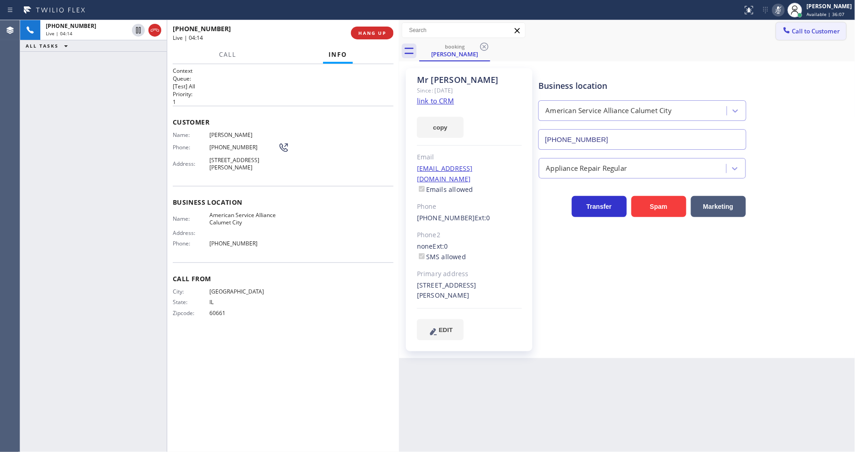
click at [791, 40] on div "Call to Customer Outbound call Location Search location Your caller id phone nu…" at bounding box center [627, 30] width 457 height 21
click at [784, 12] on icon at bounding box center [778, 10] width 11 height 11
click at [784, 14] on icon at bounding box center [778, 10] width 11 height 11
click at [784, 12] on icon at bounding box center [778, 10] width 11 height 11
click at [784, 11] on icon at bounding box center [778, 10] width 11 height 11
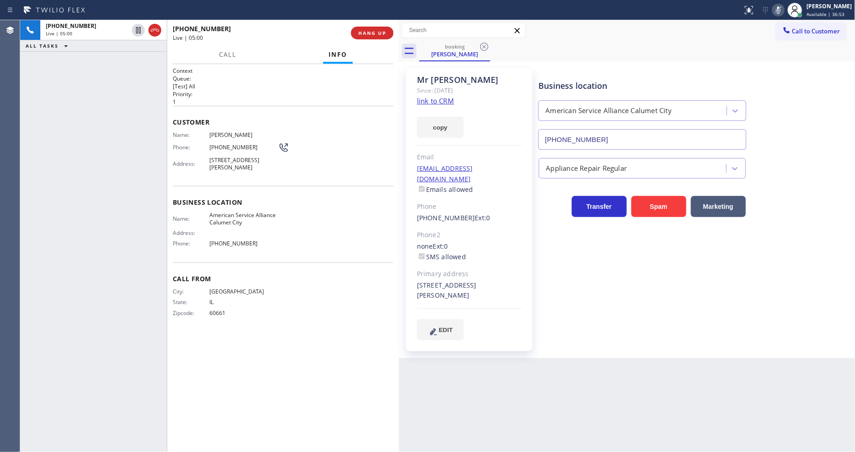
click at [782, 11] on rect at bounding box center [779, 9] width 6 height 6
click at [225, 212] on span "American Service Alliance Calumet City" at bounding box center [243, 219] width 69 height 14
click at [222, 147] on span "[PHONE_NUMBER]" at bounding box center [243, 147] width 69 height 7
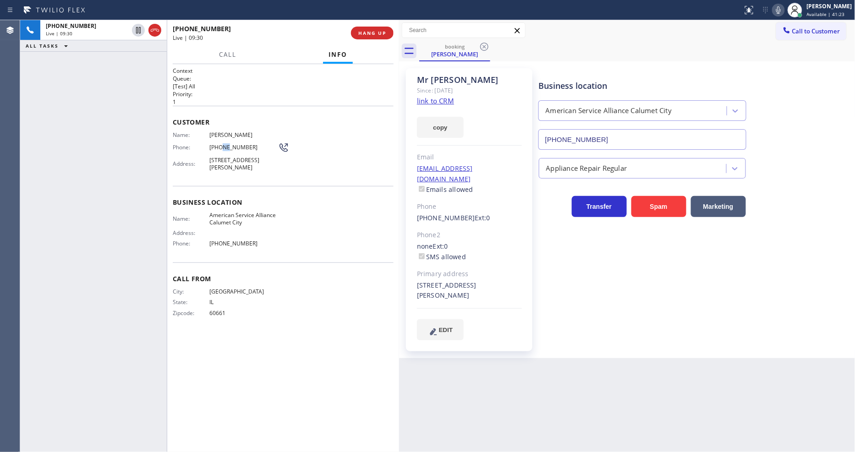
click at [221, 148] on span "[PHONE_NUMBER]" at bounding box center [243, 147] width 69 height 7
drag, startPoint x: 139, startPoint y: 31, endPoint x: 309, endPoint y: 23, distance: 170.2
click at [139, 31] on icon at bounding box center [138, 30] width 5 height 6
click at [789, 2] on div "Status report No issues detected If you experience an issue, please download th…" at bounding box center [797, 10] width 116 height 20
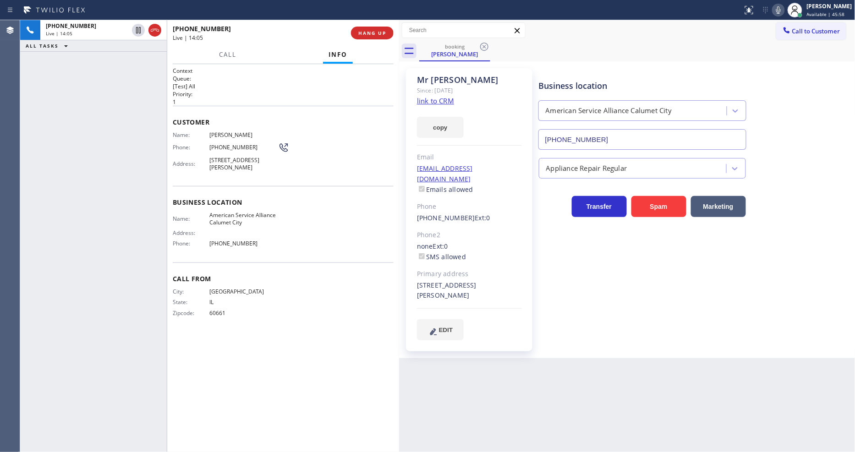
click at [784, 7] on icon at bounding box center [778, 10] width 11 height 11
click at [143, 34] on icon at bounding box center [138, 30] width 11 height 11
click at [784, 8] on icon at bounding box center [778, 10] width 11 height 11
click at [381, 30] on span "HANG UP" at bounding box center [372, 33] width 28 height 6
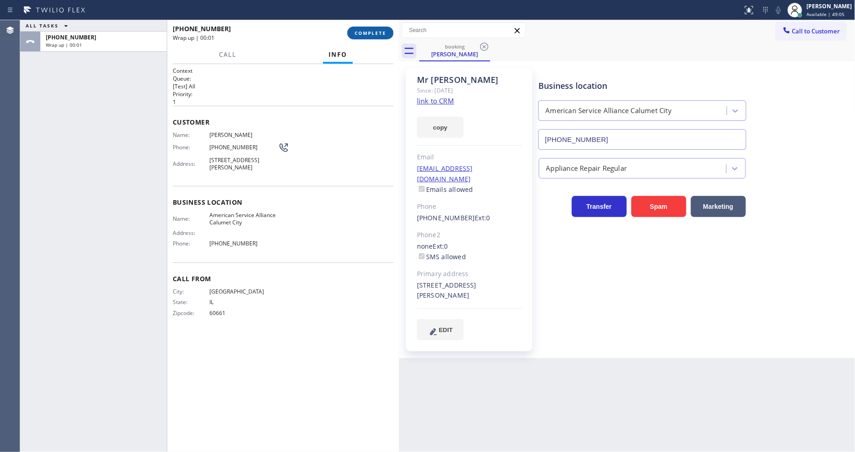
click at [381, 31] on span "COMPLETE" at bounding box center [371, 33] width 32 height 6
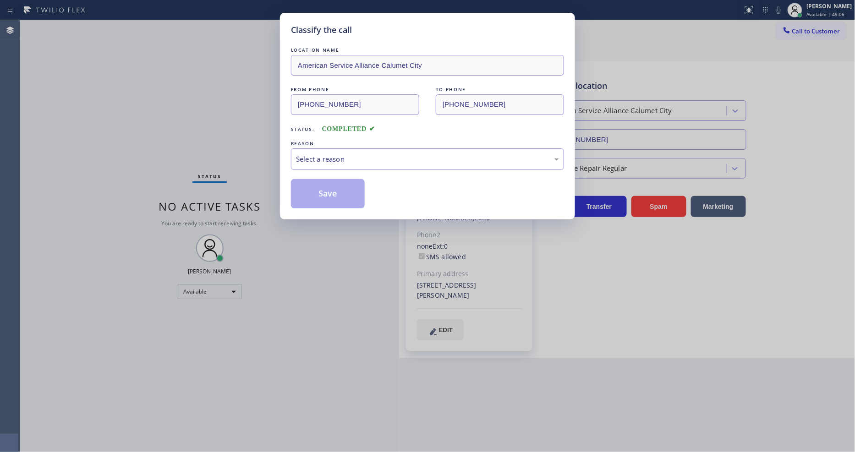
click at [321, 154] on div "Select a reason" at bounding box center [427, 159] width 263 height 11
click at [313, 194] on button "Save" at bounding box center [328, 193] width 74 height 29
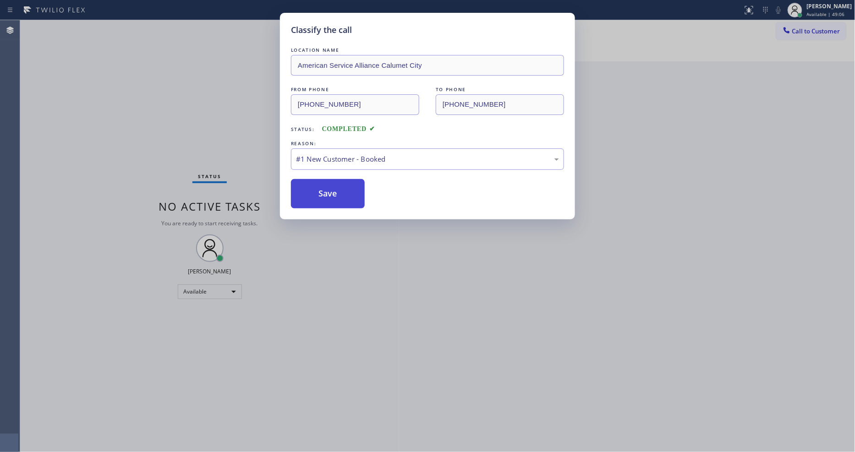
click at [313, 195] on button "Save" at bounding box center [328, 193] width 74 height 29
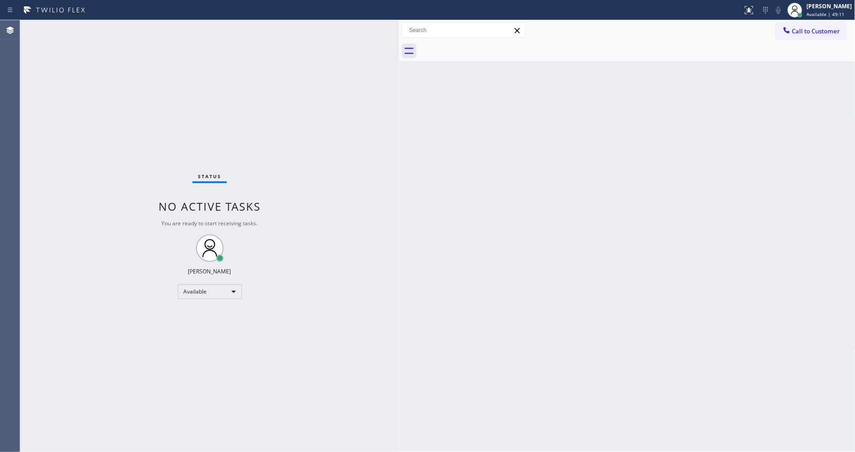
click at [535, 314] on div "Back to Dashboard Change Sender ID Customers Technicians Select a contact Outbo…" at bounding box center [627, 236] width 457 height 432
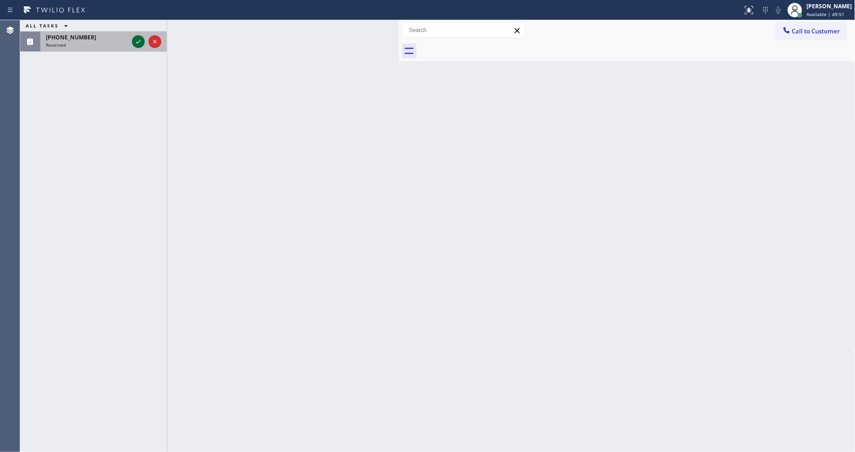
click at [135, 39] on icon at bounding box center [138, 41] width 11 height 11
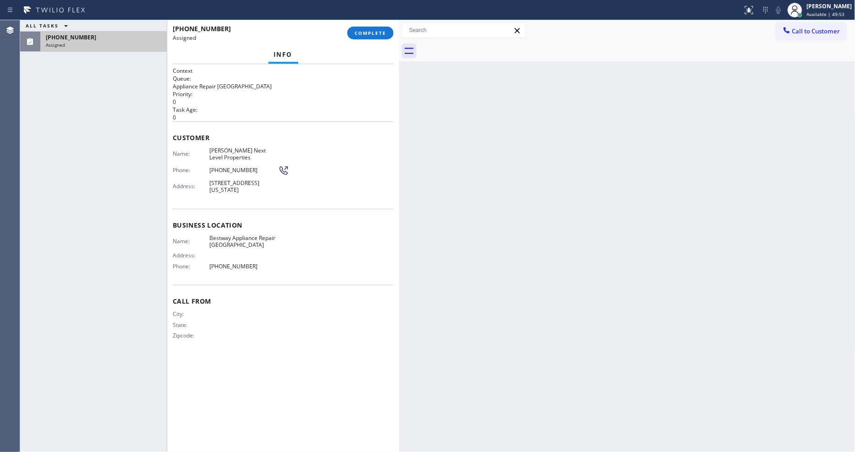
drag, startPoint x: 303, startPoint y: 102, endPoint x: 315, endPoint y: 102, distance: 11.9
click at [303, 102] on p "0" at bounding box center [283, 102] width 221 height 8
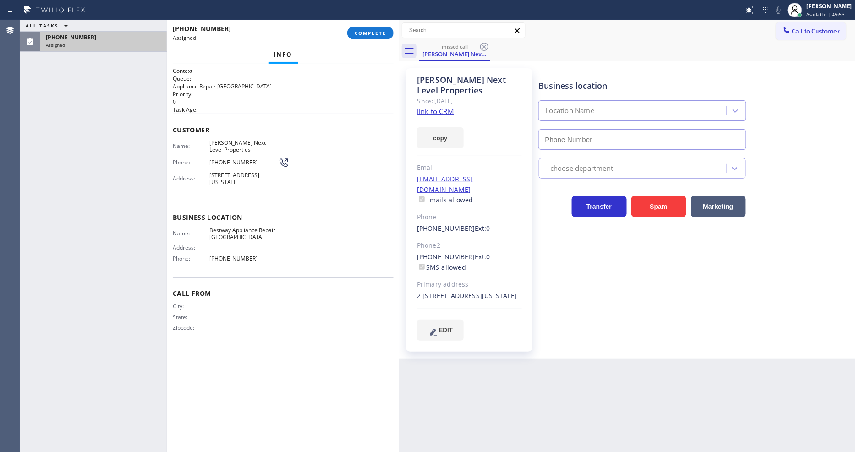
type input "[PHONE_NUMBER]"
click at [427, 113] on link "link to CRM" at bounding box center [435, 111] width 37 height 9
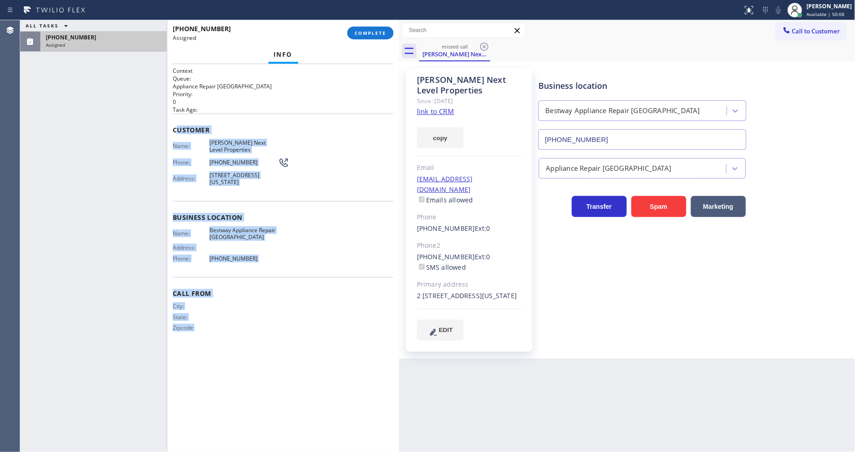
drag, startPoint x: 176, startPoint y: 125, endPoint x: 216, endPoint y: 347, distance: 225.4
click at [216, 347] on div "Context Queue: Appliance Repair High End Priority: 0 Task Age: Customer Name: […" at bounding box center [283, 258] width 221 height 383
drag, startPoint x: 173, startPoint y: 130, endPoint x: 285, endPoint y: 419, distance: 310.0
click at [285, 419] on div "Context Queue: Appliance Repair High End Priority: 0 Task Age: Customer Name: […" at bounding box center [283, 258] width 221 height 383
click at [367, 30] on span "COMPLETE" at bounding box center [371, 33] width 32 height 6
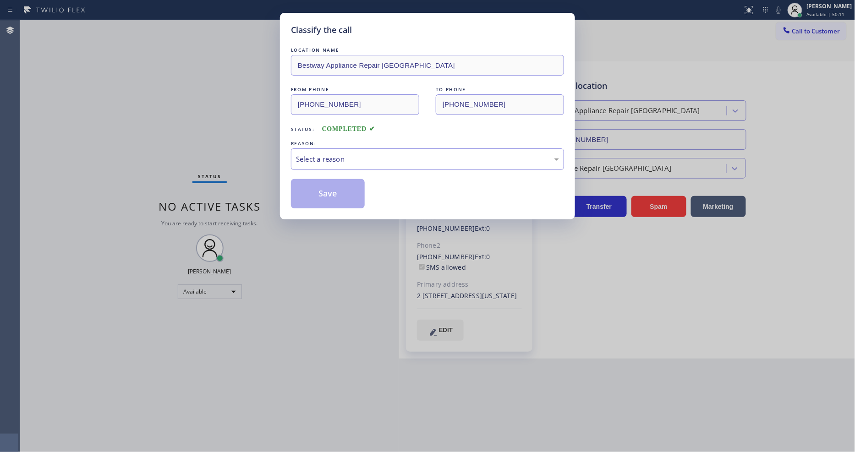
drag, startPoint x: 319, startPoint y: 163, endPoint x: 322, endPoint y: 159, distance: 5.0
click at [322, 159] on div "Select a reason" at bounding box center [427, 159] width 263 height 11
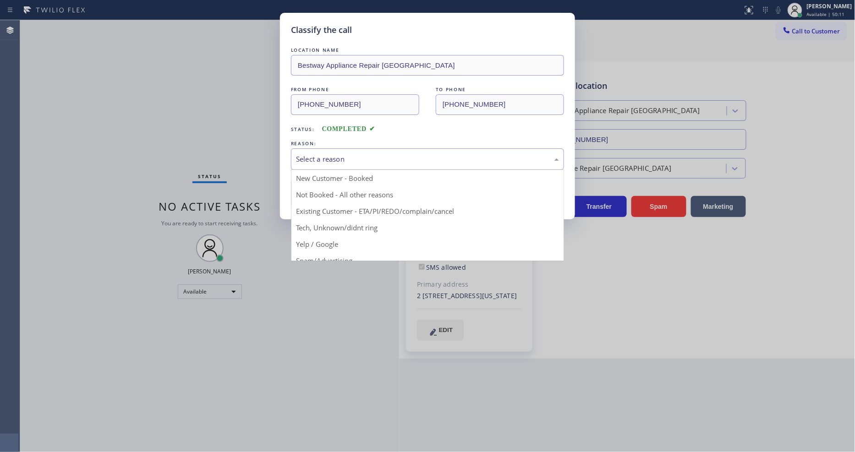
drag, startPoint x: 322, startPoint y: 214, endPoint x: 324, endPoint y: 202, distance: 12.0
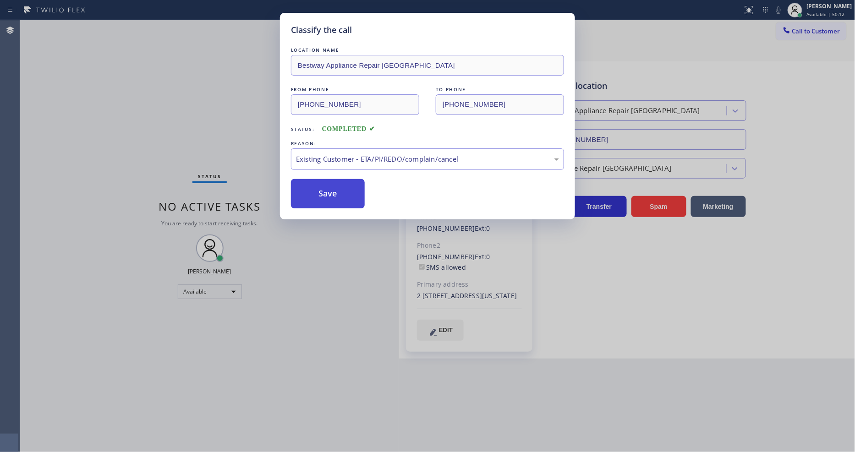
click at [324, 194] on button "Save" at bounding box center [328, 193] width 74 height 29
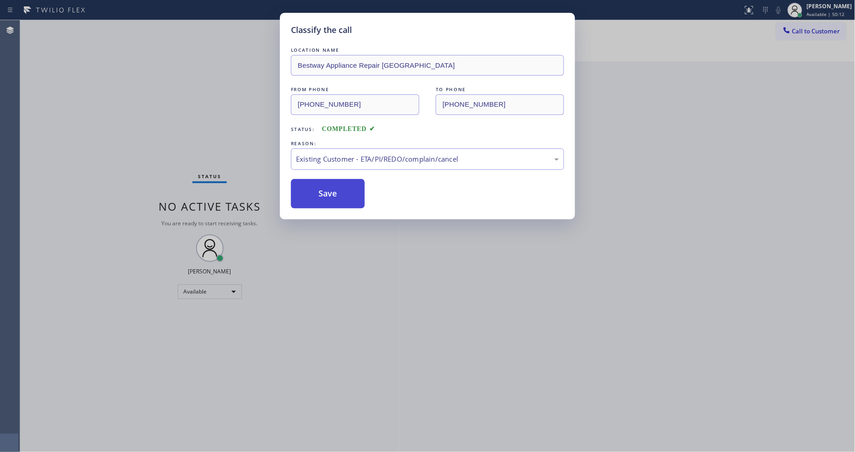
click at [324, 194] on button "Save" at bounding box center [328, 193] width 74 height 29
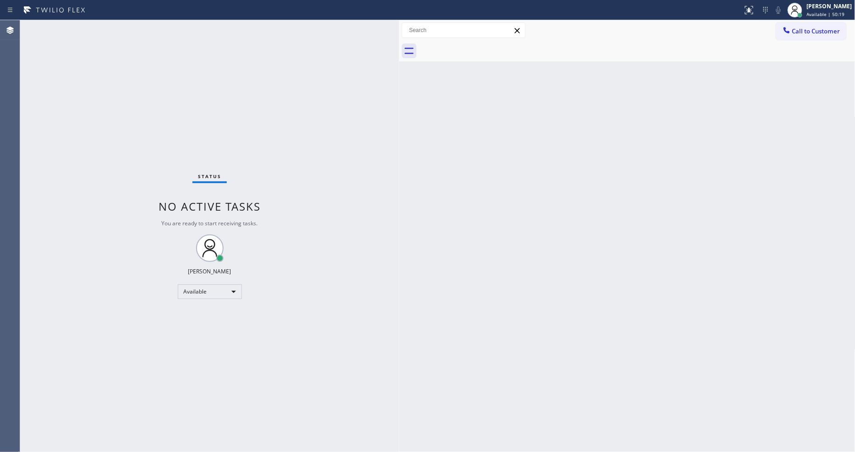
click at [544, 276] on div "Back to Dashboard Change Sender ID Customers Technicians Select a contact Outbo…" at bounding box center [627, 236] width 457 height 432
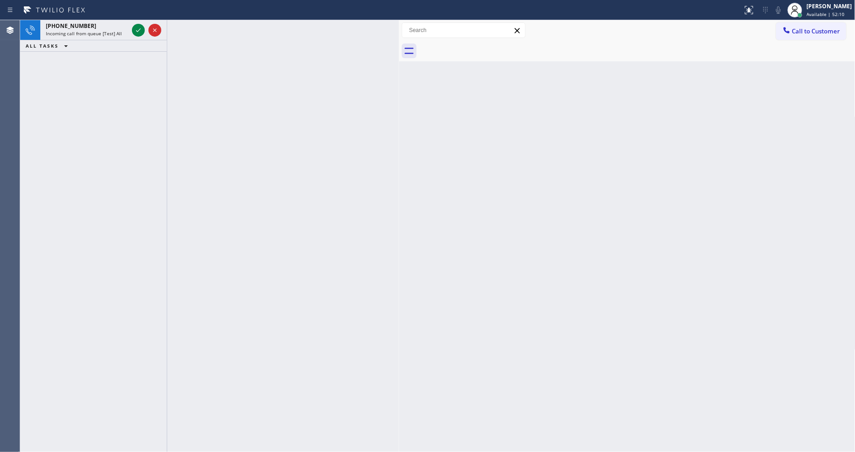
click at [133, 25] on icon at bounding box center [138, 30] width 11 height 11
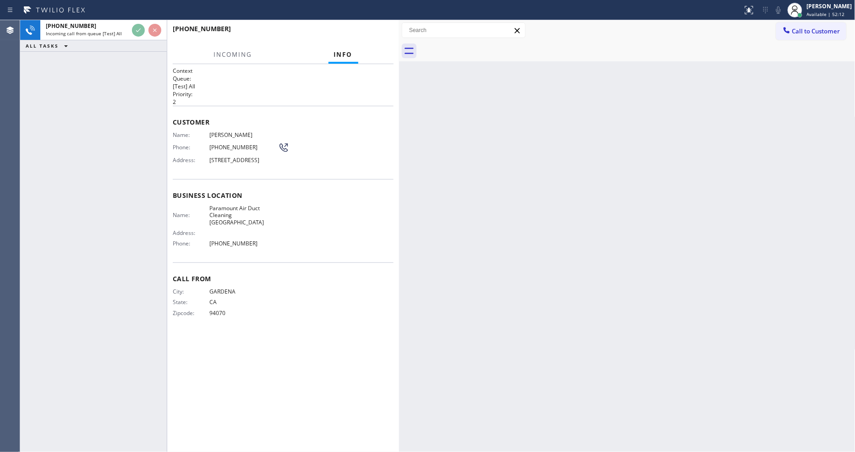
click at [287, 215] on div "Name: Paramount Air Duct Cleaning Torrance Address: Phone: [PHONE_NUMBER]" at bounding box center [283, 228] width 221 height 46
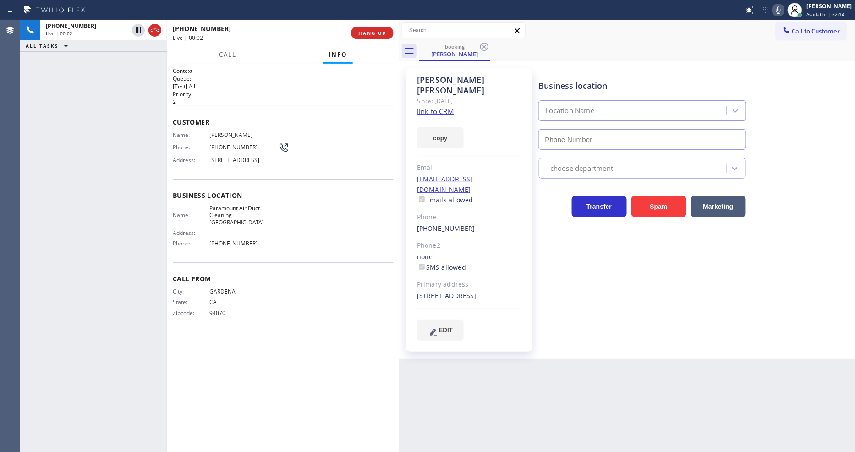
type input "[PHONE_NUMBER]"
click at [361, 30] on span "HANG UP" at bounding box center [372, 33] width 28 height 6
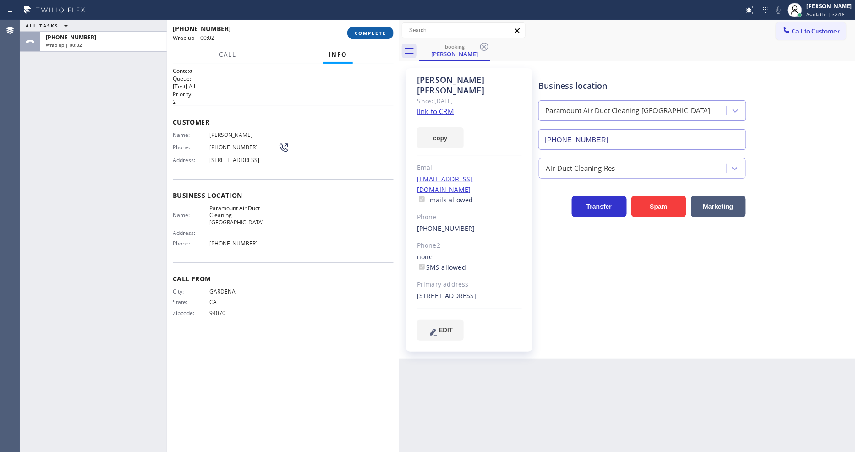
click at [362, 30] on span "COMPLETE" at bounding box center [371, 33] width 32 height 6
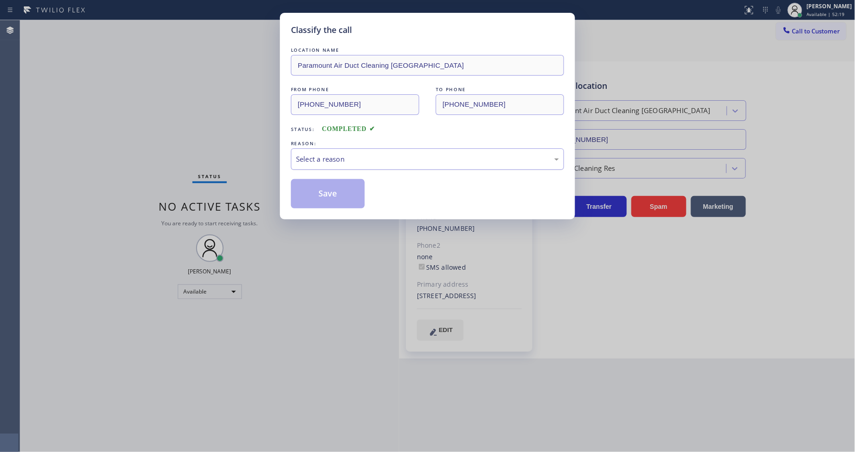
click at [335, 155] on div "Select a reason" at bounding box center [427, 159] width 263 height 11
click at [341, 194] on button "Save" at bounding box center [328, 193] width 74 height 29
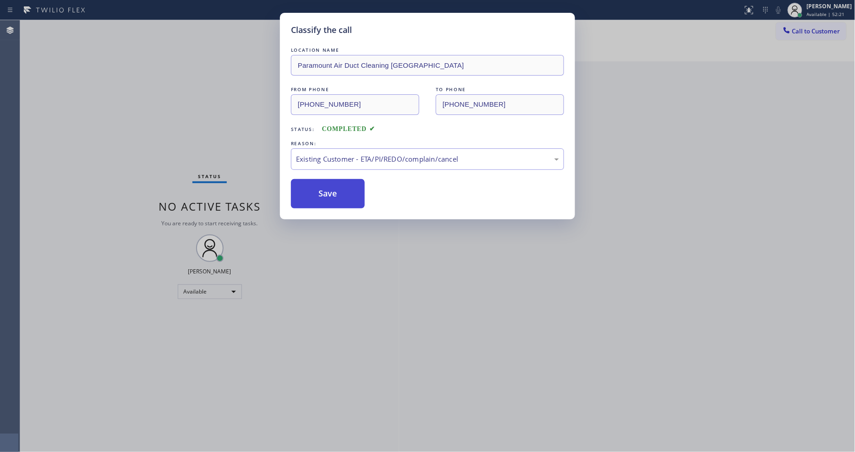
click at [341, 194] on button "Save" at bounding box center [328, 193] width 74 height 29
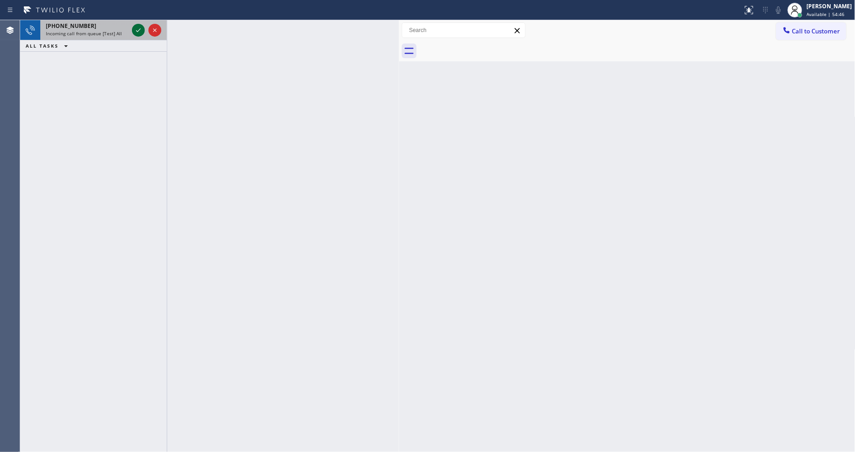
click at [134, 30] on icon at bounding box center [138, 30] width 11 height 11
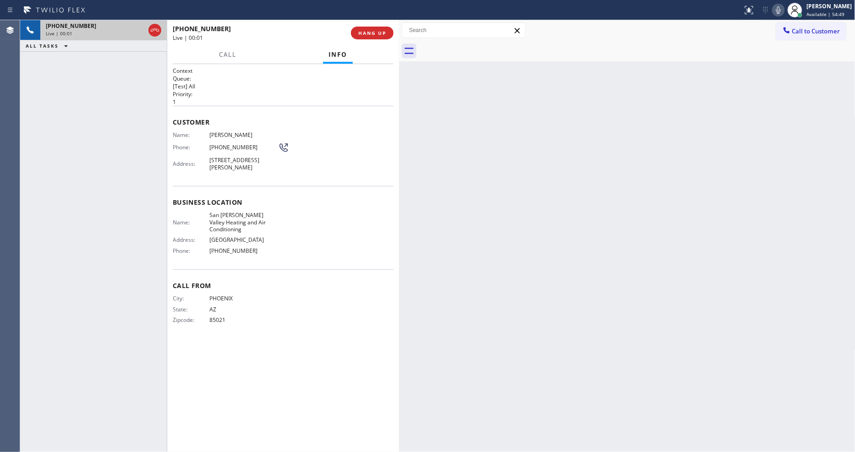
click at [172, 248] on div "Context Queue: [Test] All Priority: 1 Customer Name: [PERSON_NAME] Phone: [PHON…" at bounding box center [283, 258] width 232 height 388
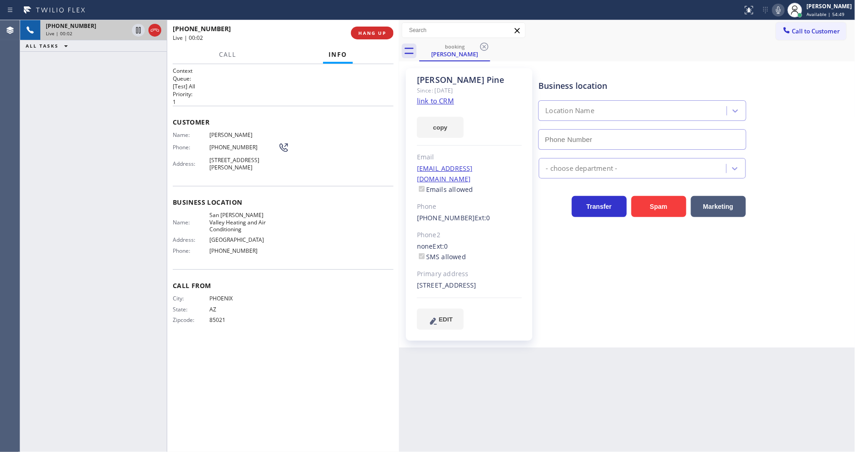
type input "[PHONE_NUMBER]"
click at [435, 99] on link "link to CRM" at bounding box center [435, 100] width 37 height 9
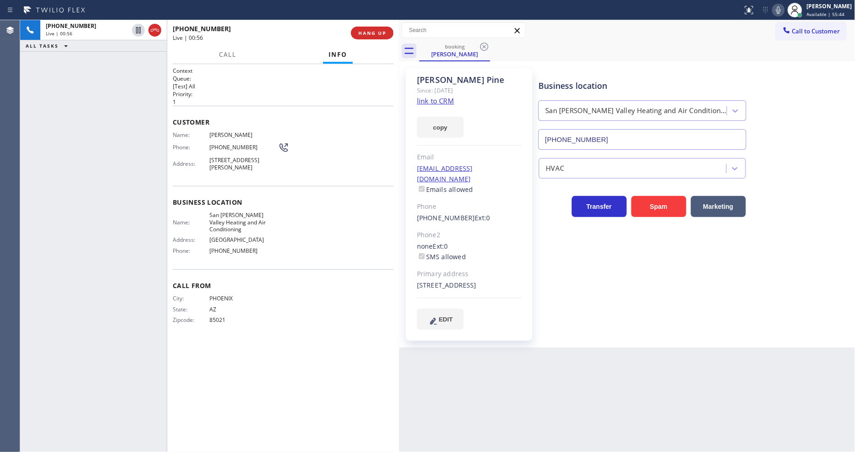
drag, startPoint x: 137, startPoint y: 28, endPoint x: 563, endPoint y: 9, distance: 426.7
click at [137, 28] on icon at bounding box center [138, 30] width 11 height 11
drag, startPoint x: 785, startPoint y: 7, endPoint x: 491, endPoint y: 253, distance: 383.0
click at [784, 8] on icon at bounding box center [778, 10] width 11 height 11
click at [625, 264] on div "Business location [GEOGRAPHIC_DATA][PERSON_NAME] Heating and Air Conditioning […" at bounding box center [695, 199] width 316 height 257
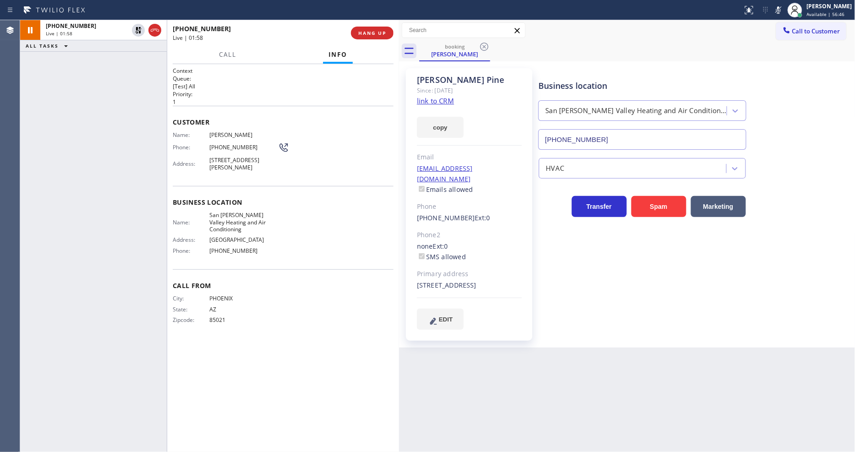
click at [362, 297] on div "City: [GEOGRAPHIC_DATA]: [US_STATE] Zipcode: 85021" at bounding box center [283, 311] width 221 height 32
click at [227, 214] on span "San [PERSON_NAME] Valley Heating and Air Conditioning" at bounding box center [243, 222] width 69 height 21
click at [216, 136] on div "Name: [PERSON_NAME] Phone: [PHONE_NUMBER] Address: [STREET_ADDRESS]" at bounding box center [231, 153] width 116 height 43
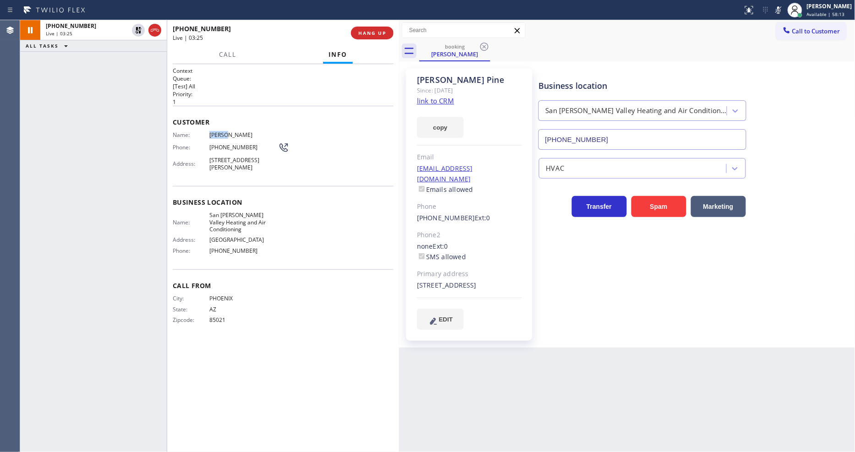
click at [216, 136] on div "Name: [PERSON_NAME] Phone: [PHONE_NUMBER] Address: [STREET_ADDRESS]" at bounding box center [231, 153] width 116 height 43
click at [226, 145] on span "[PHONE_NUMBER]" at bounding box center [243, 147] width 69 height 7
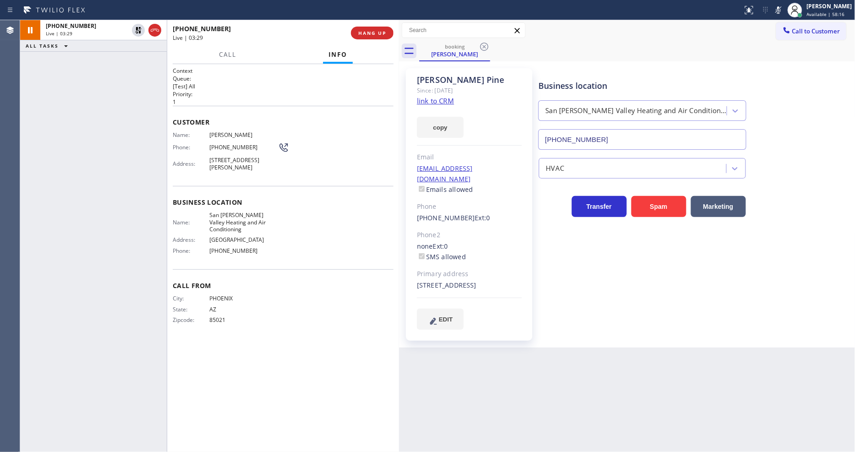
click at [228, 159] on span "[STREET_ADDRESS][PERSON_NAME]" at bounding box center [243, 164] width 69 height 14
click at [227, 160] on span "[STREET_ADDRESS][PERSON_NAME]" at bounding box center [243, 164] width 69 height 14
click at [137, 31] on icon at bounding box center [138, 30] width 6 height 6
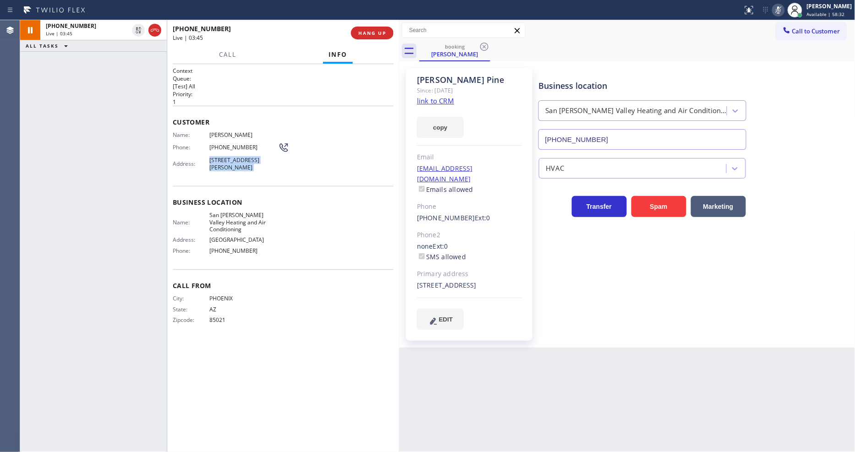
click at [784, 6] on icon at bounding box center [778, 10] width 11 height 11
click at [654, 297] on div "Business location [GEOGRAPHIC_DATA][PERSON_NAME] Heating and Air Conditioning […" at bounding box center [695, 199] width 316 height 257
click at [500, 166] on div "[EMAIL_ADDRESS][DOMAIN_NAME] Emails allowed" at bounding box center [469, 180] width 105 height 32
click at [499, 166] on div "[EMAIL_ADDRESS][DOMAIN_NAME] Emails allowed" at bounding box center [469, 180] width 105 height 32
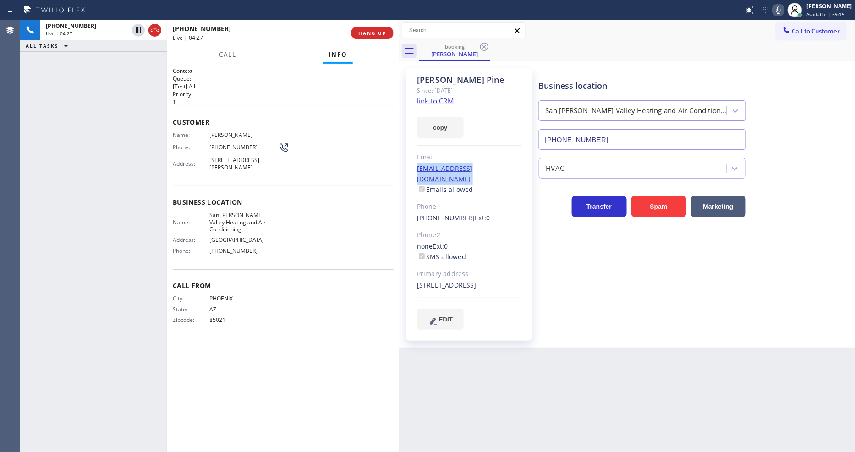
click at [552, 266] on div "Business location [GEOGRAPHIC_DATA][PERSON_NAME] Heating and Air Conditioning […" at bounding box center [695, 199] width 316 height 257
click at [150, 220] on div "[PHONE_NUMBER] Live | 04:36 ALL TASKS ALL TASKS ACTIVE TASKS TASKS IN WRAP UP" at bounding box center [93, 236] width 147 height 432
click at [491, 170] on div "[EMAIL_ADDRESS][DOMAIN_NAME] Emails allowed" at bounding box center [469, 180] width 105 height 32
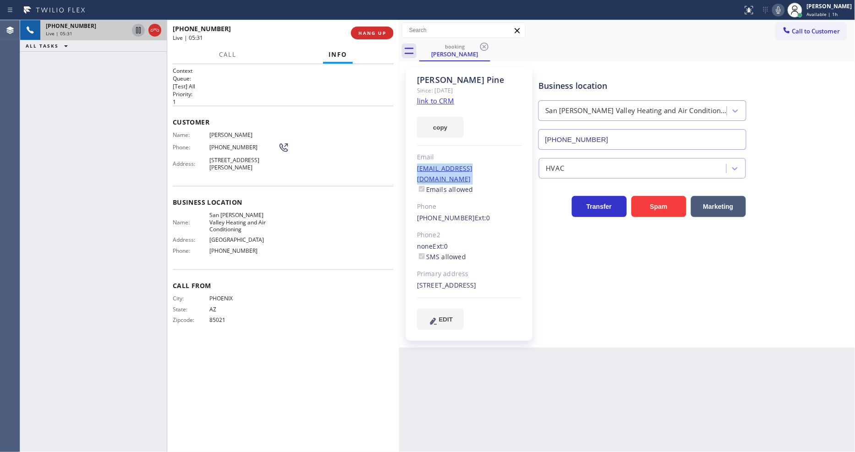
click at [135, 28] on icon at bounding box center [138, 30] width 11 height 11
click at [784, 7] on icon at bounding box center [778, 10] width 11 height 11
click at [139, 31] on icon at bounding box center [138, 30] width 6 height 6
click at [780, 7] on icon at bounding box center [778, 10] width 11 height 11
click at [366, 33] on span "HANG UP" at bounding box center [372, 33] width 28 height 6
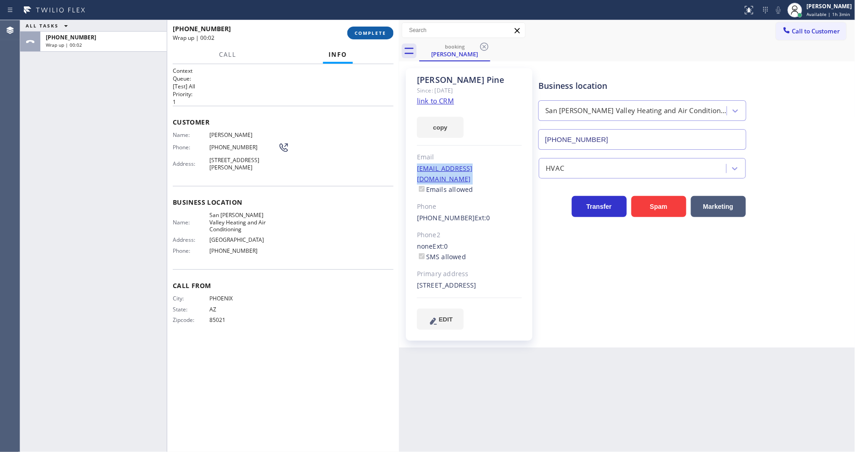
click at [366, 33] on span "COMPLETE" at bounding box center [371, 33] width 32 height 6
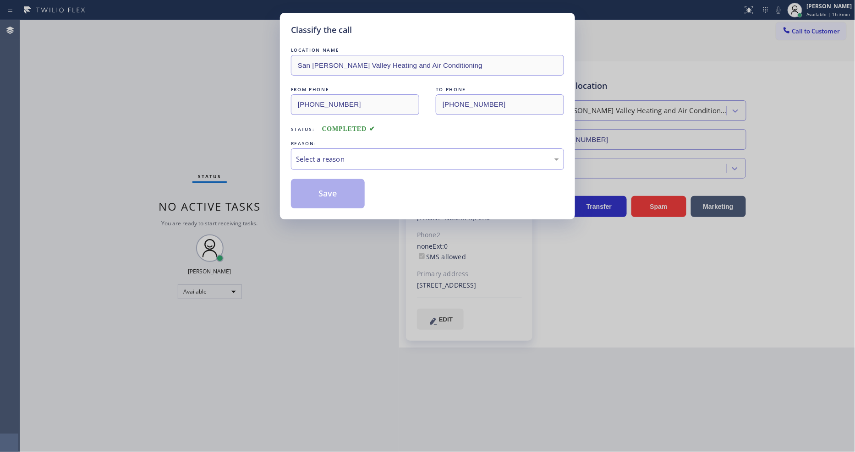
click at [333, 155] on div "Select a reason" at bounding box center [427, 159] width 263 height 11
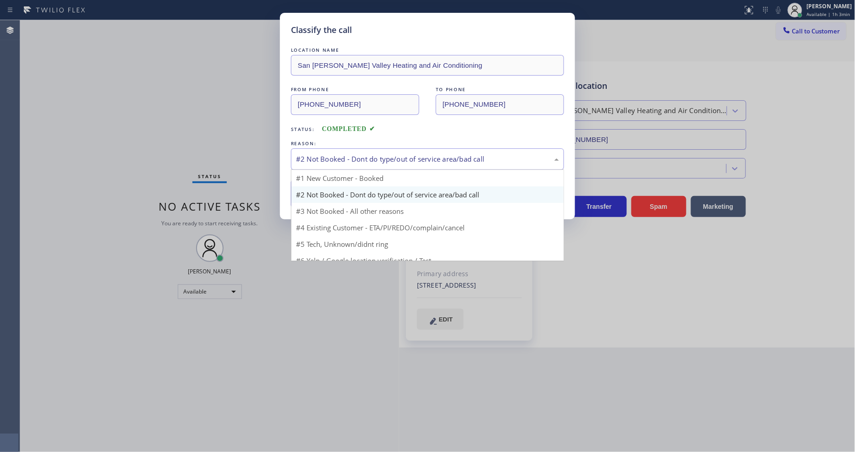
click at [328, 162] on div "#2 Not Booked - Dont do type/out of service area/bad call" at bounding box center [427, 160] width 273 height 22
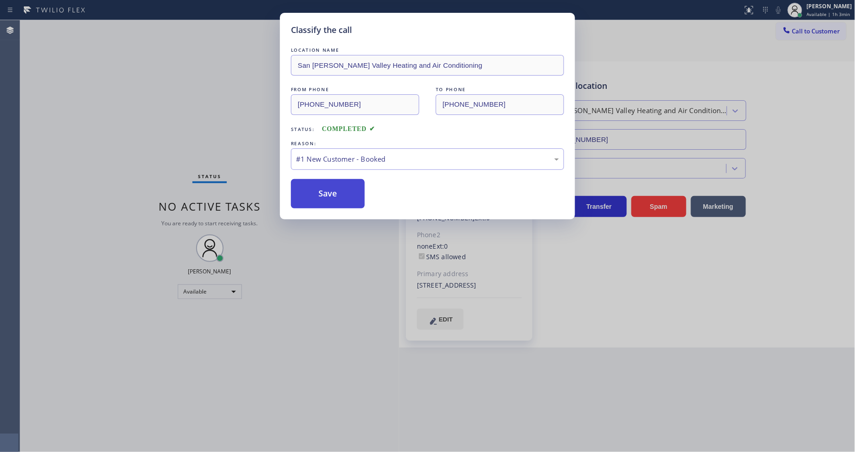
click at [323, 195] on button "Save" at bounding box center [328, 193] width 74 height 29
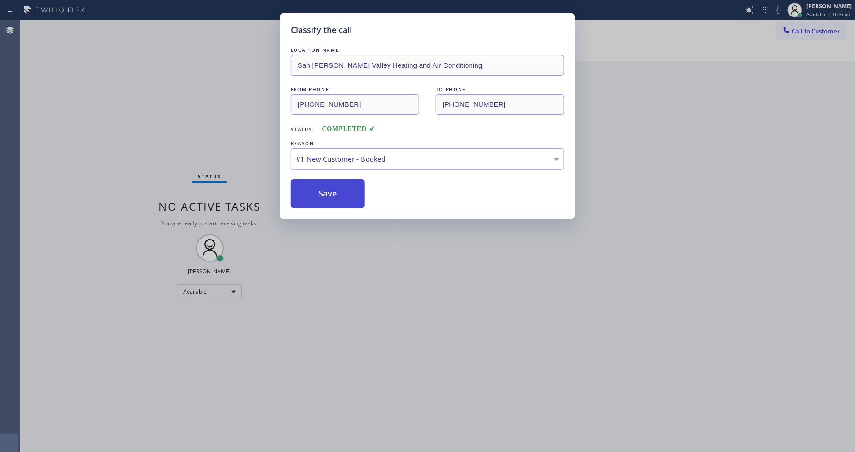
click at [323, 195] on button "Save" at bounding box center [328, 193] width 74 height 29
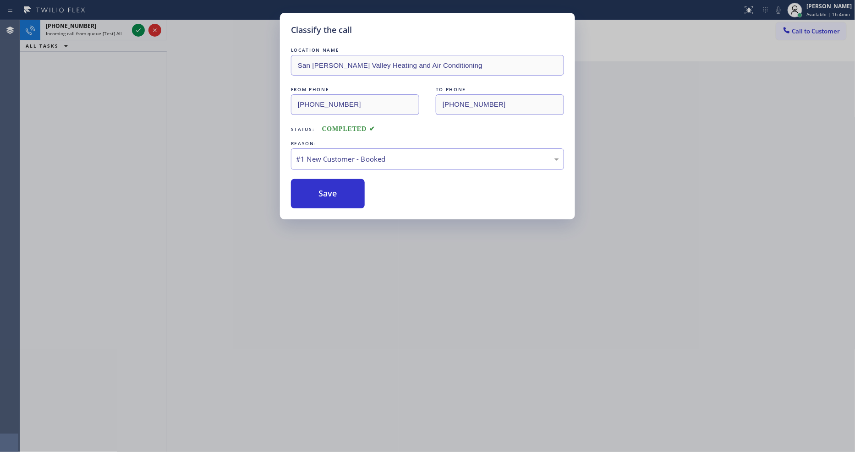
click at [138, 29] on div "Classify the call LOCATION NAME [GEOGRAPHIC_DATA][PERSON_NAME] Heating and Air …" at bounding box center [427, 226] width 855 height 452
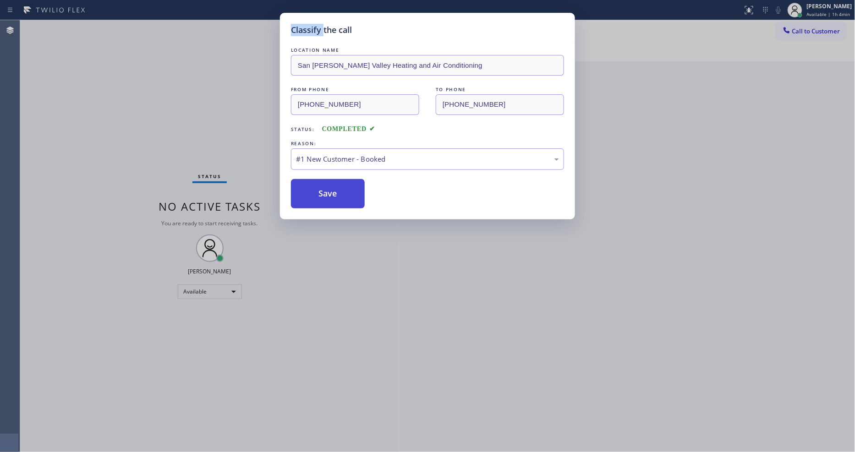
click at [319, 193] on button "Save" at bounding box center [328, 193] width 74 height 29
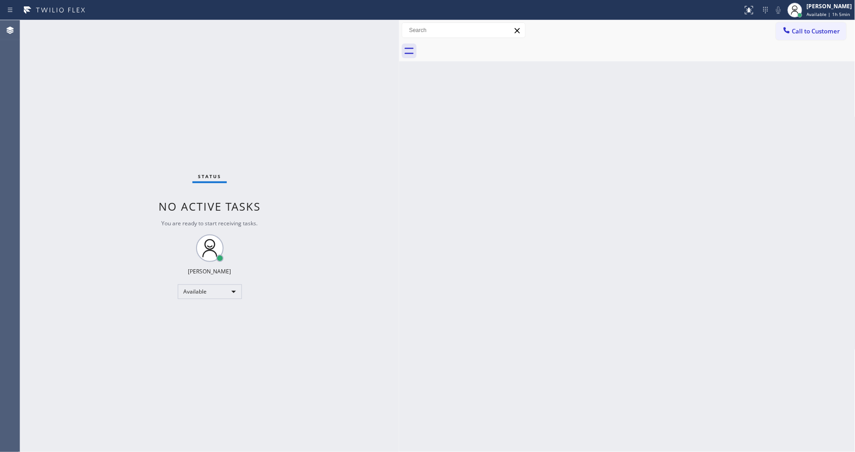
click at [586, 285] on div "Back to Dashboard Change Sender ID Customers Technicians Select a contact Outbo…" at bounding box center [627, 236] width 457 height 432
click at [338, 319] on div "Status No active tasks You are ready to start receiving tasks. [PERSON_NAME] Av…" at bounding box center [209, 236] width 379 height 432
click at [114, 28] on div "Status No active tasks You are ready to start receiving tasks. [PERSON_NAME] Av…" at bounding box center [209, 236] width 379 height 432
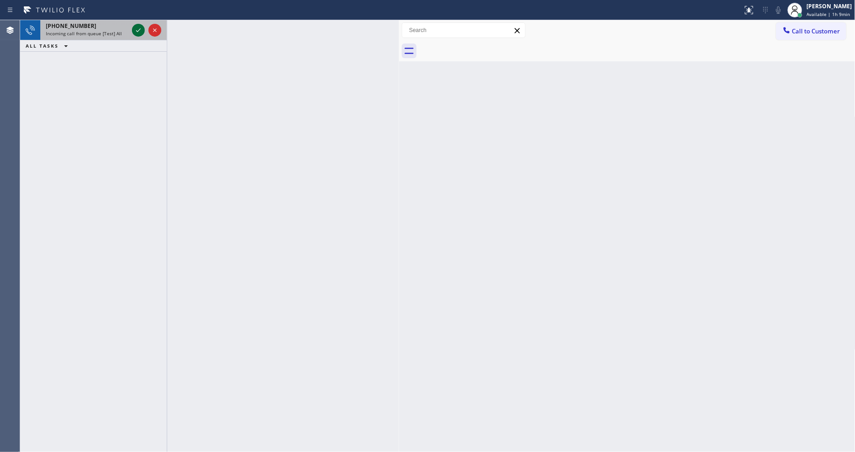
click at [141, 30] on icon at bounding box center [138, 30] width 11 height 11
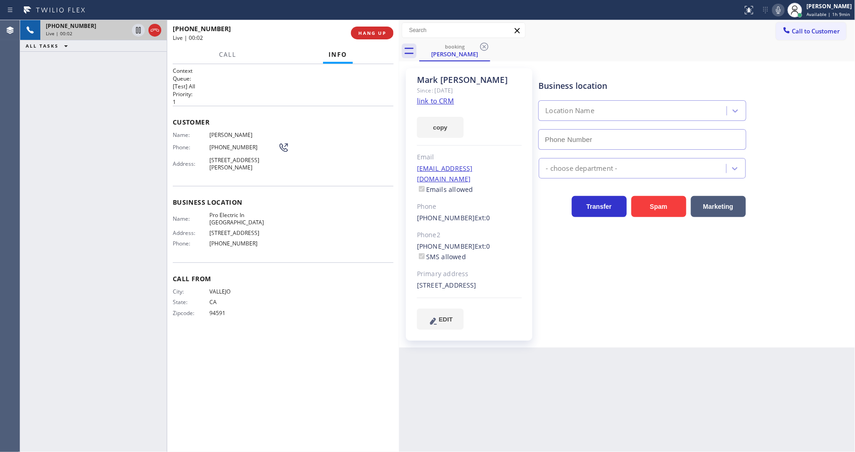
type input "[PHONE_NUMBER]"
click at [521, 94] on div "Since: [DATE]" at bounding box center [469, 90] width 105 height 11
click at [424, 101] on link "link to CRM" at bounding box center [435, 100] width 37 height 9
click at [236, 212] on span "Pro Electric In [GEOGRAPHIC_DATA]" at bounding box center [243, 219] width 69 height 14
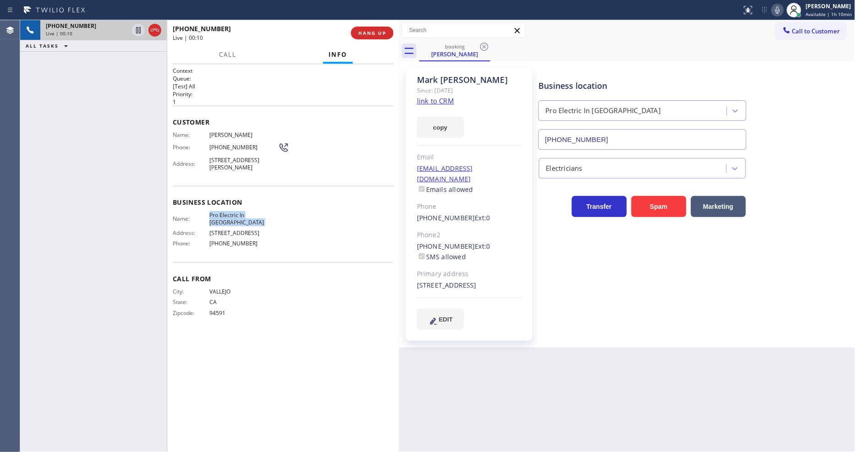
click at [236, 212] on span "Pro Electric In [GEOGRAPHIC_DATA]" at bounding box center [243, 219] width 69 height 14
click at [231, 145] on span "[PHONE_NUMBER]" at bounding box center [243, 147] width 69 height 7
click at [214, 159] on span "[STREET_ADDRESS][PERSON_NAME]" at bounding box center [243, 164] width 69 height 14
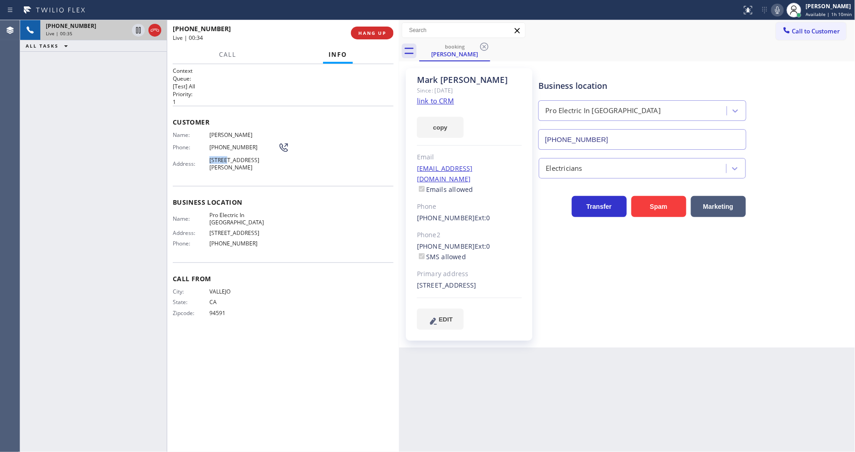
click at [214, 159] on span "[STREET_ADDRESS][PERSON_NAME]" at bounding box center [243, 164] width 69 height 14
click at [144, 29] on div at bounding box center [138, 30] width 13 height 11
click at [782, 6] on icon at bounding box center [777, 10] width 11 height 11
drag, startPoint x: 135, startPoint y: 29, endPoint x: 706, endPoint y: 27, distance: 571.2
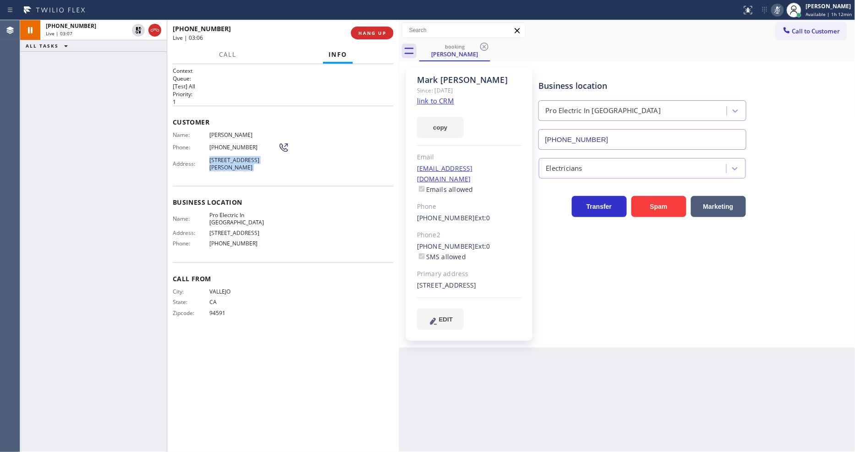
click at [135, 29] on icon at bounding box center [138, 30] width 11 height 11
click at [778, 10] on icon at bounding box center [777, 10] width 11 height 11
click at [116, 116] on div "[PHONE_NUMBER] Live | 03:16 ALL TASKS ALL TASKS ACTIVE TASKS TASKS IN WRAP UP" at bounding box center [93, 236] width 147 height 432
click at [309, 245] on div "Business location Name: Pro Electric In [GEOGRAPHIC_DATA] Address: [STREET_ADDR…" at bounding box center [283, 224] width 221 height 77
click at [386, 31] on span "HANG UP" at bounding box center [372, 33] width 28 height 6
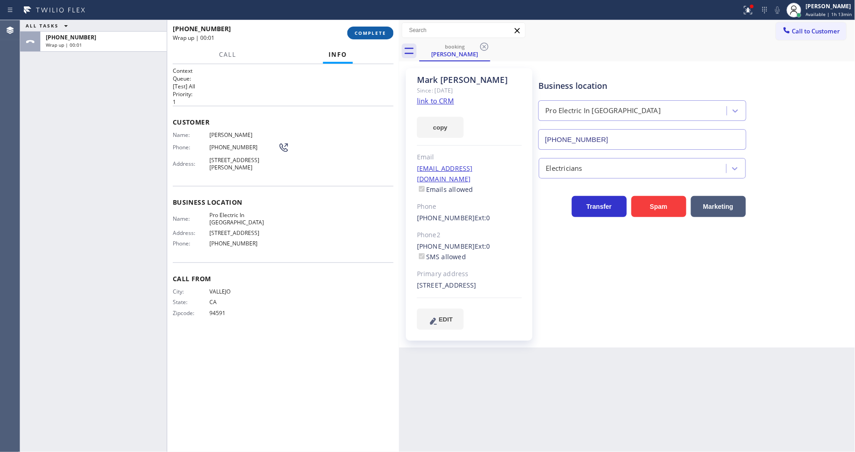
click at [386, 31] on span "COMPLETE" at bounding box center [371, 33] width 32 height 6
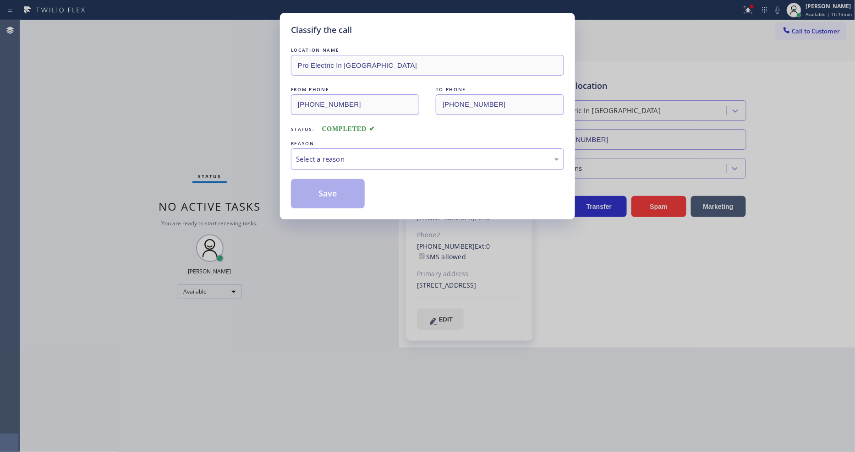
click at [375, 161] on div "Select a reason" at bounding box center [427, 159] width 263 height 11
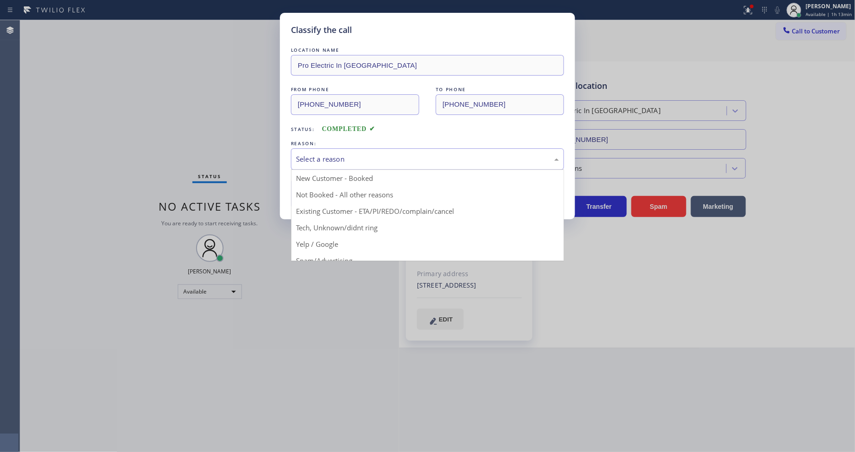
drag, startPoint x: 341, startPoint y: 204, endPoint x: 342, endPoint y: 187, distance: 17.4
click at [342, 187] on button "Save" at bounding box center [328, 193] width 74 height 29
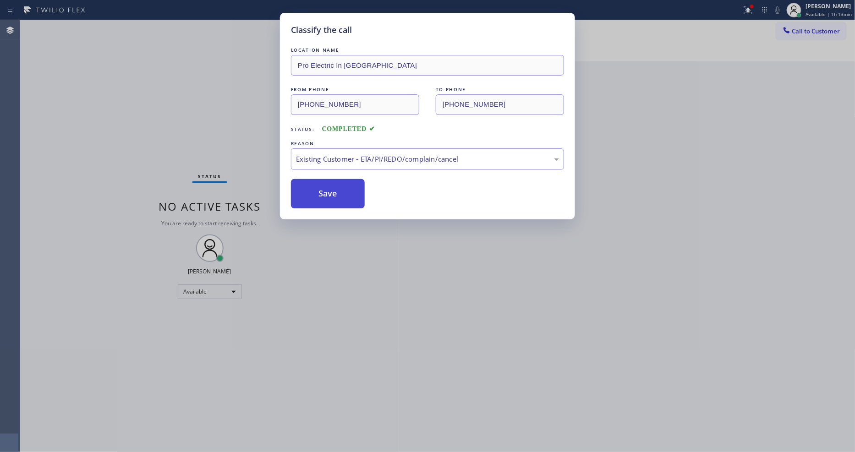
click at [342, 187] on button "Save" at bounding box center [328, 193] width 74 height 29
click at [342, 186] on button "Save" at bounding box center [328, 193] width 74 height 29
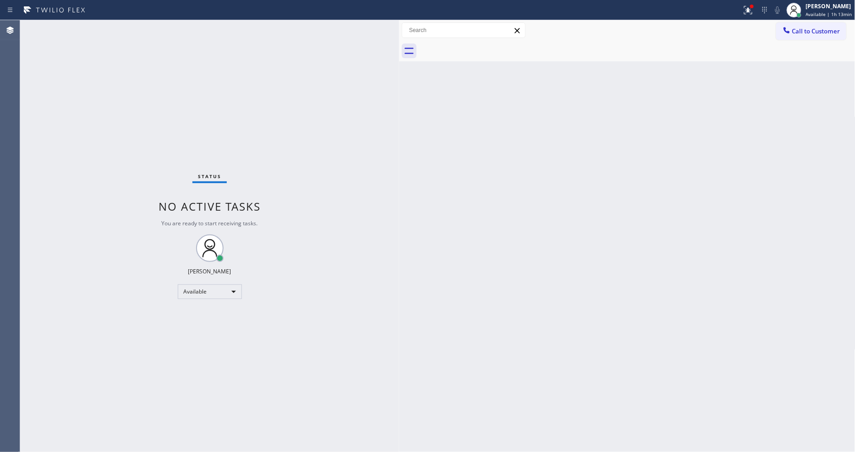
click at [122, 26] on div "Status No active tasks You are ready to start receiving tasks. [PERSON_NAME] Av…" at bounding box center [209, 236] width 379 height 432
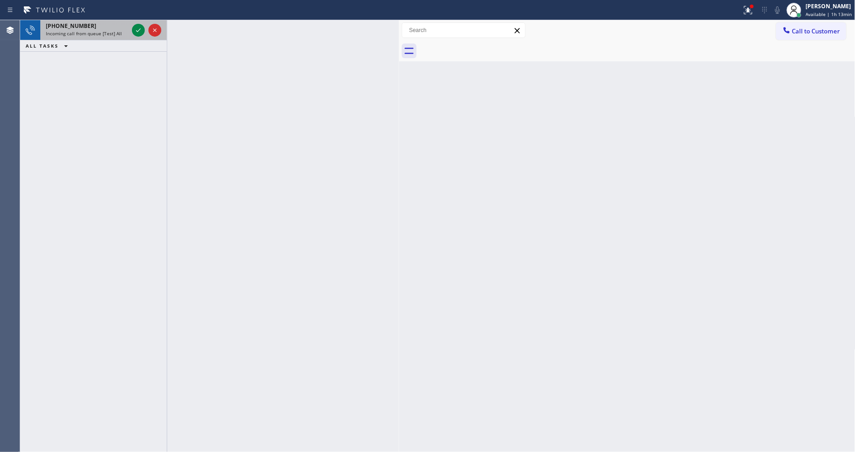
click at [146, 25] on div at bounding box center [146, 30] width 33 height 20
click at [94, 33] on span "Incoming call from queue [Test] All" at bounding box center [84, 33] width 76 height 6
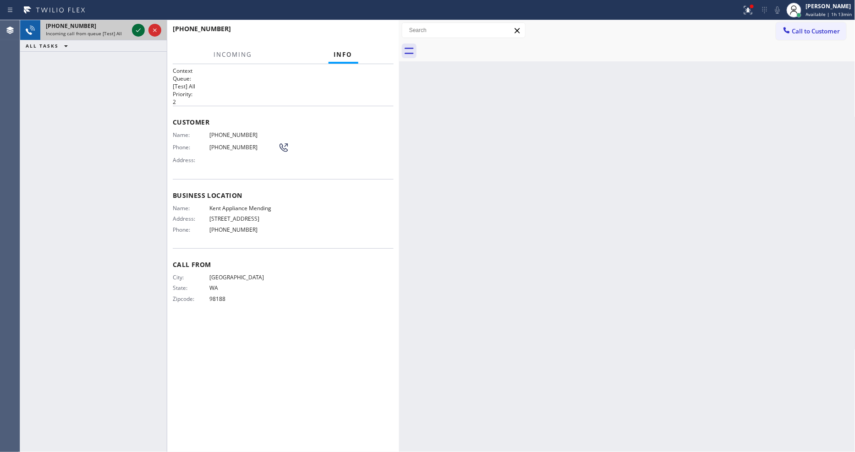
click at [138, 28] on icon at bounding box center [138, 30] width 11 height 11
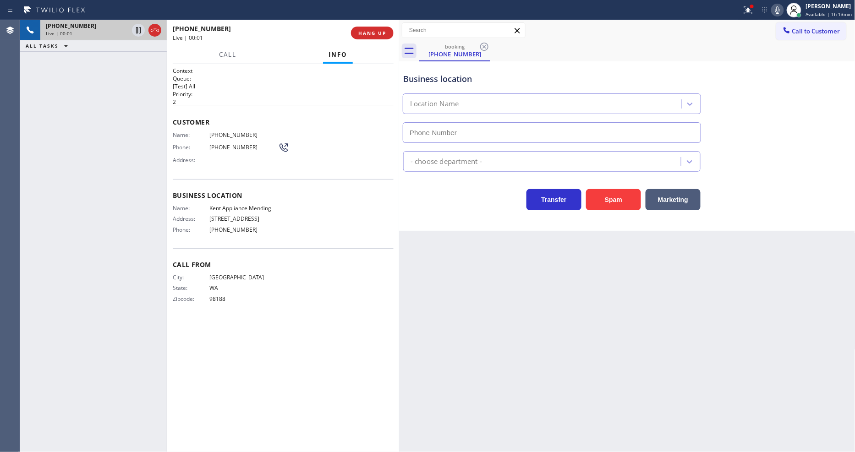
type input "[PHONE_NUMBER]"
click at [246, 207] on span "Kent Appliance Mending" at bounding box center [243, 208] width 69 height 7
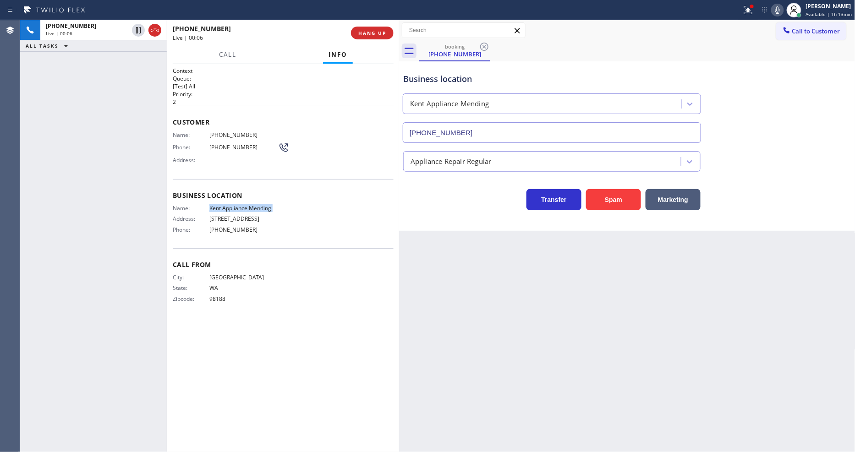
click at [246, 207] on span "Kent Appliance Mending" at bounding box center [243, 208] width 69 height 7
click at [234, 132] on span "[PHONE_NUMBER]" at bounding box center [243, 135] width 69 height 7
click at [140, 28] on icon at bounding box center [138, 30] width 11 height 11
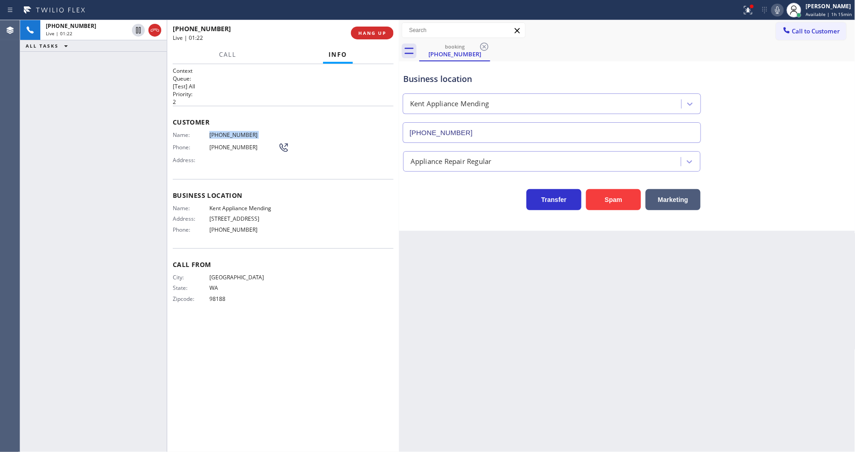
click at [779, 12] on icon at bounding box center [778, 9] width 5 height 7
click at [743, 17] on button at bounding box center [748, 10] width 20 height 20
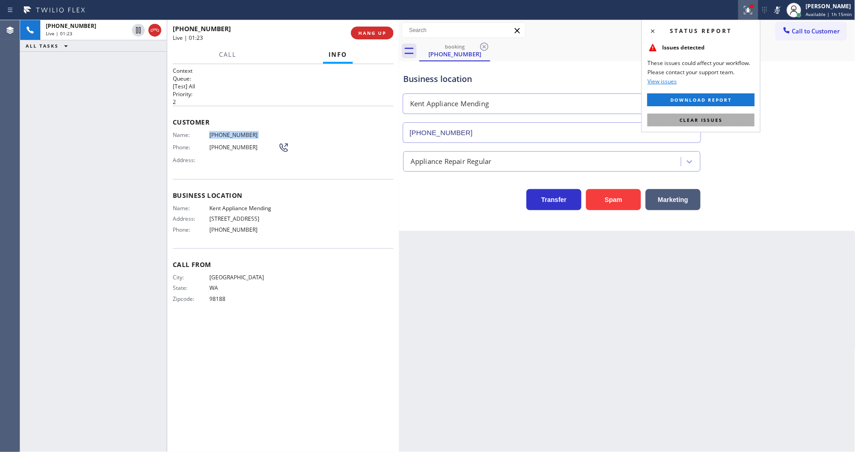
click at [722, 117] on button "Clear issues" at bounding box center [701, 120] width 107 height 13
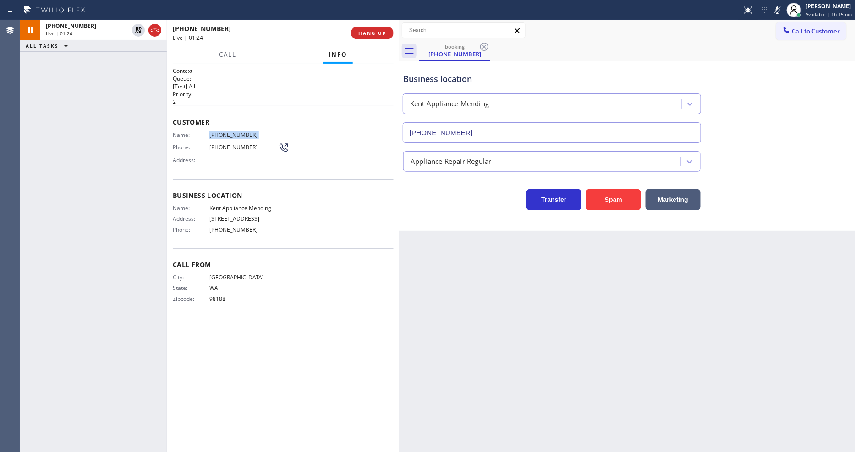
click at [233, 127] on div "Customer Name: [PHONE_NUMBER] Phone: [PHONE_NUMBER] Address:" at bounding box center [283, 142] width 221 height 73
click at [233, 132] on span "[PHONE_NUMBER]" at bounding box center [243, 135] width 69 height 7
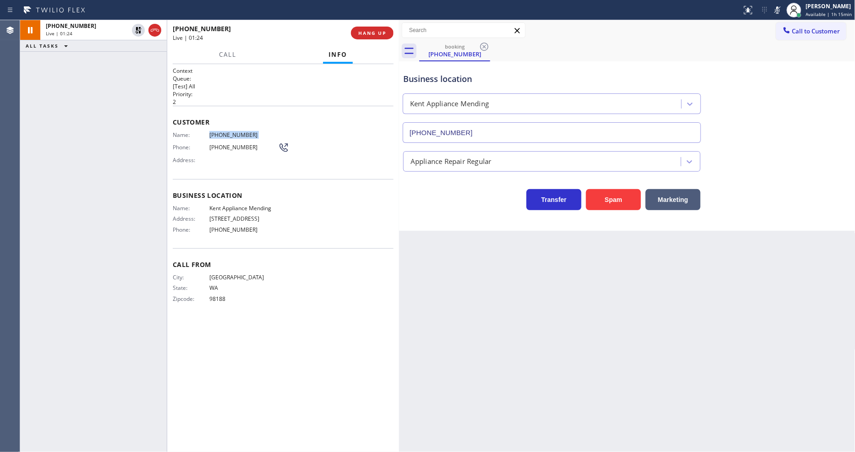
click at [233, 132] on span "[PHONE_NUMBER]" at bounding box center [243, 135] width 69 height 7
click at [138, 32] on icon at bounding box center [138, 30] width 11 height 11
click at [780, 11] on icon at bounding box center [777, 10] width 11 height 11
click at [354, 274] on div "City: [GEOGRAPHIC_DATA]: [US_STATE] Zipcode: 98188" at bounding box center [283, 290] width 221 height 32
click at [140, 30] on icon at bounding box center [138, 30] width 11 height 11
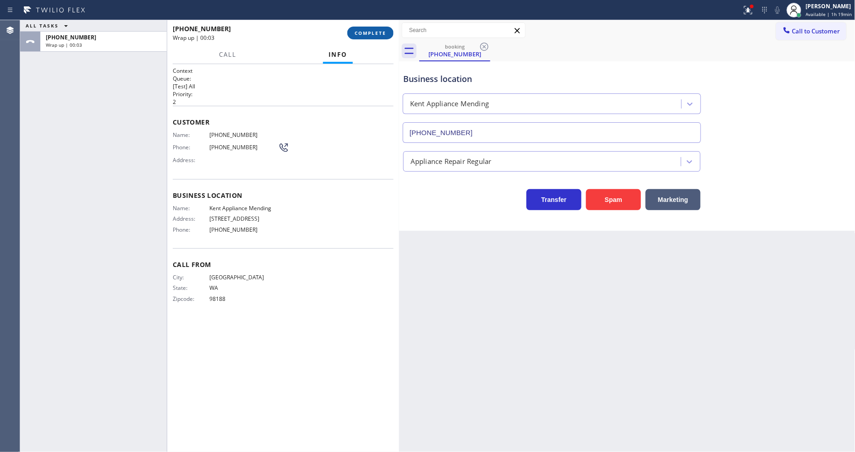
click at [364, 32] on span "COMPLETE" at bounding box center [371, 33] width 32 height 6
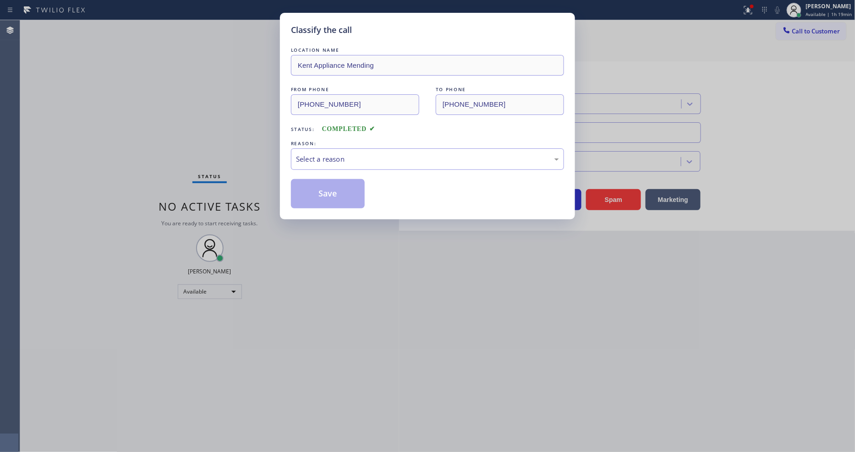
click at [298, 160] on div "Select a reason" at bounding box center [427, 159] width 263 height 11
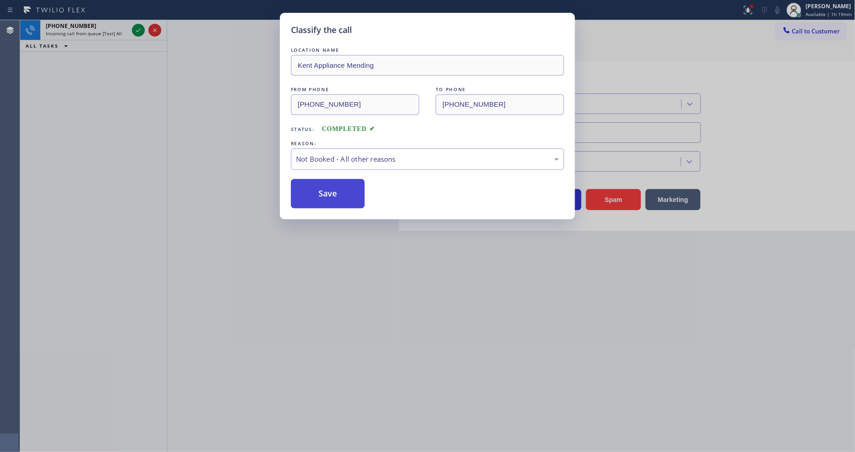
click at [300, 193] on button "Save" at bounding box center [328, 193] width 74 height 29
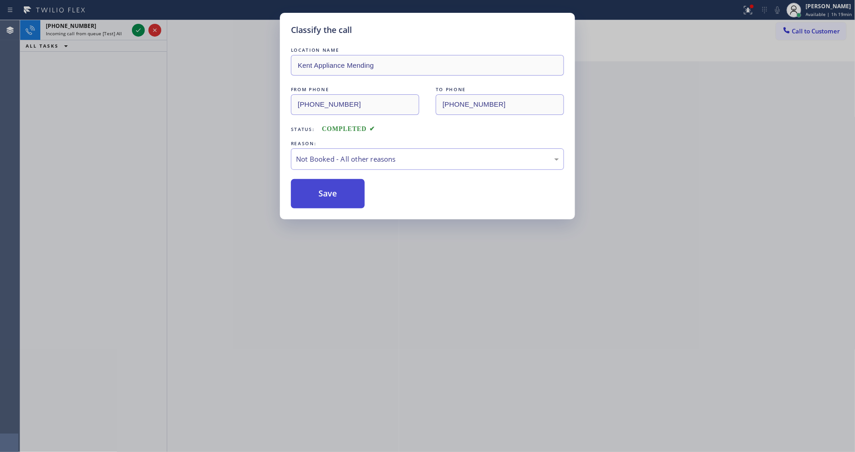
click at [300, 193] on button "Save" at bounding box center [328, 193] width 74 height 29
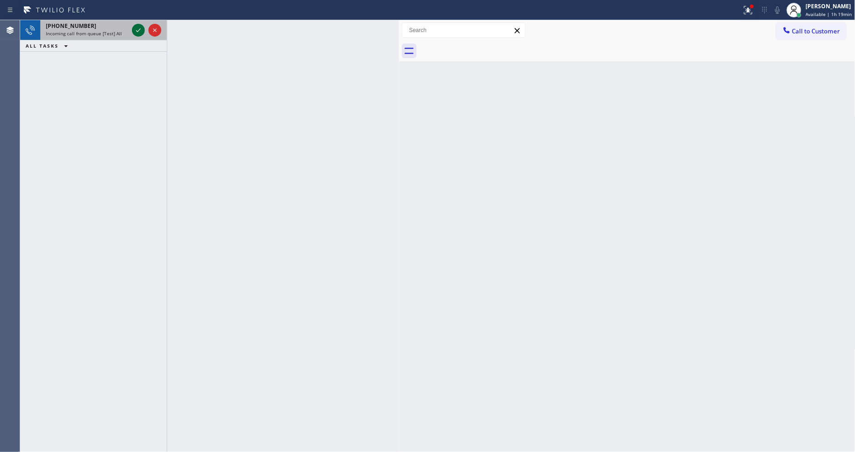
click at [135, 29] on icon at bounding box center [138, 30] width 11 height 11
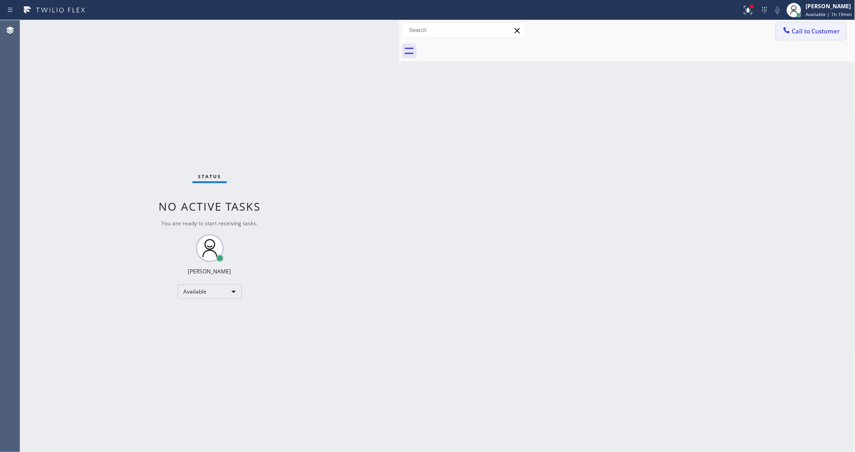
click at [789, 32] on icon at bounding box center [787, 30] width 6 height 6
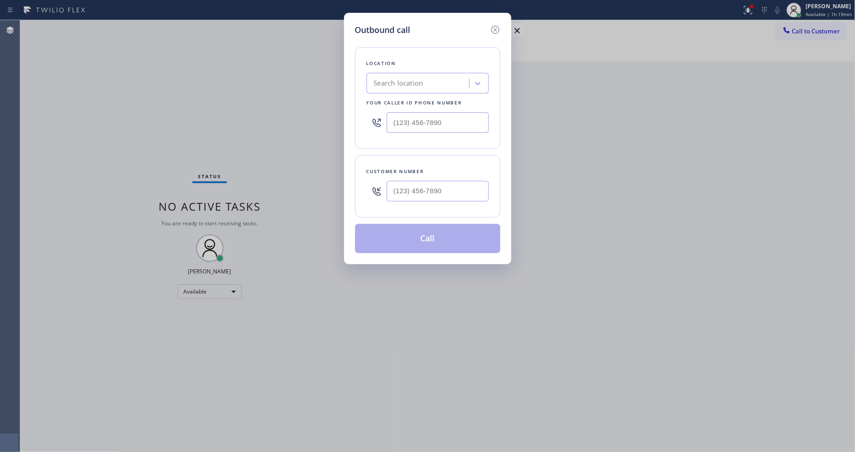
click at [235, 121] on div "Outbound call Location Search location Your caller id phone number Customer num…" at bounding box center [427, 226] width 855 height 452
click at [404, 78] on div "Search location" at bounding box center [399, 83] width 50 height 11
paste input "Kent Appliance Mending"
type input "Kent Appliance Mending"
click at [396, 101] on div "Kent Appliance Mending" at bounding box center [428, 102] width 122 height 17
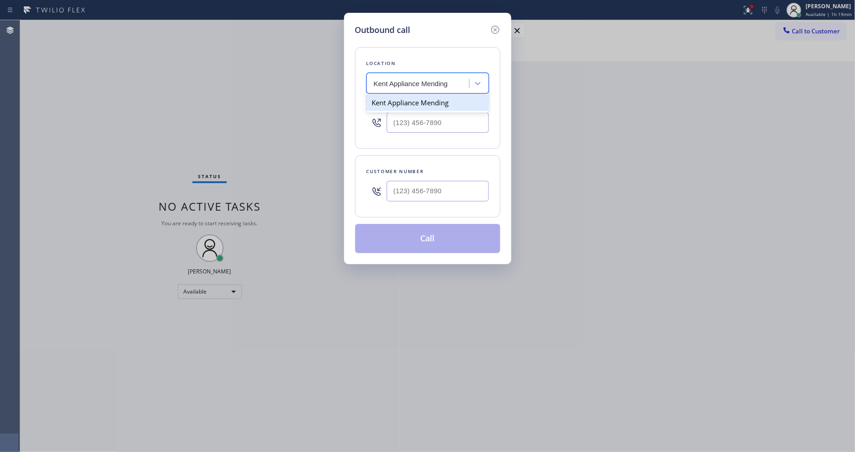
type input "[PHONE_NUMBER]"
click at [248, 120] on div "Outbound call Location [GEOGRAPHIC_DATA] Appliance Mending Your caller id phone…" at bounding box center [427, 226] width 855 height 452
click at [434, 196] on input "(___) ___-____" at bounding box center [438, 191] width 102 height 21
paste input "206) 859-0714"
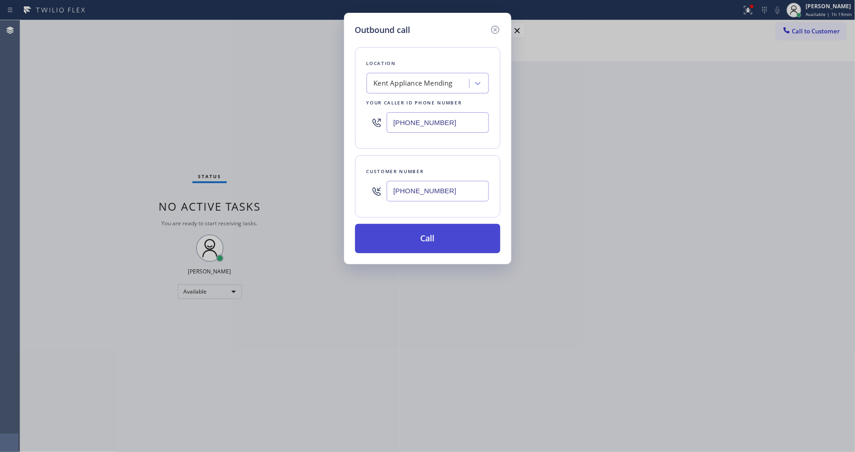
type input "[PHONE_NUMBER]"
click at [402, 236] on button "Call" at bounding box center [427, 238] width 145 height 29
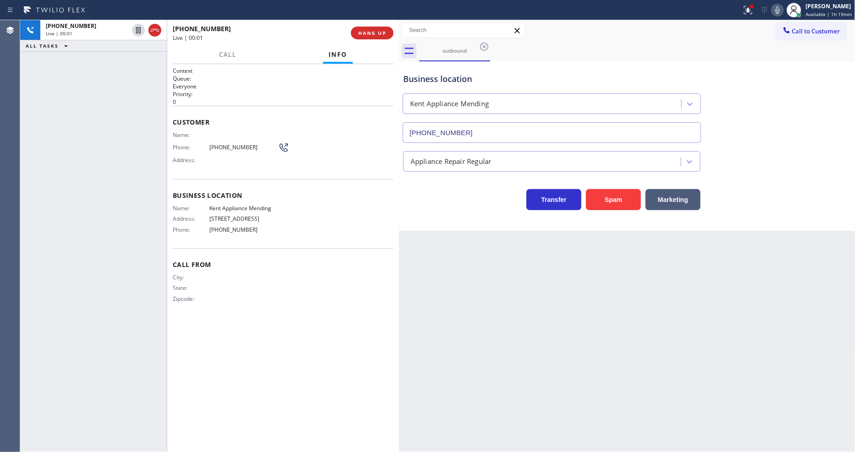
type input "[PHONE_NUMBER]"
click at [217, 145] on span "[PHONE_NUMBER]" at bounding box center [243, 147] width 69 height 7
click at [373, 34] on span "HANG UP" at bounding box center [372, 33] width 28 height 6
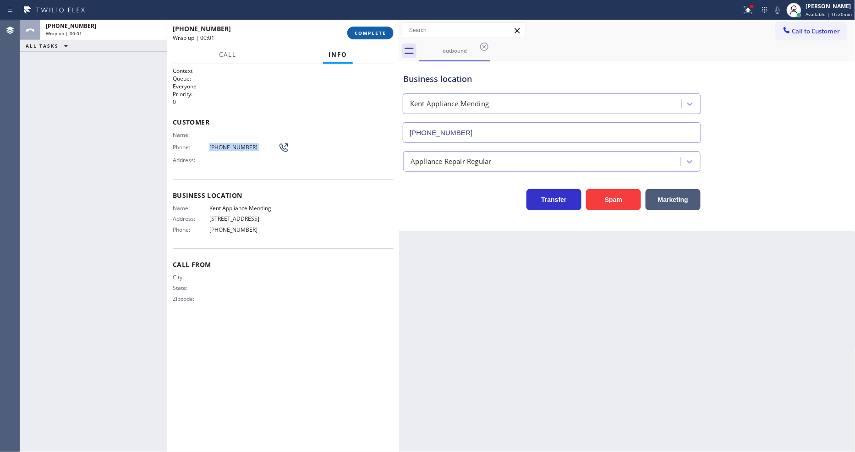
click at [373, 34] on span "COMPLETE" at bounding box center [371, 33] width 32 height 6
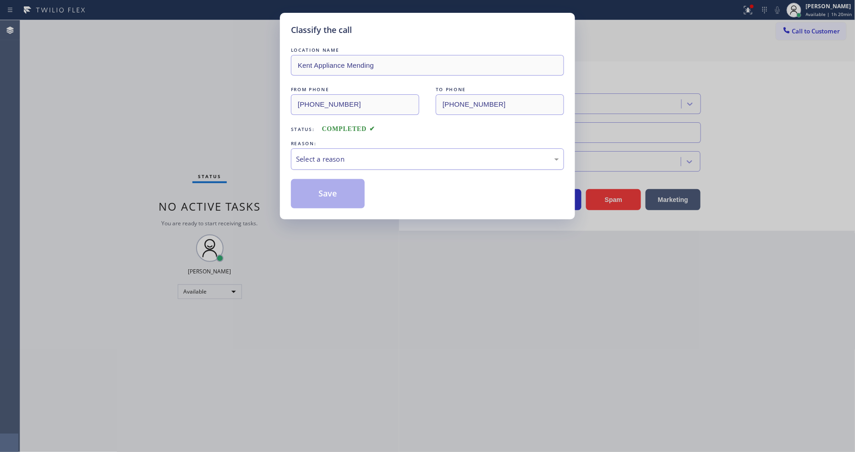
click at [324, 154] on div "Select a reason" at bounding box center [427, 159] width 263 height 11
click at [317, 188] on button "Save" at bounding box center [328, 193] width 74 height 29
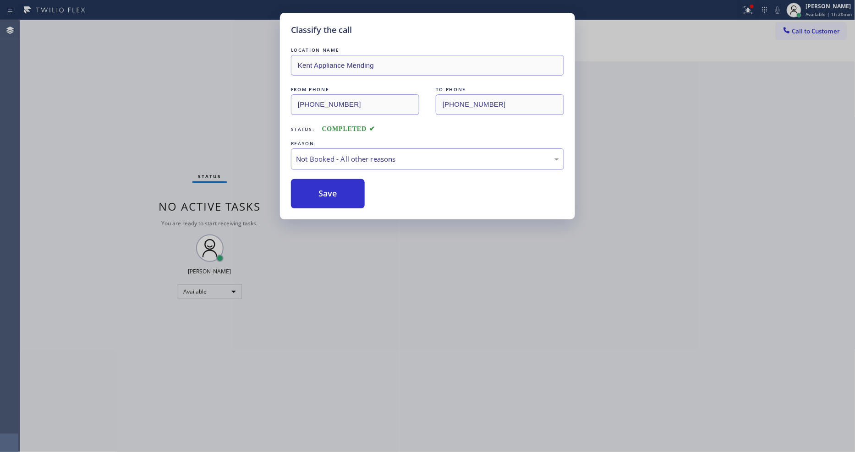
click at [797, 28] on div "Classify the call LOCATION NAME Kent Appliance Mending FROM PHONE [PHONE_NUMBER…" at bounding box center [427, 226] width 855 height 452
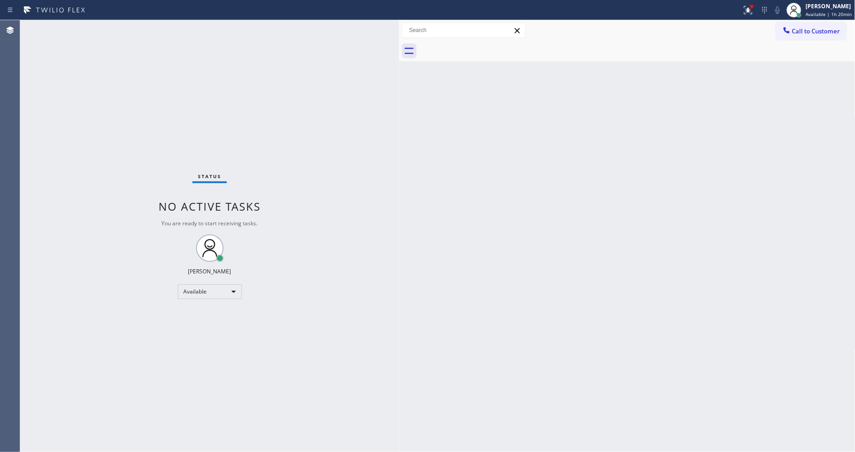
click at [820, 21] on div "Call to Customer Outbound call Location [GEOGRAPHIC_DATA] Appliance Mending You…" at bounding box center [627, 30] width 457 height 21
drag, startPoint x: 797, startPoint y: 26, endPoint x: 752, endPoint y: 57, distance: 54.3
click at [800, 26] on button "Call to Customer" at bounding box center [812, 30] width 70 height 17
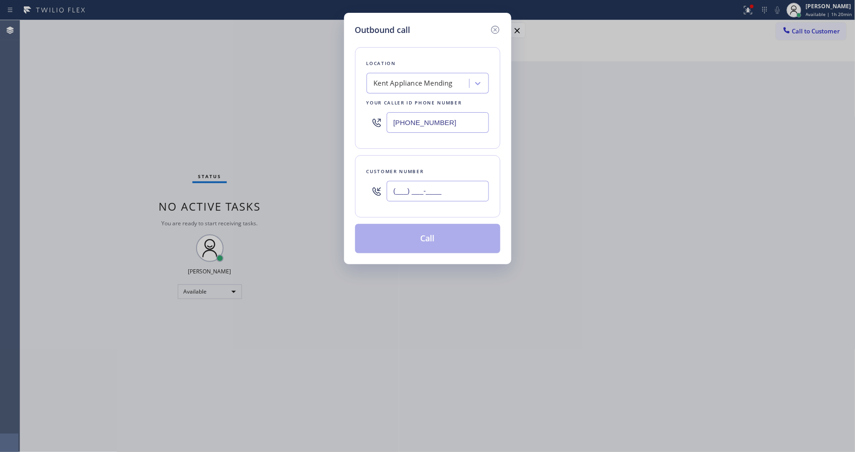
click at [410, 193] on input "(___) ___-____" at bounding box center [438, 191] width 102 height 21
paste input "206) 859-0714"
type input "[PHONE_NUMBER]"
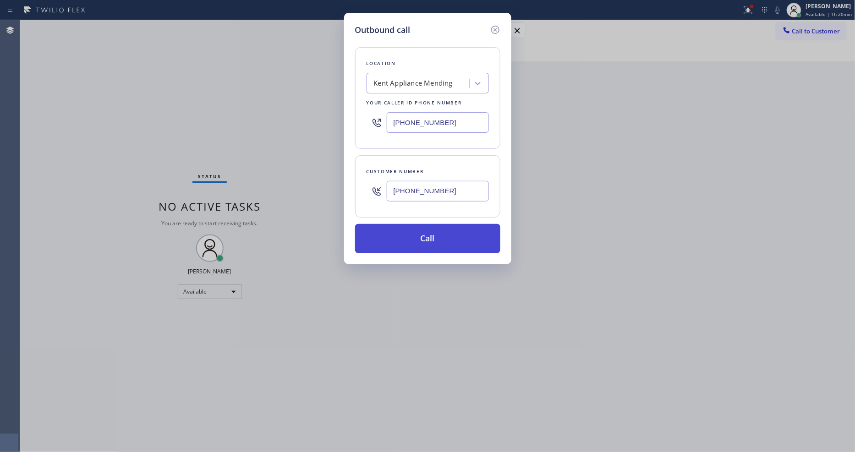
click at [405, 226] on button "Call" at bounding box center [427, 238] width 145 height 29
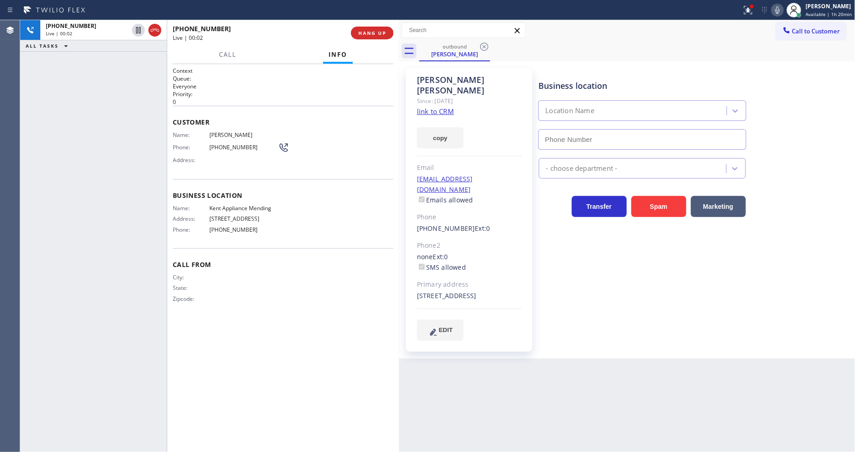
type input "[PHONE_NUMBER]"
click at [368, 35] on span "HANG UP" at bounding box center [372, 33] width 28 height 6
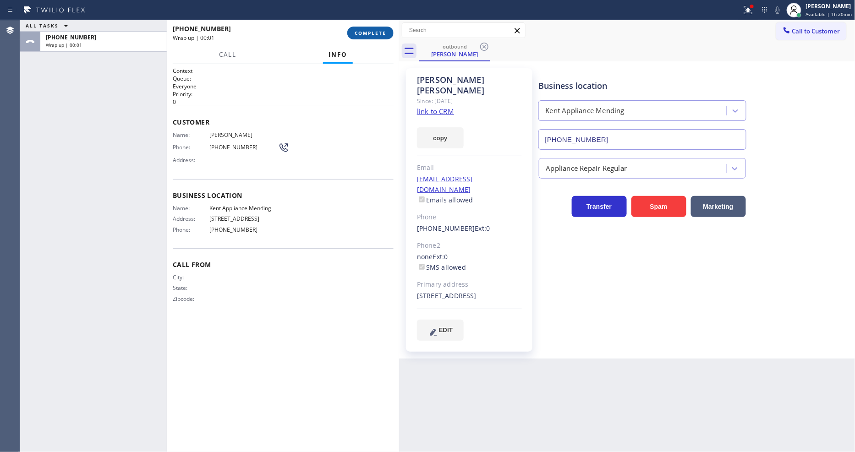
click at [368, 35] on span "COMPLETE" at bounding box center [371, 33] width 32 height 6
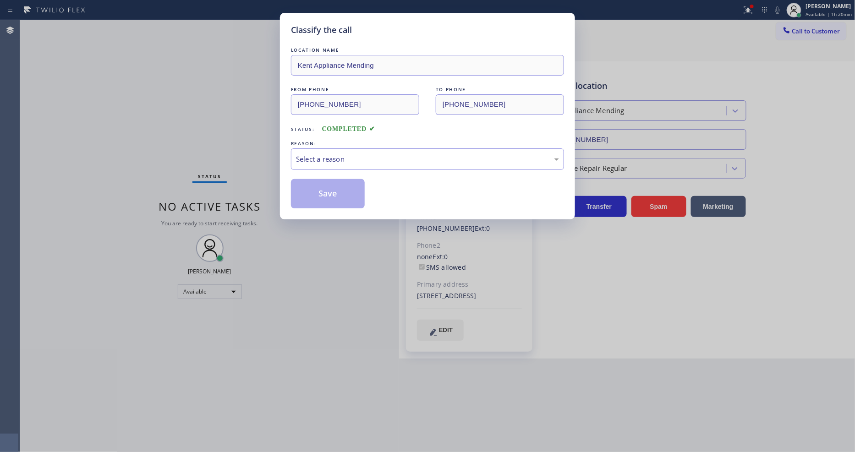
click at [329, 144] on div "REASON:" at bounding box center [427, 144] width 273 height 10
click at [321, 156] on div "Select a reason" at bounding box center [427, 159] width 263 height 11
click at [318, 190] on button "Save" at bounding box center [328, 193] width 74 height 29
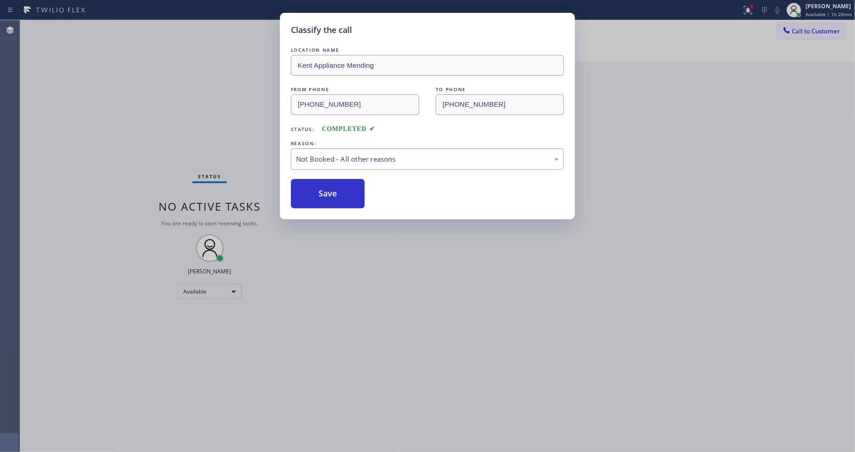
click at [318, 190] on button "Save" at bounding box center [328, 193] width 74 height 29
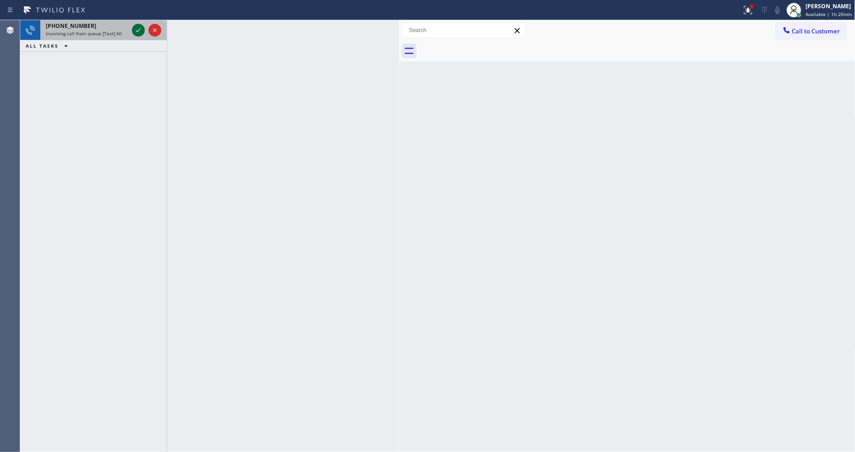
click at [141, 28] on icon at bounding box center [138, 30] width 11 height 11
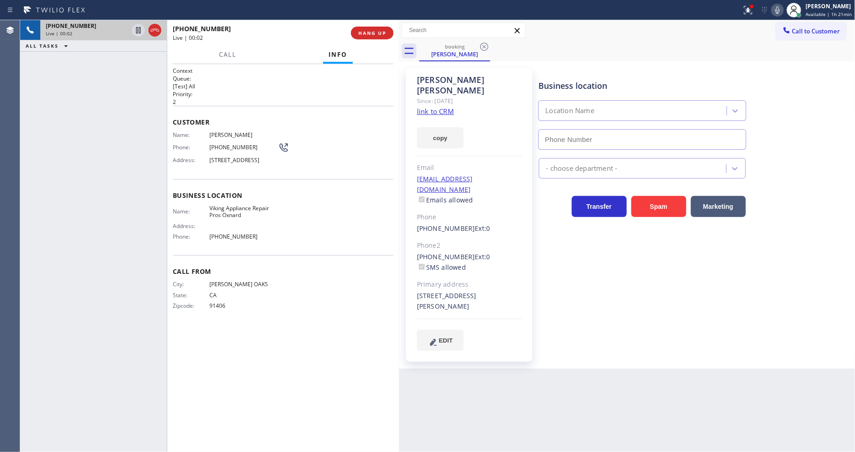
type input "[PHONE_NUMBER]"
click at [431, 96] on div "Since: [DATE]" at bounding box center [469, 101] width 105 height 11
click at [431, 107] on link "link to CRM" at bounding box center [435, 111] width 37 height 9
click at [377, 33] on span "HANG UP" at bounding box center [372, 33] width 28 height 6
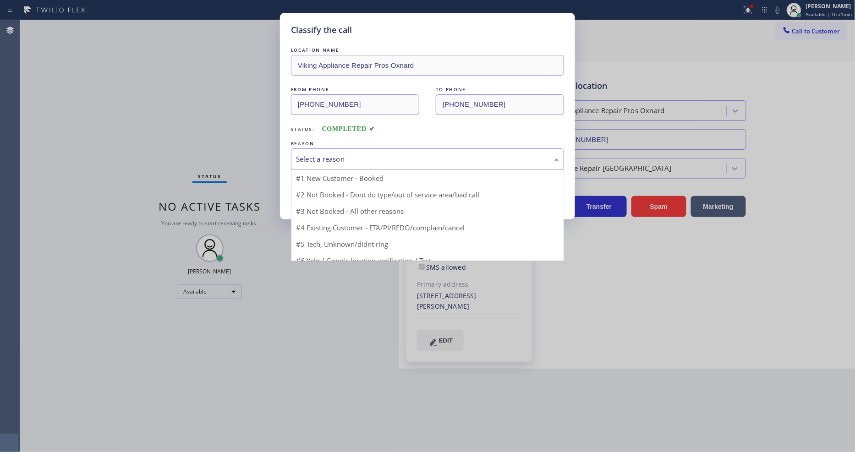
click at [352, 154] on div "Select a reason" at bounding box center [427, 159] width 263 height 11
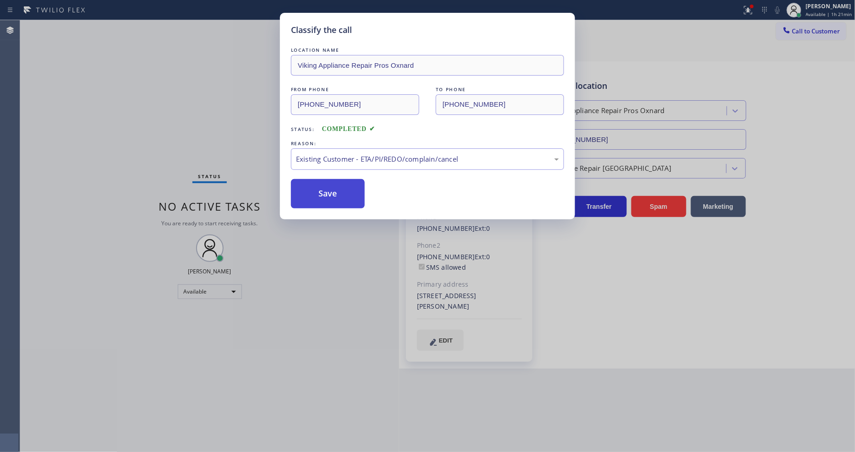
click at [342, 198] on button "Save" at bounding box center [328, 193] width 74 height 29
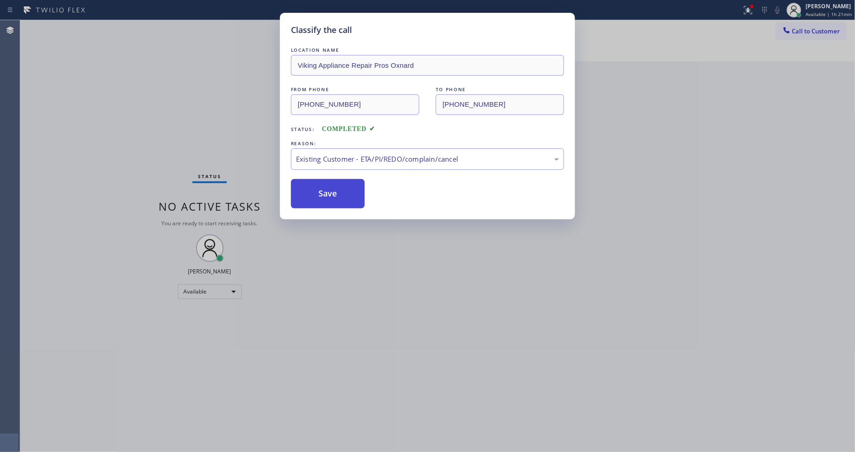
click at [342, 198] on button "Save" at bounding box center [328, 193] width 74 height 29
drag, startPoint x: 342, startPoint y: 198, endPoint x: 273, endPoint y: 28, distance: 183.4
click at [342, 197] on button "Save" at bounding box center [328, 193] width 74 height 29
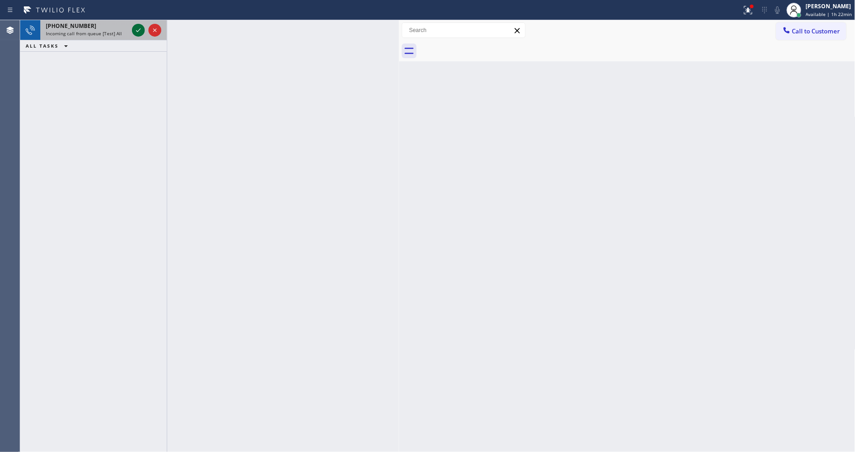
click at [138, 31] on icon at bounding box center [138, 30] width 5 height 4
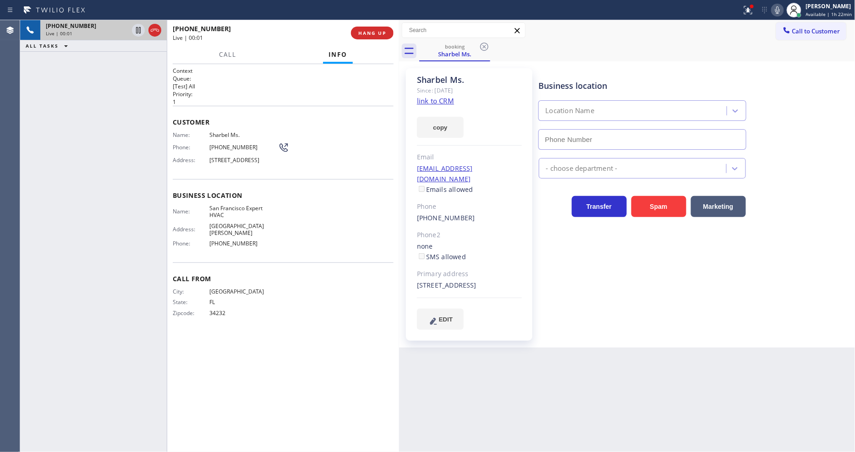
type input "[PHONE_NUMBER]"
click at [438, 102] on link "link to CRM" at bounding box center [435, 100] width 37 height 9
click at [258, 214] on span "San Francisco Expert HVAC" at bounding box center [243, 212] width 69 height 14
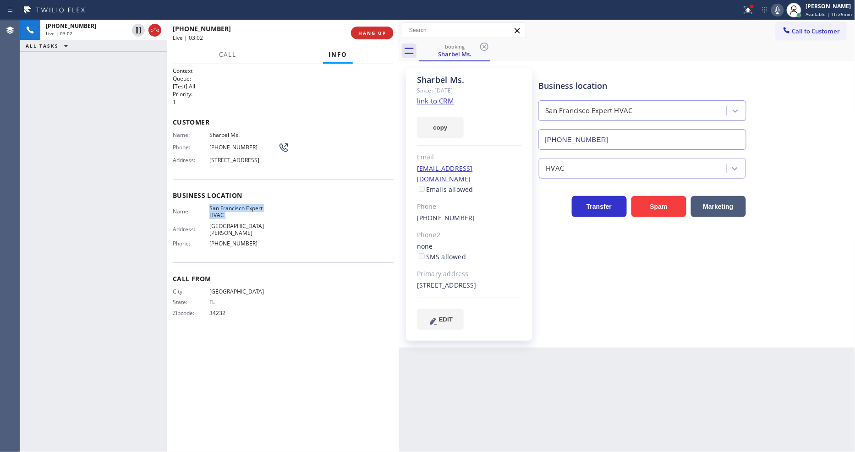
drag, startPoint x: 140, startPoint y: 31, endPoint x: 285, endPoint y: 28, distance: 144.9
click at [140, 31] on icon at bounding box center [138, 30] width 5 height 6
click at [779, 11] on icon at bounding box center [777, 10] width 11 height 11
click at [286, 451] on div "Context Queue: [Test] All Priority: 1 Customer Name: Sharbel Ms. Phone: [PHONE_…" at bounding box center [283, 258] width 232 height 388
click at [138, 32] on icon at bounding box center [138, 30] width 11 height 11
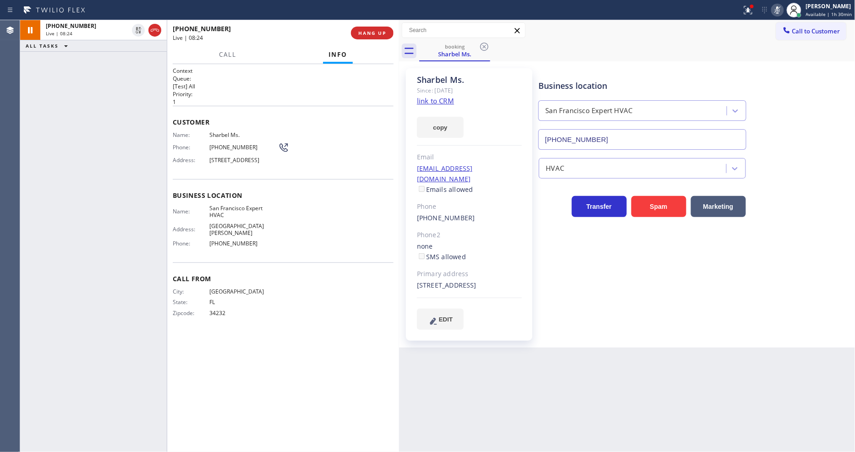
click at [778, 8] on icon at bounding box center [777, 10] width 11 height 11
click at [738, 11] on div at bounding box center [371, 10] width 735 height 15
click at [752, 6] on div at bounding box center [752, 7] width 6 height 6
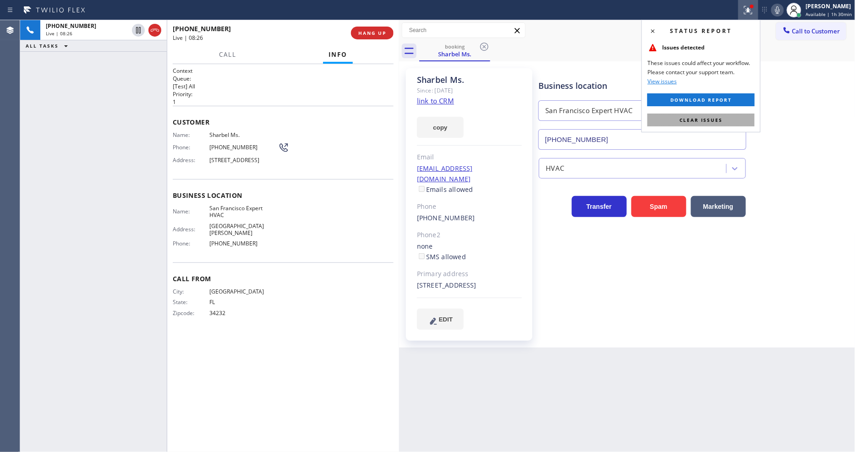
click at [712, 124] on button "Clear issues" at bounding box center [701, 120] width 107 height 13
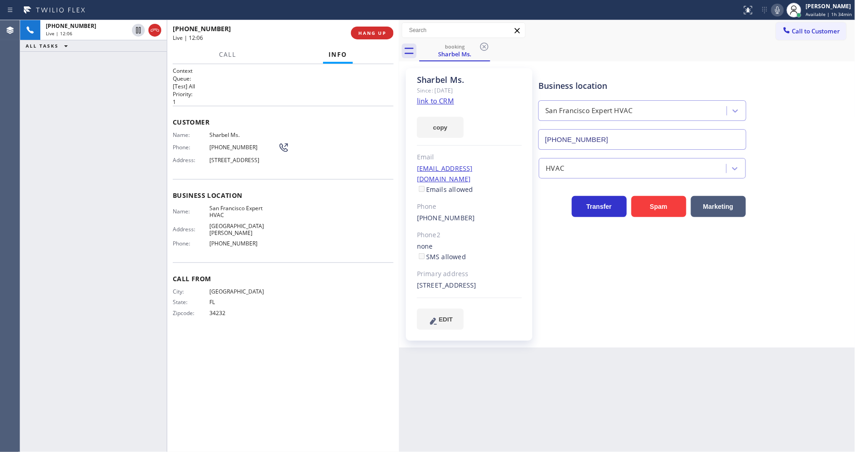
click at [232, 148] on span "[PHONE_NUMBER]" at bounding box center [243, 147] width 69 height 7
drag, startPoint x: 161, startPoint y: 220, endPoint x: 185, endPoint y: 254, distance: 42.1
click at [160, 219] on div "[PHONE_NUMBER] Live | 12:15 ALL TASKS ALL TASKS ACTIVE TASKS TASKS IN WRAP UP" at bounding box center [93, 236] width 147 height 432
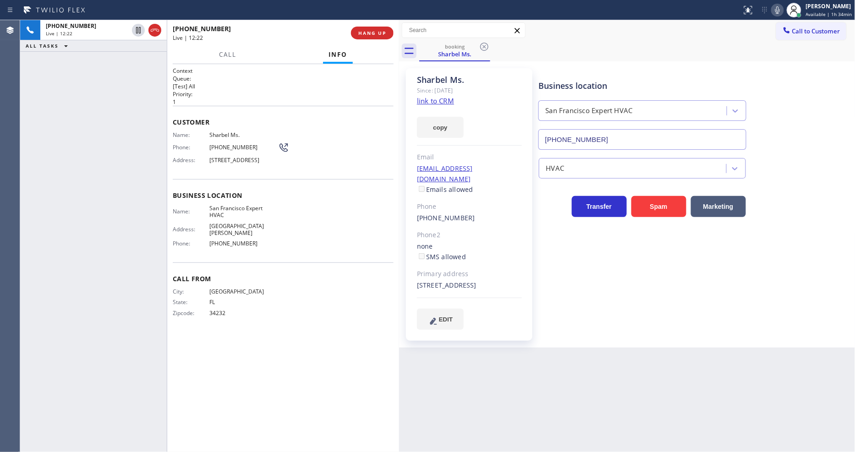
click at [710, 308] on div "Business location [GEOGRAPHIC_DATA] Expert HVAC [PHONE_NUMBER] HVAC Transfer Sp…" at bounding box center [695, 199] width 316 height 257
drag, startPoint x: 117, startPoint y: 185, endPoint x: 155, endPoint y: 211, distance: 45.9
click at [117, 184] on div "[PHONE_NUMBER] Live | 13:45 ALL TASKS ALL TASKS ACTIVE TASKS TASKS IN WRAP UP" at bounding box center [93, 236] width 147 height 432
drag, startPoint x: 363, startPoint y: 34, endPoint x: 380, endPoint y: 271, distance: 238.0
click at [363, 34] on span "HANG UP" at bounding box center [372, 33] width 28 height 6
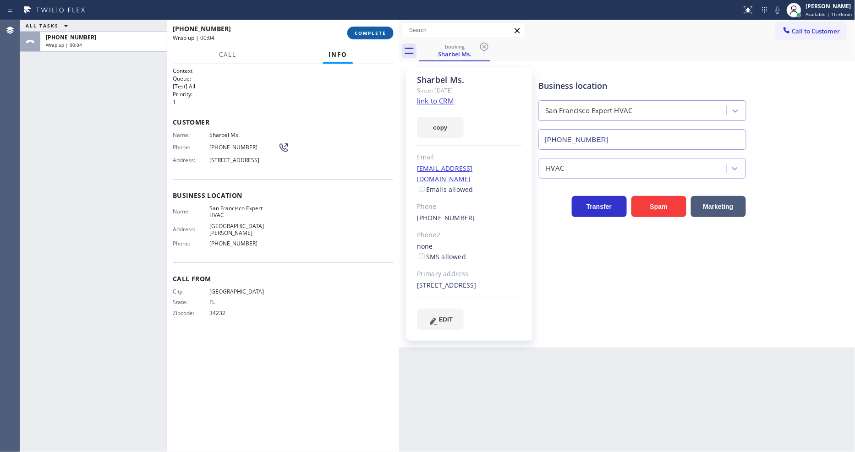
click at [378, 32] on span "COMPLETE" at bounding box center [371, 33] width 32 height 6
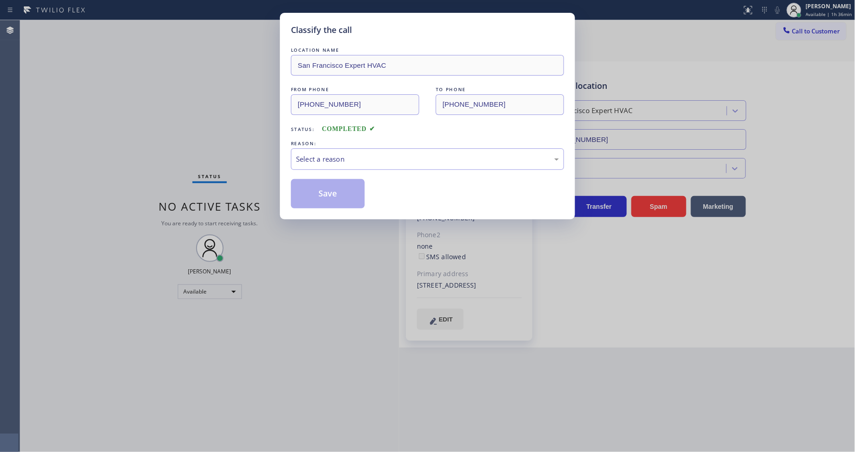
click at [333, 149] on div "Select a reason" at bounding box center [427, 160] width 273 height 22
click at [335, 191] on button "Save" at bounding box center [328, 193] width 74 height 29
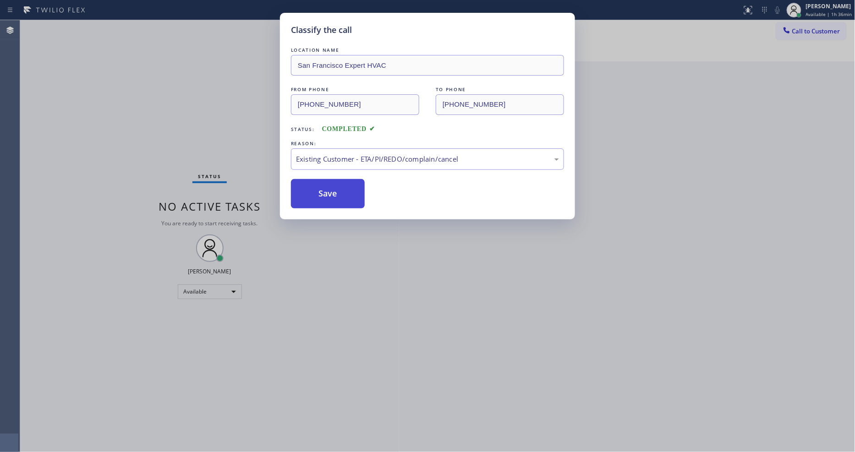
click at [335, 191] on button "Save" at bounding box center [328, 193] width 74 height 29
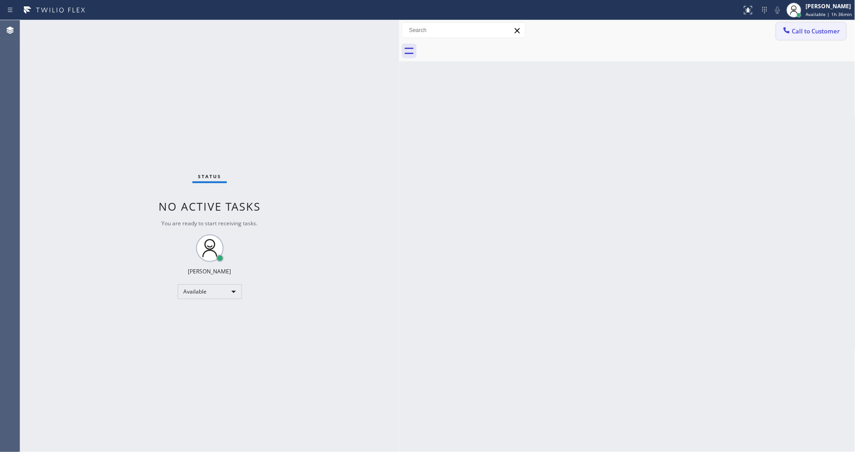
click at [816, 24] on button "Call to Customer" at bounding box center [812, 30] width 70 height 17
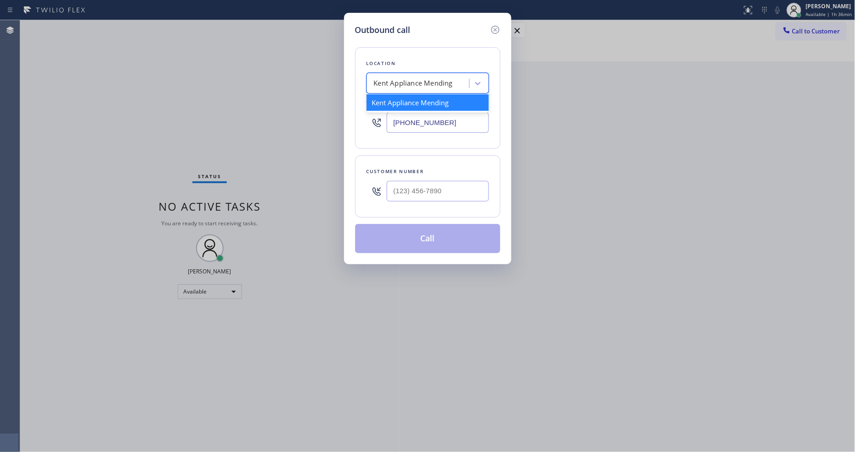
click at [400, 80] on div "Kent Appliance Mending" at bounding box center [413, 83] width 79 height 11
paste input "San Francisco Expert HVAC"
type input "San Francisco Expert HVAC"
click at [386, 98] on div "San Francisco Expert HVAC" at bounding box center [428, 102] width 122 height 17
type input "[PHONE_NUMBER]"
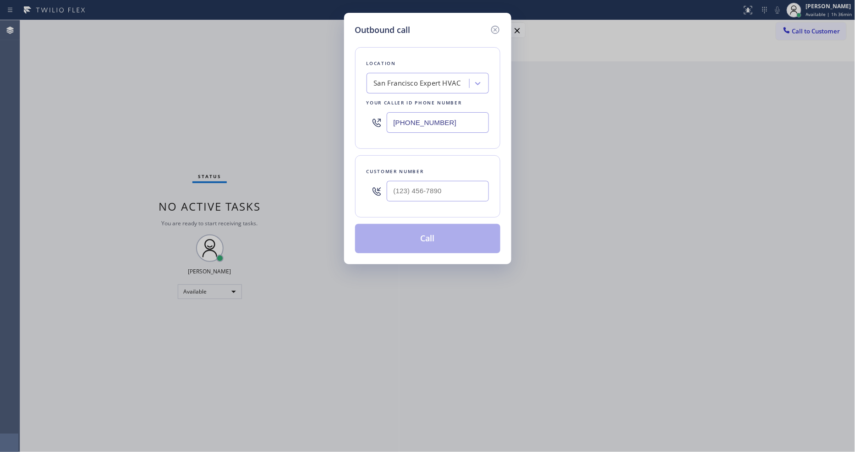
click at [239, 147] on div "Outbound call Location [GEOGRAPHIC_DATA] Expert HVAC Your caller id phone numbe…" at bounding box center [427, 226] width 855 height 452
click at [402, 186] on input "(___) ___-____" at bounding box center [438, 191] width 102 height 21
paste input "305) 495-3081"
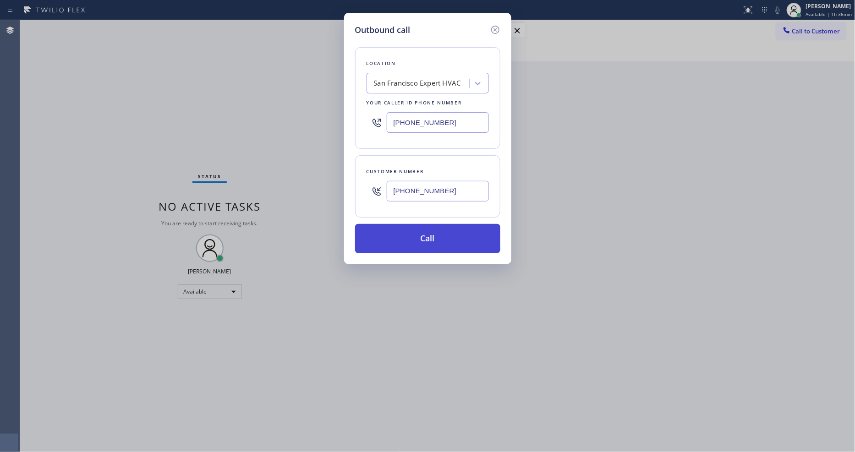
type input "[PHONE_NUMBER]"
click at [387, 242] on button "Call" at bounding box center [427, 238] width 145 height 29
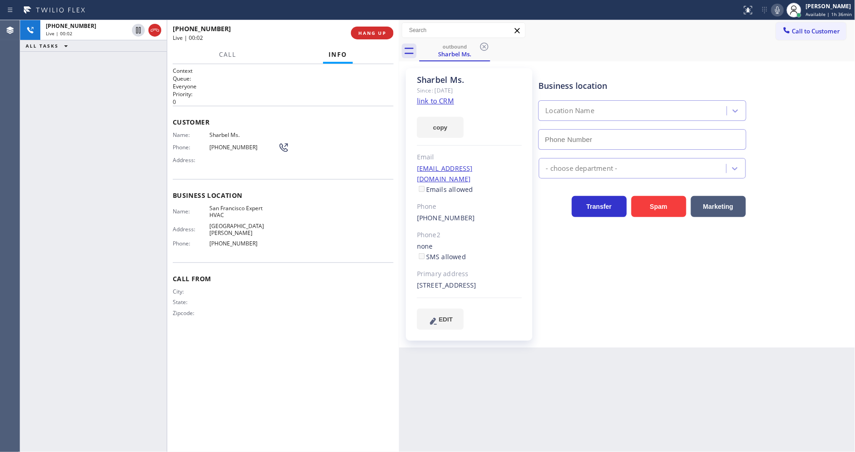
type input "[PHONE_NUMBER]"
drag, startPoint x: 601, startPoint y: 316, endPoint x: 462, endPoint y: 135, distance: 228.3
click at [601, 314] on div "Business location [GEOGRAPHIC_DATA] Expert HVAC [PHONE_NUMBER] HVAC Transfer Sp…" at bounding box center [695, 199] width 316 height 257
click at [373, 31] on span "HANG UP" at bounding box center [372, 33] width 28 height 6
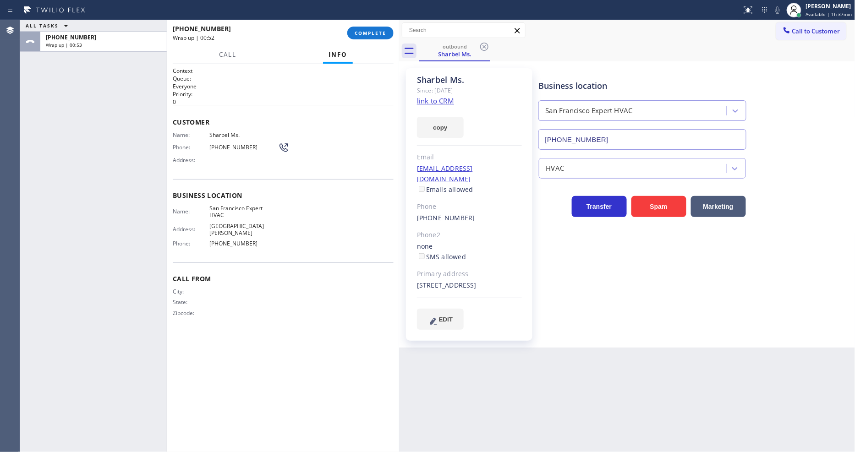
click at [674, 320] on div "Business location [GEOGRAPHIC_DATA] Expert HVAC [PHONE_NUMBER] HVAC Transfer Sp…" at bounding box center [695, 199] width 316 height 257
click at [364, 37] on button "COMPLETE" at bounding box center [370, 33] width 46 height 13
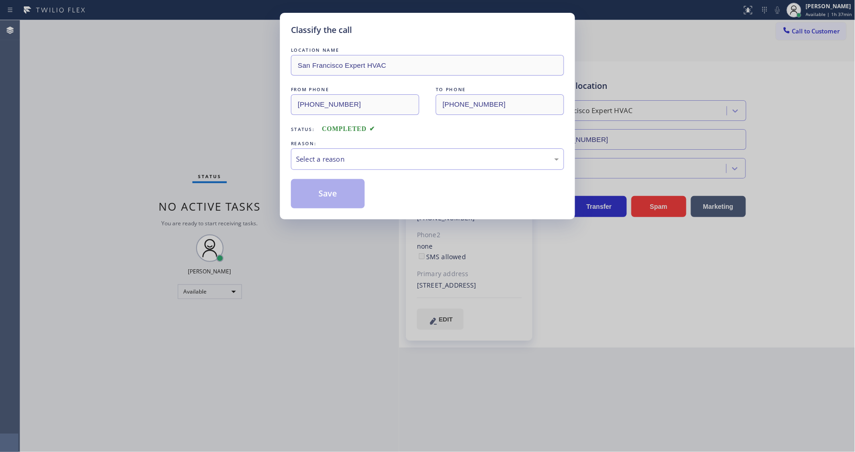
click at [320, 154] on div "Select a reason" at bounding box center [427, 159] width 263 height 11
click at [309, 193] on button "Save" at bounding box center [328, 193] width 74 height 29
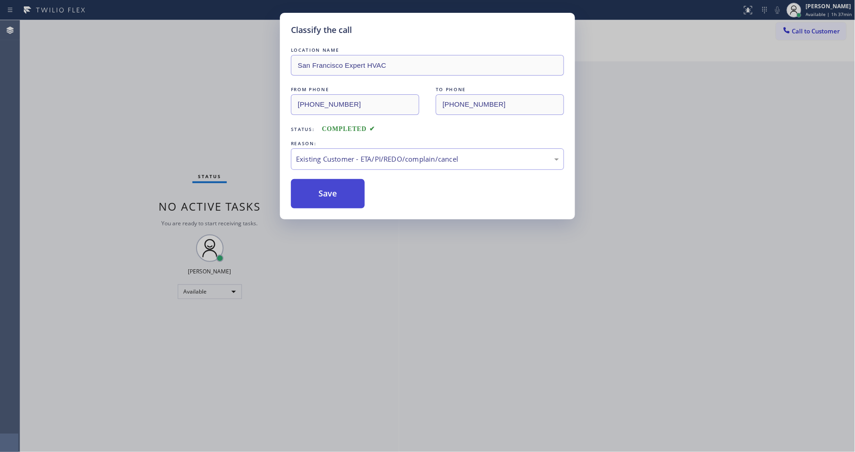
click at [309, 193] on button "Save" at bounding box center [328, 193] width 74 height 29
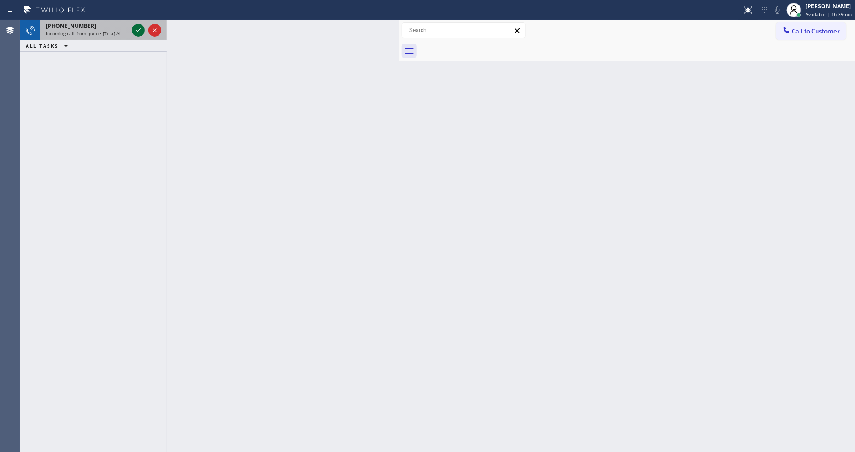
click at [135, 29] on icon at bounding box center [138, 30] width 11 height 11
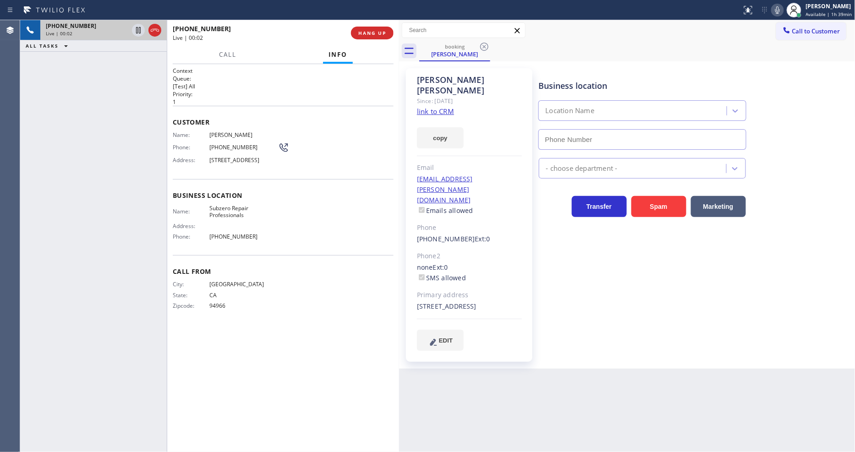
type input "[PHONE_NUMBER]"
click at [422, 107] on link "link to CRM" at bounding box center [435, 111] width 37 height 9
click at [134, 28] on icon at bounding box center [138, 30] width 11 height 11
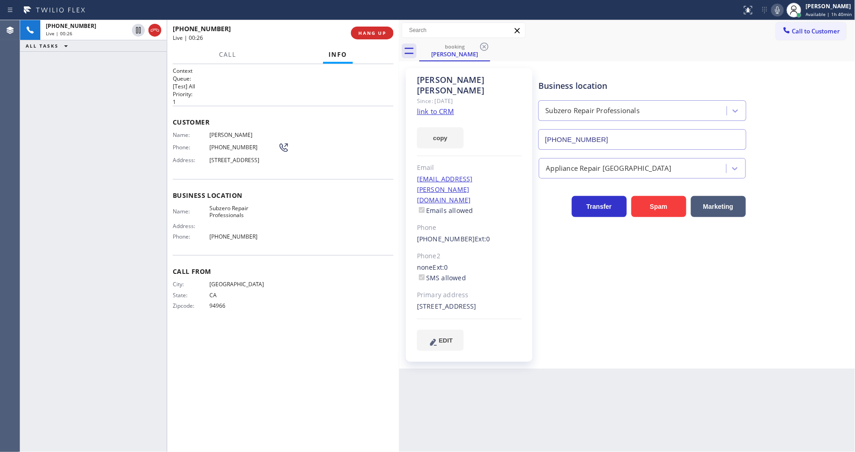
click at [780, 8] on icon at bounding box center [777, 10] width 11 height 11
click at [750, 313] on div "Business location Subzero Repair Professionals [PHONE_NUMBER] Appliance Repair …" at bounding box center [695, 210] width 316 height 278
drag, startPoint x: 139, startPoint y: 30, endPoint x: 364, endPoint y: 0, distance: 227.5
click at [138, 30] on icon at bounding box center [138, 30] width 11 height 11
click at [782, 8] on icon at bounding box center [777, 10] width 11 height 11
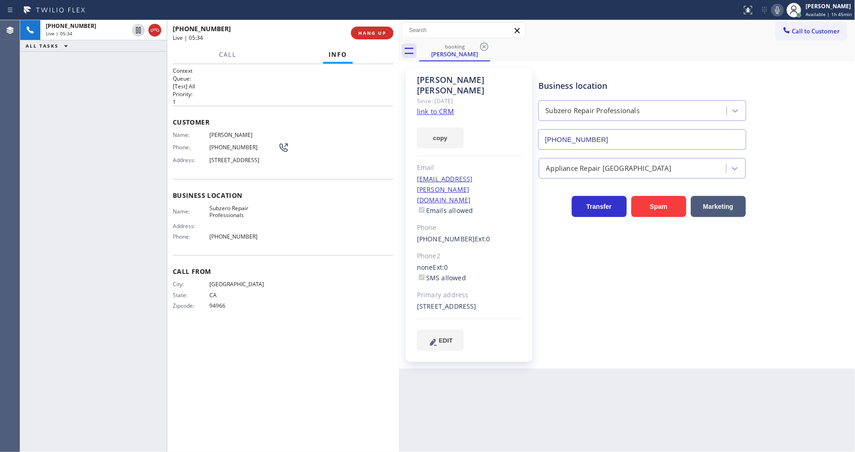
click at [780, 10] on icon at bounding box center [777, 10] width 11 height 11
drag, startPoint x: 524, startPoint y: 288, endPoint x: 661, endPoint y: 190, distance: 168.3
click at [526, 287] on div "[PERSON_NAME] Since: [DATE] link to CRM copy Email [EMAIL_ADDRESS][PERSON_NAME]…" at bounding box center [469, 215] width 127 height 294
click at [781, 9] on icon at bounding box center [777, 10] width 11 height 11
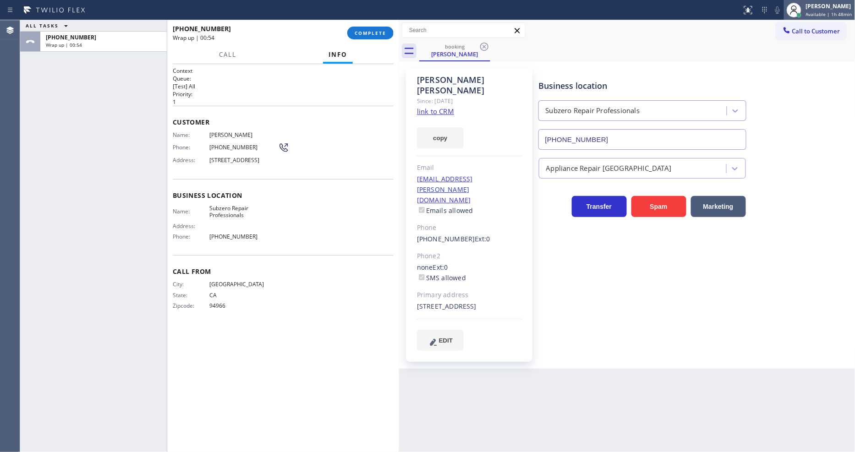
click at [803, 14] on div at bounding box center [799, 15] width 6 height 6
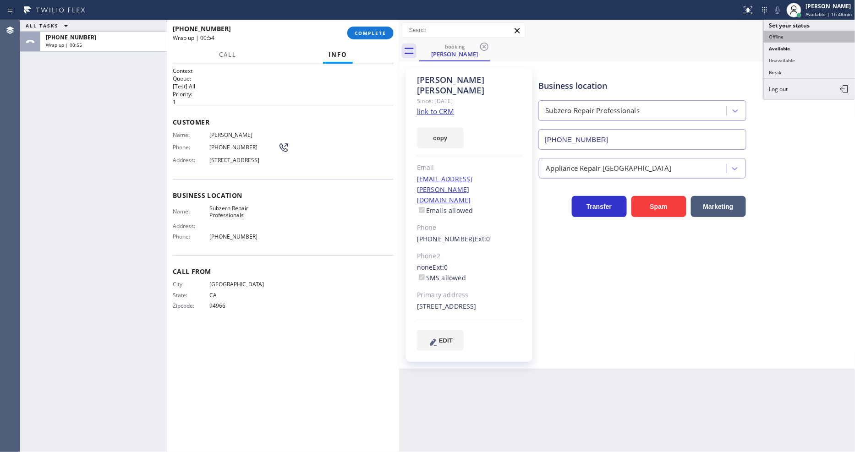
click at [788, 39] on button "Offline" at bounding box center [810, 37] width 92 height 12
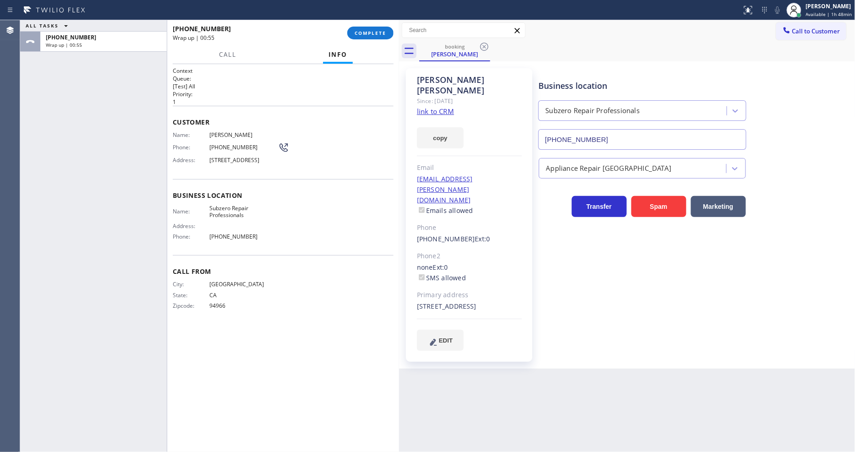
click at [363, 26] on div "[PHONE_NUMBER] Wrap up | 00:55 COMPLETE" at bounding box center [283, 33] width 221 height 24
click at [365, 31] on span "COMPLETE" at bounding box center [371, 33] width 32 height 6
click at [315, 160] on div "Name: [PERSON_NAME] Phone: [PHONE_NUMBER] Address: [STREET_ADDRESS]" at bounding box center [283, 150] width 221 height 36
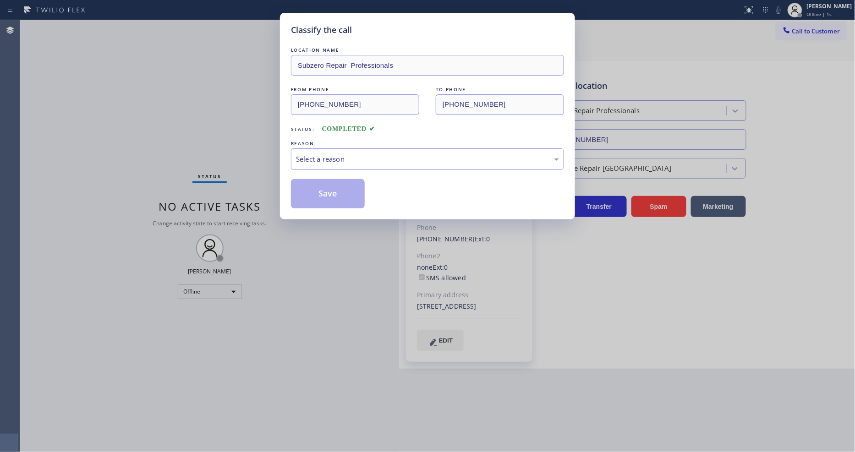
click at [315, 160] on div "Select a reason" at bounding box center [427, 159] width 263 height 11
click at [315, 187] on button "Save" at bounding box center [328, 193] width 74 height 29
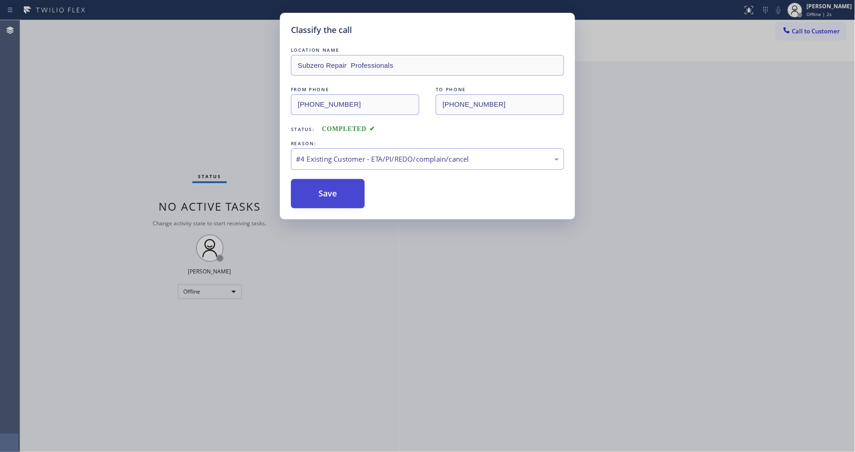
click at [315, 187] on button "Save" at bounding box center [328, 193] width 74 height 29
drag, startPoint x: 315, startPoint y: 187, endPoint x: 638, endPoint y: 110, distance: 331.7
click at [319, 185] on button "Save" at bounding box center [328, 193] width 74 height 29
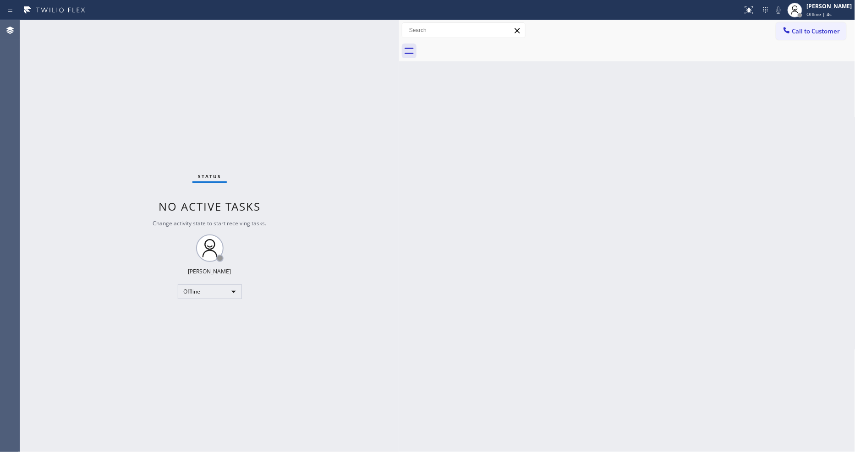
click at [839, 7] on div "[PERSON_NAME]" at bounding box center [829, 6] width 45 height 8
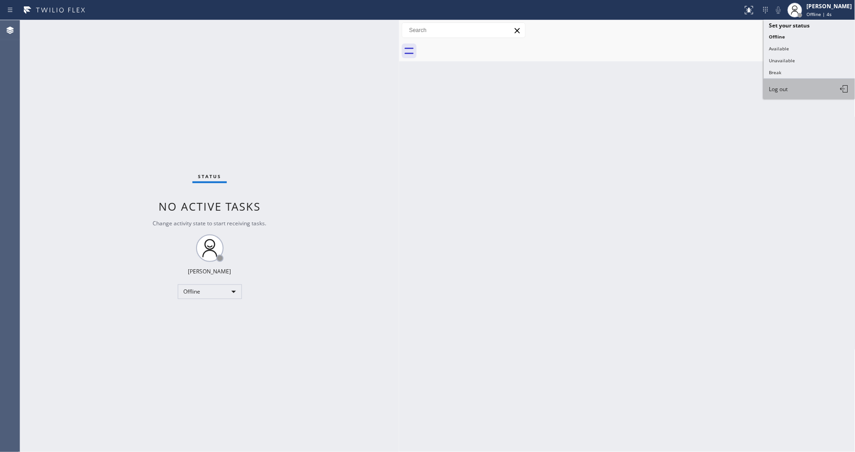
click at [804, 86] on button "Log out" at bounding box center [810, 89] width 92 height 20
